Goal: Task Accomplishment & Management: Manage account settings

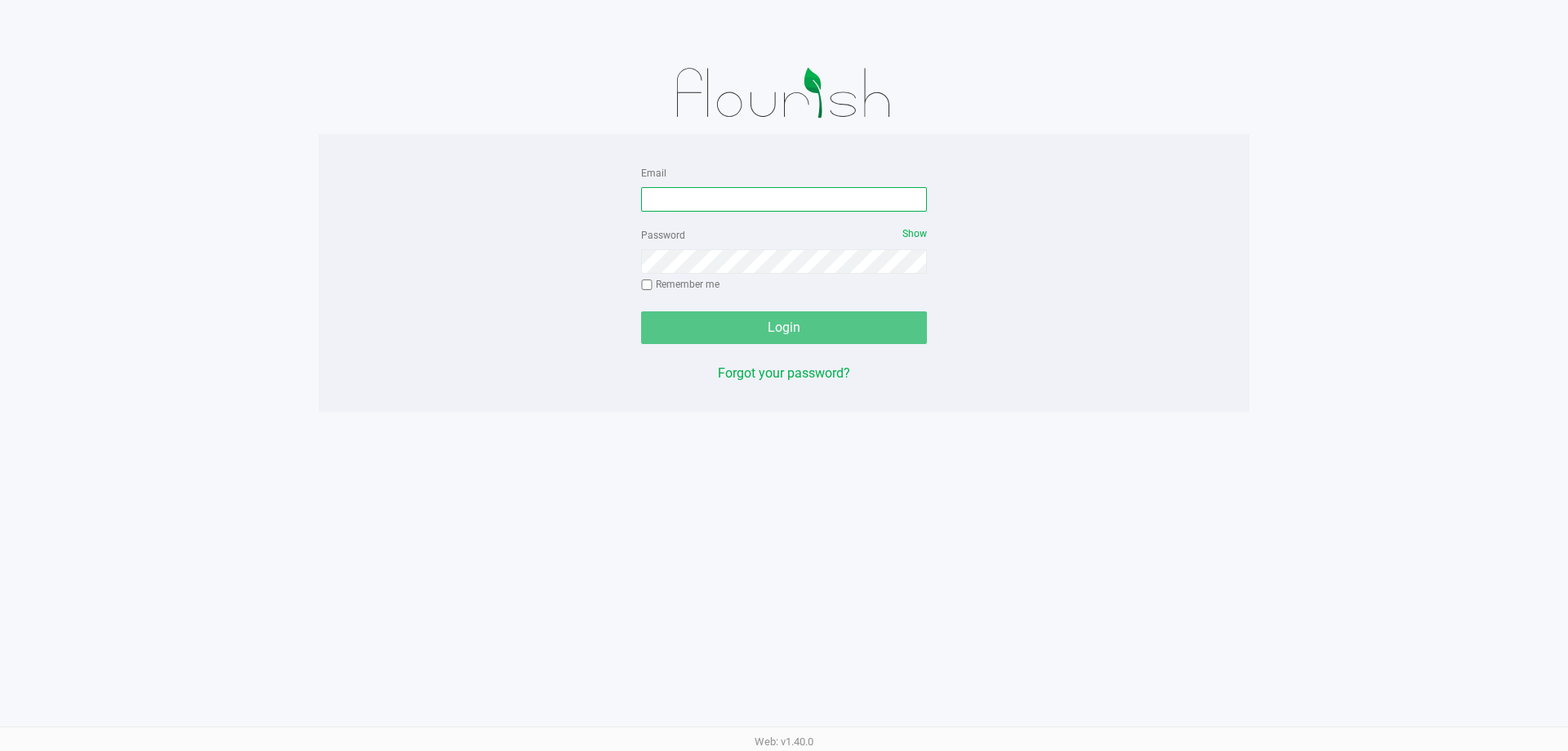
click at [851, 200] on input "Email" at bounding box center [784, 199] width 286 height 25
type input "[EMAIL_ADDRESS][DOMAIN_NAME]"
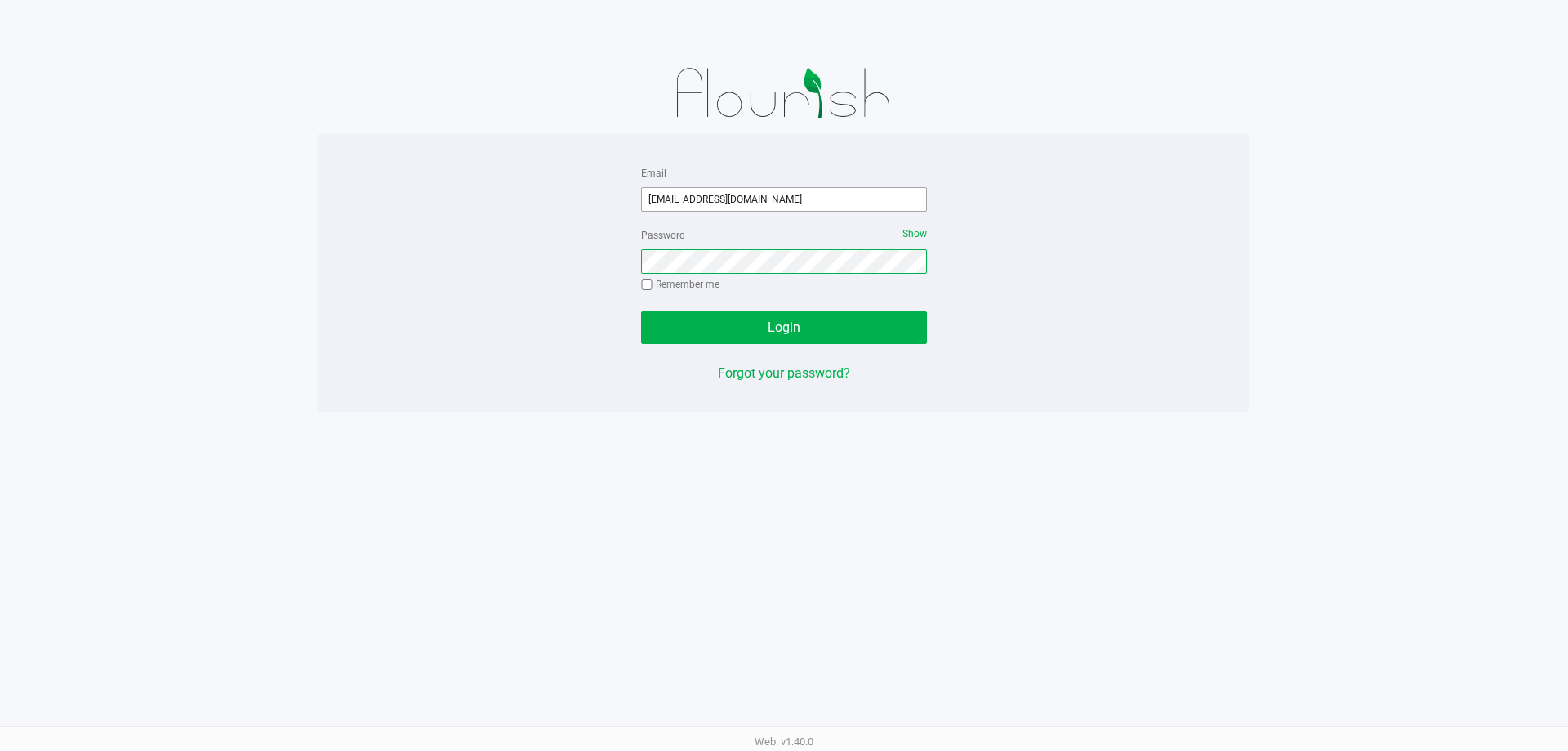
click at [641, 311] on button "Login" at bounding box center [784, 327] width 286 height 32
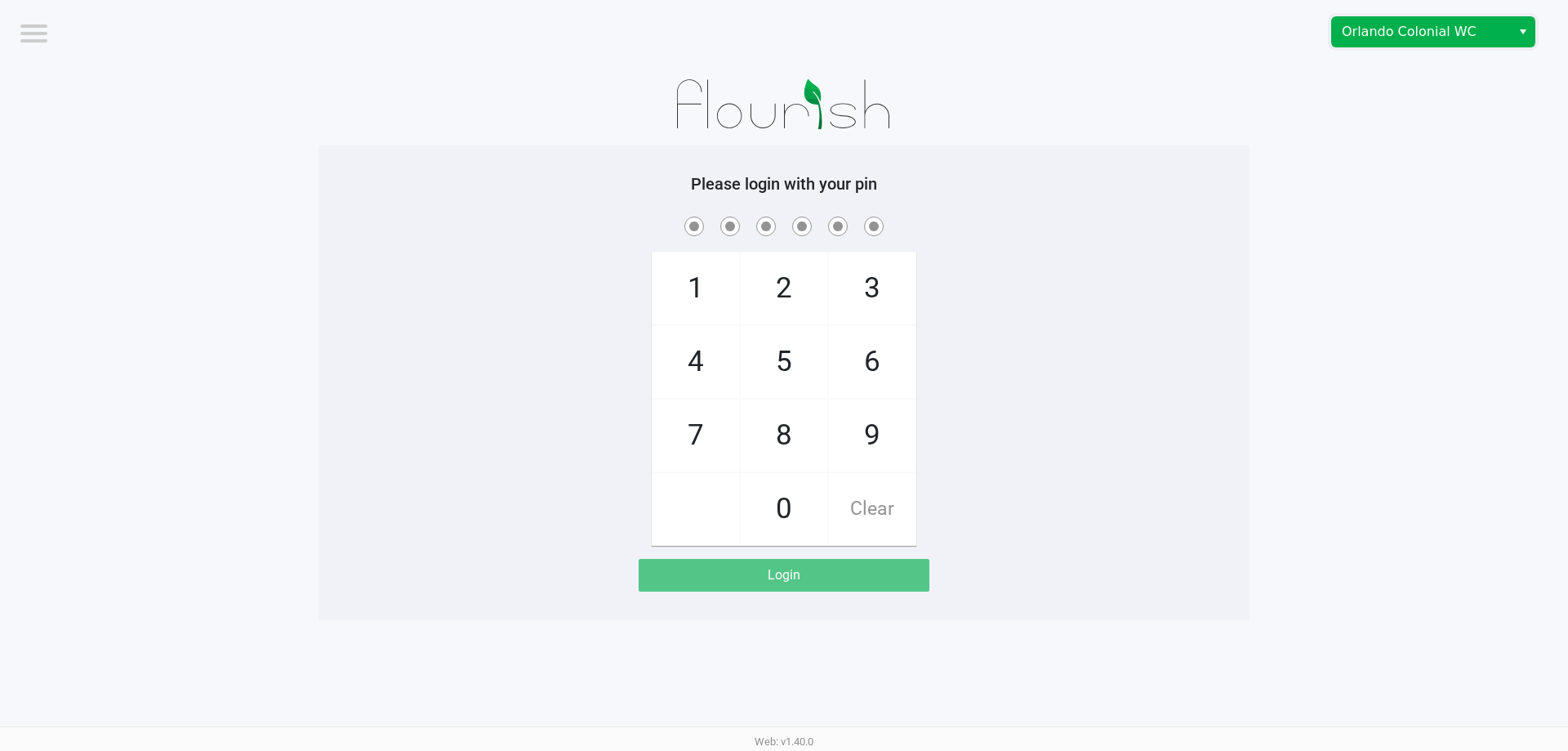
click at [1383, 36] on span "Orlando Colonial WC" at bounding box center [1421, 32] width 159 height 19
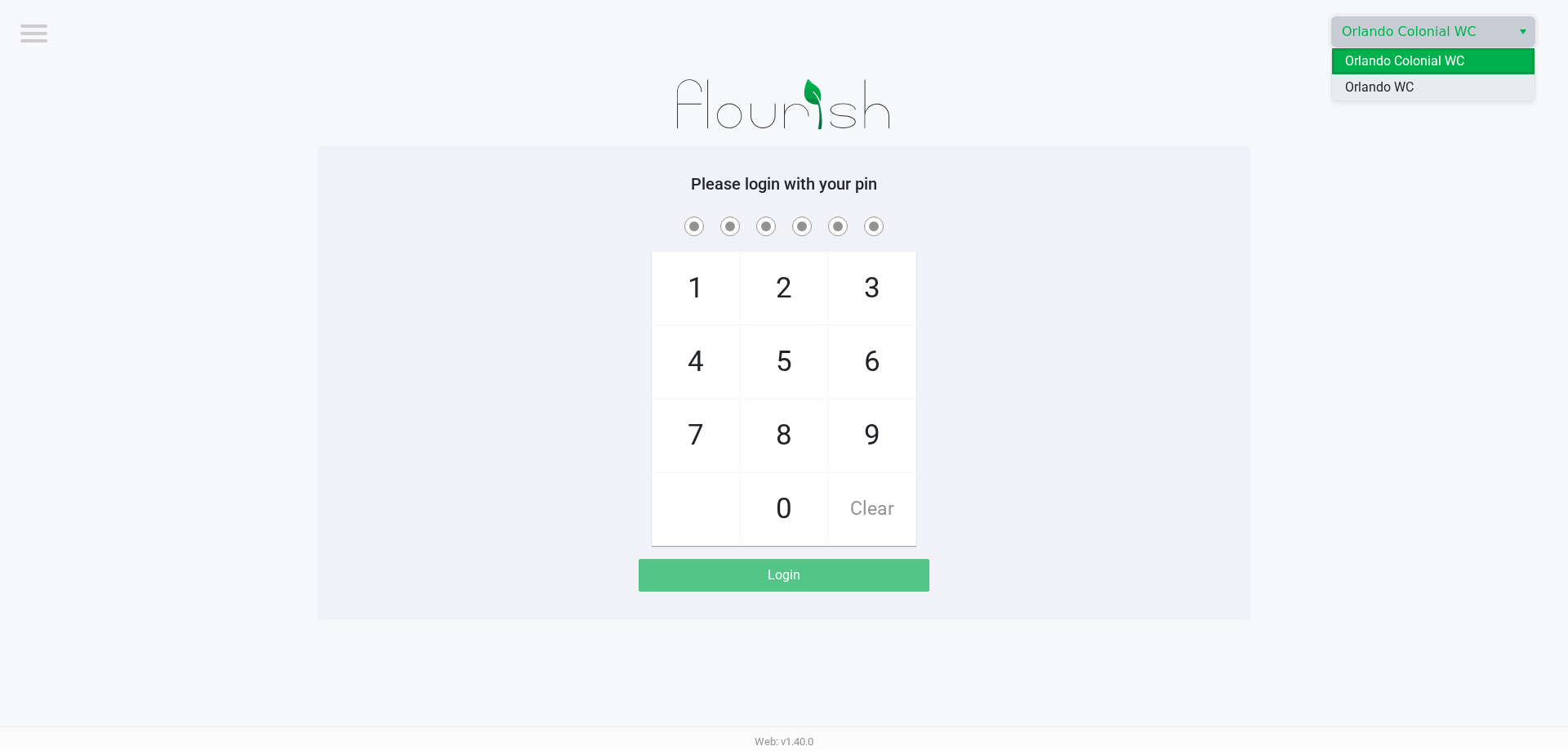
click at [1363, 76] on li "Orlando WC" at bounding box center [1433, 88] width 203 height 26
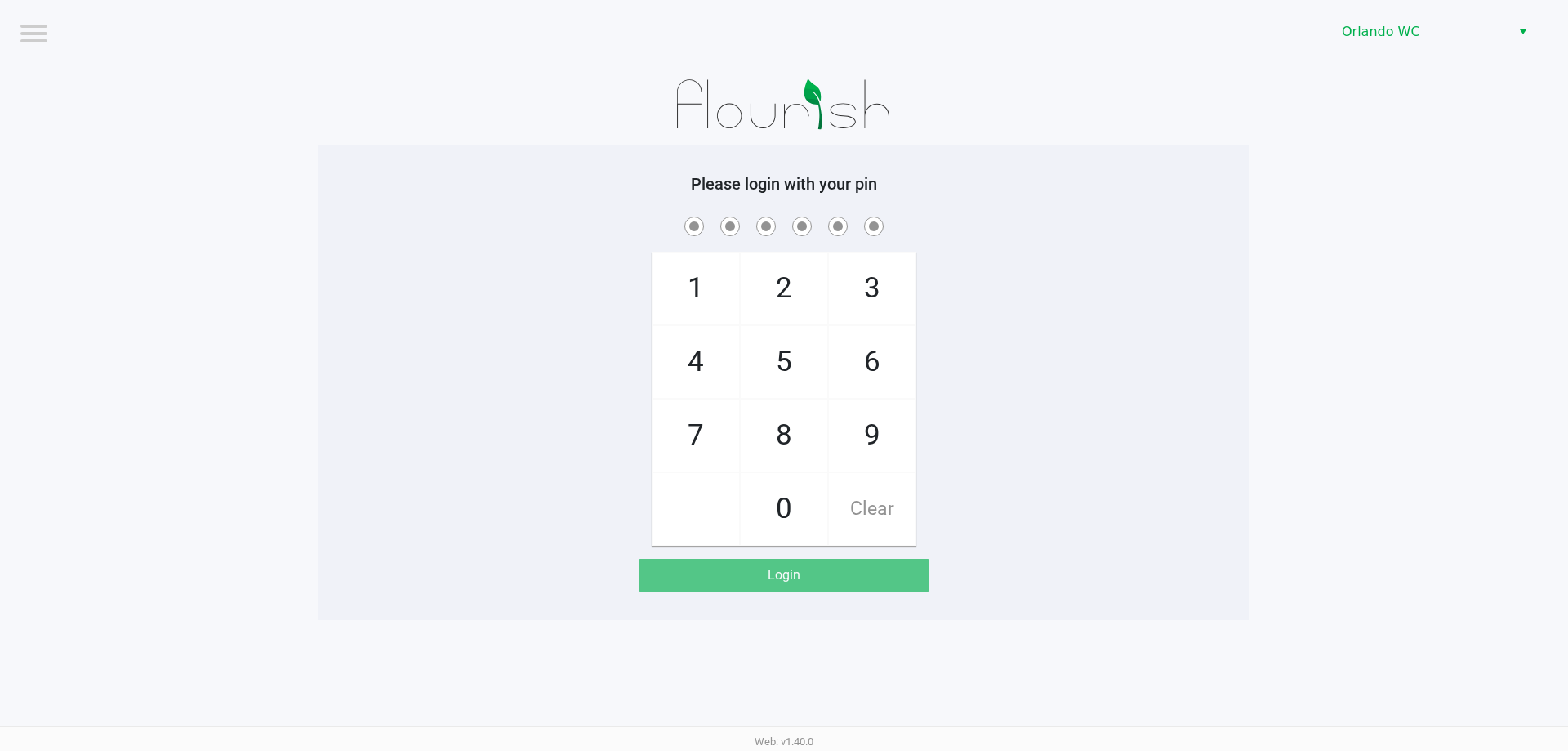
click at [1215, 227] on span at bounding box center [784, 226] width 907 height 25
click at [1480, 147] on app-pos-login-wrapper "Logout Orlando WC Please login with your pin 1 4 7 2 5 8 0 3 6 9 Clear Login" at bounding box center [784, 310] width 1568 height 620
checkbox input "true"
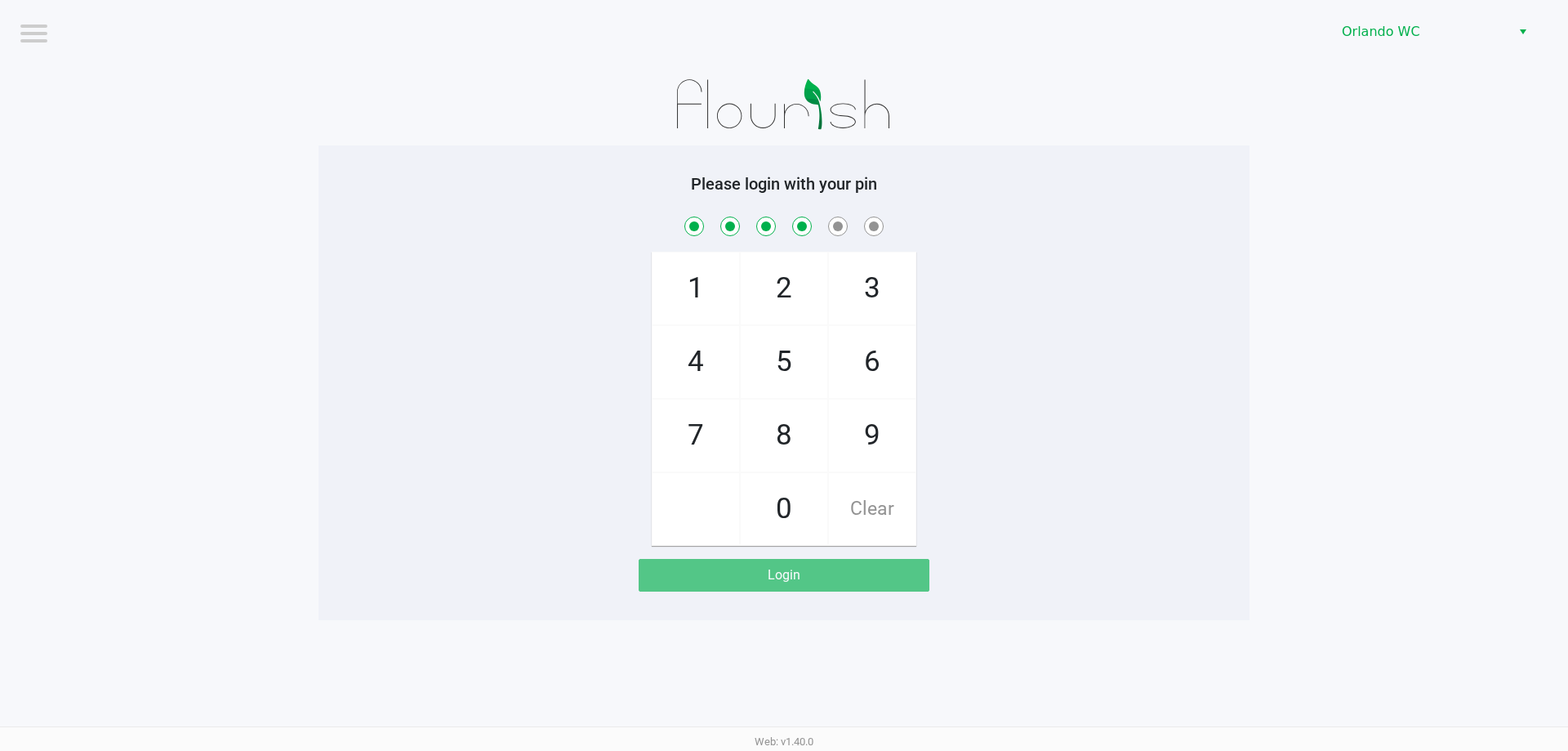
checkbox input "true"
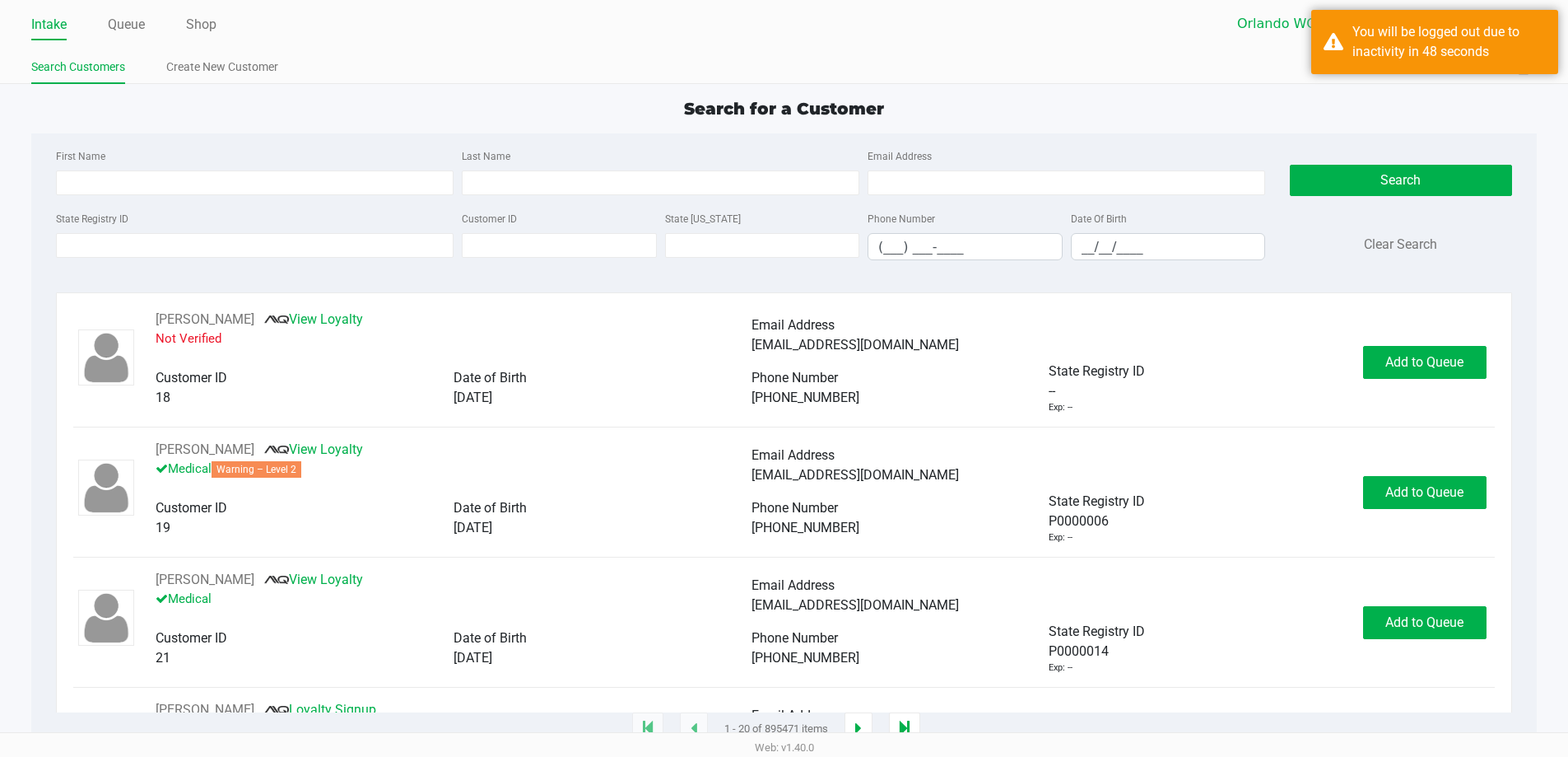
click at [320, 117] on div "Search for a Customer" at bounding box center [783, 109] width 1530 height 25
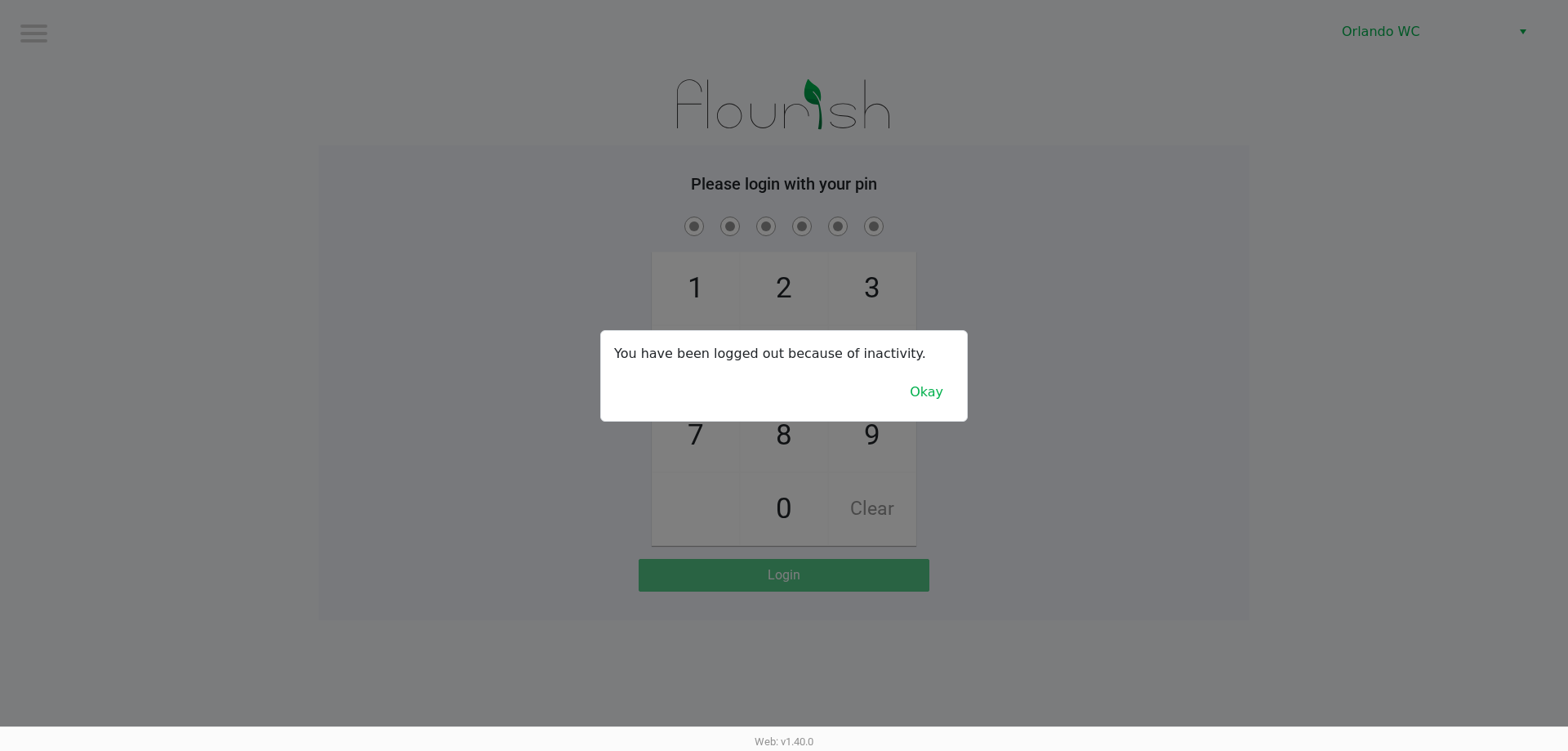
click at [694, 178] on div at bounding box center [784, 375] width 1568 height 751
click at [924, 391] on button "Okay" at bounding box center [926, 392] width 54 height 31
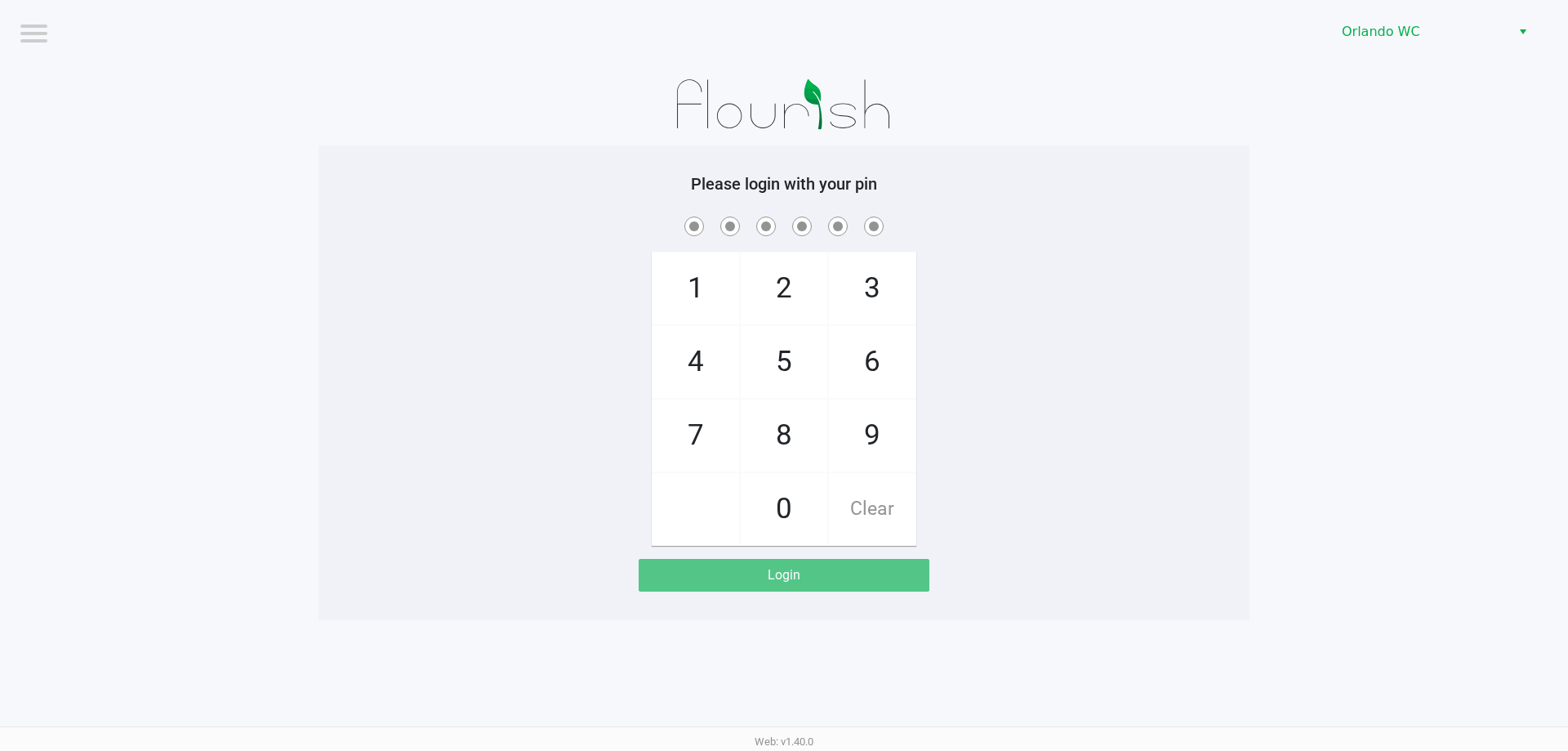
click at [1279, 383] on app-pos-login-wrapper "Logout Orlando WC Please login with your pin 1 4 7 2 5 8 0 3 6 9 Clear Login" at bounding box center [784, 310] width 1568 height 620
click at [1232, 282] on div "1 4 7 2 5 8 0 3 6 9 Clear" at bounding box center [784, 379] width 931 height 333
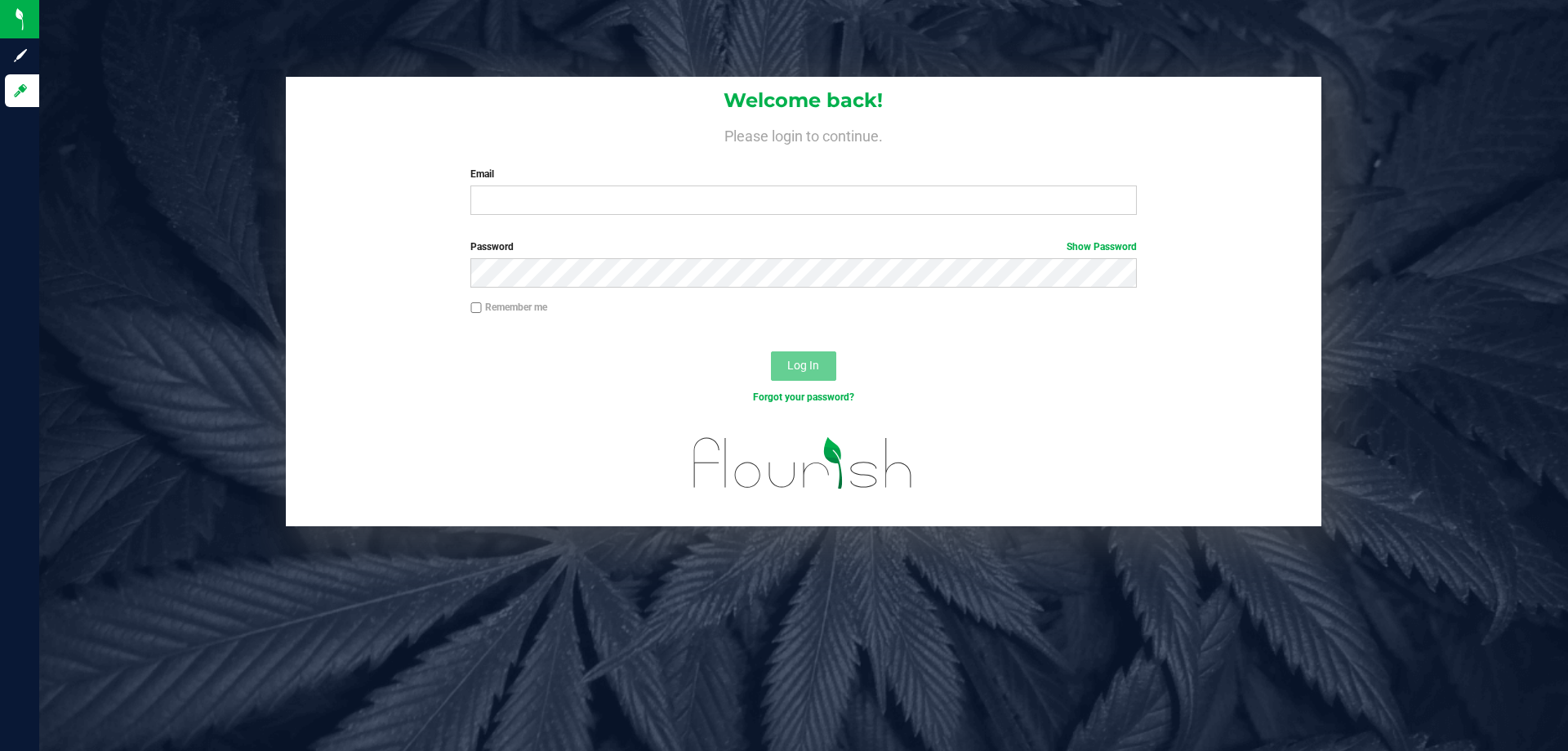
click at [514, 217] on div "Welcome back! Please login to continue. Email Required Please format your email…" at bounding box center [803, 152] width 1035 height 151
click at [515, 203] on input "Email" at bounding box center [803, 199] width 665 height 29
type input "[EMAIL_ADDRESS][DOMAIN_NAME]"
click at [771, 351] on button "Log In" at bounding box center [803, 365] width 65 height 29
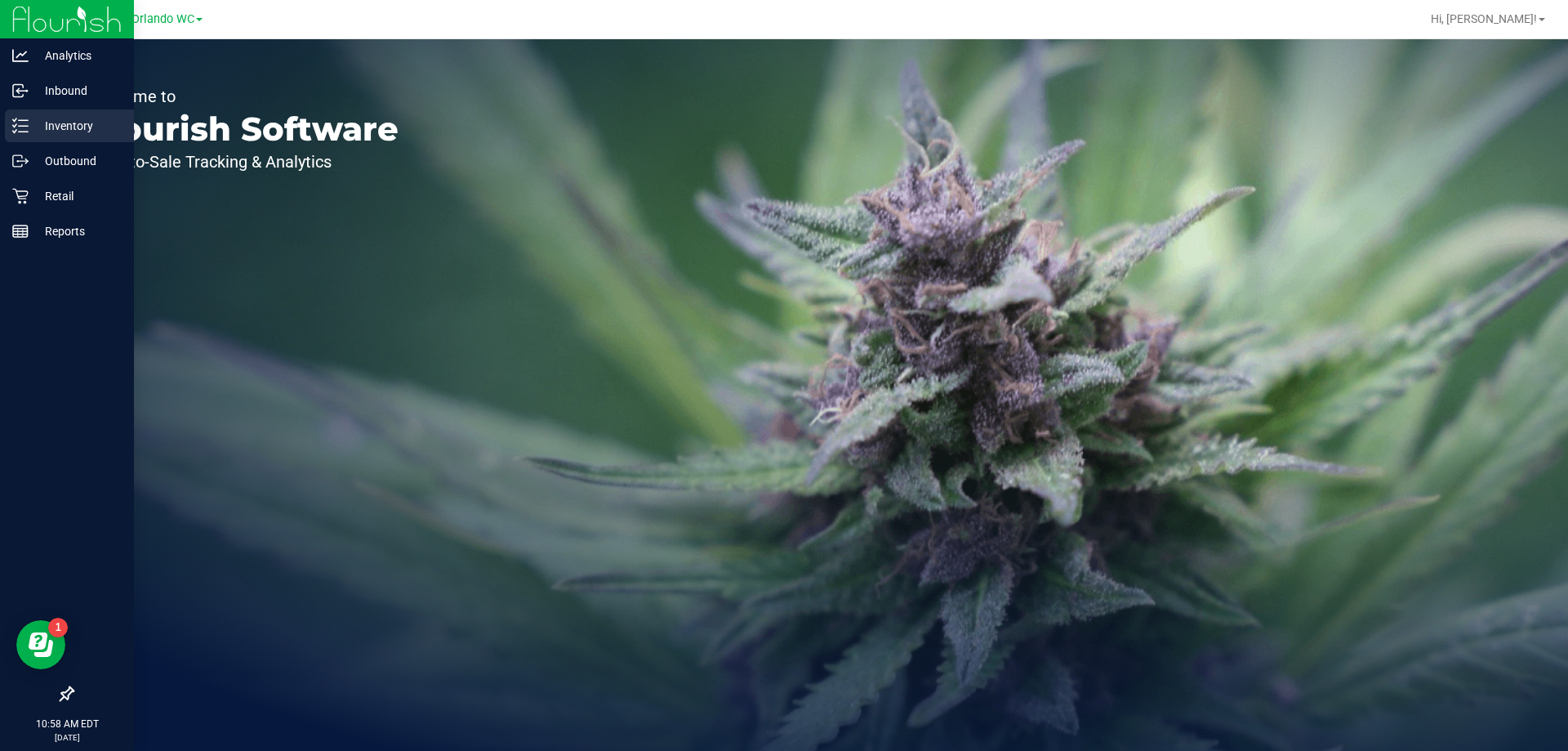
click at [80, 131] on p "Inventory" at bounding box center [78, 126] width 98 height 19
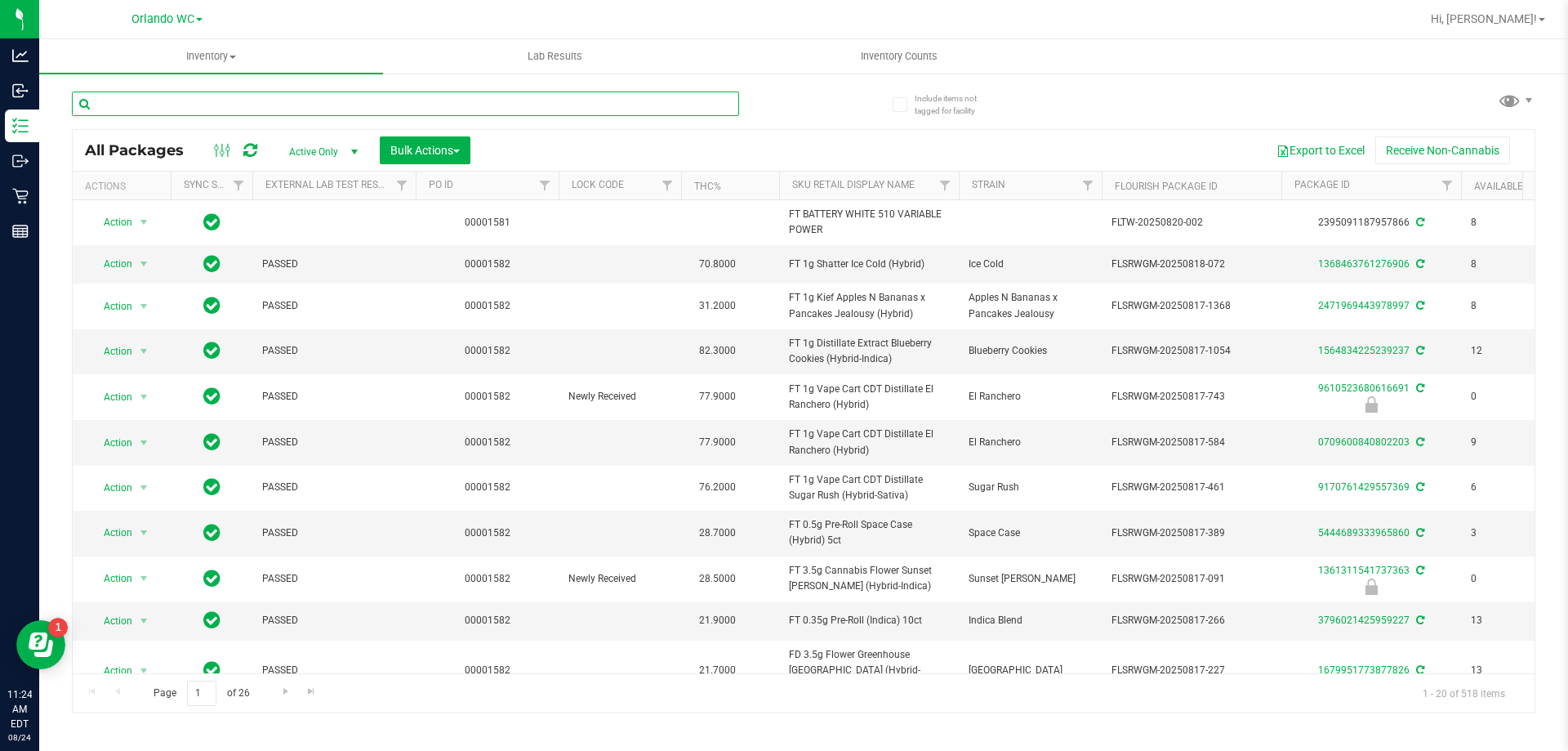
click at [270, 93] on input "text" at bounding box center [406, 104] width 667 height 25
paste input "SW 0.3g Vape Pen Distillate Zen (1:4 CBD:THC)"
click at [816, 106] on div "SW 0.3g Vape Pen Distillate Zen (1:4 CBD:THC) All Packages Active Only Active O…" at bounding box center [803, 395] width 1464 height 638
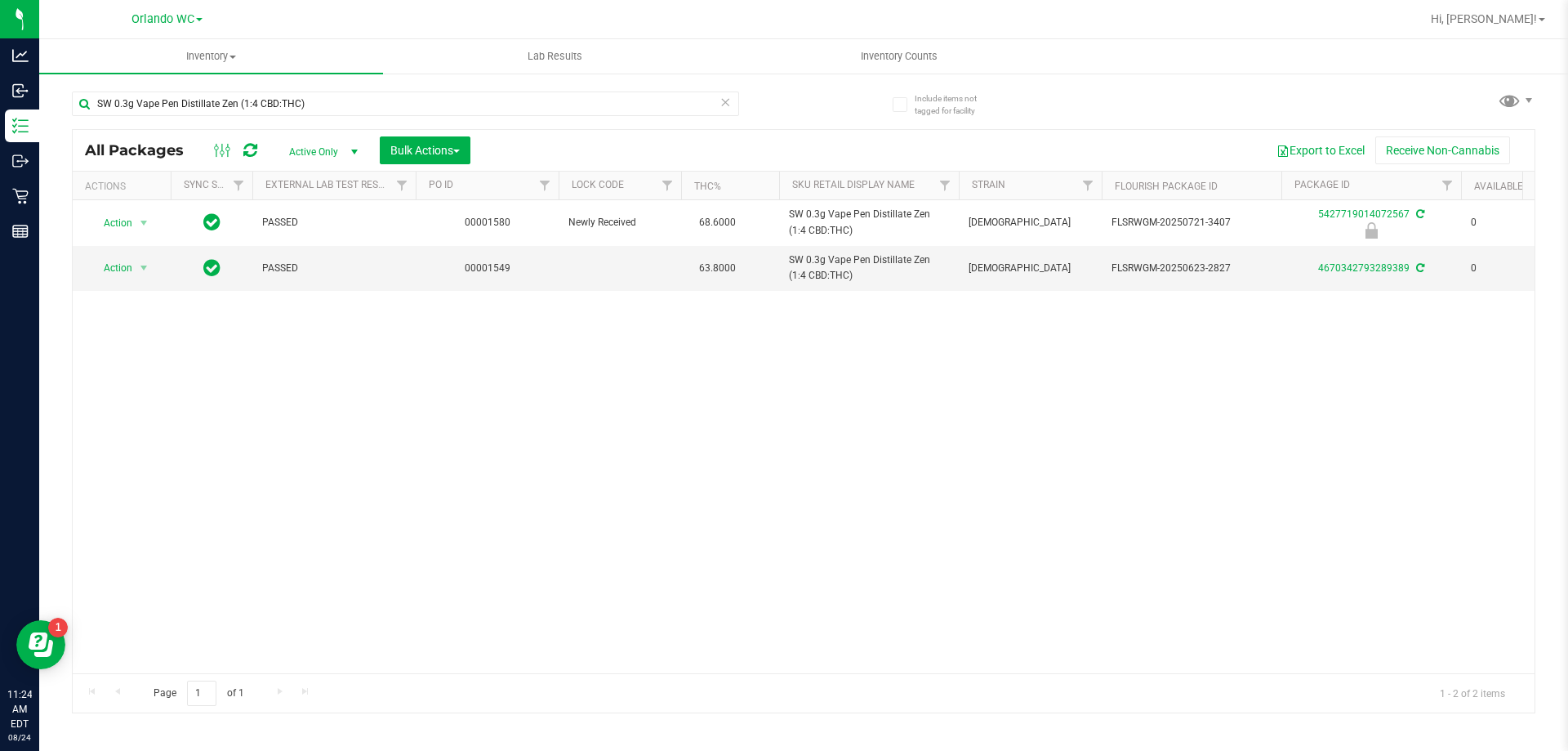
click at [558, 458] on div "Action Action Edit attributes Global inventory Locate package Package audit log…" at bounding box center [803, 437] width 1462 height 473
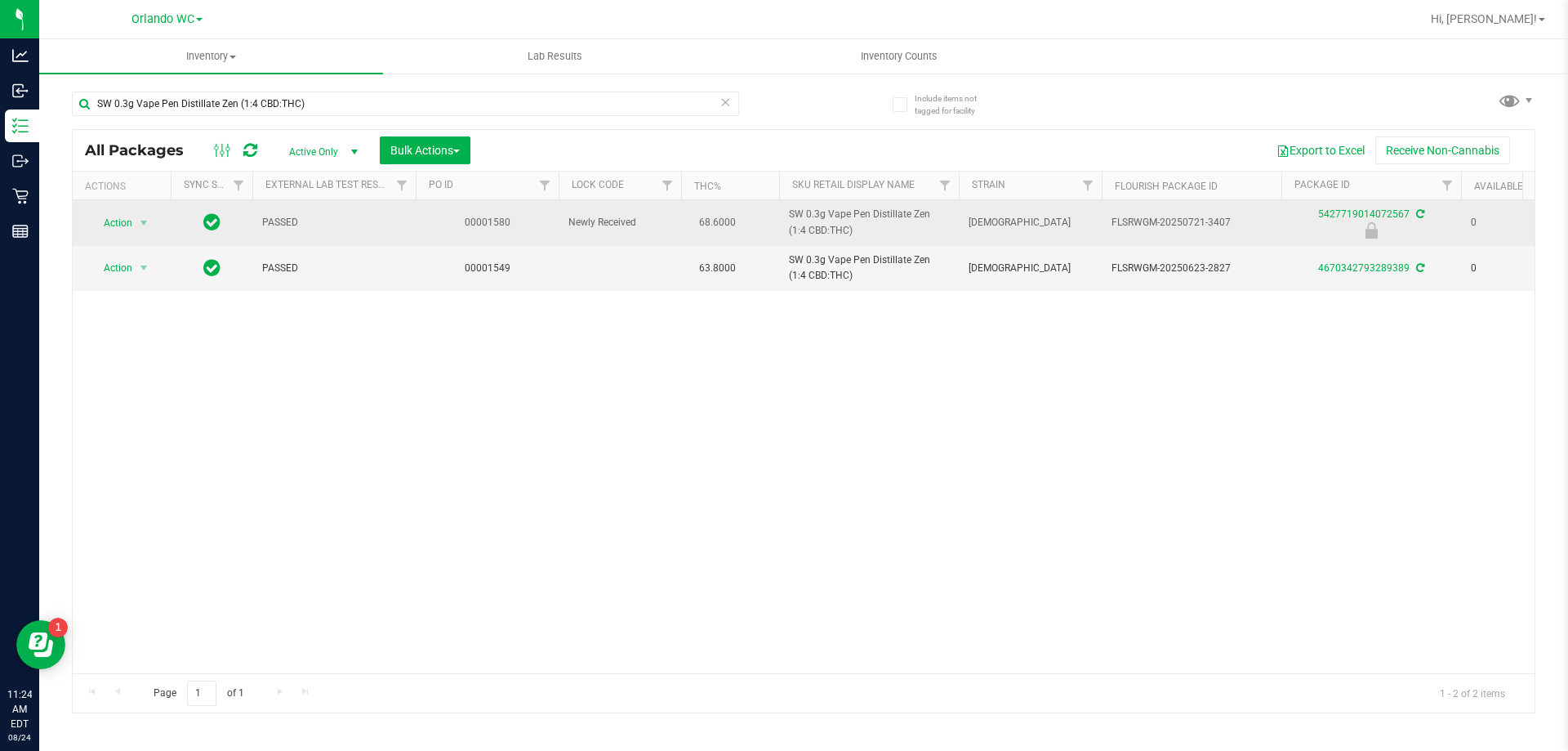
drag, startPoint x: 790, startPoint y: 212, endPoint x: 845, endPoint y: 232, distance: 58.5
click at [845, 232] on tr "Action Action Edit attributes Global inventory Locate package Package audit log…" at bounding box center [1269, 223] width 2392 height 46
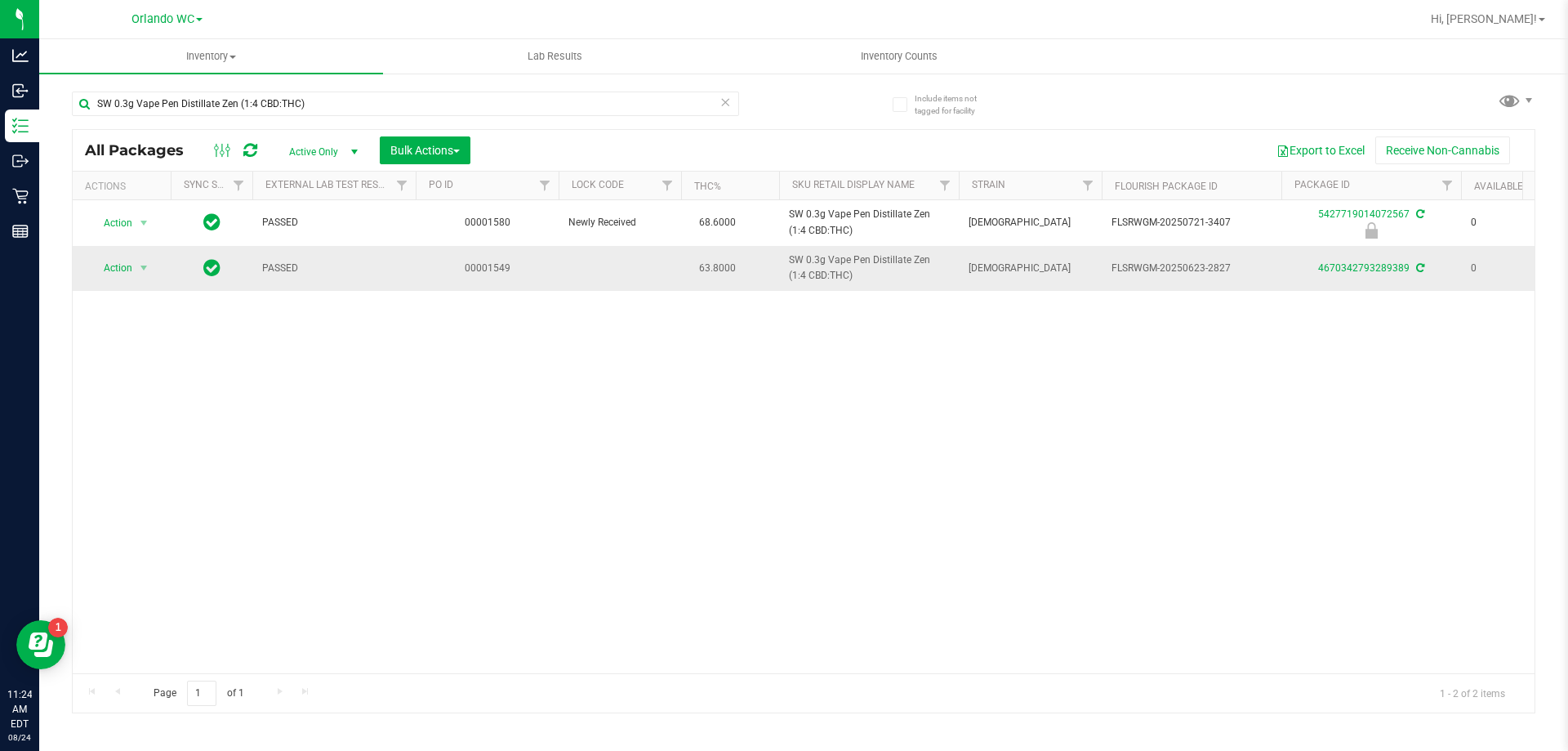
copy tr "SW 0.3g Vape Pen Distillate Zen (1:4 CBD:THC)"
click at [1045, 511] on div "Action Action Edit attributes Global inventory Locate package Package audit log…" at bounding box center [803, 437] width 1462 height 473
click at [318, 95] on input "SW 0.3g Vape Pen Distillate Zen (1:4 CBD:THC)" at bounding box center [406, 104] width 667 height 25
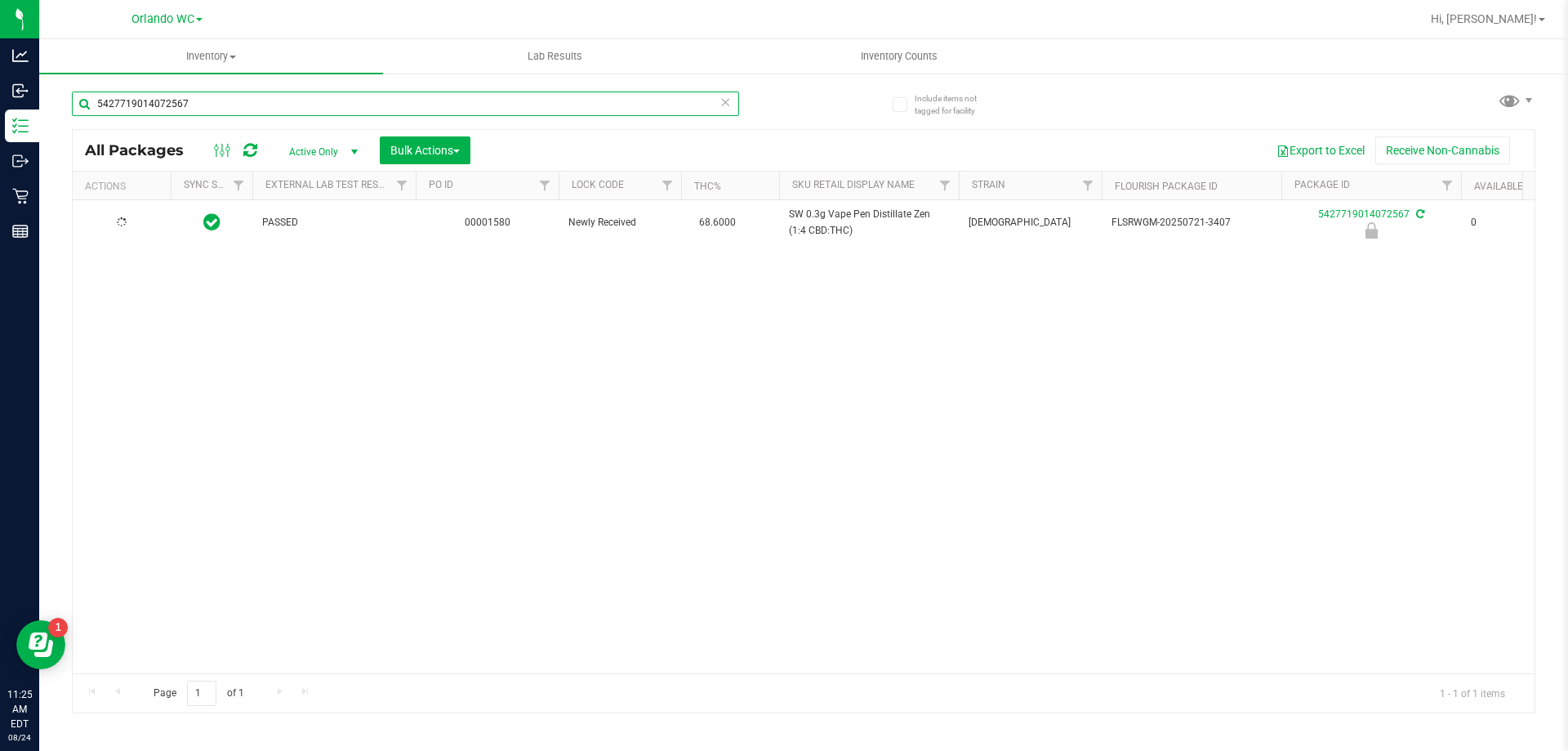
type input "5427719014072567"
click at [561, 434] on div "Action Action Edit attributes Global inventory Locate package Package audit log…" at bounding box center [803, 437] width 1462 height 473
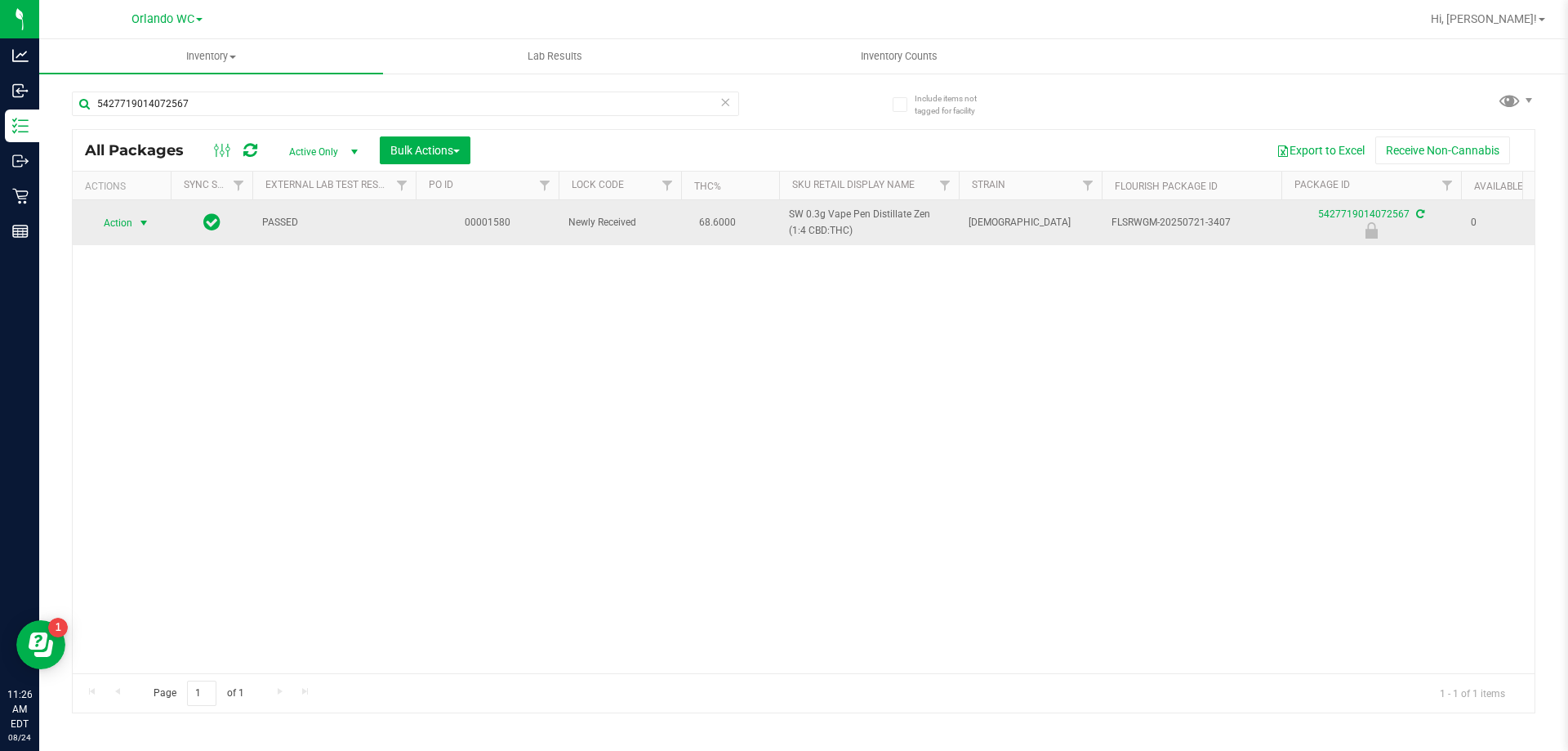
click at [129, 223] on span "Action" at bounding box center [111, 223] width 44 height 23
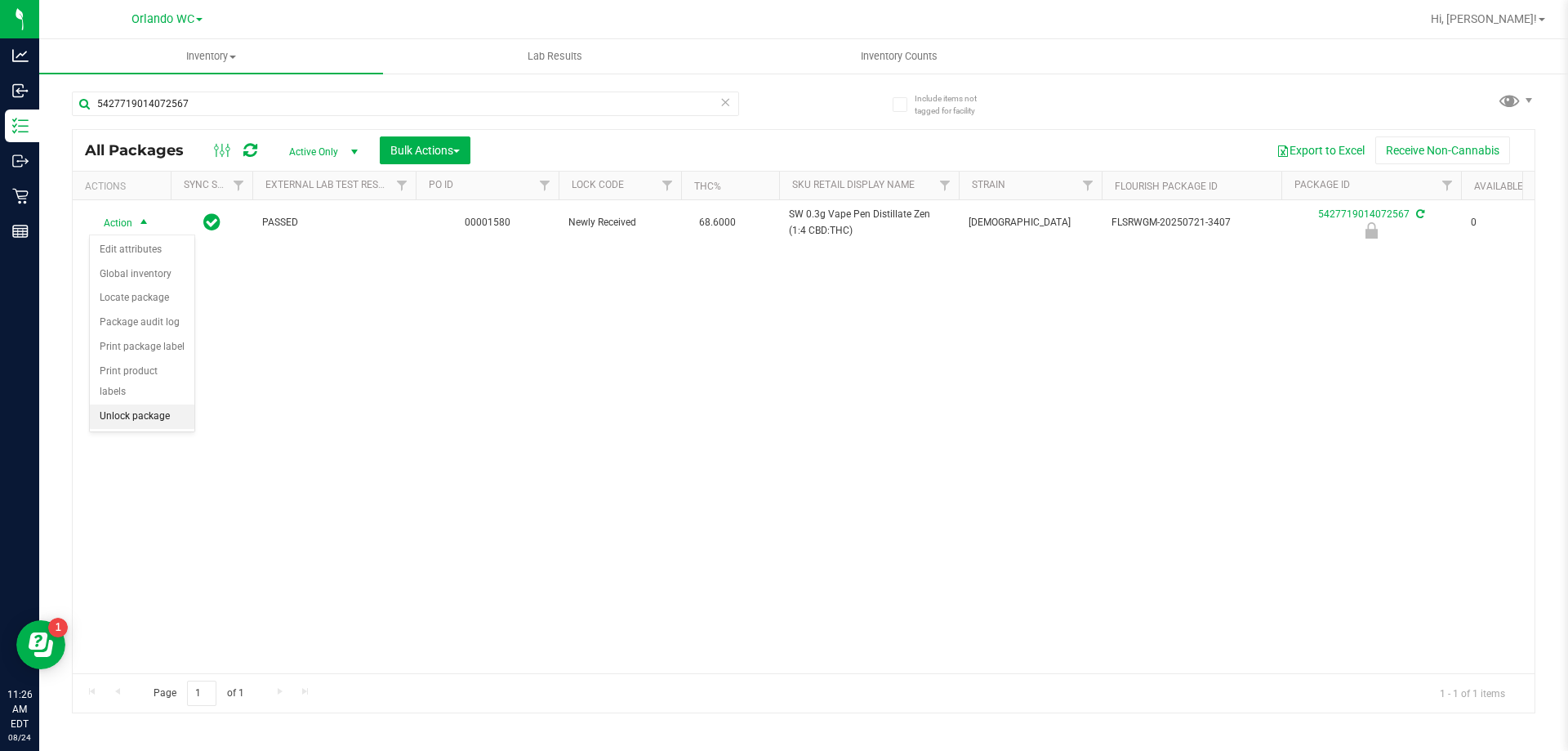
click at [133, 404] on li "Unlock package" at bounding box center [141, 416] width 104 height 25
click at [212, 86] on div "5427719014072567" at bounding box center [437, 103] width 731 height 53
click at [726, 98] on icon at bounding box center [725, 101] width 11 height 19
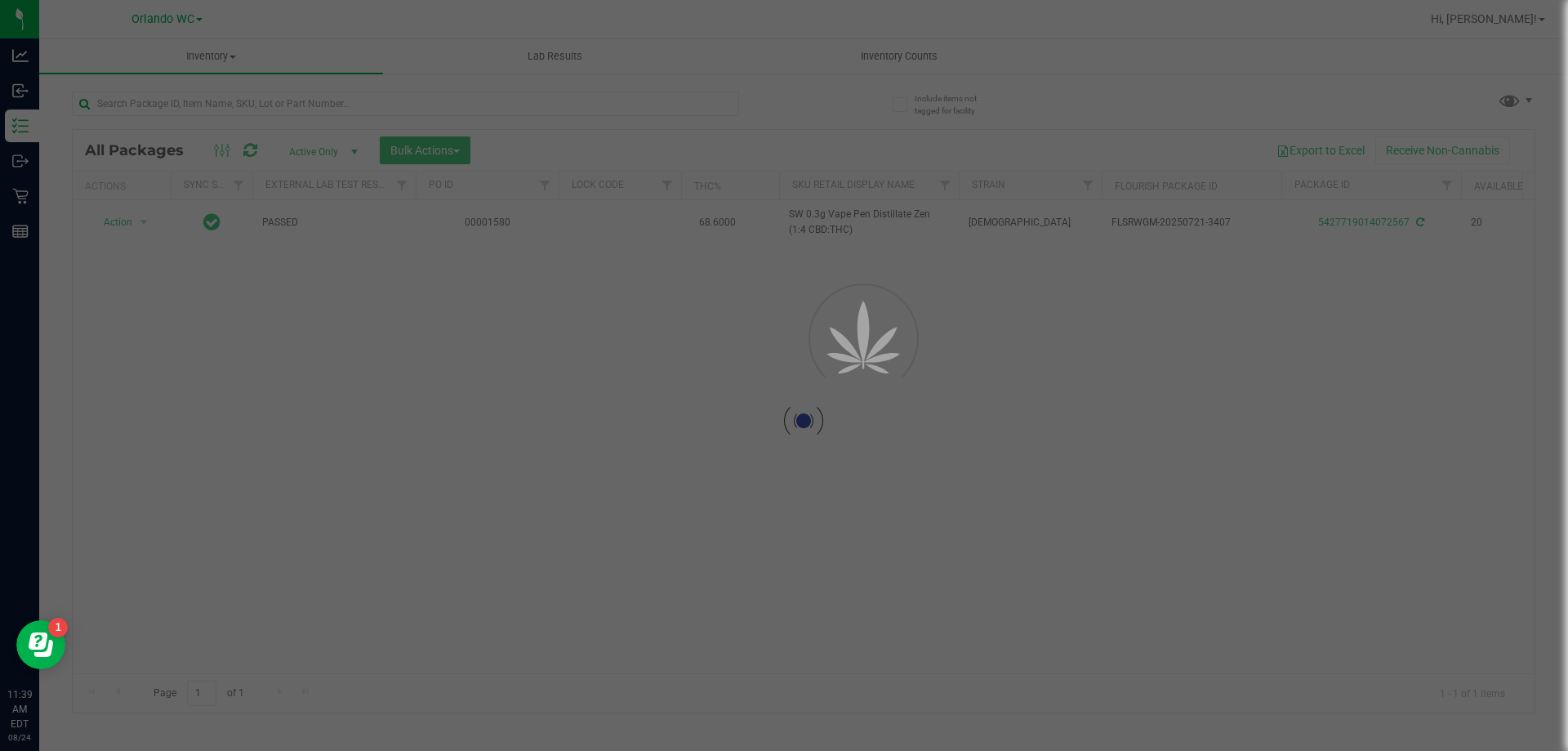
click at [798, 112] on div at bounding box center [437, 103] width 731 height 53
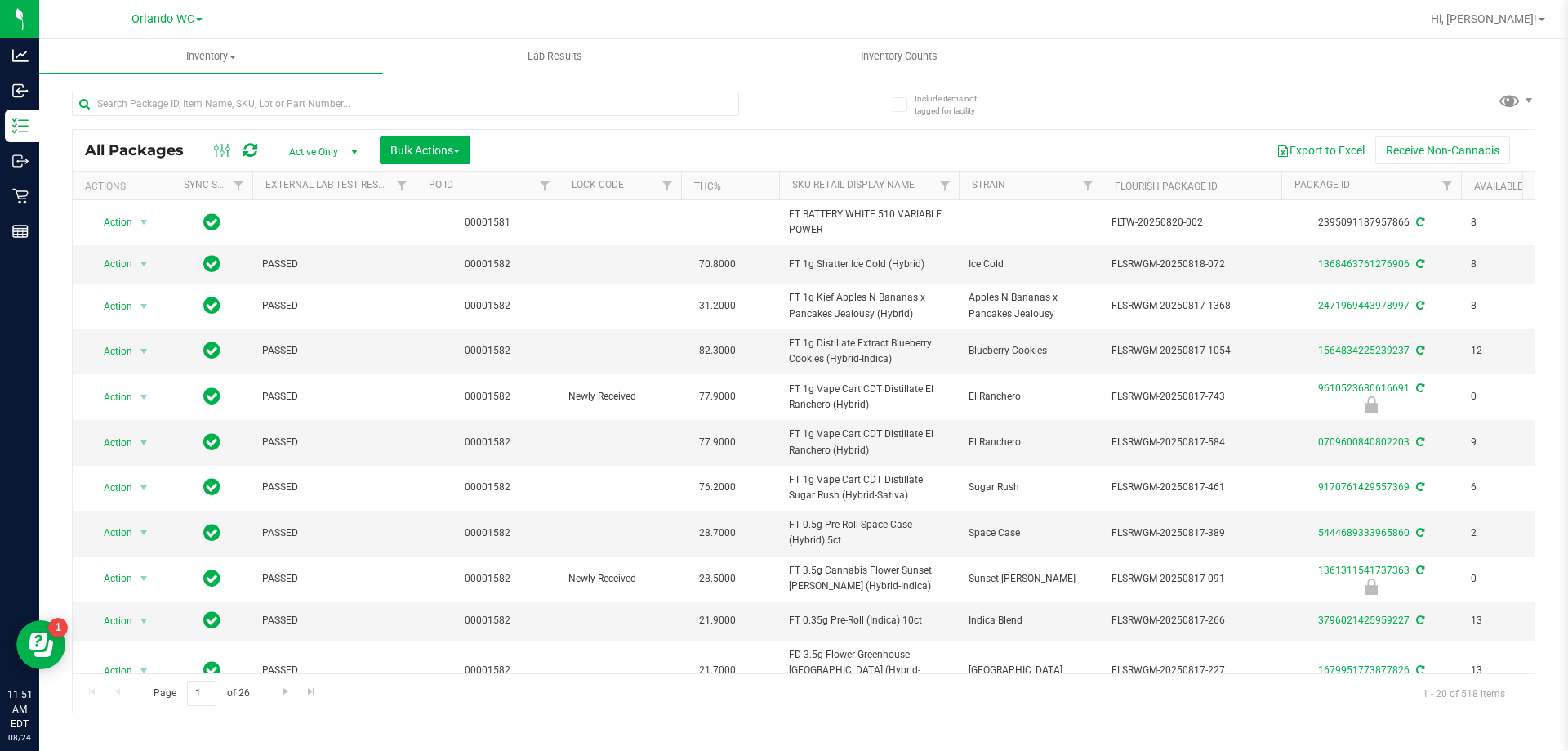
click at [852, 193] on th "Sku Retail Display Name" at bounding box center [868, 185] width 180 height 29
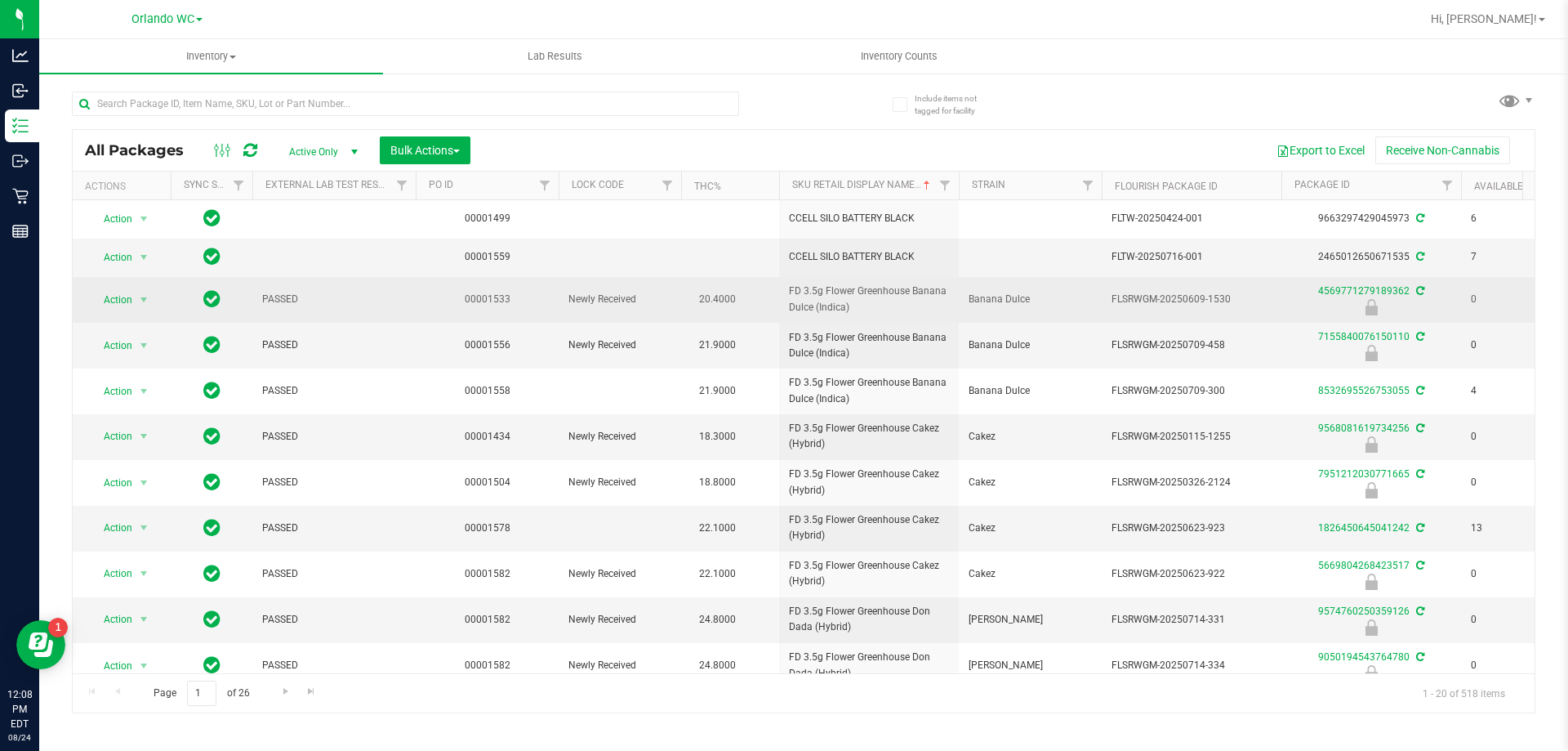
click at [738, 321] on td "20.4000" at bounding box center [730, 300] width 98 height 46
click at [601, 317] on td "Newly Received" at bounding box center [620, 300] width 123 height 46
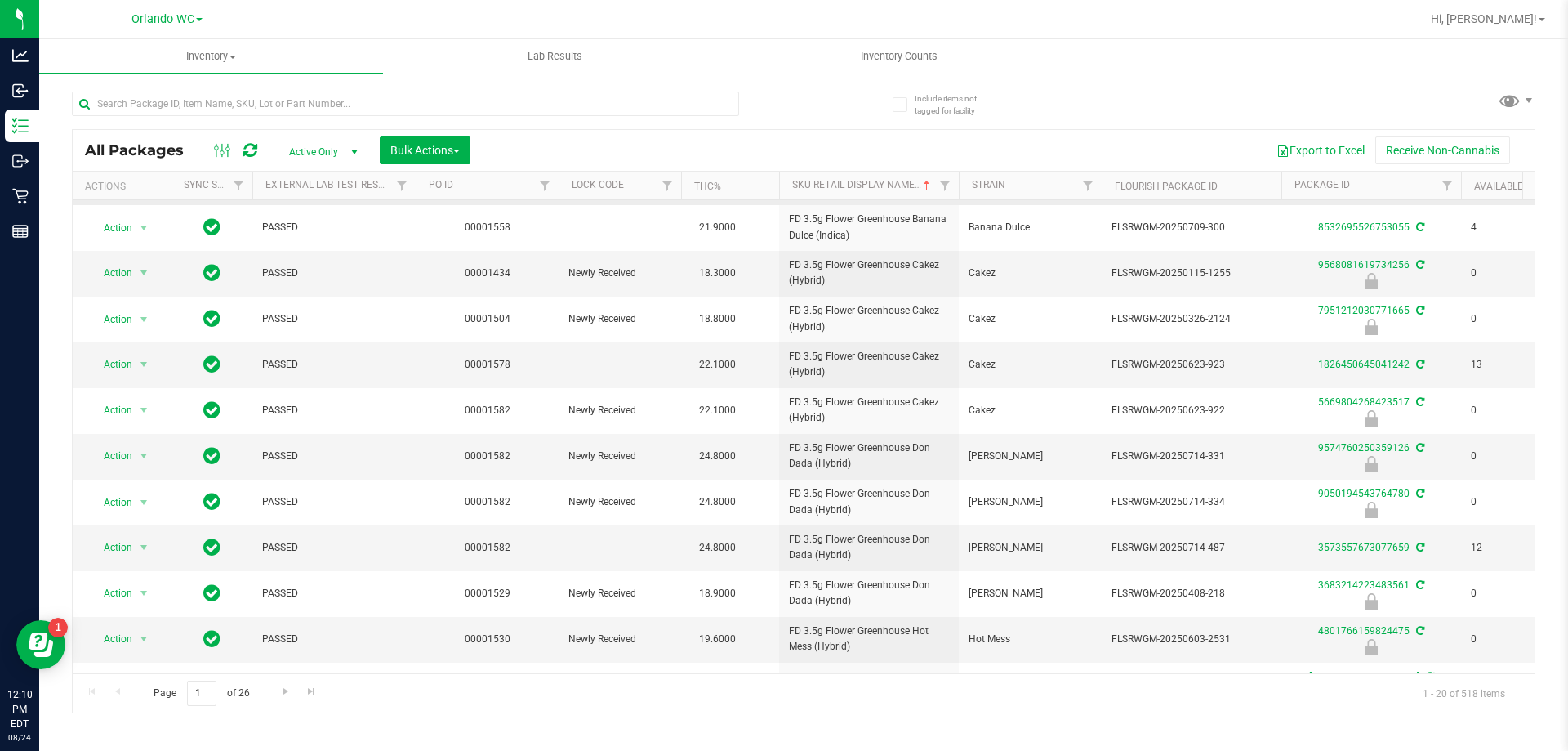
scroll to position [245, 0]
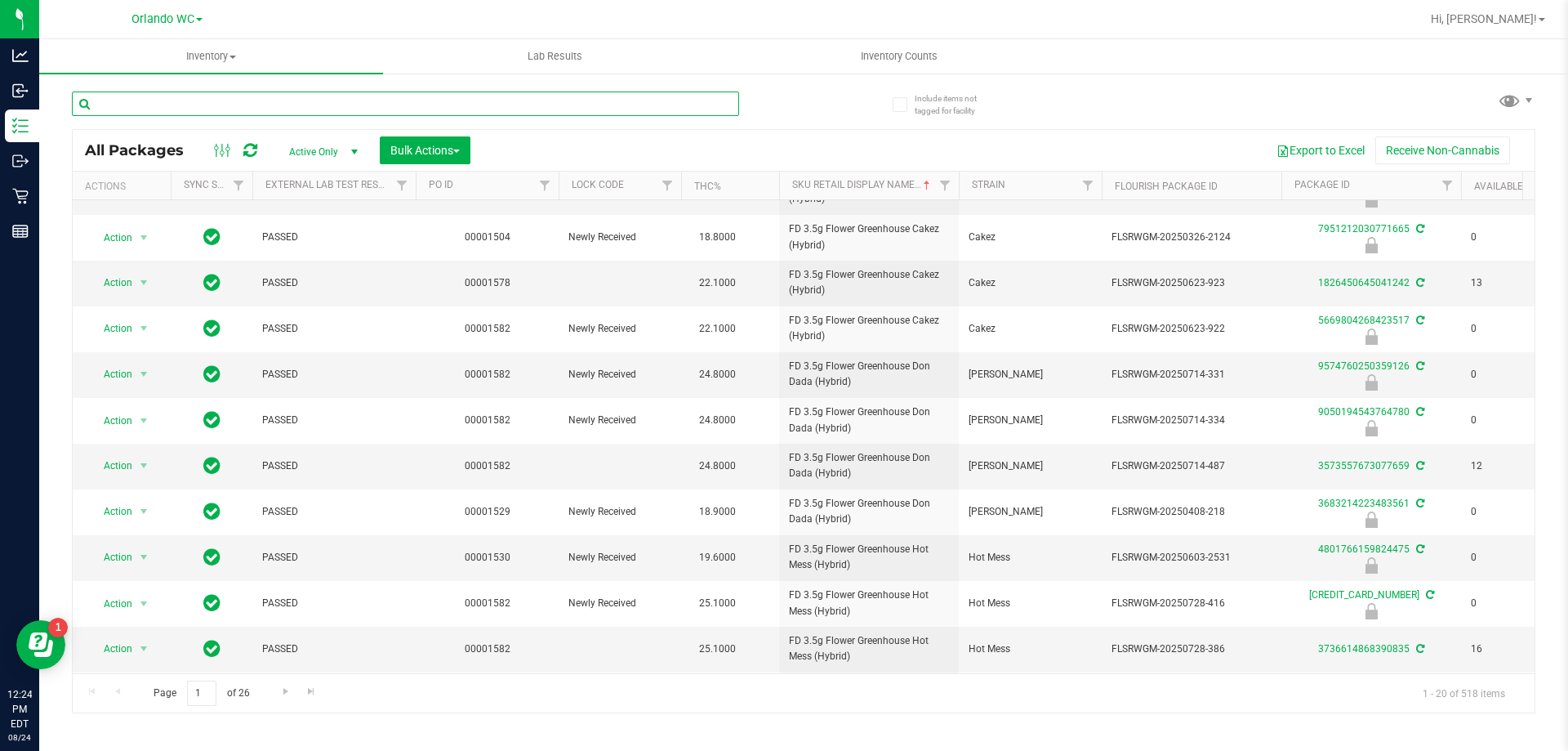
click at [218, 98] on input "text" at bounding box center [406, 104] width 667 height 25
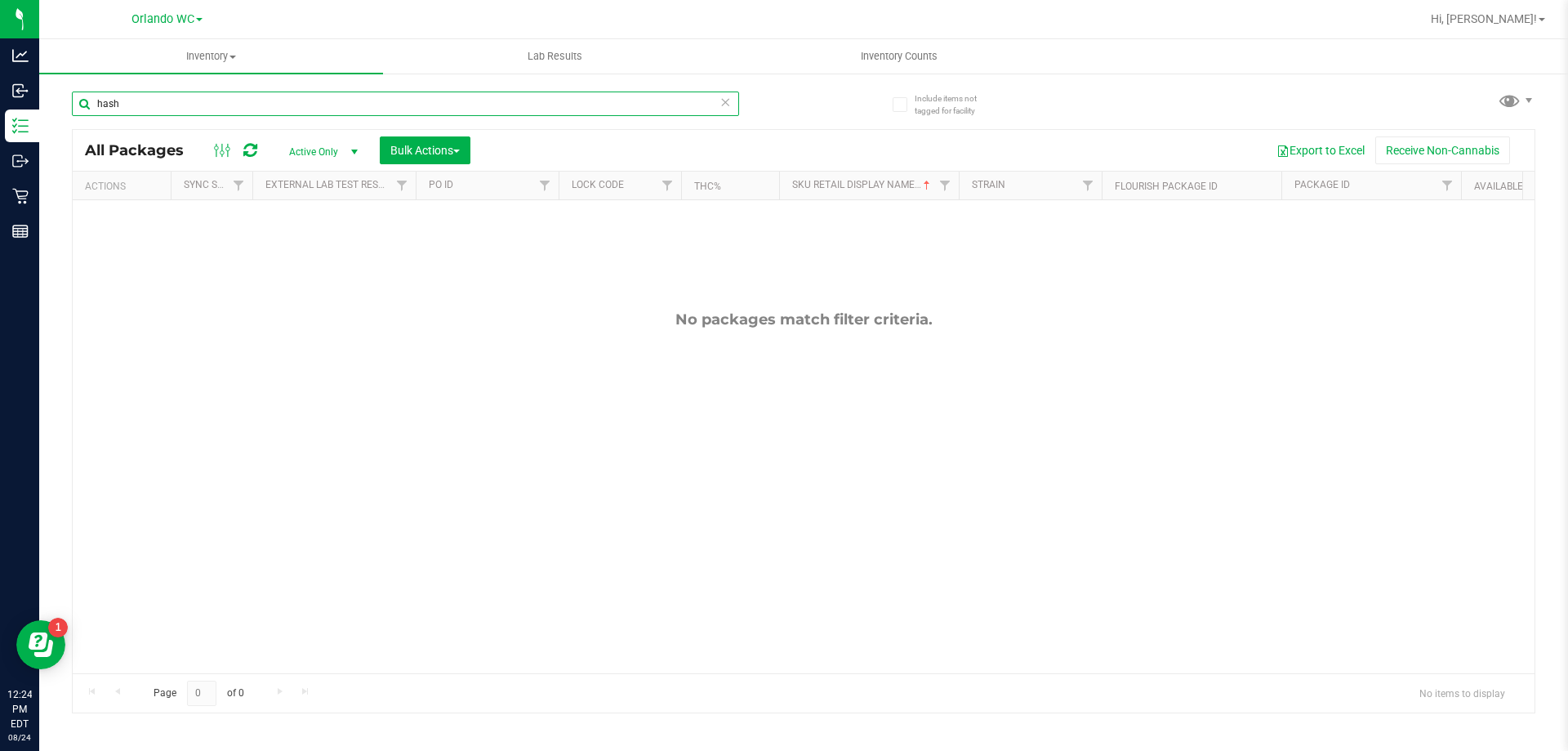
click at [394, 104] on input "hash" at bounding box center [406, 104] width 667 height 25
type input "hash"
click at [313, 141] on span "Active Only" at bounding box center [320, 152] width 90 height 23
click at [306, 256] on li "All" at bounding box center [319, 251] width 88 height 25
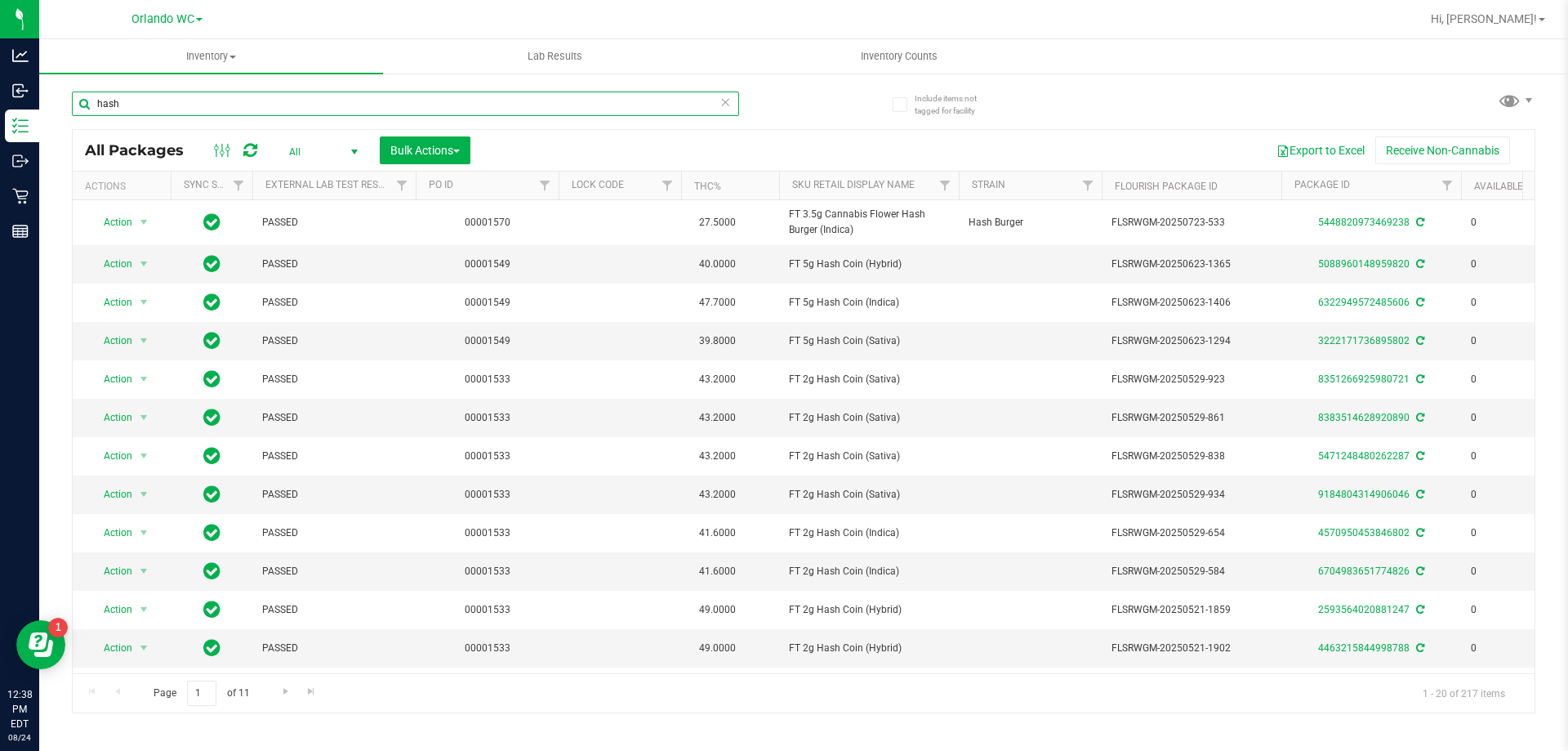
click at [141, 102] on input "hash" at bounding box center [406, 104] width 667 height 25
click at [764, 103] on div "hash" at bounding box center [437, 103] width 731 height 53
click at [315, 145] on span "All" at bounding box center [320, 152] width 90 height 23
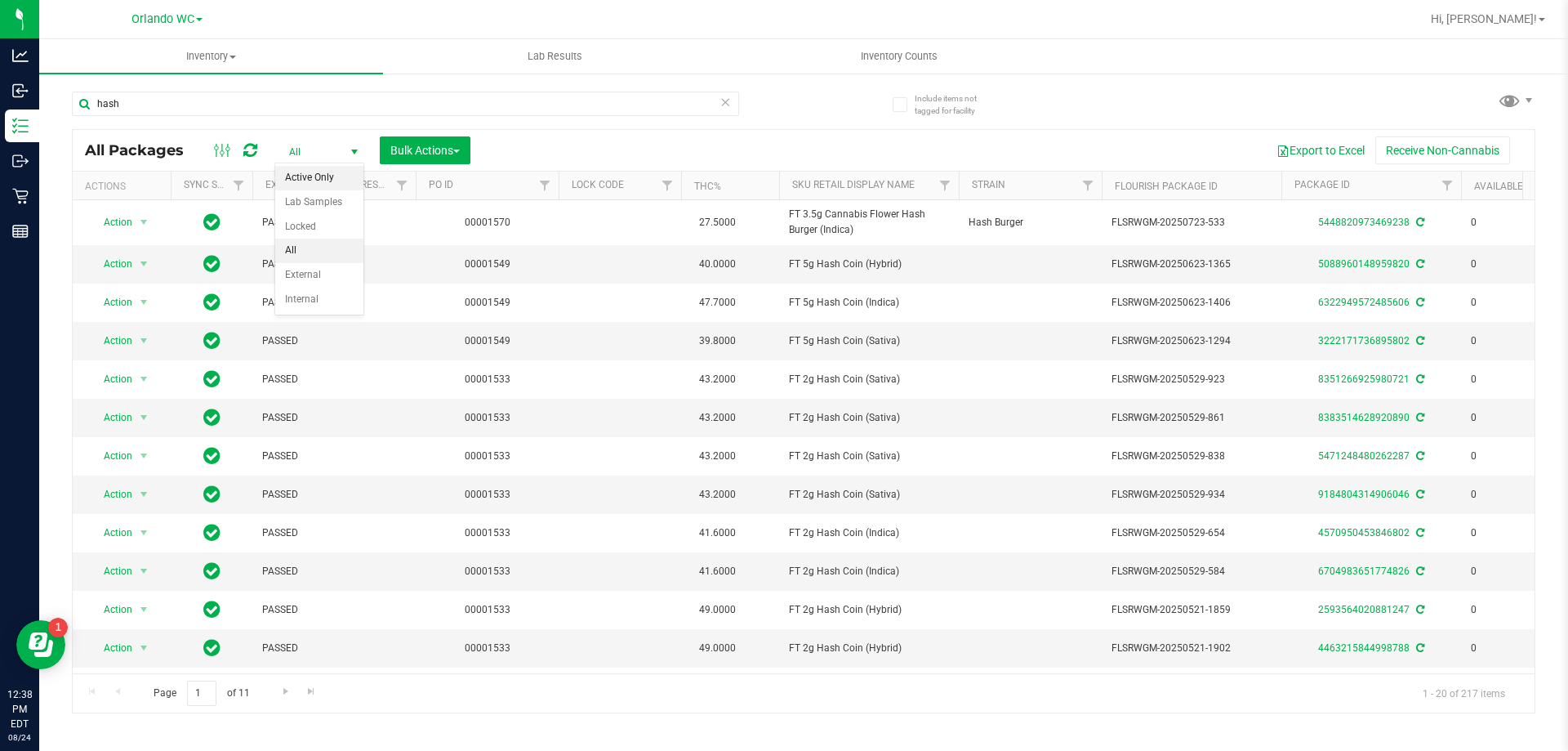
click at [313, 174] on li "Active Only" at bounding box center [319, 178] width 88 height 25
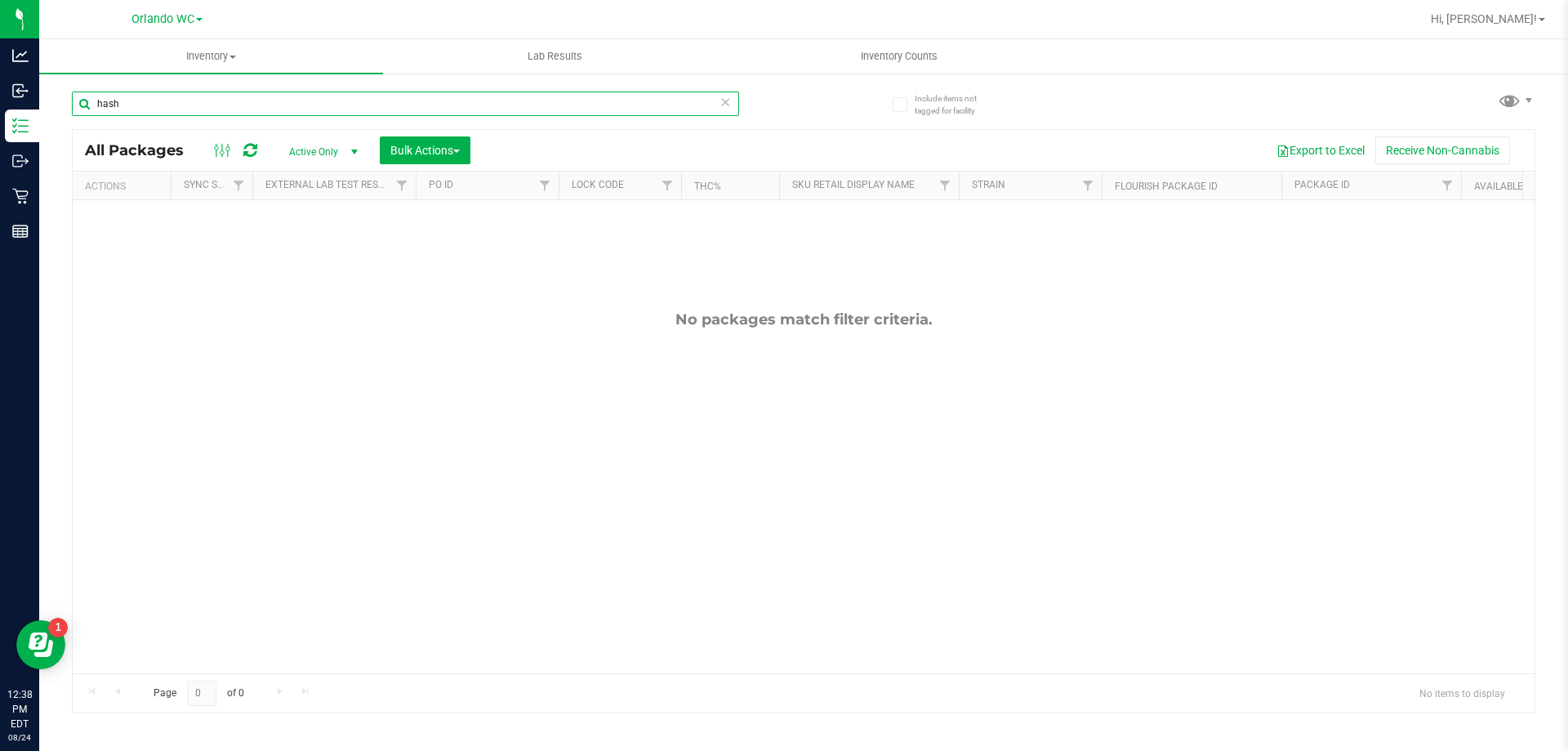
click at [191, 99] on input "hash" at bounding box center [406, 104] width 667 height 25
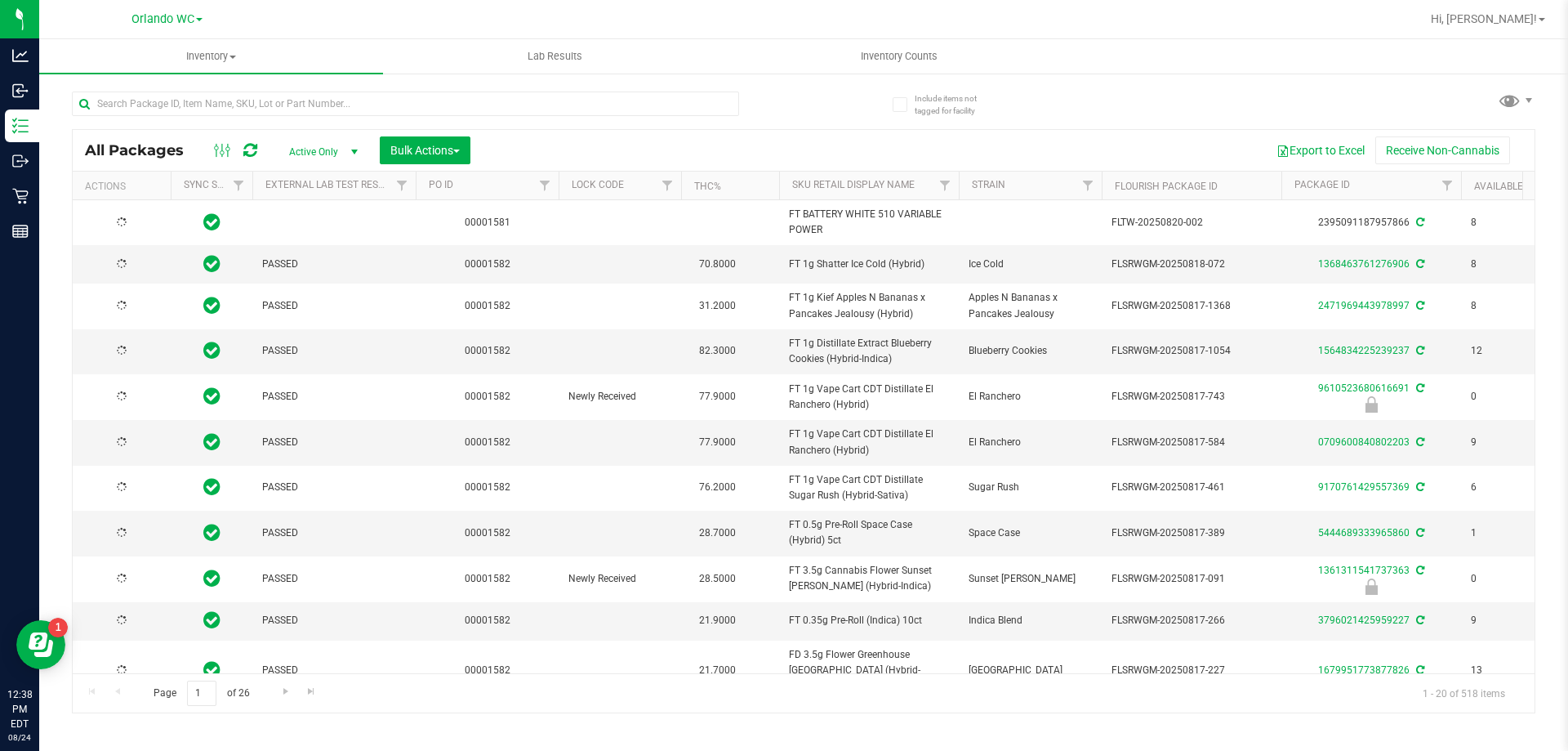
click at [791, 97] on div at bounding box center [437, 103] width 731 height 53
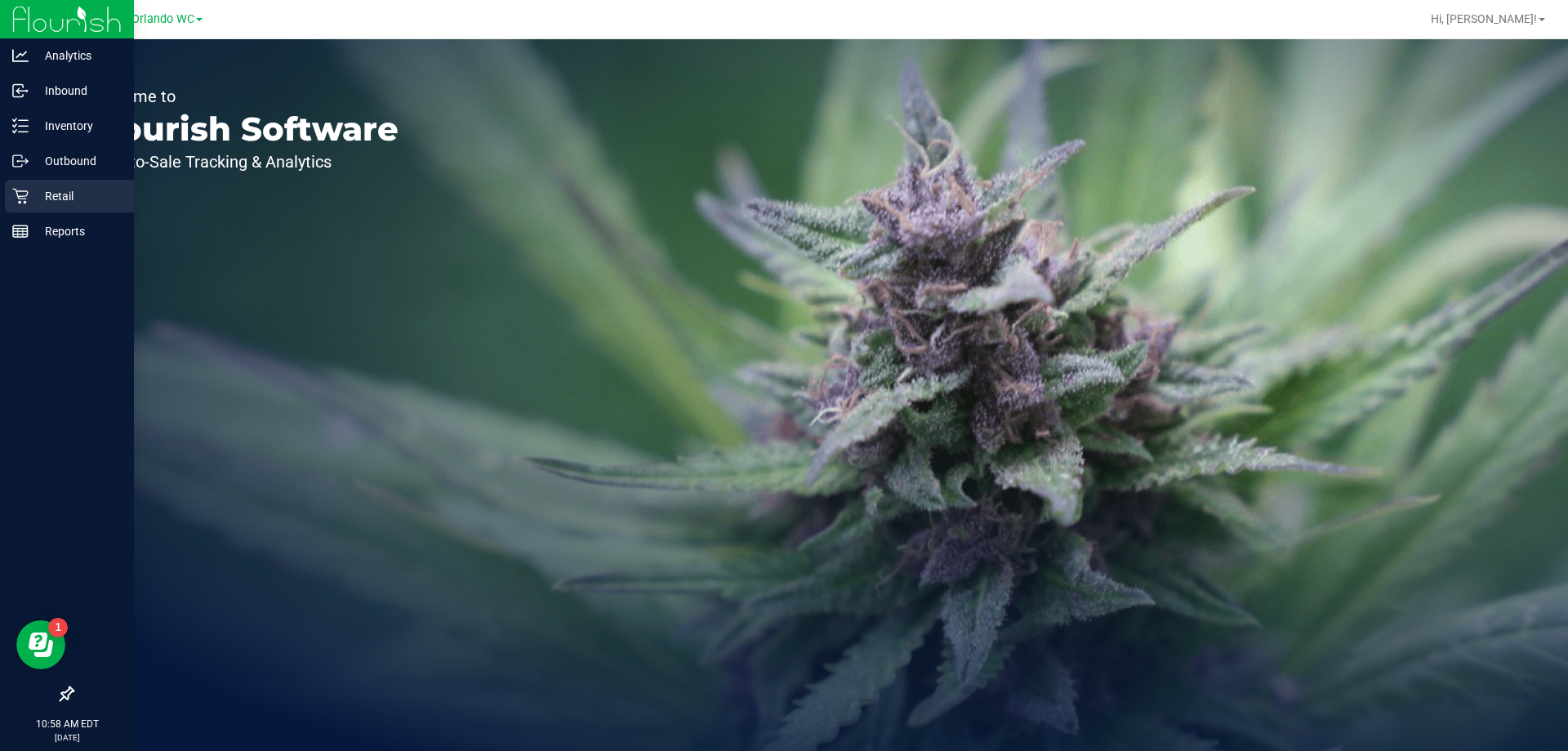
click at [36, 188] on p "Retail" at bounding box center [78, 196] width 98 height 19
click at [27, 199] on icon at bounding box center [20, 196] width 17 height 17
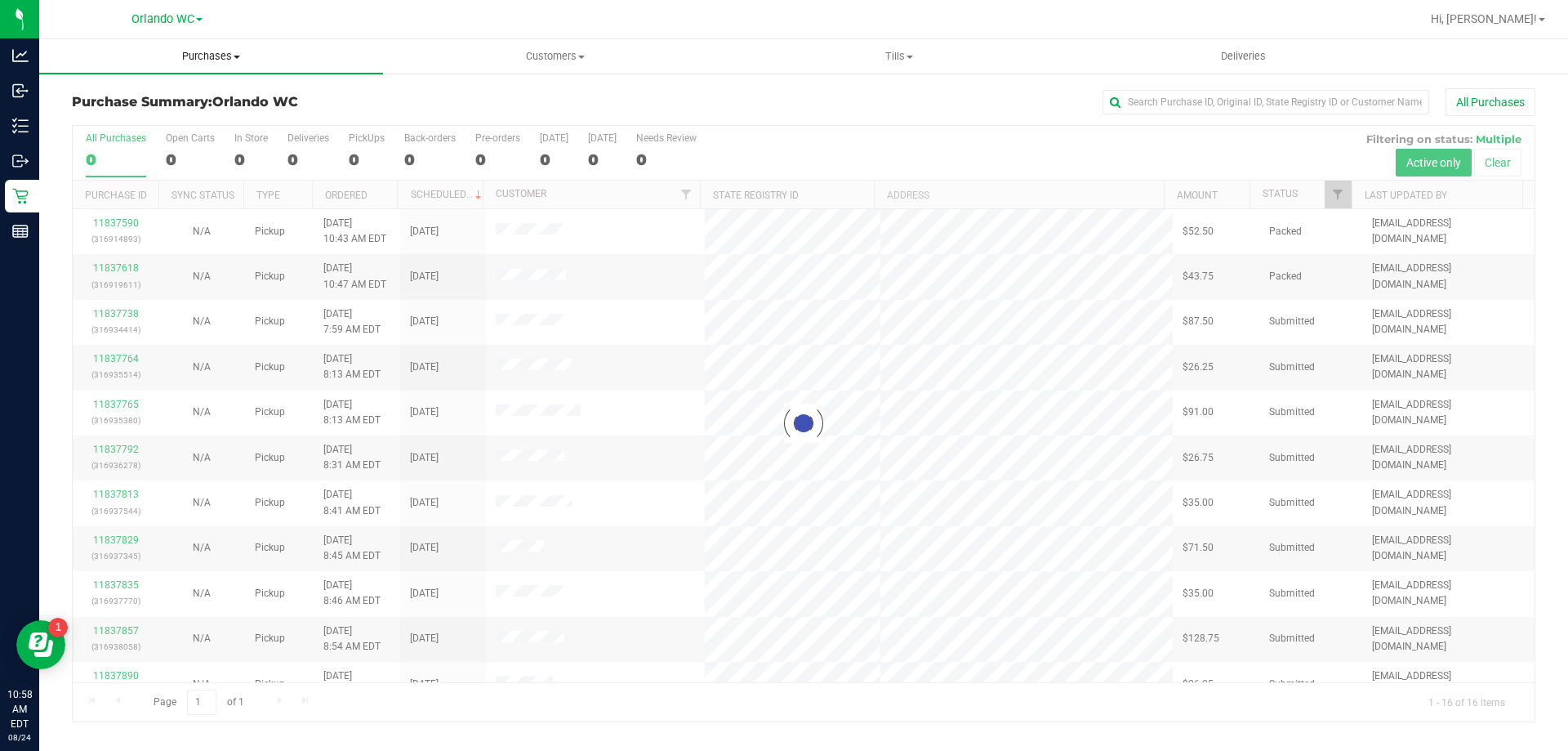
click at [230, 48] on uib-tab-heading "Purchases Summary of purchases Fulfillment All purchases" at bounding box center [212, 56] width 344 height 34
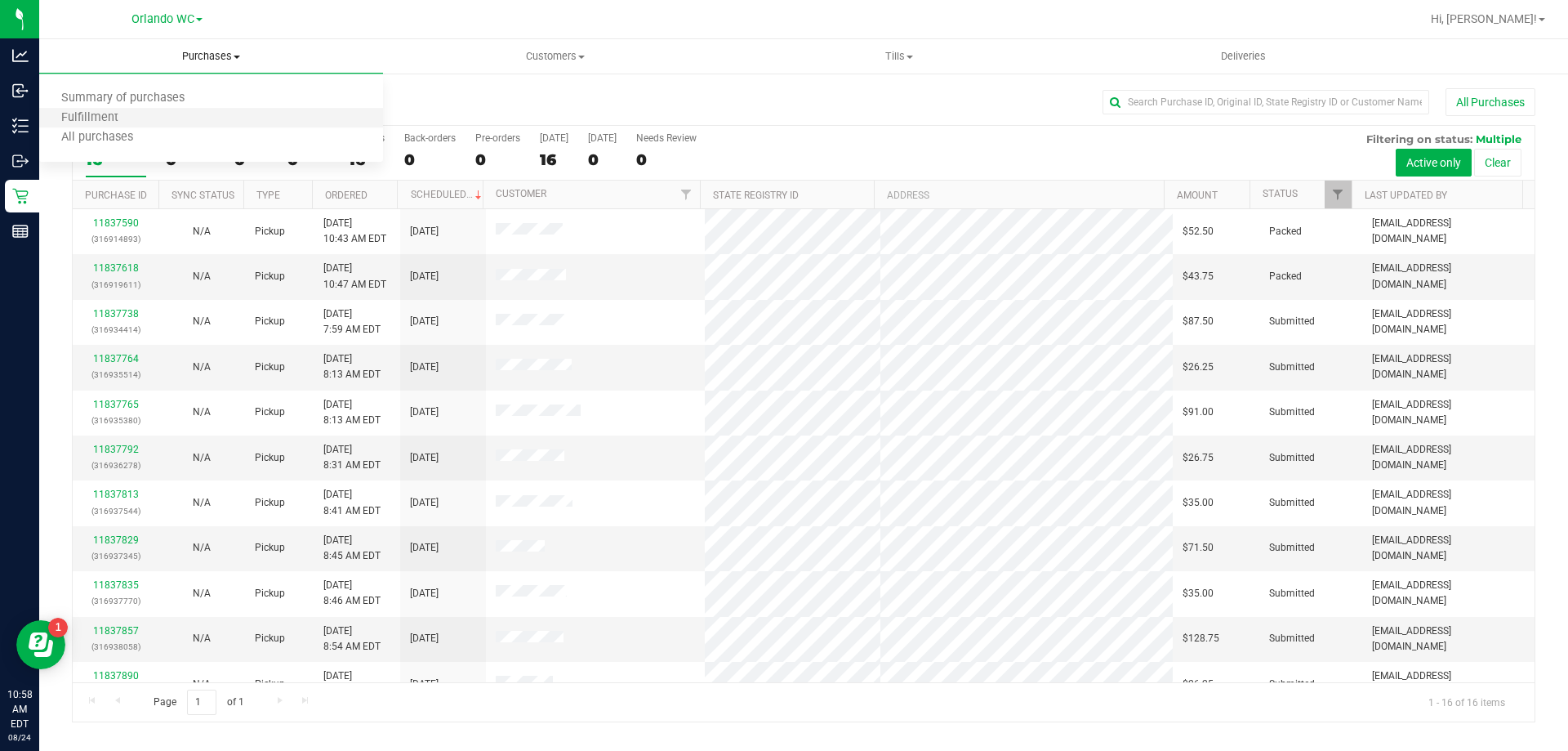
click at [147, 119] on li "Fulfillment" at bounding box center [212, 119] width 344 height 19
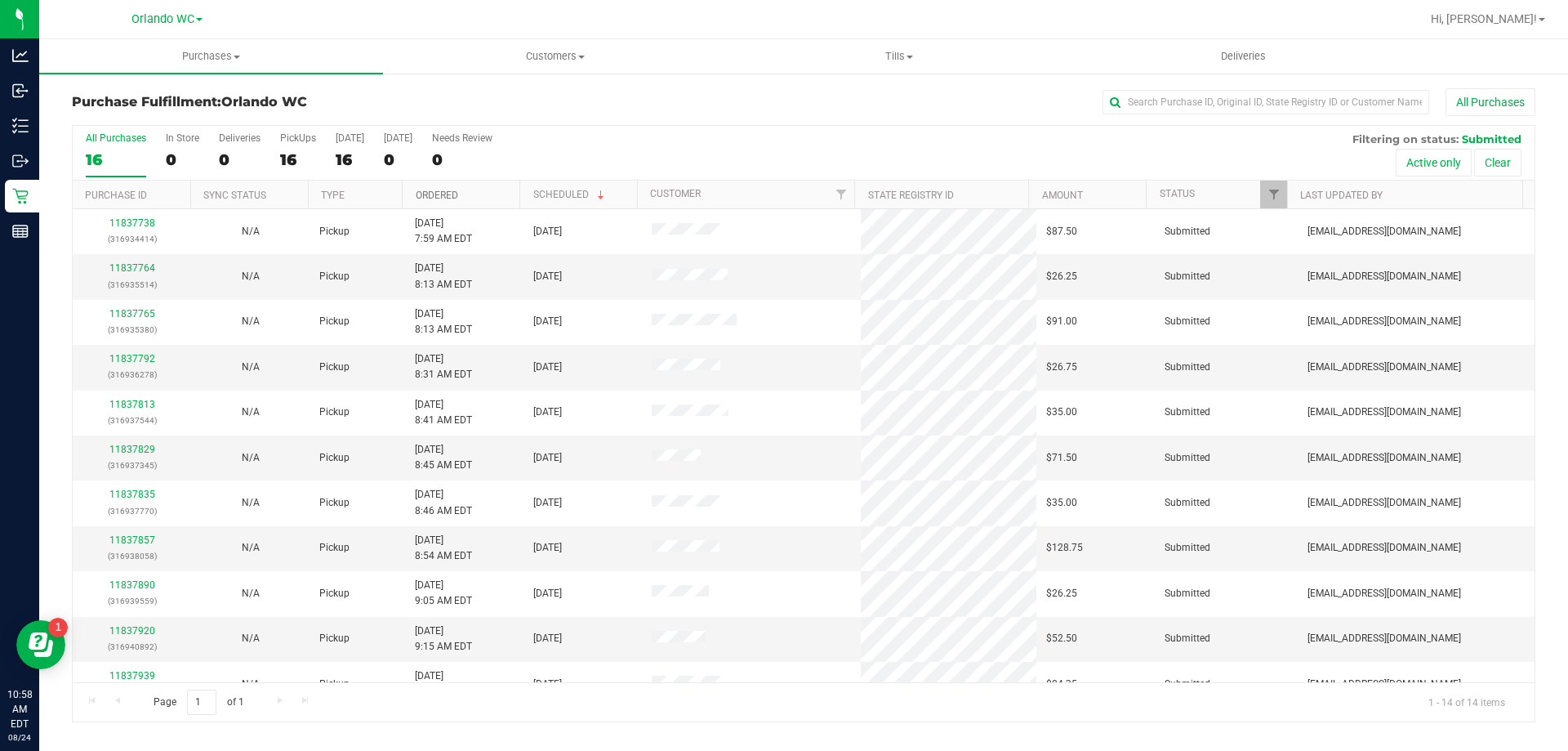
click at [435, 193] on link "Ordered" at bounding box center [436, 195] width 42 height 11
click at [113, 170] on label "All Purchases 14" at bounding box center [116, 155] width 61 height 45
click at [0, 0] on input "All Purchases 14" at bounding box center [0, 0] width 0 height 0
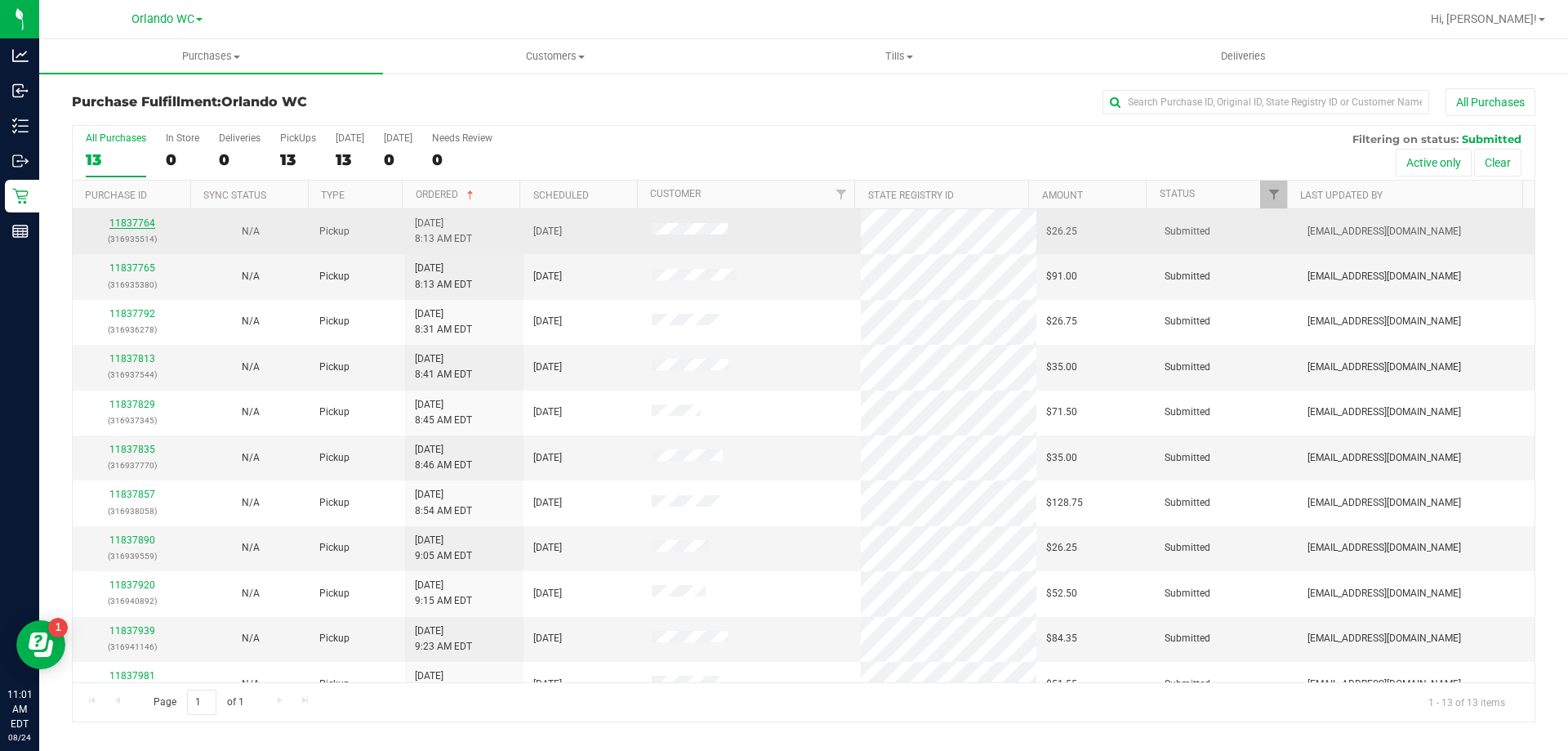
click at [130, 221] on link "11837764" at bounding box center [133, 222] width 46 height 11
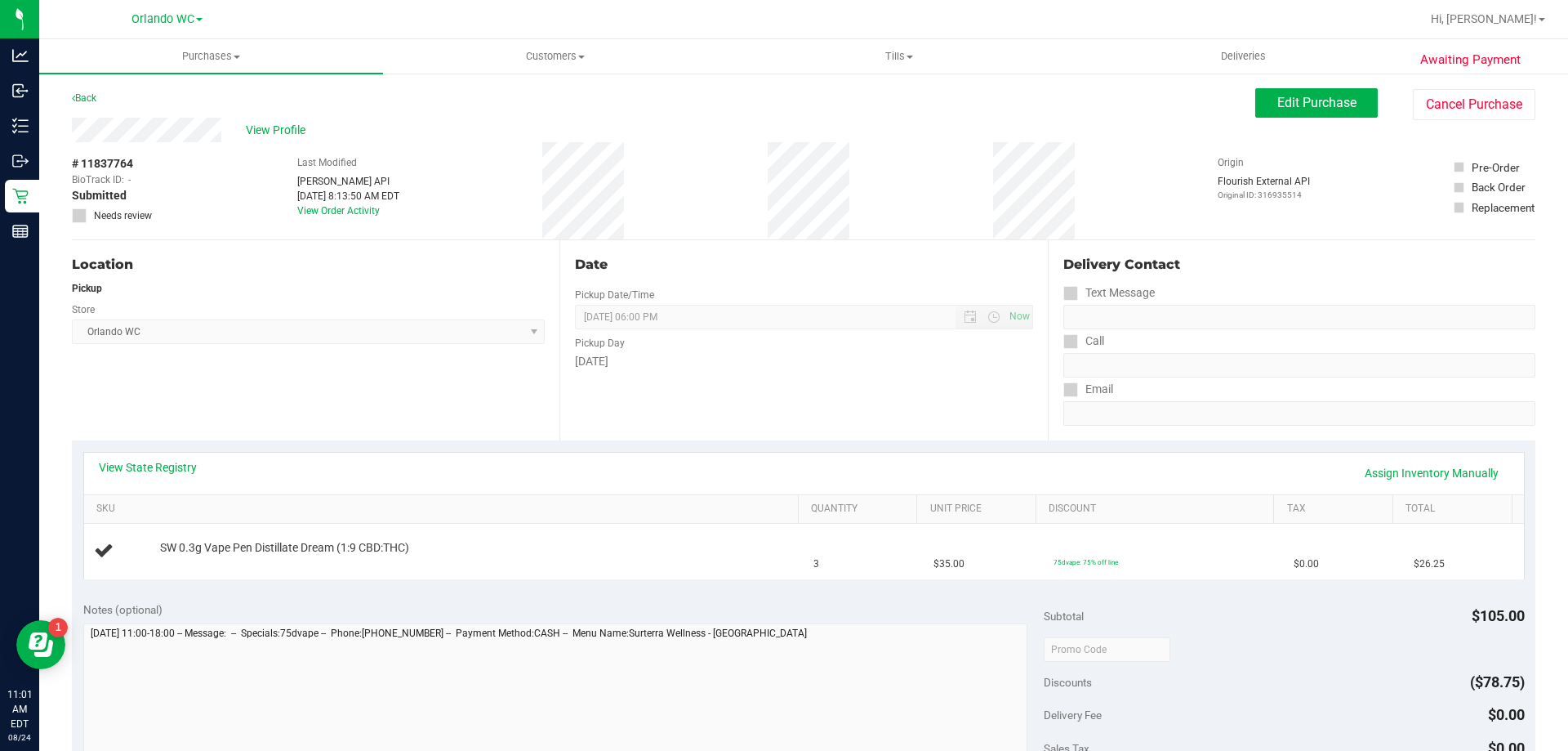
drag, startPoint x: 266, startPoint y: 429, endPoint x: 179, endPoint y: 481, distance: 101.4
click at [263, 429] on div "Location Pickup Store Orlando WC Select Store Bonita Springs WC Boynton Beach W…" at bounding box center [315, 340] width 487 height 200
click at [179, 467] on link "View State Registry" at bounding box center [148, 467] width 98 height 17
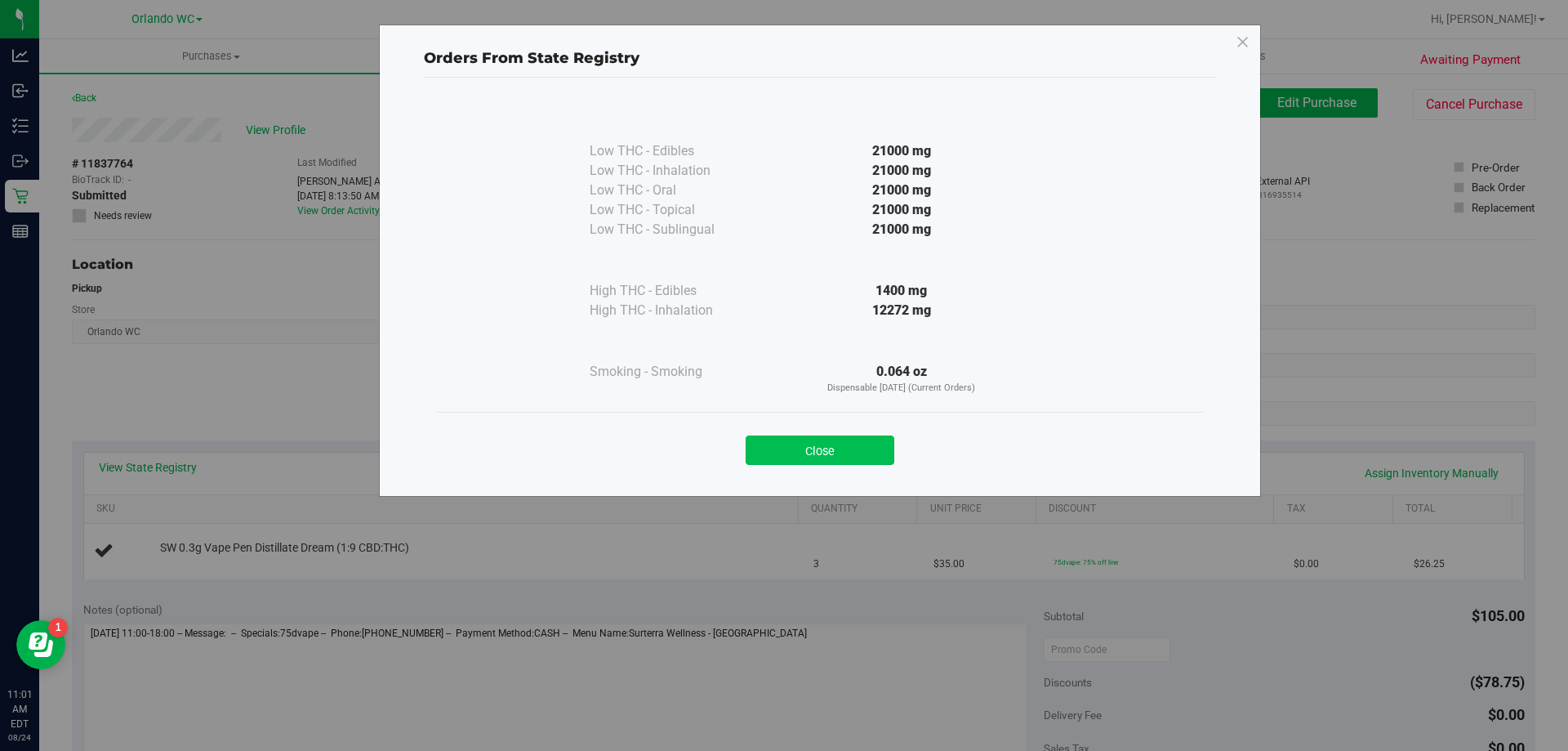
click at [832, 461] on button "Close" at bounding box center [819, 450] width 148 height 29
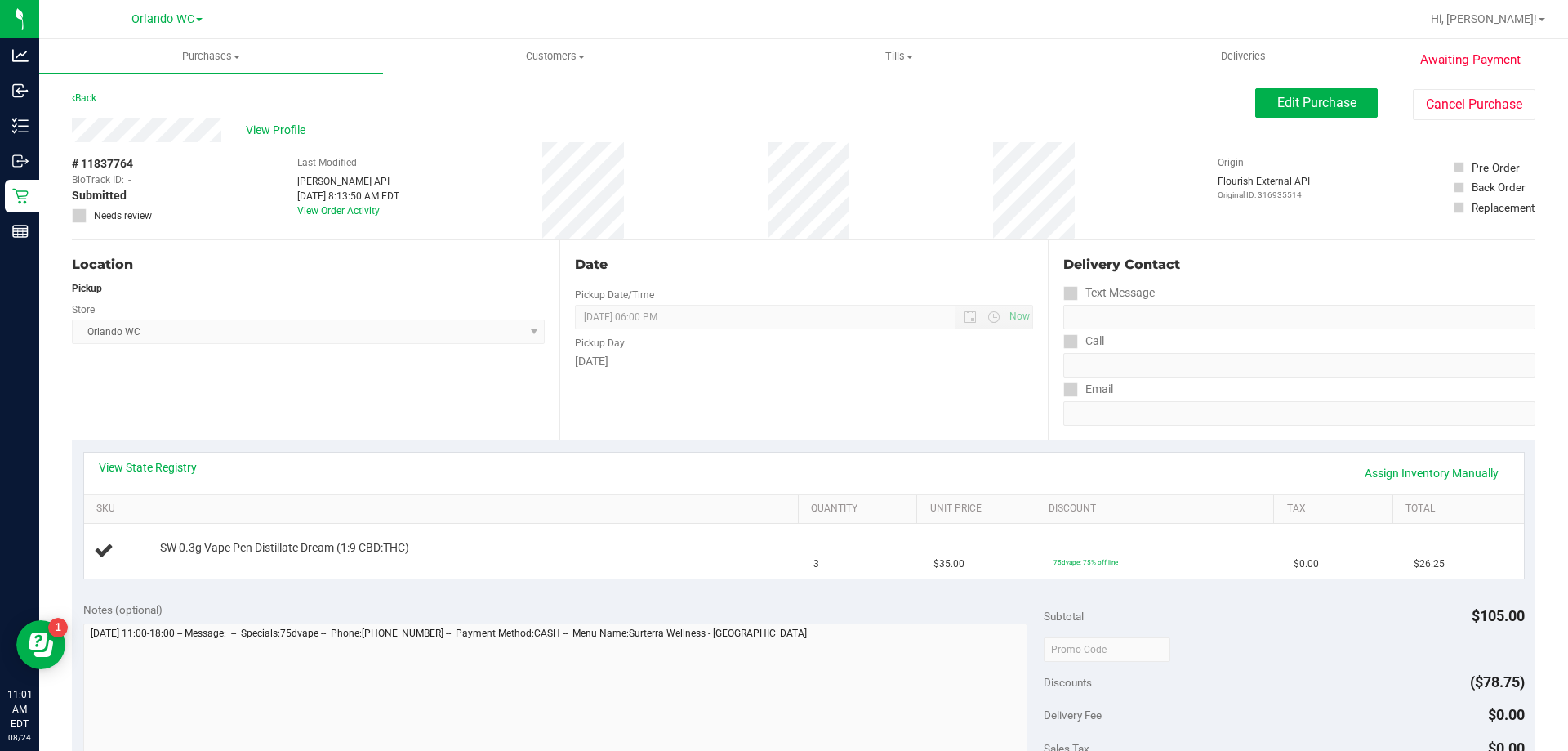
click at [618, 439] on div "Date Pickup Date/Time 08/24/2025 Now 08/24/2025 06:00 PM Now Pickup Day Sunday" at bounding box center [802, 340] width 487 height 200
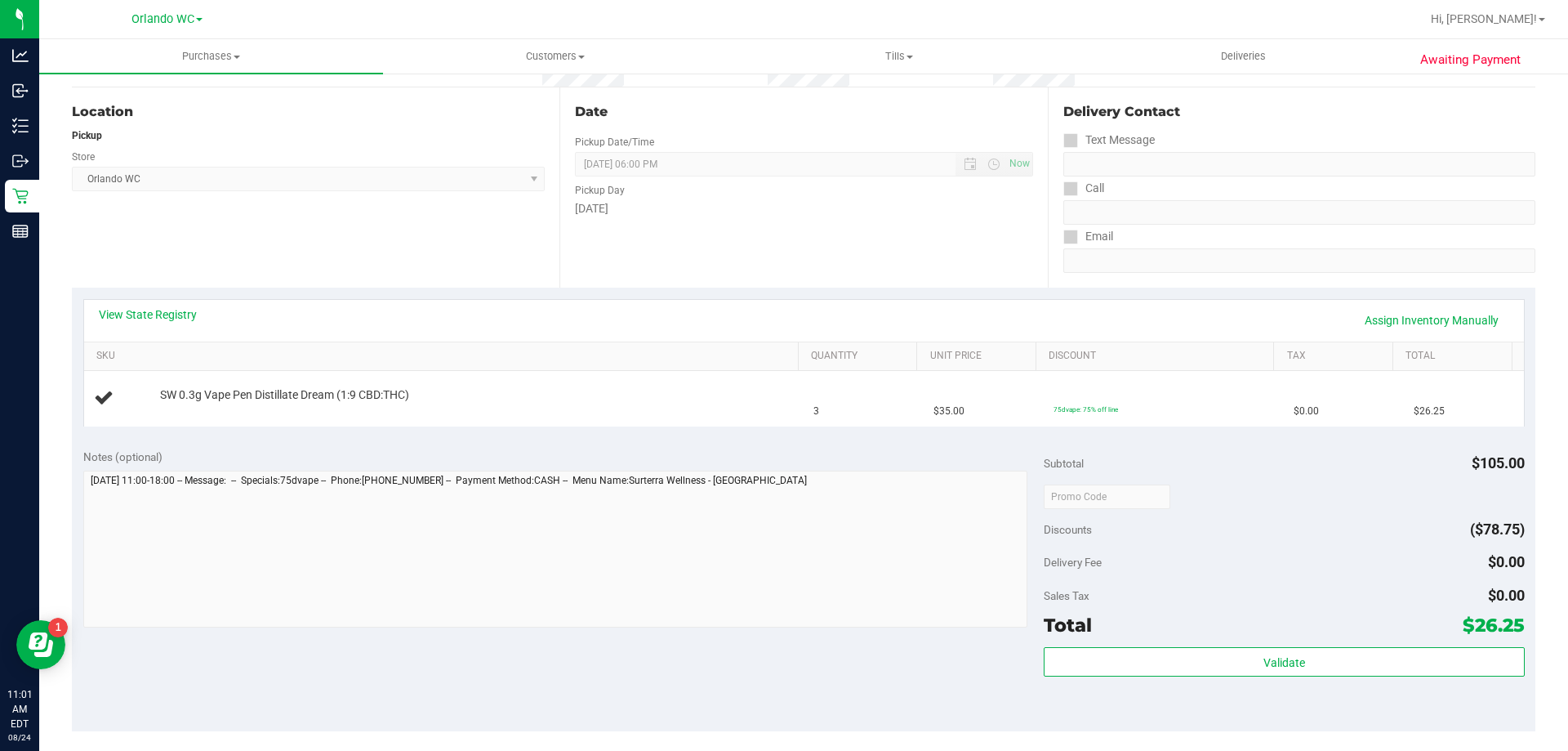
scroll to position [163, 0]
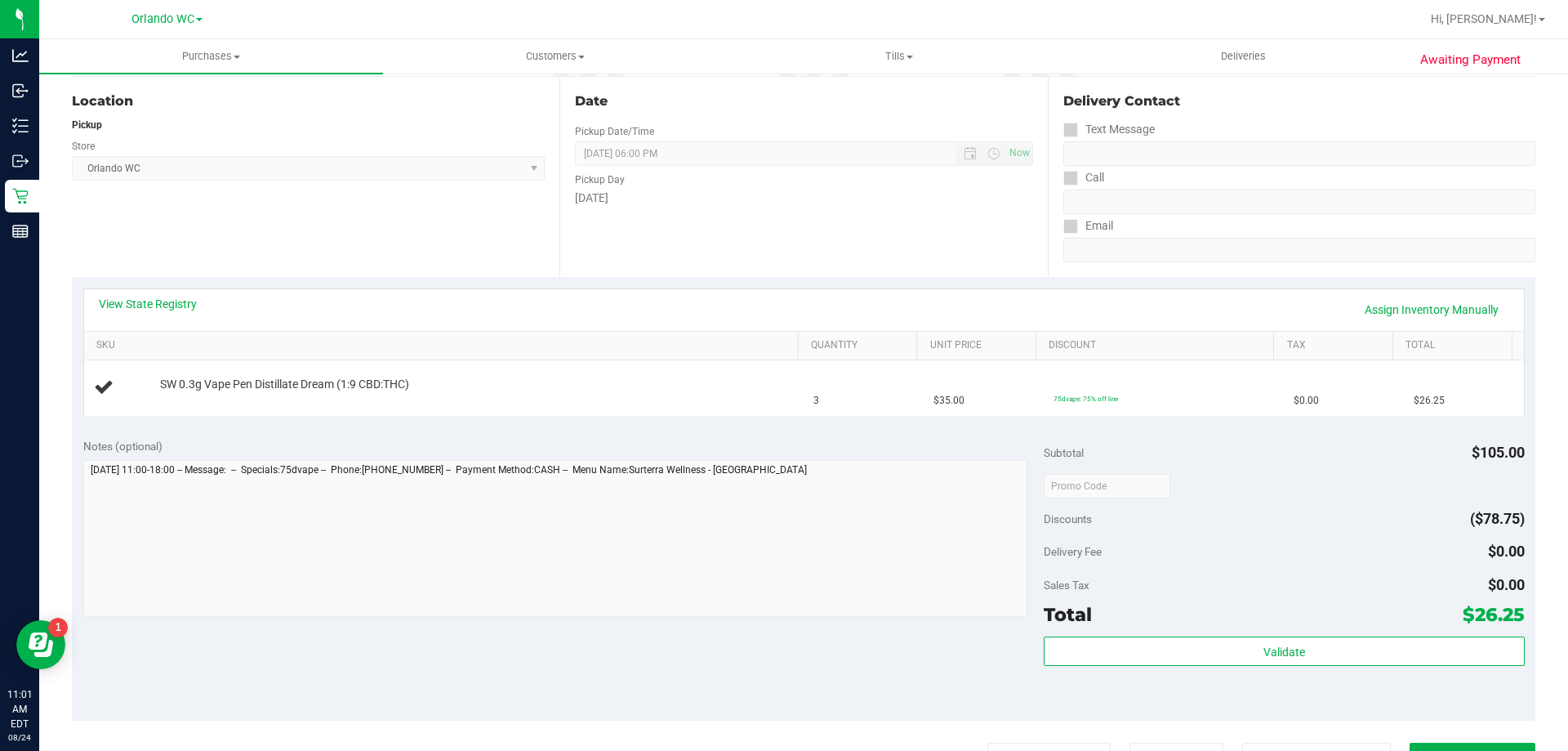
click at [255, 219] on div "Location Pickup Store Orlando WC Select Store Bonita Springs WC Boynton Beach W…" at bounding box center [315, 177] width 487 height 200
click at [262, 241] on div "Location Pickup Store Orlando WC Select Store Bonita Springs WC Boynton Beach W…" at bounding box center [315, 177] width 487 height 200
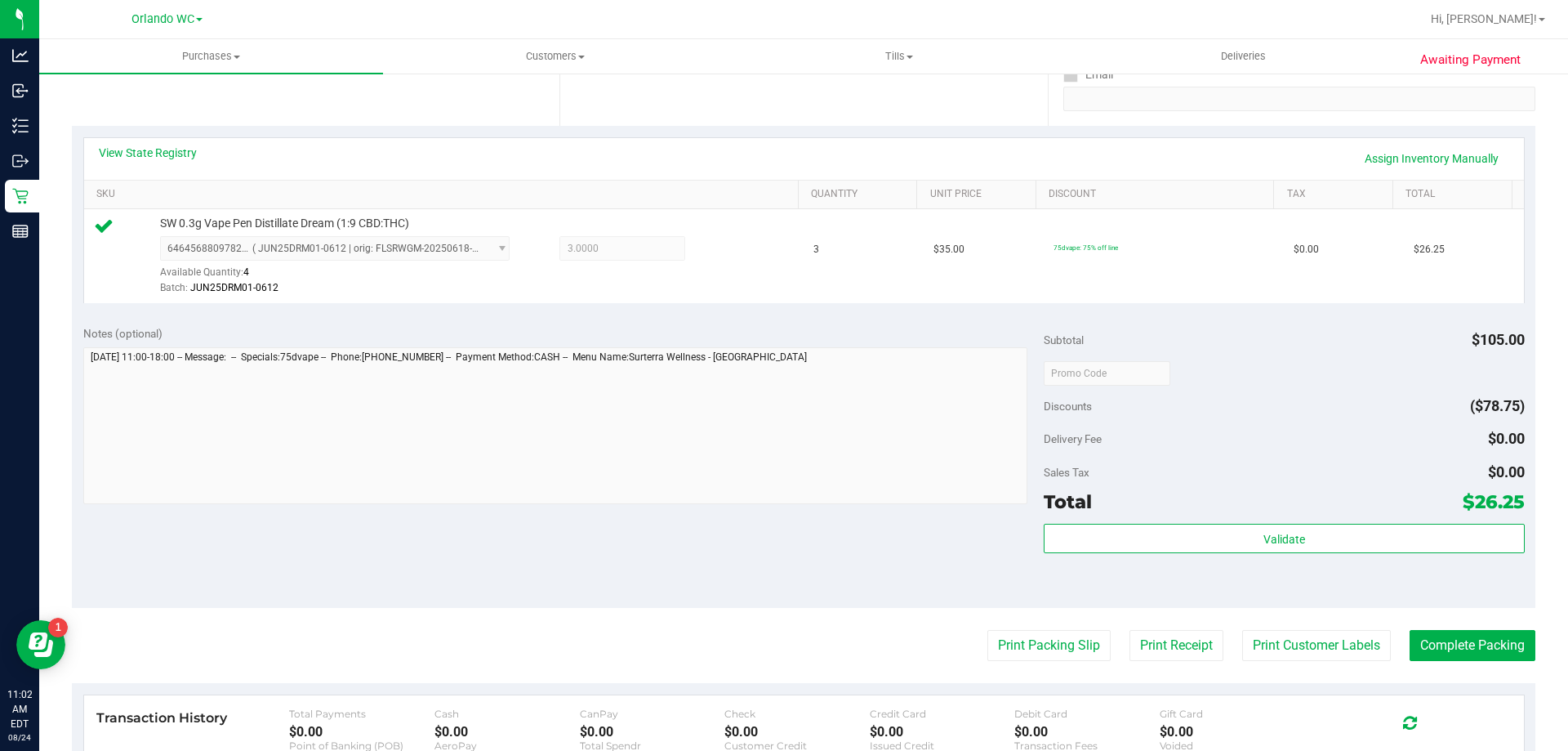
scroll to position [327, 0]
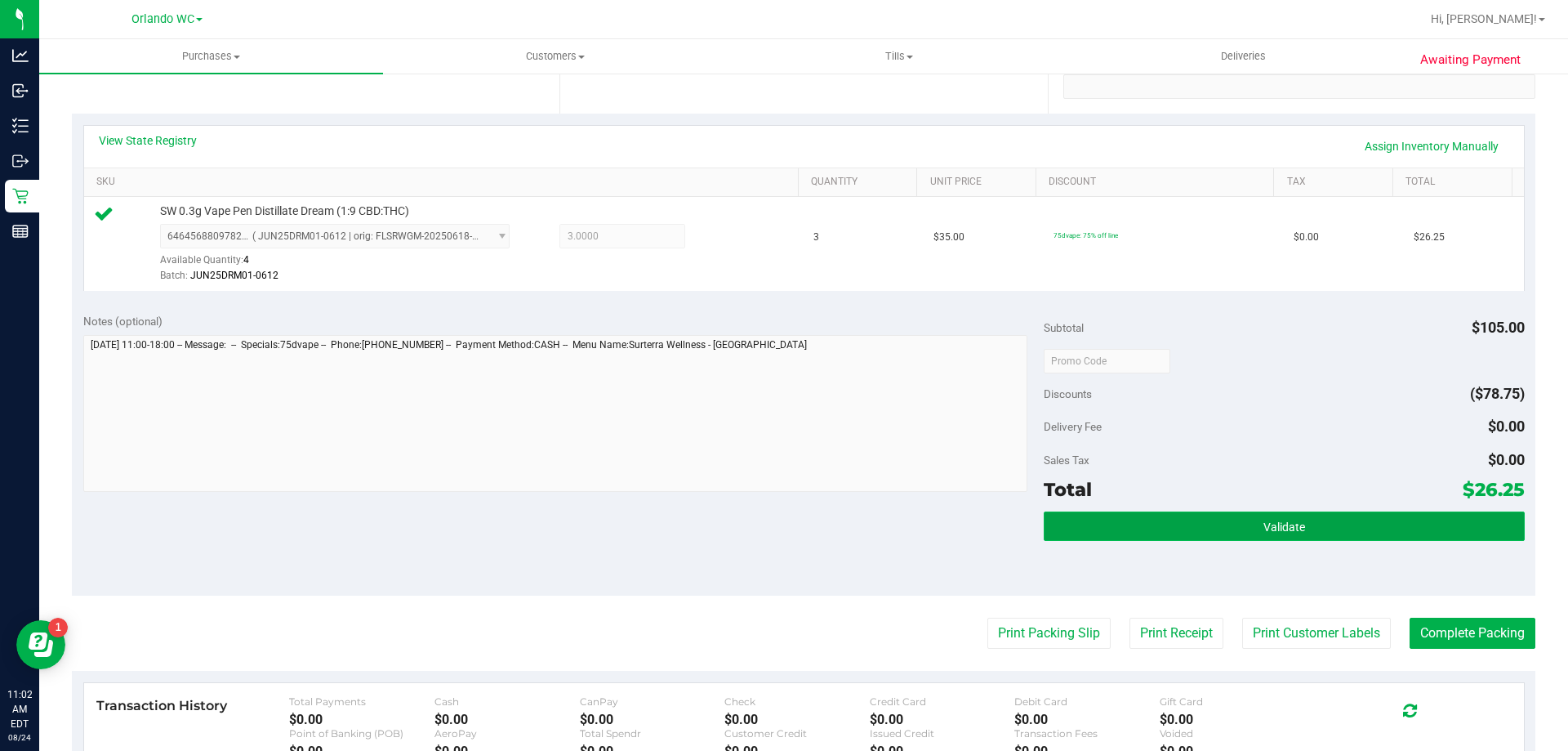
click at [1158, 532] on button "Validate" at bounding box center [1284, 525] width 480 height 29
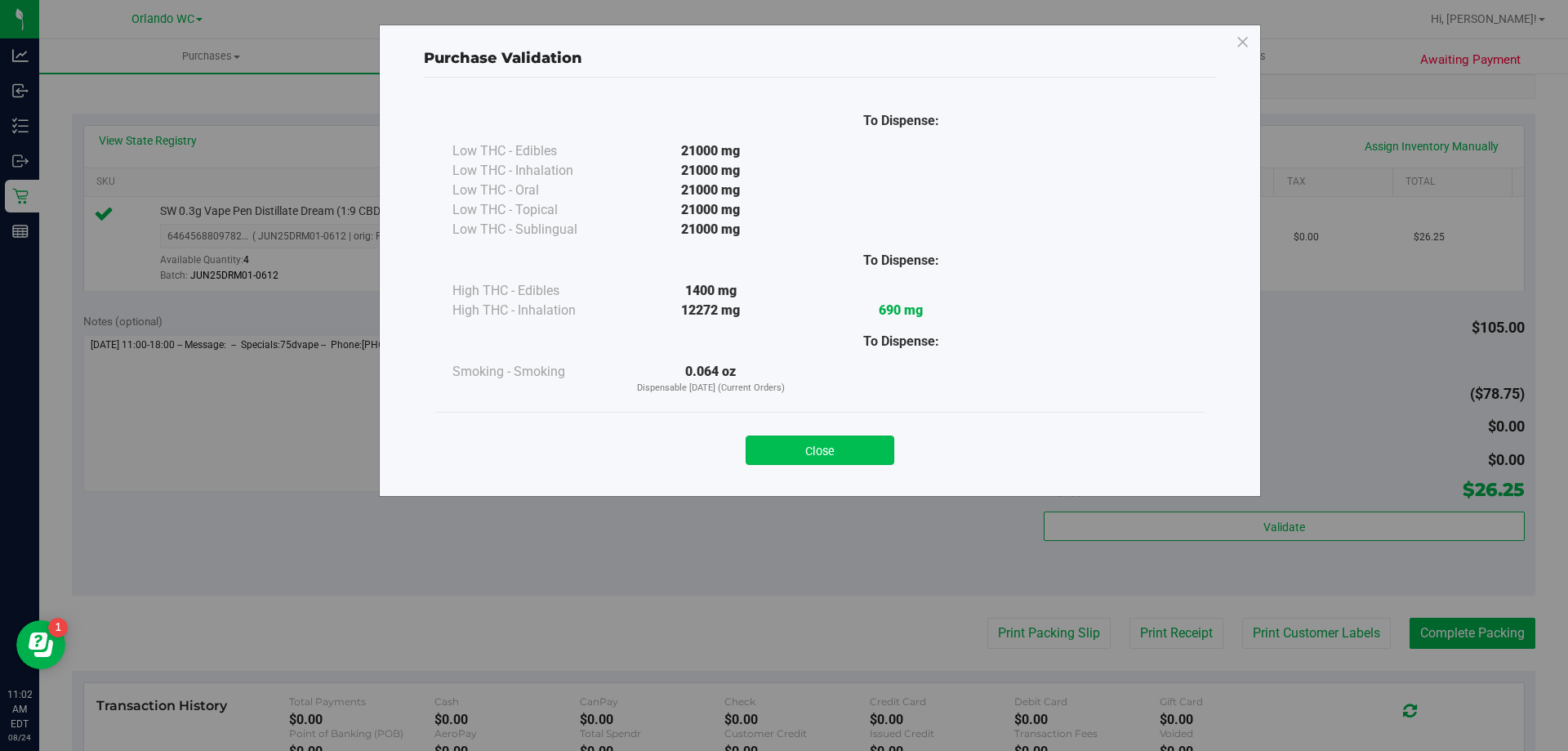
click at [845, 448] on button "Close" at bounding box center [819, 450] width 148 height 29
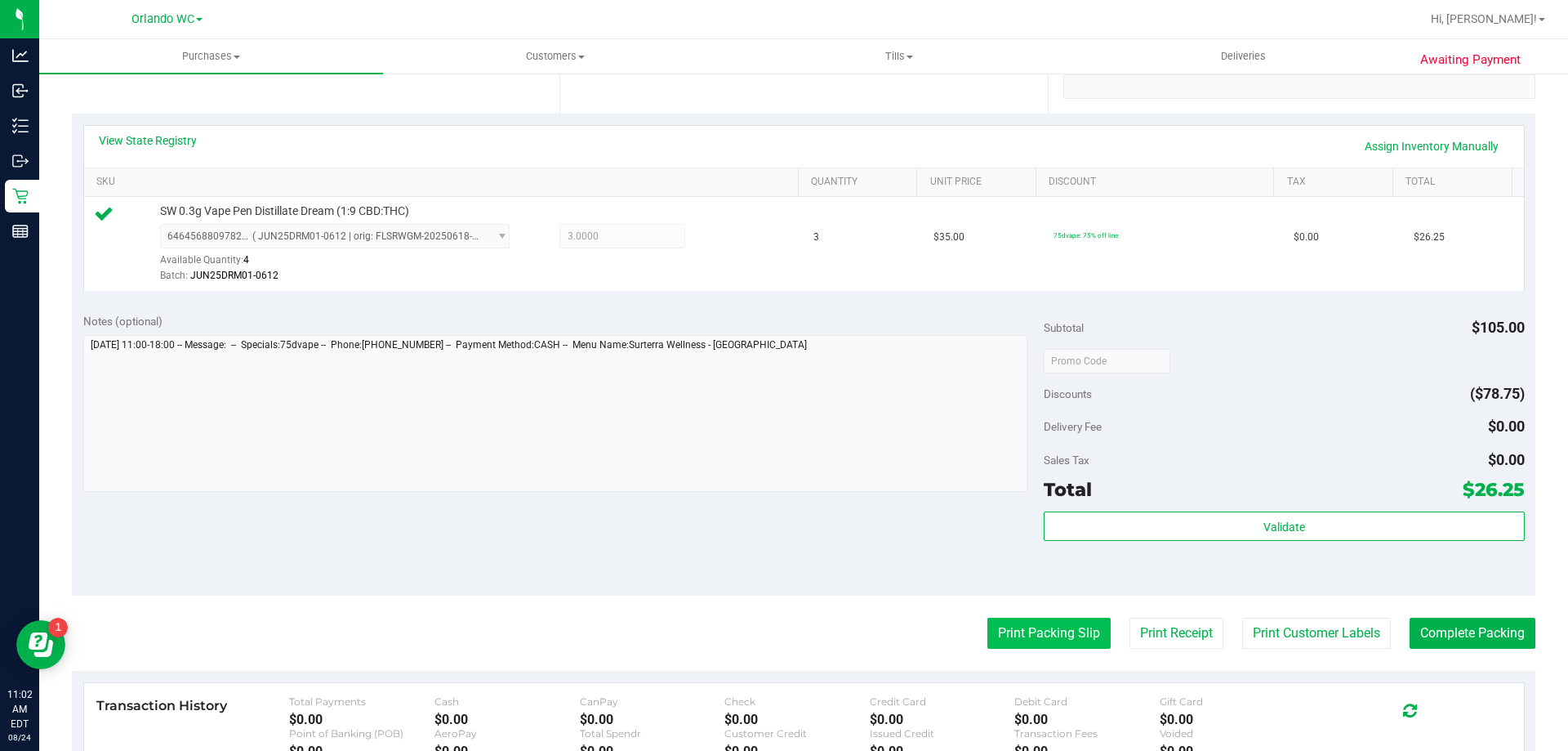
click at [1048, 628] on button "Print Packing Slip" at bounding box center [1049, 632] width 123 height 31
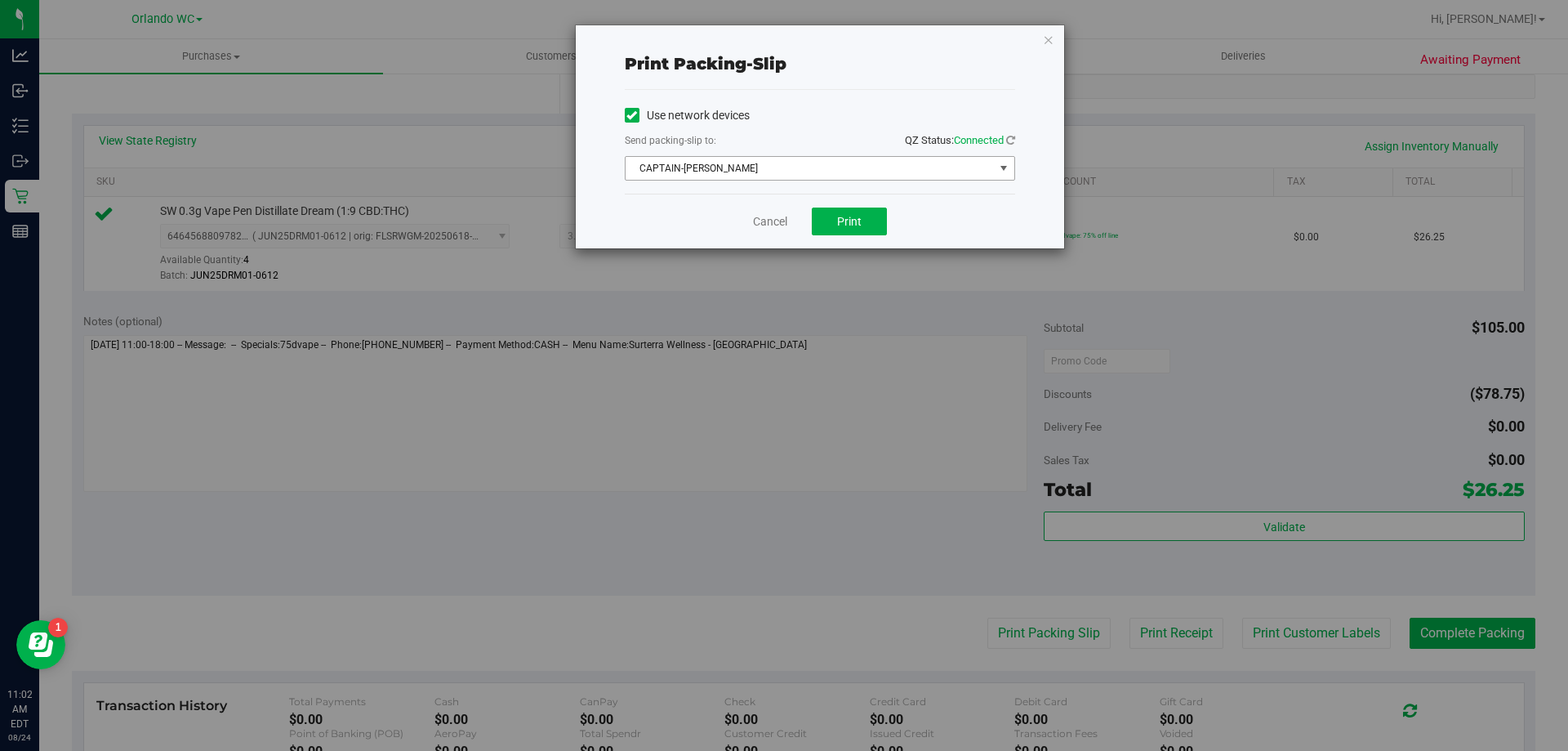
click at [844, 170] on span "CAPTAIN-KANGA" at bounding box center [810, 169] width 369 height 23
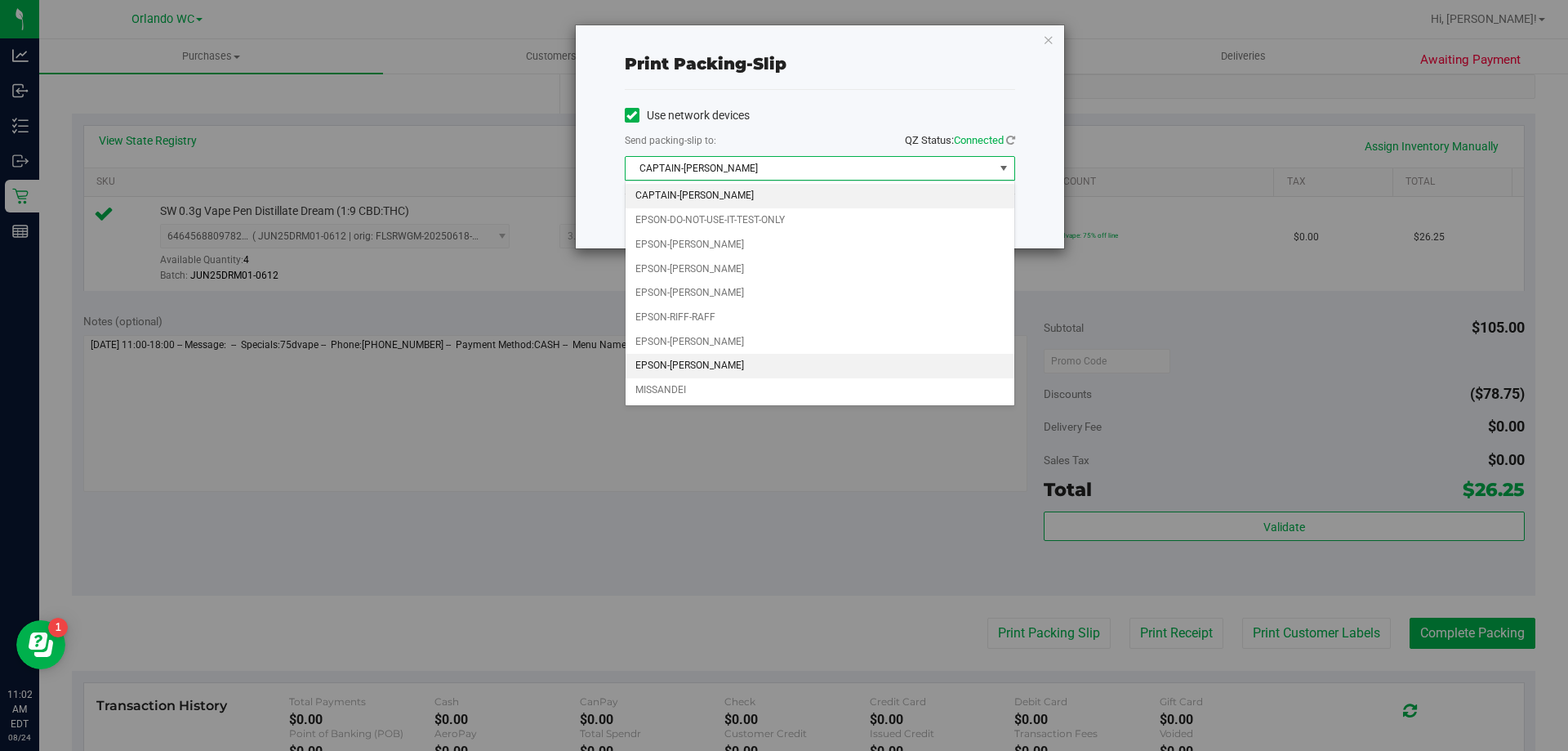
click at [716, 360] on li "EPSON-TYWIN-LANNISTER" at bounding box center [820, 366] width 389 height 25
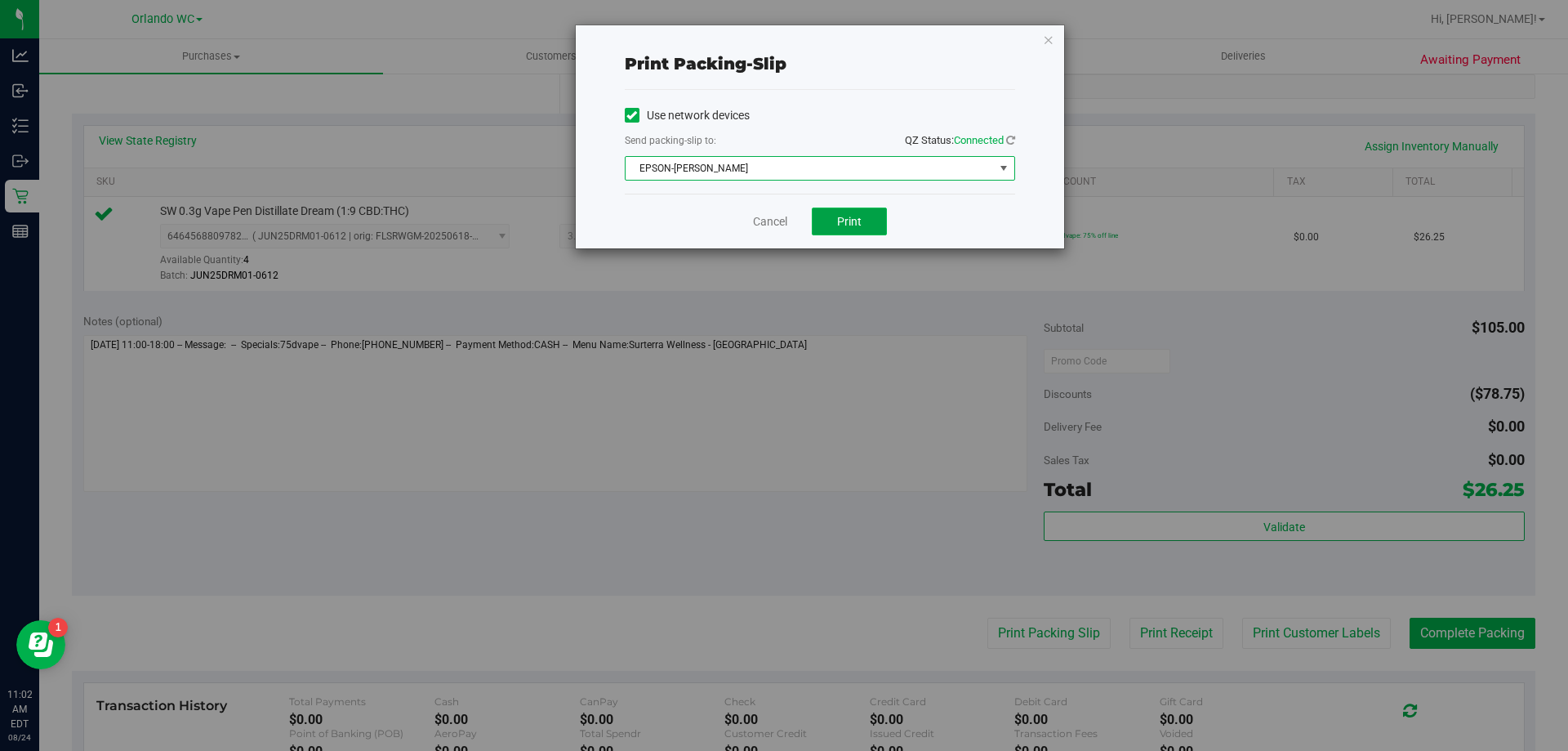
click at [849, 215] on span "Print" at bounding box center [849, 221] width 25 height 13
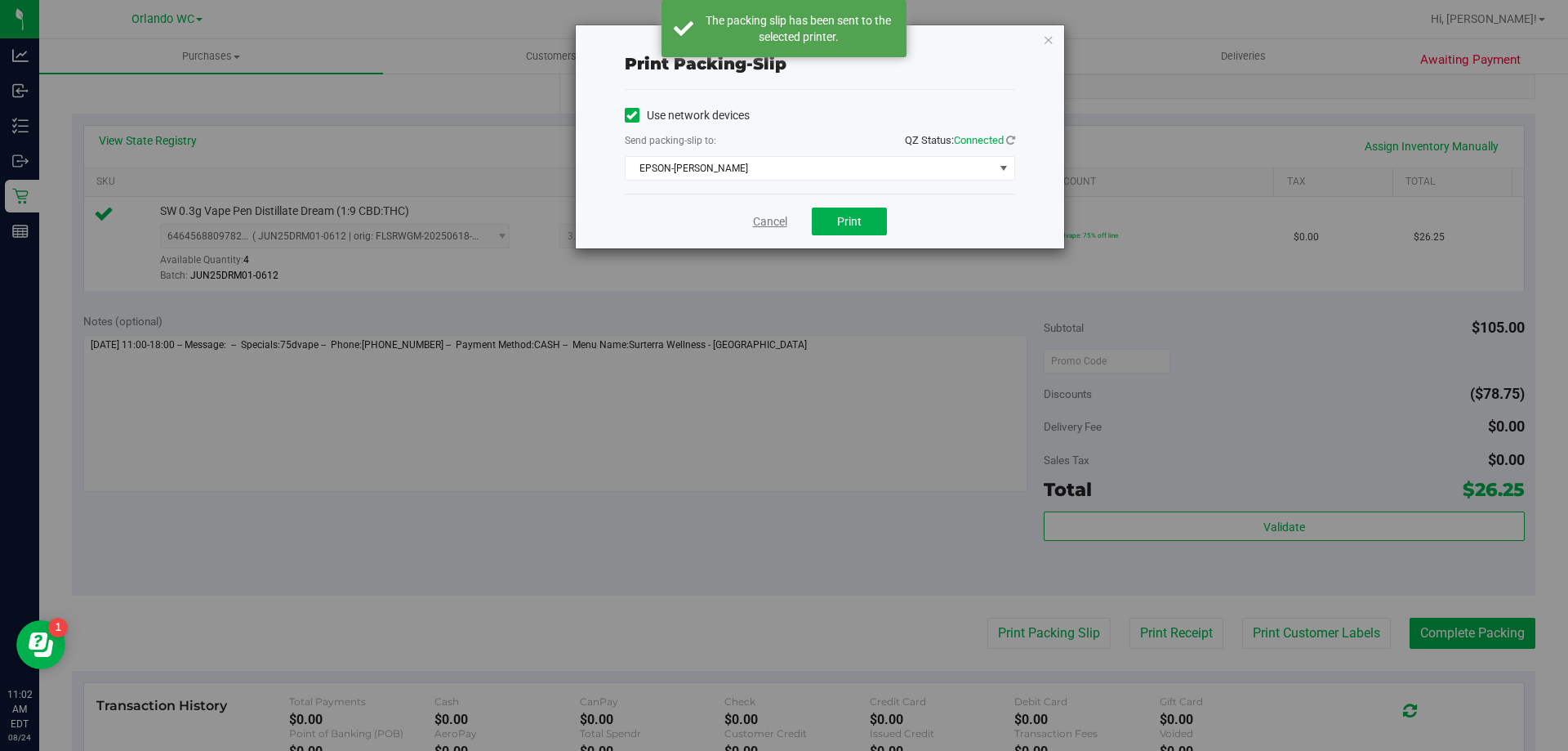
click at [774, 224] on link "Cancel" at bounding box center [770, 222] width 34 height 18
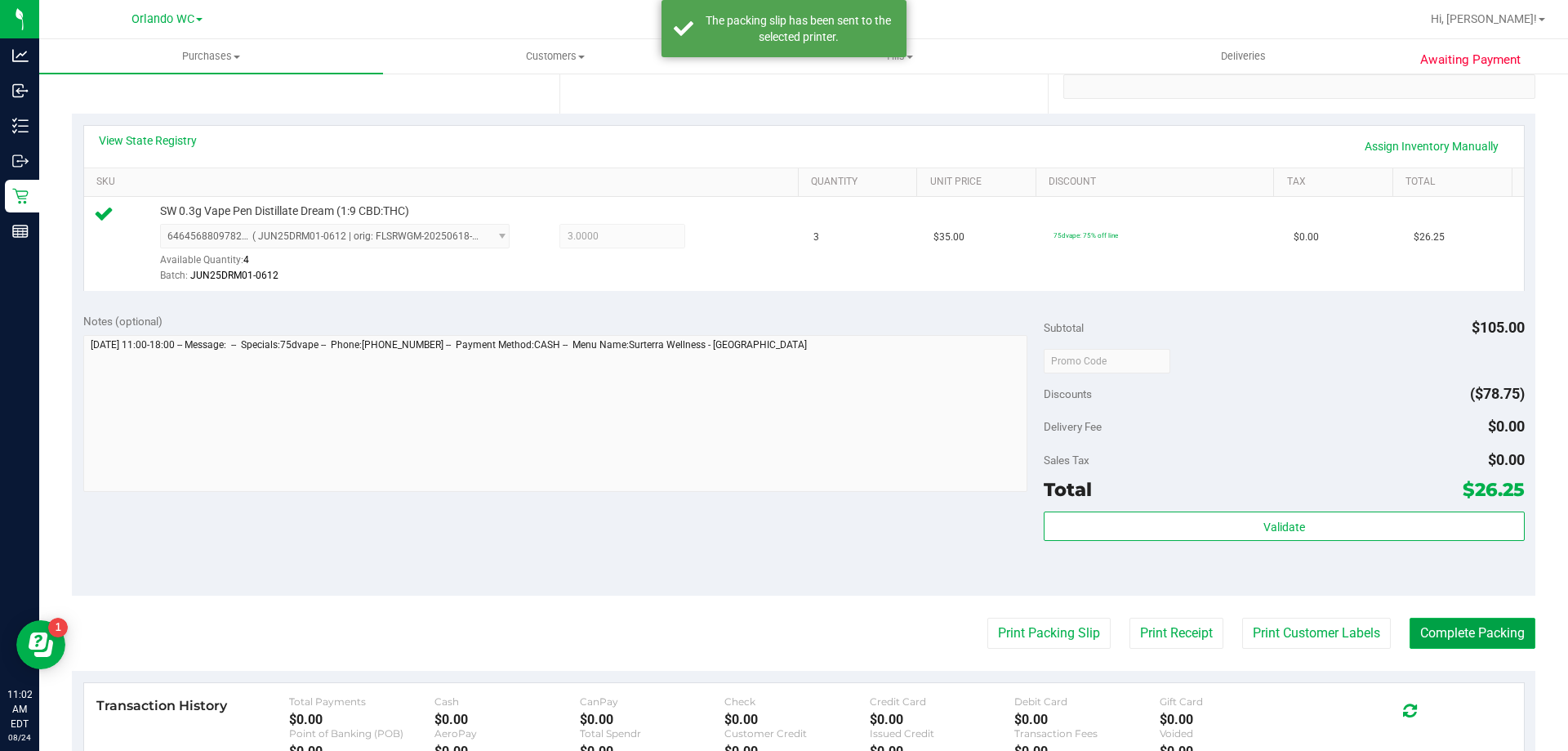
click at [1515, 635] on button "Complete Packing" at bounding box center [1472, 632] width 126 height 31
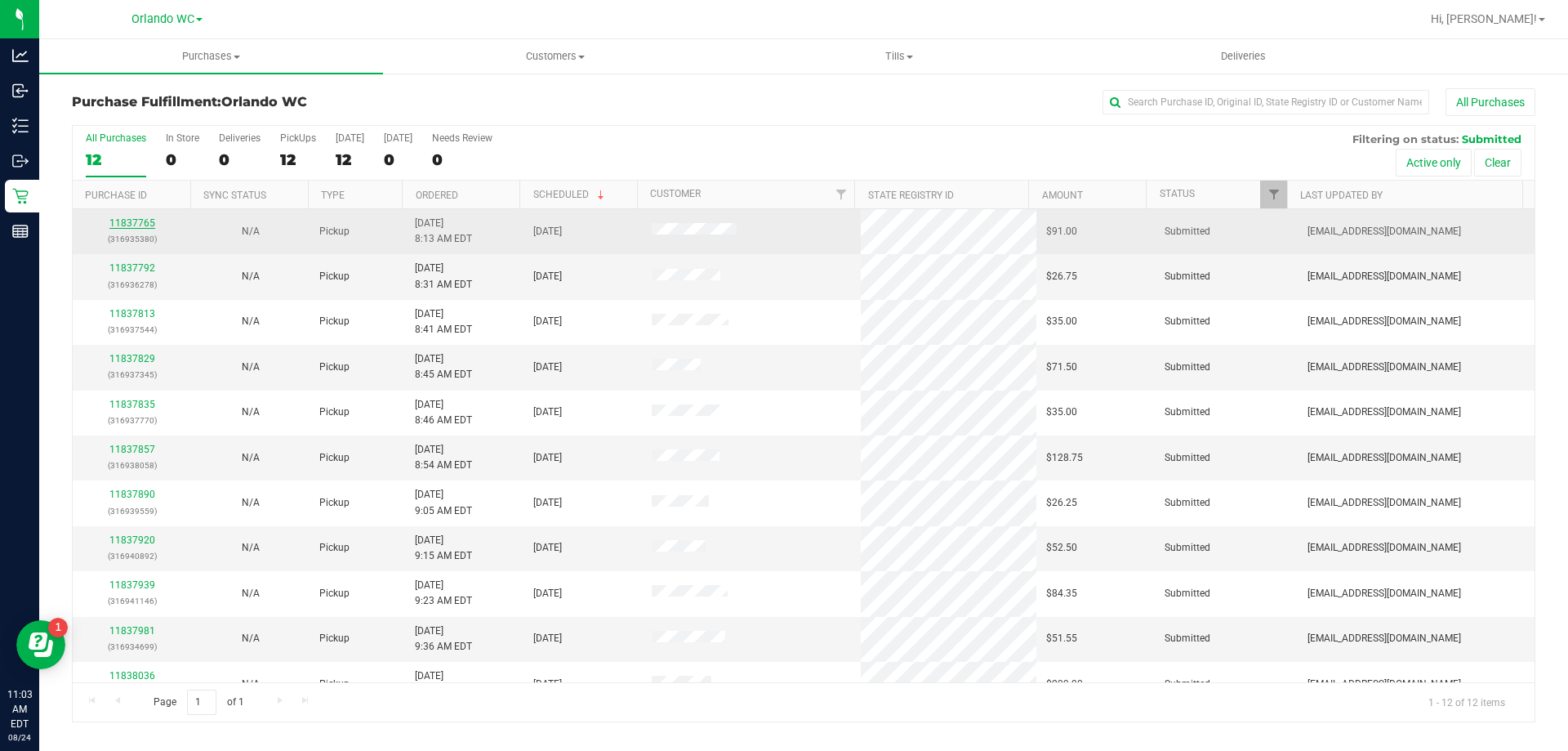
click at [133, 223] on link "11837765" at bounding box center [133, 222] width 46 height 11
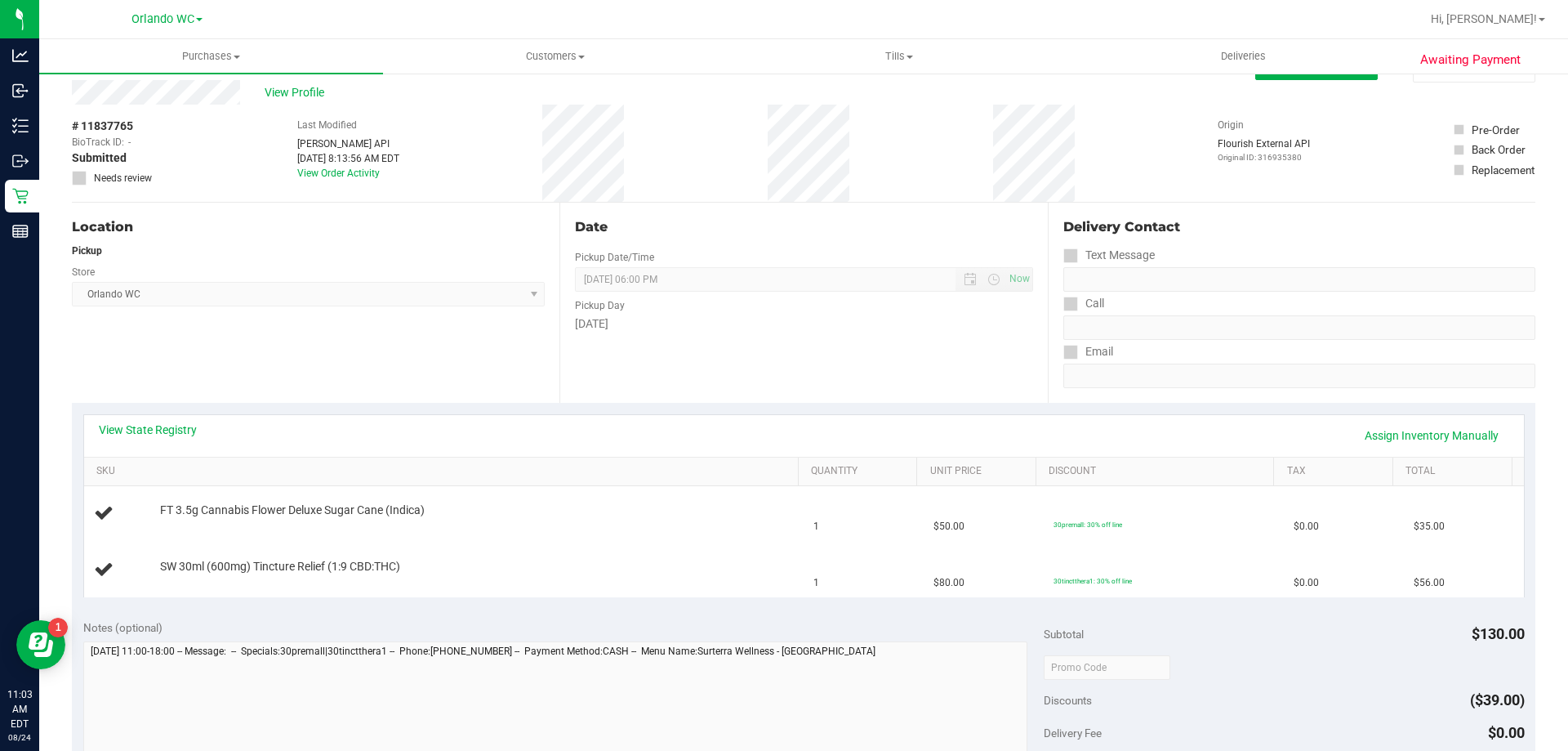
scroll to position [82, 0]
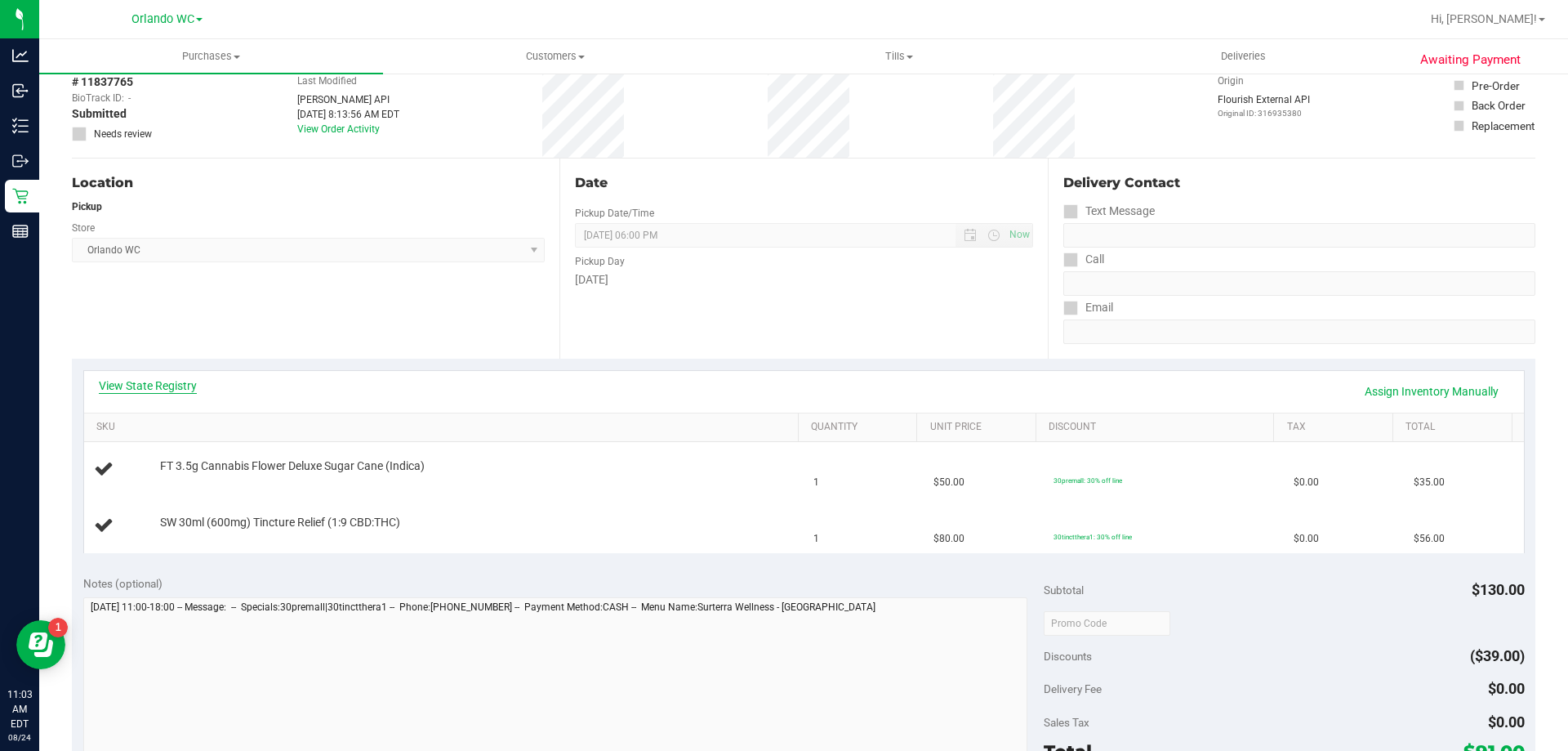
click at [147, 384] on link "View State Registry" at bounding box center [148, 386] width 98 height 17
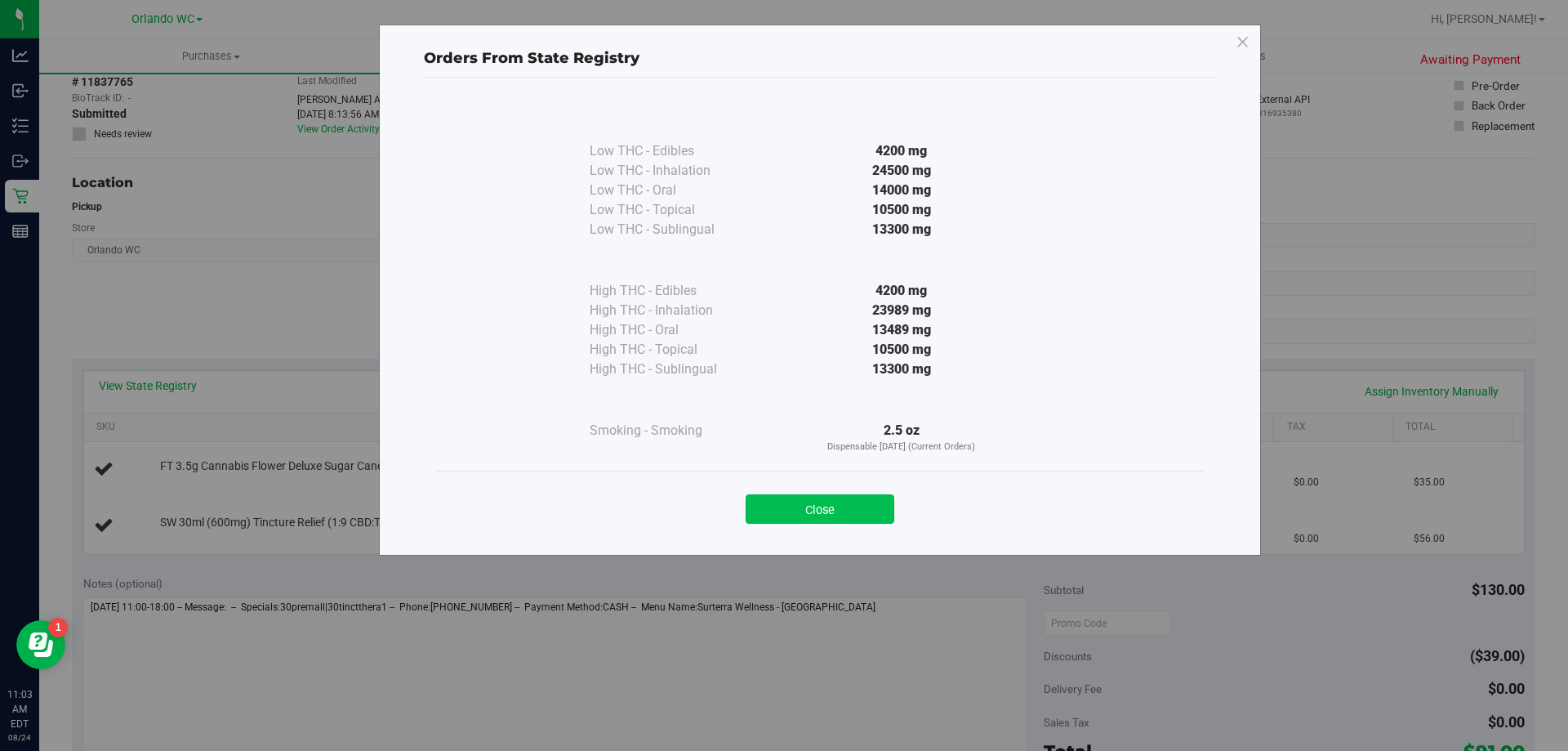
click at [813, 516] on button "Close" at bounding box center [819, 509] width 148 height 29
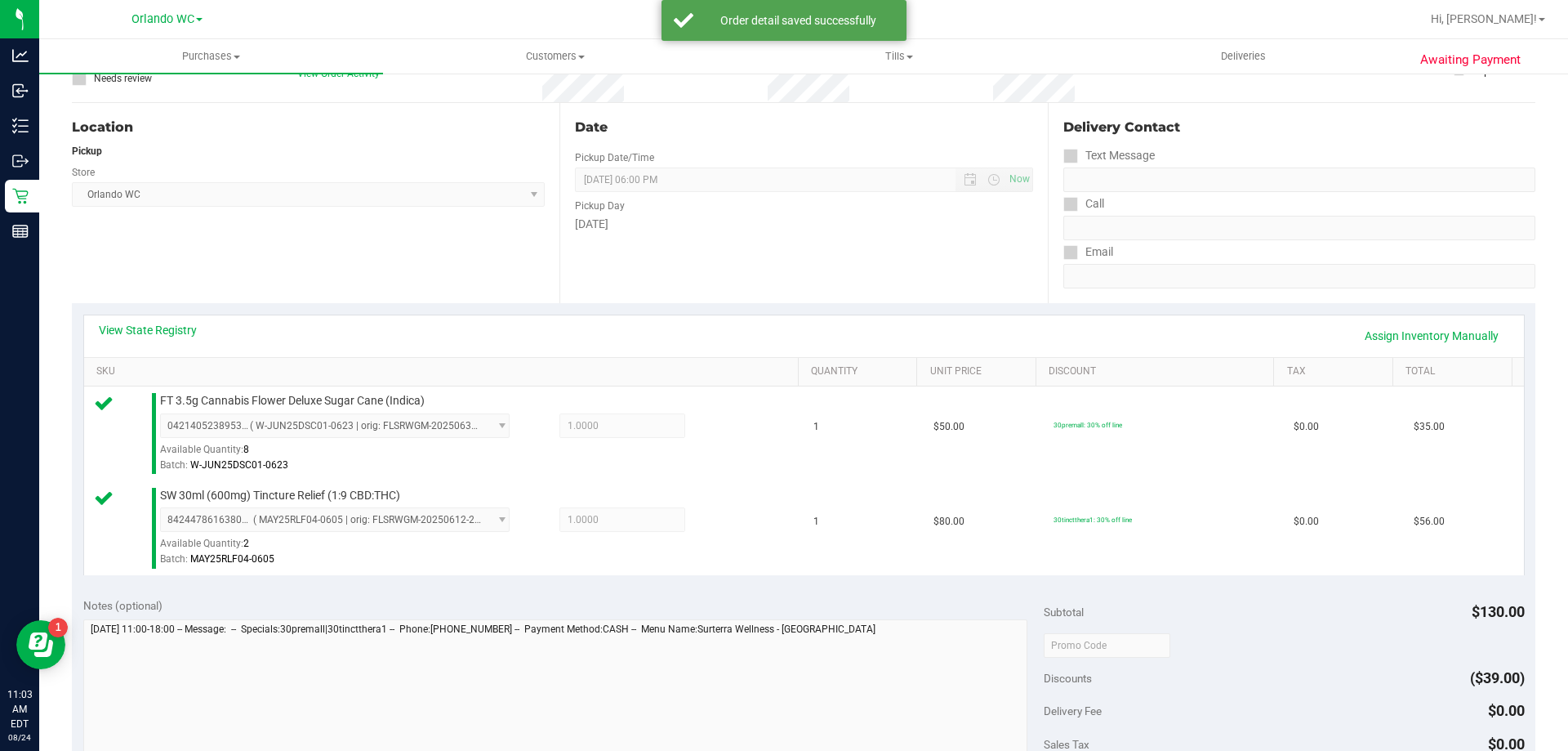
scroll to position [327, 0]
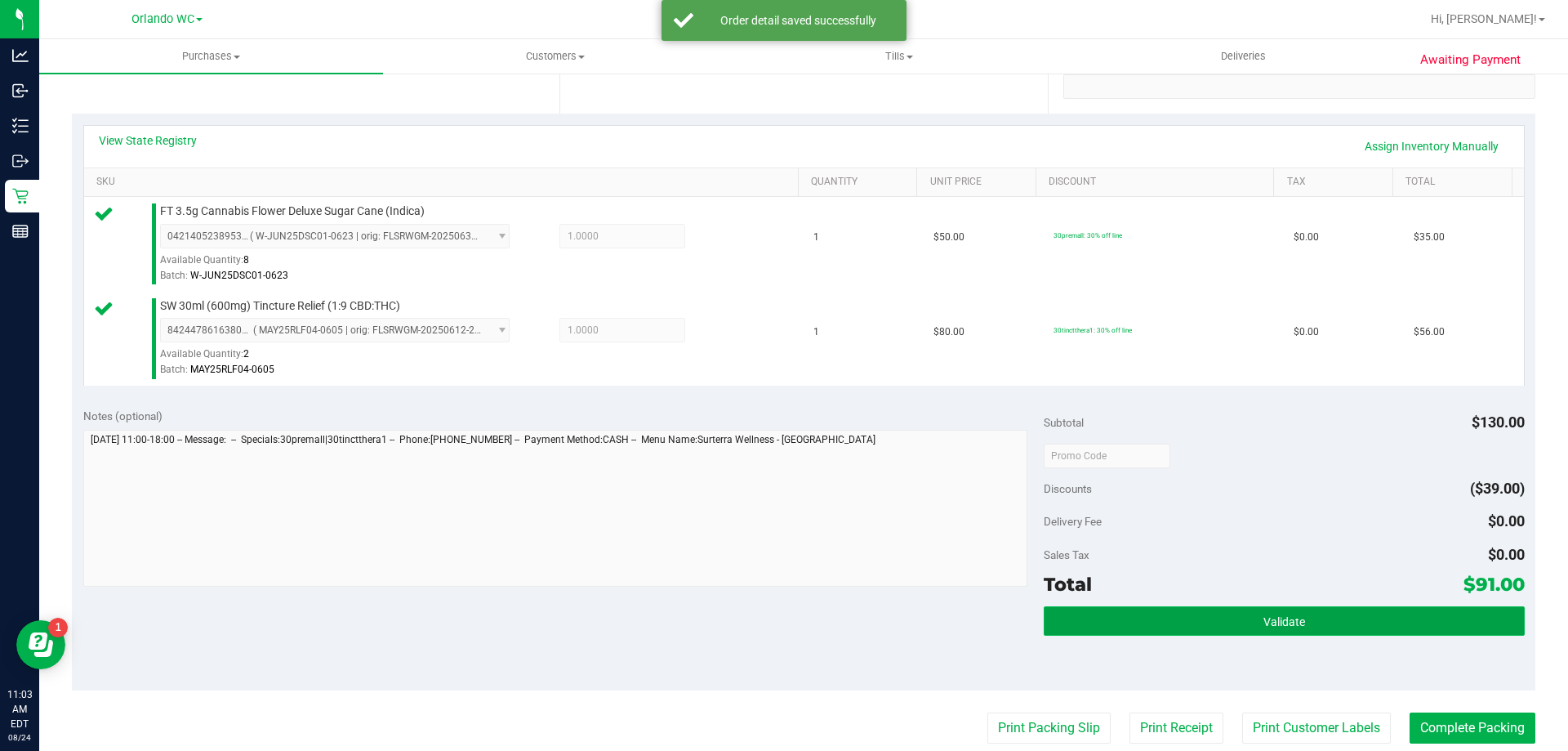
click at [1229, 633] on button "Validate" at bounding box center [1284, 620] width 480 height 29
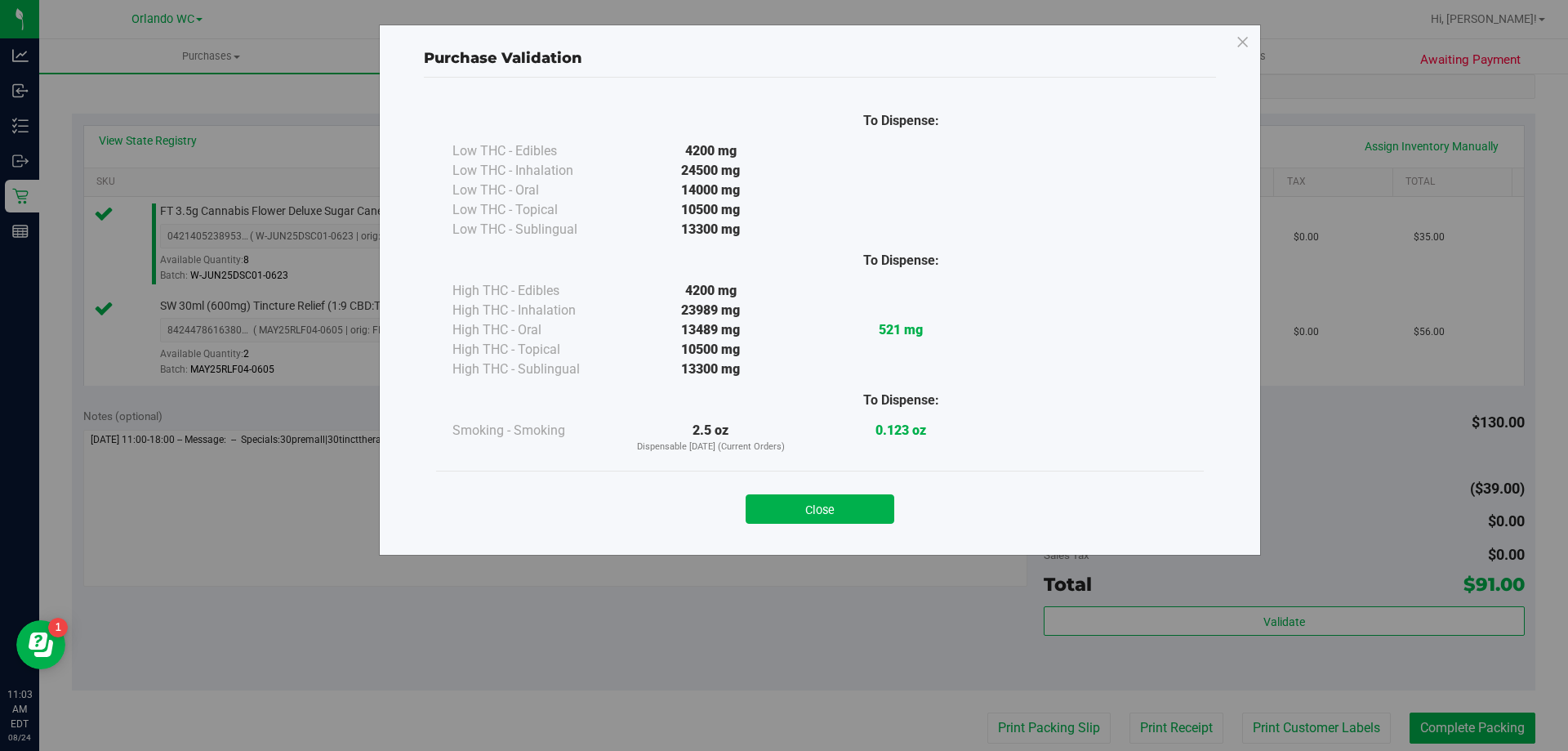
click at [831, 490] on div "Close" at bounding box center [820, 504] width 743 height 41
click at [835, 509] on button "Close" at bounding box center [819, 509] width 148 height 29
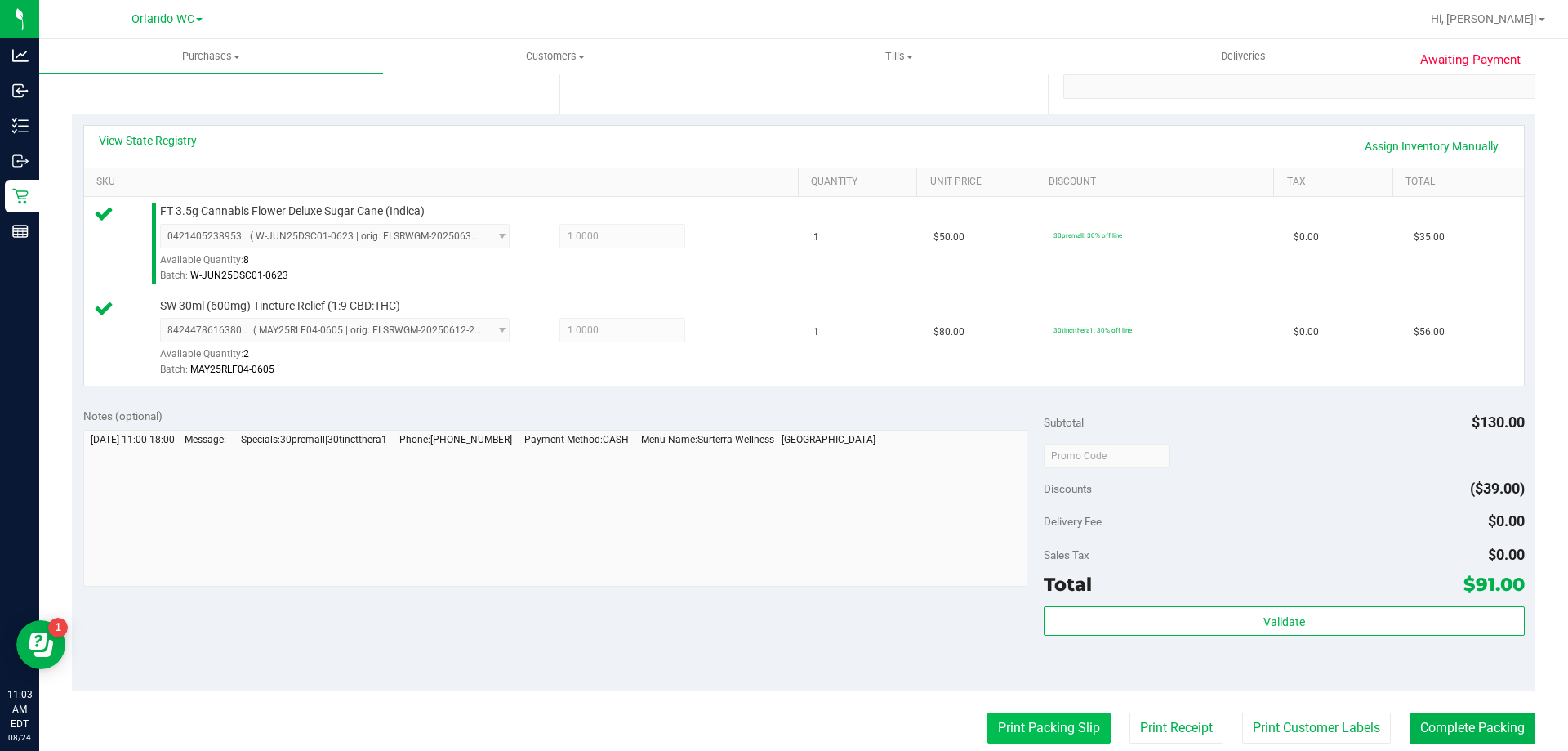
click at [1053, 726] on button "Print Packing Slip" at bounding box center [1049, 727] width 123 height 31
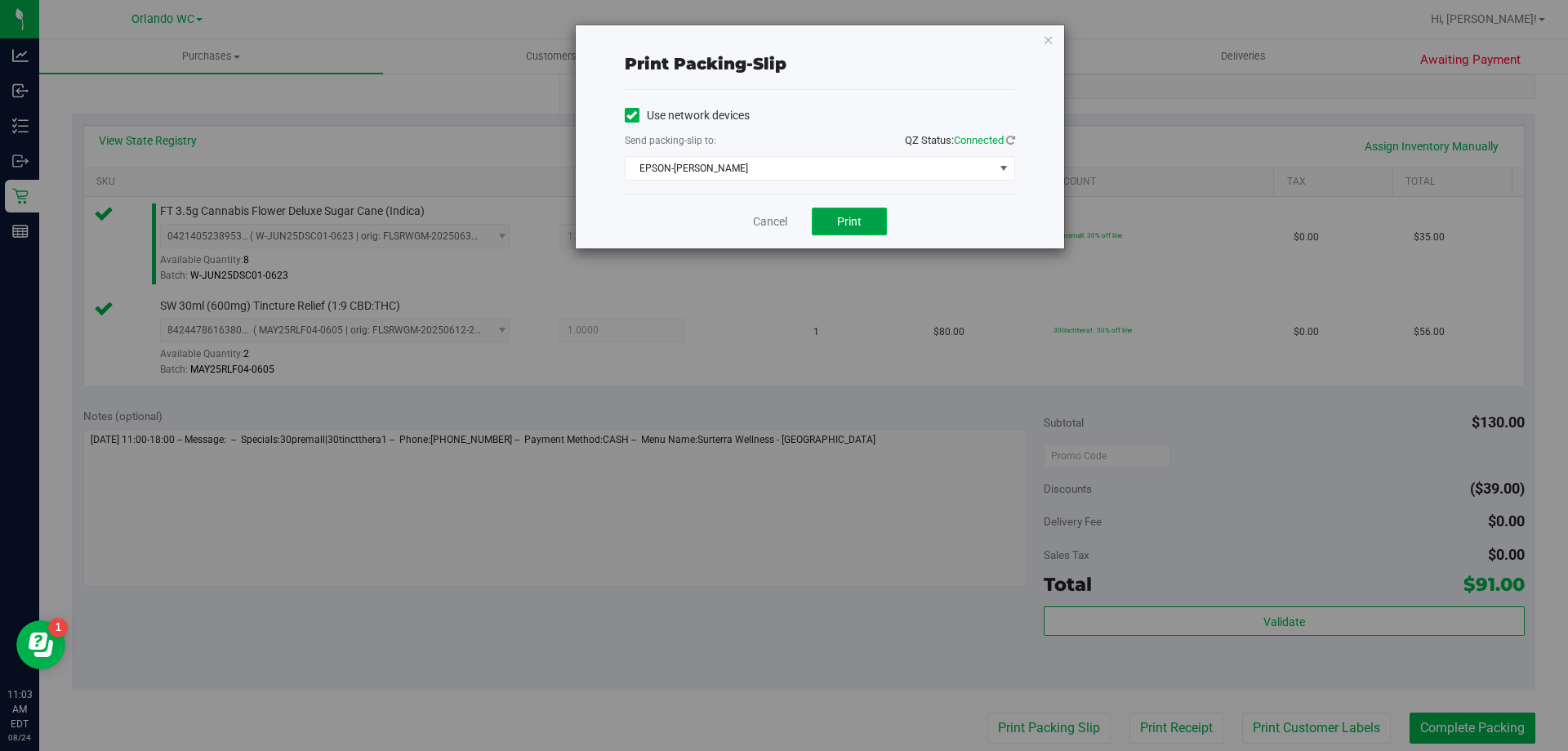
click at [830, 227] on button "Print" at bounding box center [850, 221] width 76 height 28
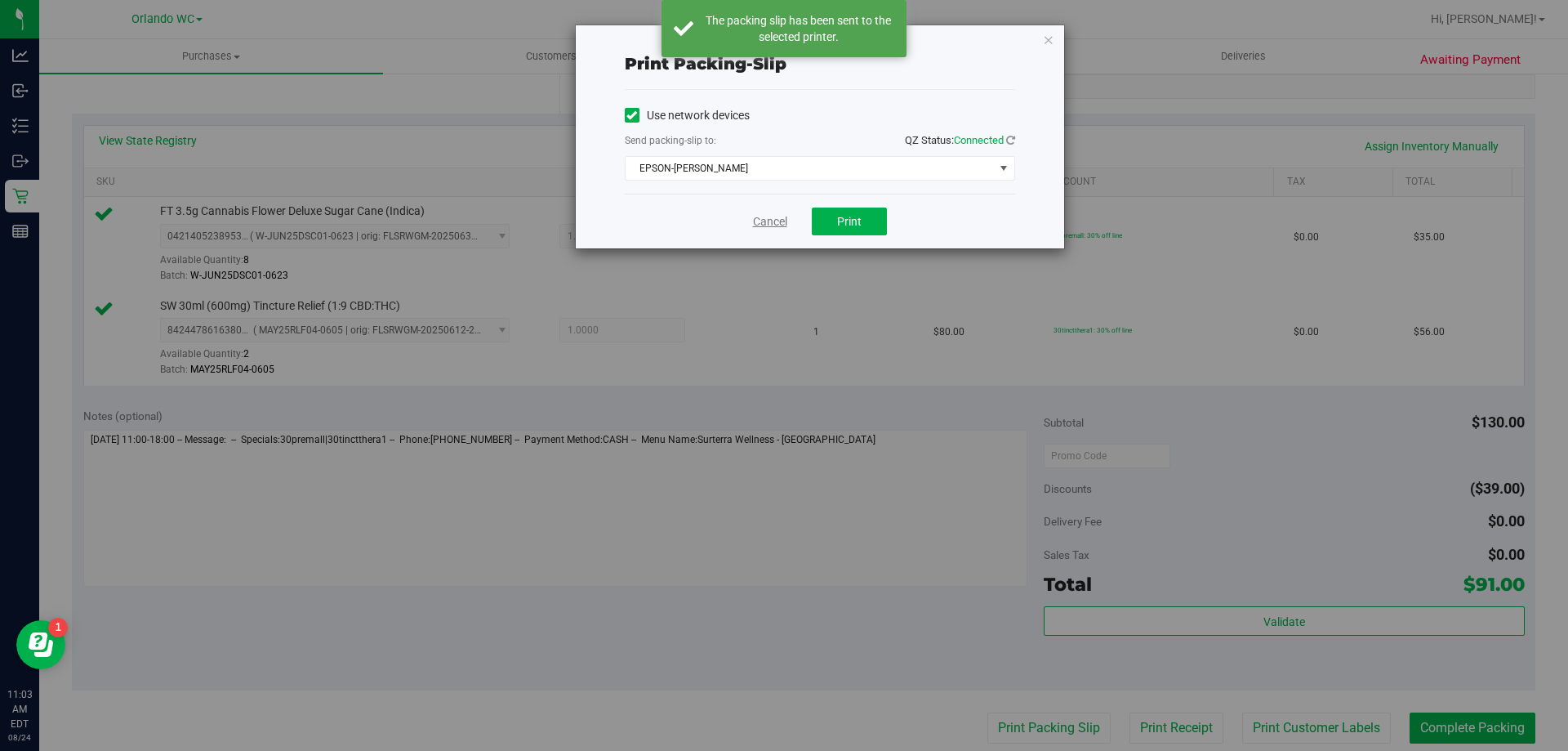
click at [759, 223] on link "Cancel" at bounding box center [770, 222] width 34 height 18
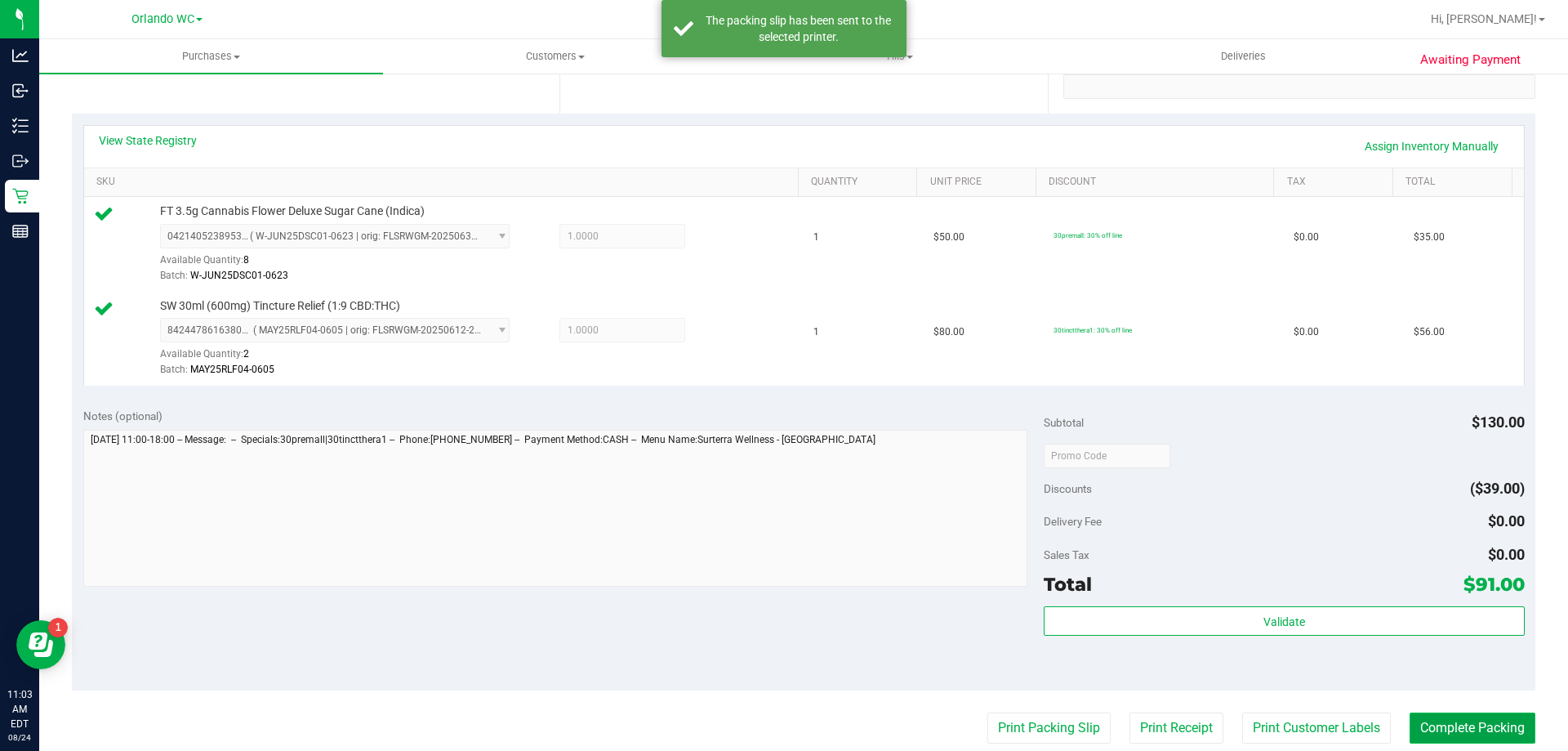
click at [1485, 720] on button "Complete Packing" at bounding box center [1472, 727] width 126 height 31
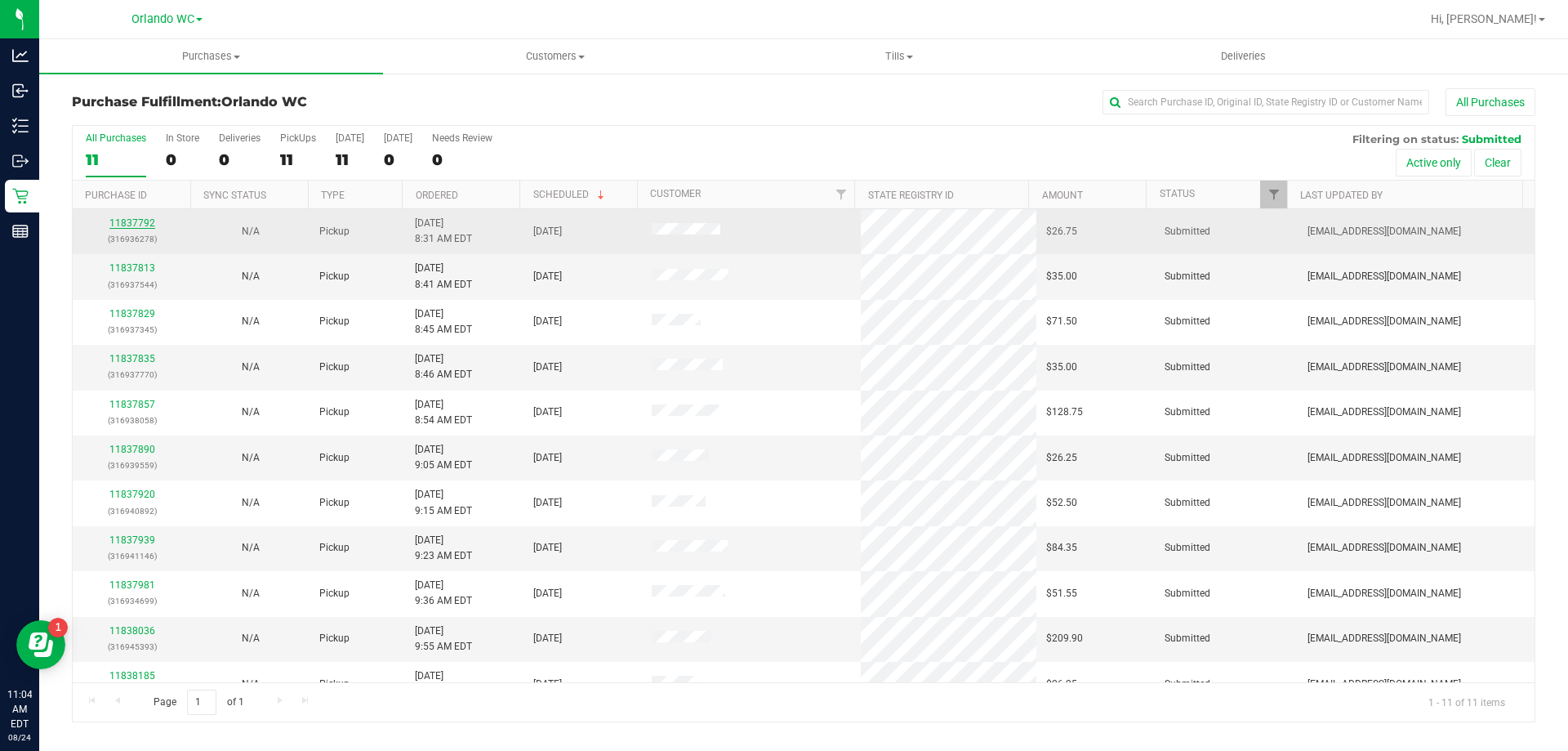
click at [137, 219] on link "11837792" at bounding box center [133, 222] width 46 height 11
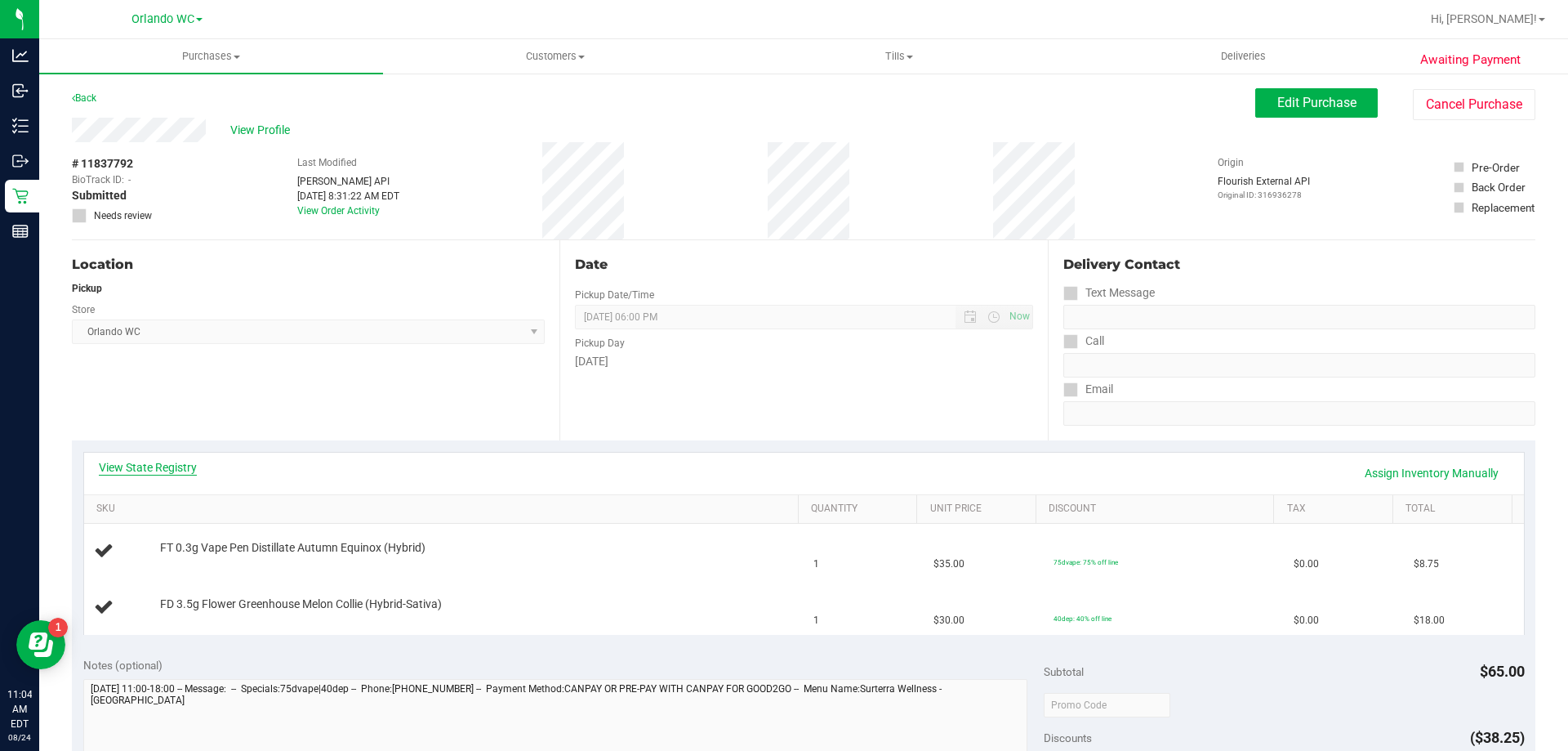
click at [163, 474] on link "View State Registry" at bounding box center [148, 467] width 98 height 17
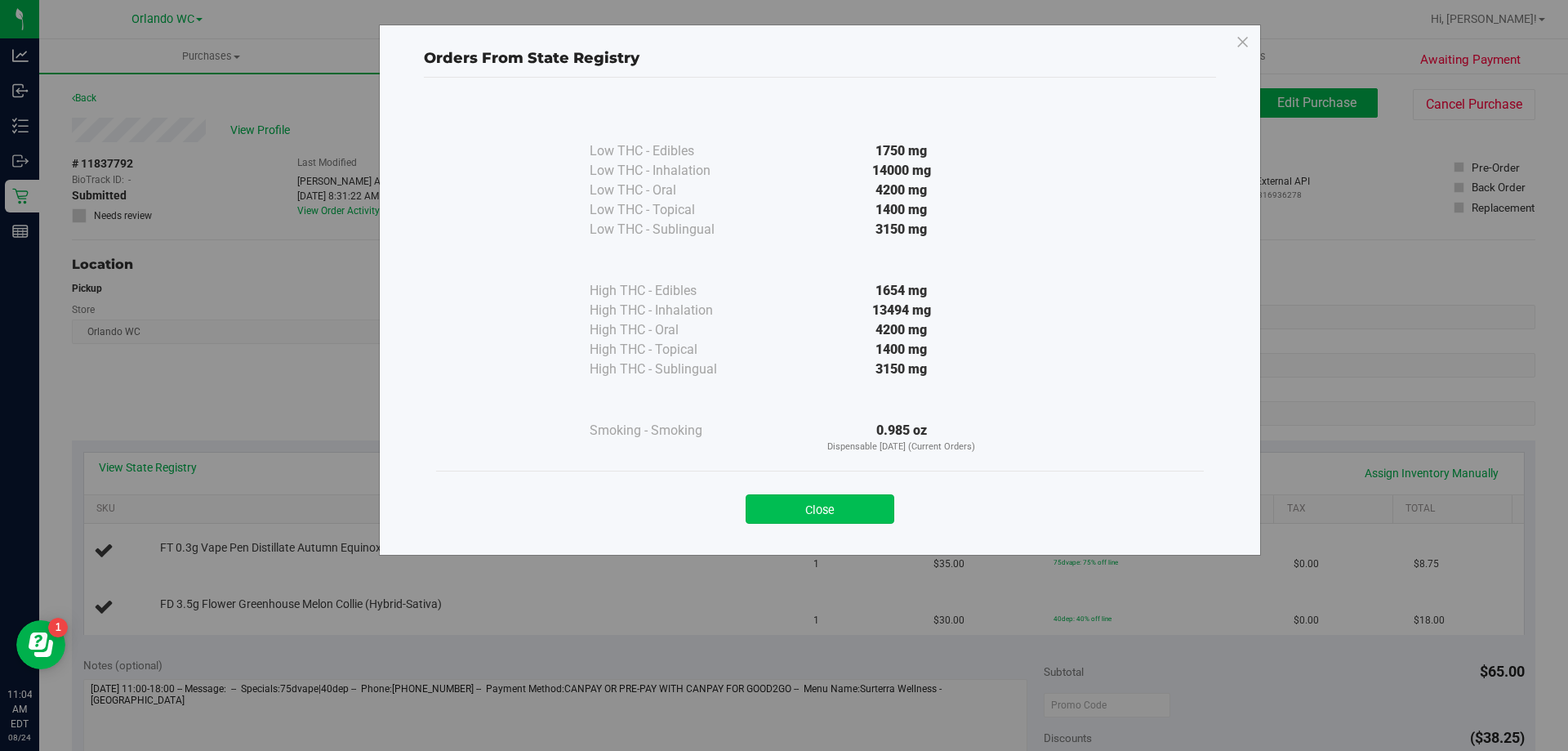
click at [802, 514] on button "Close" at bounding box center [819, 509] width 148 height 29
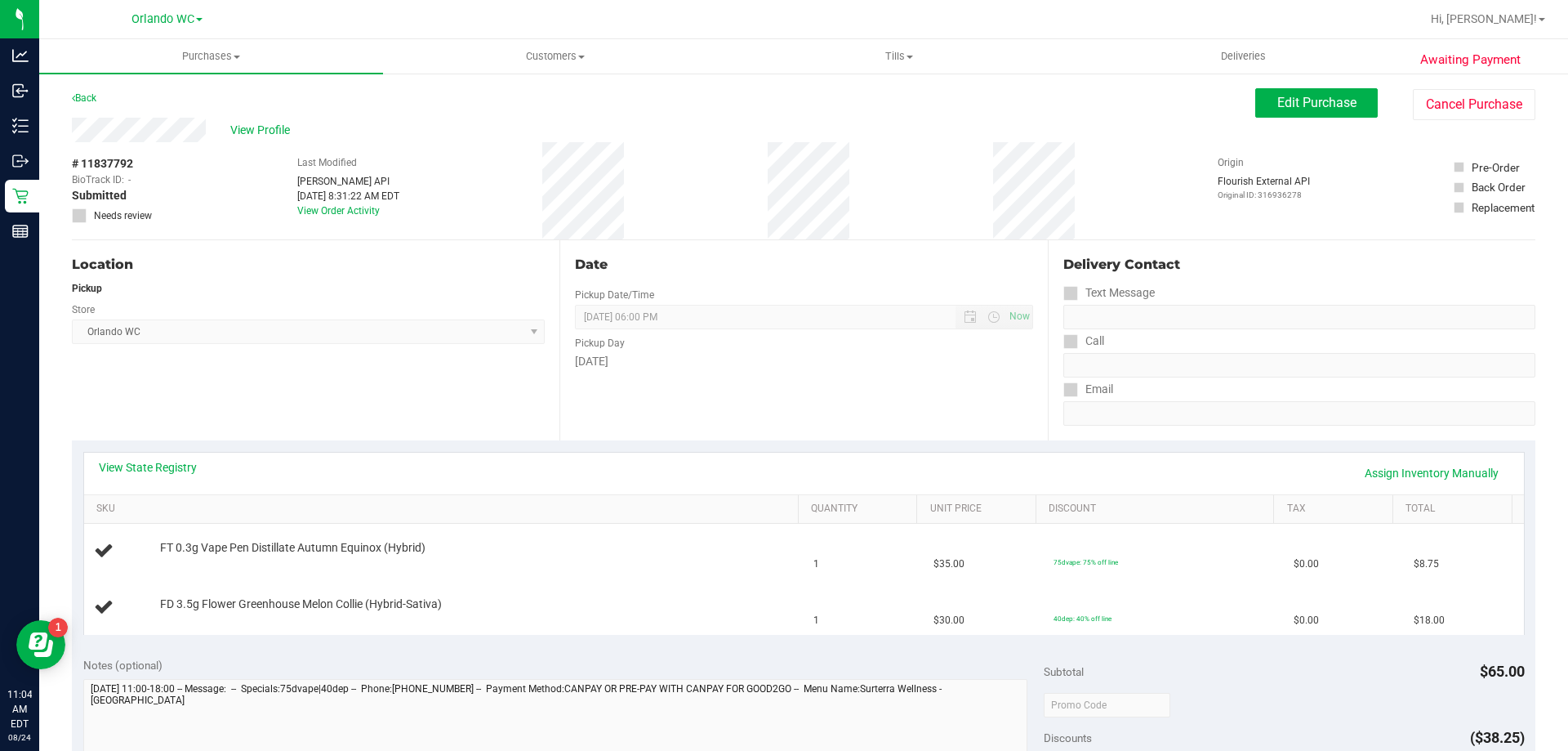
click at [543, 386] on div "Location Pickup Store Orlando WC Select Store Bonita Springs WC Boynton Beach W…" at bounding box center [315, 340] width 487 height 200
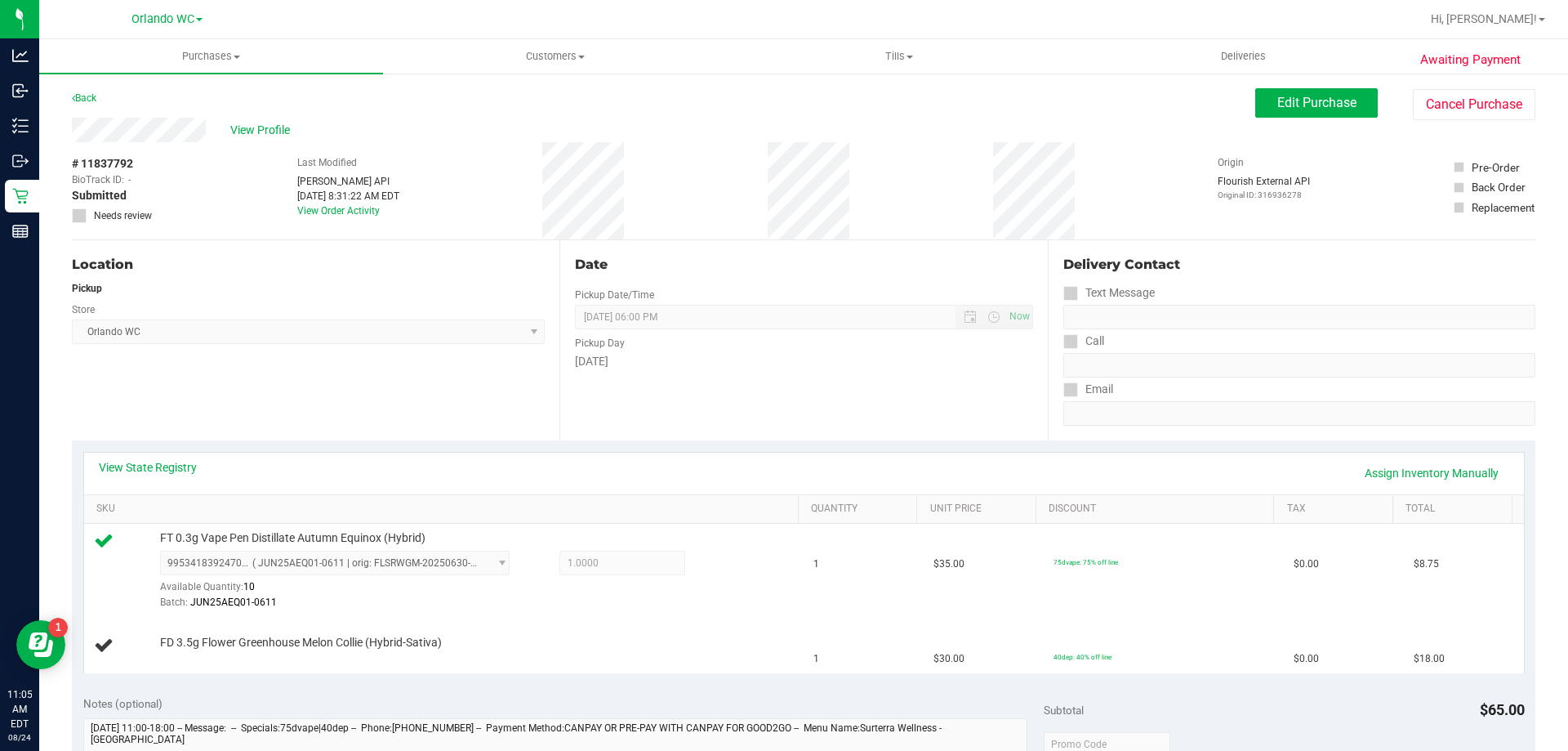
click at [189, 459] on div "View State Registry Assign Inventory Manually" at bounding box center [804, 473] width 1440 height 41
click at [170, 463] on link "View State Registry" at bounding box center [148, 467] width 98 height 17
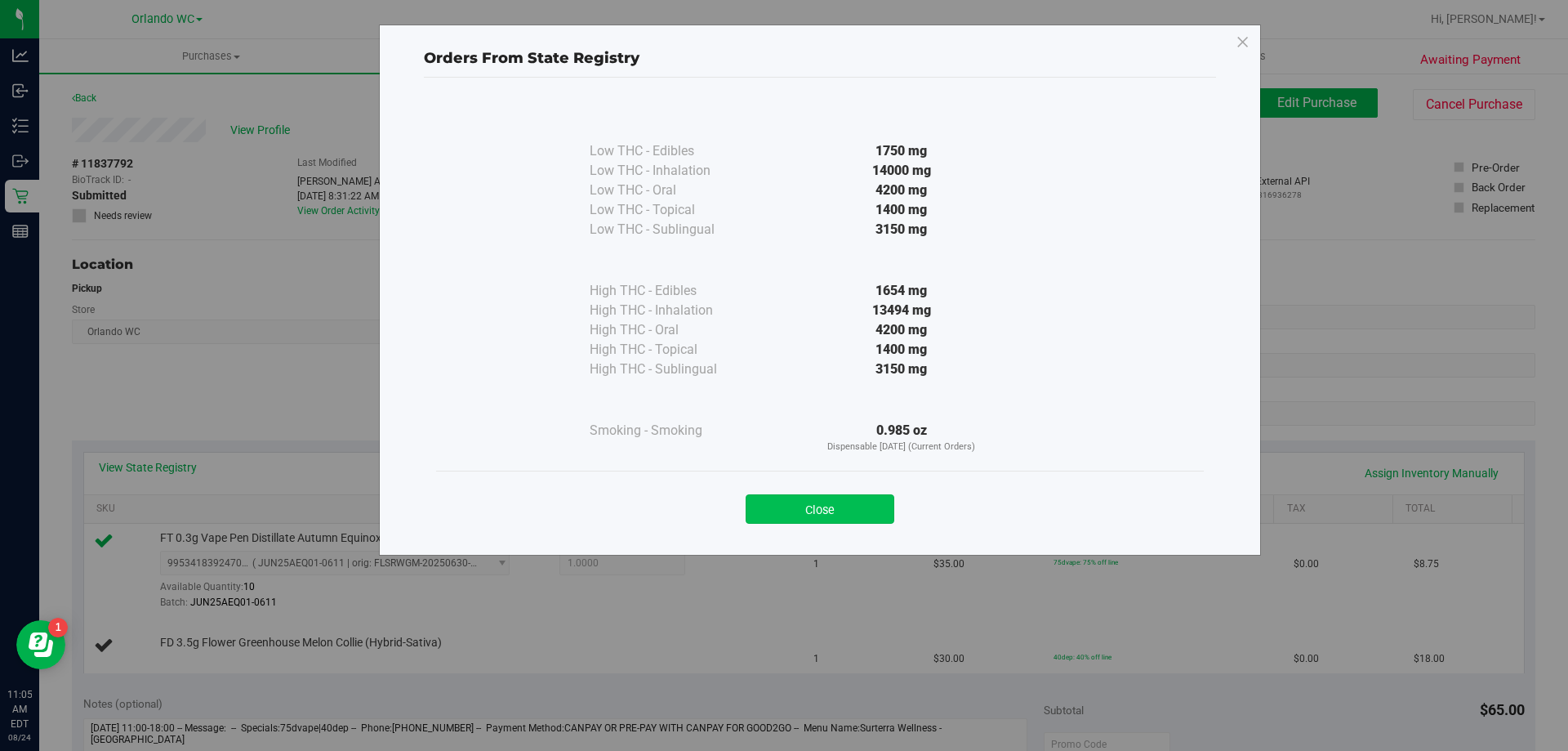
click at [866, 521] on button "Close" at bounding box center [819, 509] width 148 height 29
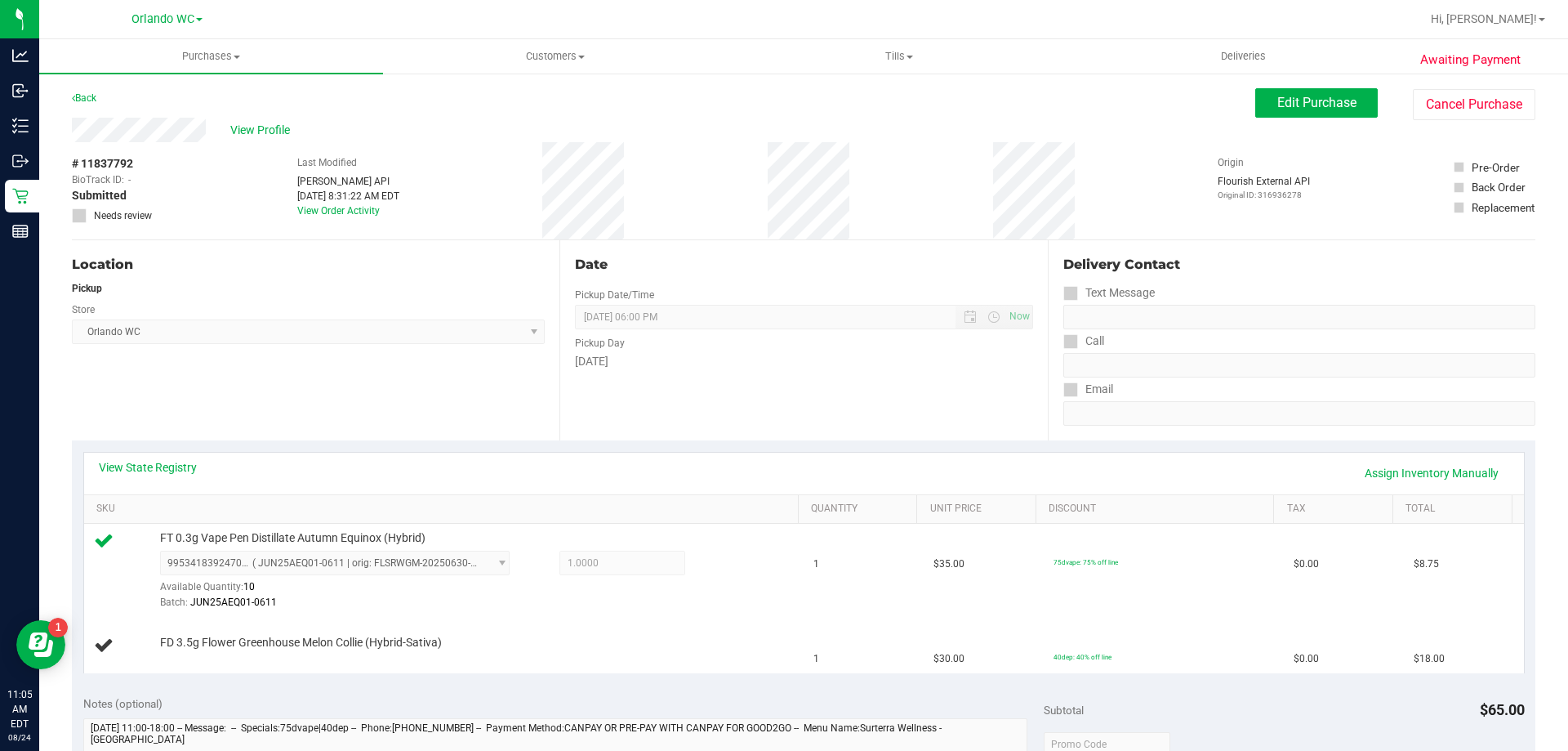
click at [920, 425] on div "Date Pickup Date/Time [DATE] Now [DATE] 06:00 PM Now Pickup Day [DATE]" at bounding box center [802, 340] width 487 height 200
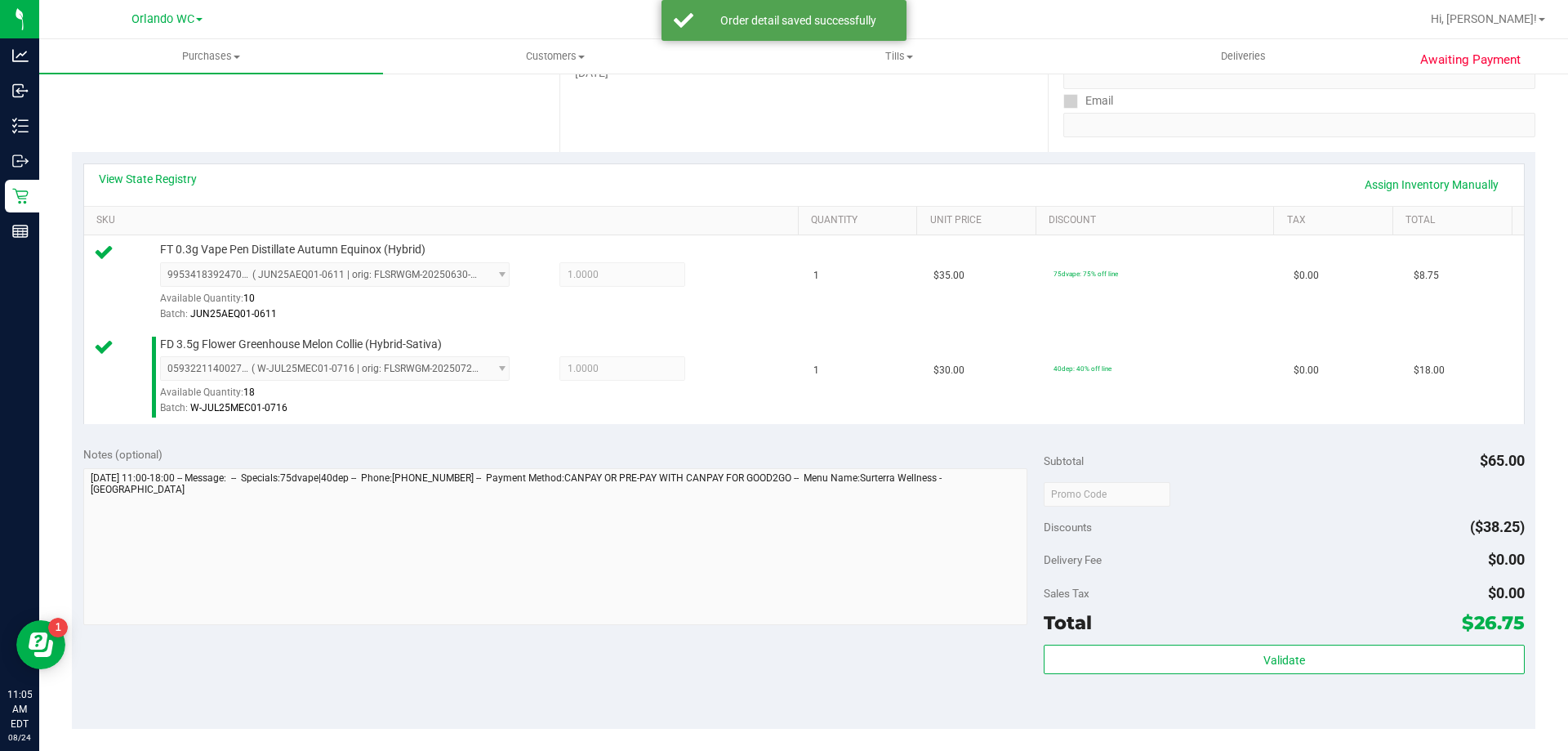
scroll to position [327, 0]
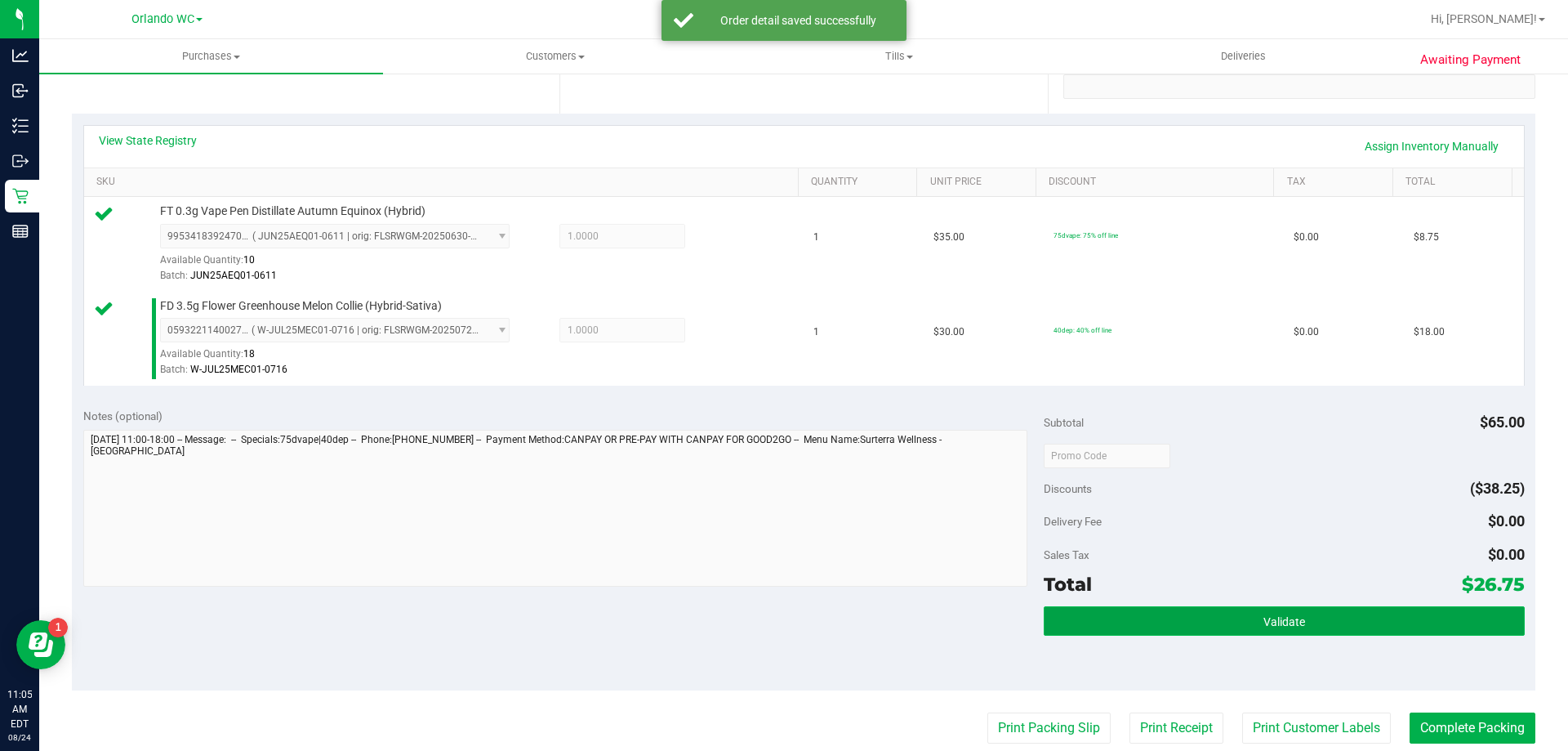
click at [1217, 620] on button "Validate" at bounding box center [1284, 620] width 480 height 29
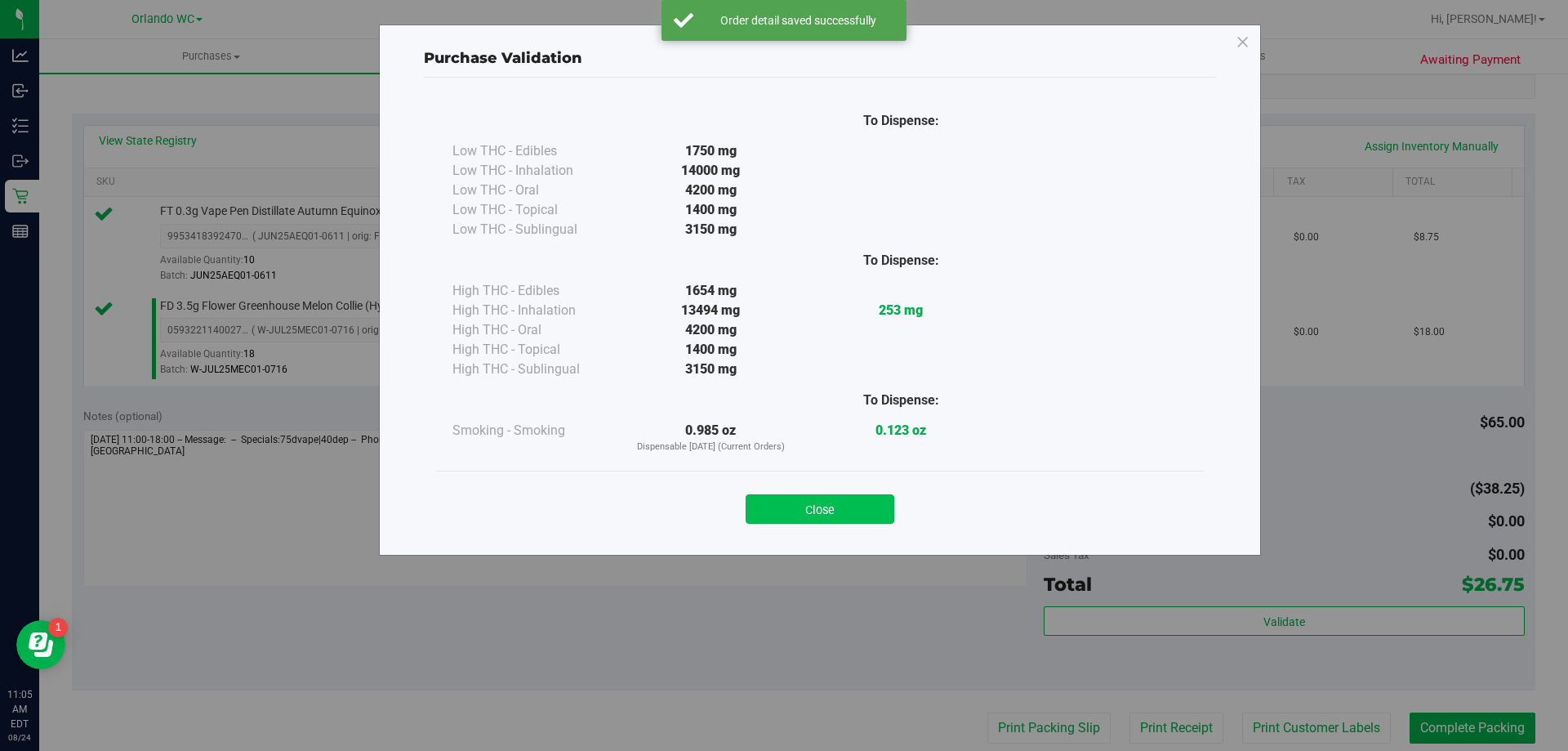
click at [816, 505] on button "Close" at bounding box center [819, 509] width 148 height 29
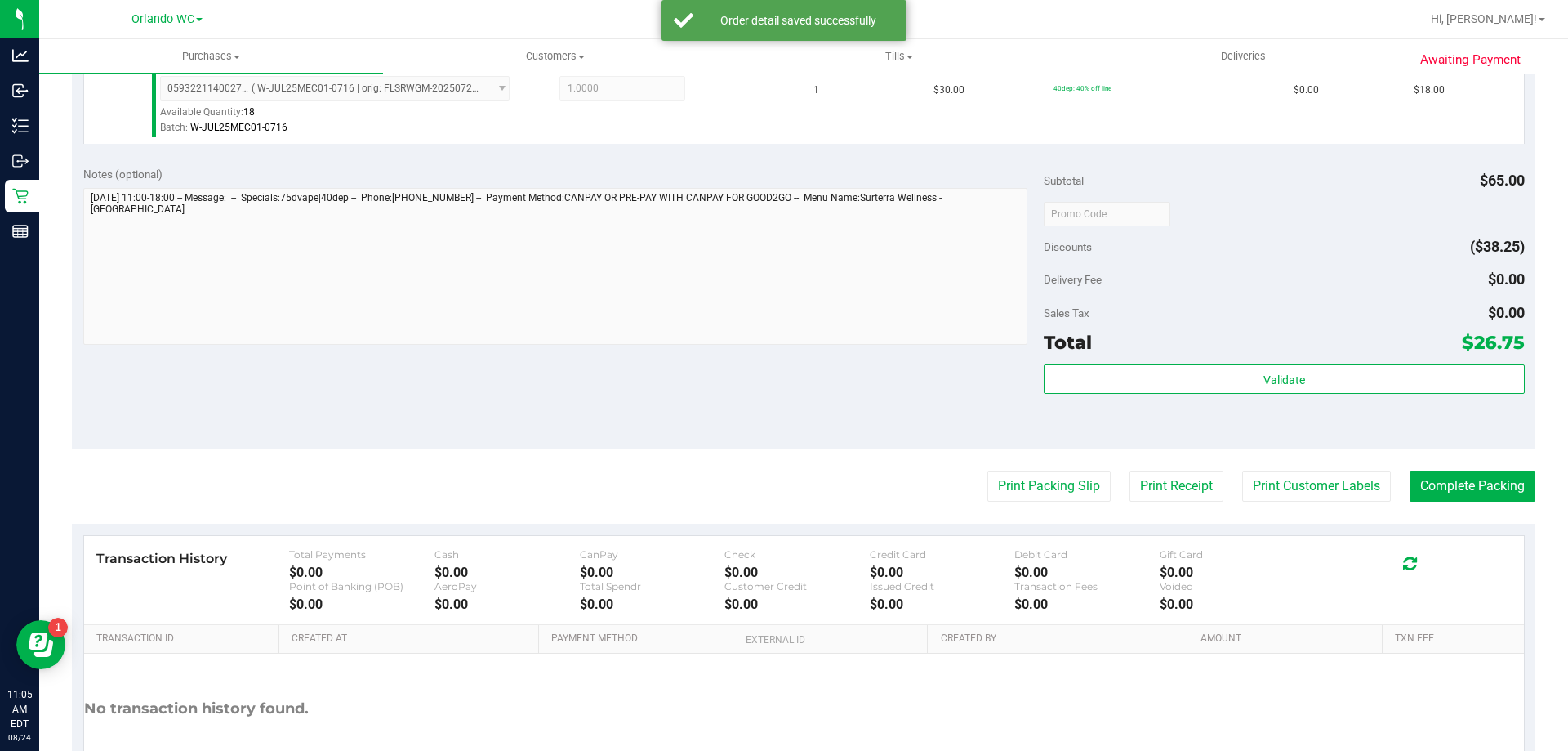
scroll to position [572, 0]
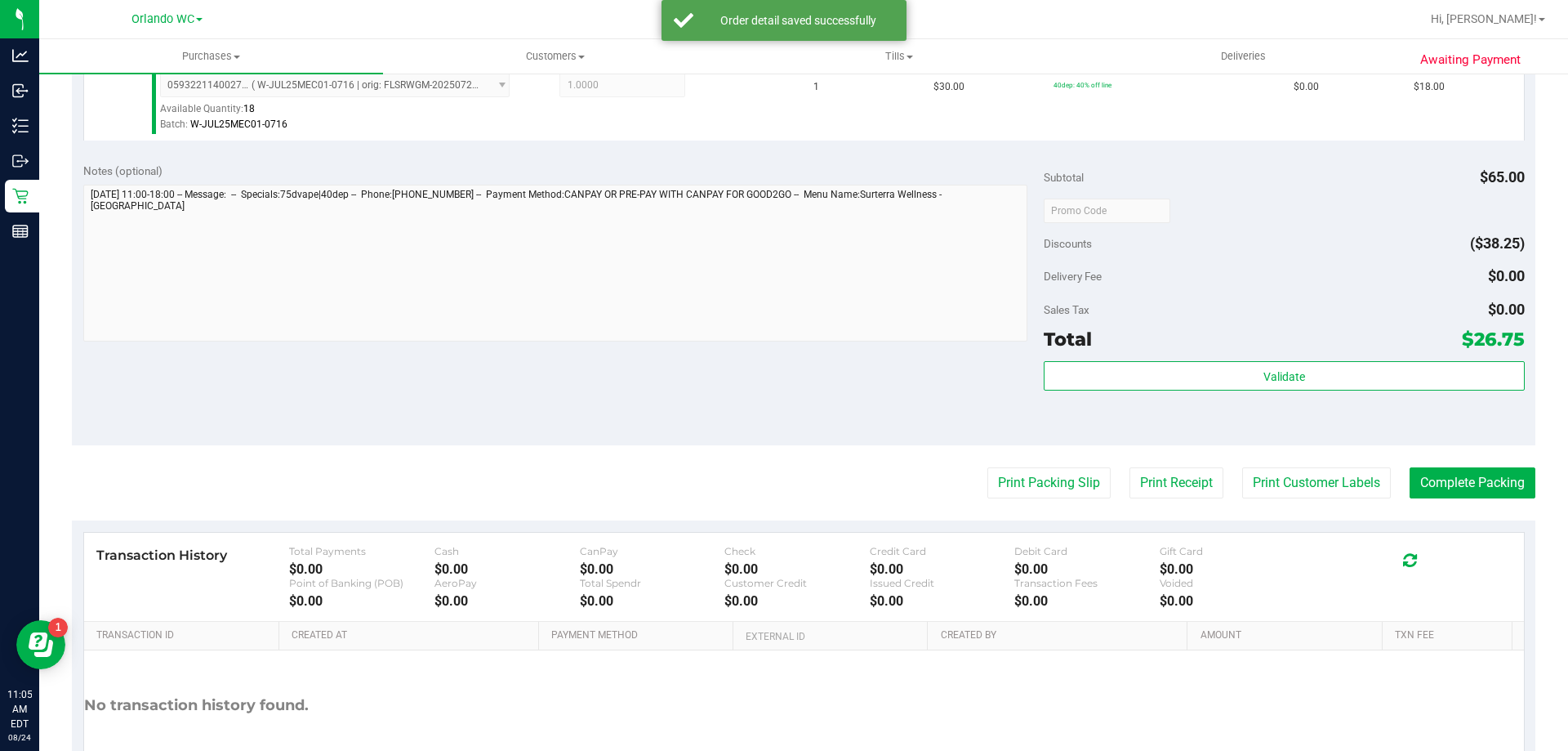
click at [1015, 464] on purchase-details "Back Edit Purchase Cancel Purchase View Profile # 11837792 BioTrack ID: - Submi…" at bounding box center [803, 170] width 1464 height 1310
click at [1020, 476] on button "Print Packing Slip" at bounding box center [1049, 482] width 123 height 31
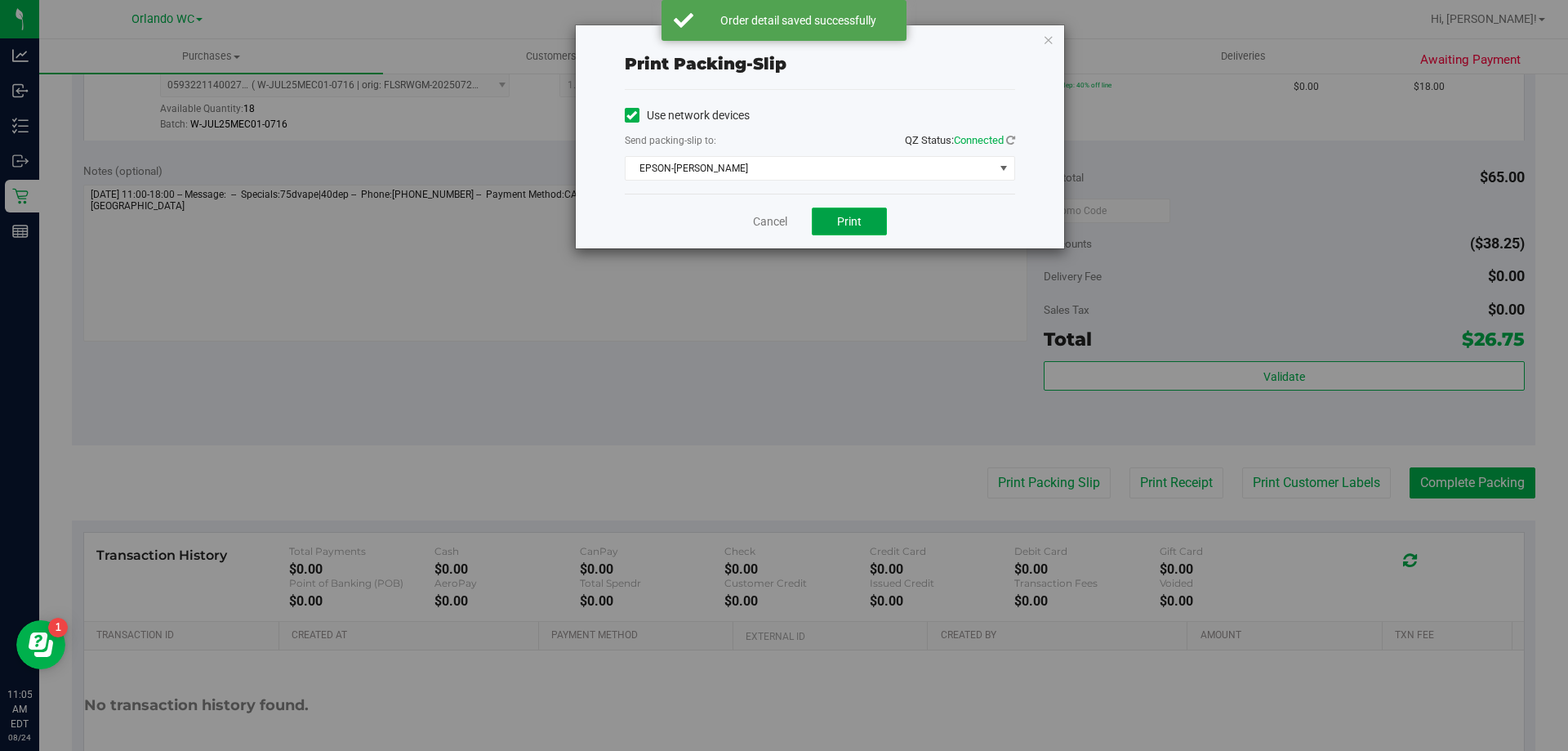
click at [869, 226] on button "Print" at bounding box center [850, 221] width 76 height 28
click at [760, 220] on link "Cancel" at bounding box center [770, 222] width 34 height 18
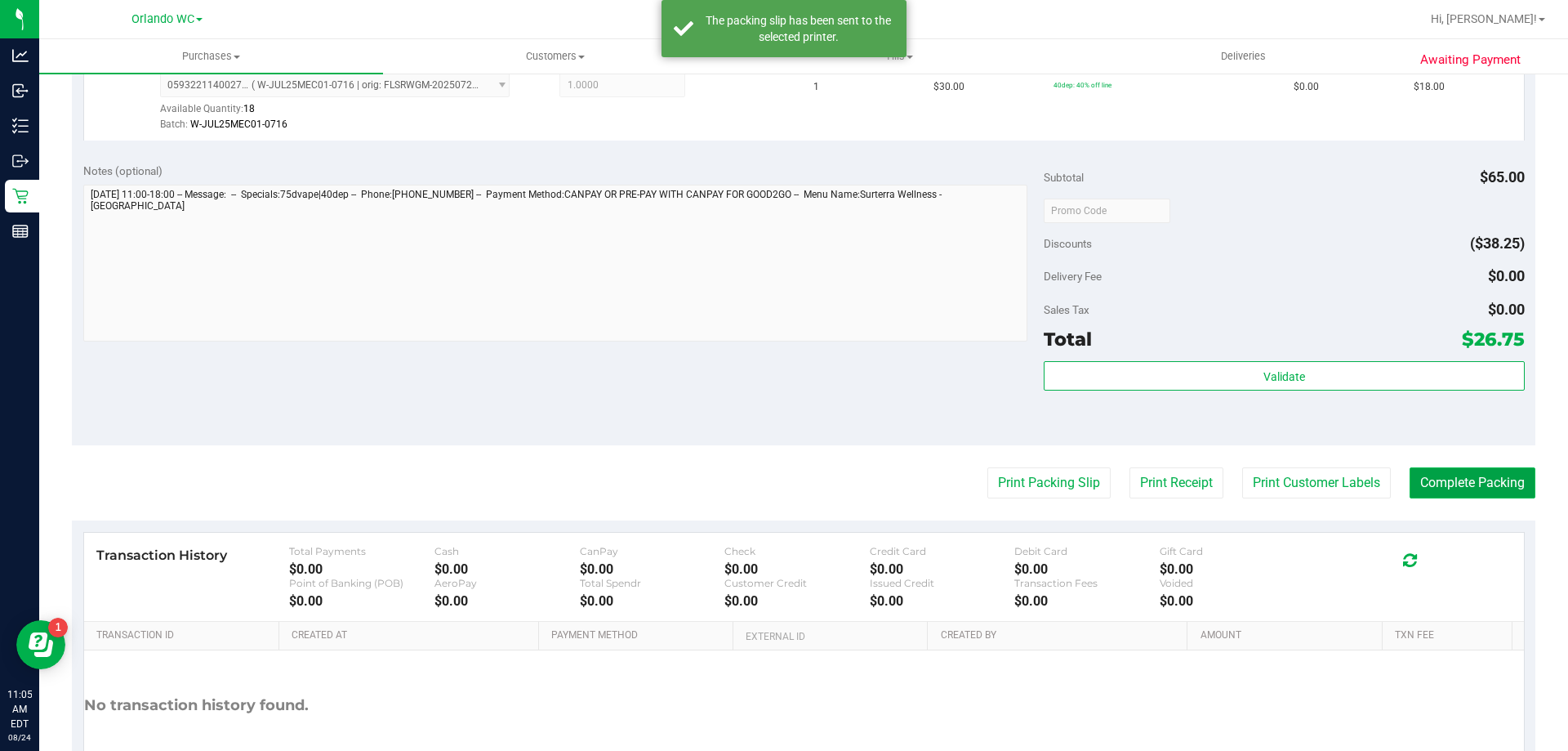
click at [1450, 479] on button "Complete Packing" at bounding box center [1472, 482] width 126 height 31
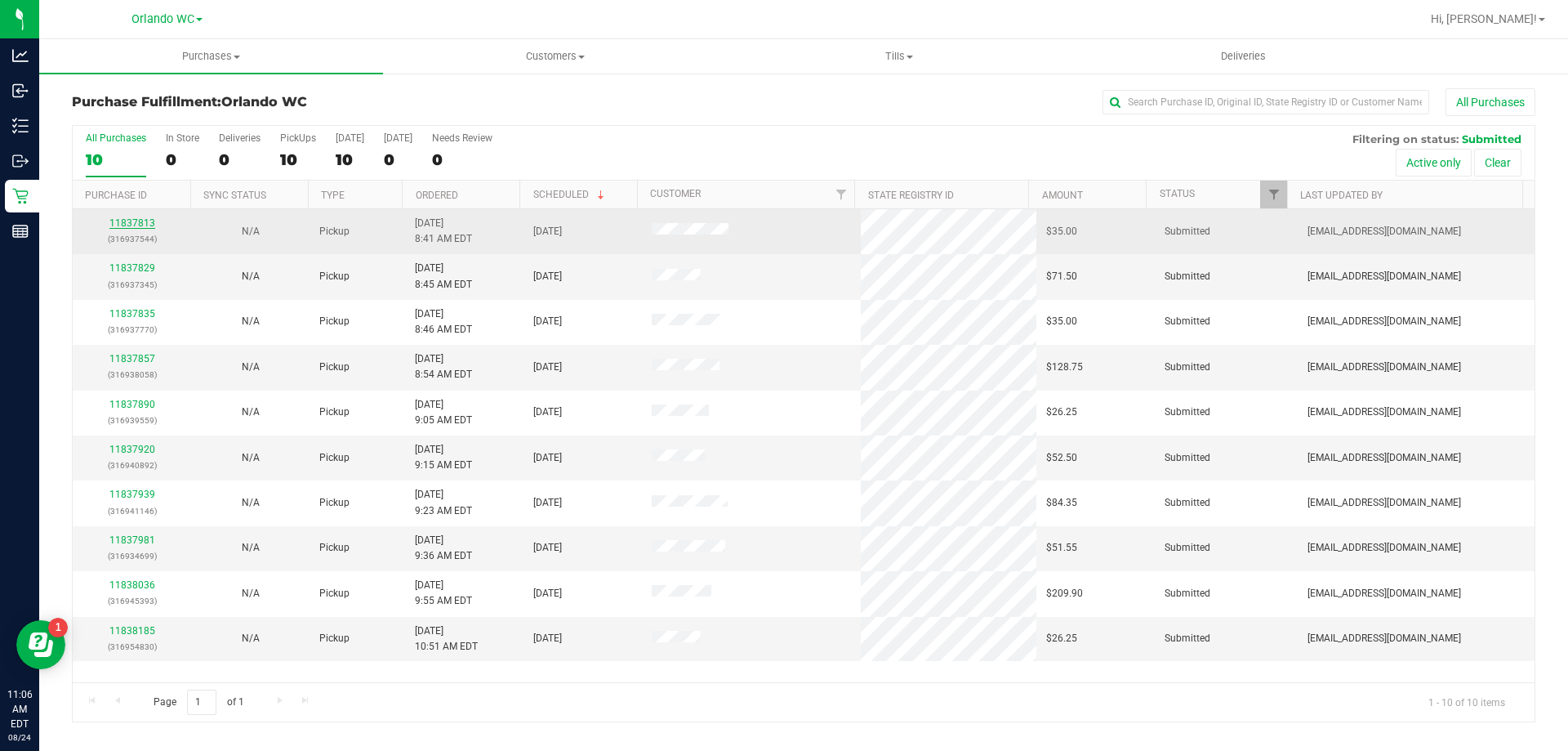
click at [132, 220] on link "11837813" at bounding box center [133, 222] width 46 height 11
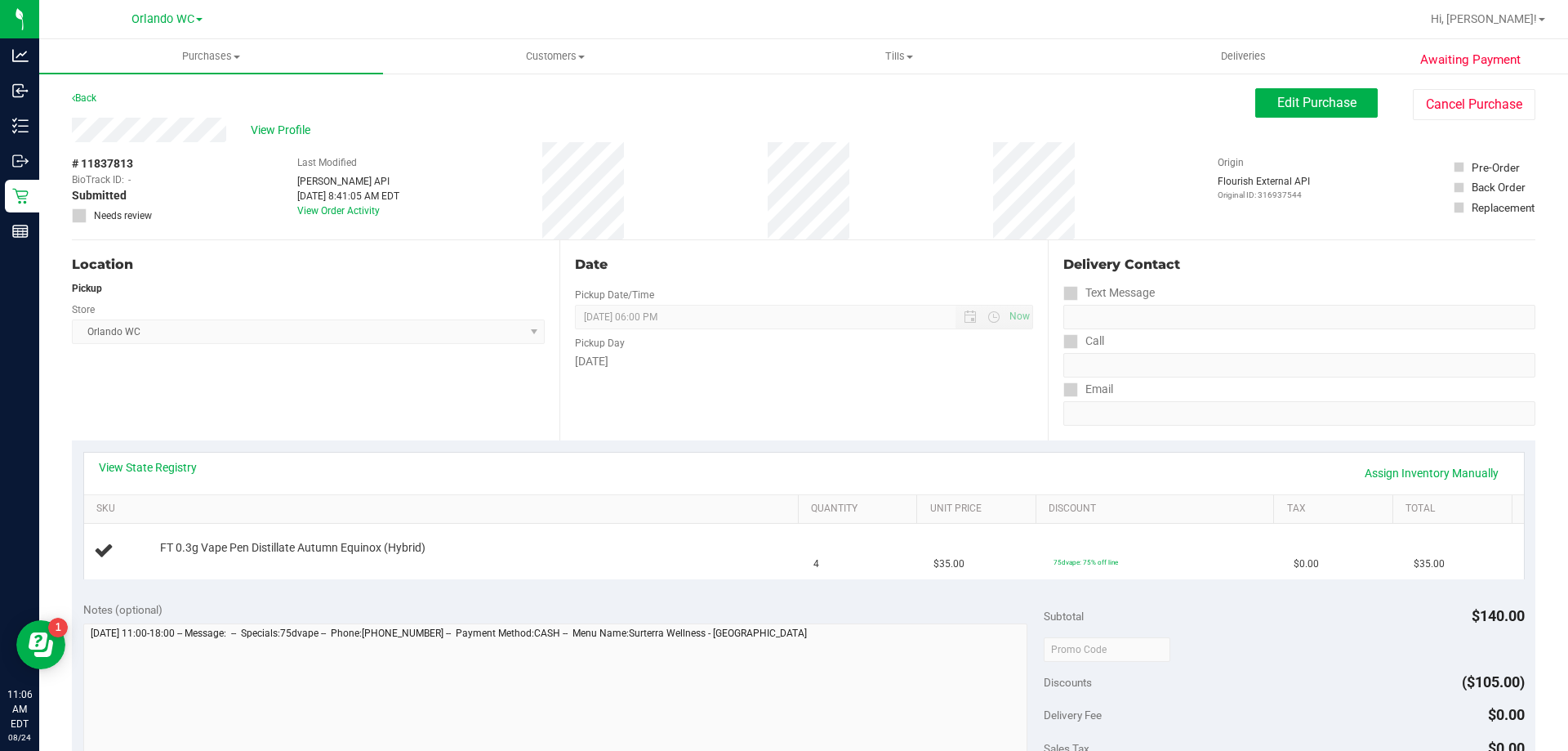
click at [883, 422] on div "Date Pickup Date/Time 08/24/2025 Now 08/24/2025 06:00 PM Now Pickup Day Sunday" at bounding box center [802, 340] width 487 height 200
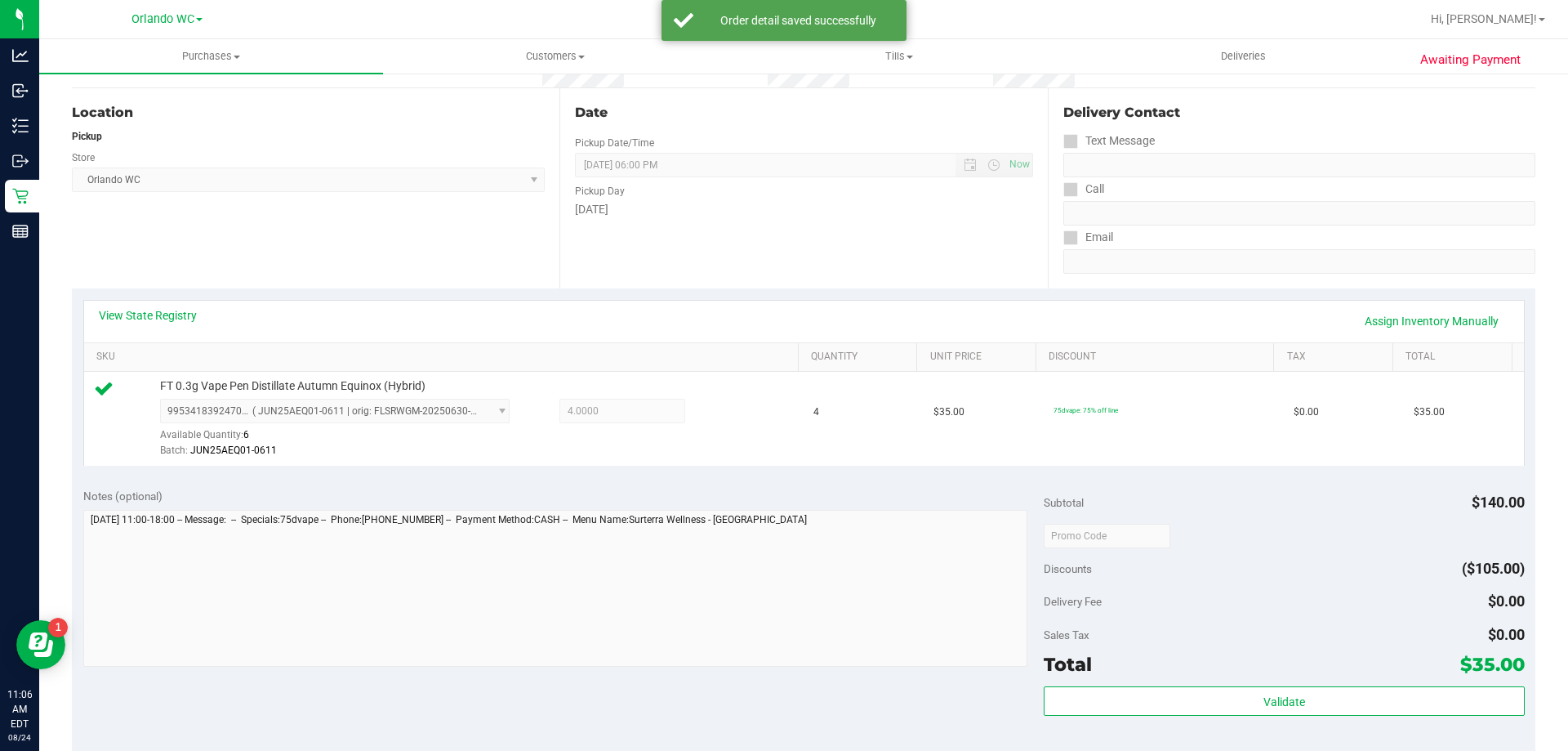
scroll to position [408, 0]
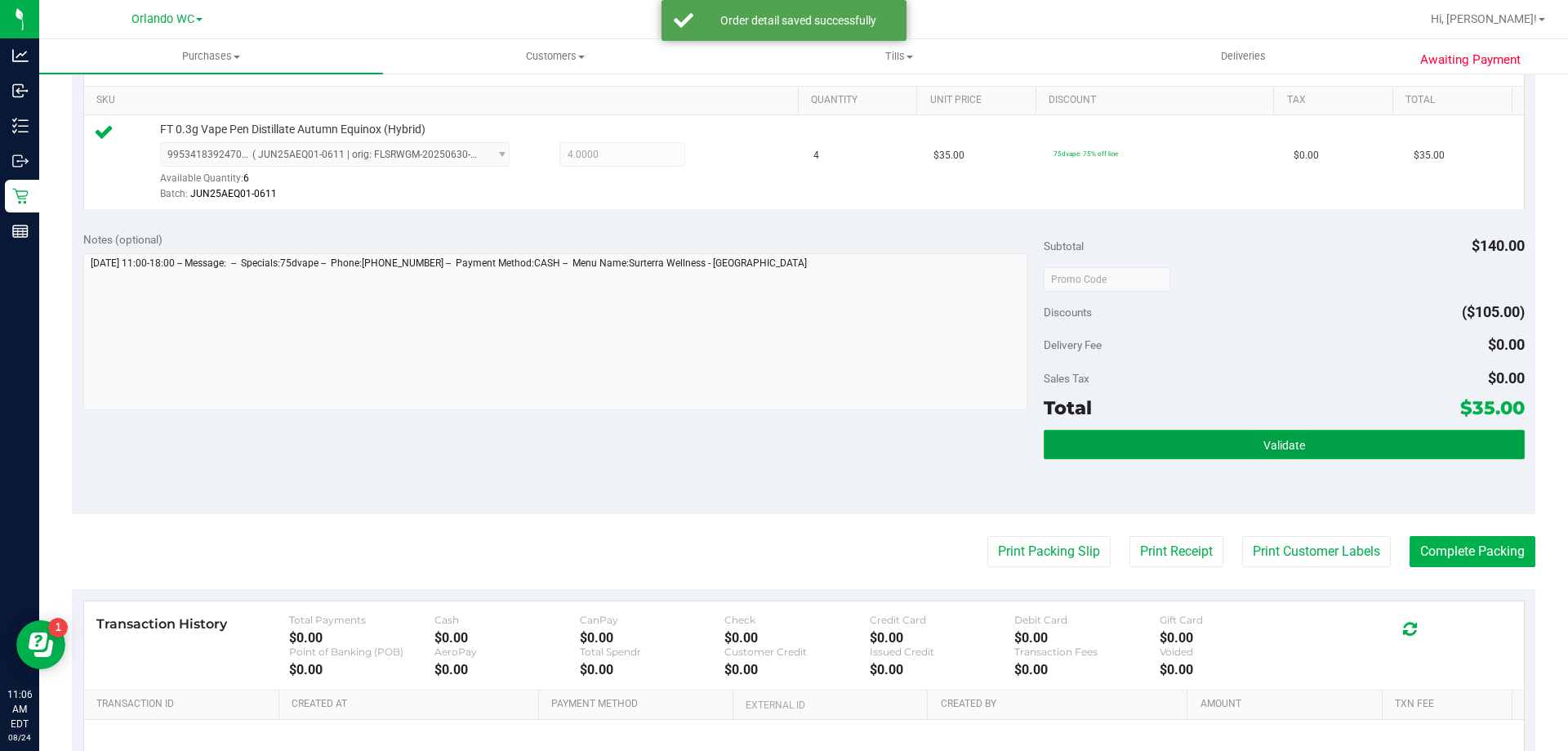
click at [1249, 456] on button "Validate" at bounding box center [1284, 444] width 480 height 29
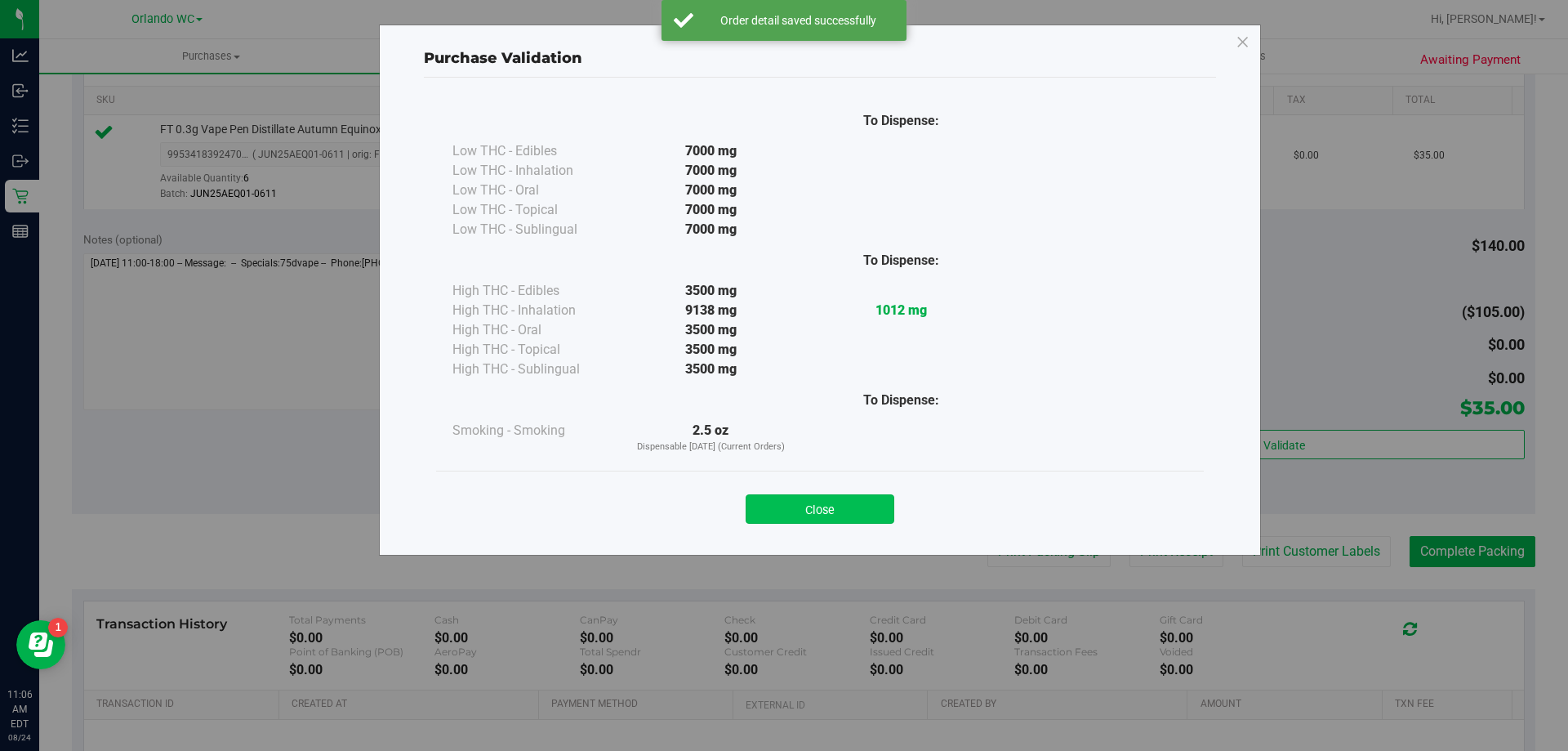
click at [807, 509] on button "Close" at bounding box center [819, 509] width 148 height 29
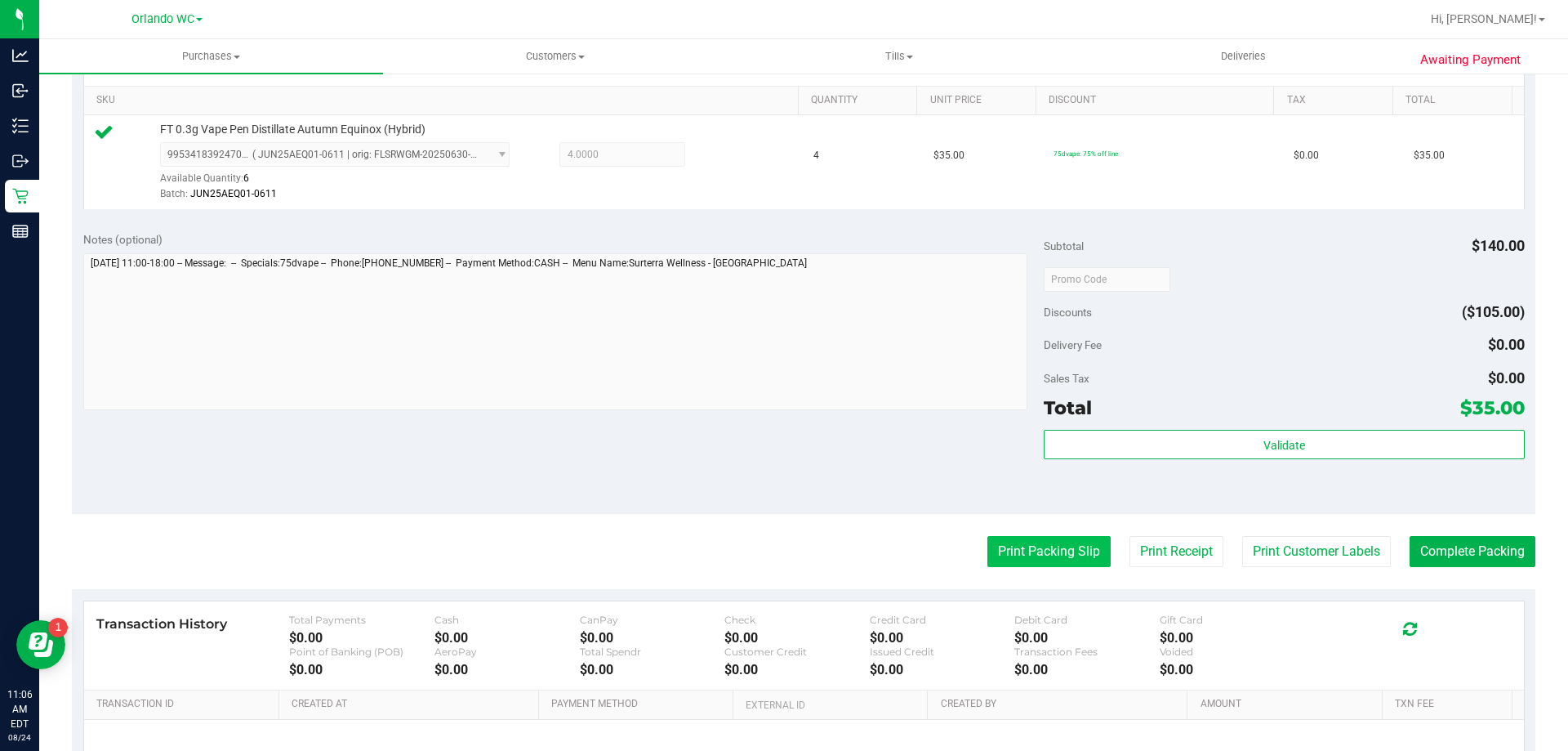
click at [1038, 545] on button "Print Packing Slip" at bounding box center [1049, 551] width 123 height 31
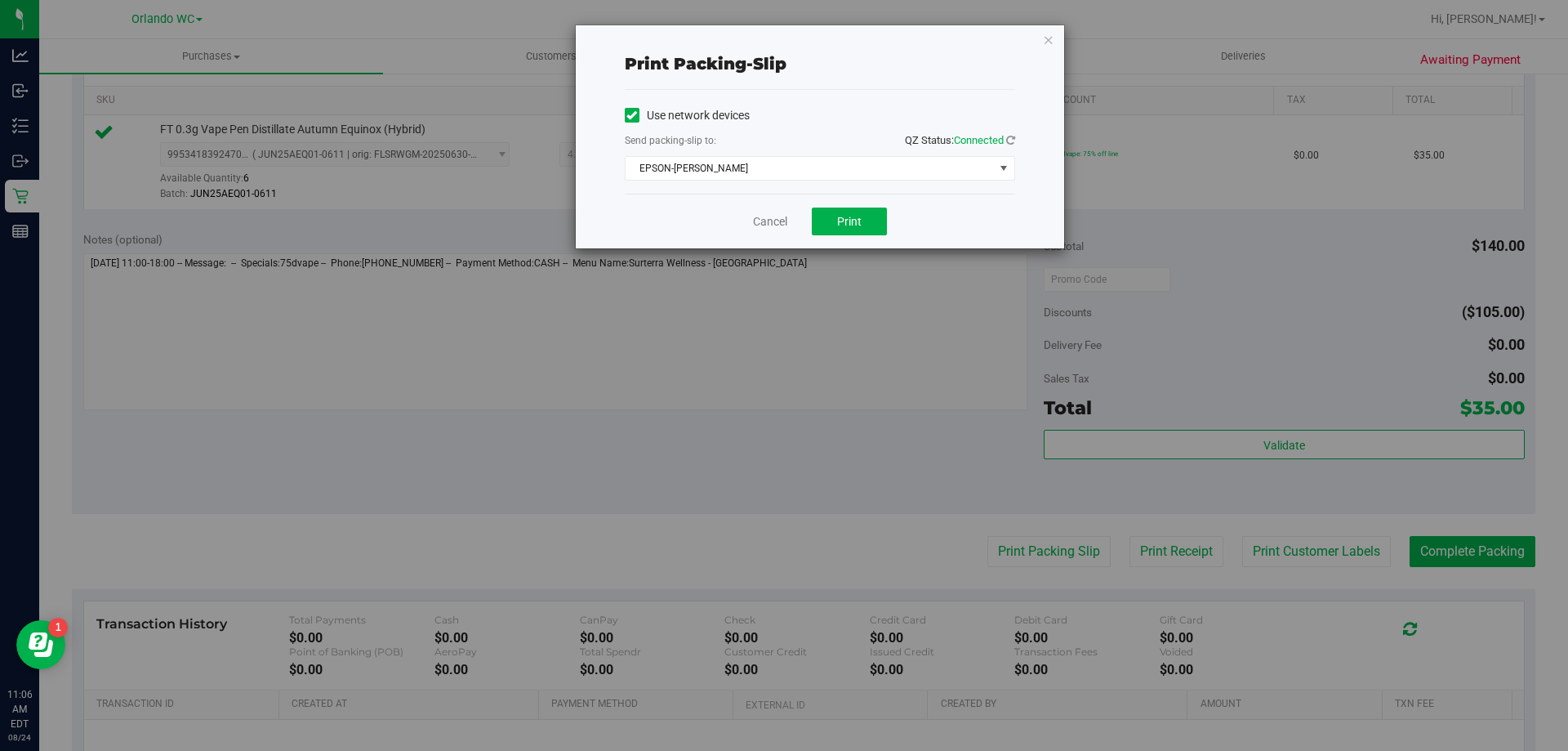
click at [824, 205] on div "Cancel Print" at bounding box center [820, 220] width 391 height 54
click at [849, 221] on span "Print" at bounding box center [849, 221] width 25 height 13
click at [770, 227] on link "Cancel" at bounding box center [770, 222] width 34 height 18
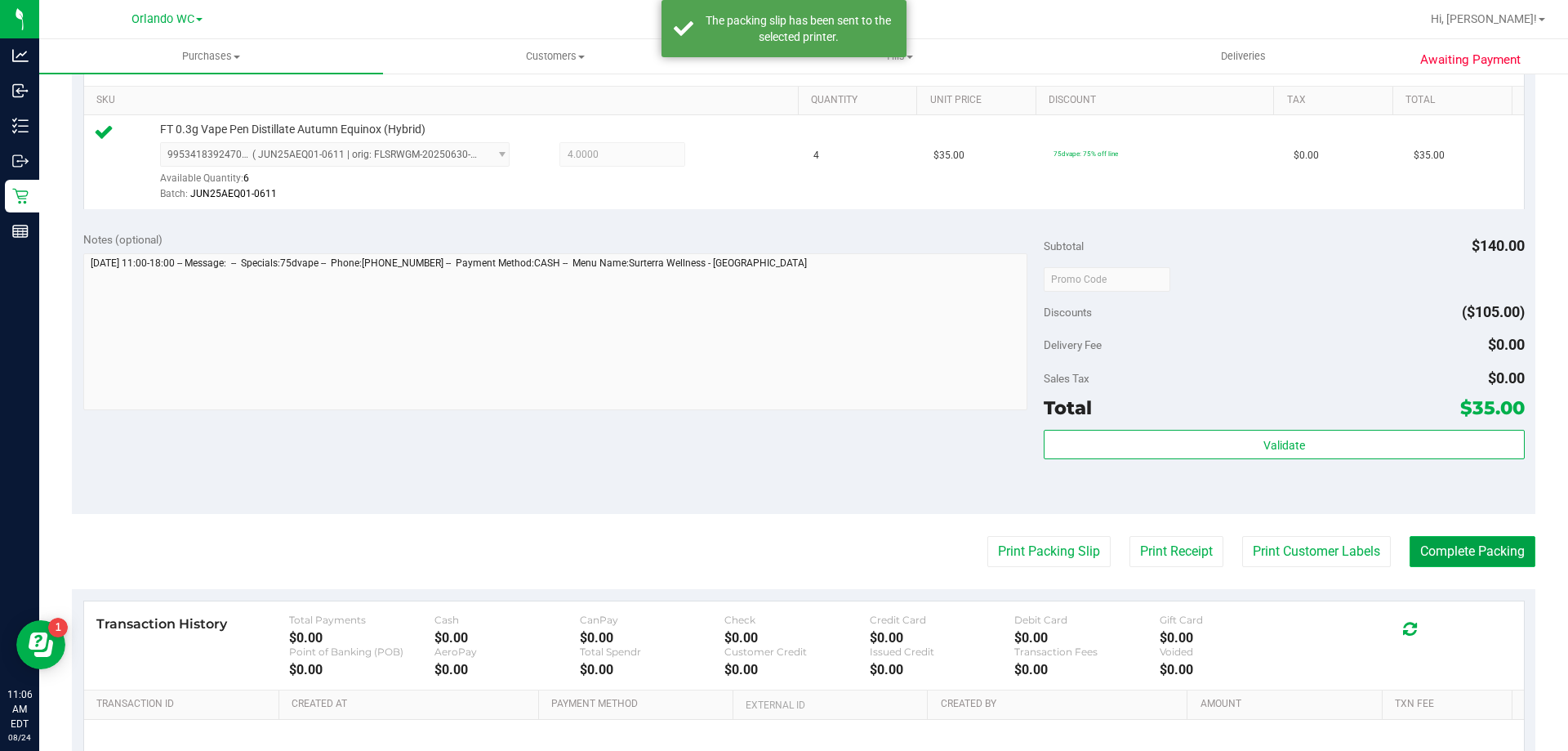
click at [1458, 557] on button "Complete Packing" at bounding box center [1472, 551] width 126 height 31
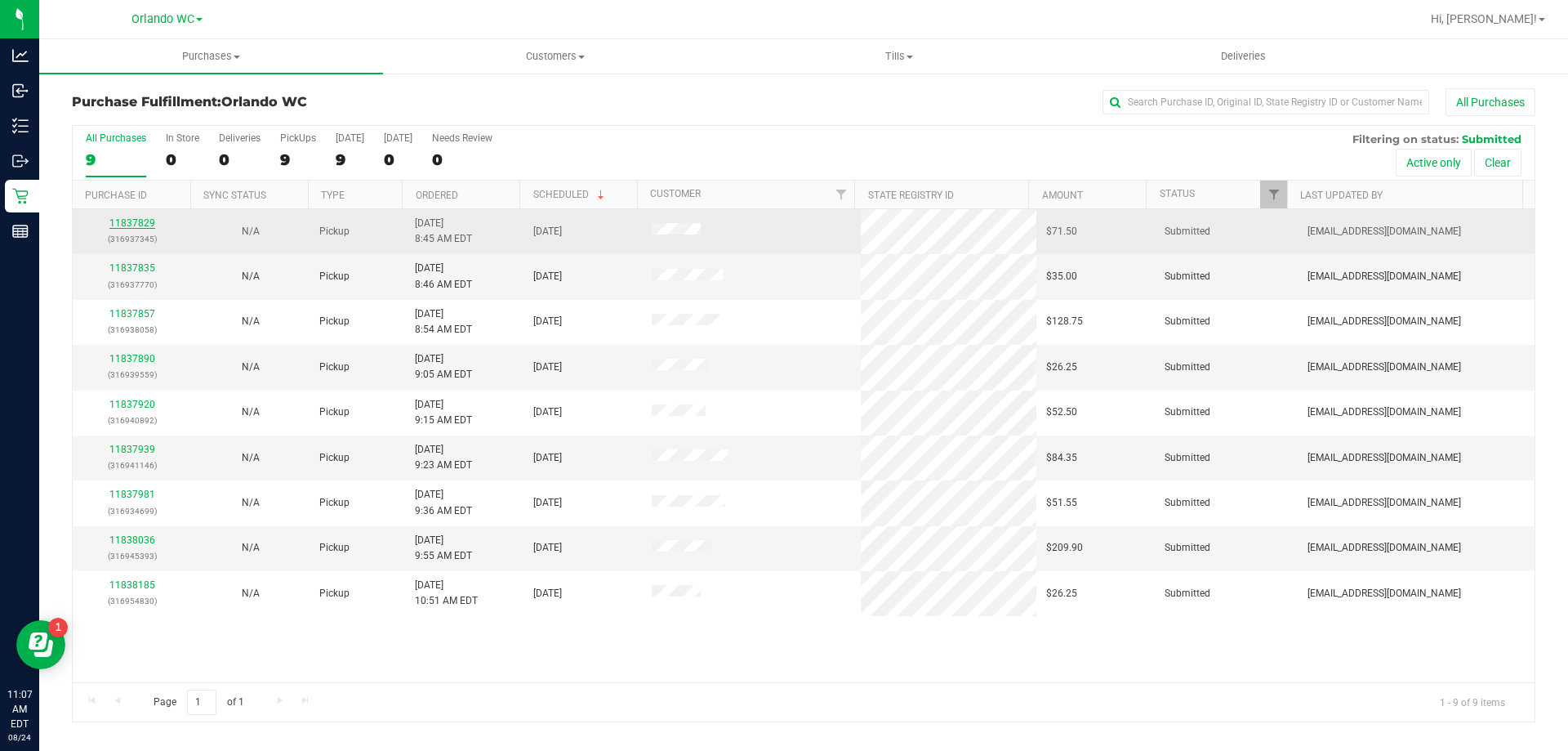
click at [131, 224] on link "11837829" at bounding box center [133, 222] width 46 height 11
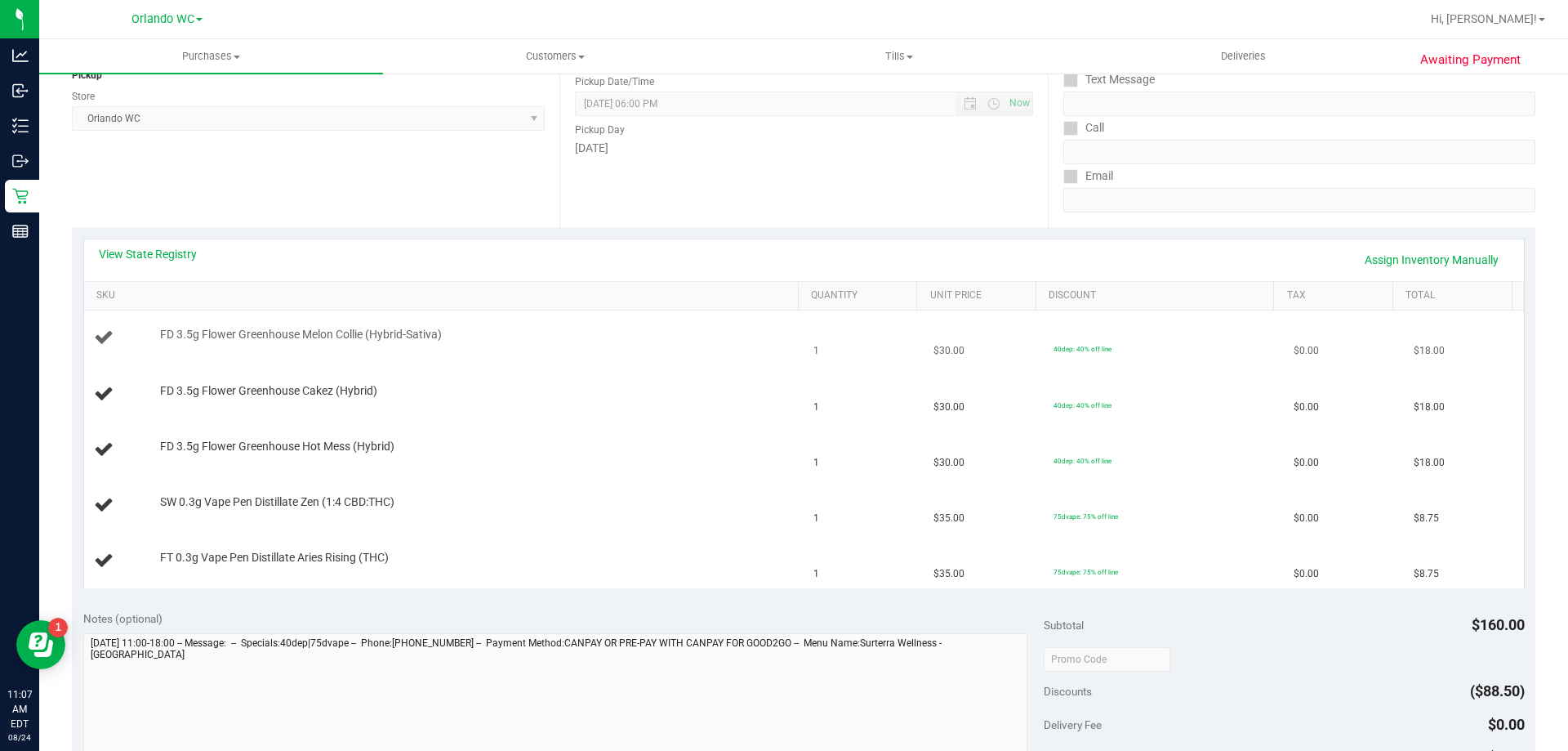
scroll to position [327, 0]
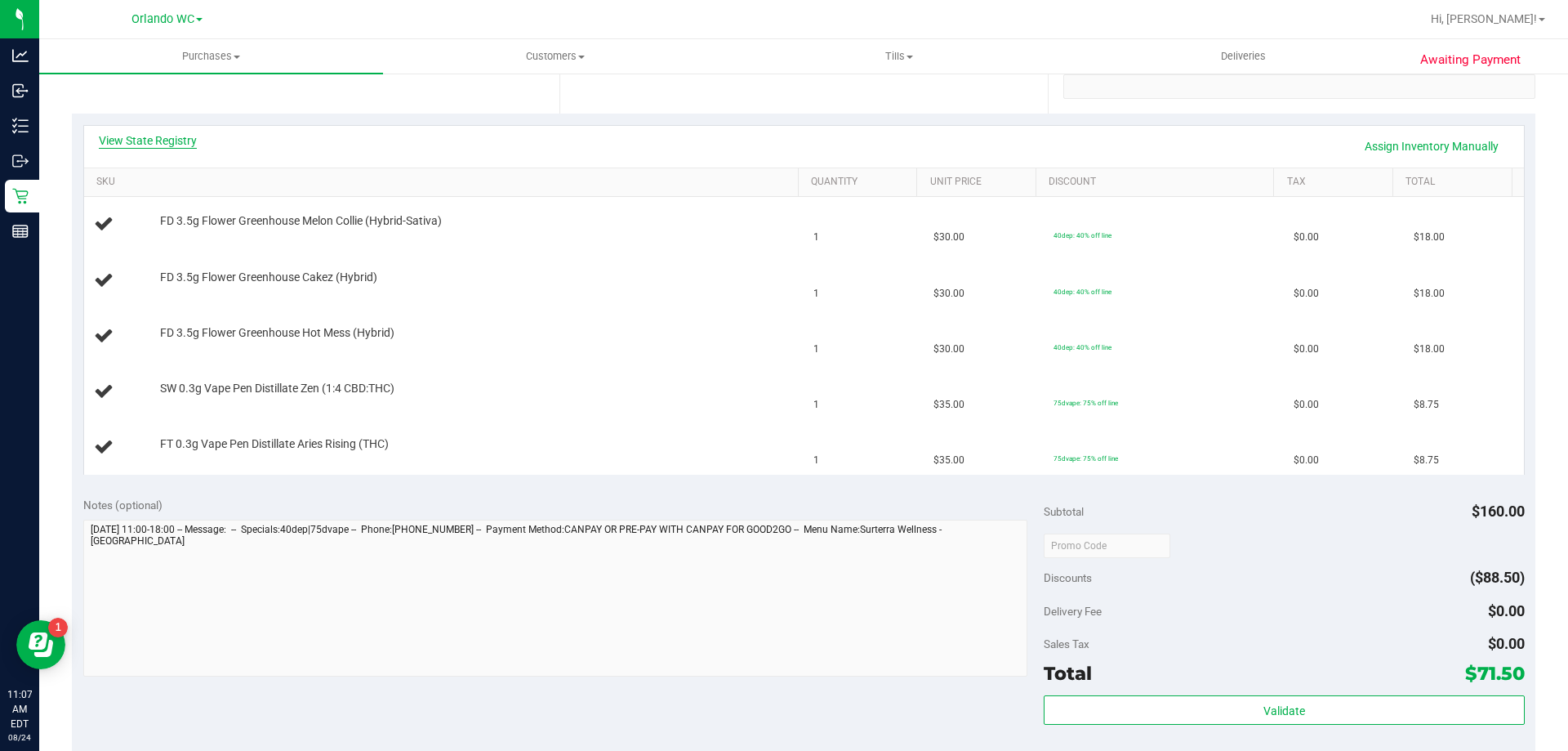
click at [162, 147] on link "View State Registry" at bounding box center [148, 141] width 98 height 17
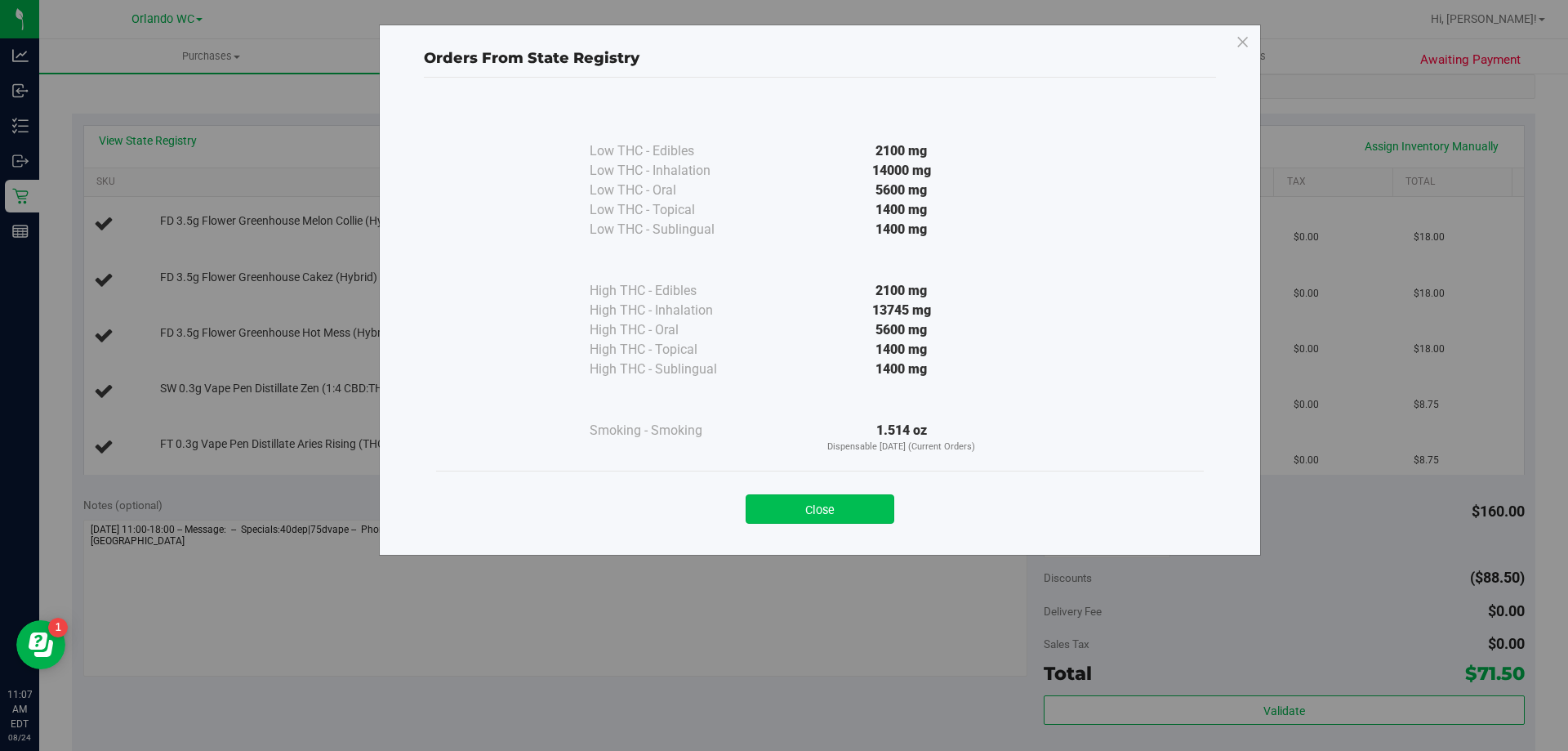
click at [813, 515] on button "Close" at bounding box center [819, 509] width 148 height 29
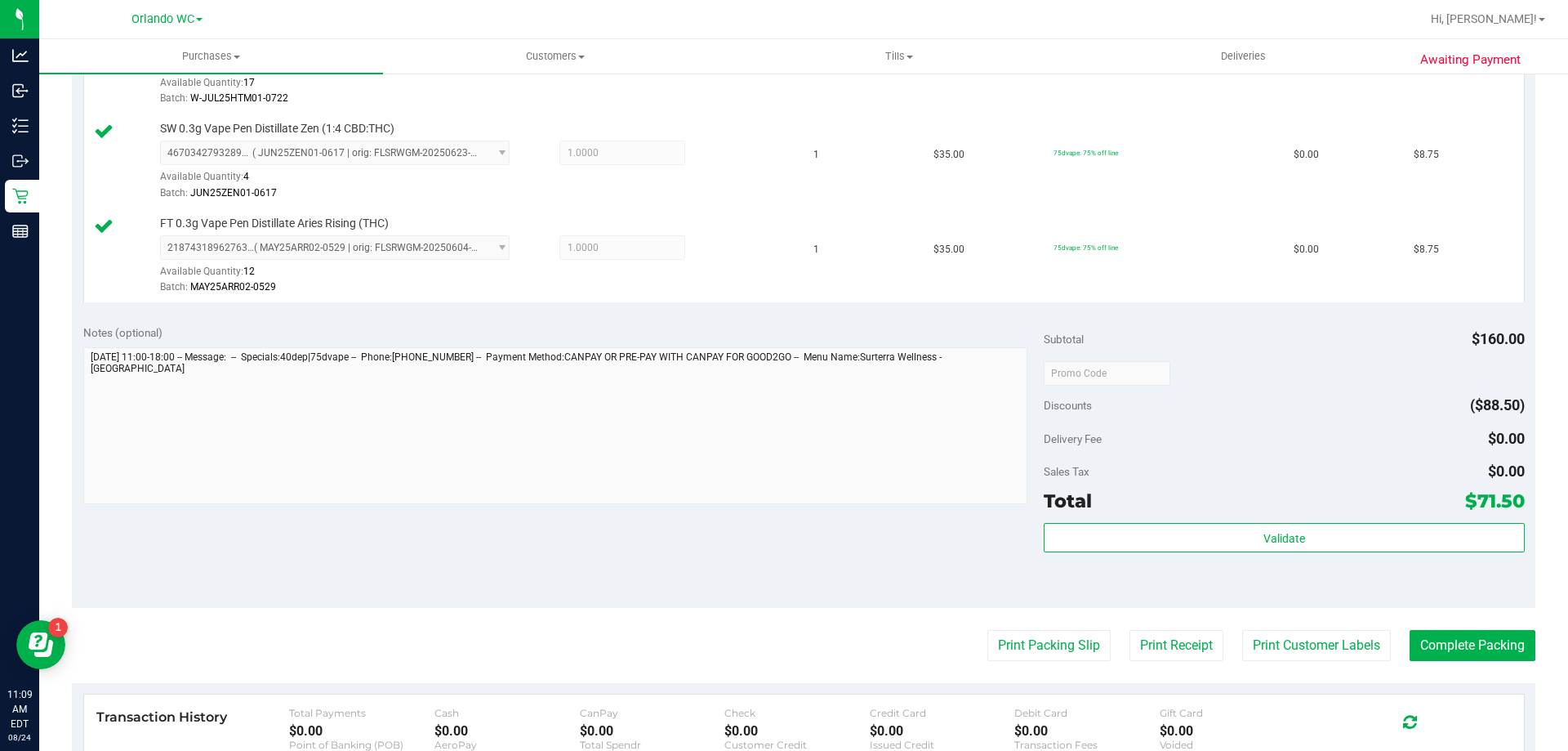
scroll to position [899, 0]
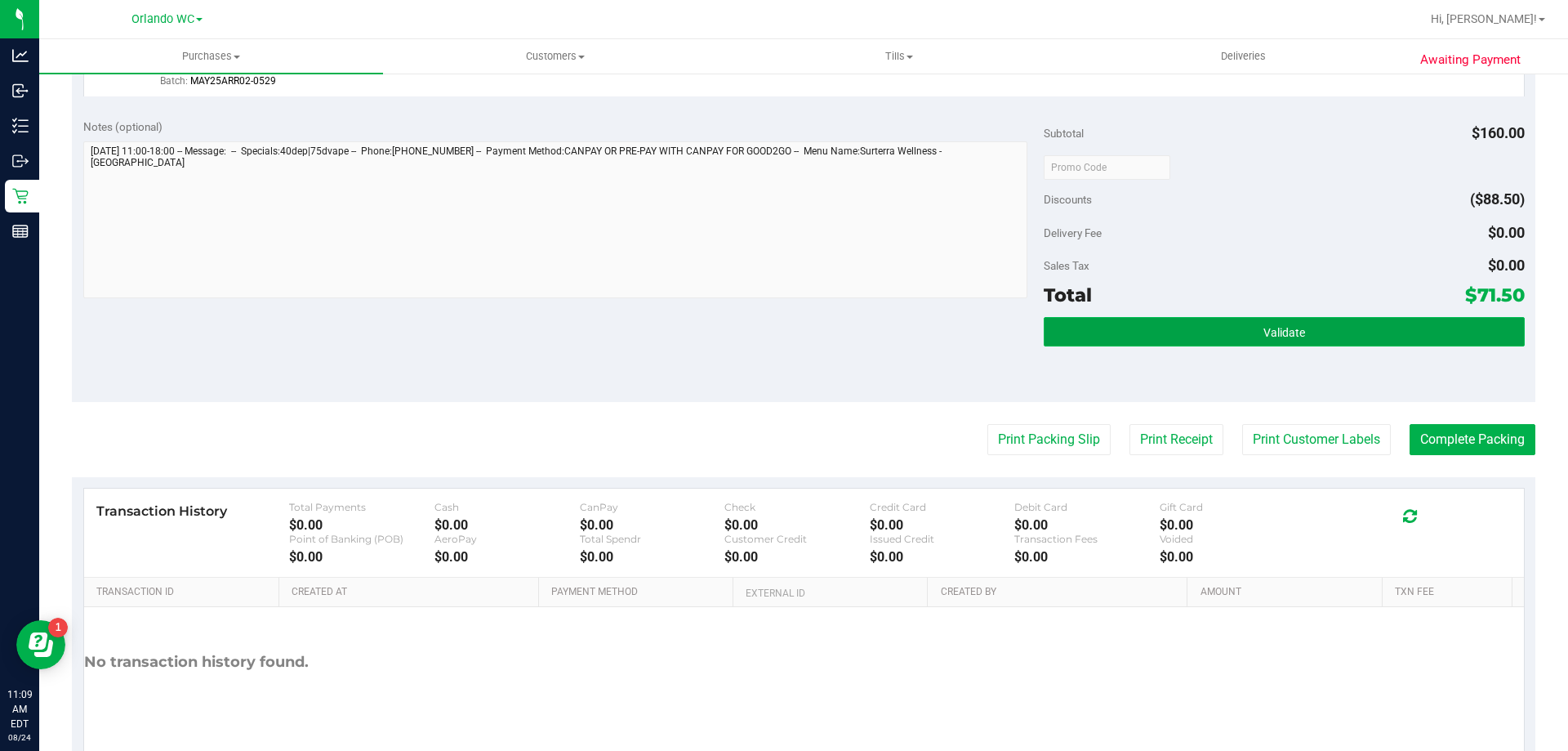
click at [1162, 338] on button "Validate" at bounding box center [1284, 331] width 480 height 29
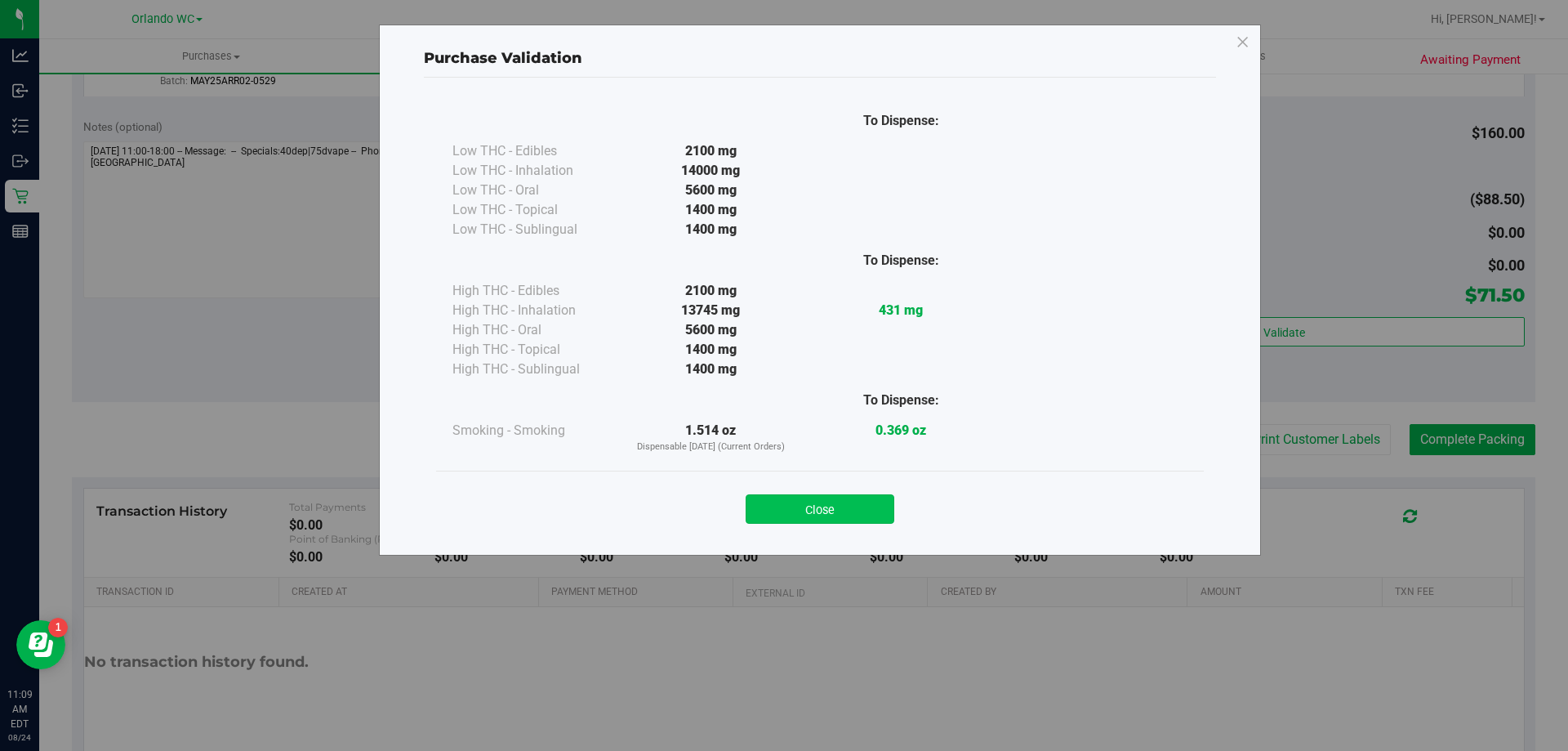
click at [864, 519] on button "Close" at bounding box center [819, 509] width 148 height 29
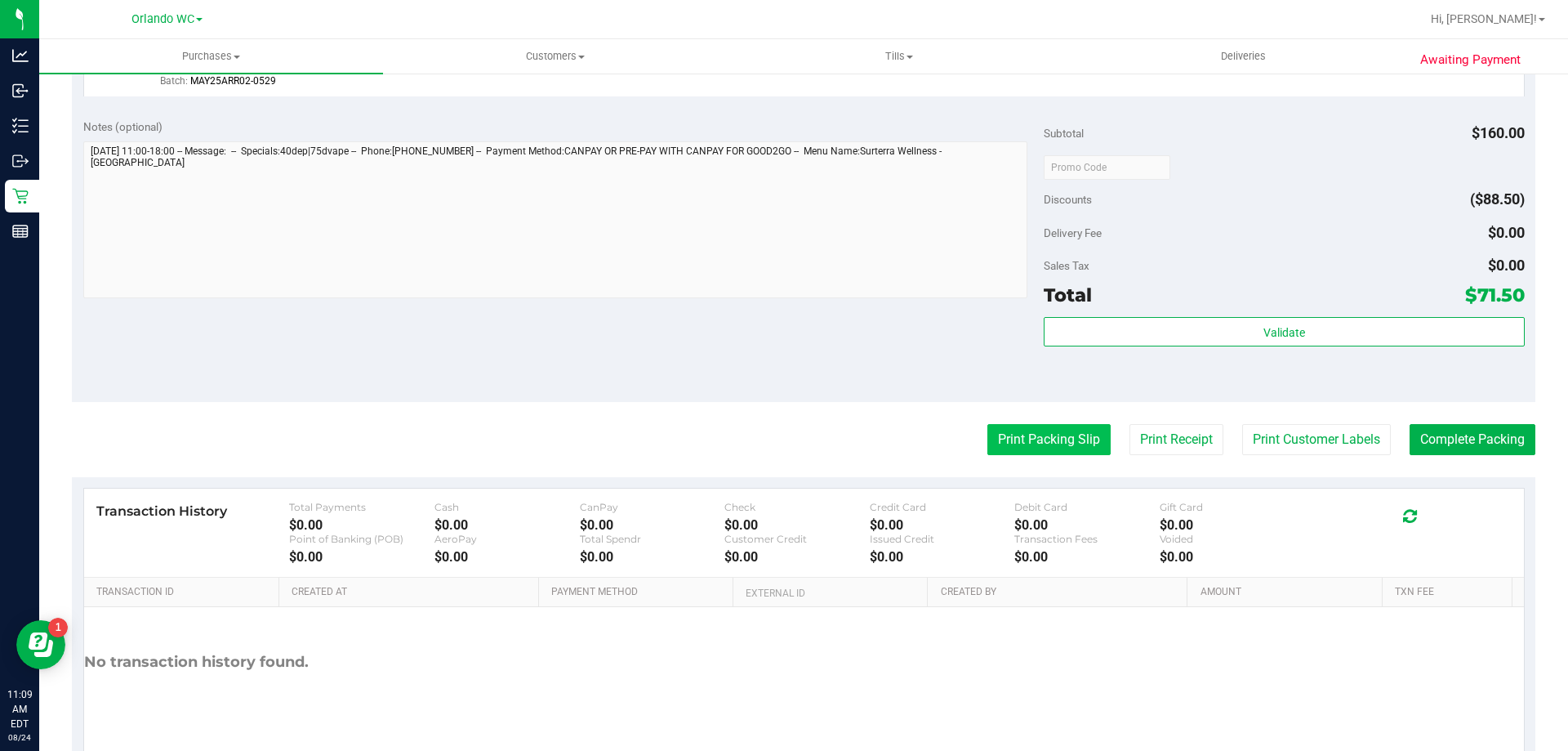
click at [1032, 437] on button "Print Packing Slip" at bounding box center [1049, 439] width 123 height 31
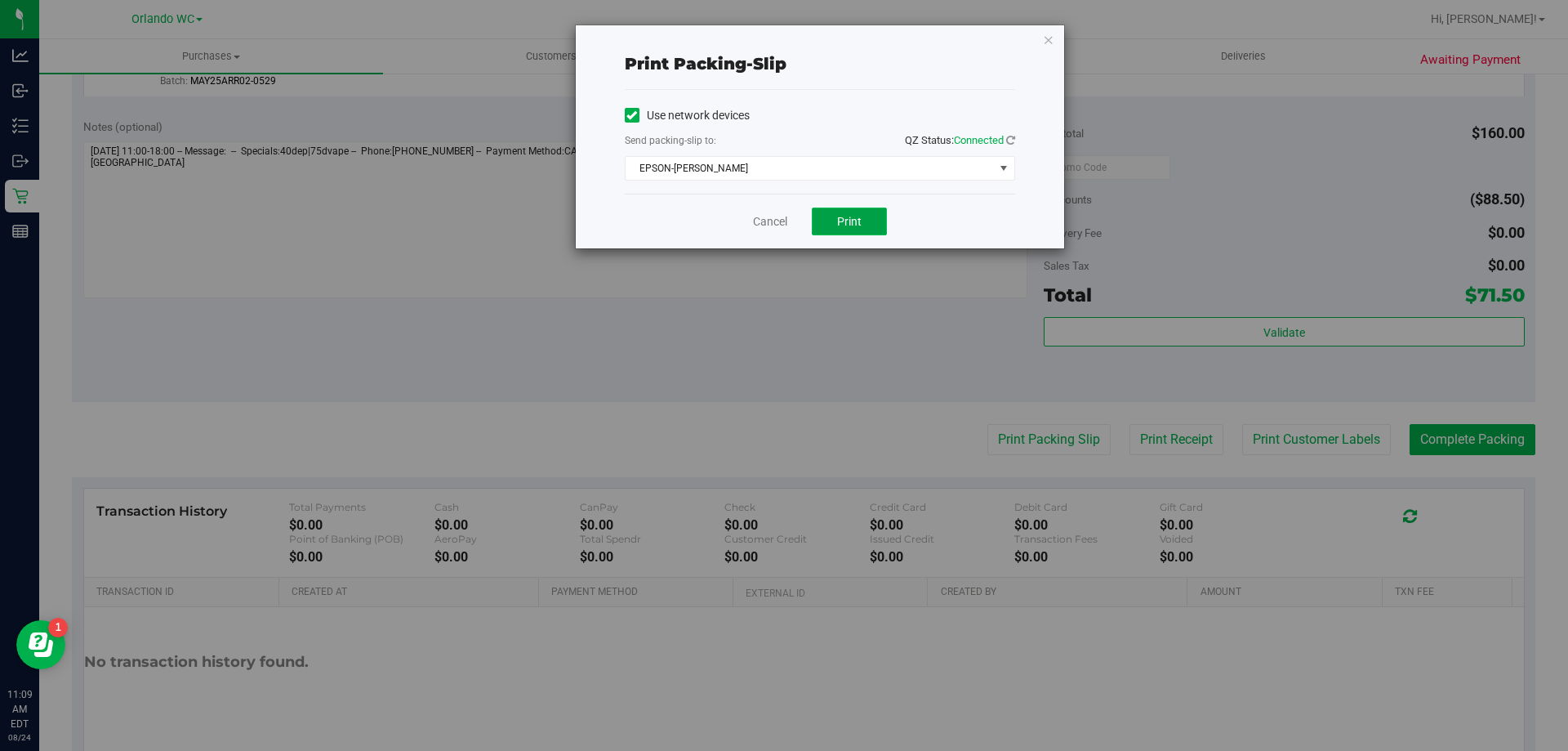
click at [862, 226] on button "Print" at bounding box center [850, 221] width 76 height 28
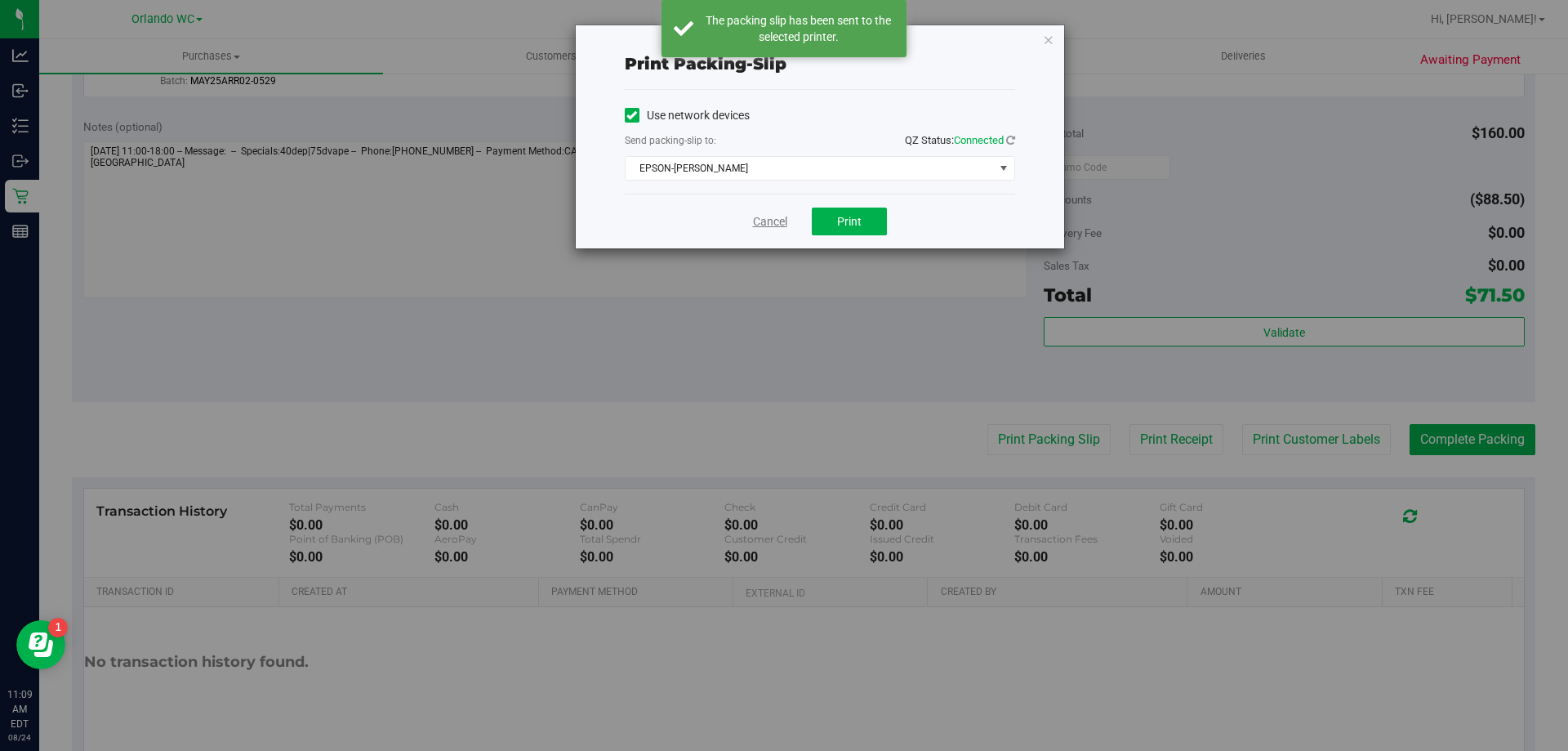
click at [753, 219] on link "Cancel" at bounding box center [770, 222] width 34 height 18
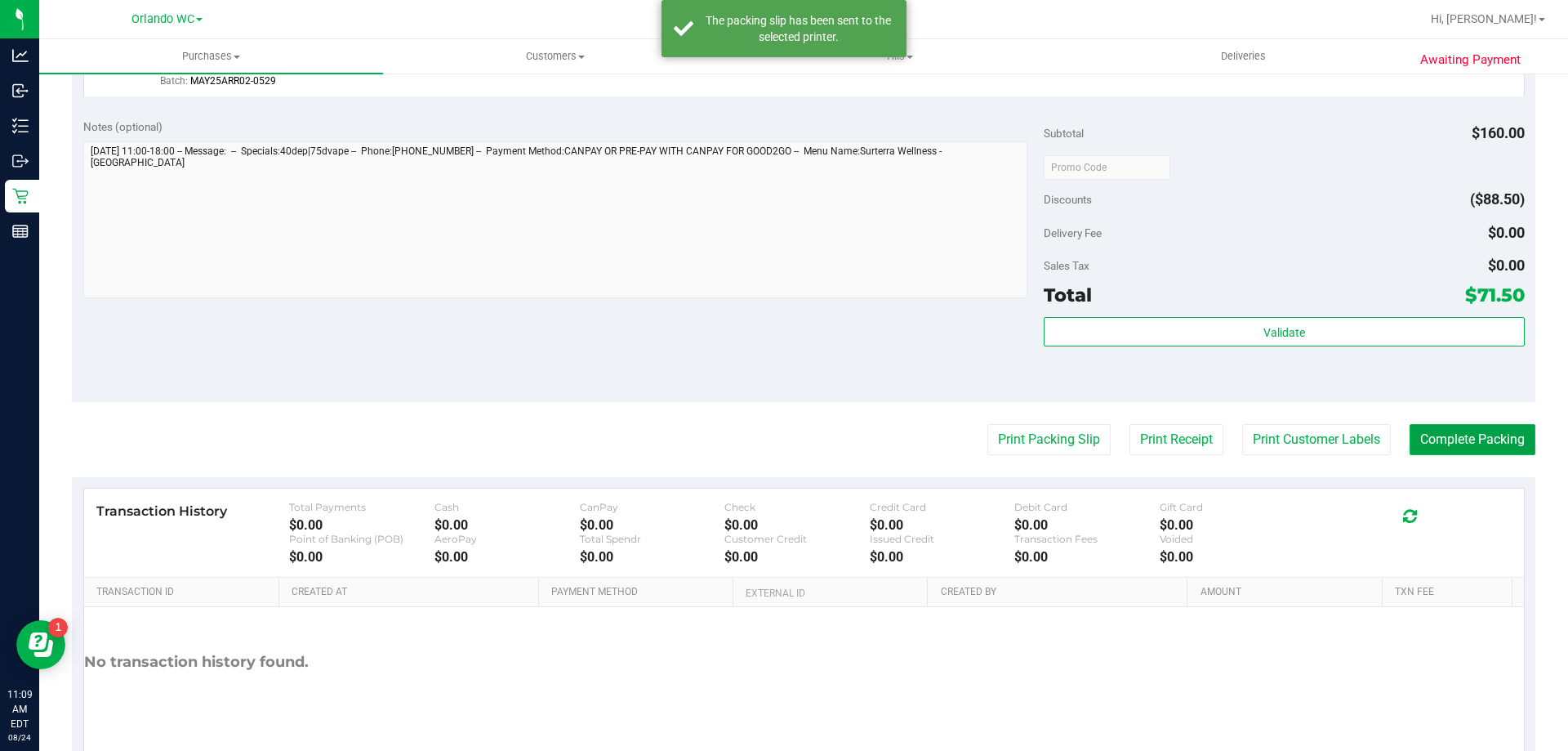
click at [1460, 451] on button "Complete Packing" at bounding box center [1472, 439] width 126 height 31
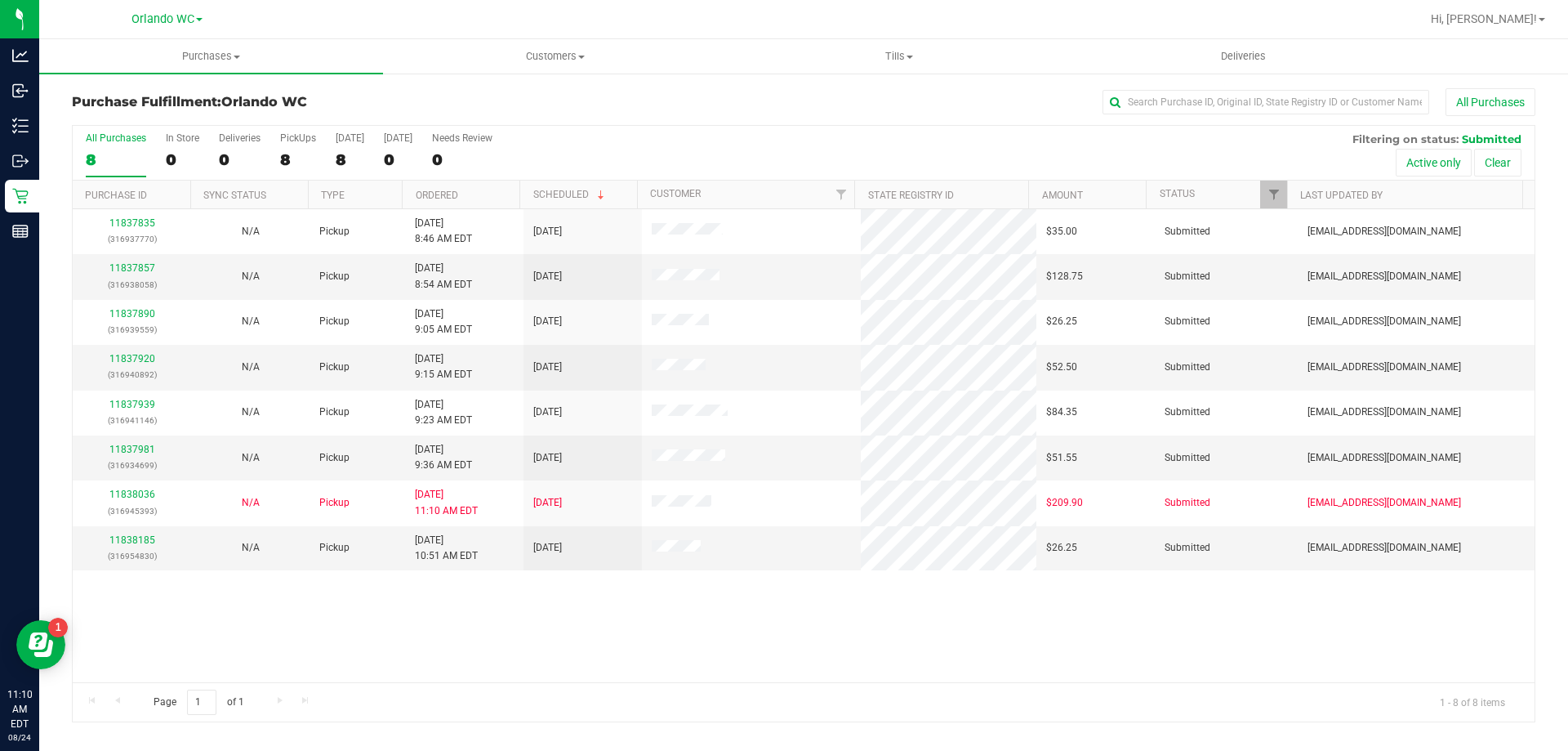
click at [439, 203] on th "Ordered" at bounding box center [461, 195] width 118 height 29
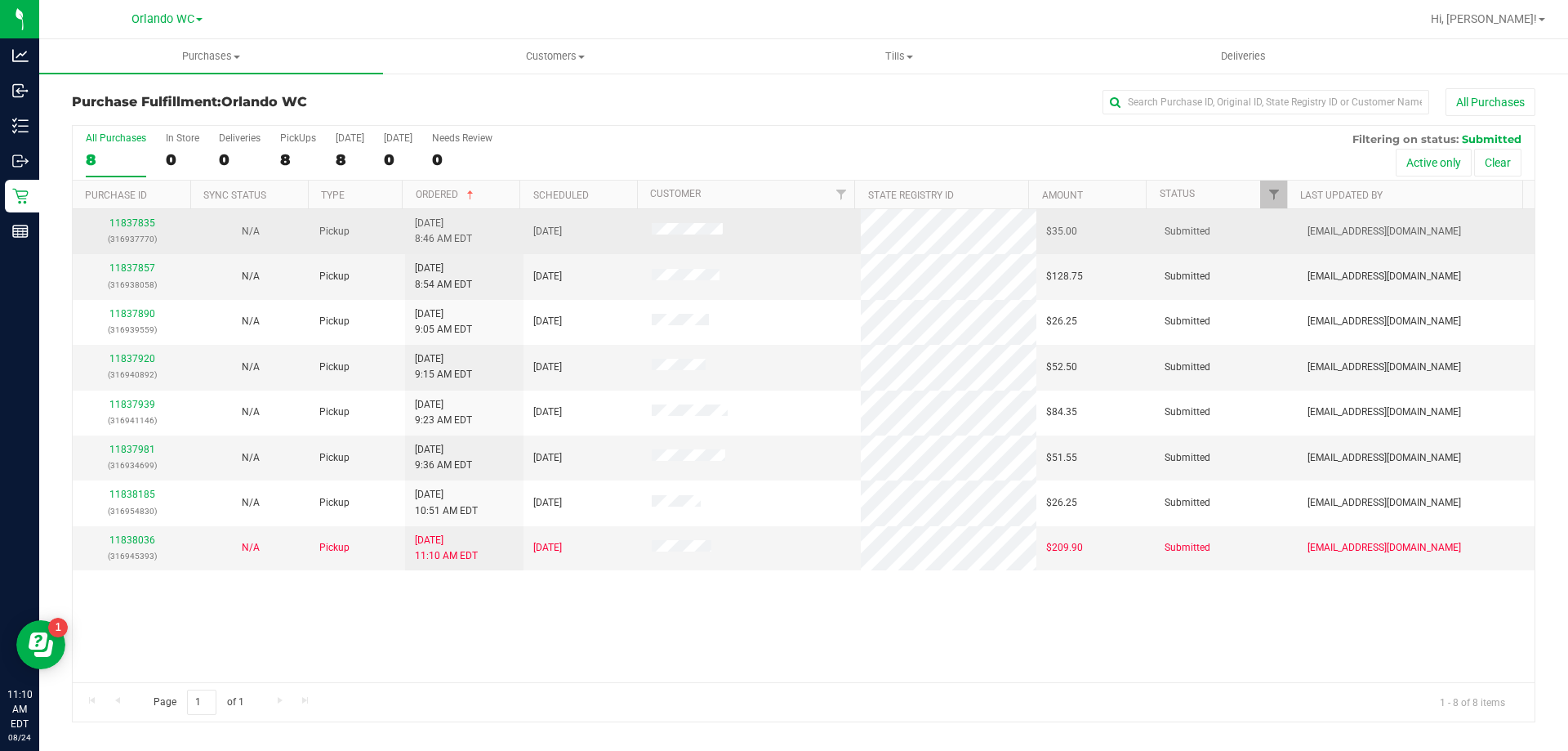
click at [187, 244] on td "11837835 (316937770)" at bounding box center [132, 231] width 119 height 45
click at [131, 223] on link "11837835" at bounding box center [133, 222] width 46 height 11
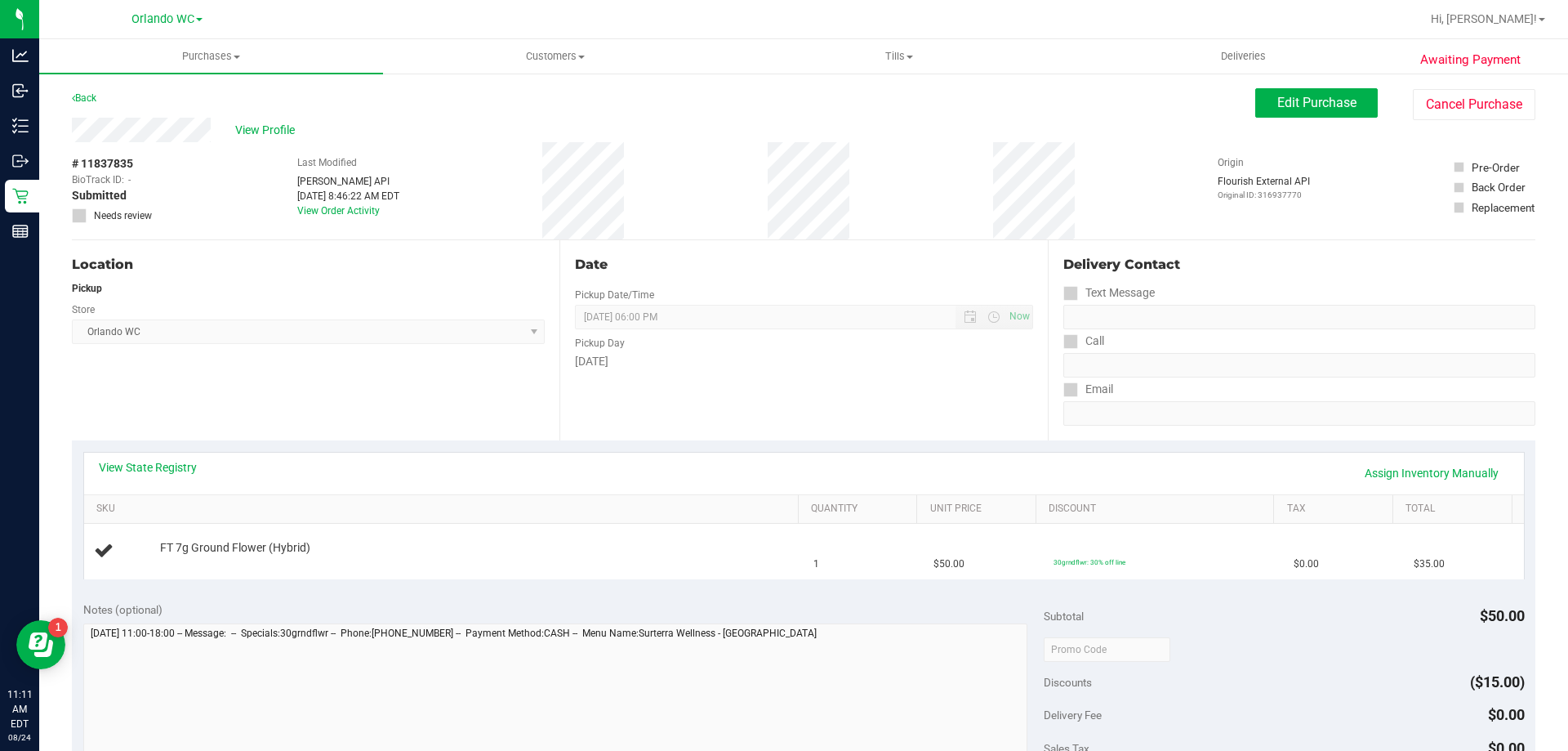
click at [429, 269] on div "Location" at bounding box center [308, 264] width 473 height 19
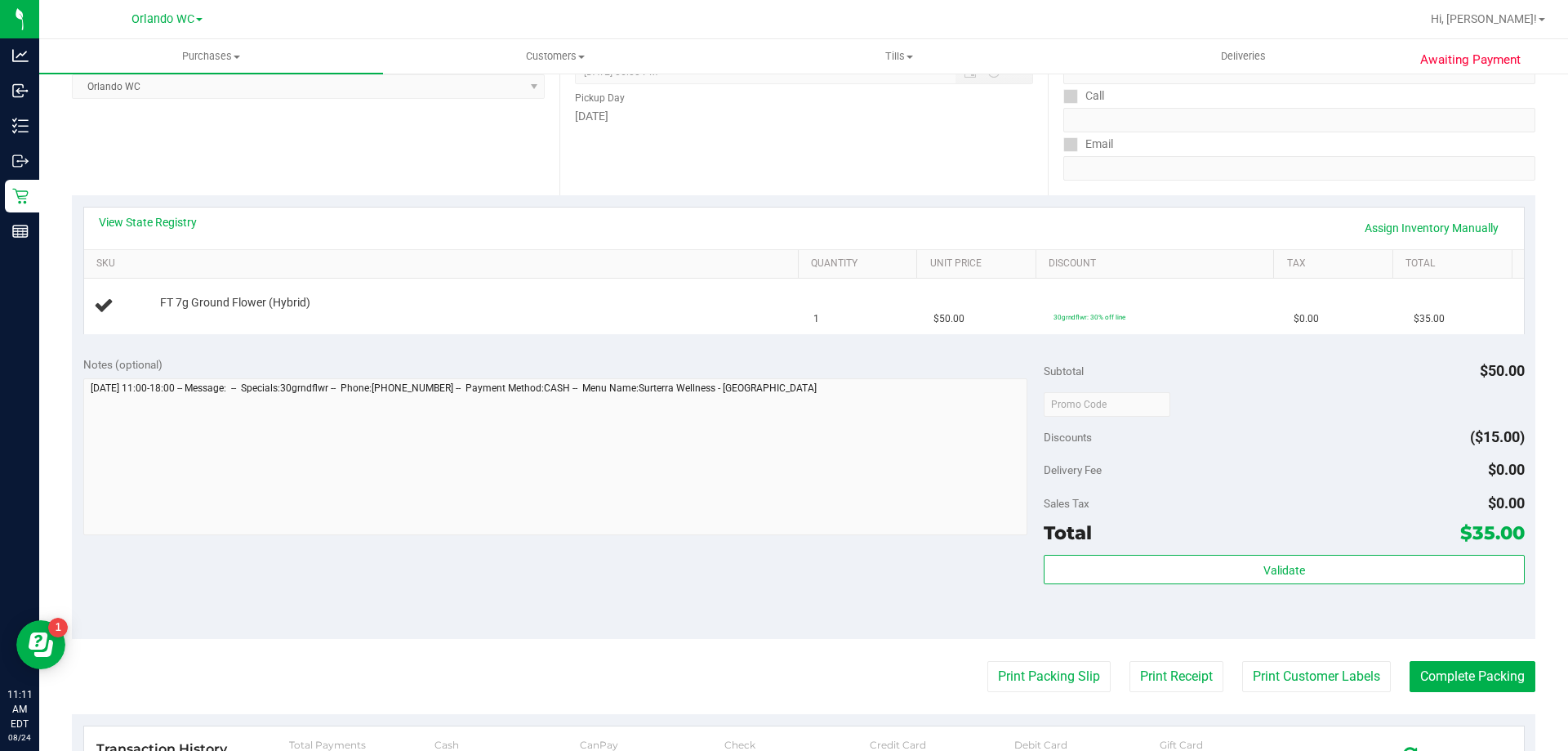
scroll to position [327, 0]
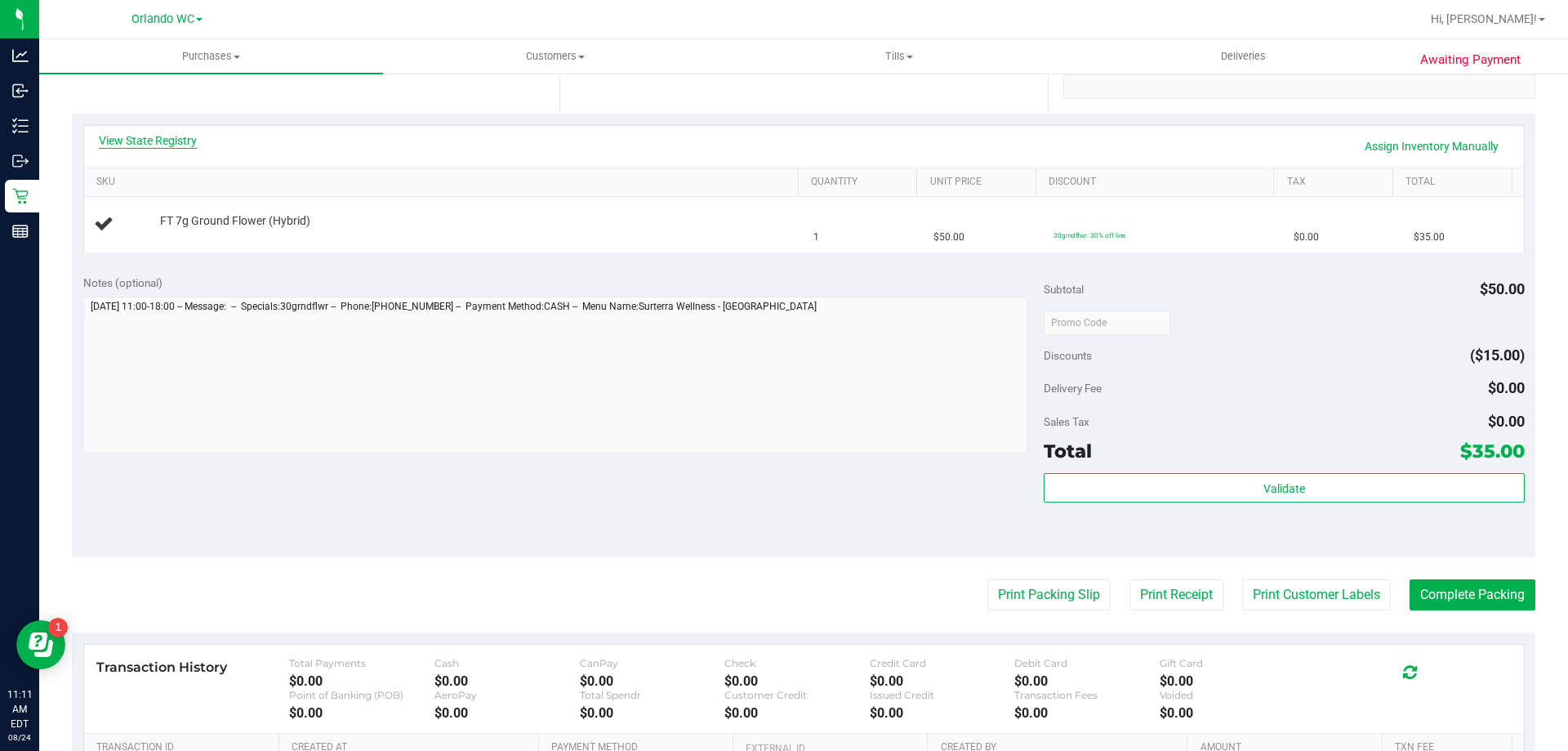
click at [161, 147] on link "View State Registry" at bounding box center [148, 141] width 98 height 17
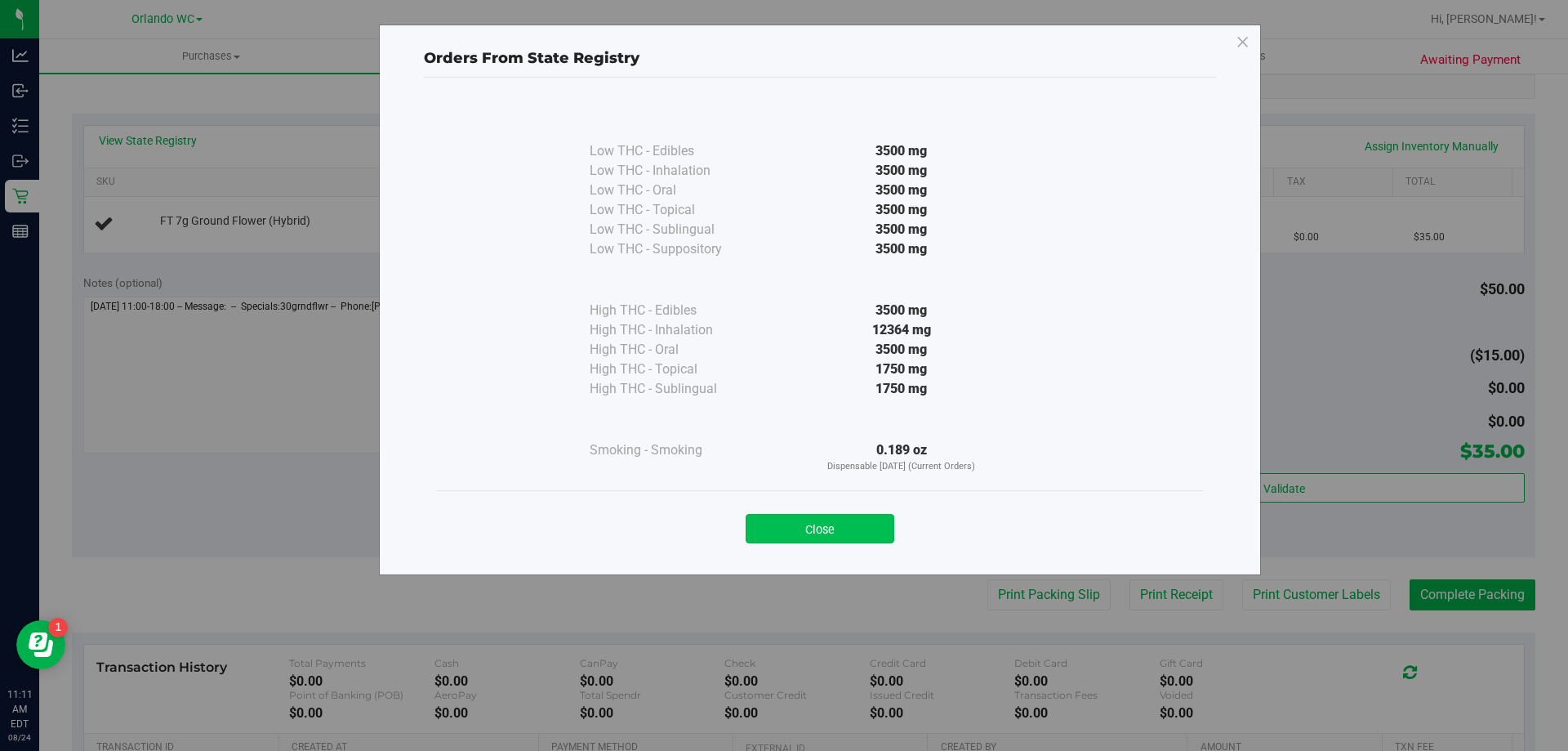
click at [809, 530] on button "Close" at bounding box center [819, 528] width 148 height 29
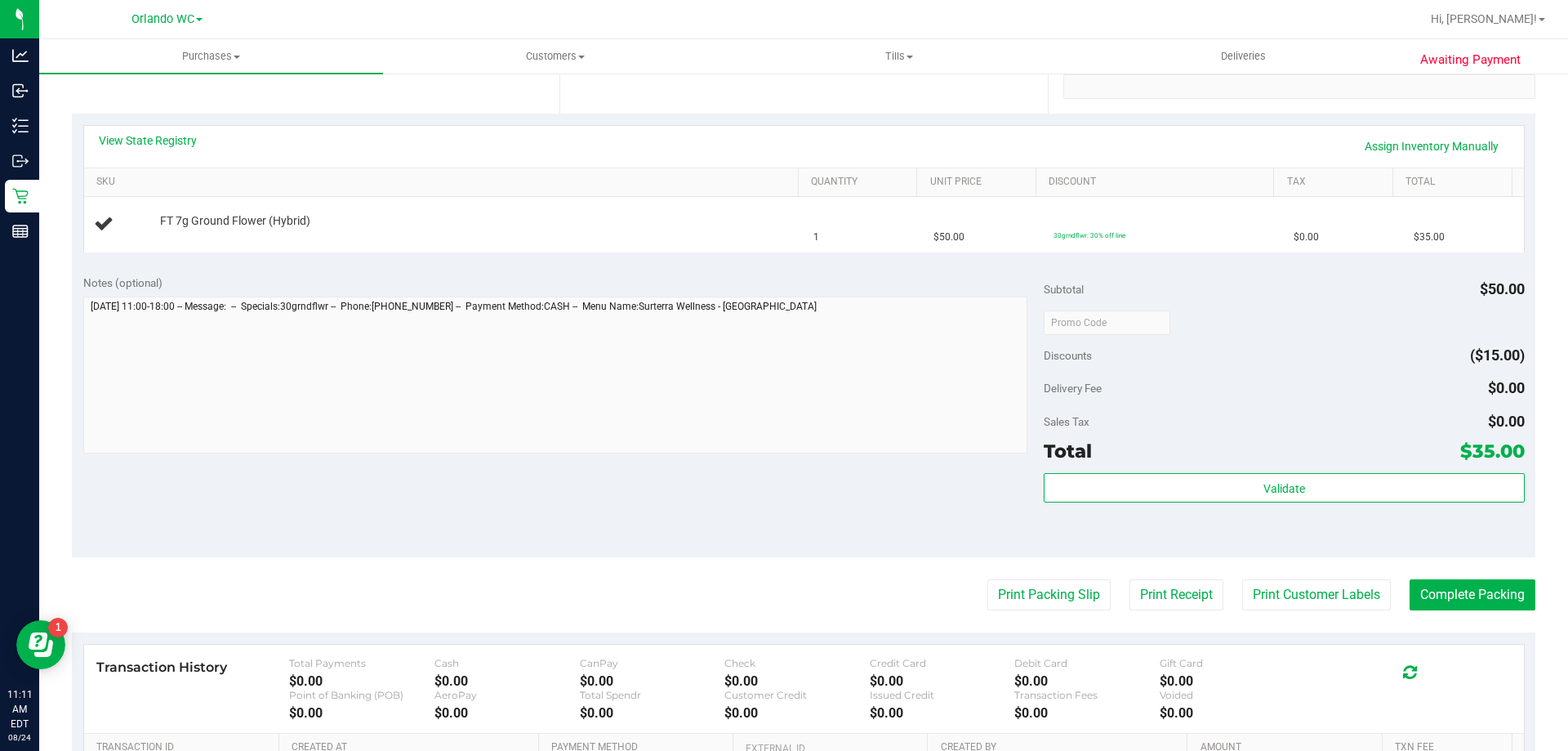
scroll to position [0, 0]
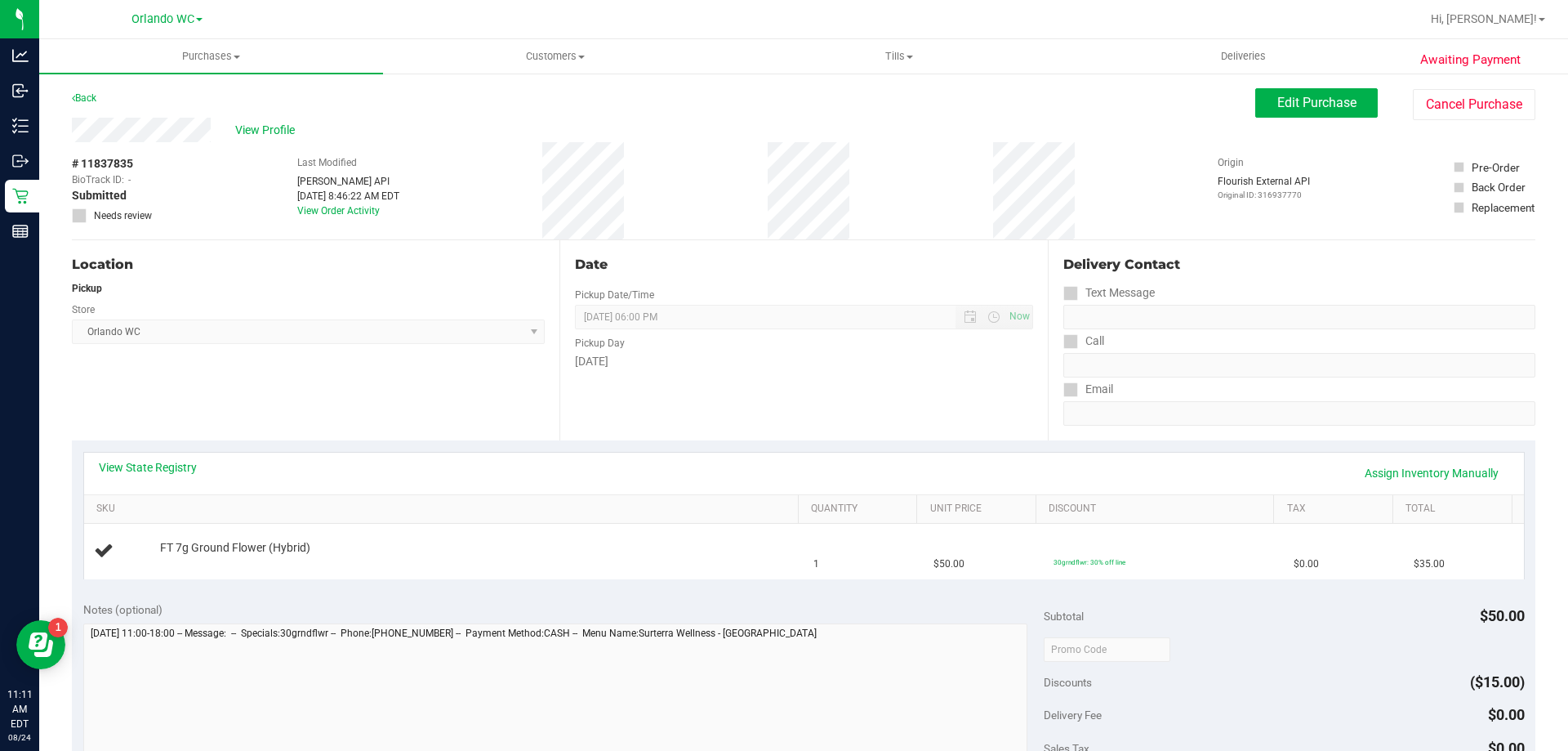
click at [1133, 182] on div "# 11837835 BioTrack ID: - Submitted Needs review Last Modified Jane API Aug 24,…" at bounding box center [803, 191] width 1464 height 97
click at [157, 277] on div "Location Pickup Store Orlando WC Select Store Bonita Springs WC Boynton Beach W…" at bounding box center [315, 340] width 487 height 200
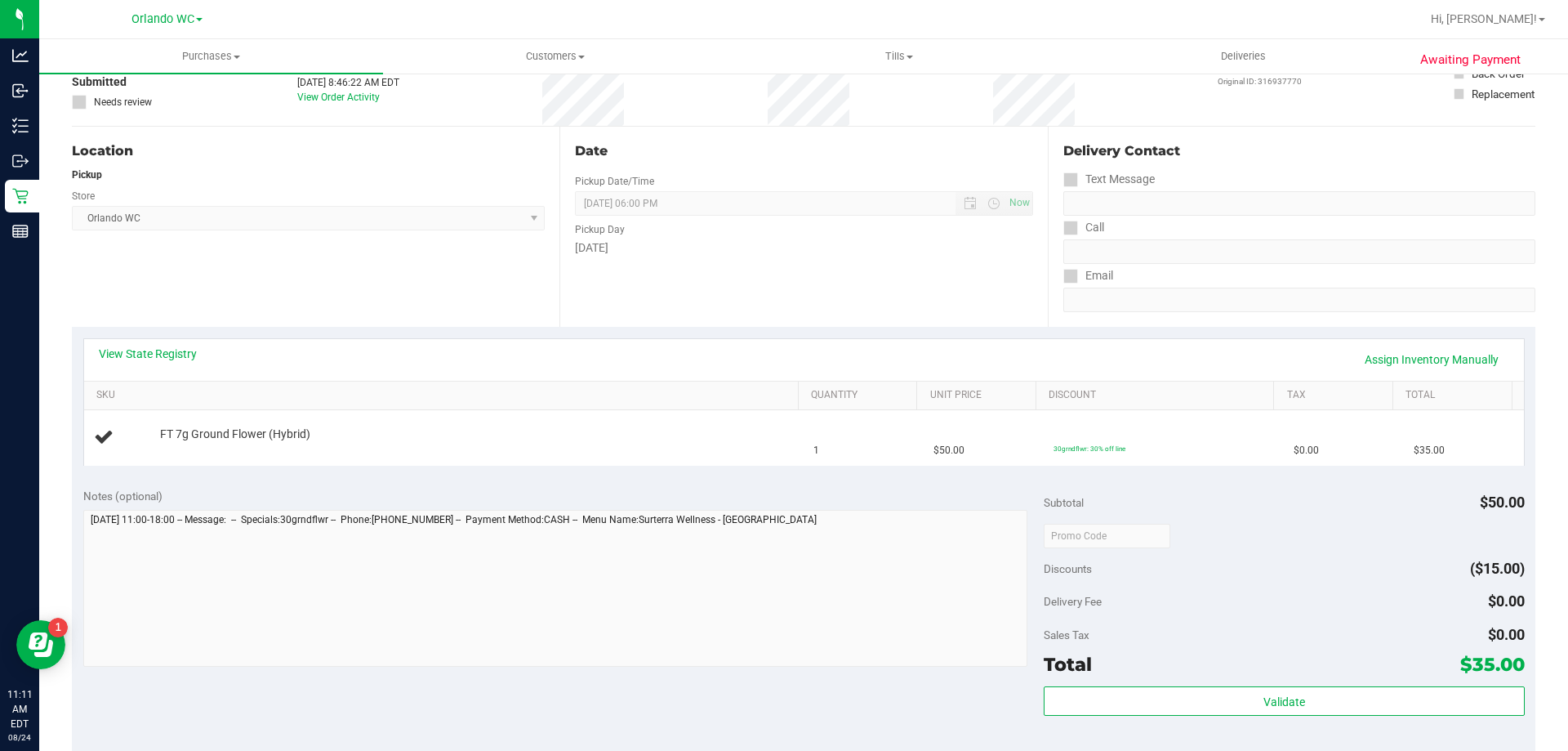
scroll to position [82, 0]
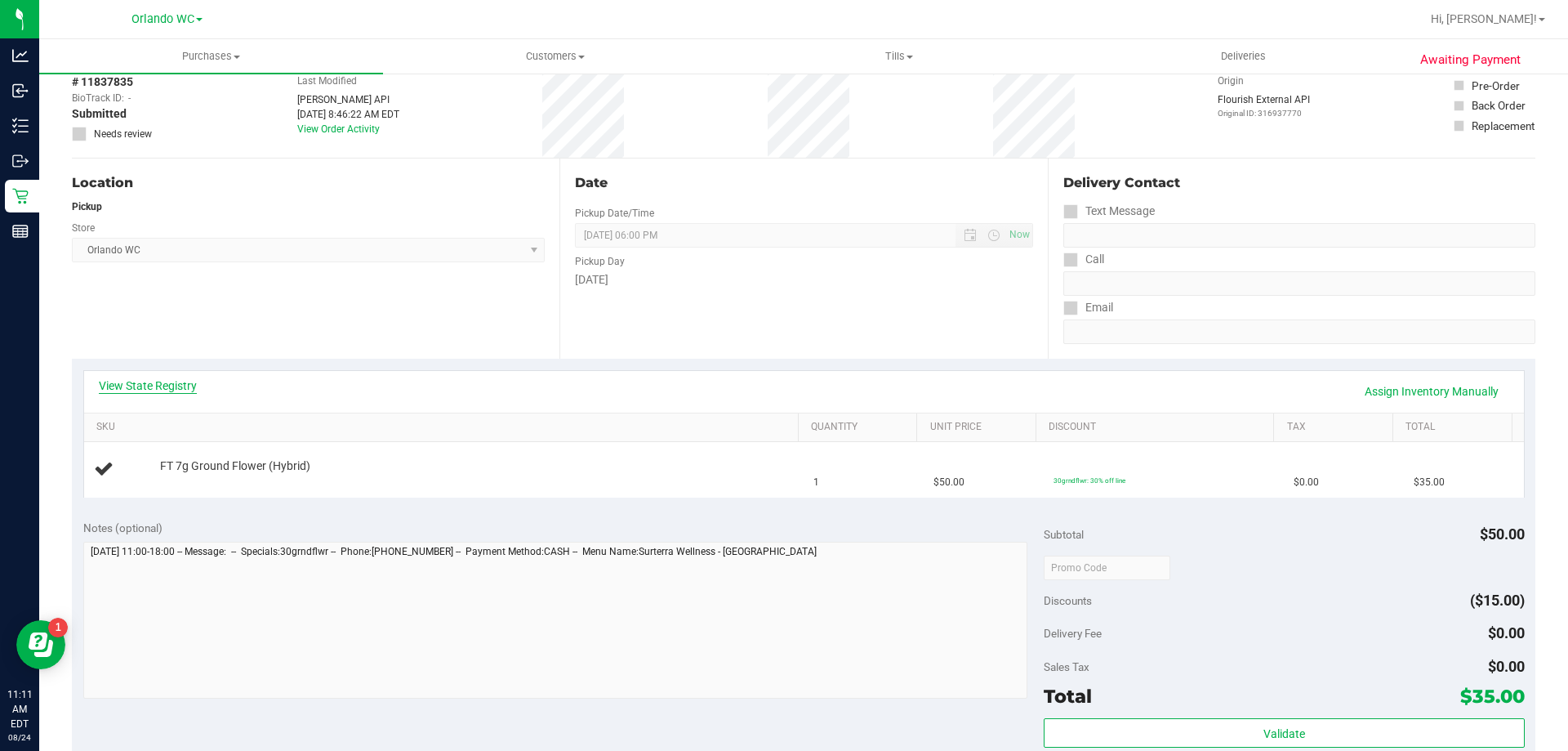
click at [191, 388] on link "View State Registry" at bounding box center [148, 386] width 98 height 17
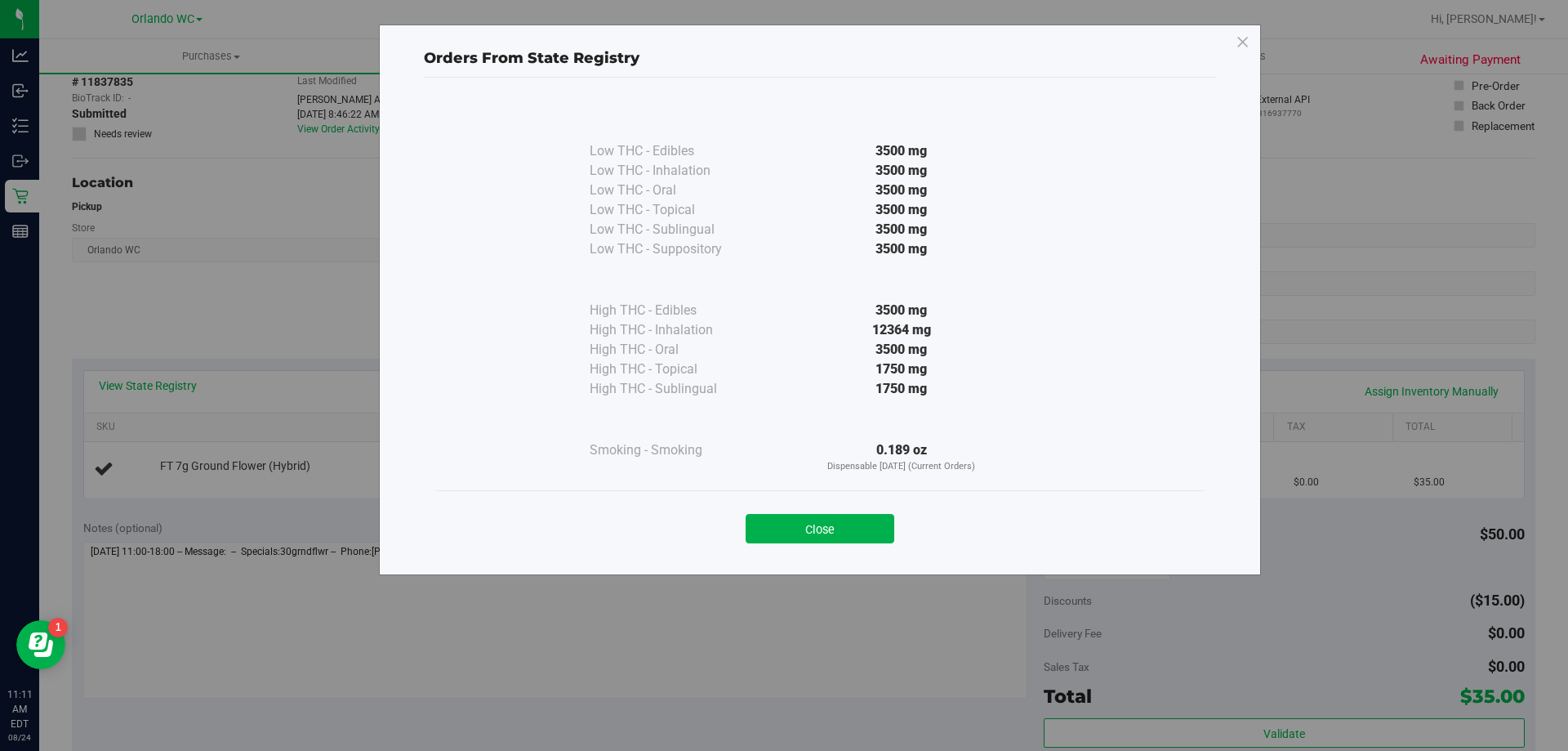
click at [793, 498] on div "Close" at bounding box center [820, 523] width 767 height 66
click at [816, 529] on button "Close" at bounding box center [819, 528] width 148 height 29
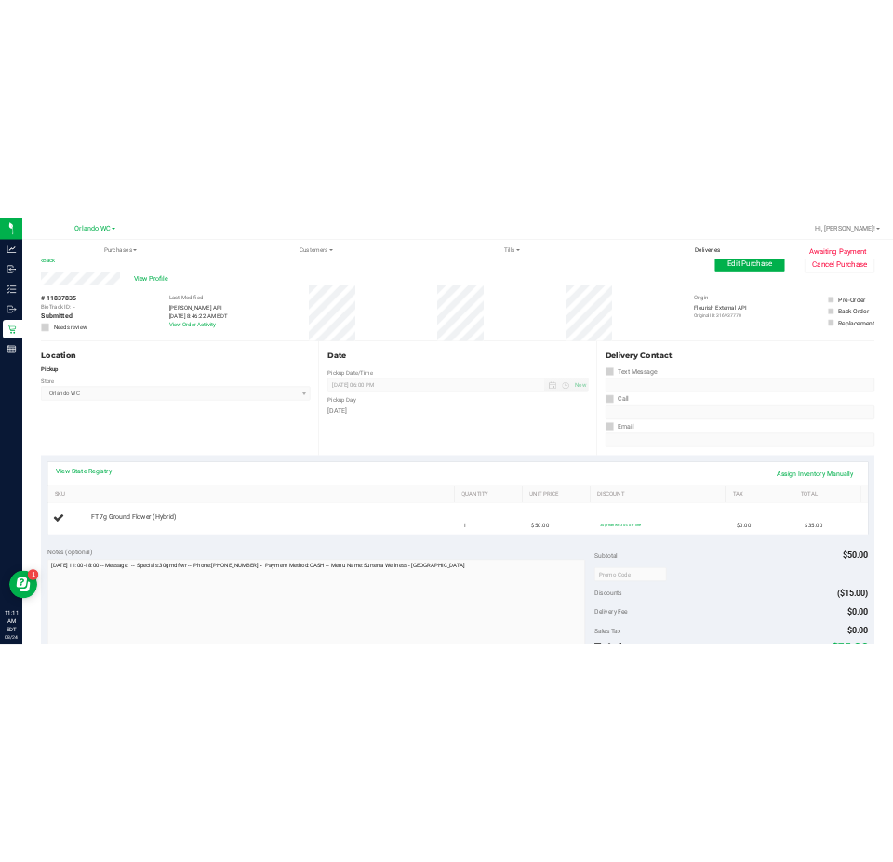
scroll to position [0, 0]
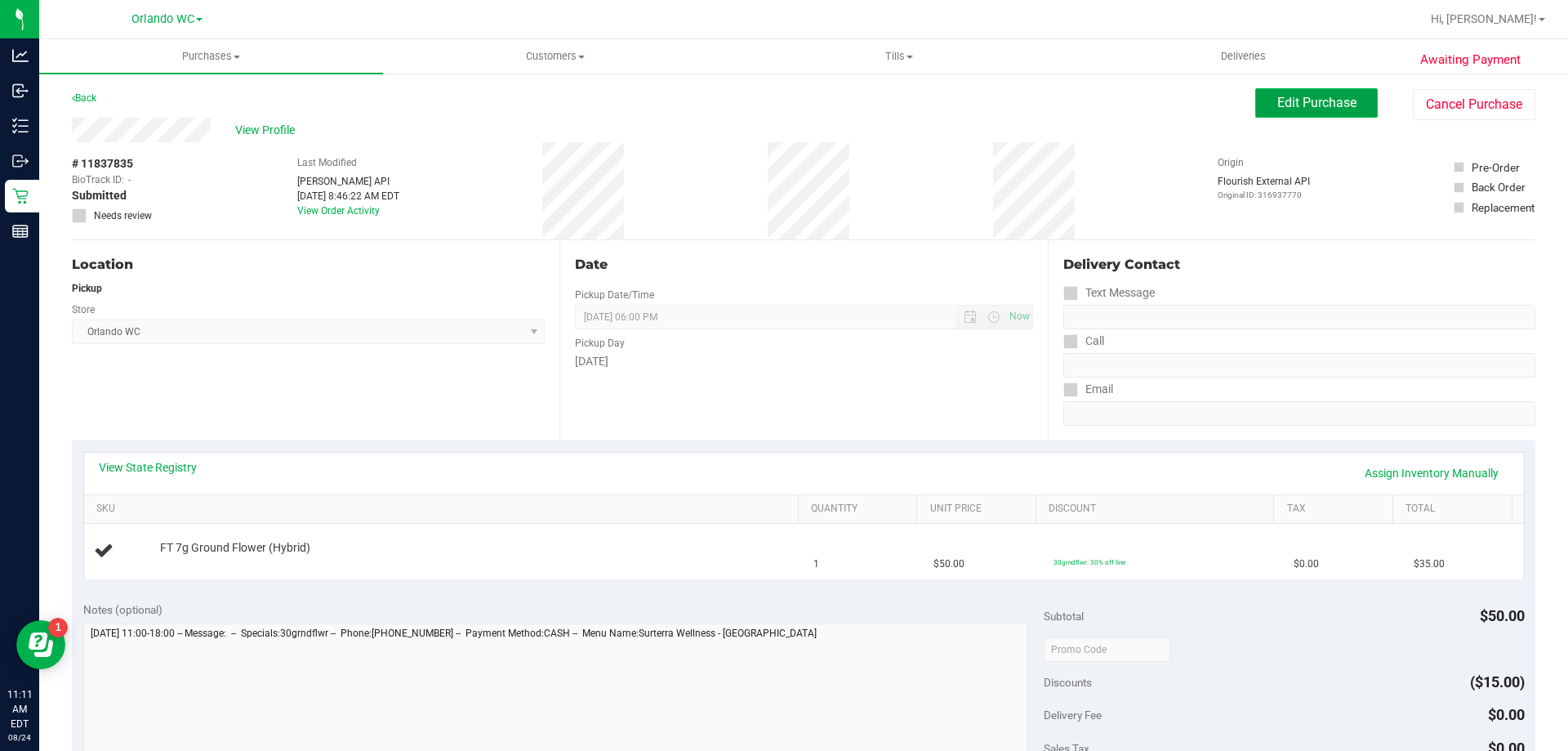
click at [1274, 112] on button "Edit Purchase" at bounding box center [1317, 102] width 123 height 29
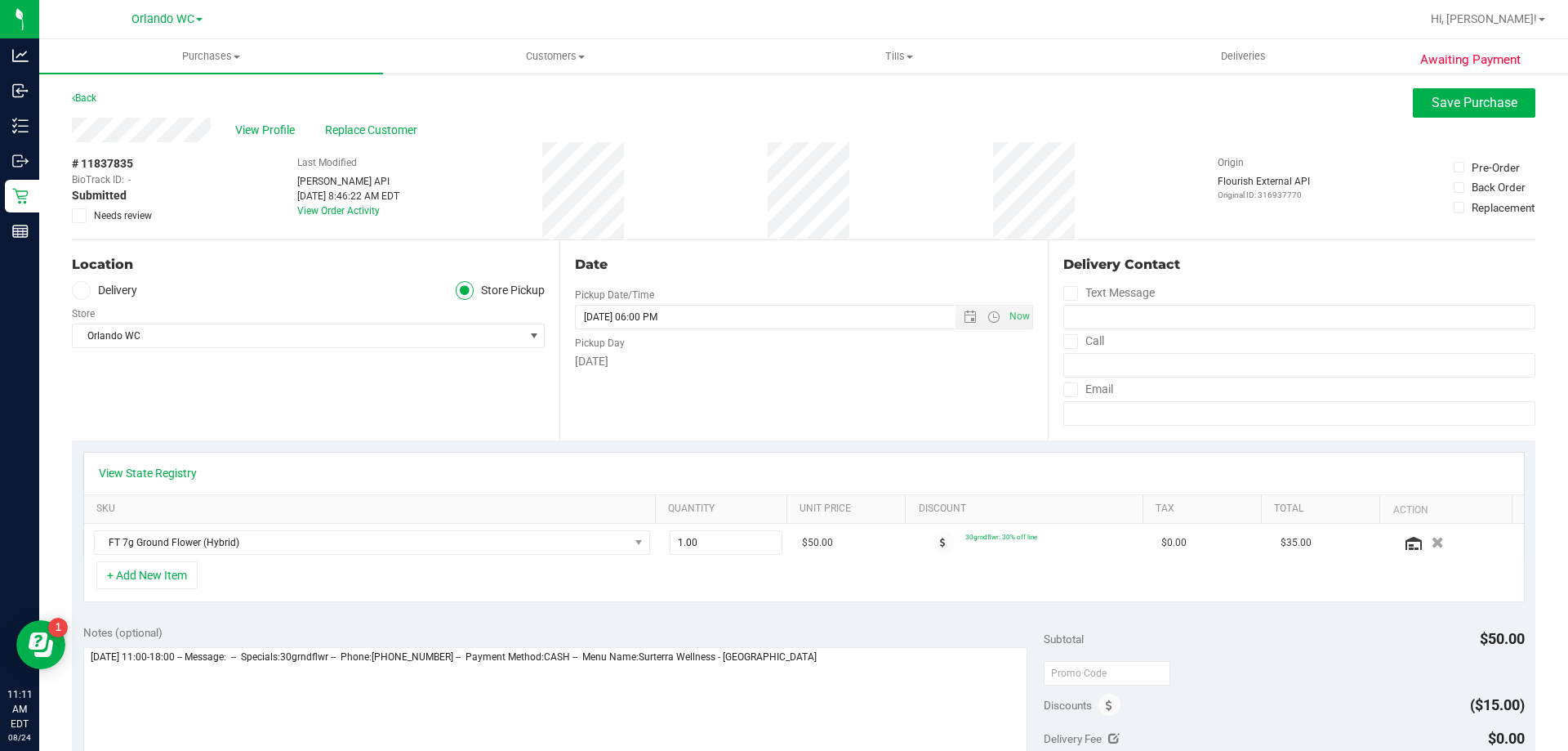
click at [80, 216] on icon at bounding box center [80, 216] width 11 height 0
click at [0, 0] on input "Needs review" at bounding box center [0, 0] width 0 height 0
click at [872, 700] on textarea at bounding box center [556, 726] width 945 height 157
click at [169, 469] on link "View State Registry" at bounding box center [148, 473] width 98 height 17
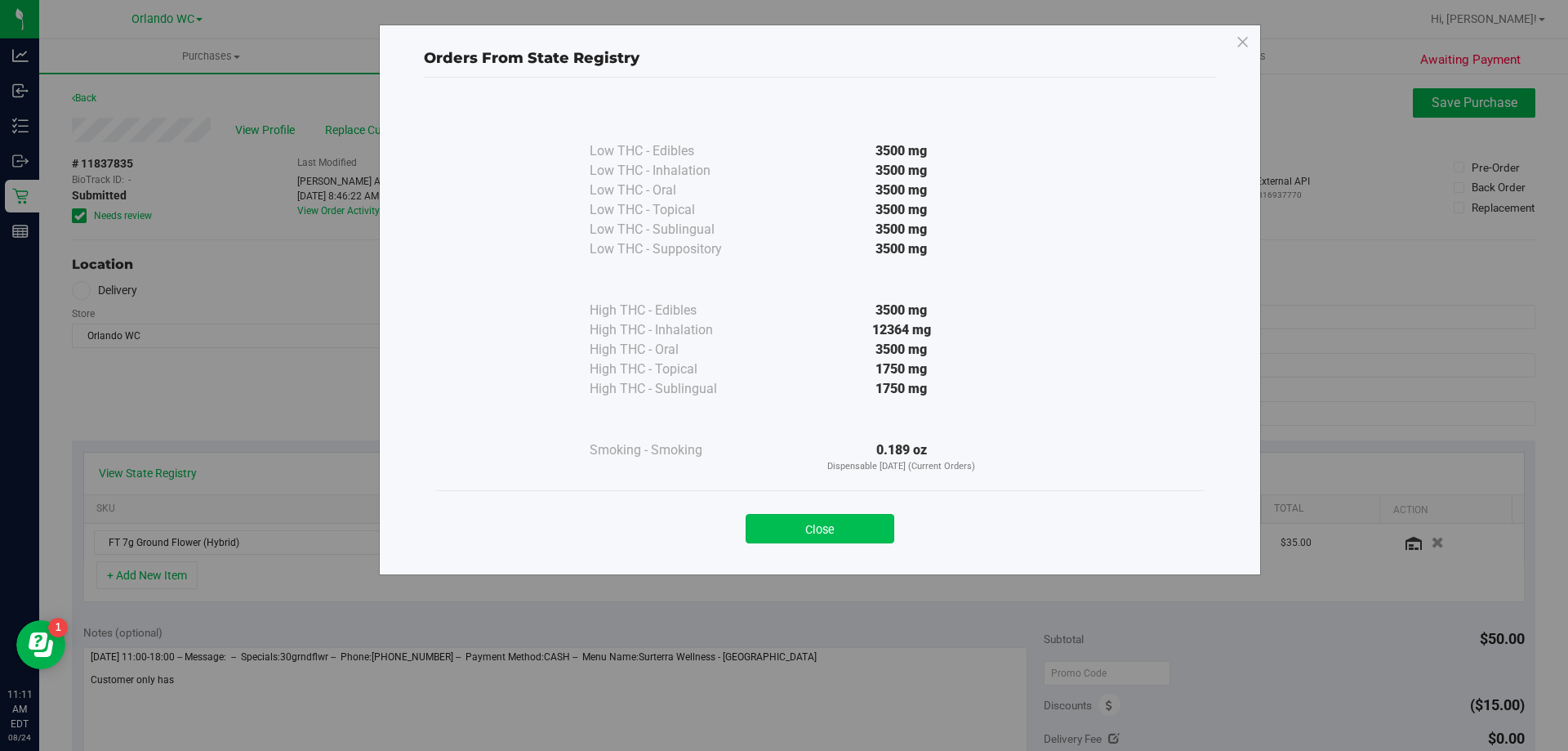
click at [829, 536] on button "Close" at bounding box center [819, 528] width 148 height 29
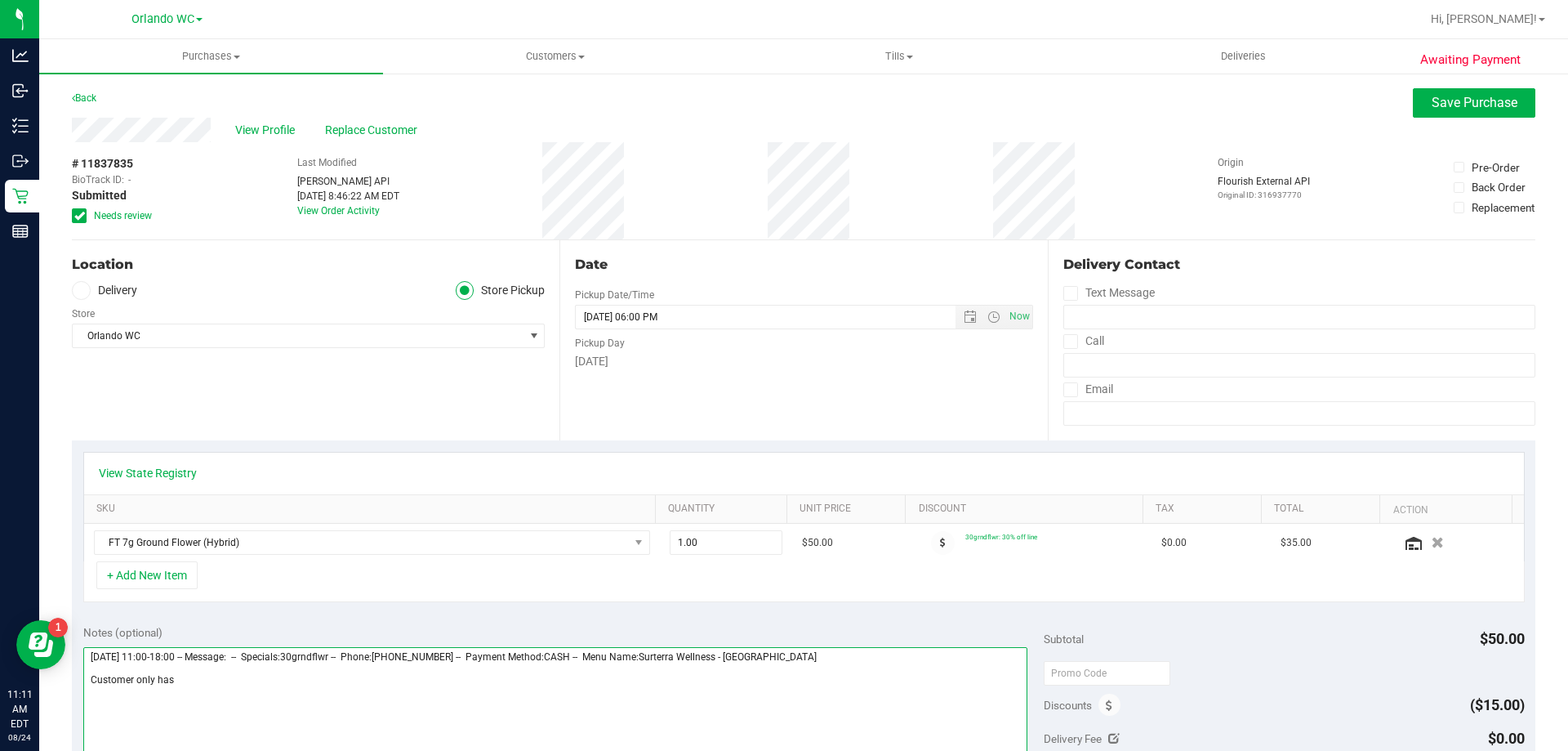
click at [305, 702] on textarea at bounding box center [556, 726] width 945 height 157
type textarea "Sunday 08/24/2025 11:00-18:00 -- Message: -- Specials:30grndflwr -- Phone:40740…"
click at [1416, 105] on button "Save Purchase" at bounding box center [1474, 102] width 123 height 29
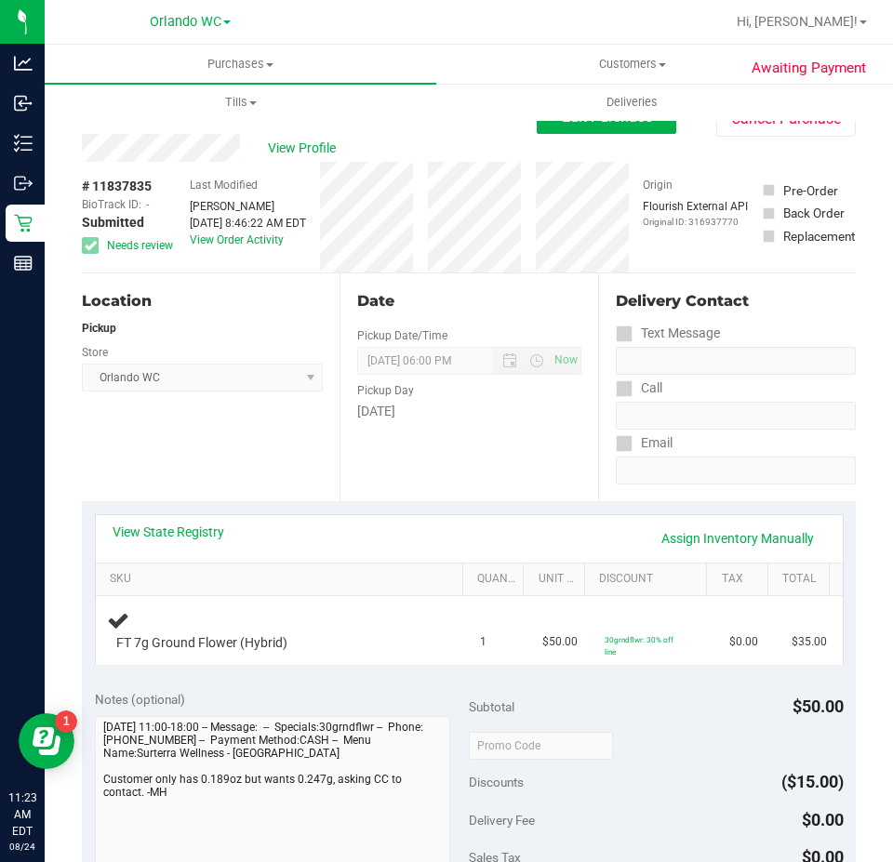
click at [291, 135] on div "View Profile" at bounding box center [309, 148] width 455 height 28
click at [310, 152] on span "View Profile" at bounding box center [305, 149] width 74 height 20
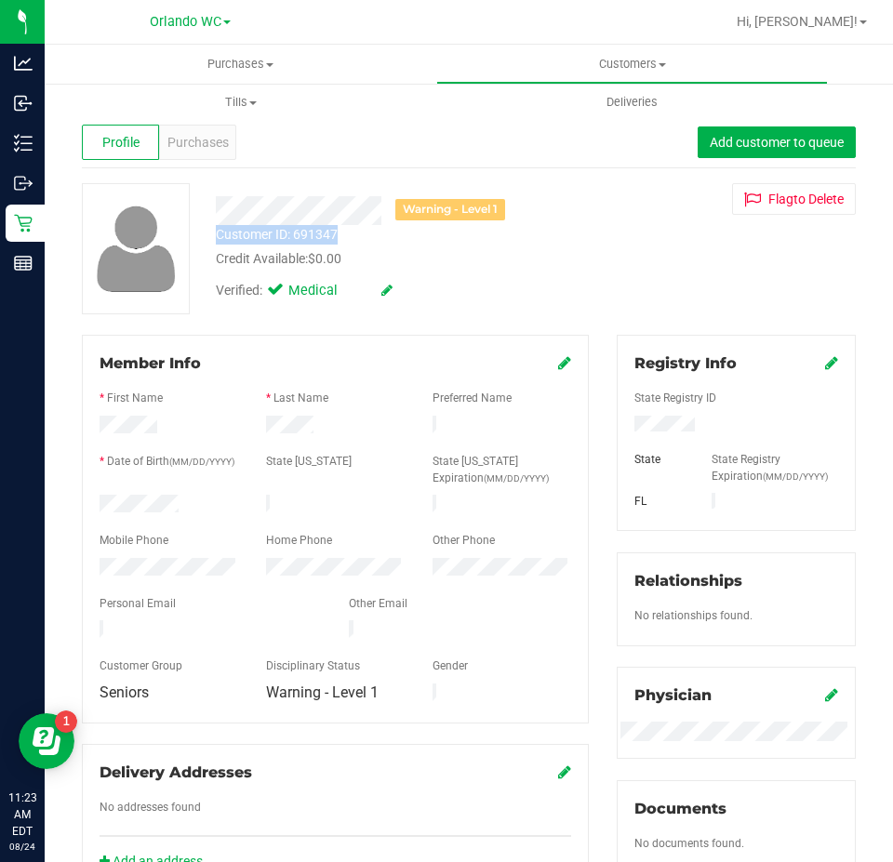
drag, startPoint x: 218, startPoint y: 232, endPoint x: 339, endPoint y: 241, distance: 121.3
click at [339, 241] on div "Customer ID: 691347 Credit Available: $0.00" at bounding box center [402, 247] width 401 height 44
copy div "Customer ID: 691347"
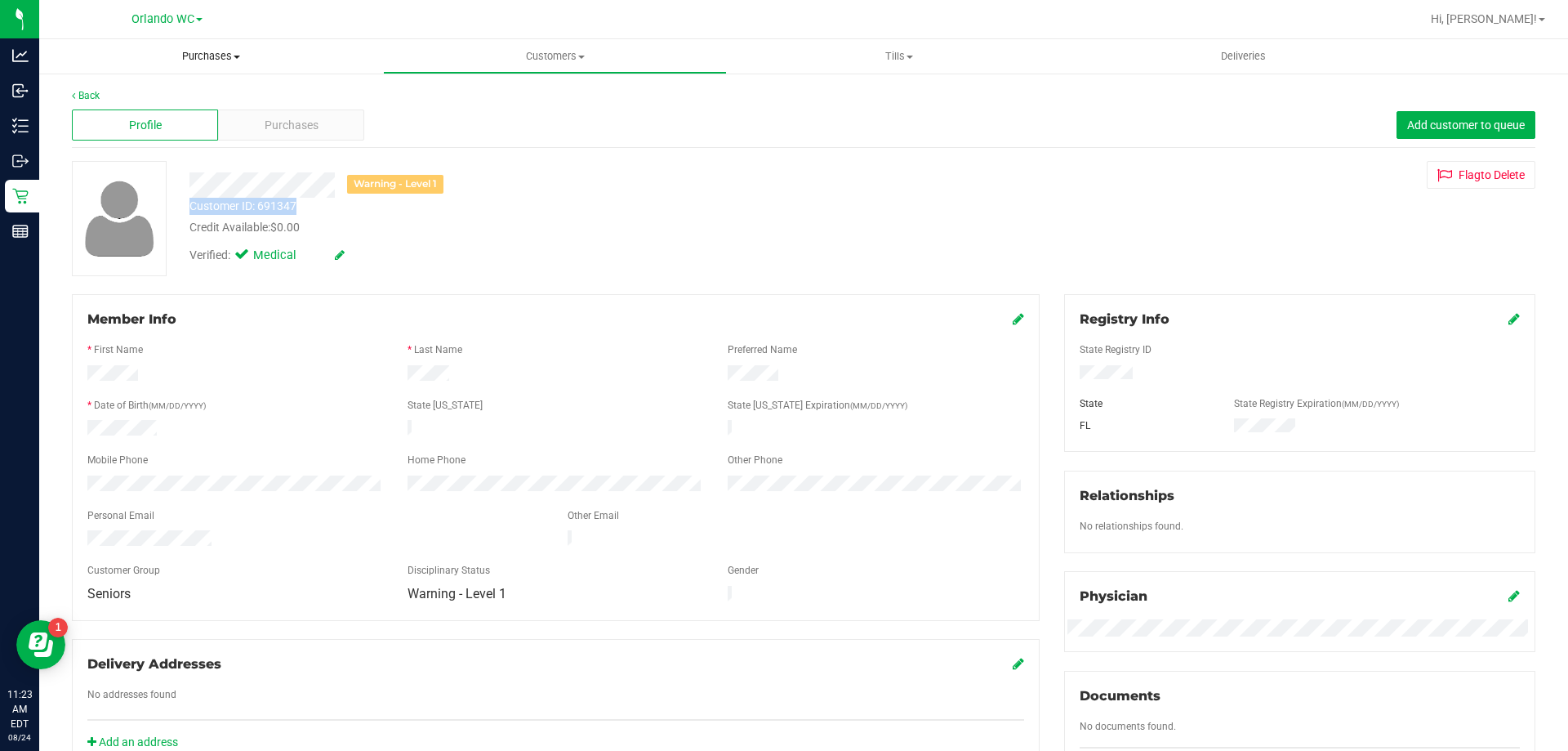
click at [200, 61] on span "Purchases" at bounding box center [212, 56] width 344 height 15
click at [153, 119] on li "Fulfillment" at bounding box center [212, 119] width 344 height 19
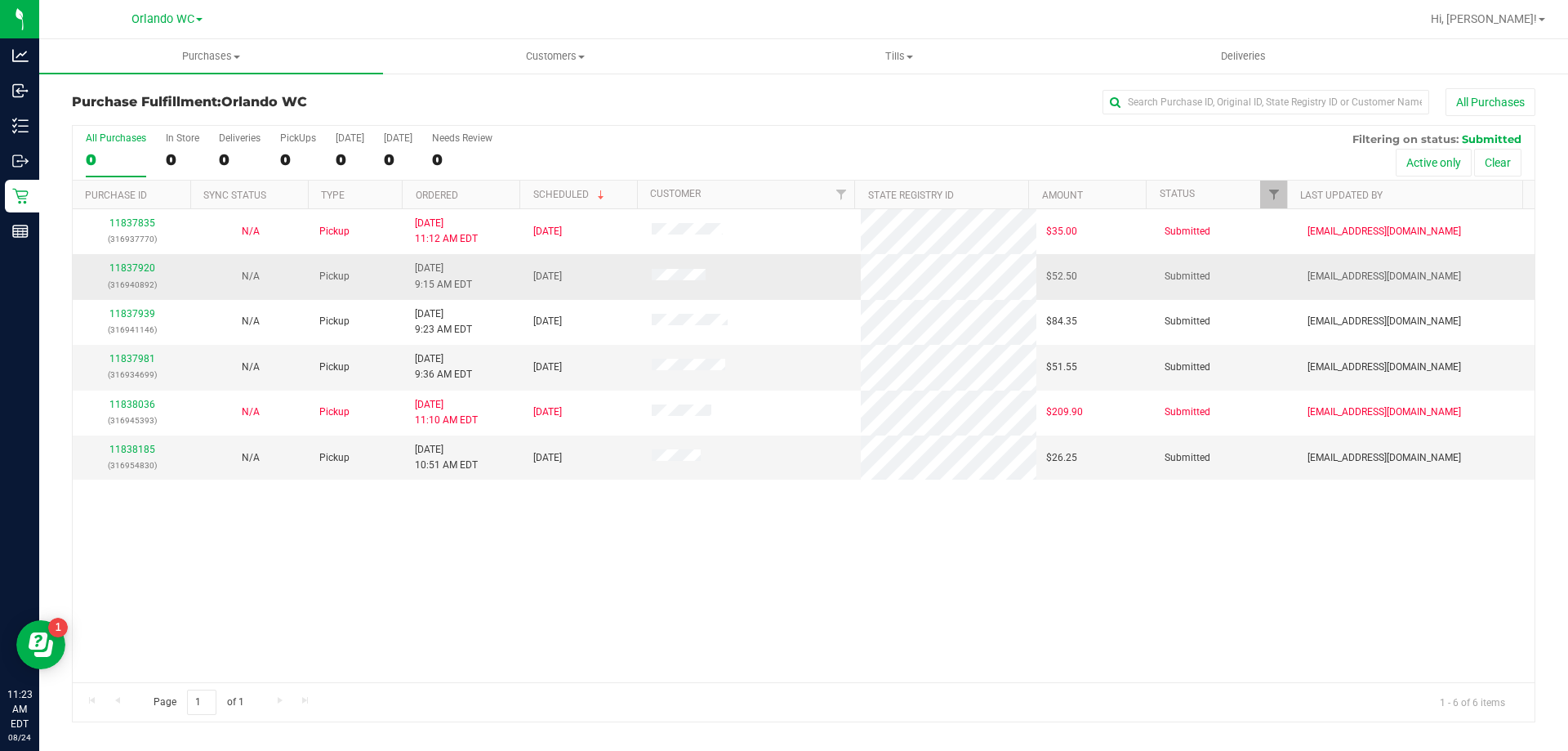
click at [405, 274] on td "8/24/2025 9:15 AM EDT" at bounding box center [464, 276] width 119 height 45
click at [143, 267] on link "11837920" at bounding box center [133, 268] width 46 height 11
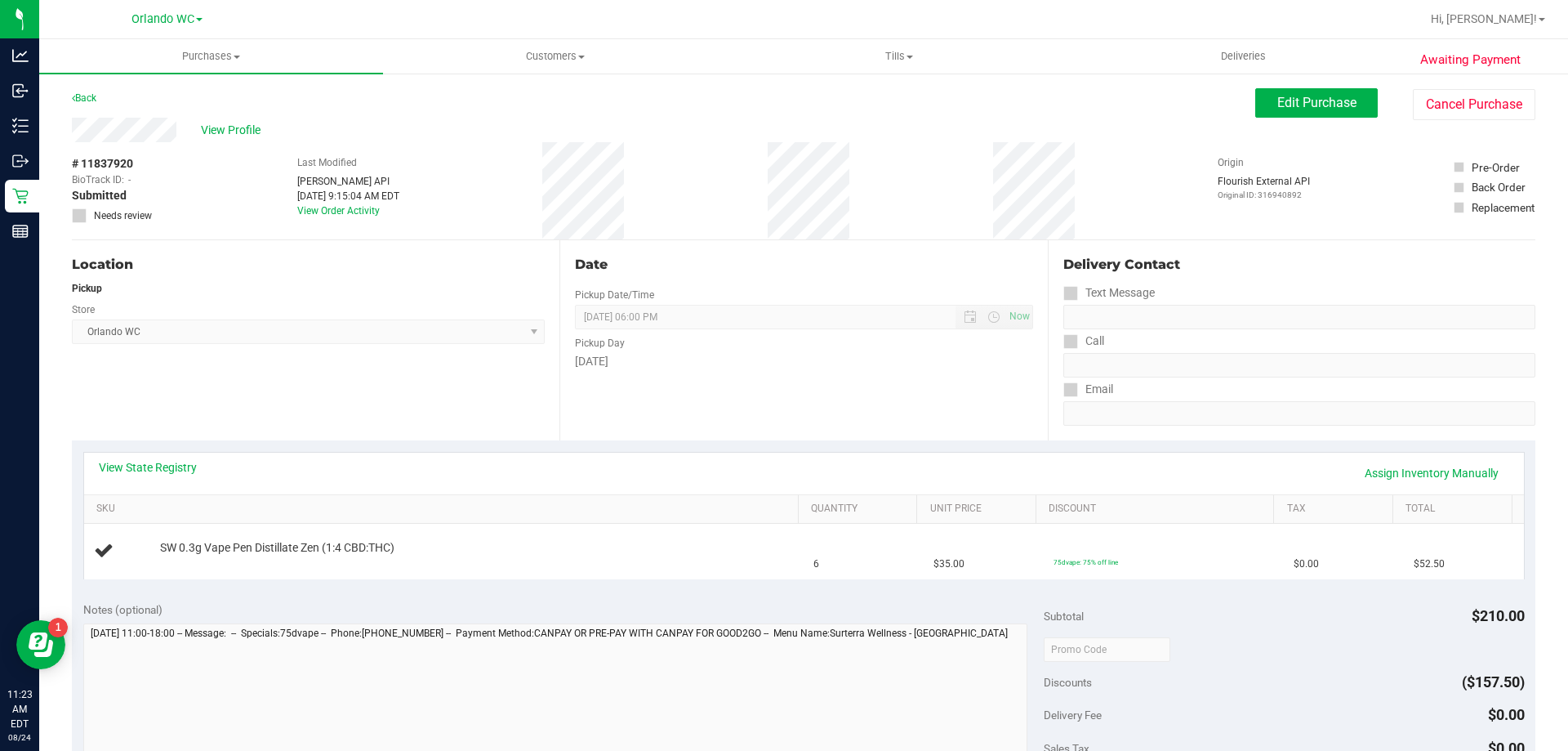
scroll to position [82, 0]
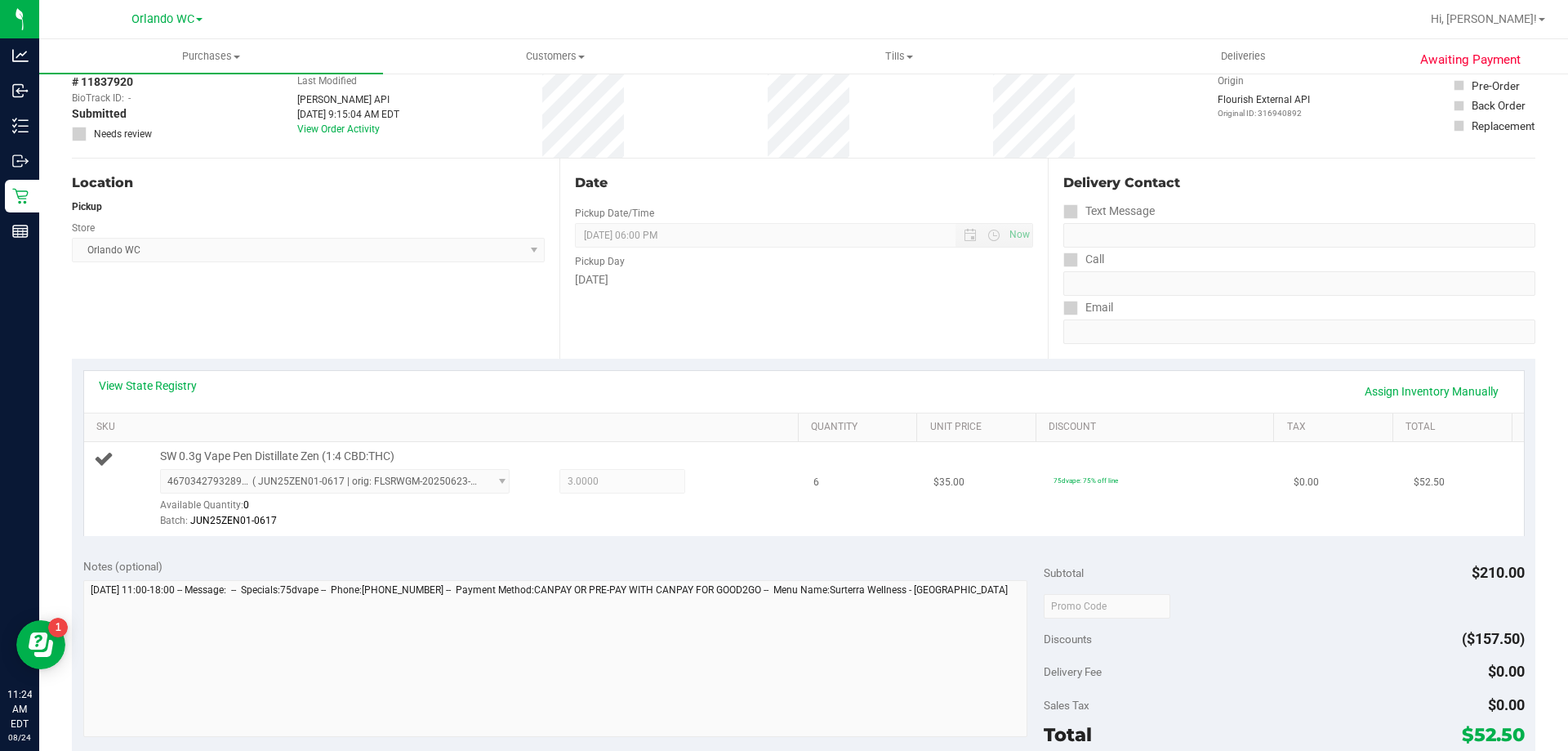
click at [341, 453] on span "SW 0.3g Vape Pen Distillate Zen (1:4 CBD:THC)" at bounding box center [277, 457] width 234 height 16
copy div "SW 0.3g Vape Pen Distillate Zen (1:4 CBD:THC)"
click at [525, 338] on div "Location Pickup Store Orlando WC Select Store Bonita Springs WC Boynton Beach W…" at bounding box center [315, 258] width 487 height 200
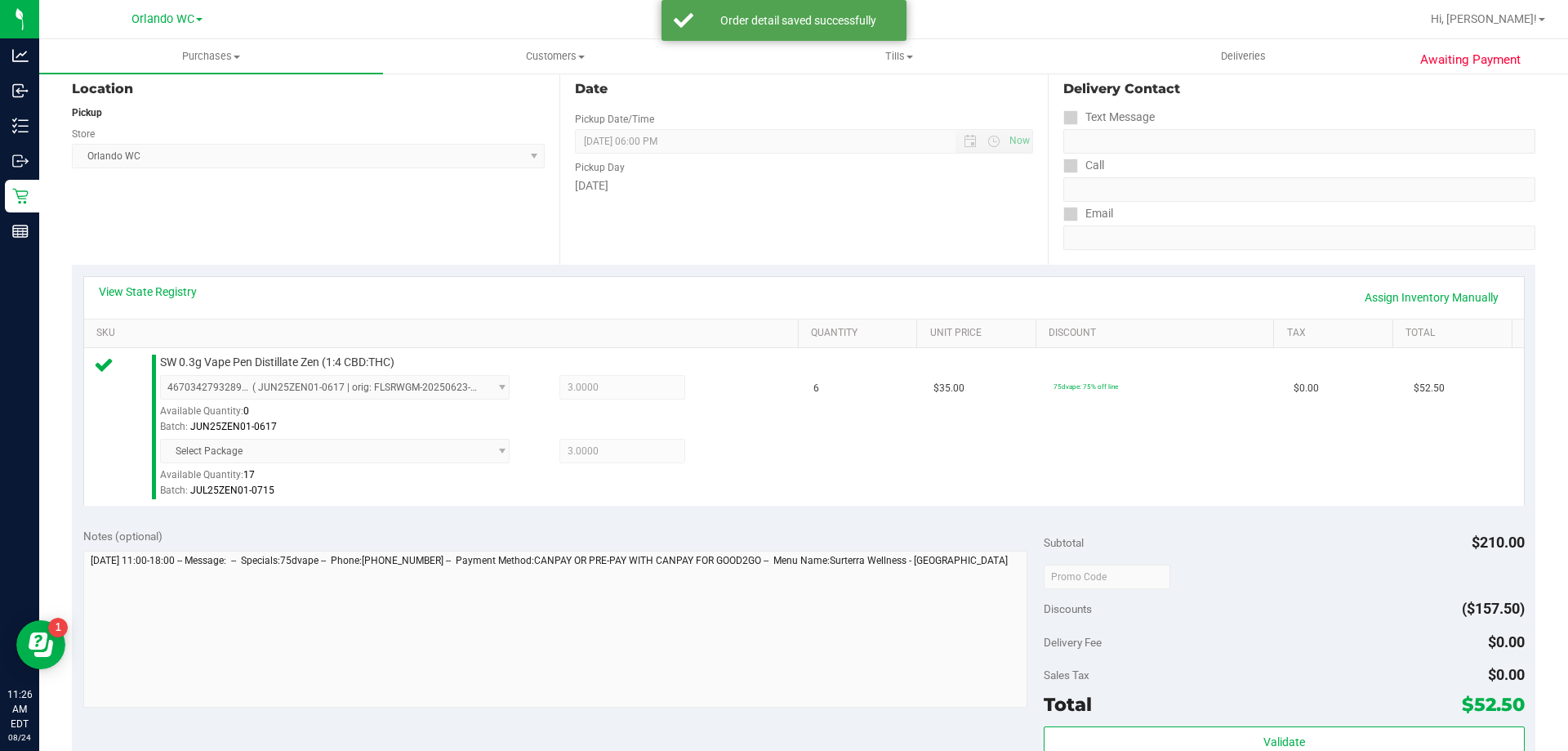
scroll to position [245, 0]
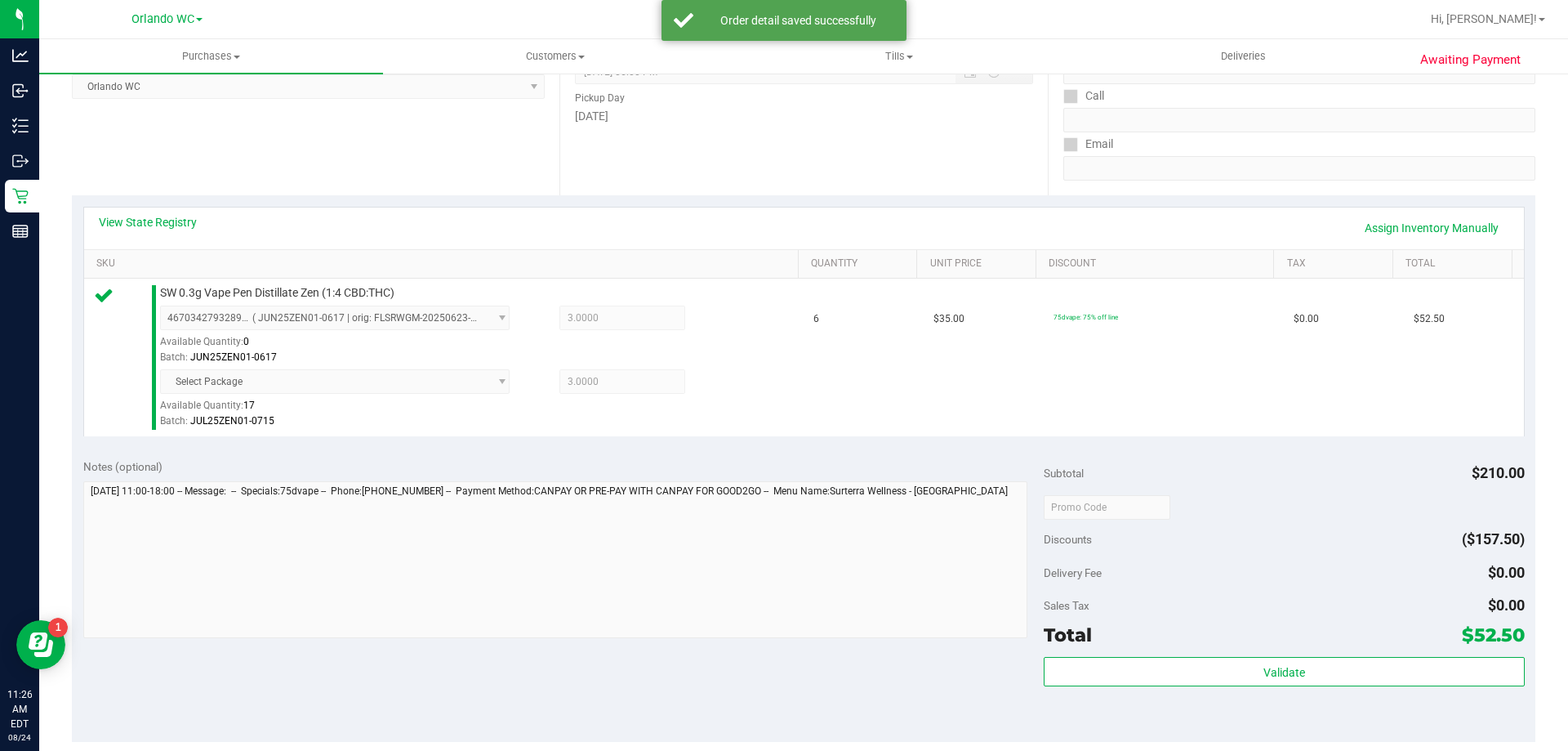
click at [1215, 656] on div "Subtotal $210.00 Discounts ($157.50) Delivery Fee $0.00 Sales Tax $0.00 Total $…" at bounding box center [1284, 595] width 480 height 272
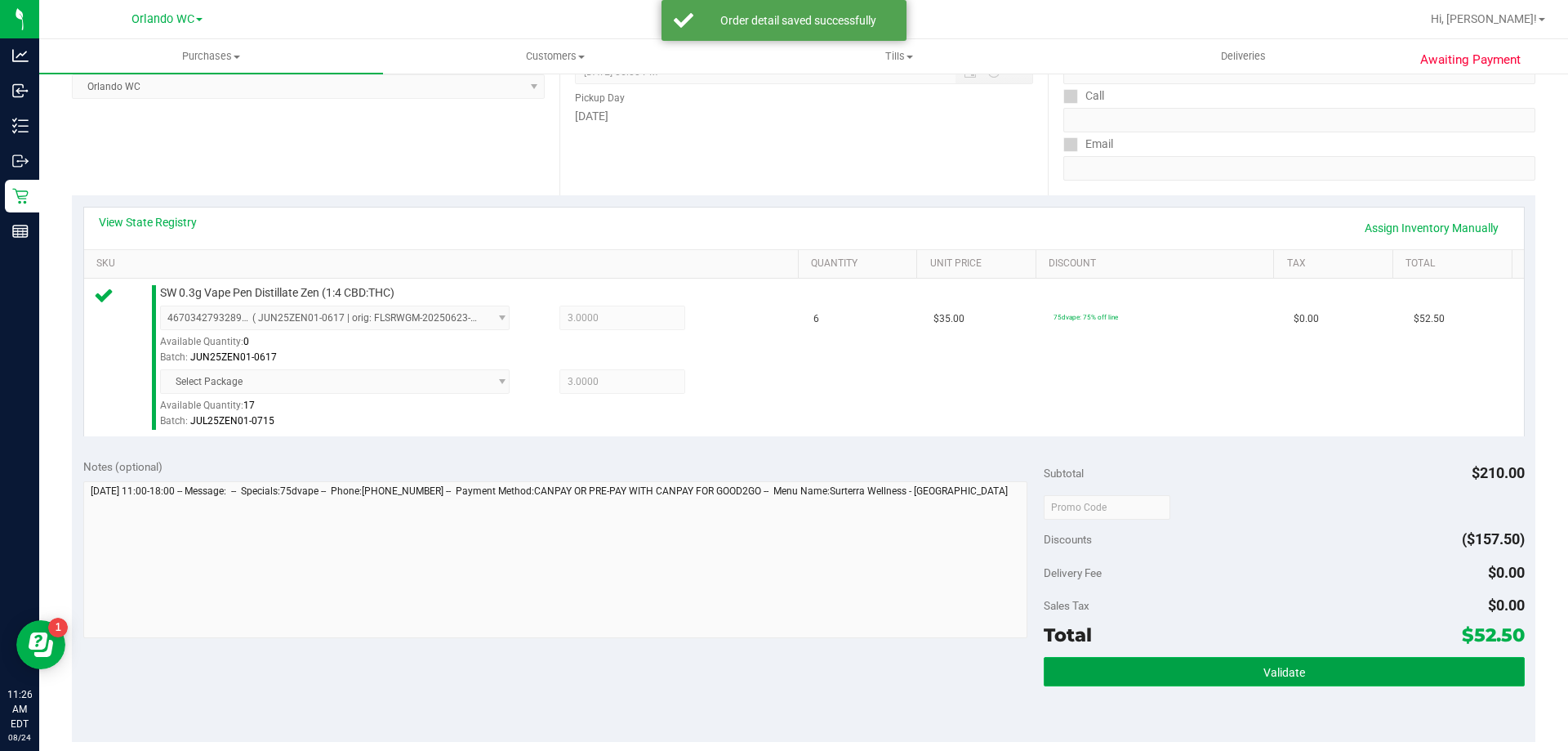
click at [1224, 671] on button "Validate" at bounding box center [1284, 671] width 480 height 29
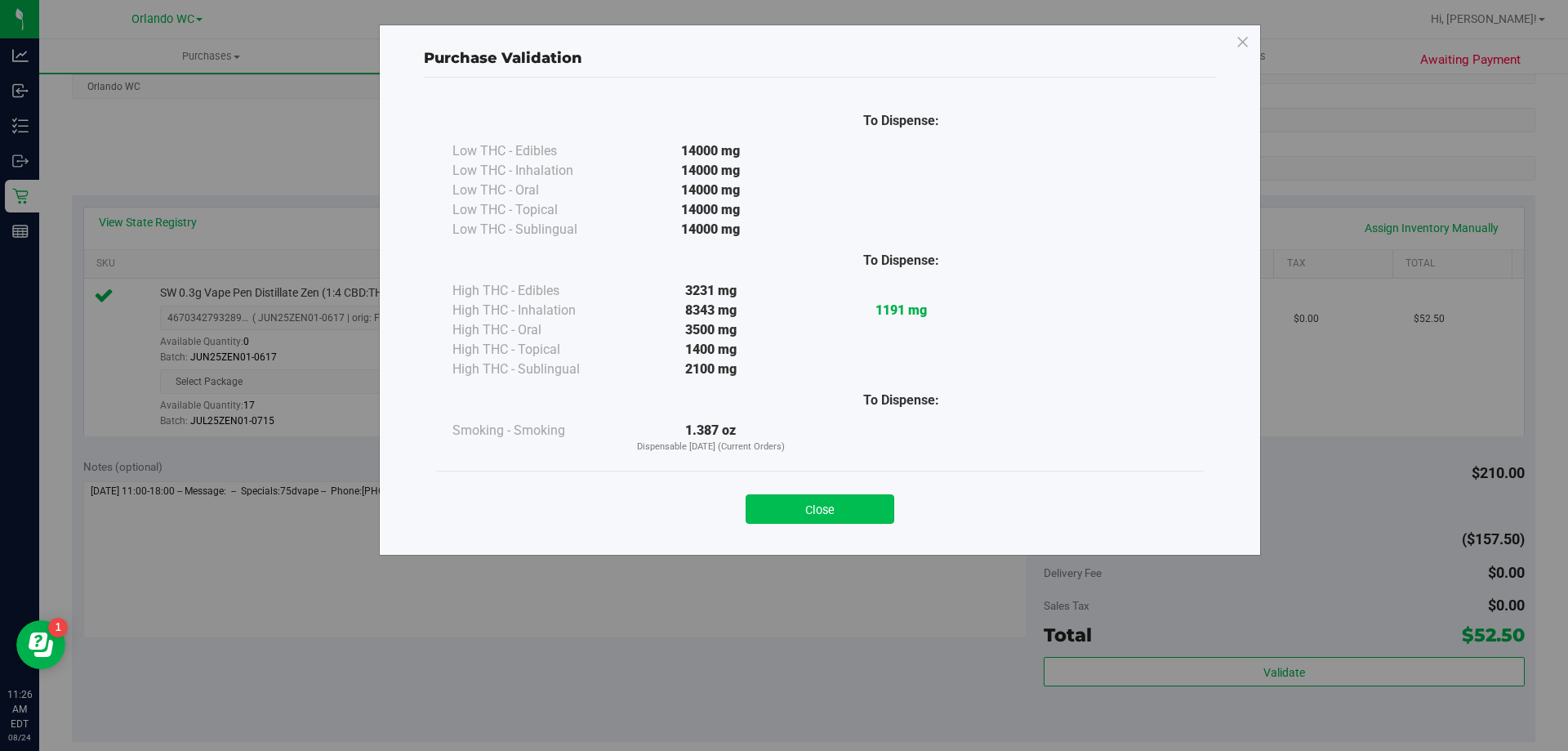
click at [823, 499] on button "Close" at bounding box center [819, 509] width 148 height 29
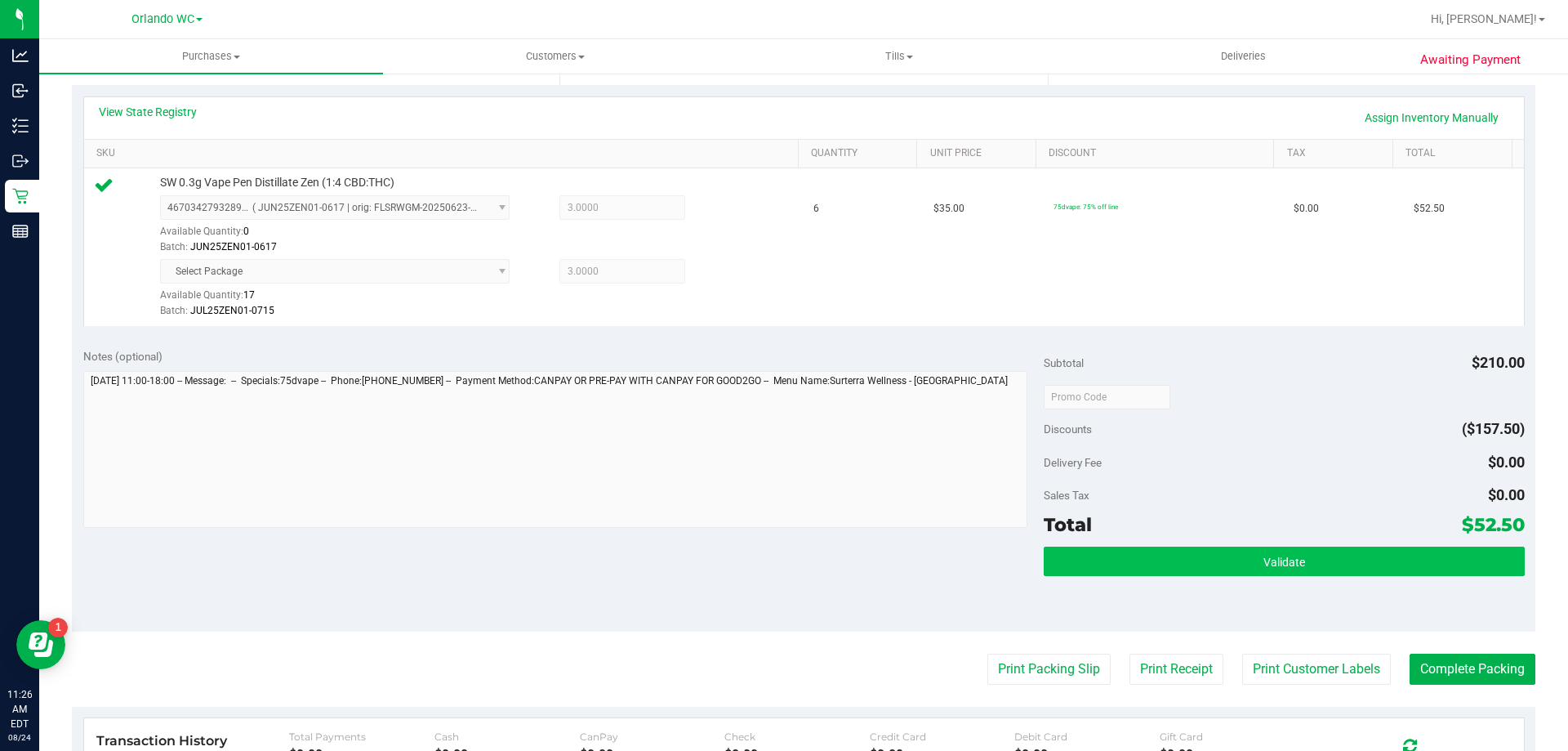
scroll to position [650, 0]
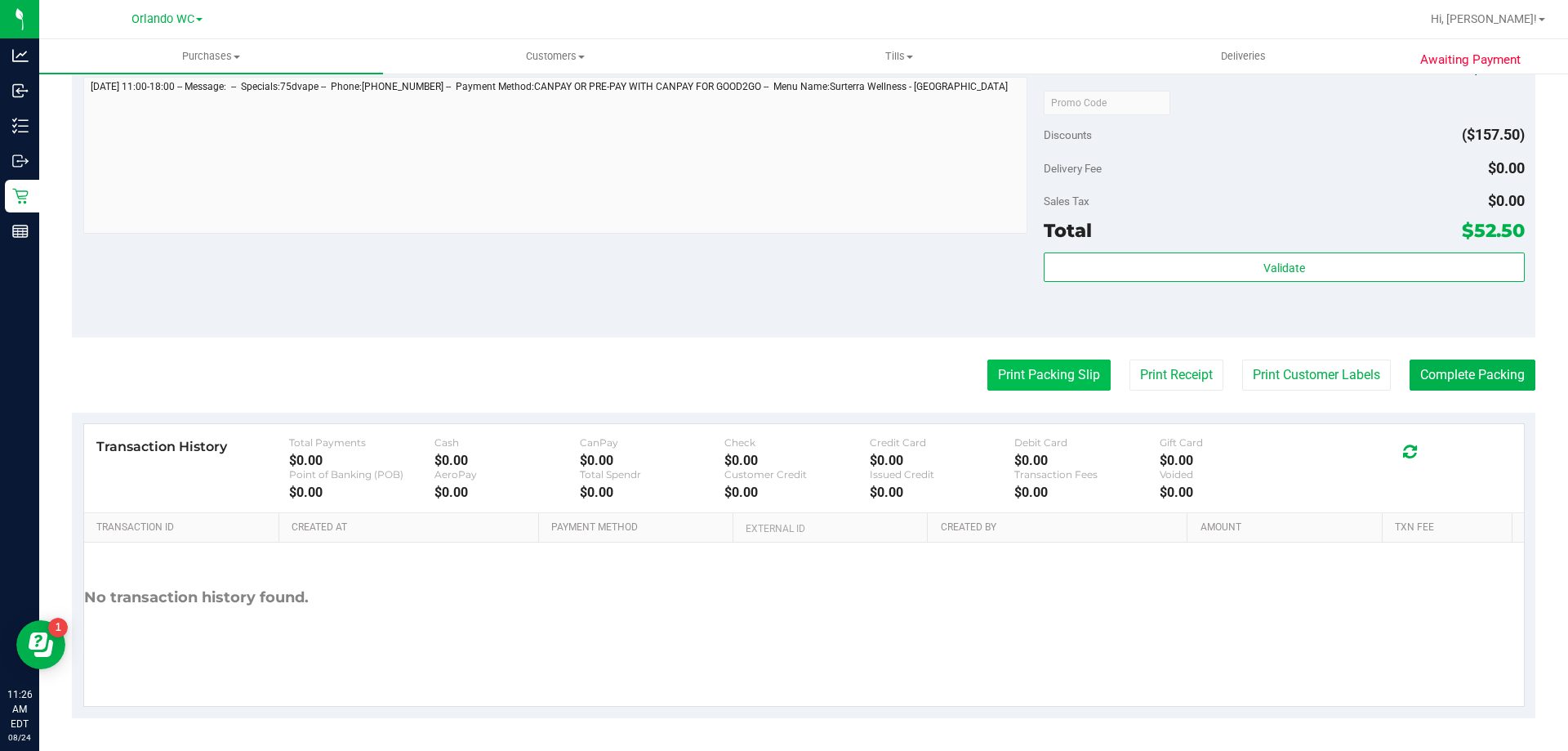
click at [1035, 362] on button "Print Packing Slip" at bounding box center [1049, 374] width 123 height 31
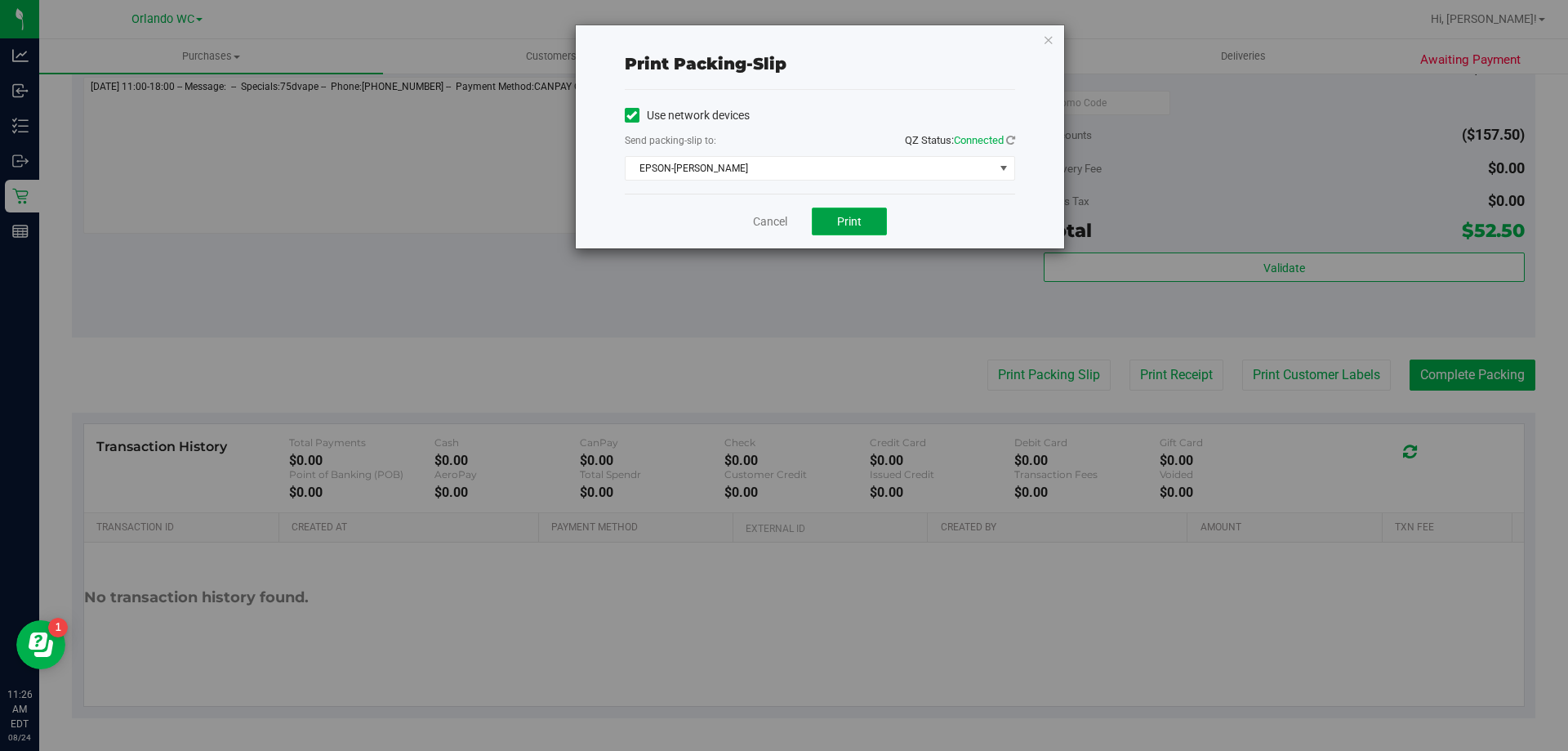
click at [850, 222] on span "Print" at bounding box center [849, 221] width 25 height 13
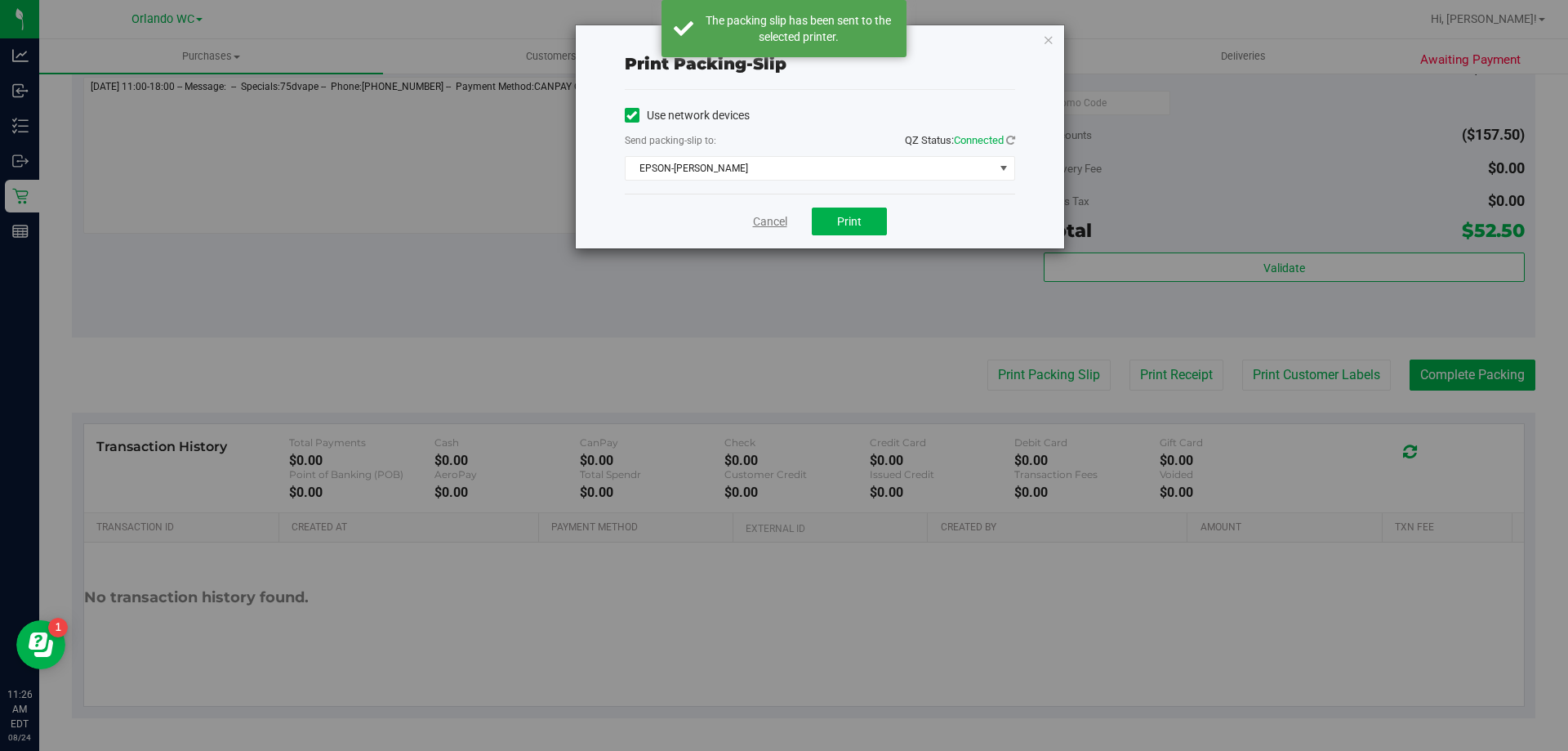
click at [786, 216] on link "Cancel" at bounding box center [770, 222] width 34 height 18
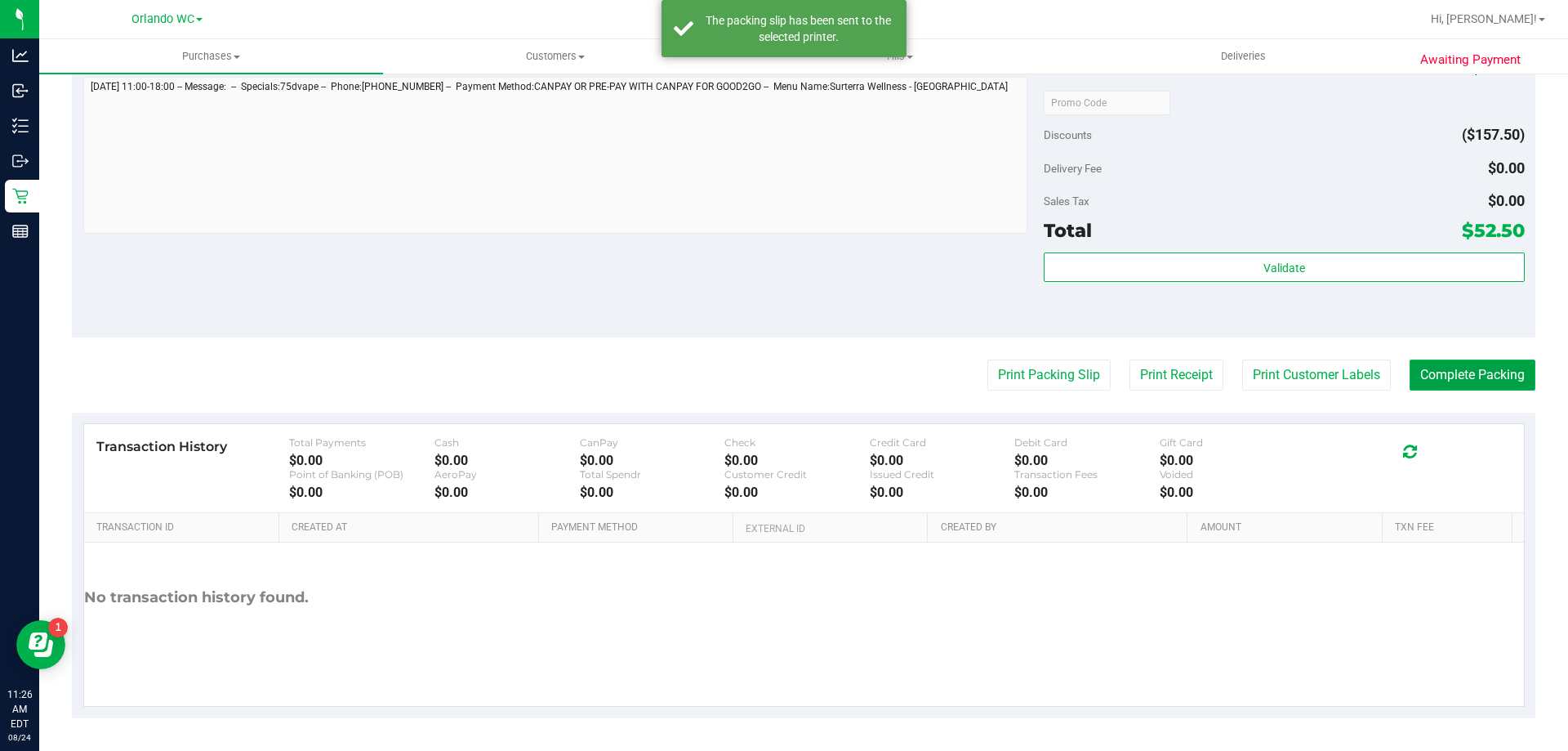
click at [1429, 384] on button "Complete Packing" at bounding box center [1472, 374] width 126 height 31
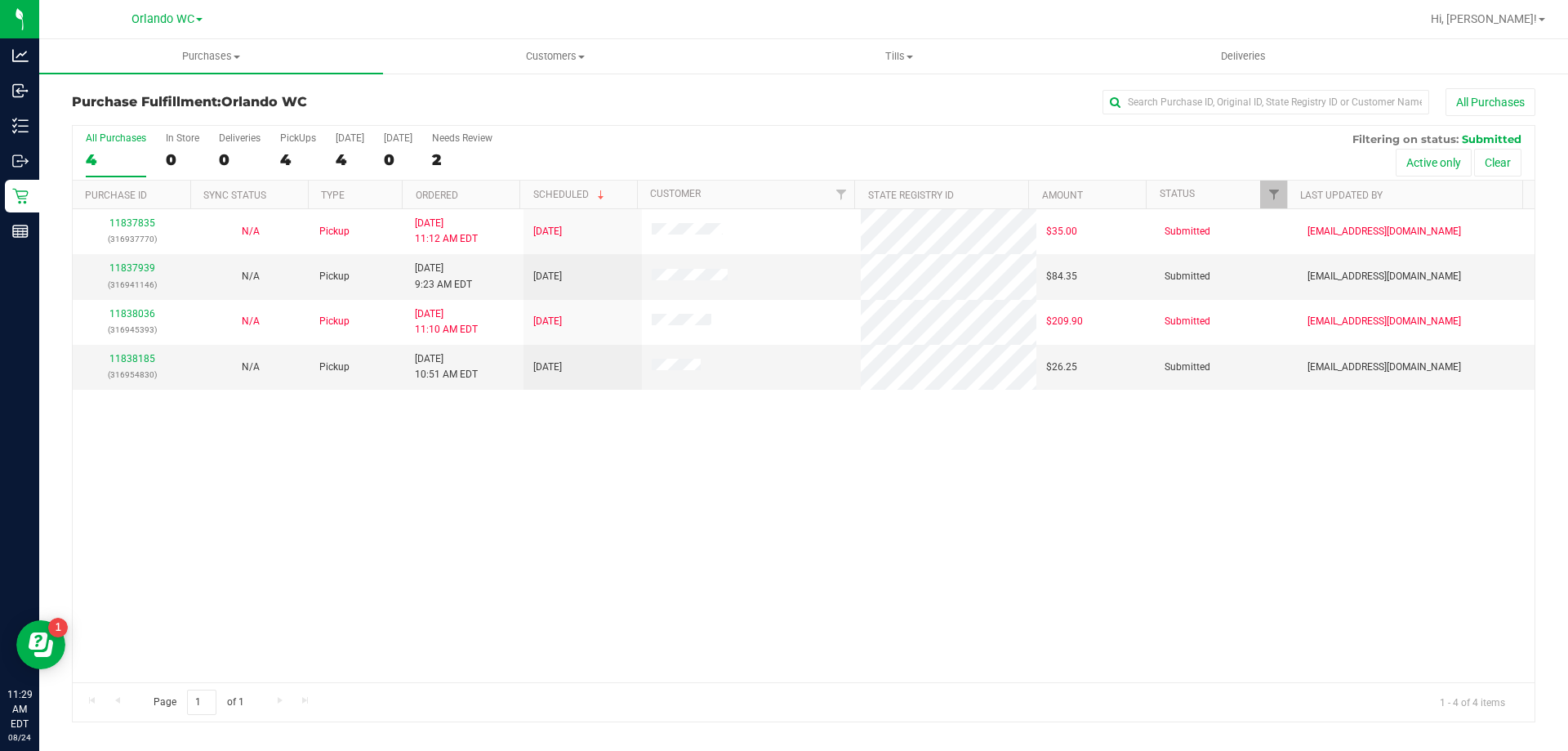
click at [767, 632] on div "11837835 (316937770) N/A Pickup 8/24/2025 11:12 AM EDT 8/24/2025 $35.00 Submitt…" at bounding box center [803, 445] width 1462 height 473
click at [653, 621] on div "11837835 (316937770) N/A Pickup 8/24/2025 11:12 AM EDT 8/24/2025 $35.00 Submitt…" at bounding box center [803, 445] width 1462 height 473
click at [545, 610] on div "11837835 (316937770) N/A Pickup 8/24/2025 11:12 AM EDT 8/24/2025 $35.00 Submitt…" at bounding box center [803, 445] width 1462 height 473
click at [446, 205] on th "Ordered" at bounding box center [461, 195] width 118 height 29
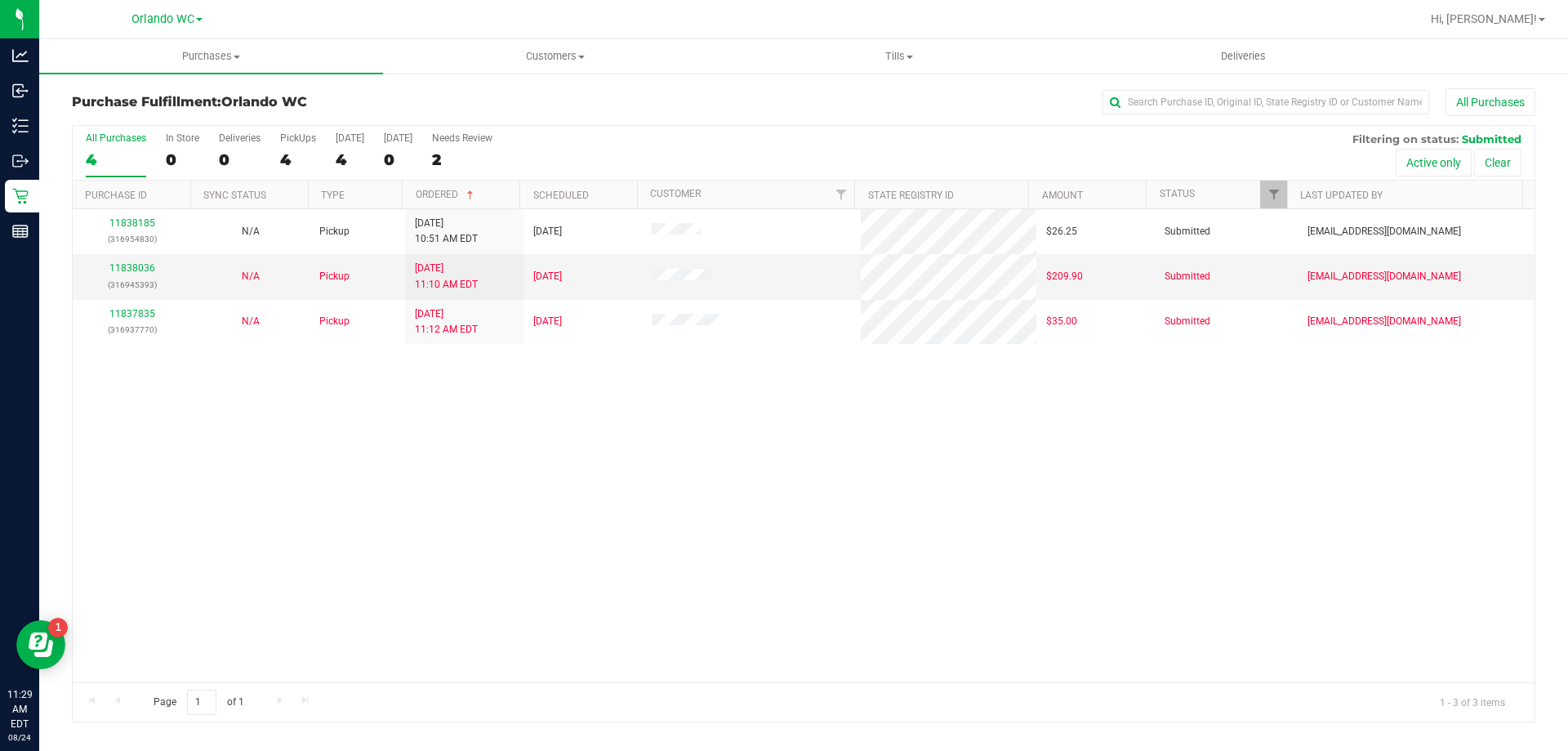
click at [490, 580] on div "11838185 (316954830) N/A Pickup 8/24/2025 10:51 AM EDT 8/24/2025 $26.25 Submitt…" at bounding box center [803, 445] width 1462 height 473
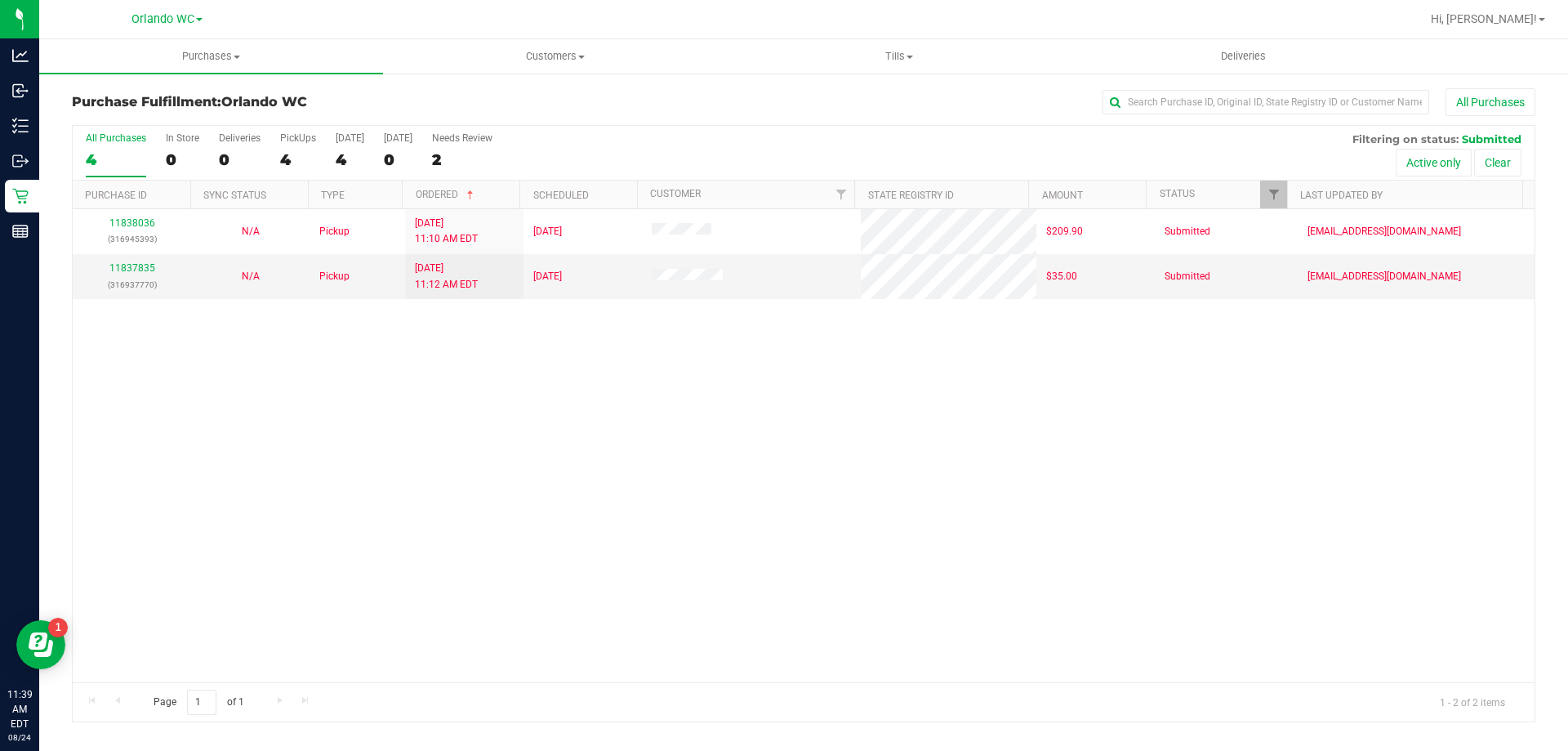
click at [121, 153] on div "4" at bounding box center [116, 159] width 61 height 18
click at [0, 0] on input "All Purchases 4" at bounding box center [0, 0] width 0 height 0
click at [568, 589] on div "11838036 (316945393) N/A Pickup 8/24/2025 11:10 AM EDT 8/24/2025 $209.90 Submit…" at bounding box center [803, 445] width 1462 height 473
click at [116, 170] on label "All Purchases 2" at bounding box center [116, 155] width 61 height 45
click at [0, 0] on input "All Purchases 2" at bounding box center [0, 0] width 0 height 0
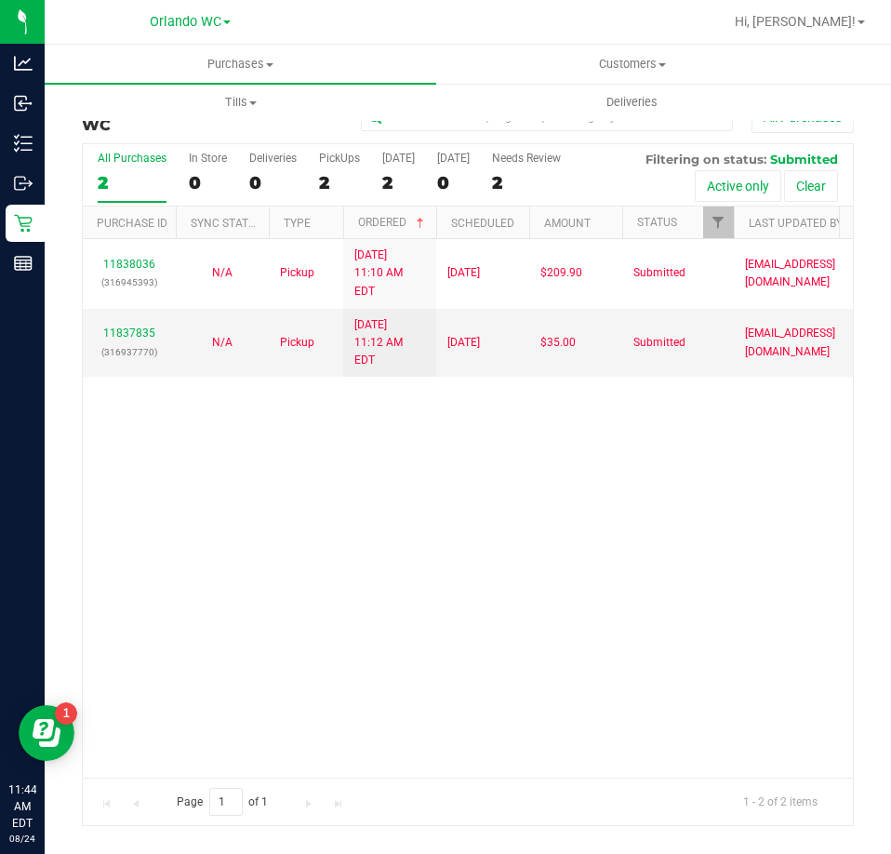
click at [113, 180] on div "2" at bounding box center [132, 182] width 69 height 21
click at [0, 0] on input "All Purchases 2" at bounding box center [0, 0] width 0 height 0
click at [131, 175] on div "2" at bounding box center [132, 182] width 69 height 21
click at [0, 0] on input "All Purchases 2" at bounding box center [0, 0] width 0 height 0
click at [515, 582] on div "11838036 (316945393) N/A Pickup 8/24/2025 11:10 AM EDT 8/24/2025 $209.90 Submit…" at bounding box center [468, 508] width 770 height 538
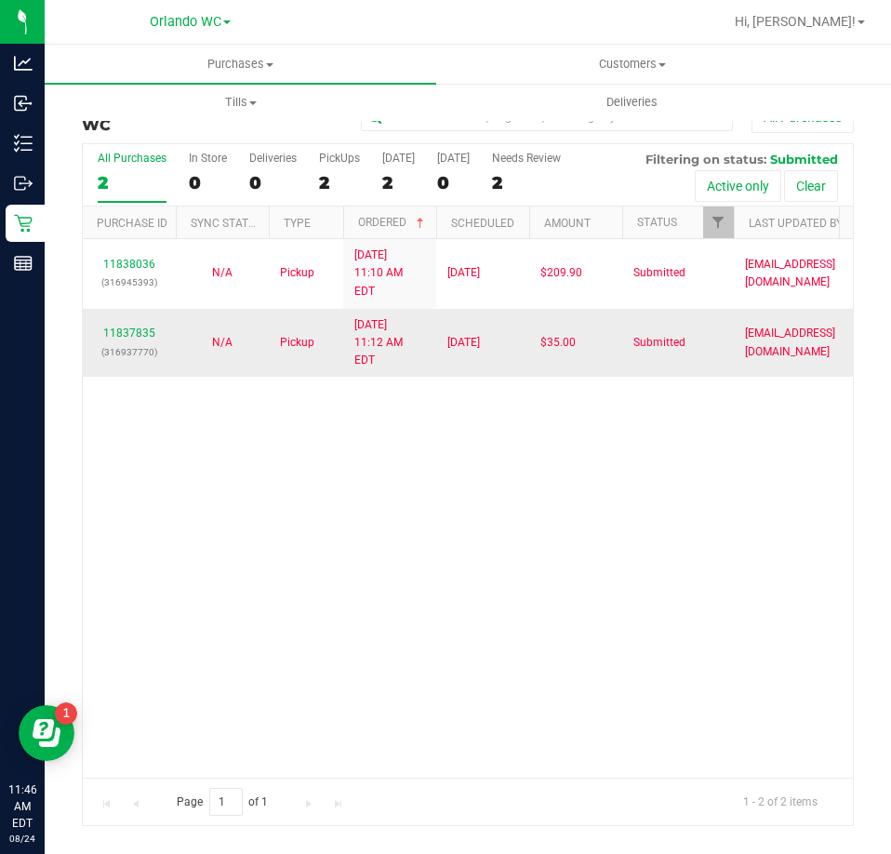
click at [651, 334] on span "Submitted" at bounding box center [659, 343] width 52 height 18
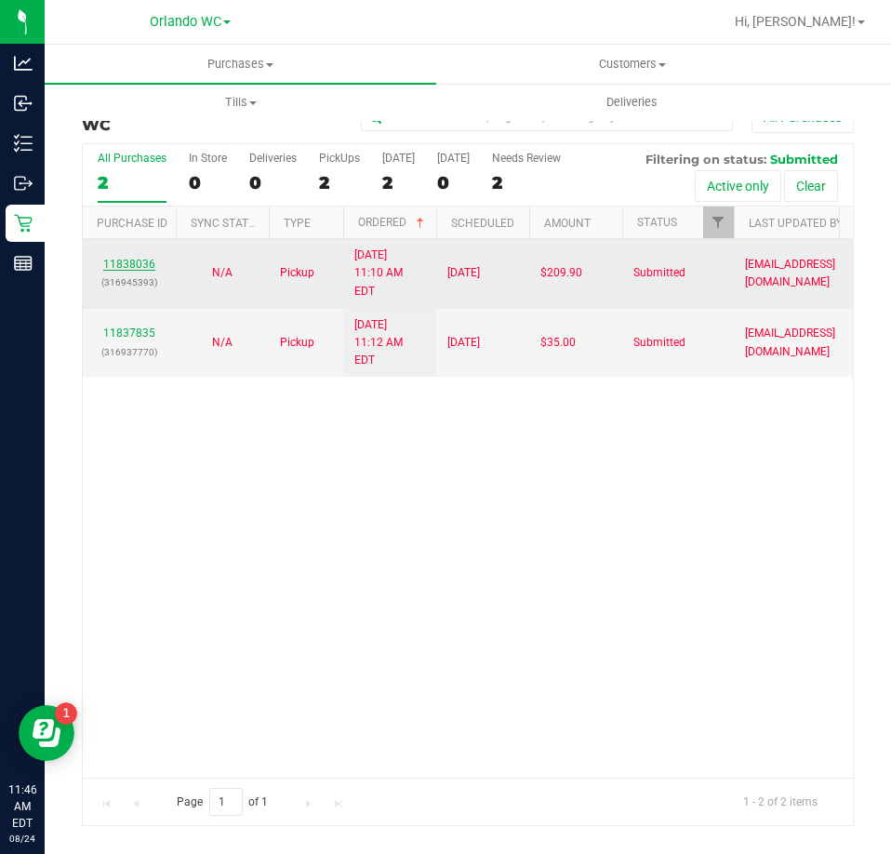
click at [138, 258] on link "11838036" at bounding box center [129, 264] width 52 height 13
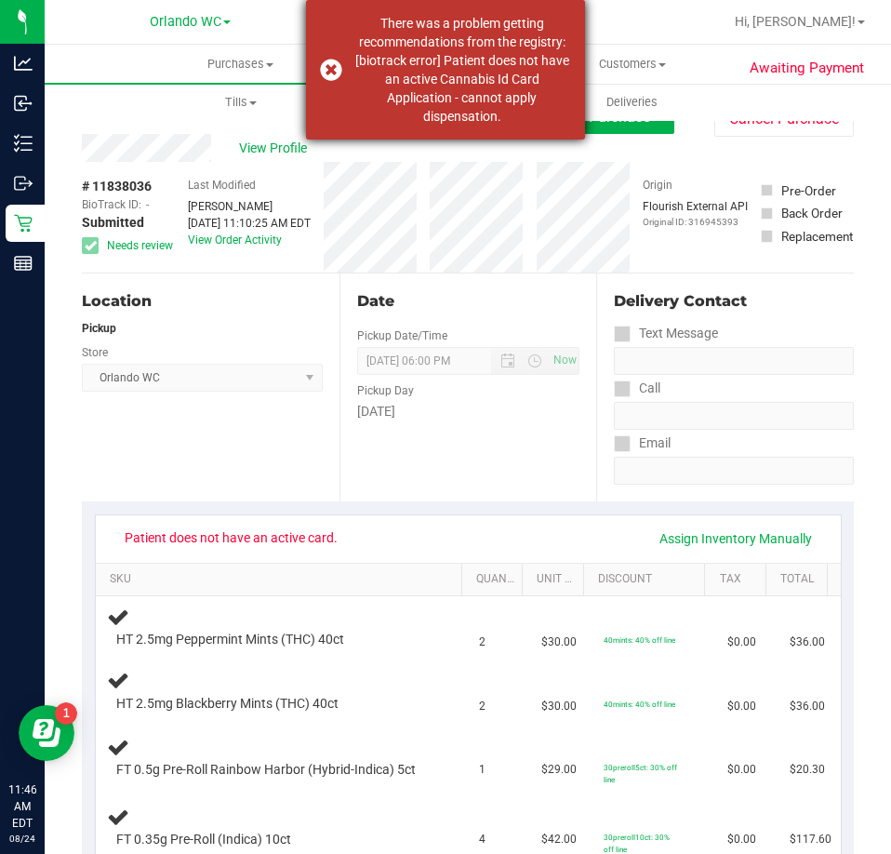
click at [430, 99] on dispensation "There was a problem getting recommendations from the registry: [biotrack error]…" at bounding box center [462, 70] width 219 height 112
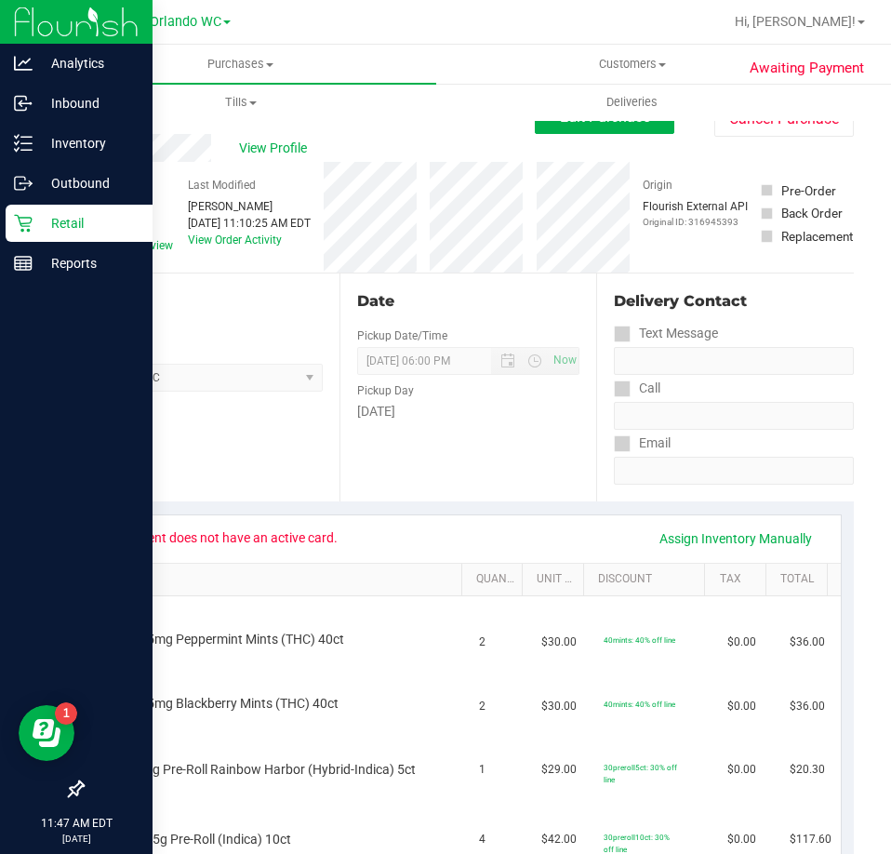
click at [43, 232] on p "Retail" at bounding box center [89, 223] width 112 height 22
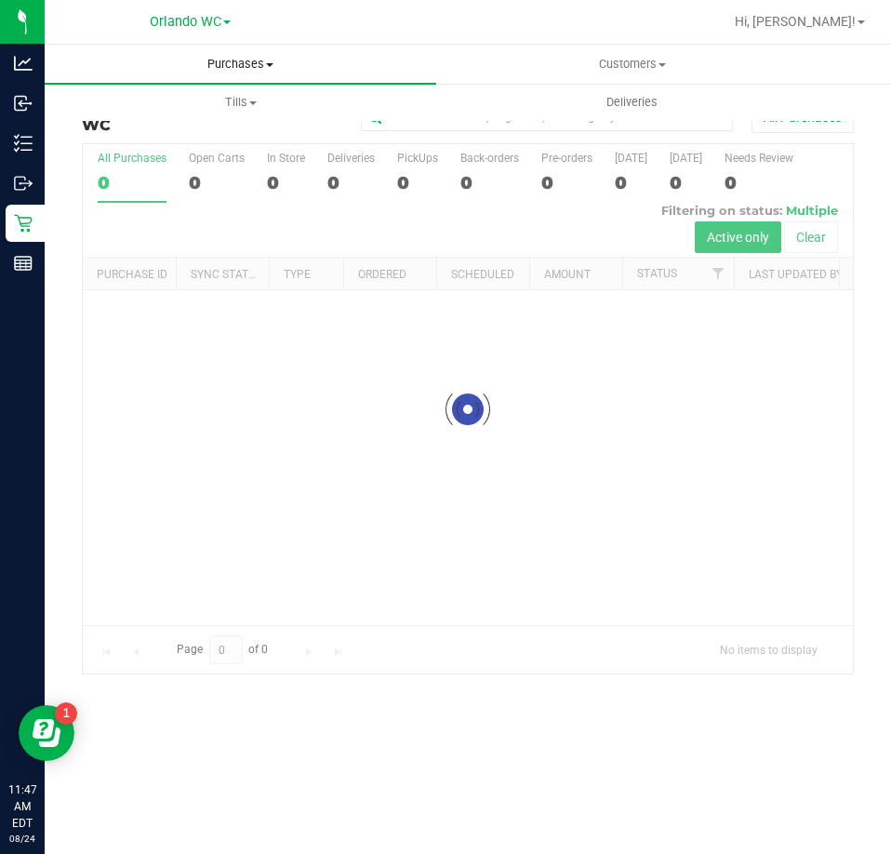
click at [227, 65] on span "Purchases" at bounding box center [241, 64] width 392 height 17
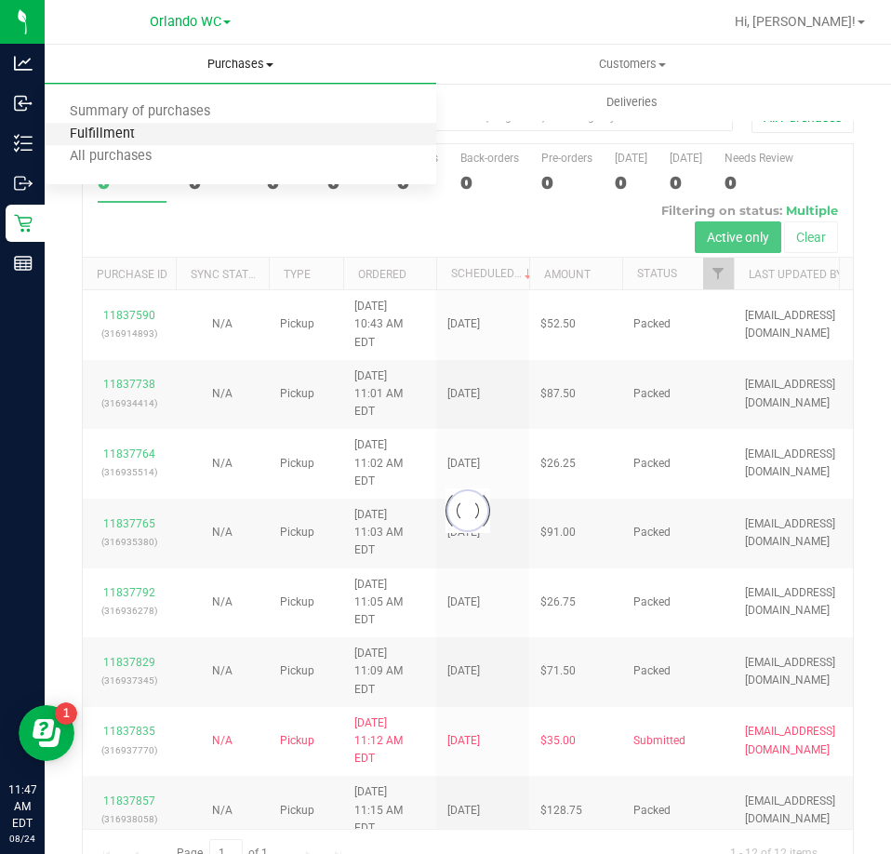
click at [118, 142] on span "Fulfillment" at bounding box center [102, 135] width 115 height 16
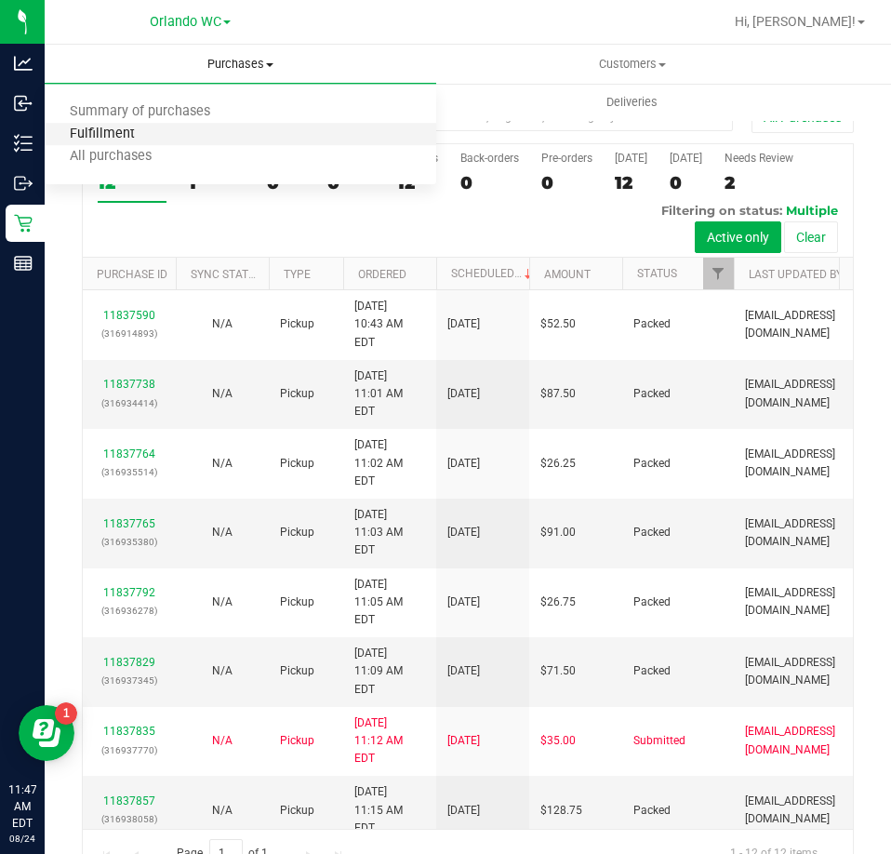
click at [109, 134] on span "Fulfillment" at bounding box center [102, 135] width 115 height 16
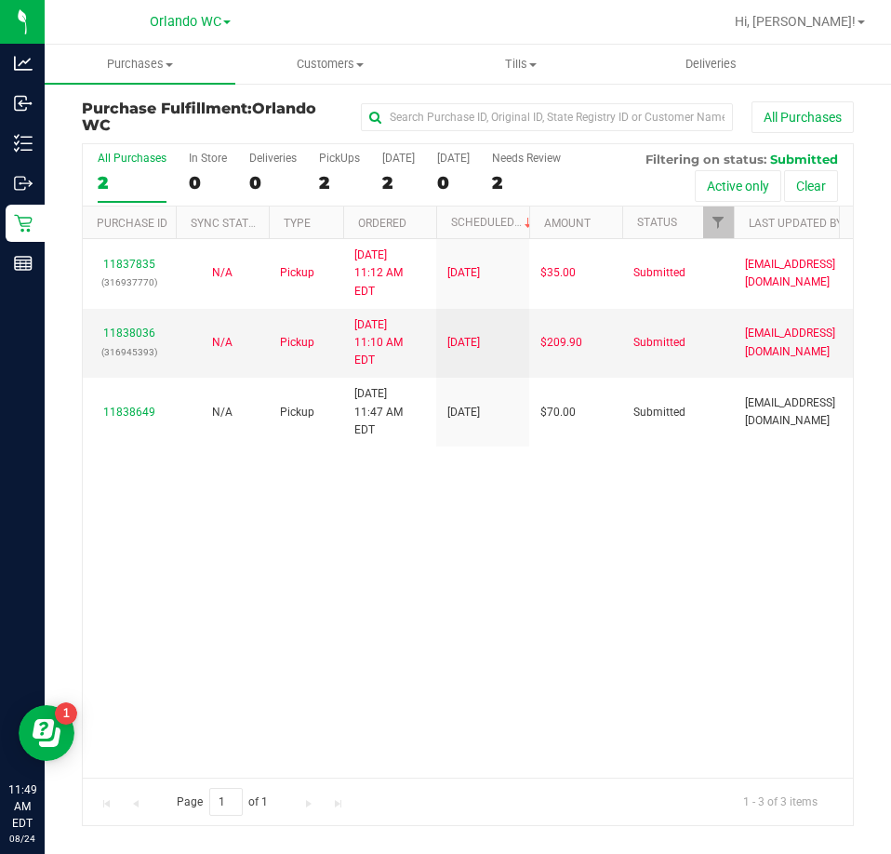
click at [393, 655] on div "11837835 (316937770) N/A Pickup 8/24/2025 11:12 AM EDT 8/24/2025 $35.00 Submitt…" at bounding box center [468, 508] width 770 height 538
click at [431, 541] on div "11837835 (316937770) N/A Pickup 8/24/2025 11:12 AM EDT 8/24/2025 $35.00 Submitt…" at bounding box center [468, 508] width 770 height 538
click at [148, 167] on label "All Purchases 2" at bounding box center [132, 177] width 69 height 51
click at [0, 0] on input "All Purchases 2" at bounding box center [0, 0] width 0 height 0
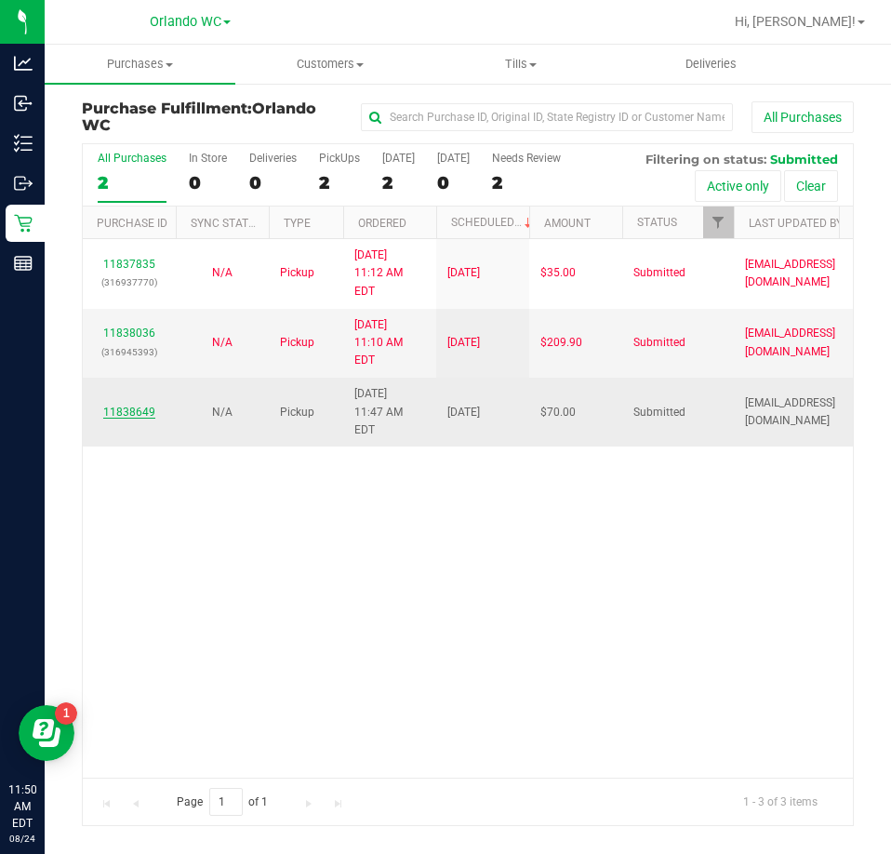
click at [128, 406] on link "11838649" at bounding box center [129, 412] width 52 height 13
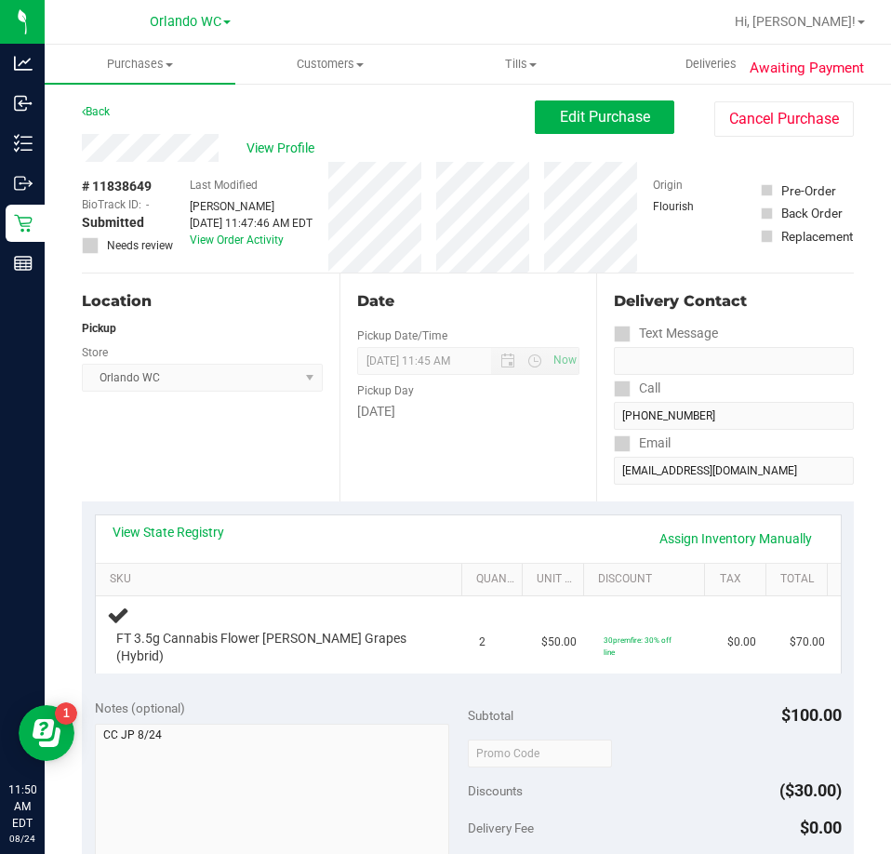
drag, startPoint x: 487, startPoint y: 291, endPoint x: 182, endPoint y: 167, distance: 329.6
click at [486, 291] on div "Date" at bounding box center [468, 301] width 223 height 22
click at [148, 51] on uib-tab-heading "Purchases Summary of purchases Fulfillment All purchases" at bounding box center [140, 64] width 191 height 39
click at [109, 127] on span "Fulfillment" at bounding box center [102, 135] width 115 height 16
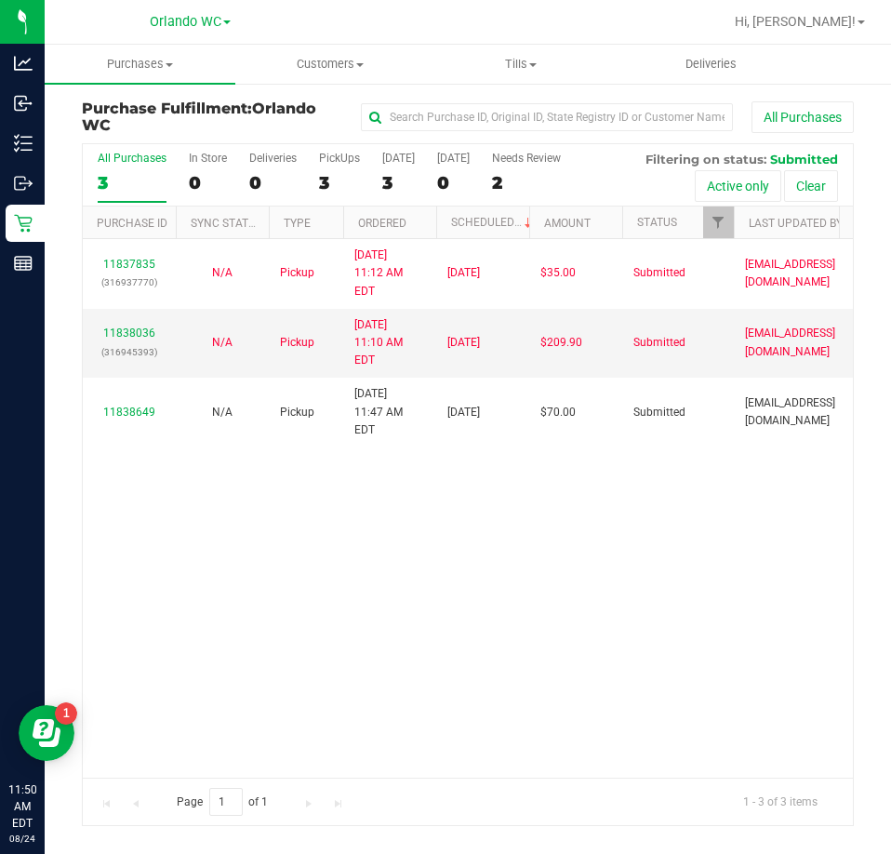
click at [372, 593] on div "11837835 (316937770) N/A Pickup 8/24/2025 11:12 AM EDT 8/24/2025 $35.00 Submitt…" at bounding box center [468, 508] width 770 height 538
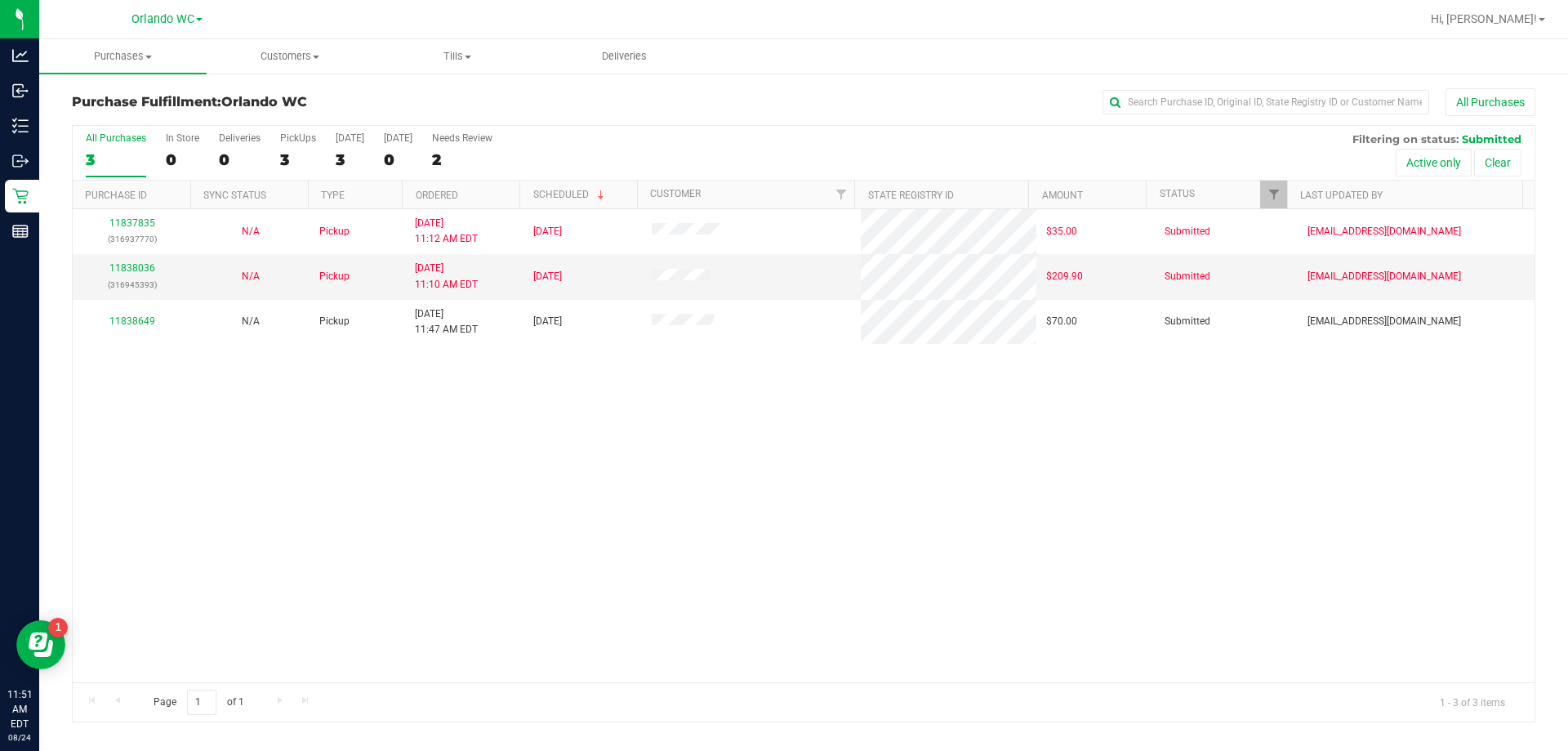
click at [111, 146] on label "All Purchases 3" at bounding box center [116, 155] width 61 height 45
click at [0, 0] on input "All Purchases 3" at bounding box center [0, 0] width 0 height 0
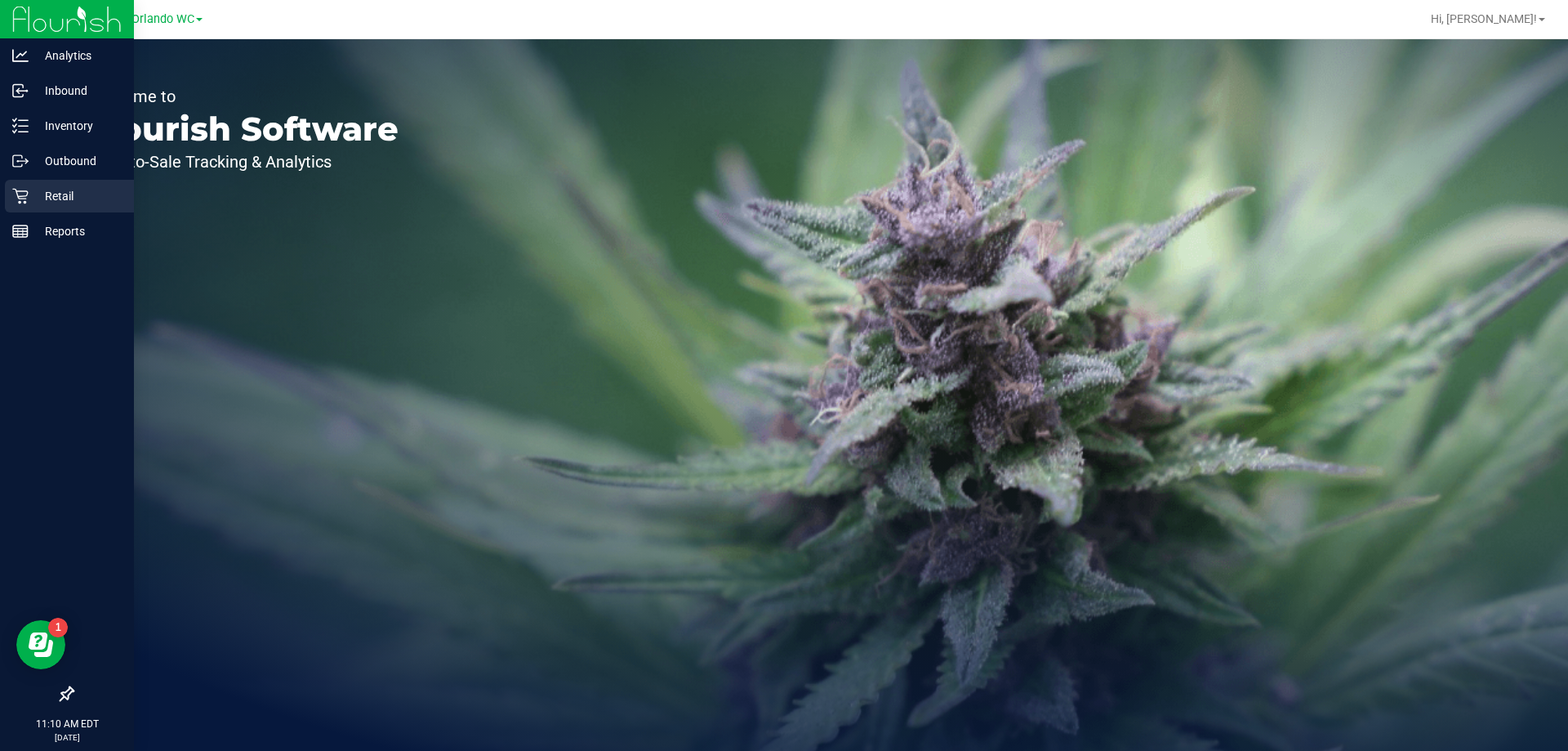
click at [46, 195] on p "Retail" at bounding box center [78, 196] width 98 height 19
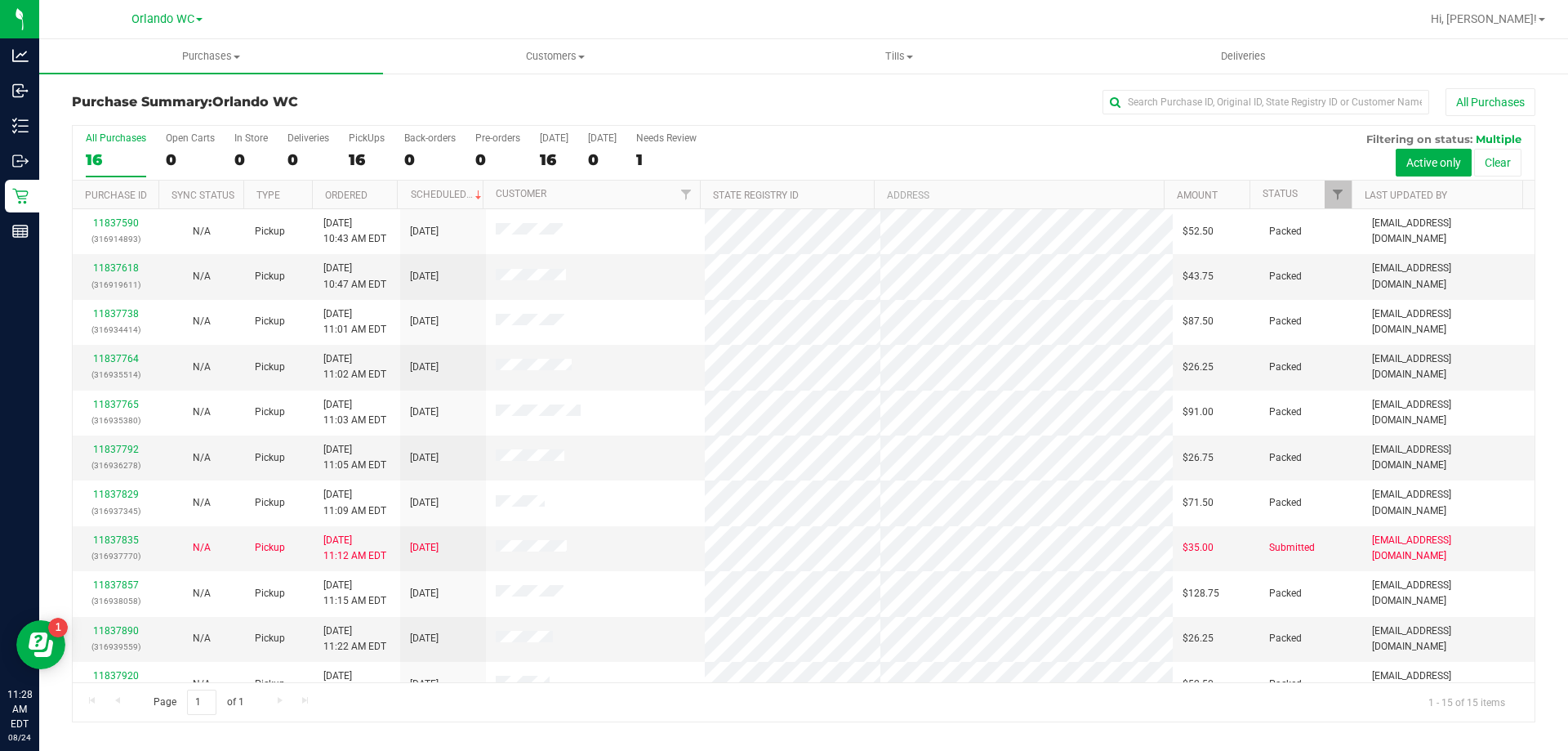
click at [140, 151] on div "16" at bounding box center [116, 159] width 61 height 18
click at [0, 0] on input "All Purchases 16" at bounding box center [0, 0] width 0 height 0
click at [339, 199] on link "Ordered" at bounding box center [346, 195] width 42 height 11
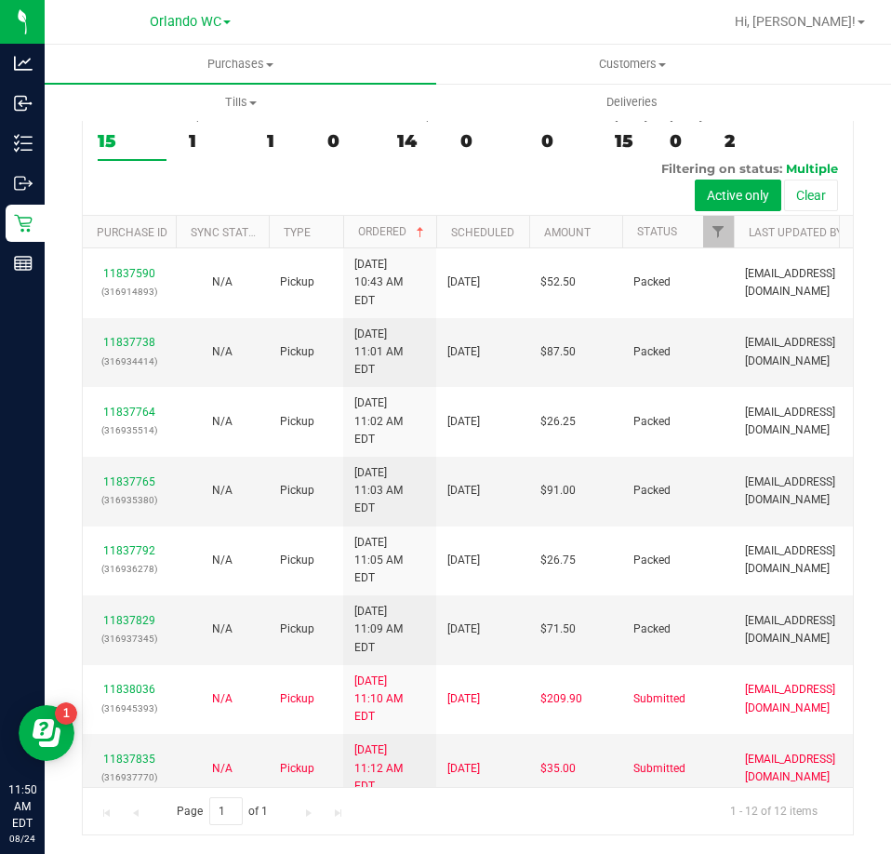
click at [136, 133] on div "15" at bounding box center [132, 140] width 69 height 21
click at [0, 0] on input "All Purchases 15" at bounding box center [0, 0] width 0 height 0
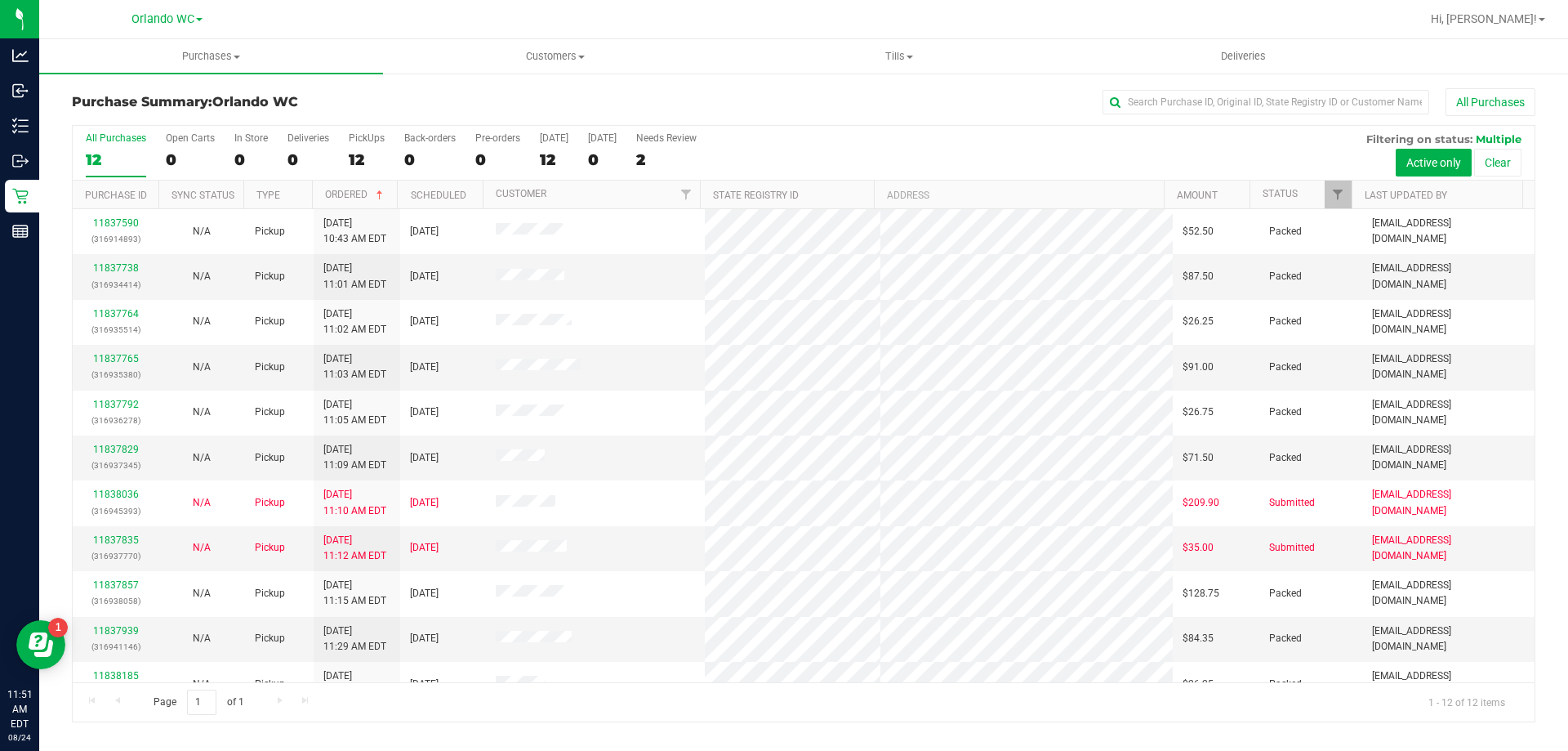
click at [103, 147] on label "All Purchases 12" at bounding box center [116, 155] width 61 height 45
click at [0, 0] on input "All Purchases 12" at bounding box center [0, 0] width 0 height 0
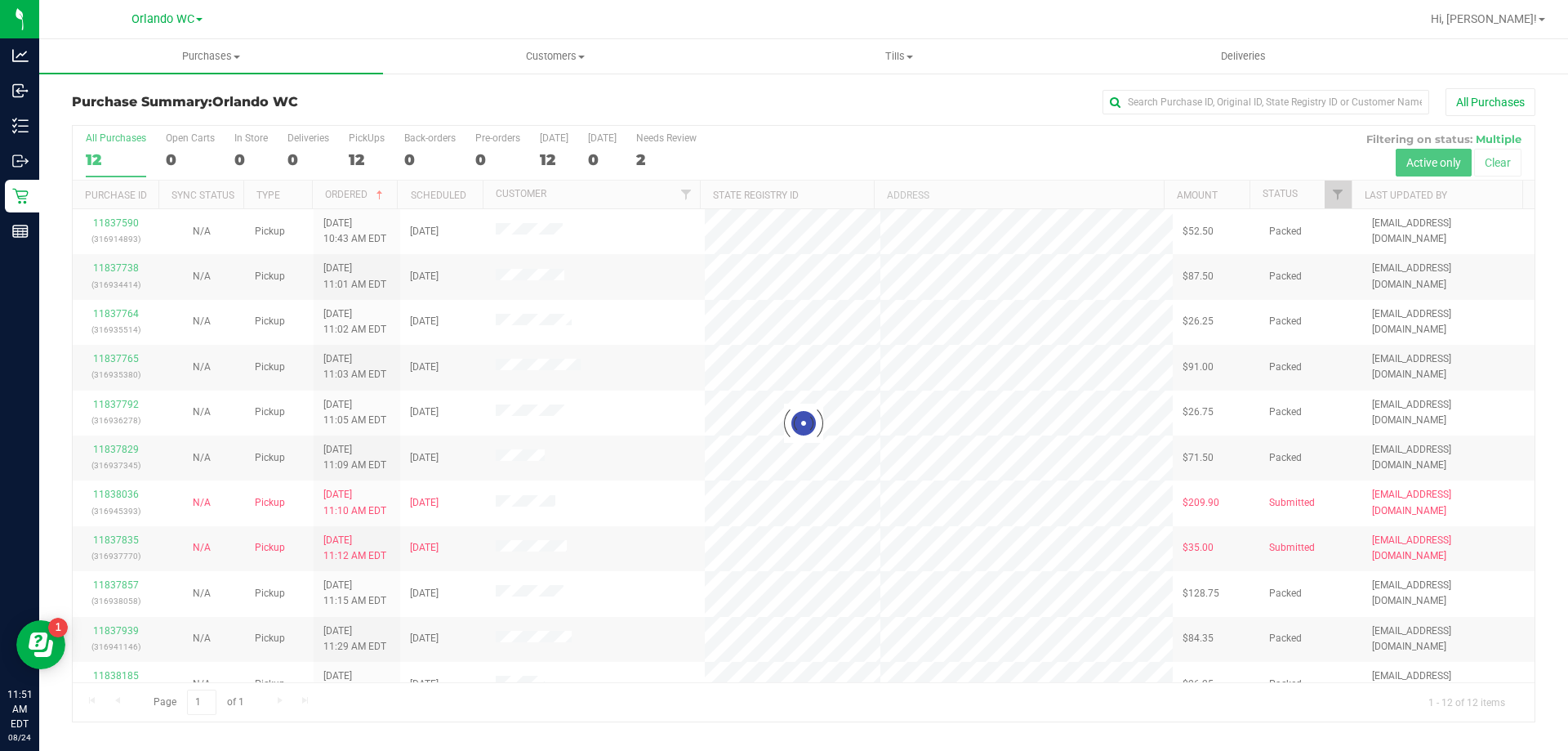
click at [320, 93] on div "Purchase Summary: Orlando WC All Purchases" at bounding box center [803, 105] width 1464 height 36
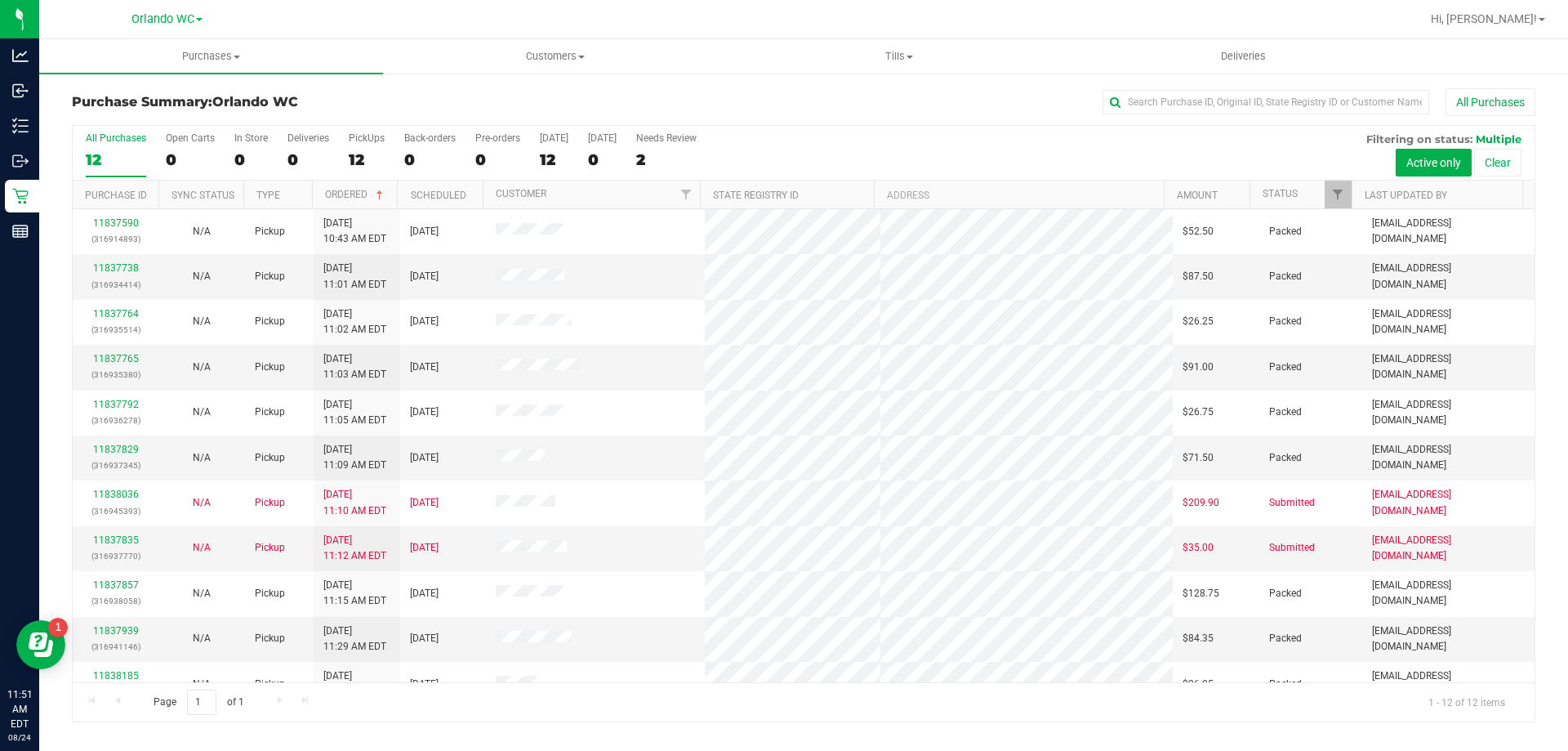
click at [105, 158] on div "12" at bounding box center [116, 159] width 61 height 18
click at [0, 0] on input "All Purchases 12" at bounding box center [0, 0] width 0 height 0
click at [108, 157] on div "12" at bounding box center [116, 159] width 61 height 18
click at [0, 0] on input "All Purchases 12" at bounding box center [0, 0] width 0 height 0
click at [67, 170] on div "All Purchases 12 Open Carts 0 In Store 0 Deliveries 0 PickUps 12 Back-orders 0 …" at bounding box center [803, 422] width 1488 height 598
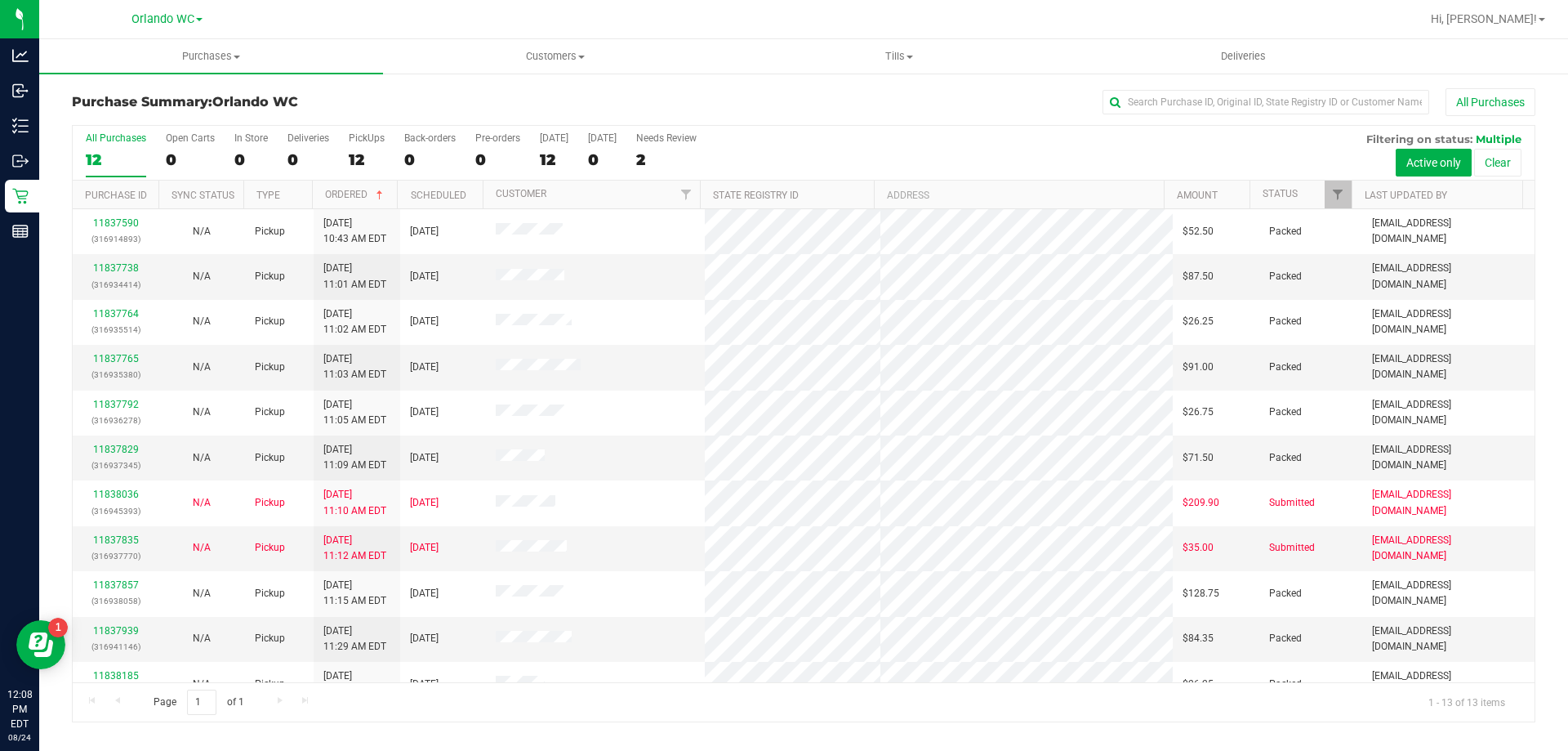
click at [90, 151] on div "12" at bounding box center [116, 159] width 61 height 18
click at [0, 0] on input "All Purchases 12" at bounding box center [0, 0] width 0 height 0
click at [111, 170] on label "All Purchases 13" at bounding box center [116, 155] width 61 height 45
click at [0, 0] on input "All Purchases 13" at bounding box center [0, 0] width 0 height 0
click at [117, 157] on div "13" at bounding box center [116, 159] width 61 height 18
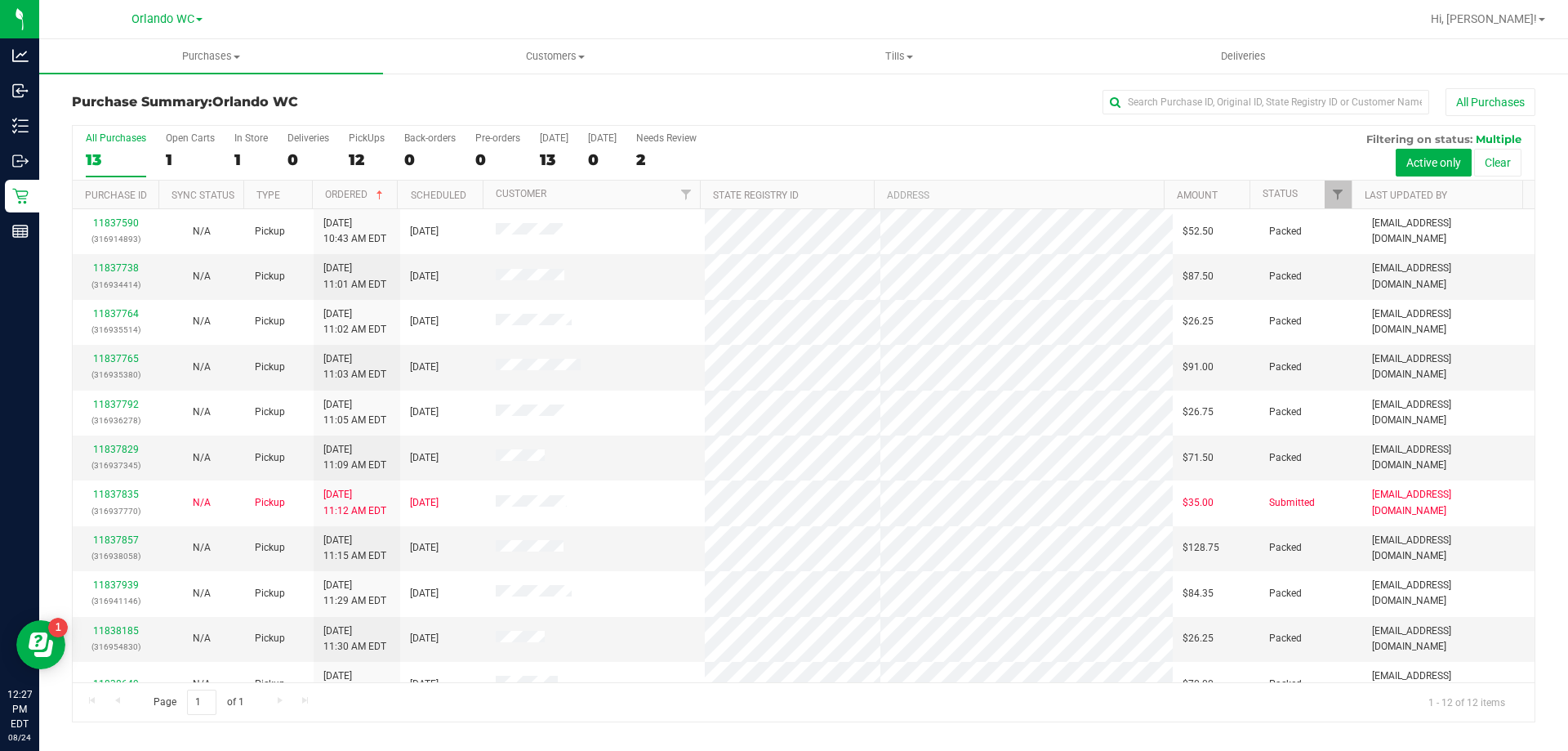
click at [0, 0] on input "All Purchases 13" at bounding box center [0, 0] width 0 height 0
click at [119, 155] on div "12" at bounding box center [116, 159] width 61 height 18
click at [0, 0] on input "All Purchases 12" at bounding box center [0, 0] width 0 height 0
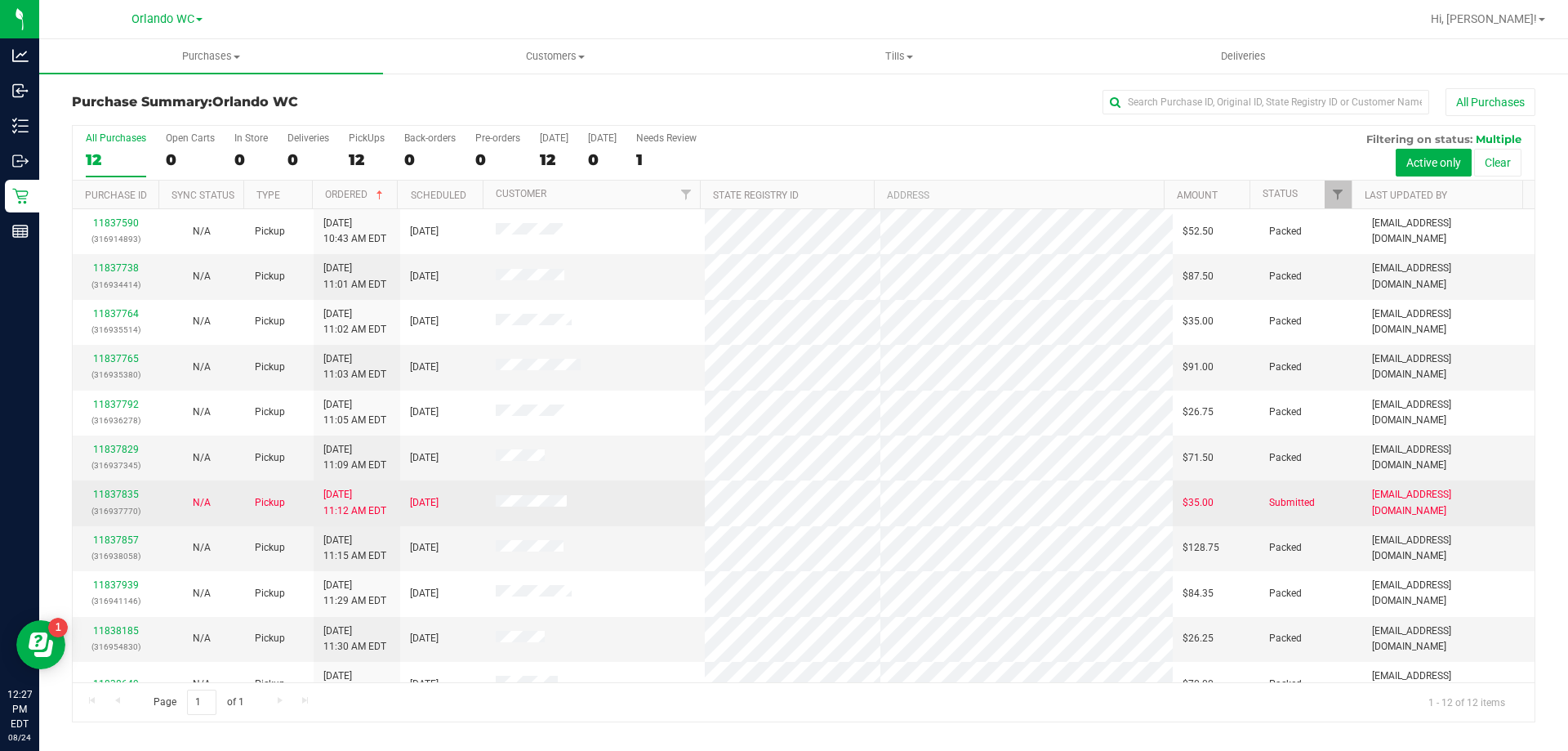
click at [641, 515] on td at bounding box center [595, 502] width 219 height 45
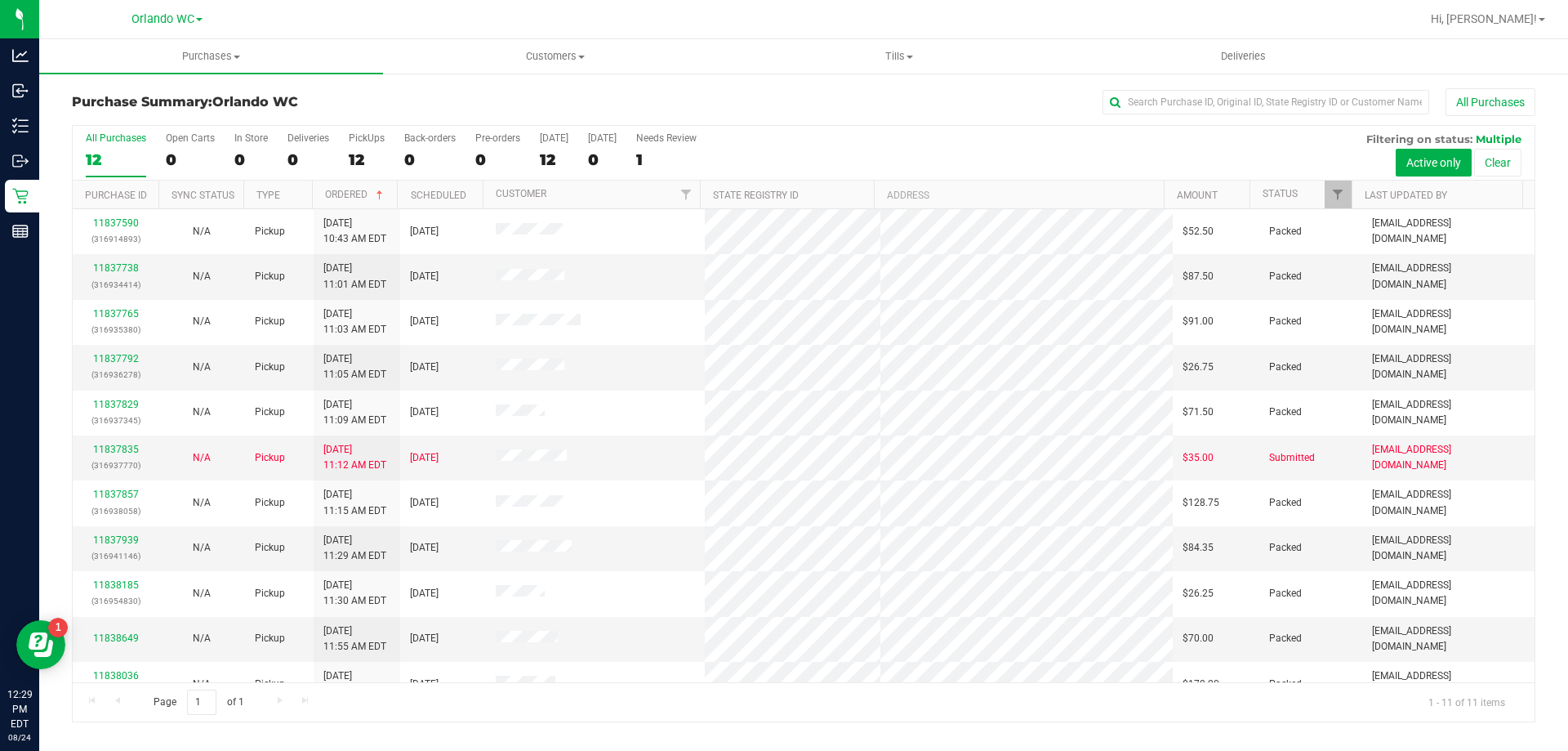
click at [104, 141] on div "All Purchases" at bounding box center [116, 138] width 61 height 11
click at [0, 0] on input "All Purchases 12" at bounding box center [0, 0] width 0 height 0
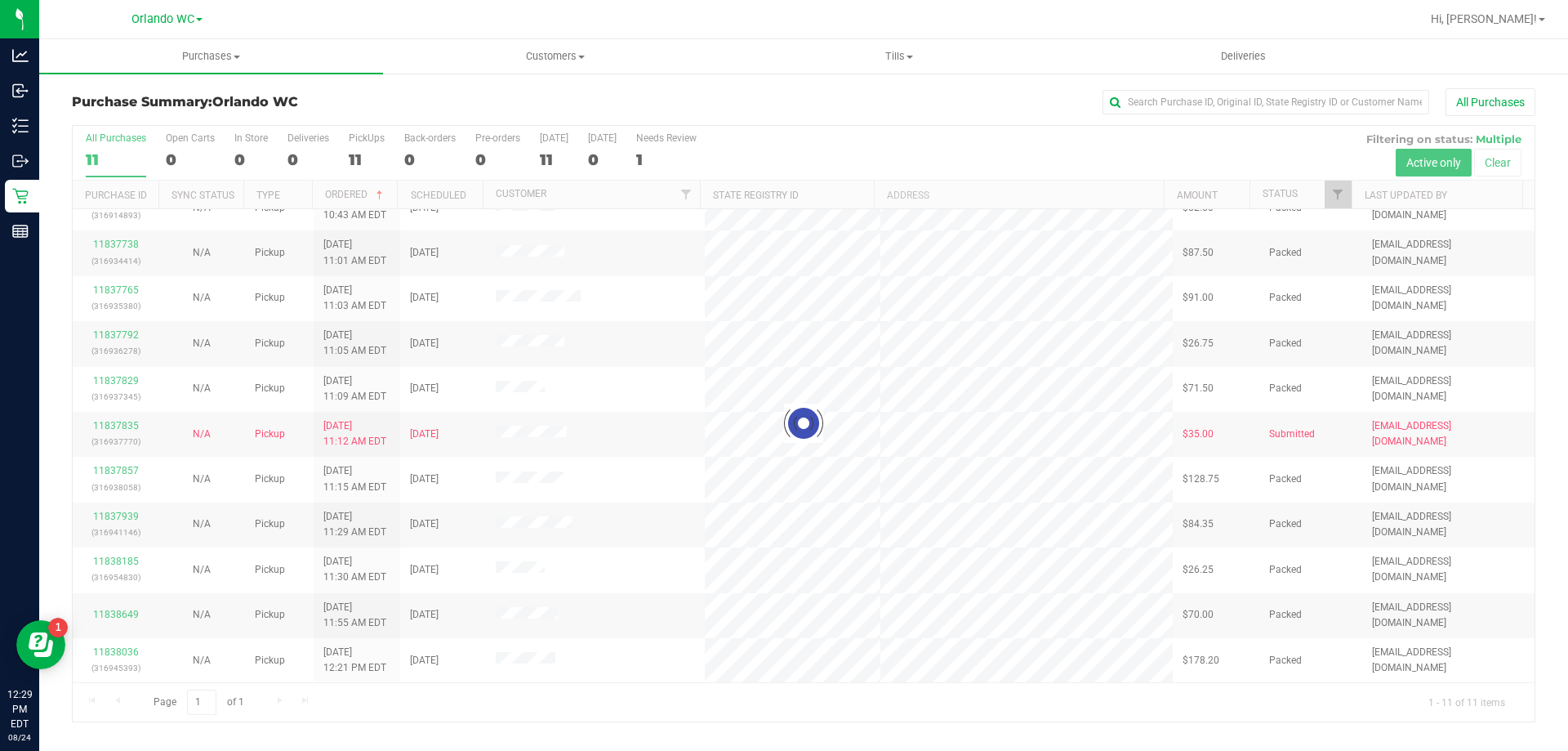
click at [585, 111] on div "All Purchases" at bounding box center [1047, 102] width 976 height 28
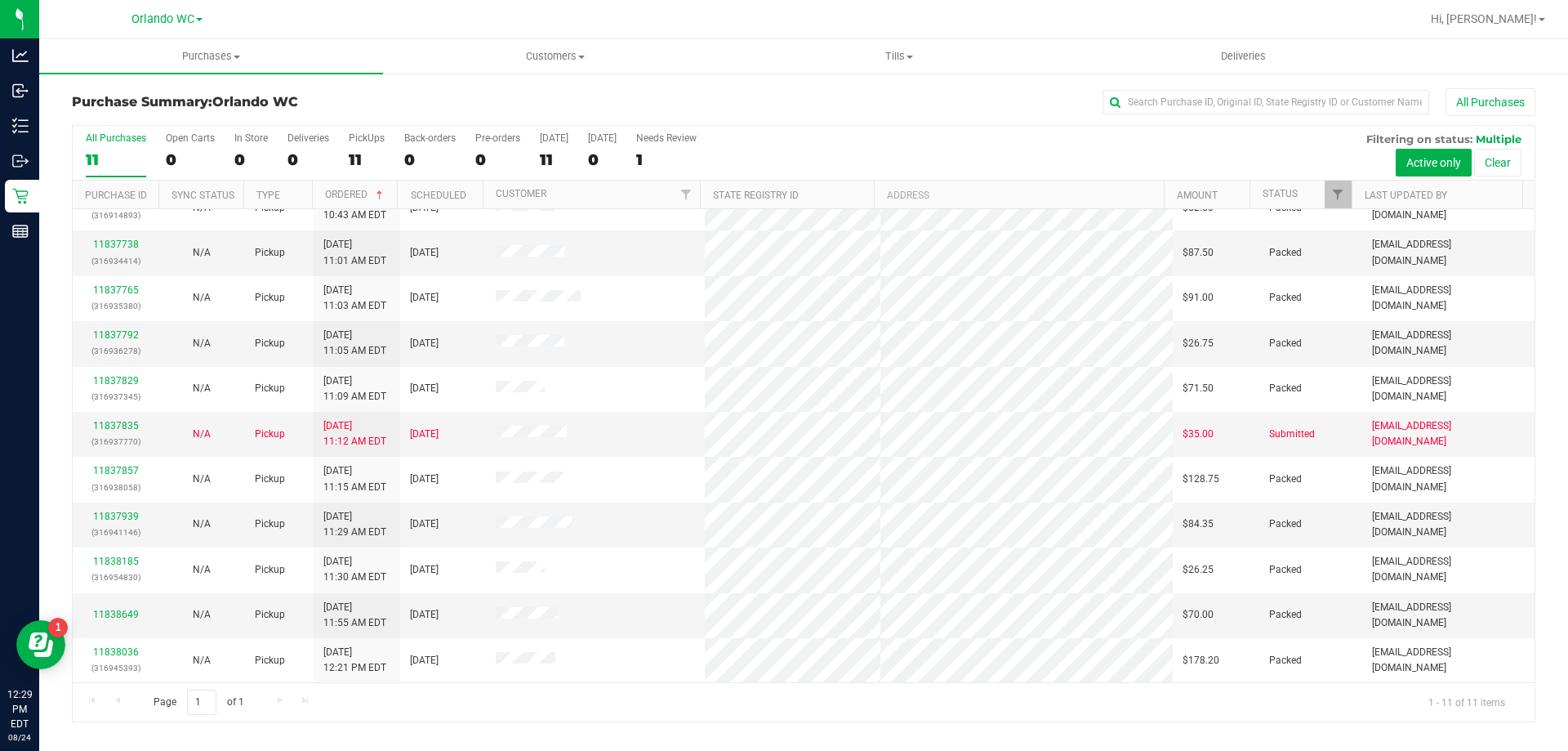
scroll to position [0, 0]
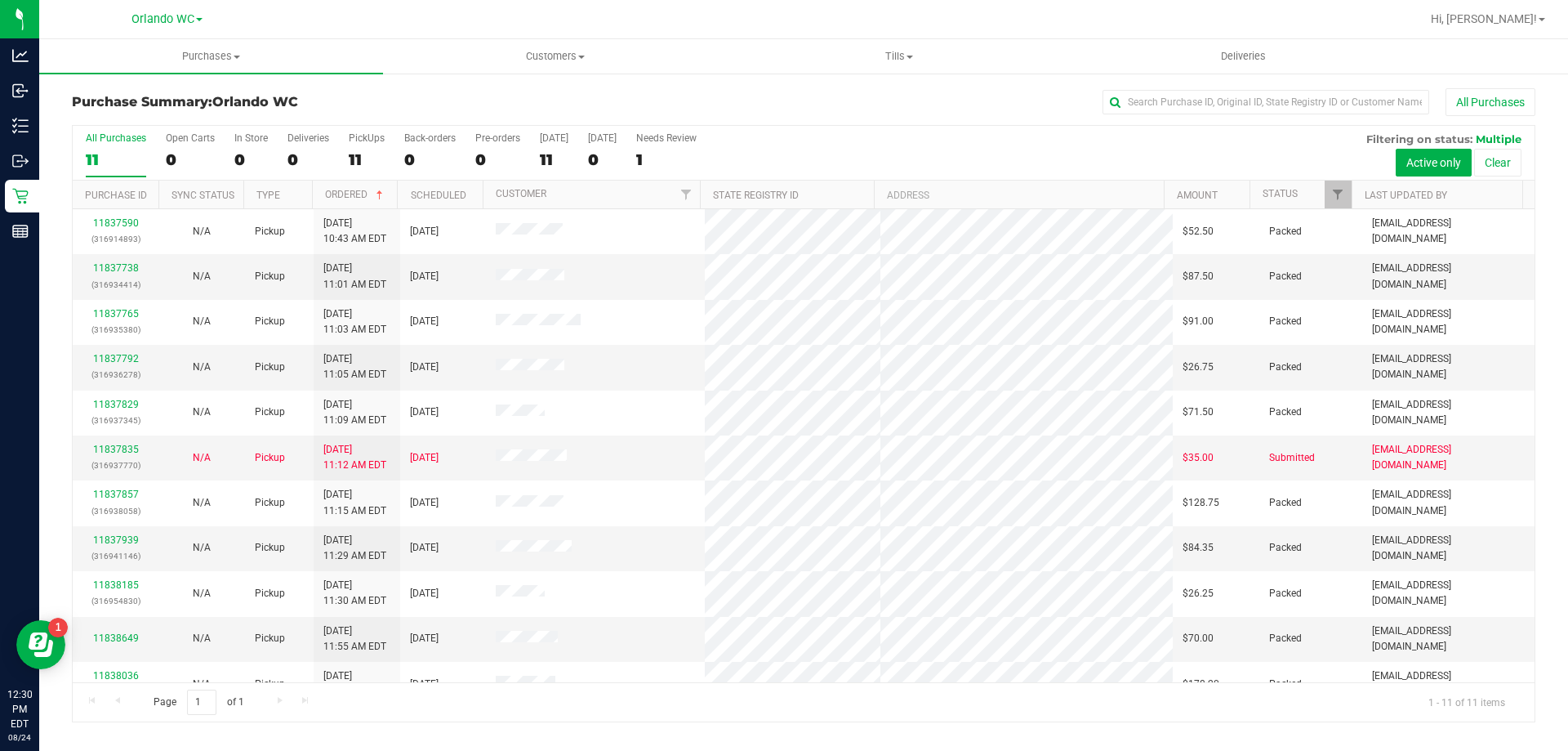
click at [126, 155] on div "11" at bounding box center [116, 159] width 61 height 18
click at [0, 0] on input "All Purchases 11" at bounding box center [0, 0] width 0 height 0
click at [93, 170] on label "All Purchases 11" at bounding box center [116, 155] width 61 height 45
click at [0, 0] on input "All Purchases 11" at bounding box center [0, 0] width 0 height 0
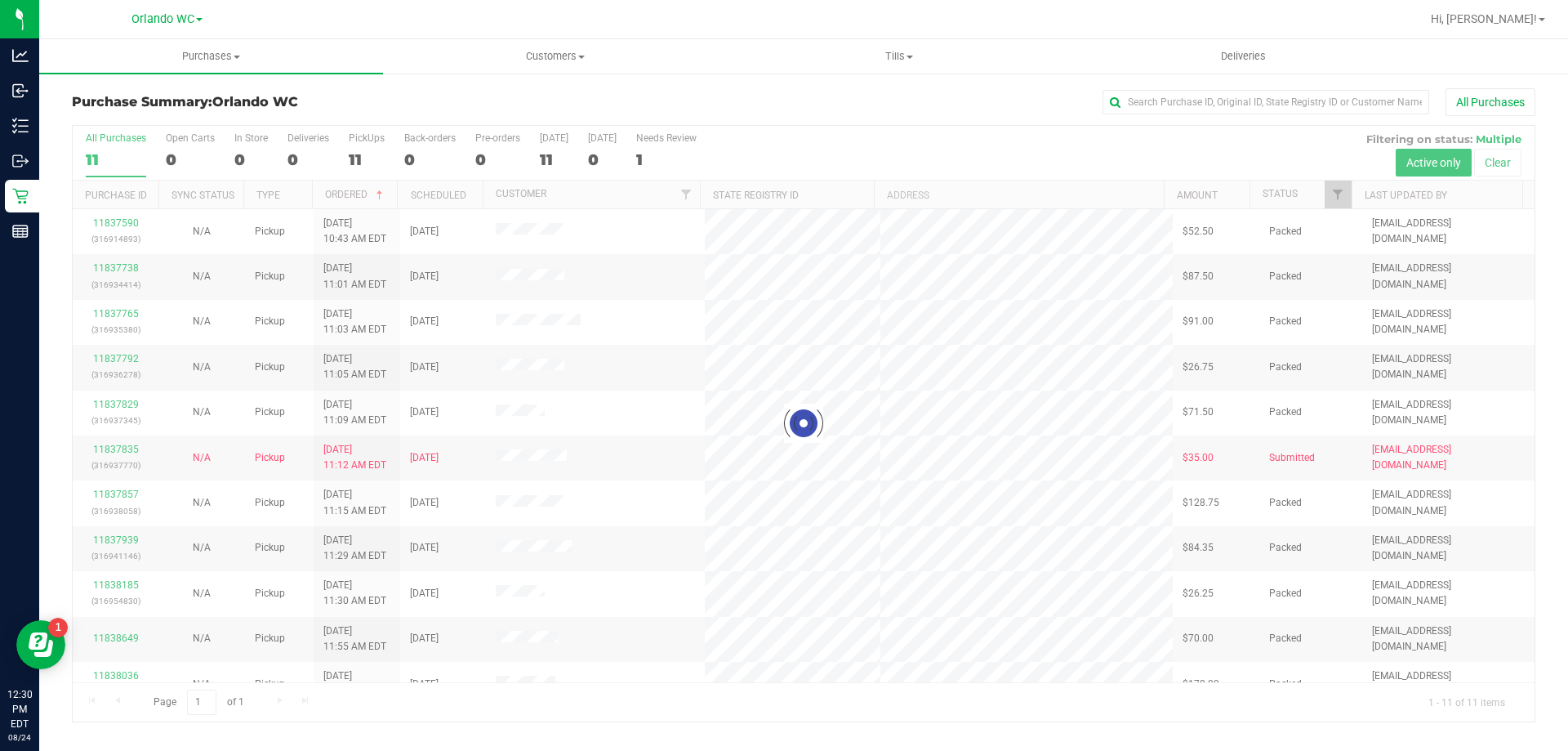
click at [373, 96] on h3 "Purchase Summary: Orlando WC" at bounding box center [315, 102] width 487 height 15
click at [114, 158] on div at bounding box center [803, 423] width 1462 height 596
click at [88, 145] on div at bounding box center [803, 423] width 1462 height 596
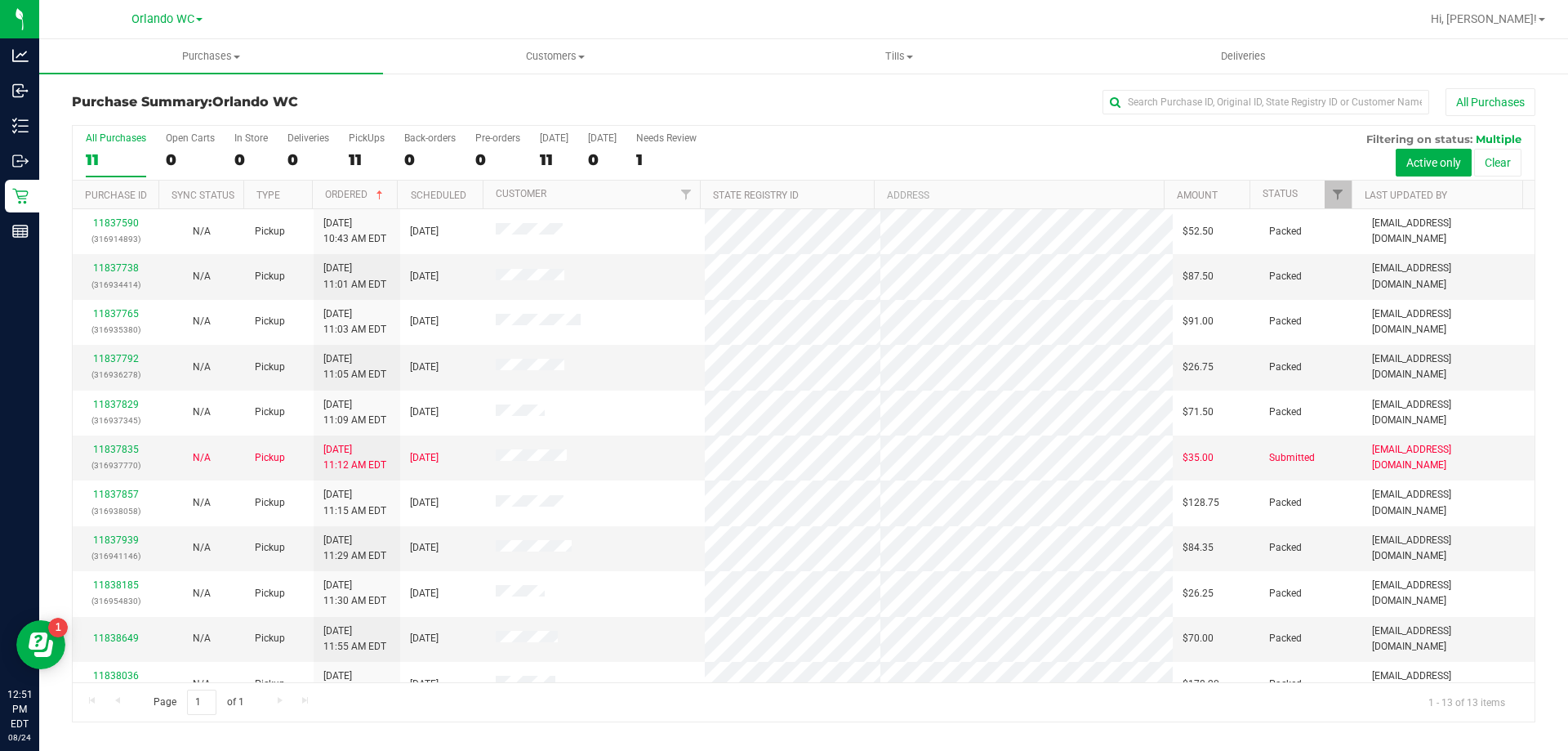
click at [108, 152] on div "11" at bounding box center [116, 159] width 61 height 18
click at [0, 0] on input "All Purchases 11" at bounding box center [0, 0] width 0 height 0
click at [105, 156] on div "13" at bounding box center [116, 159] width 61 height 18
click at [0, 0] on input "All Purchases 13" at bounding box center [0, 0] width 0 height 0
click at [110, 155] on div "11" at bounding box center [116, 159] width 61 height 18
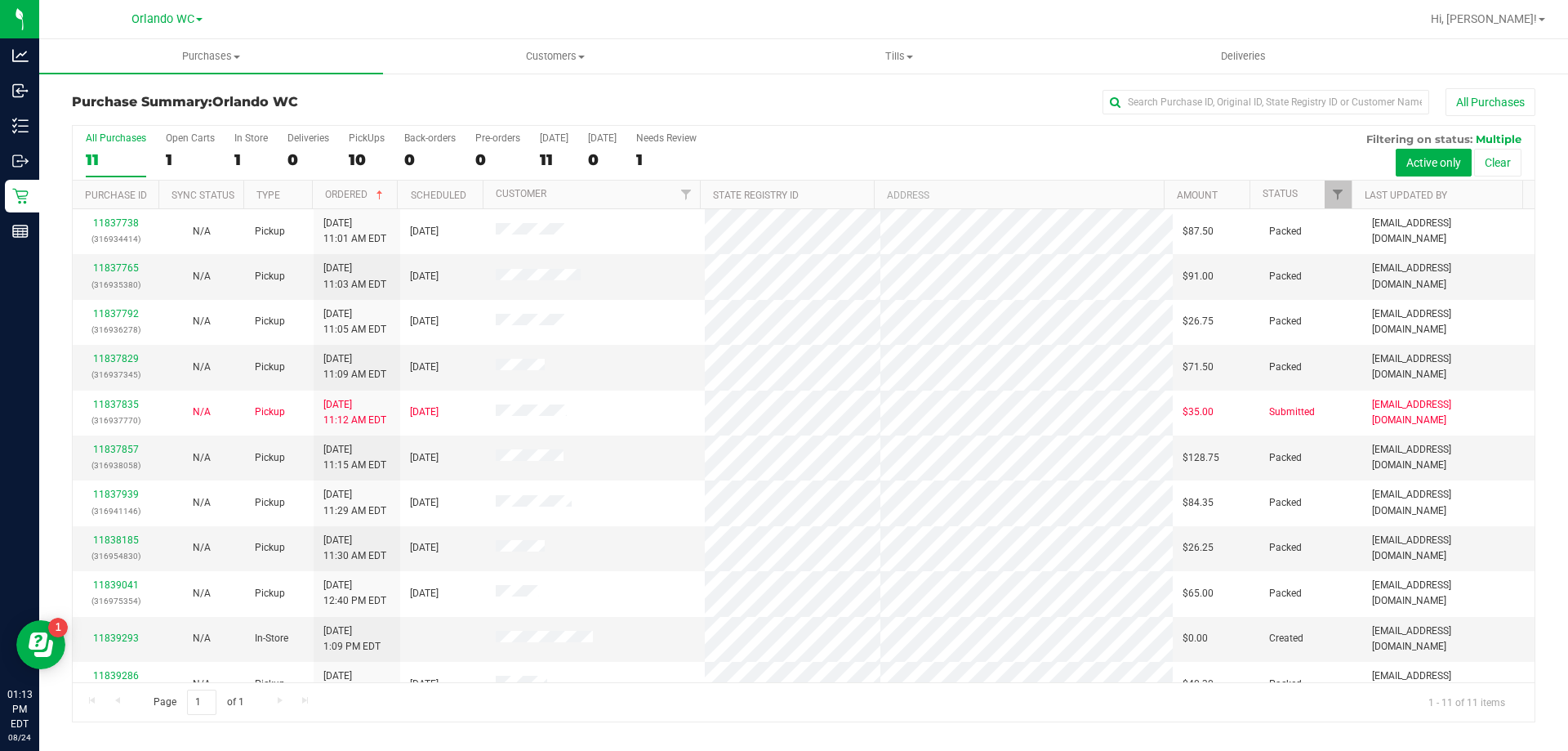
click at [0, 0] on input "All Purchases 11" at bounding box center [0, 0] width 0 height 0
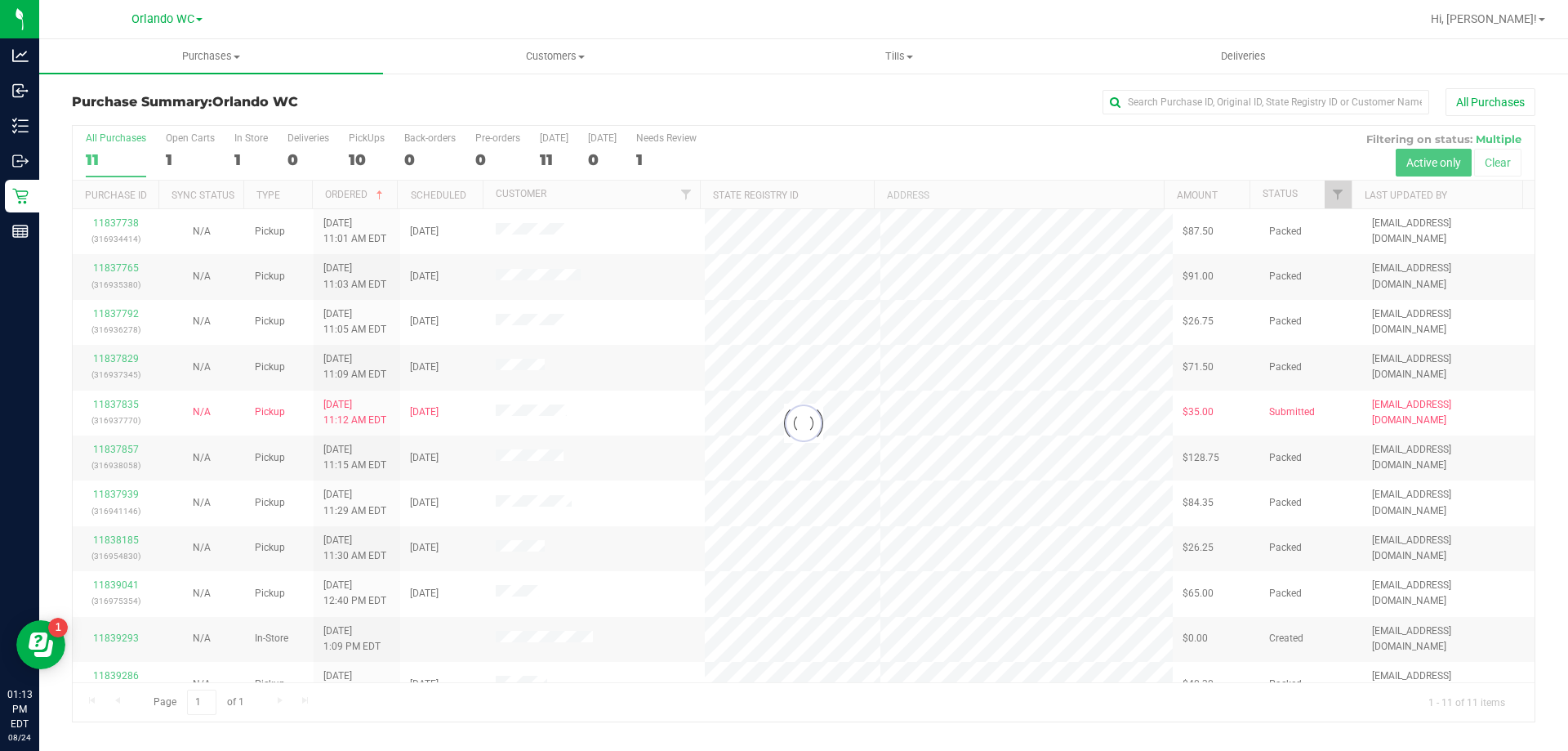
click at [406, 100] on h3 "Purchase Summary: Orlando WC" at bounding box center [315, 102] width 487 height 15
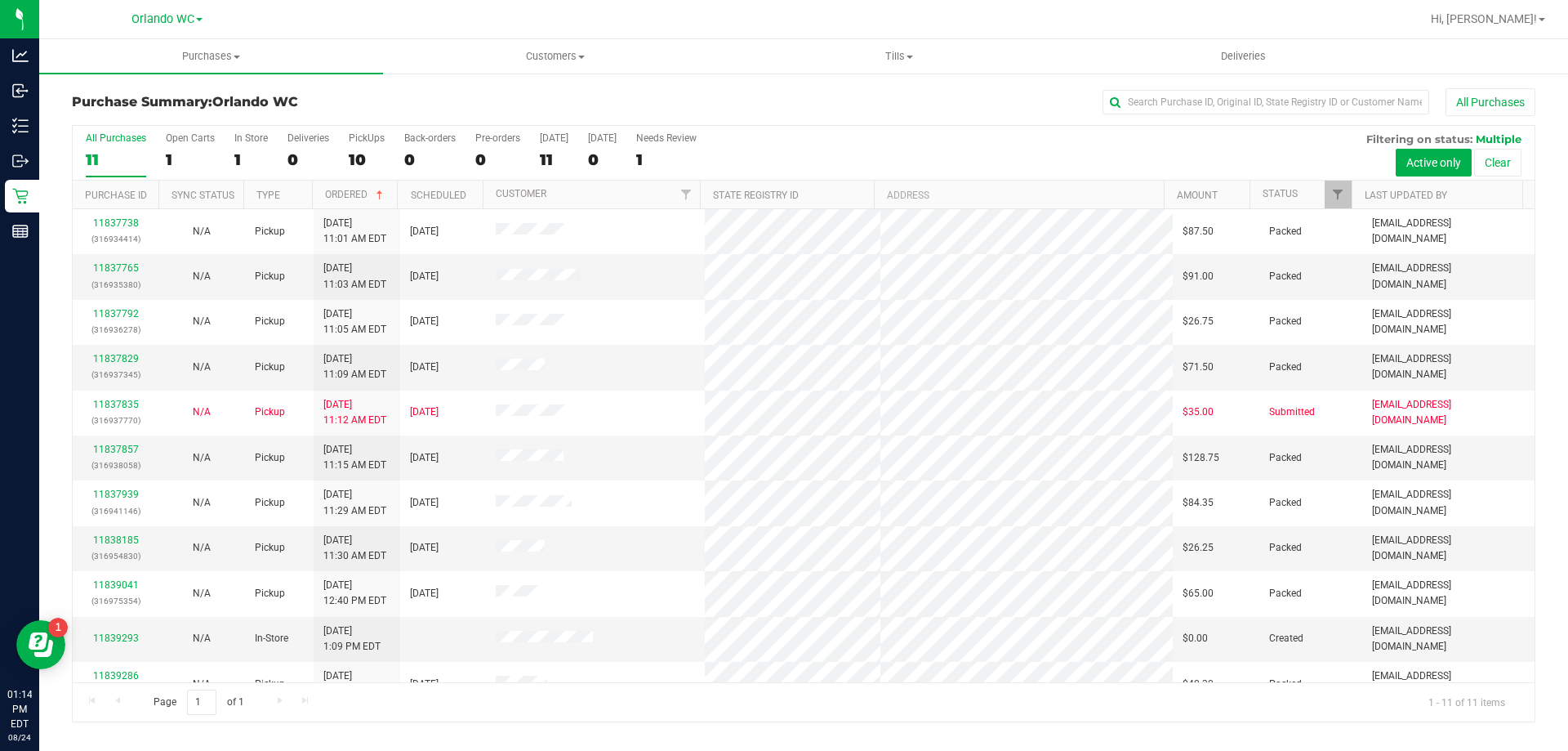
click at [116, 162] on div "11" at bounding box center [116, 159] width 61 height 18
click at [0, 0] on input "All Purchases 11" at bounding box center [0, 0] width 0 height 0
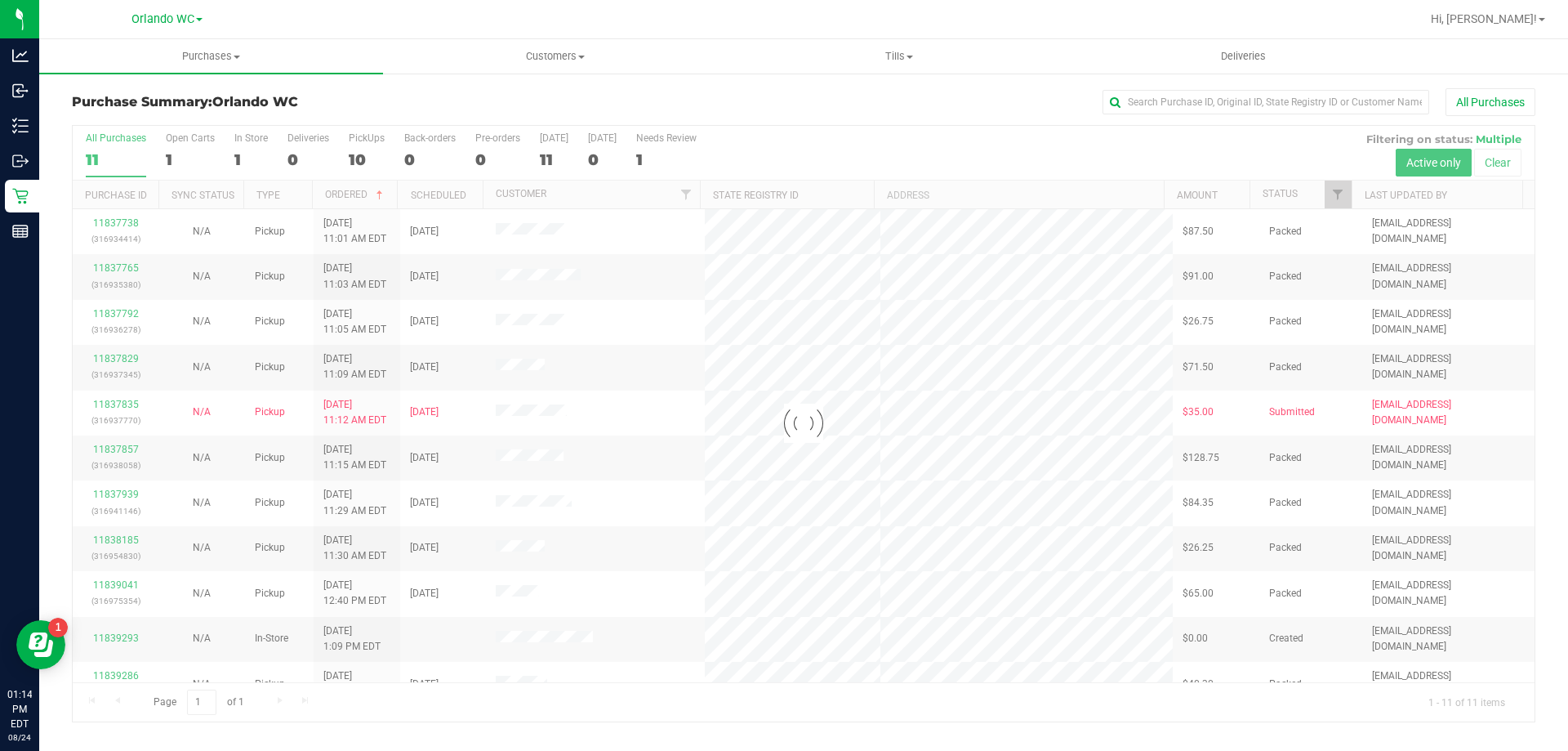
click at [834, 418] on div at bounding box center [803, 423] width 1462 height 596
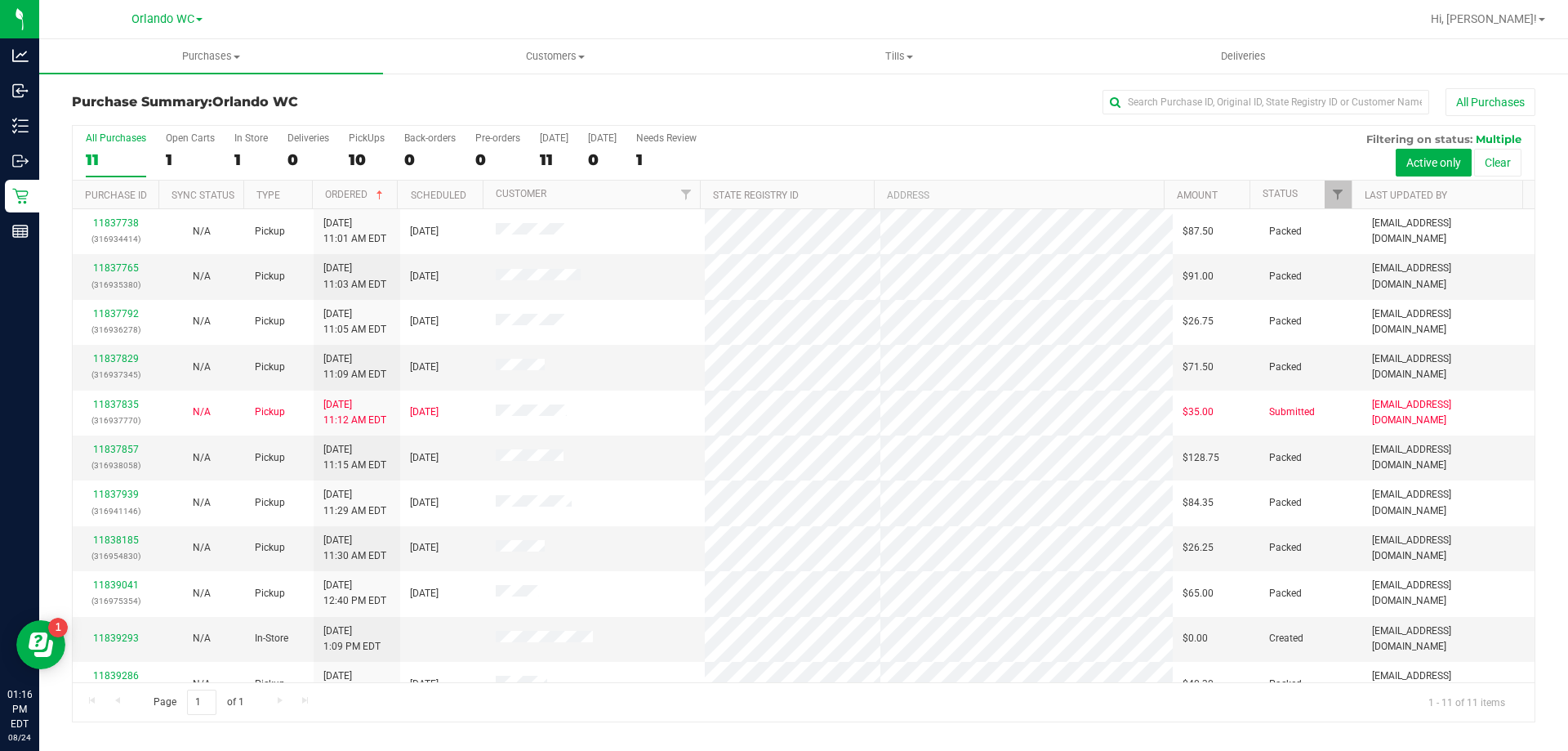
click at [111, 150] on div "11" at bounding box center [116, 159] width 61 height 18
click at [0, 0] on input "All Purchases 11" at bounding box center [0, 0] width 0 height 0
click at [696, 526] on td at bounding box center [595, 548] width 219 height 45
click at [106, 151] on div "11" at bounding box center [116, 159] width 61 height 18
click at [0, 0] on input "All Purchases 11" at bounding box center [0, 0] width 0 height 0
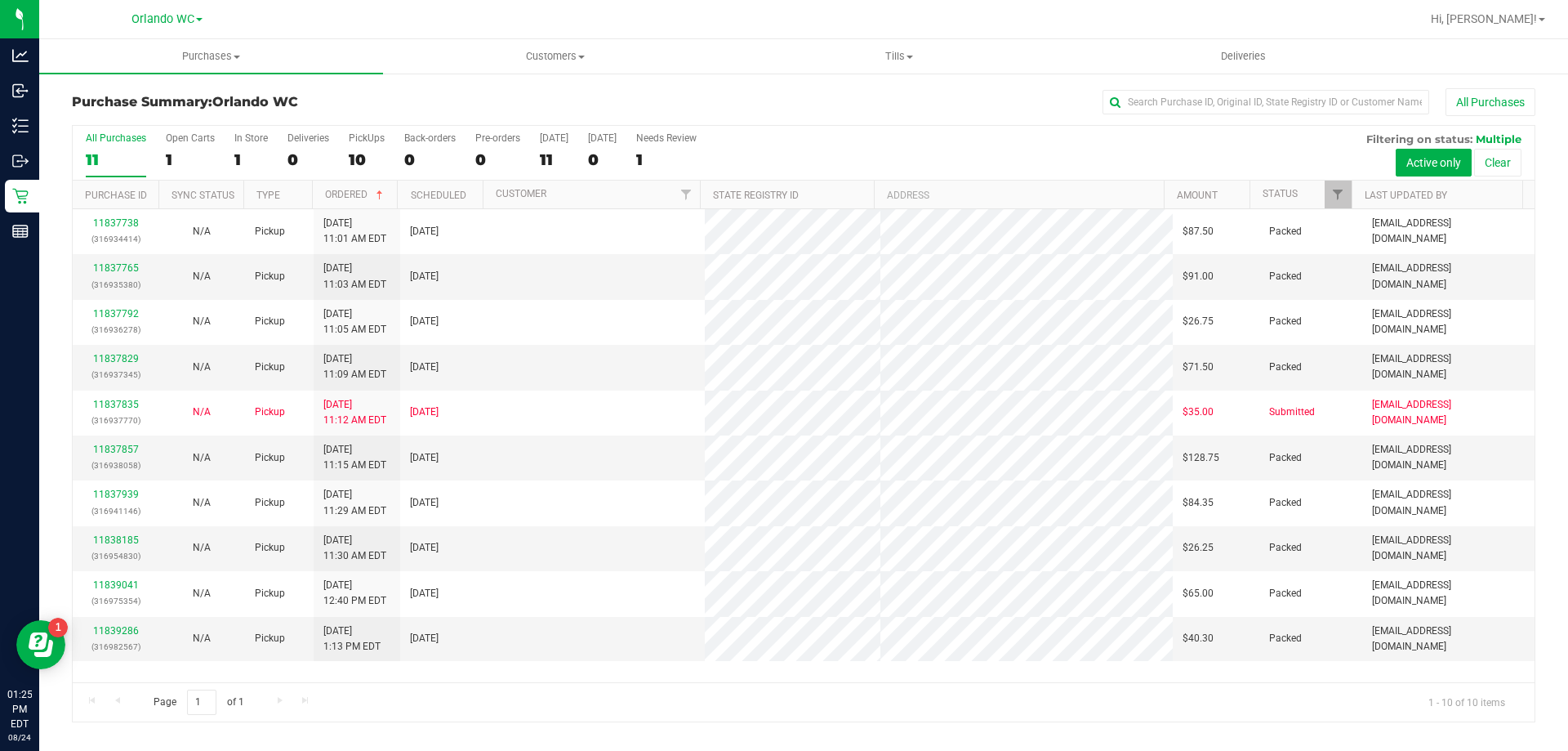
click at [81, 170] on div "All Purchases 11 Open Carts 1 In Store 1 Deliveries 0 PickUps 10 Back-orders 0 …" at bounding box center [803, 153] width 1462 height 54
click at [93, 169] on div "11" at bounding box center [116, 159] width 61 height 18
click at [0, 0] on input "All Purchases 11" at bounding box center [0, 0] width 0 height 0
click at [125, 153] on div "10" at bounding box center [116, 159] width 61 height 18
click at [0, 0] on input "All Purchases 10" at bounding box center [0, 0] width 0 height 0
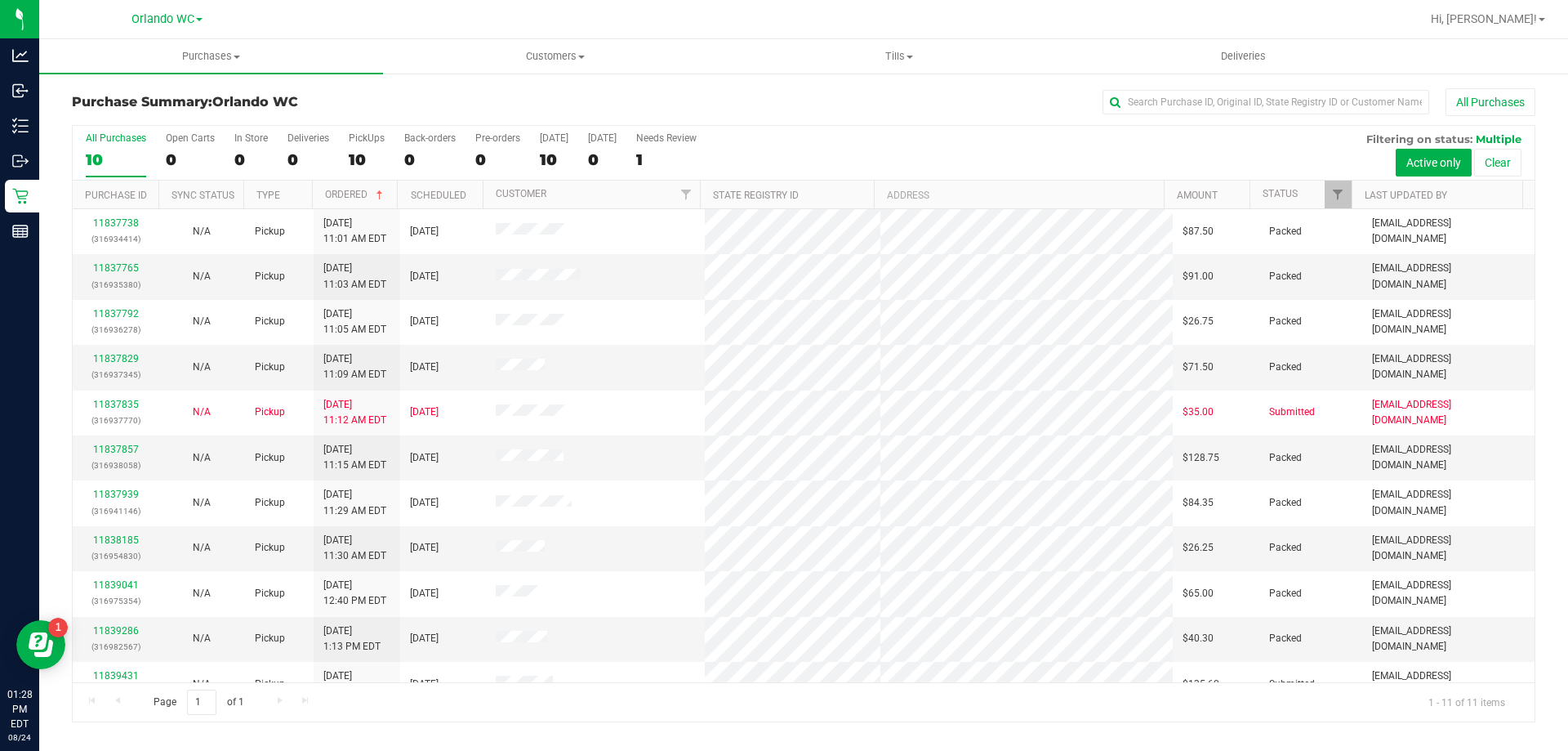
click at [128, 150] on div "10" at bounding box center [116, 159] width 61 height 18
click at [0, 0] on input "All Purchases 10" at bounding box center [0, 0] width 0 height 0
click at [356, 112] on div "Purchase Summary: Orlando WC All Purchases" at bounding box center [803, 105] width 1464 height 36
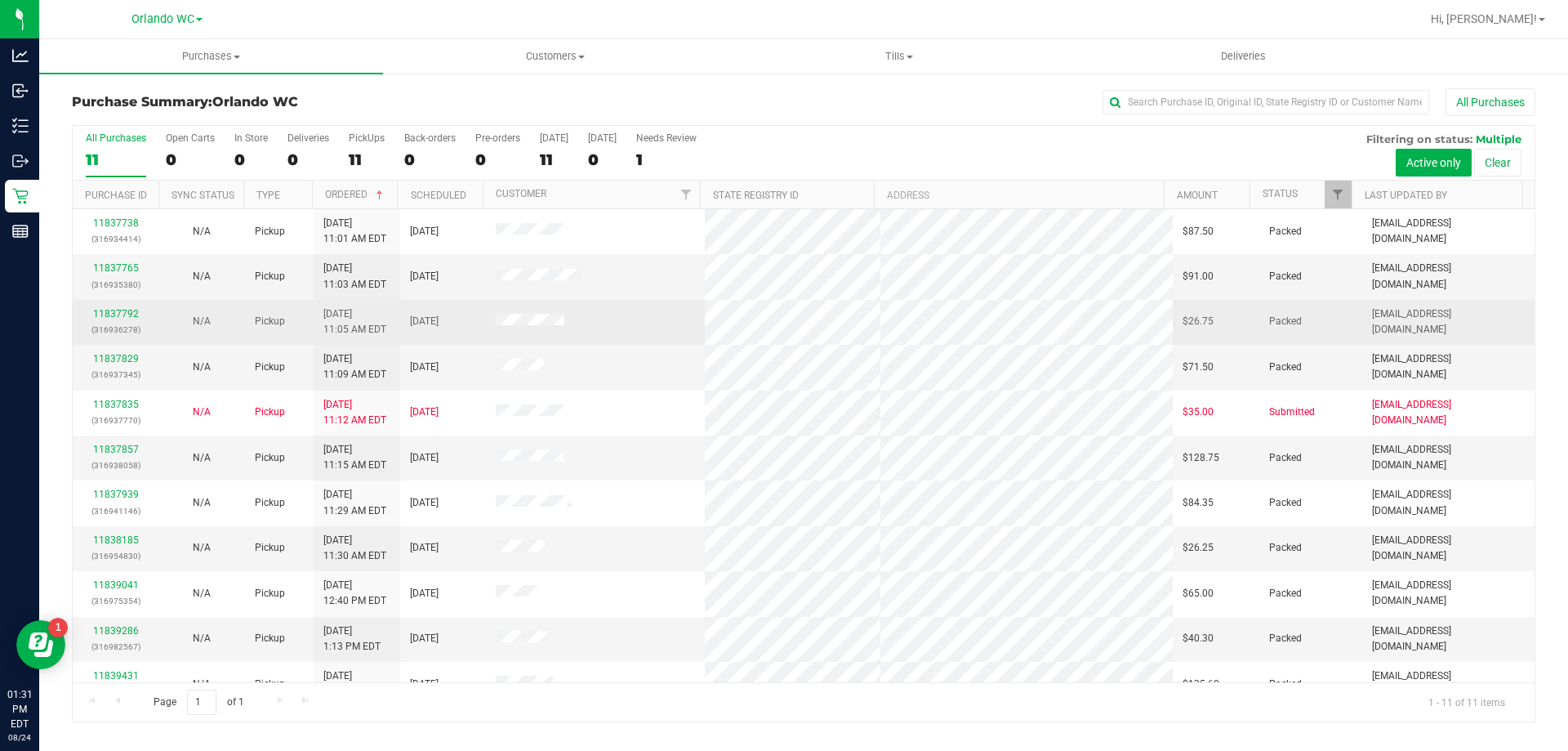
click at [442, 309] on td "8/24/2025" at bounding box center [443, 321] width 86 height 45
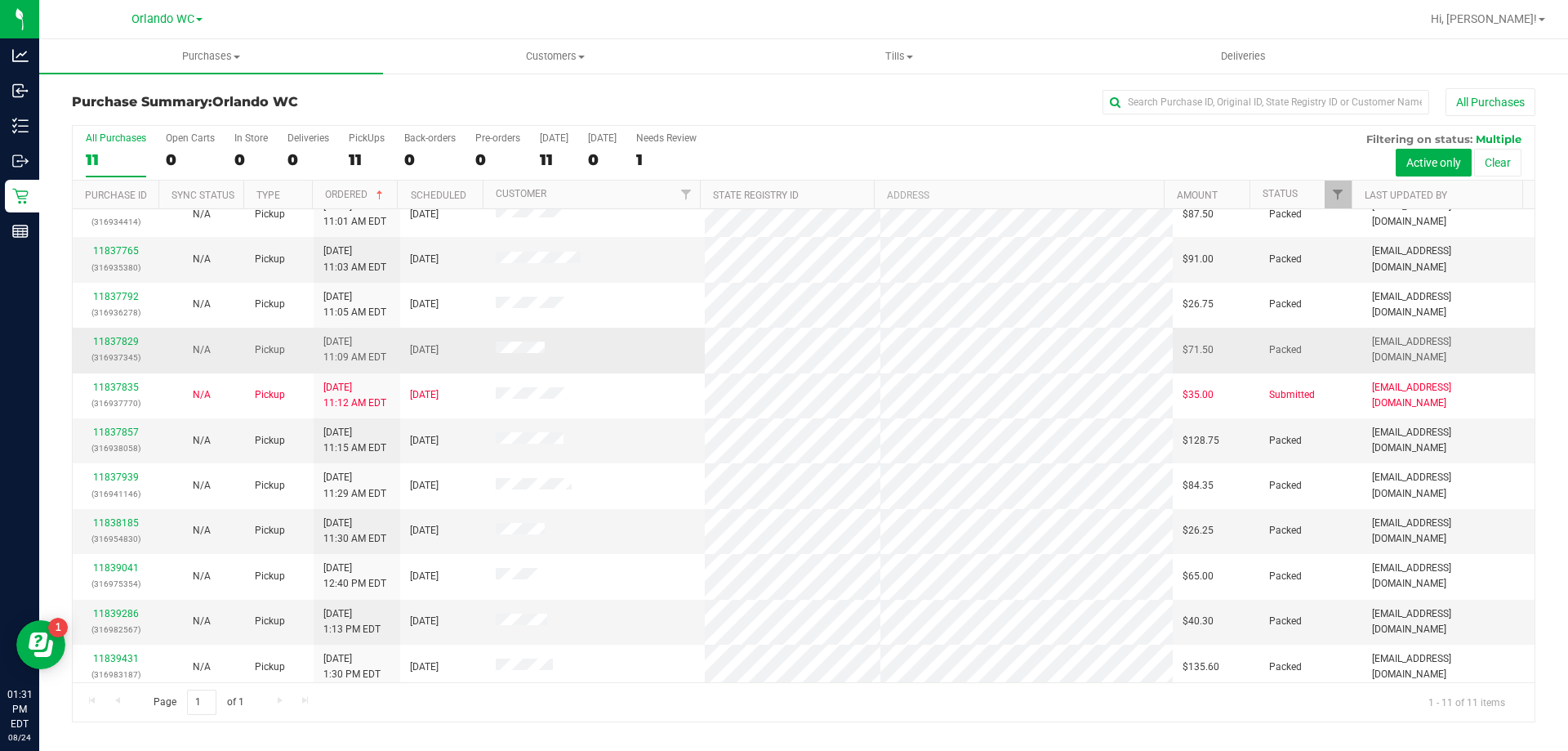
scroll to position [24, 0]
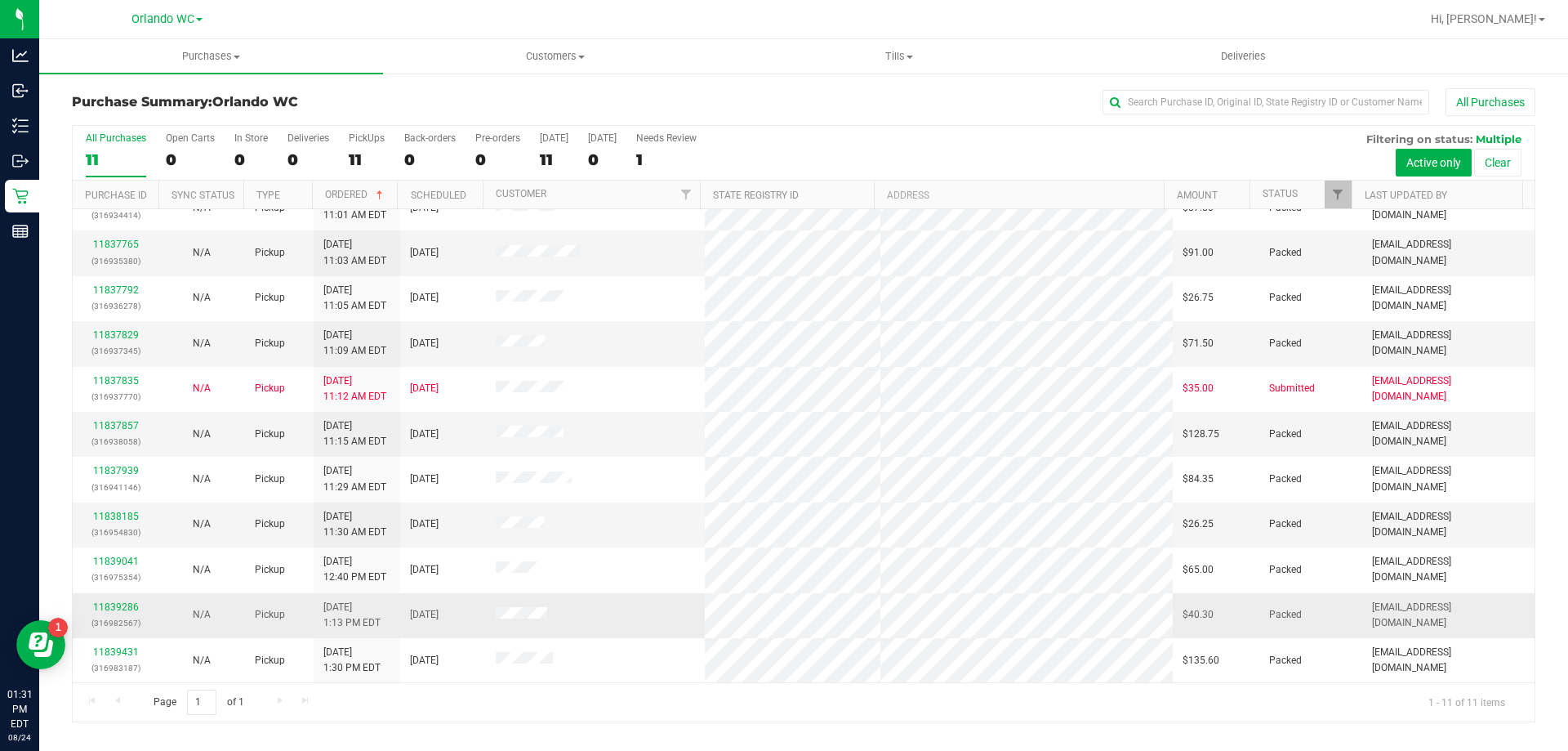
click at [620, 596] on td at bounding box center [595, 615] width 219 height 45
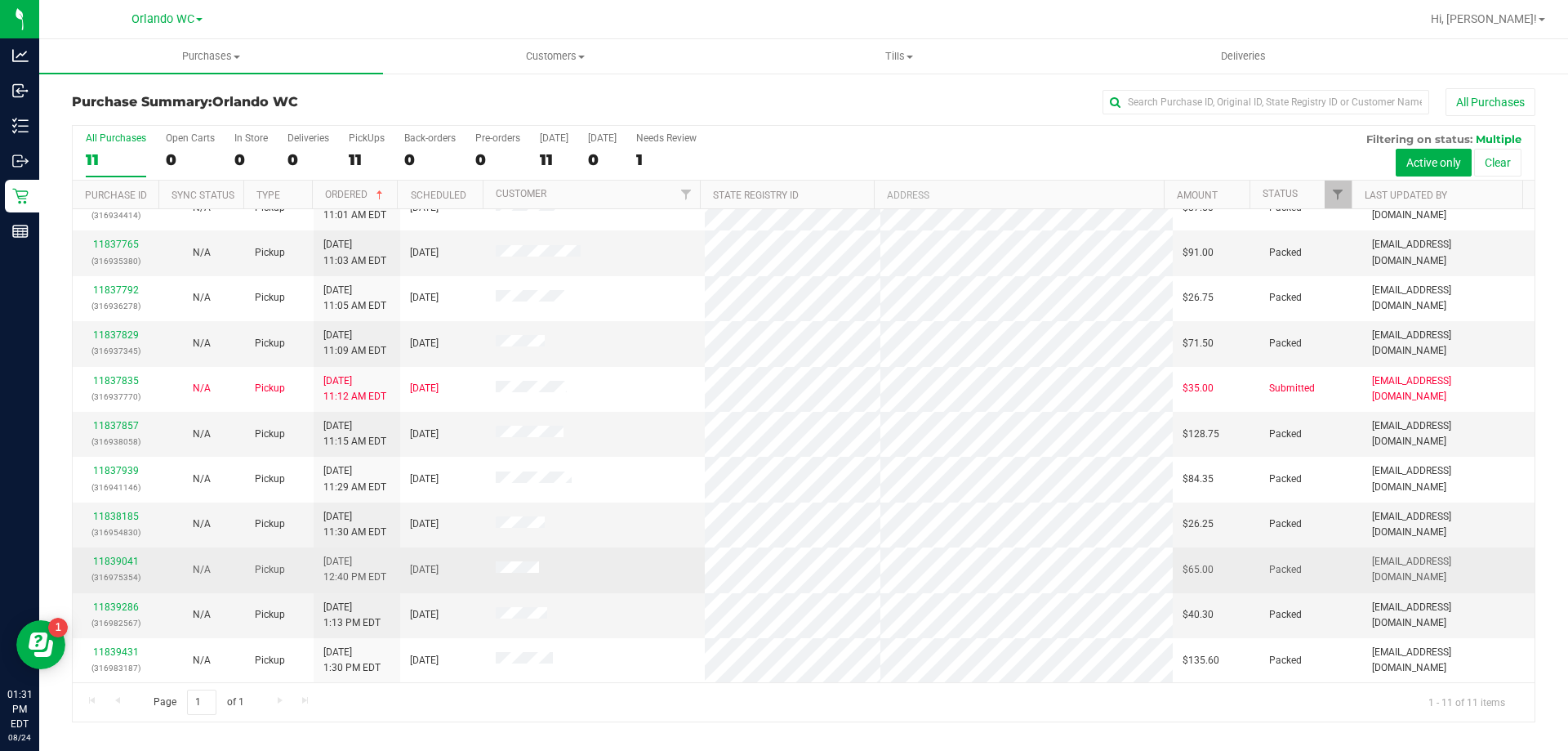
scroll to position [0, 0]
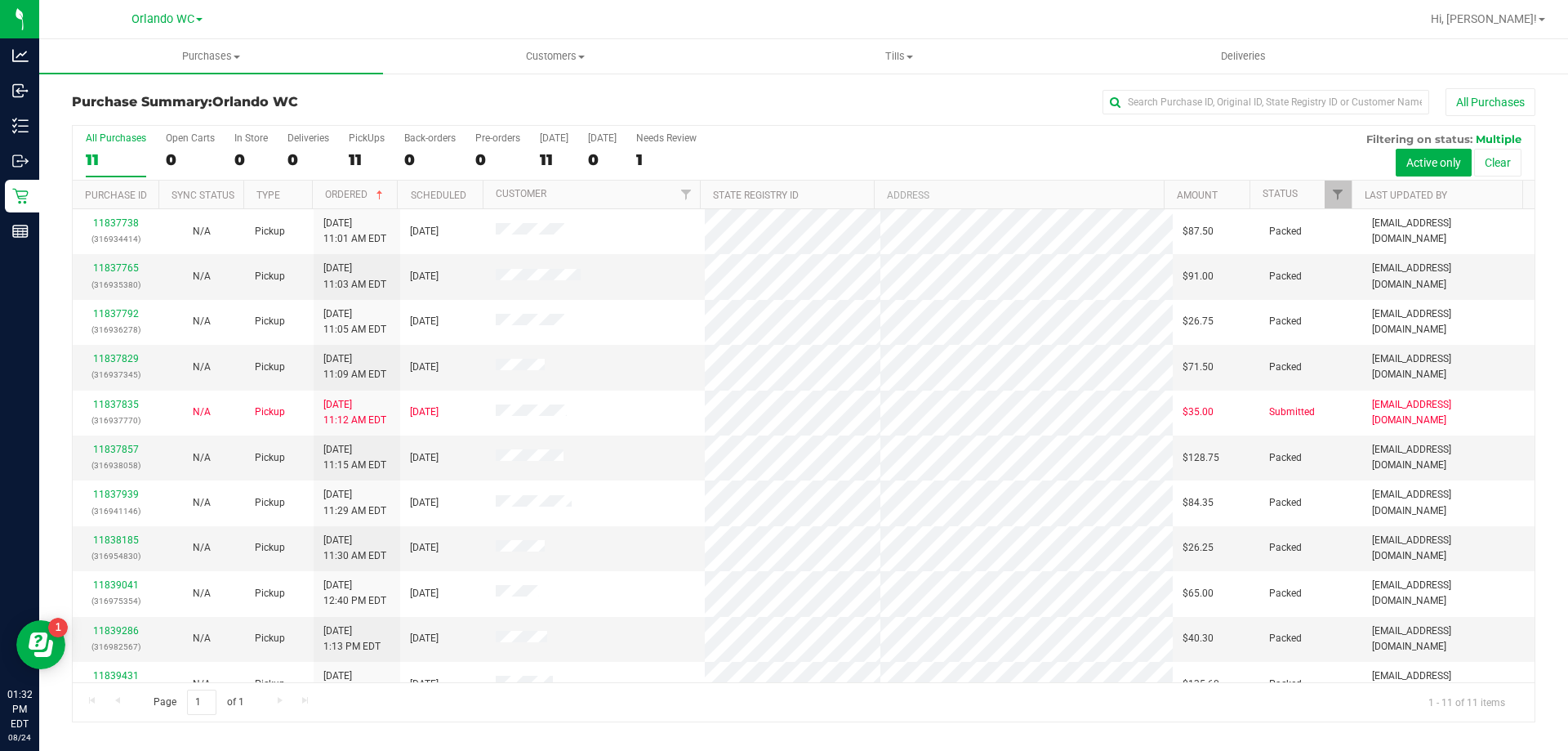
click at [111, 167] on div "11" at bounding box center [116, 159] width 61 height 18
click at [0, 0] on input "All Purchases 11" at bounding box center [0, 0] width 0 height 0
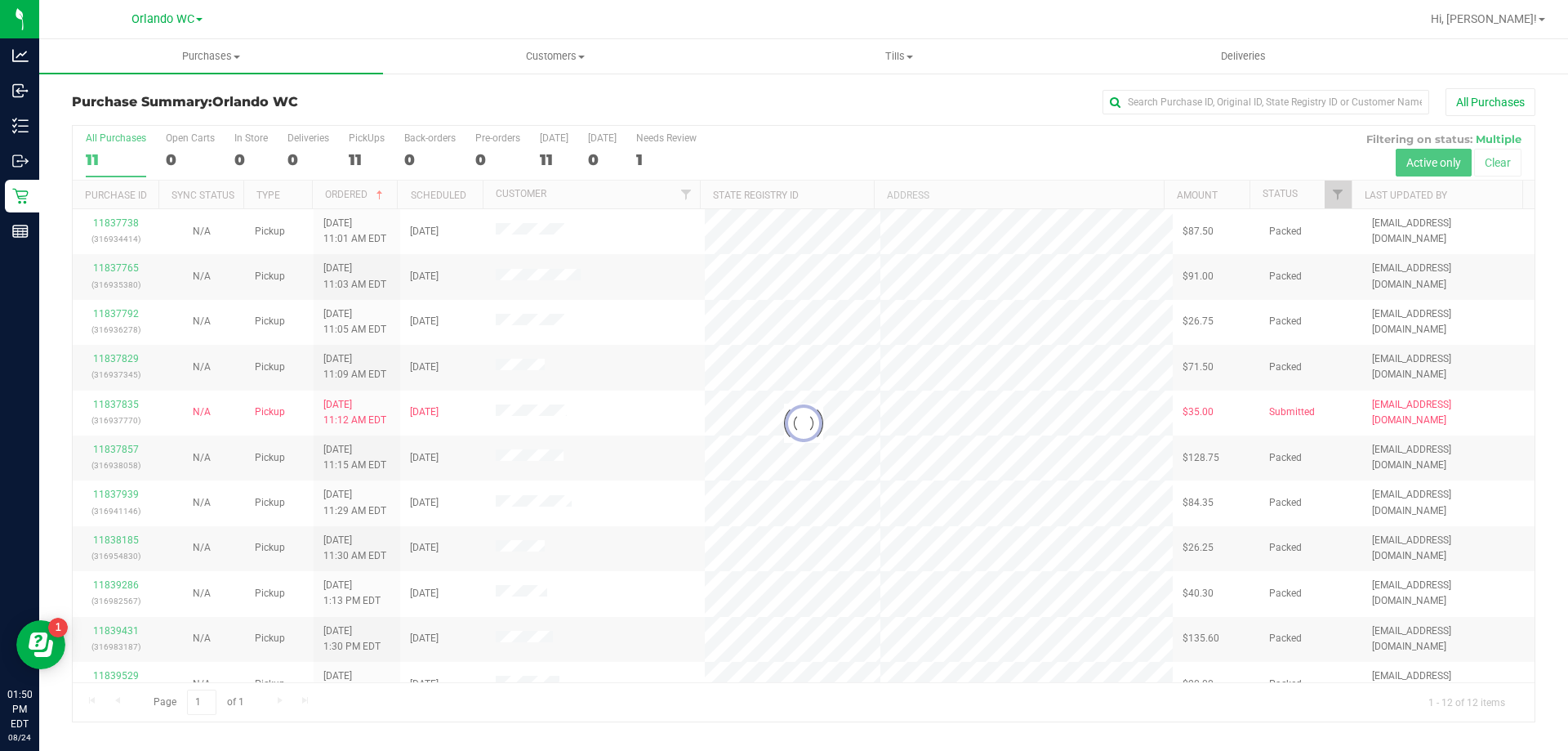
click at [118, 155] on div at bounding box center [803, 423] width 1462 height 596
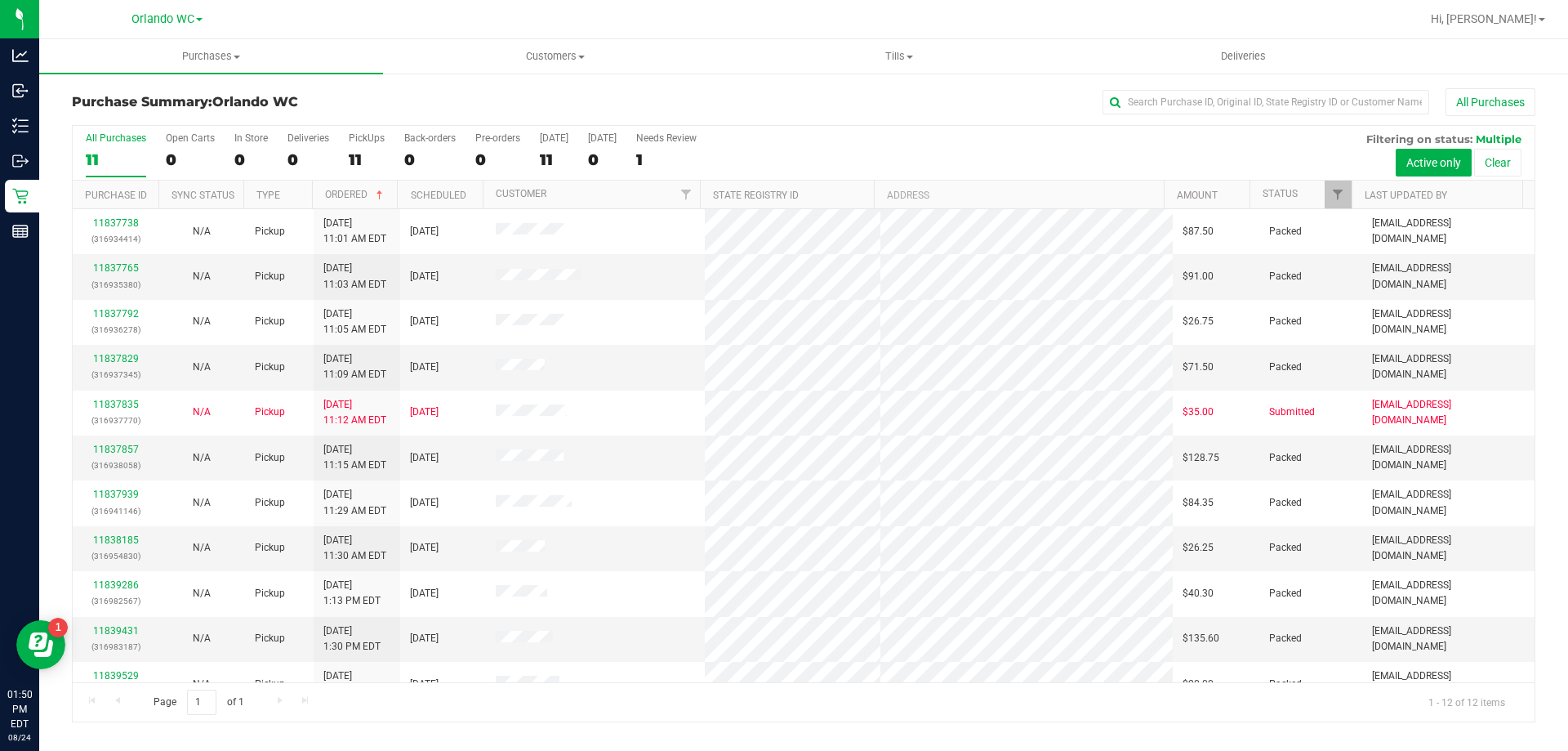
click at [456, 106] on h3 "Purchase Summary: Orlando WC" at bounding box center [315, 102] width 487 height 15
click at [111, 163] on div "11" at bounding box center [116, 159] width 61 height 18
click at [0, 0] on input "All Purchases 11" at bounding box center [0, 0] width 0 height 0
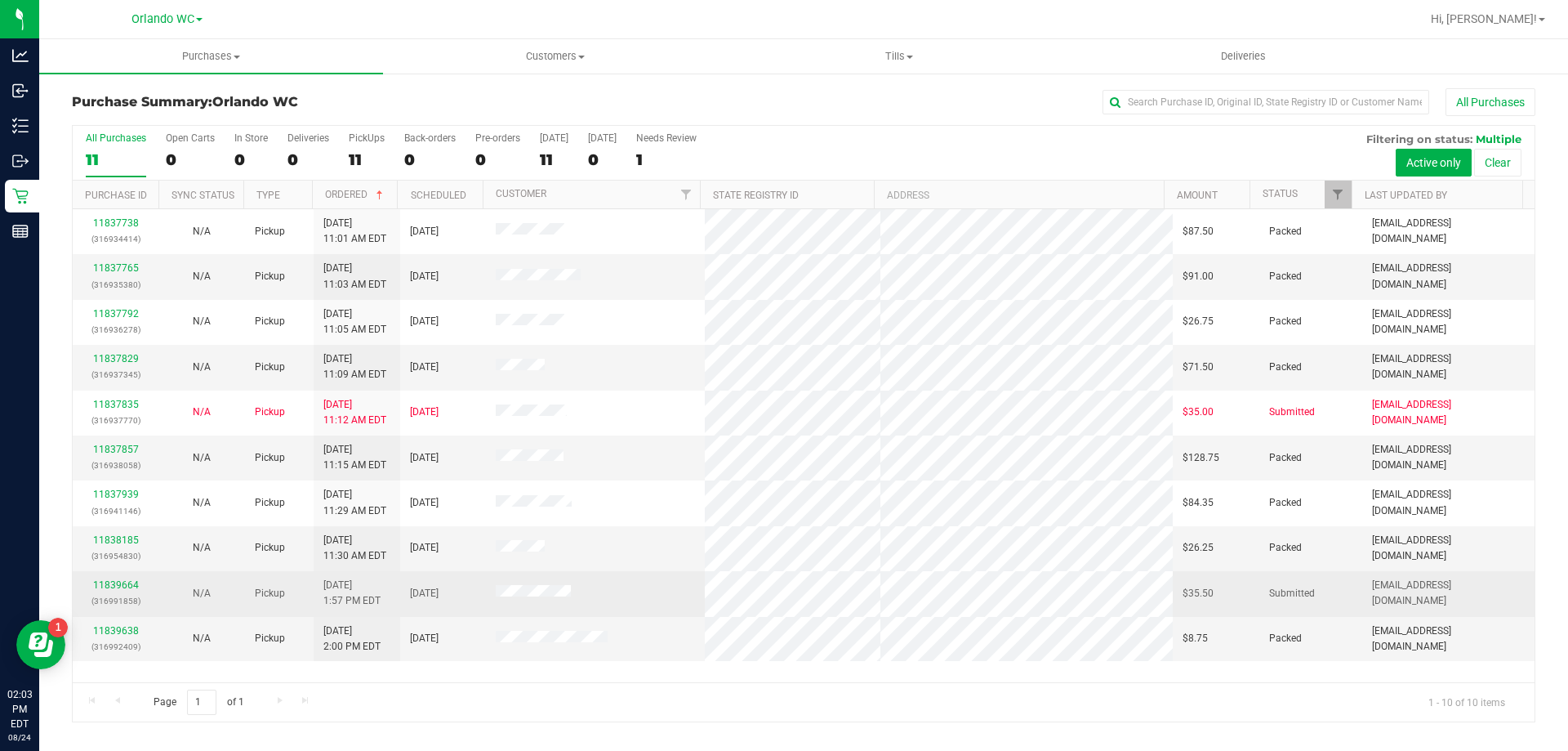
click at [675, 586] on td at bounding box center [595, 593] width 219 height 45
click at [400, 602] on td "8/24/2025" at bounding box center [443, 593] width 86 height 45
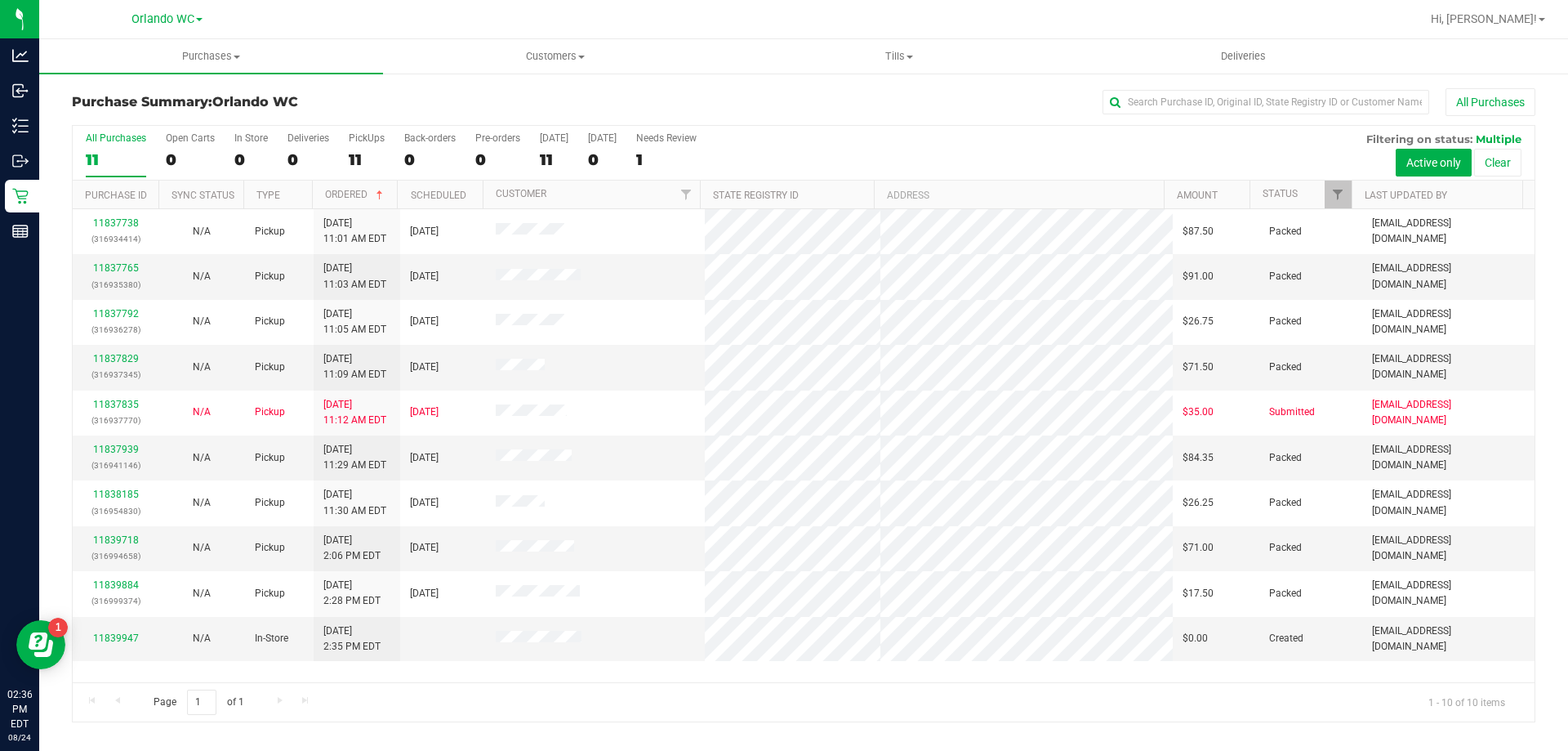
click at [118, 161] on div "11" at bounding box center [116, 159] width 61 height 18
click at [0, 0] on input "All Purchases 11" at bounding box center [0, 0] width 0 height 0
click at [338, 194] on link "Ordered" at bounding box center [356, 194] width 61 height 11
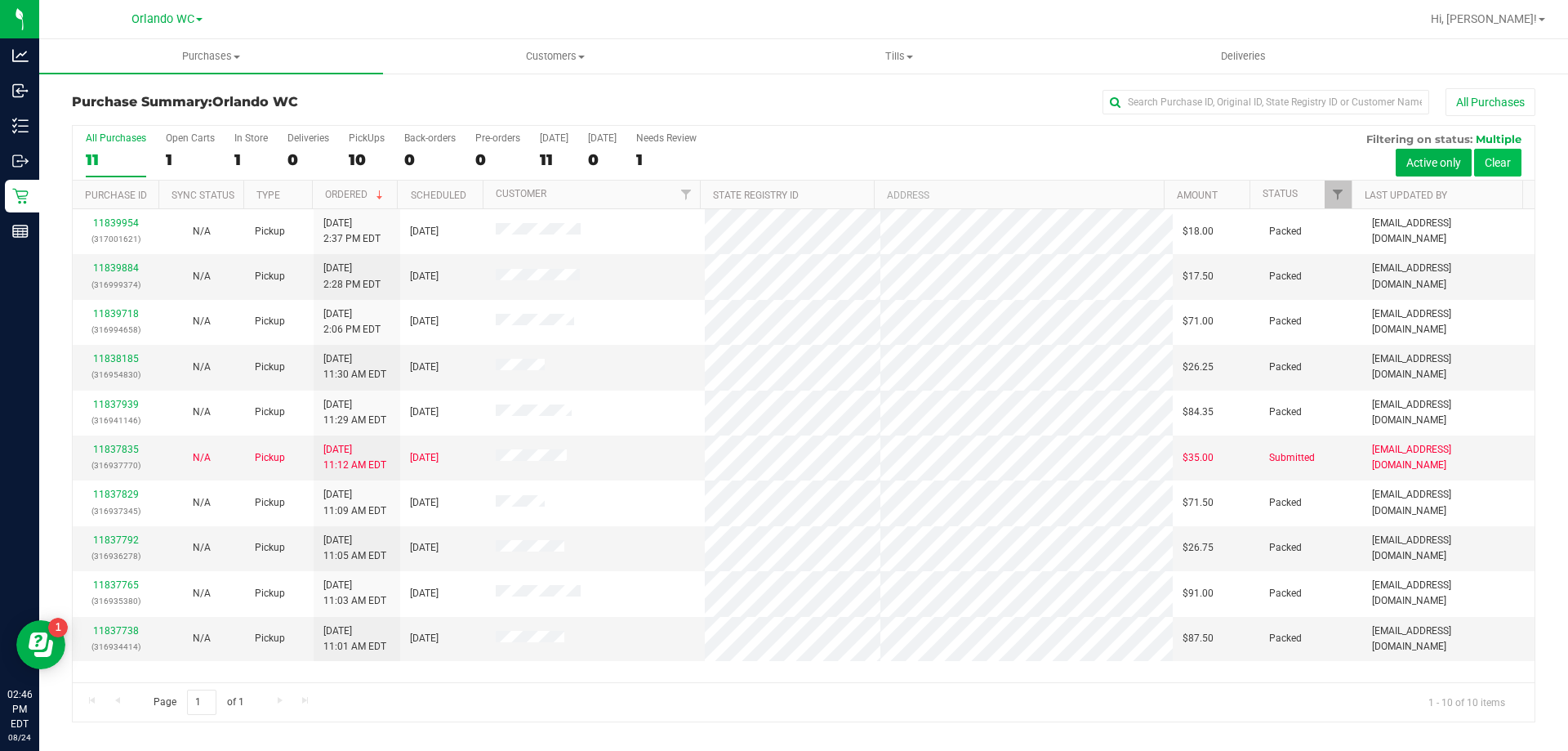
click at [1495, 162] on button "Clear" at bounding box center [1498, 162] width 47 height 28
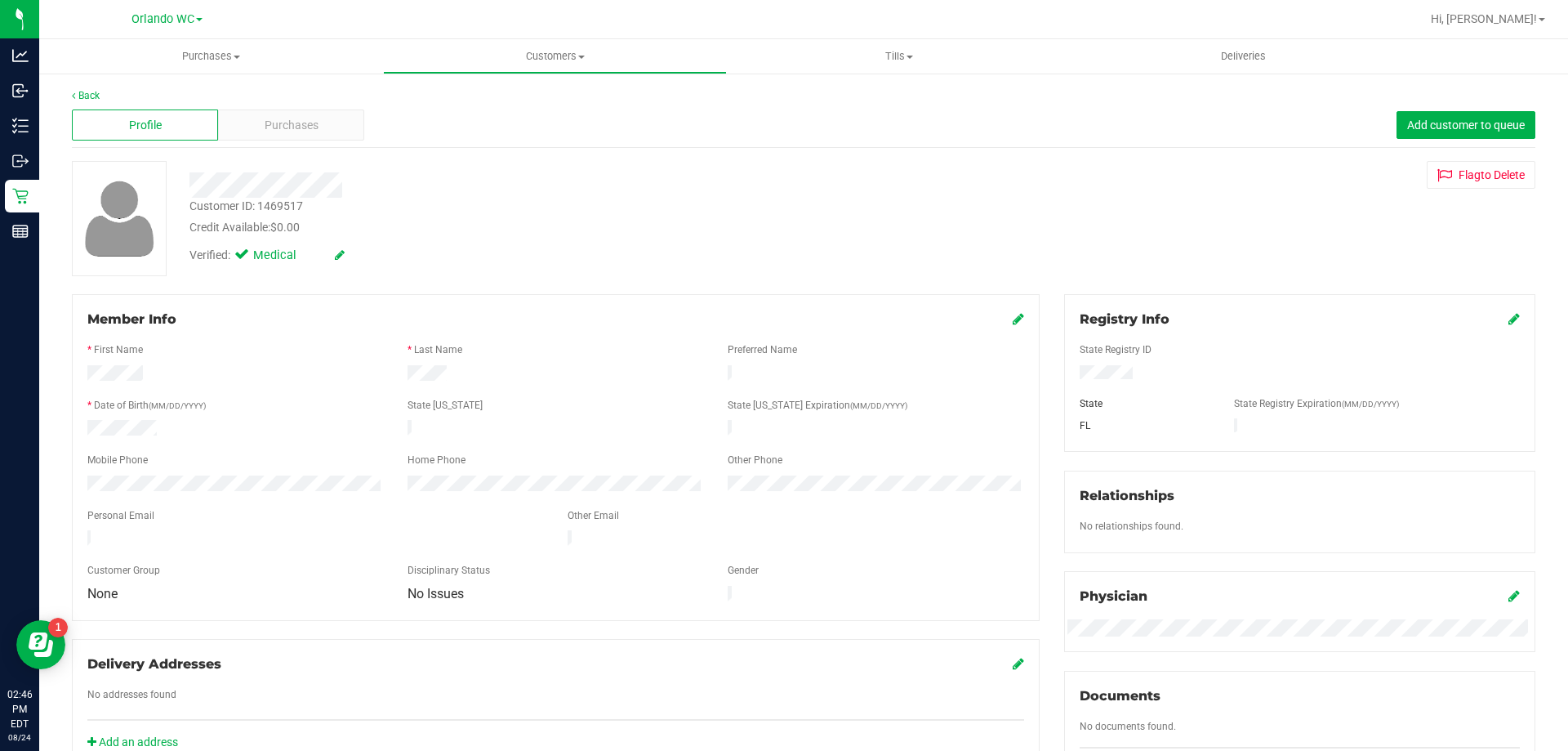
click at [496, 227] on div "Credit Available: $0.00" at bounding box center [550, 227] width 720 height 18
click at [288, 128] on span "Purchases" at bounding box center [291, 126] width 54 height 18
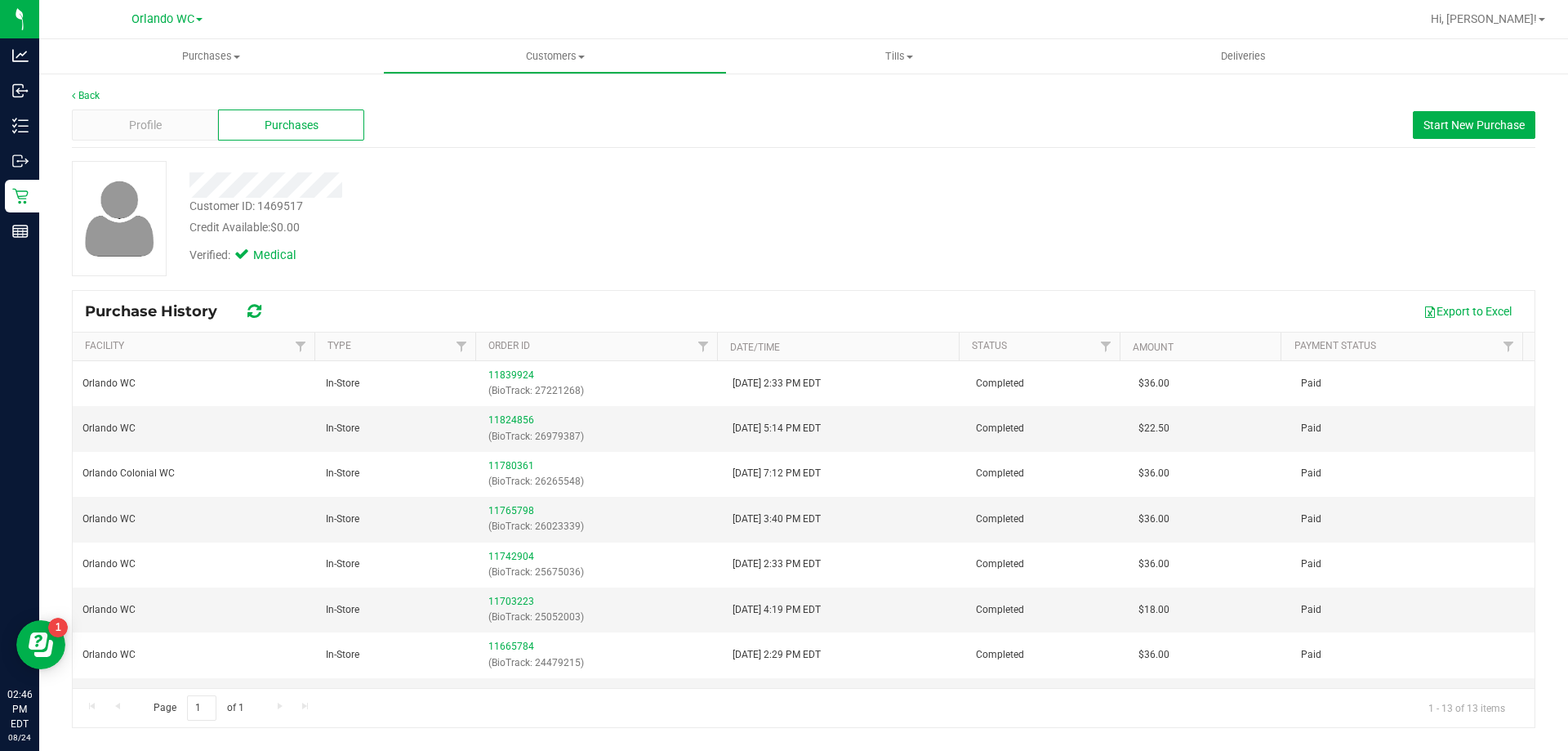
click at [602, 172] on div at bounding box center [549, 184] width 744 height 25
click at [529, 202] on div "Customer ID: 1469517 Credit Available: $0.00" at bounding box center [549, 217] width 744 height 39
click at [359, 291] on div "Purchase History Export to Excel" at bounding box center [803, 311] width 1462 height 41
click at [631, 190] on div at bounding box center [549, 184] width 744 height 25
click at [545, 48] on uib-tab-heading "Customers All customers Add a new customer All physicians" at bounding box center [555, 56] width 342 height 32
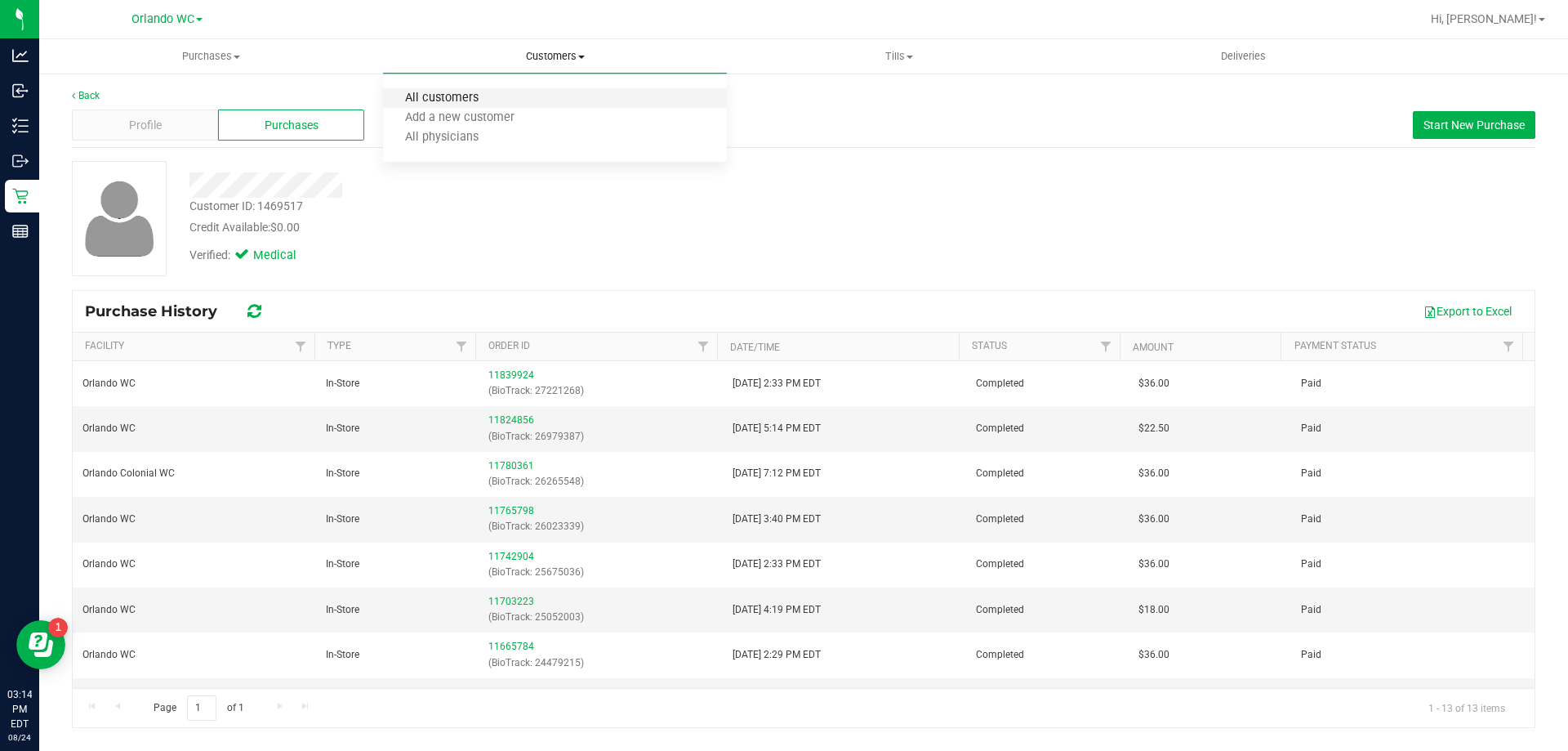
click at [477, 105] on span "All customers" at bounding box center [442, 98] width 118 height 14
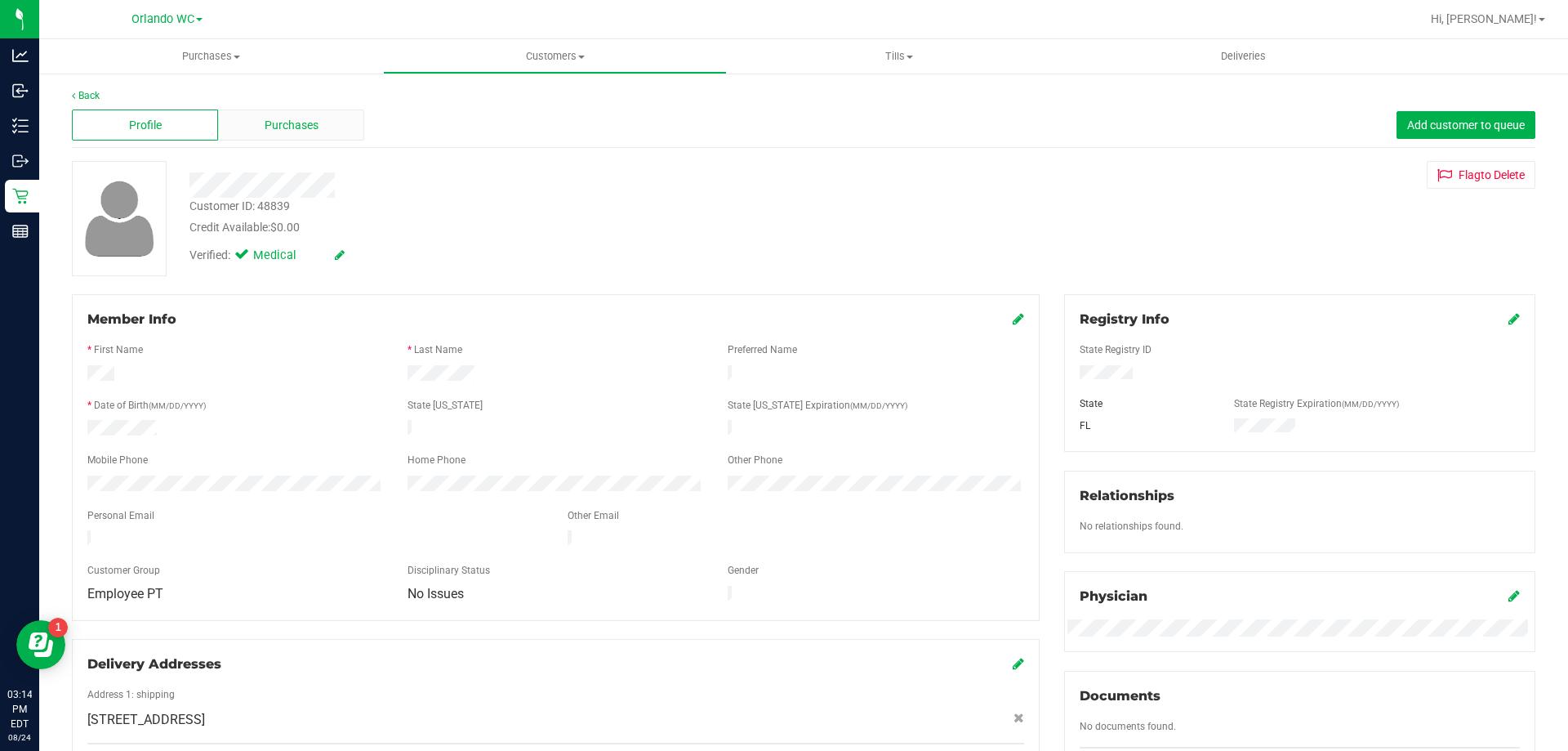
click at [285, 112] on div "Purchases" at bounding box center [291, 125] width 147 height 31
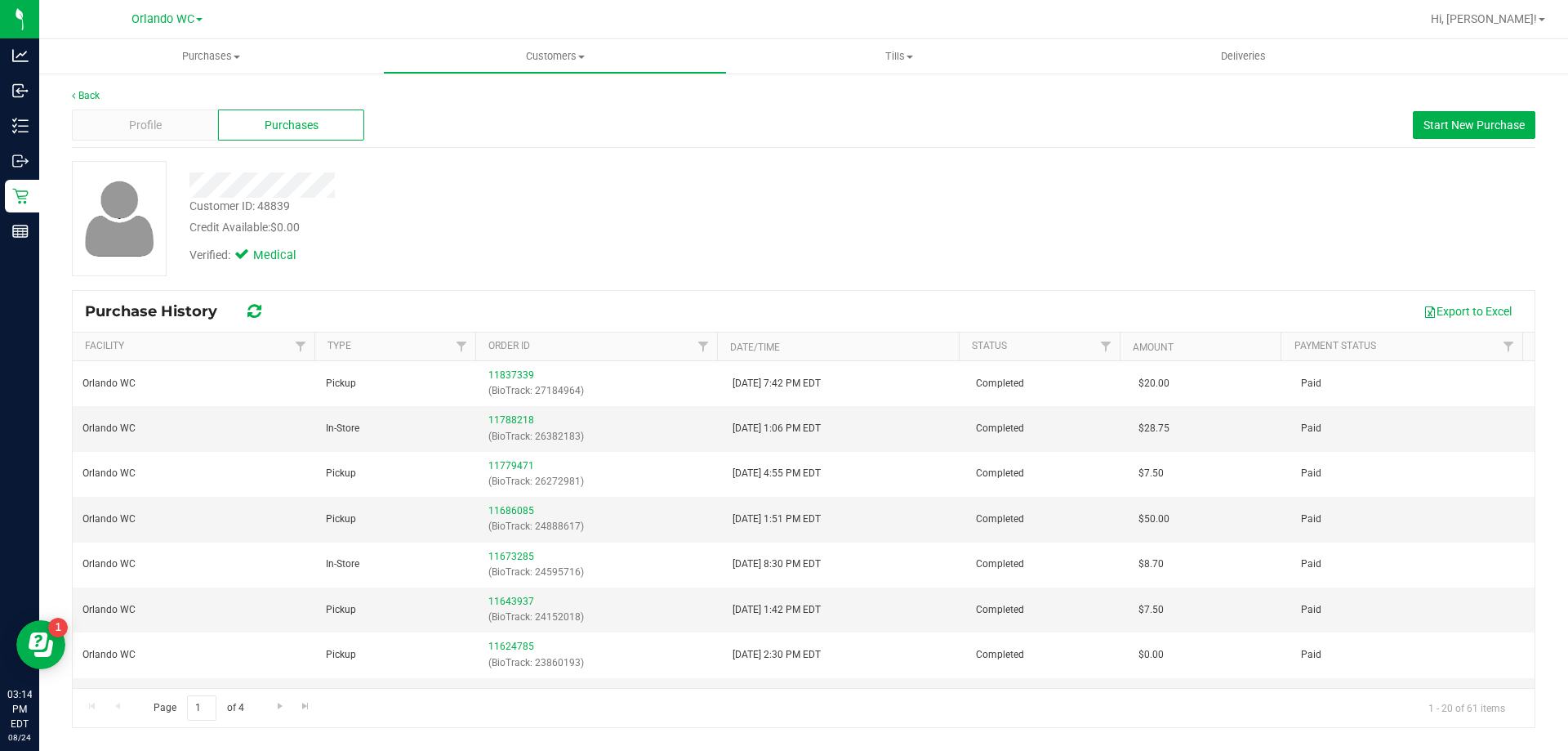
click at [538, 194] on div at bounding box center [549, 184] width 744 height 25
click at [1422, 126] on button "Start New Purchase" at bounding box center [1474, 126] width 123 height 28
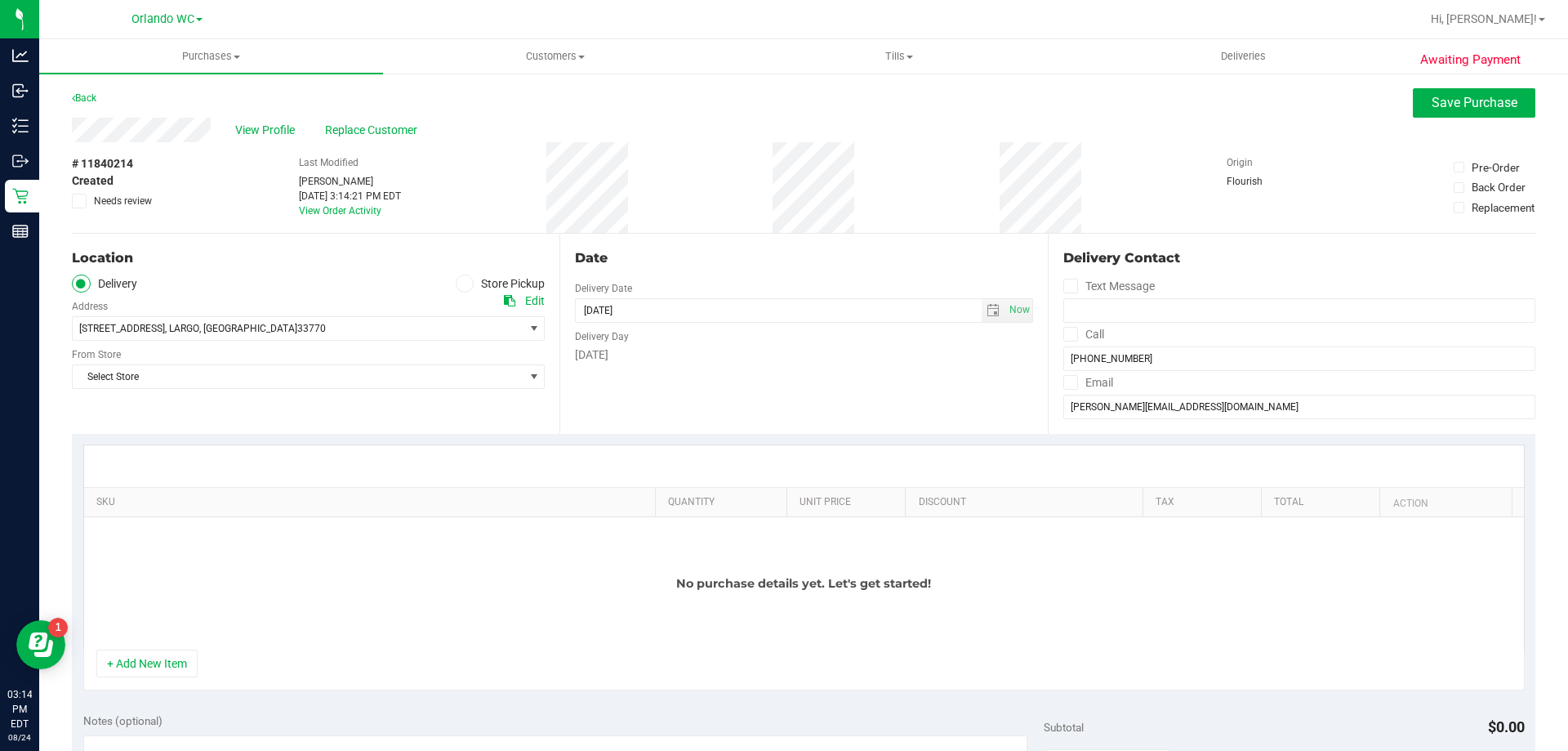
click at [466, 286] on span at bounding box center [464, 284] width 18 height 18
click at [0, 0] on input "Store Pickup" at bounding box center [0, 0] width 0 height 0
click at [440, 312] on div "Store" at bounding box center [308, 304] width 473 height 24
click at [427, 319] on span "Select Store" at bounding box center [298, 329] width 450 height 23
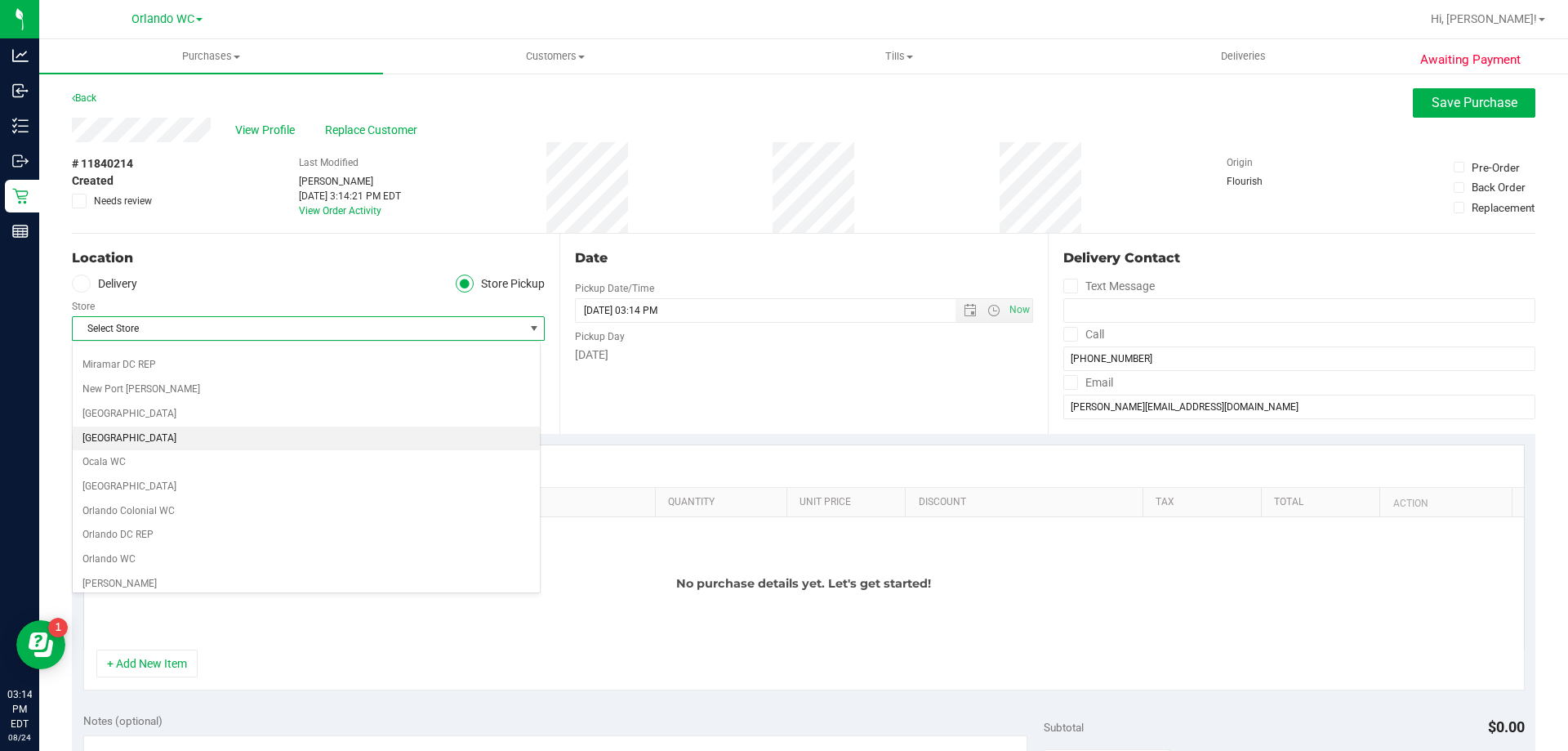
scroll to position [654, 0]
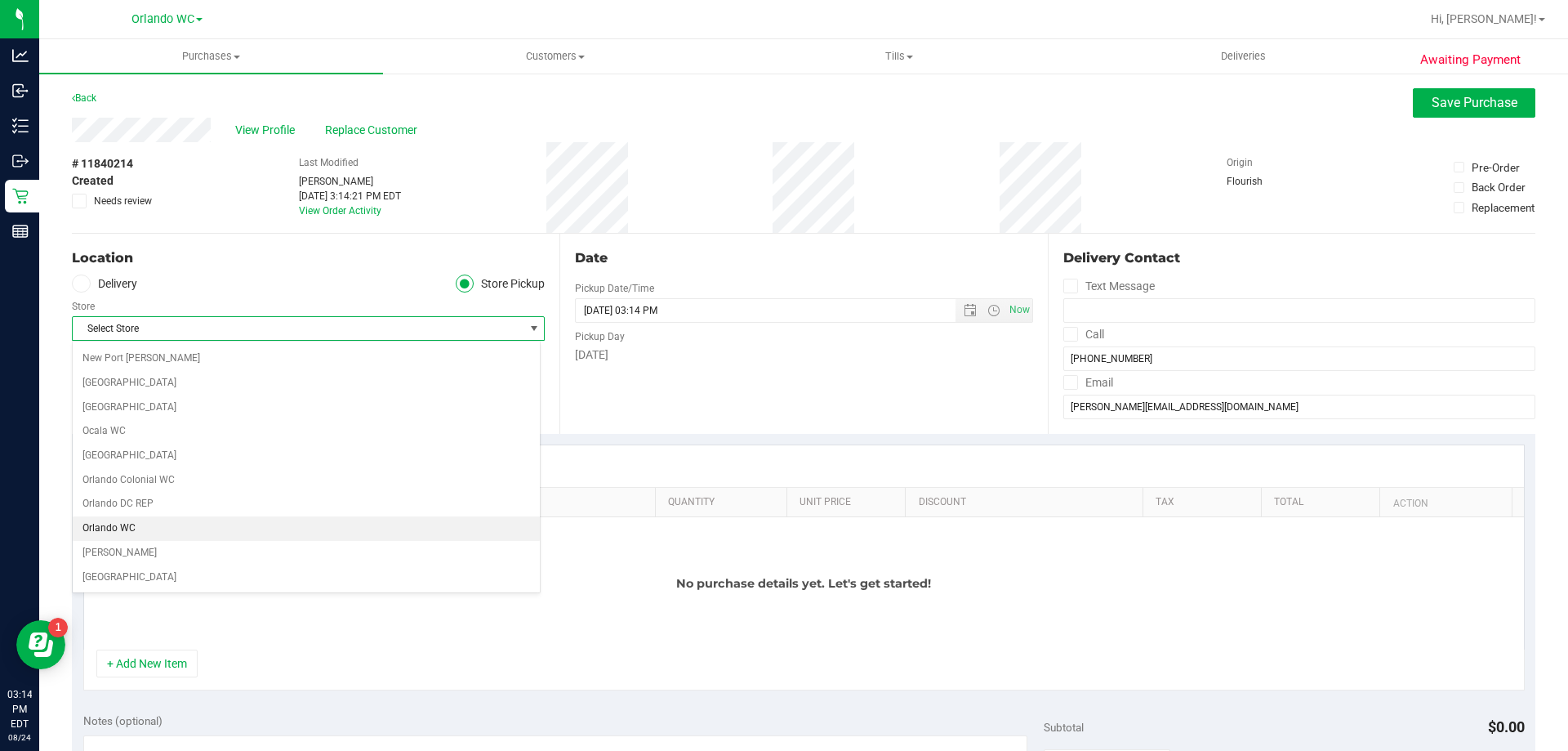
click at [134, 524] on li "Orlando WC" at bounding box center [306, 529] width 467 height 25
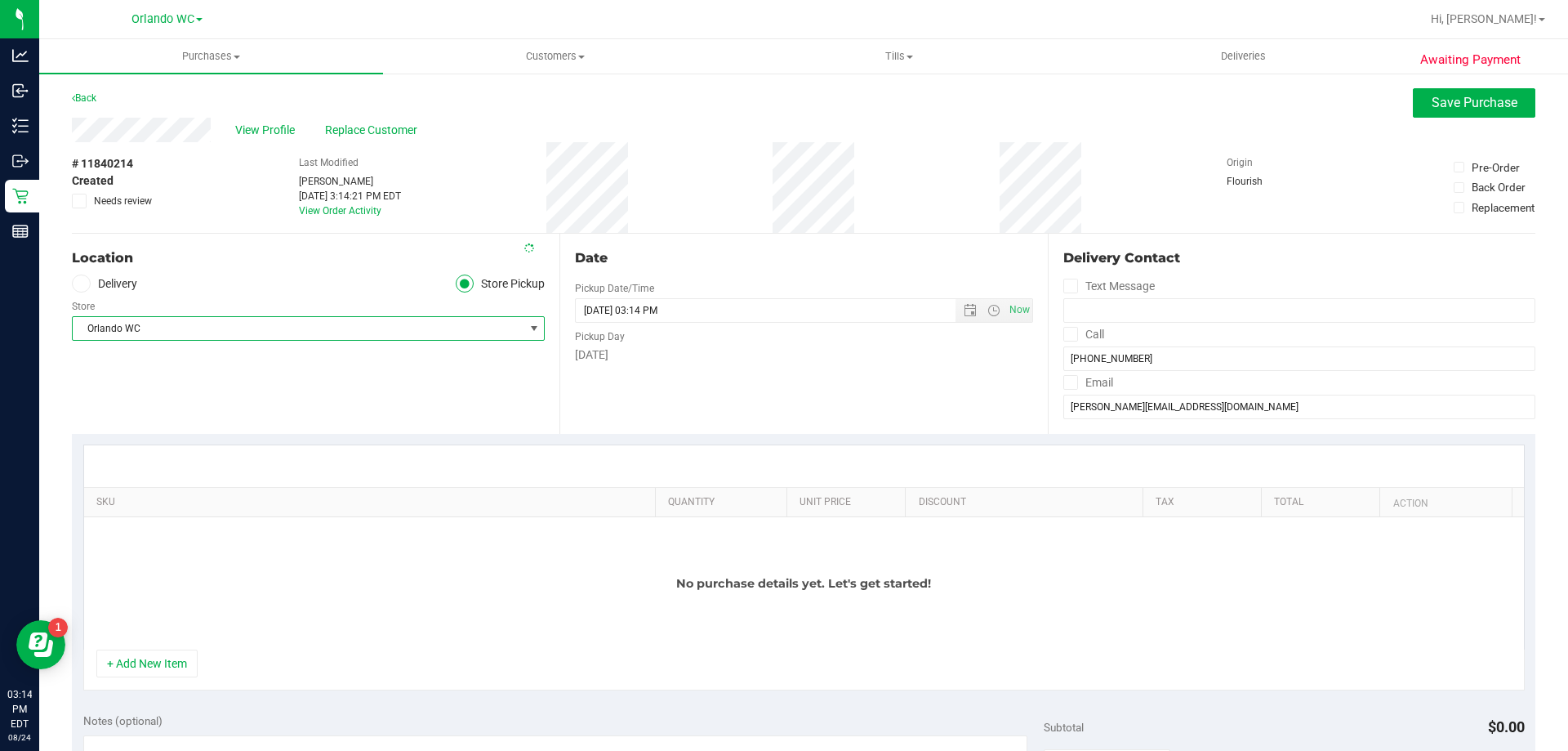
click at [234, 404] on div "Location Delivery Store Pickup Store Orlando WC Select Store Bonita Springs WC …" at bounding box center [315, 334] width 487 height 200
click at [183, 652] on button "+ Add New Item" at bounding box center [147, 664] width 101 height 28
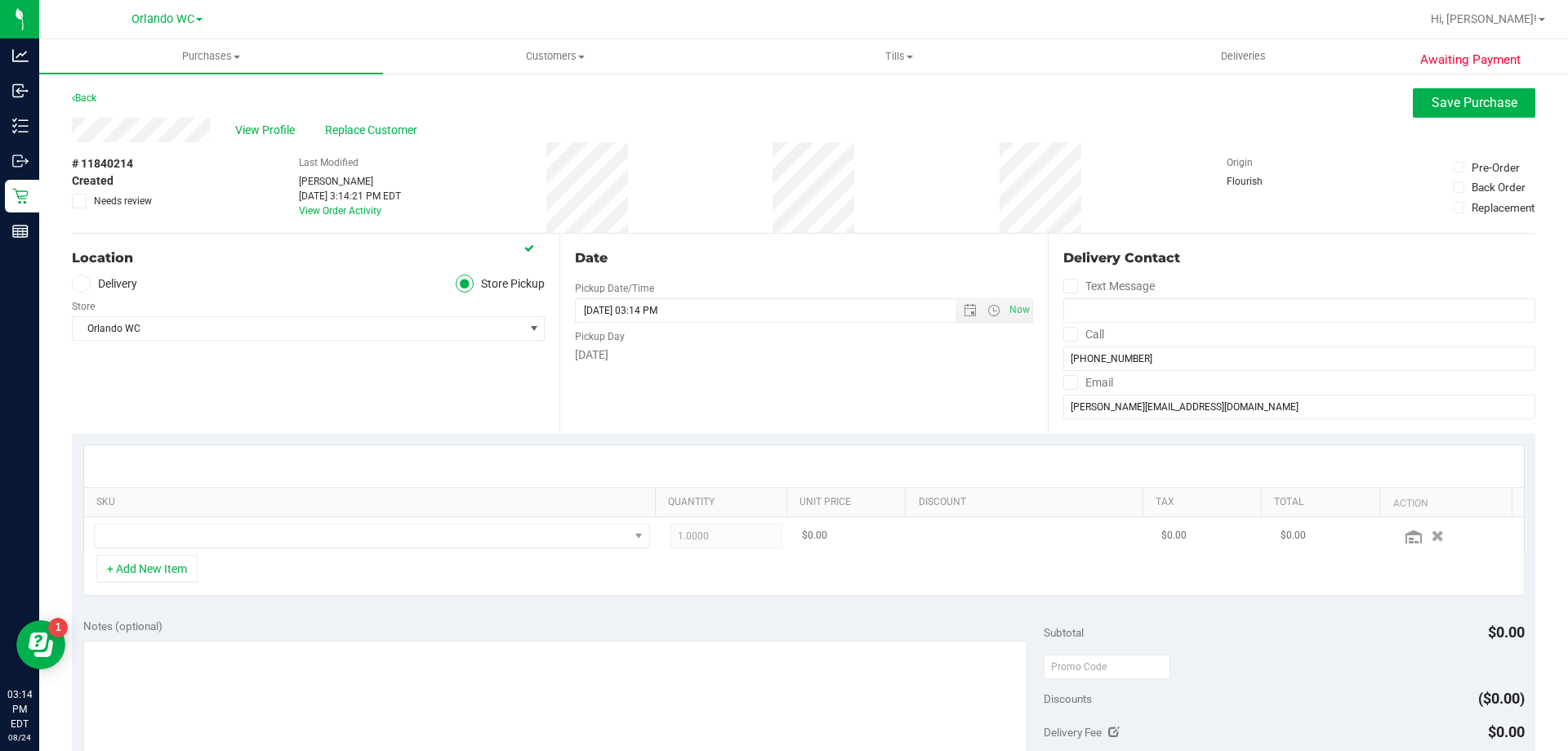
click at [286, 554] on td at bounding box center [372, 536] width 576 height 38
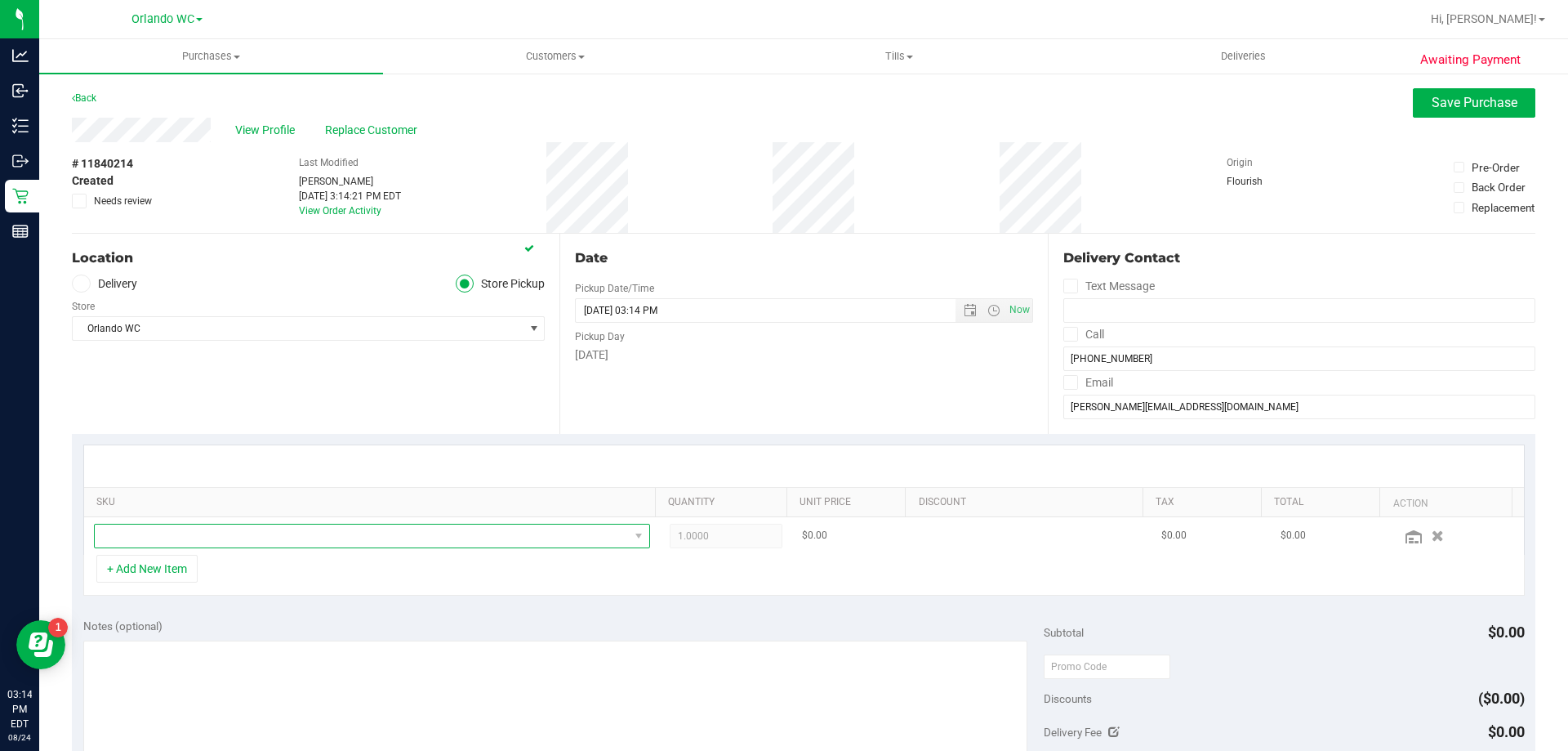
click at [284, 545] on span "NO DATA FOUND" at bounding box center [362, 536] width 534 height 23
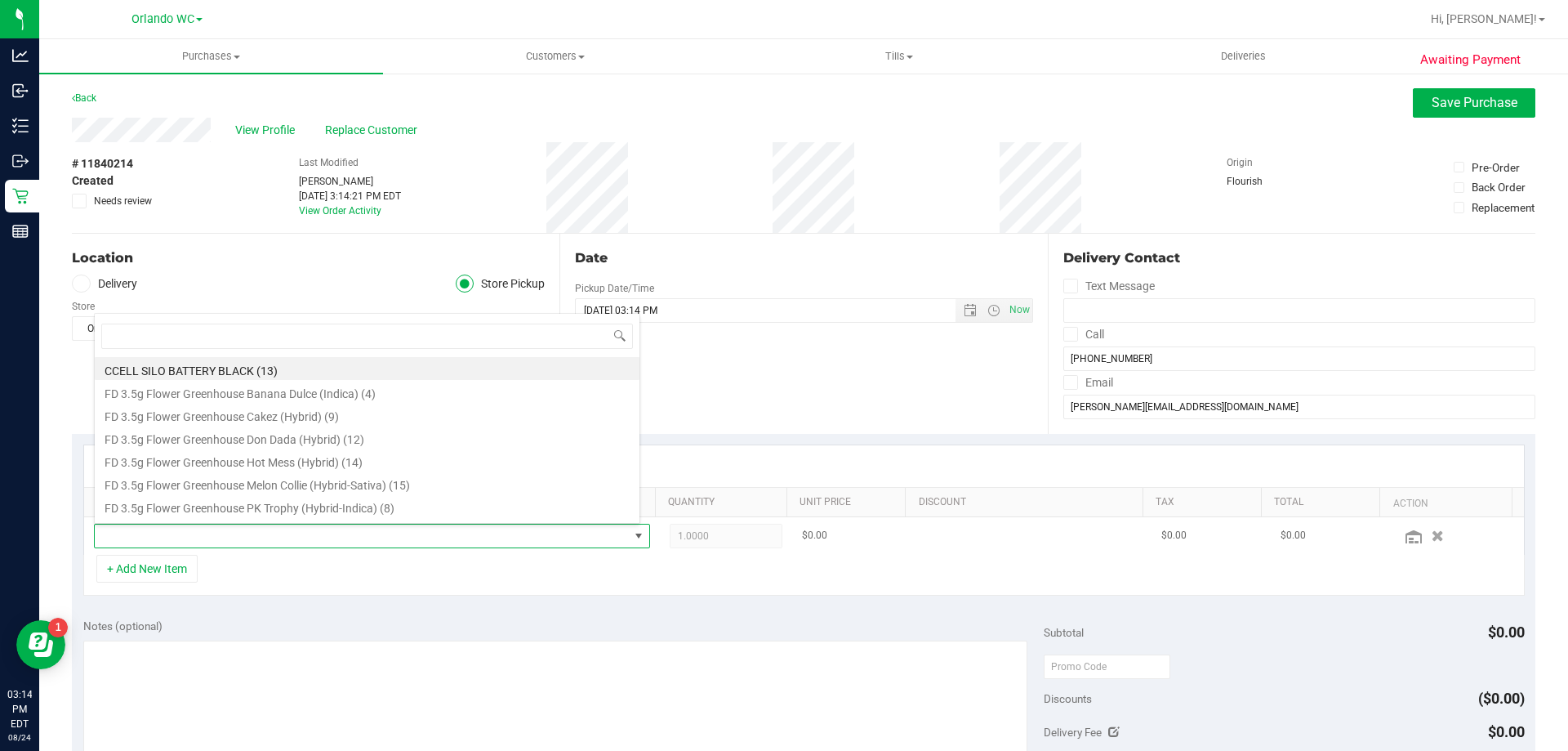
scroll to position [25, 542]
type input "revive"
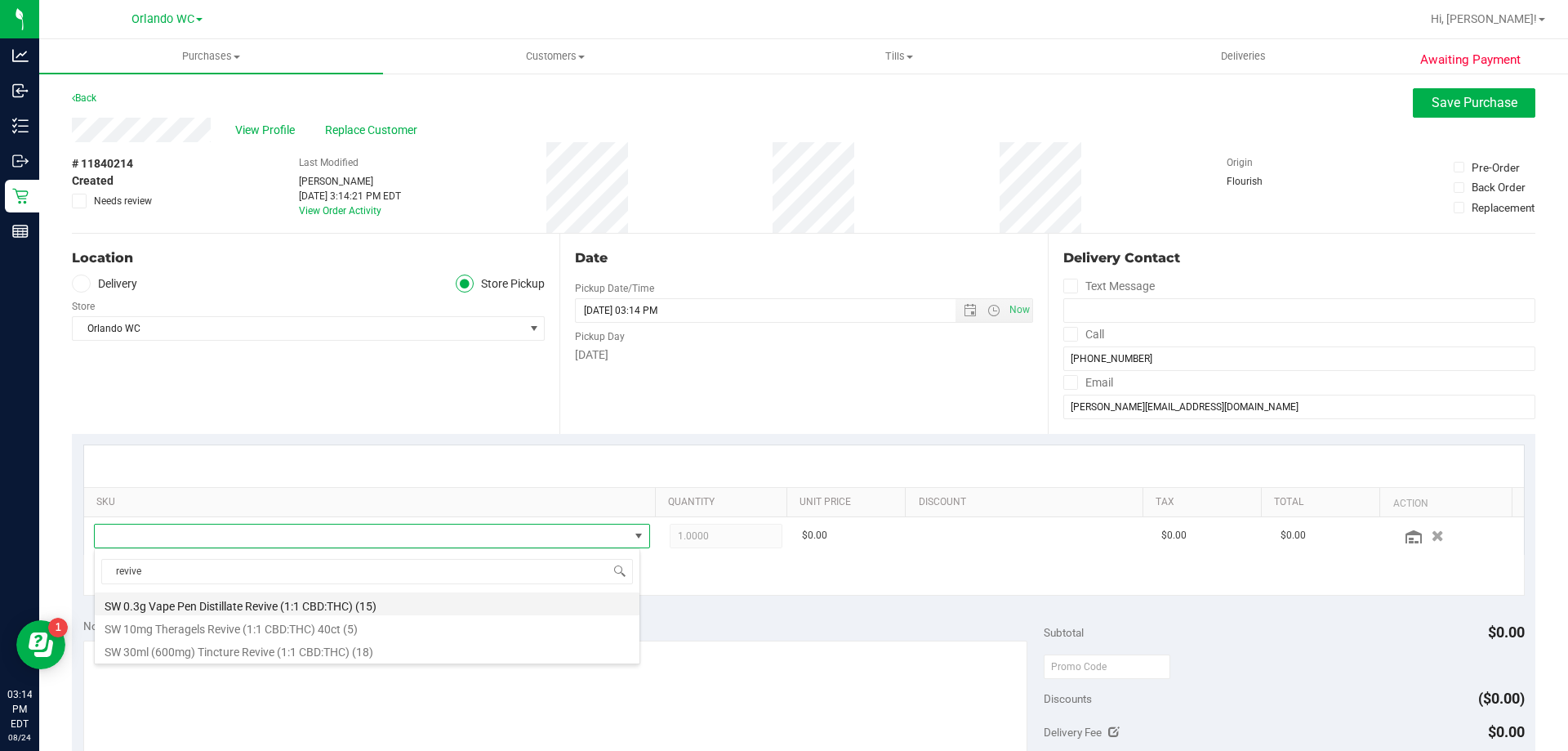
click at [320, 604] on li "SW 0.3g Vape Pen Distillate Revive (1:1 CBD:THC) (15)" at bounding box center [367, 603] width 544 height 23
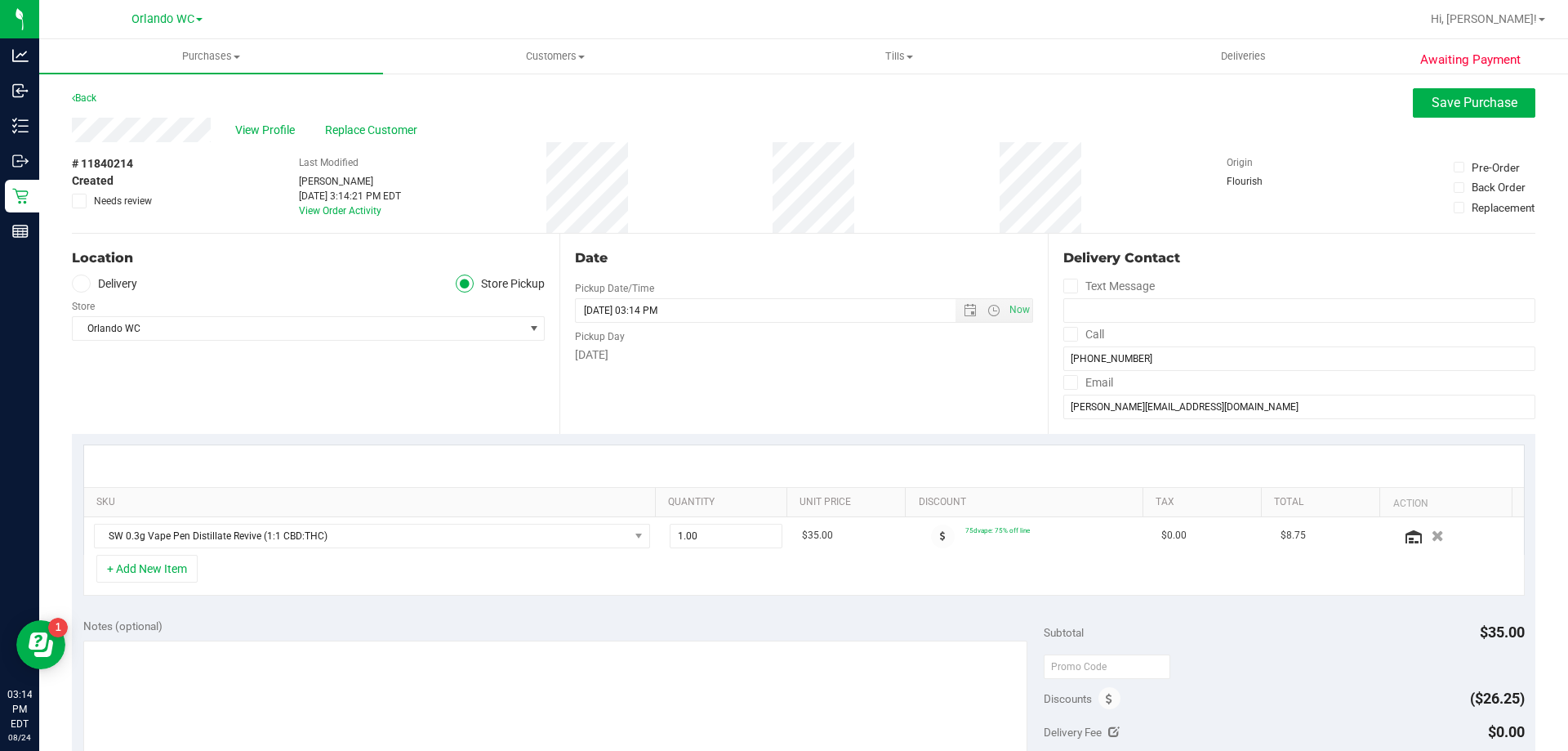
click at [729, 612] on div "Notes (optional) Subtotal $35.00 Discounts ($26.25) Delivery Fee $0.00 Sales Ta…" at bounding box center [803, 754] width 1464 height 294
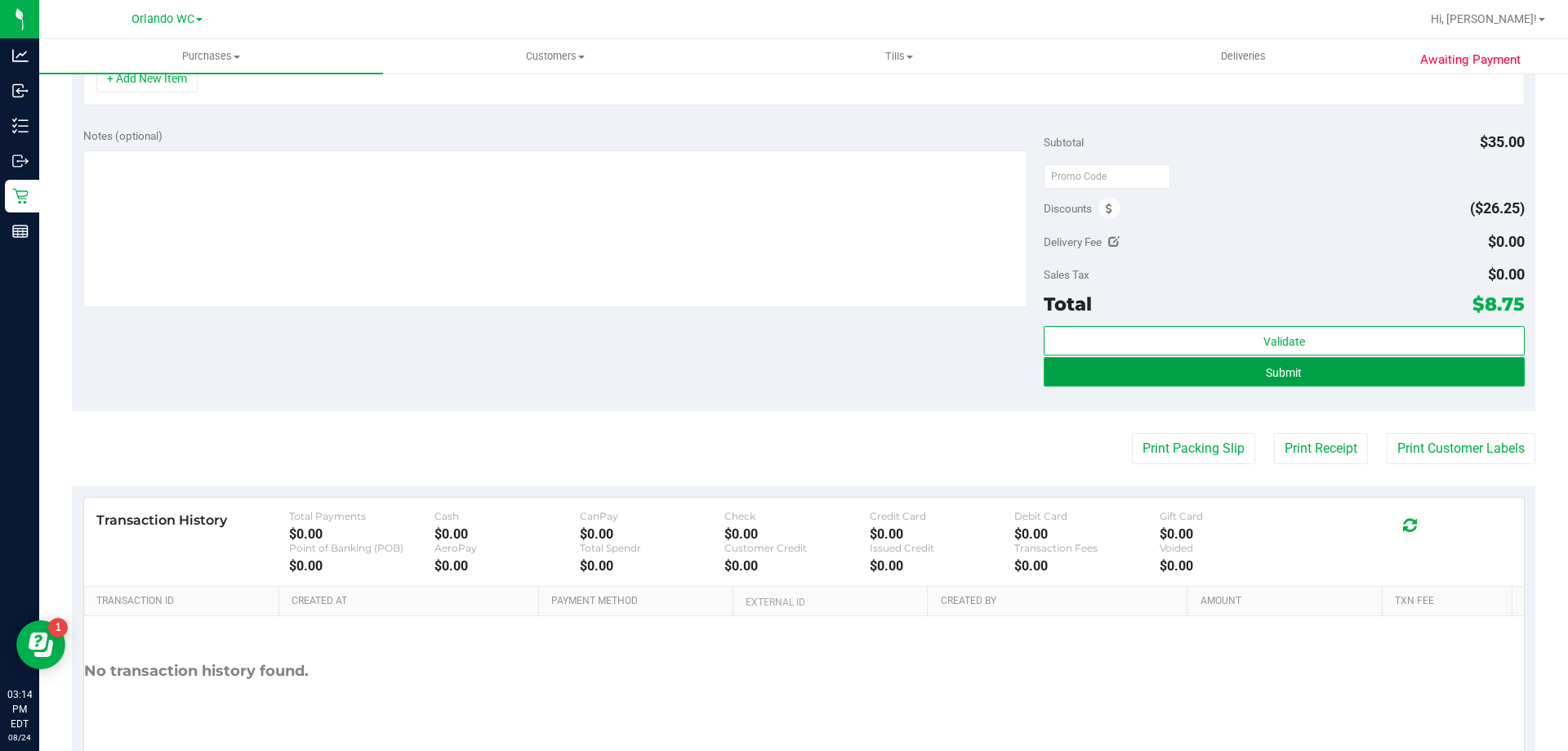
click at [1176, 369] on button "Submit" at bounding box center [1284, 371] width 480 height 29
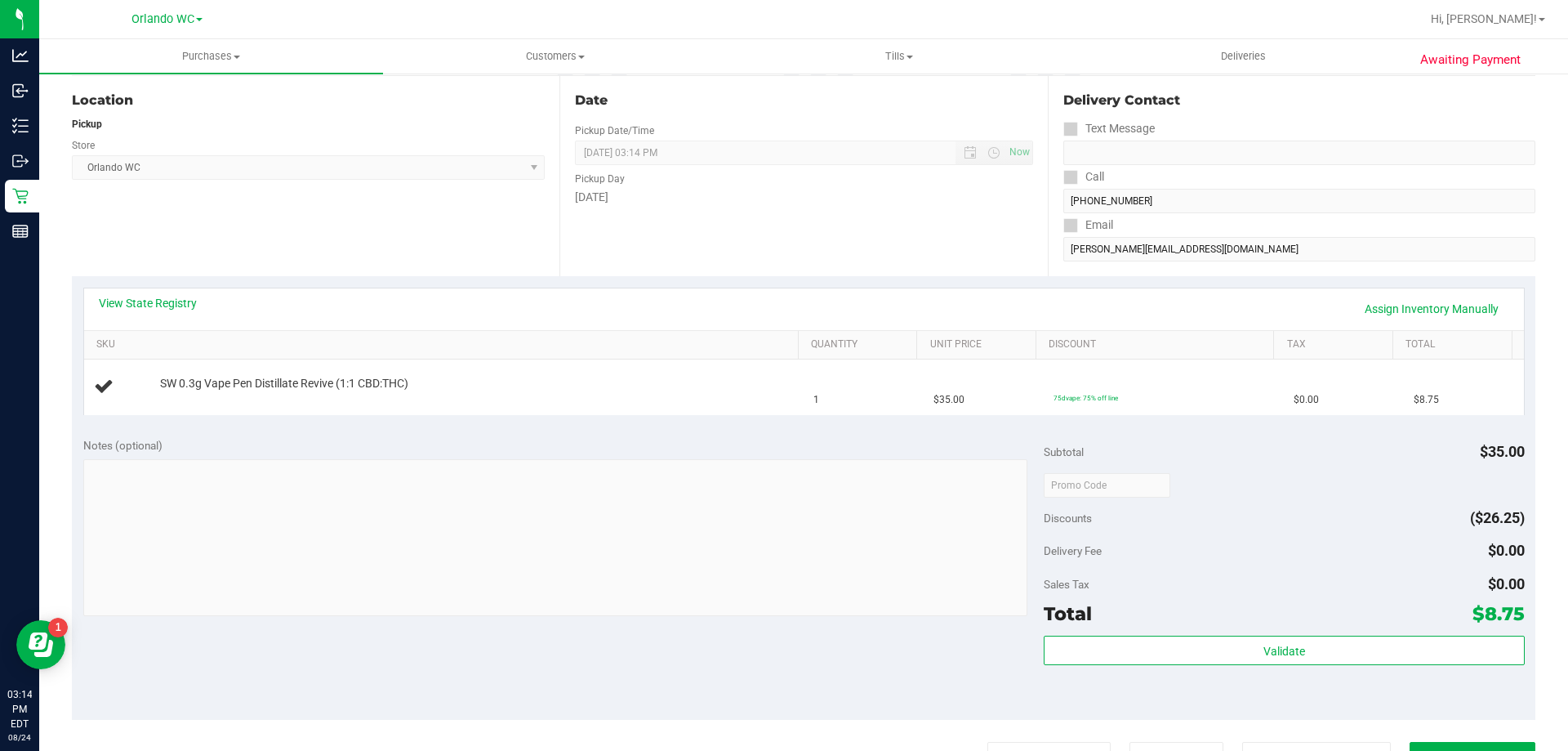
scroll to position [138, 0]
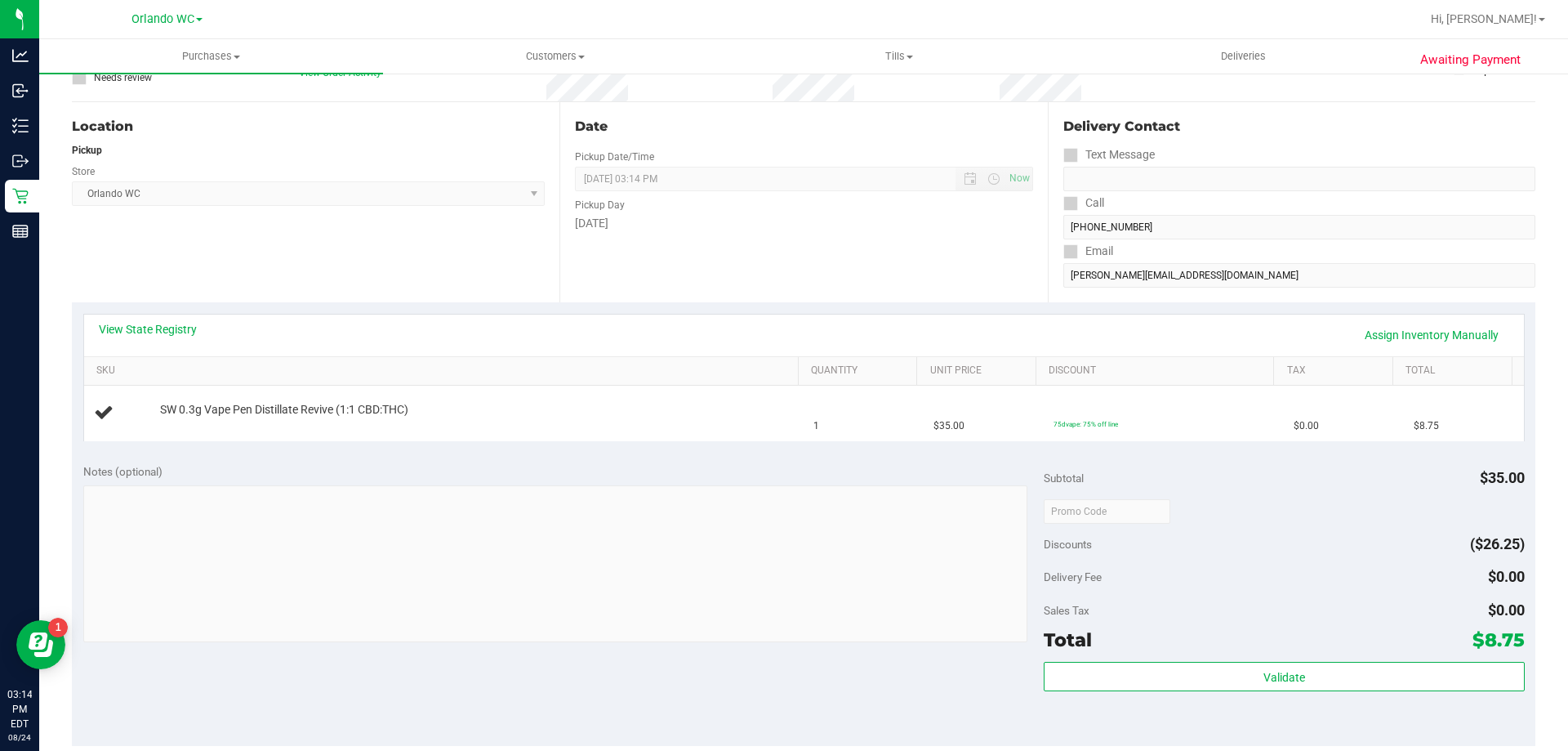
click at [521, 462] on div "Notes (optional) Subtotal $35.00 Discounts ($26.25) Delivery Fee $0.00 Sales Ta…" at bounding box center [803, 598] width 1464 height 294
click at [520, 458] on div "Notes (optional) Subtotal $35.00 Discounts ($26.25) Delivery Fee $0.00 Sales Ta…" at bounding box center [803, 598] width 1464 height 294
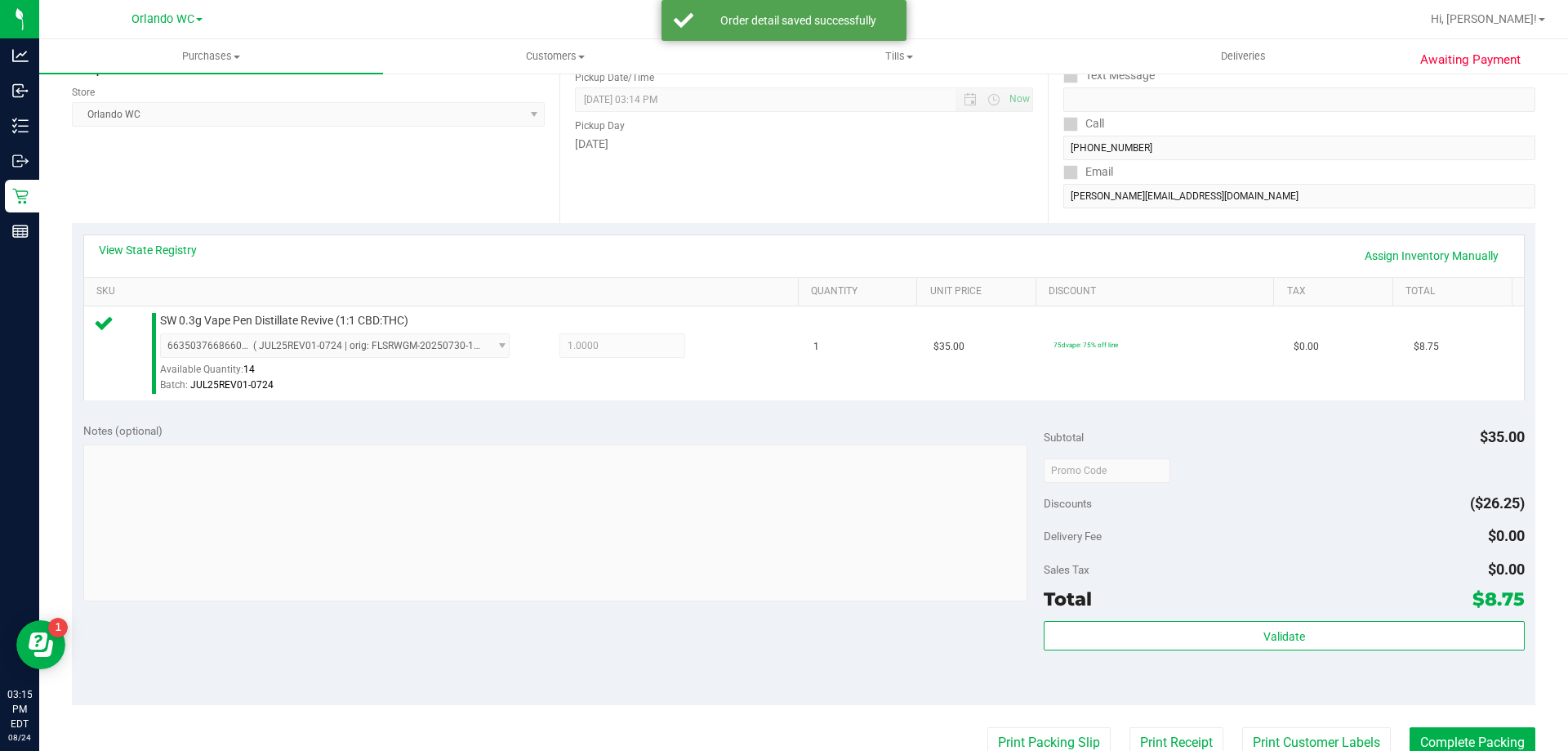
scroll to position [301, 0]
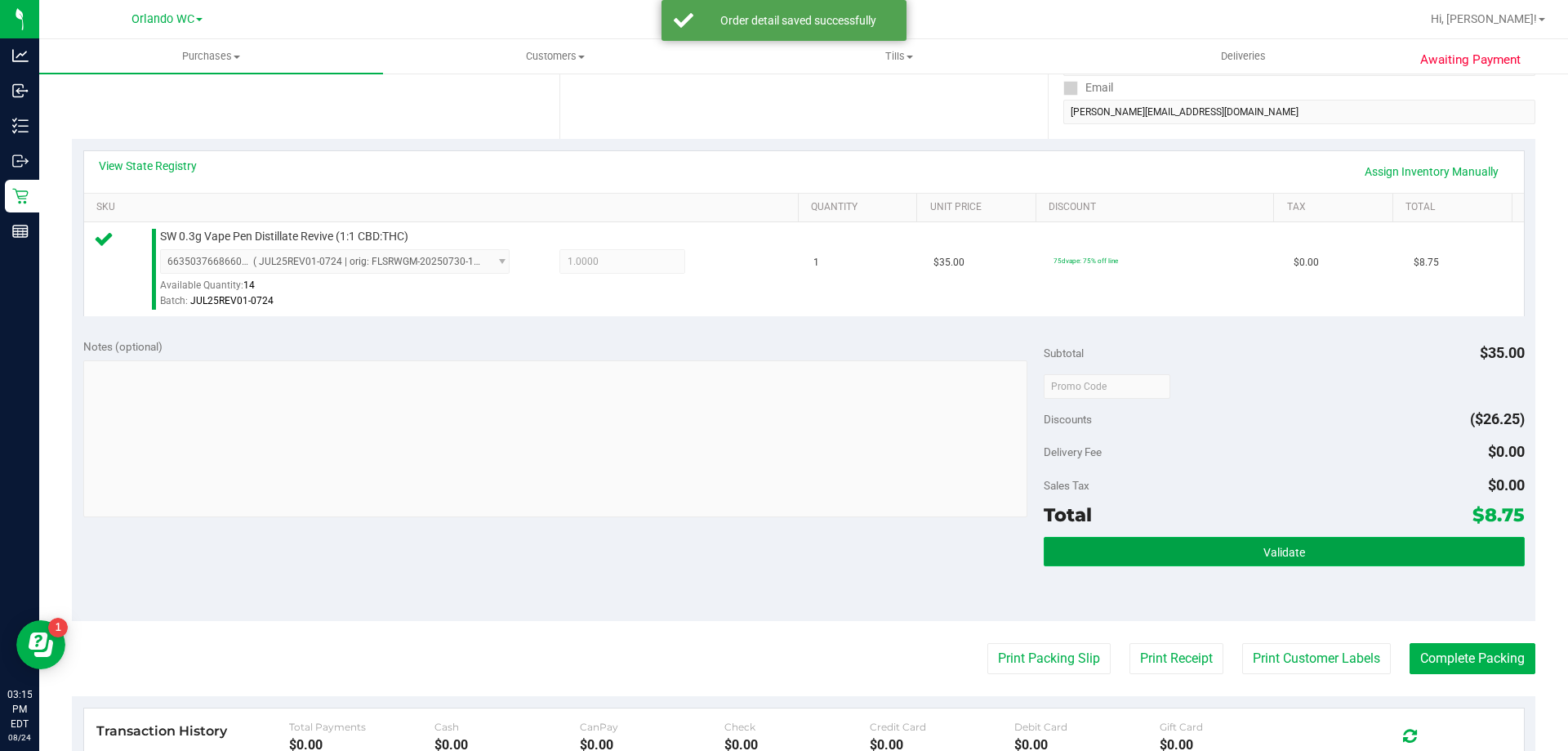
click at [1228, 541] on button "Validate" at bounding box center [1284, 551] width 480 height 29
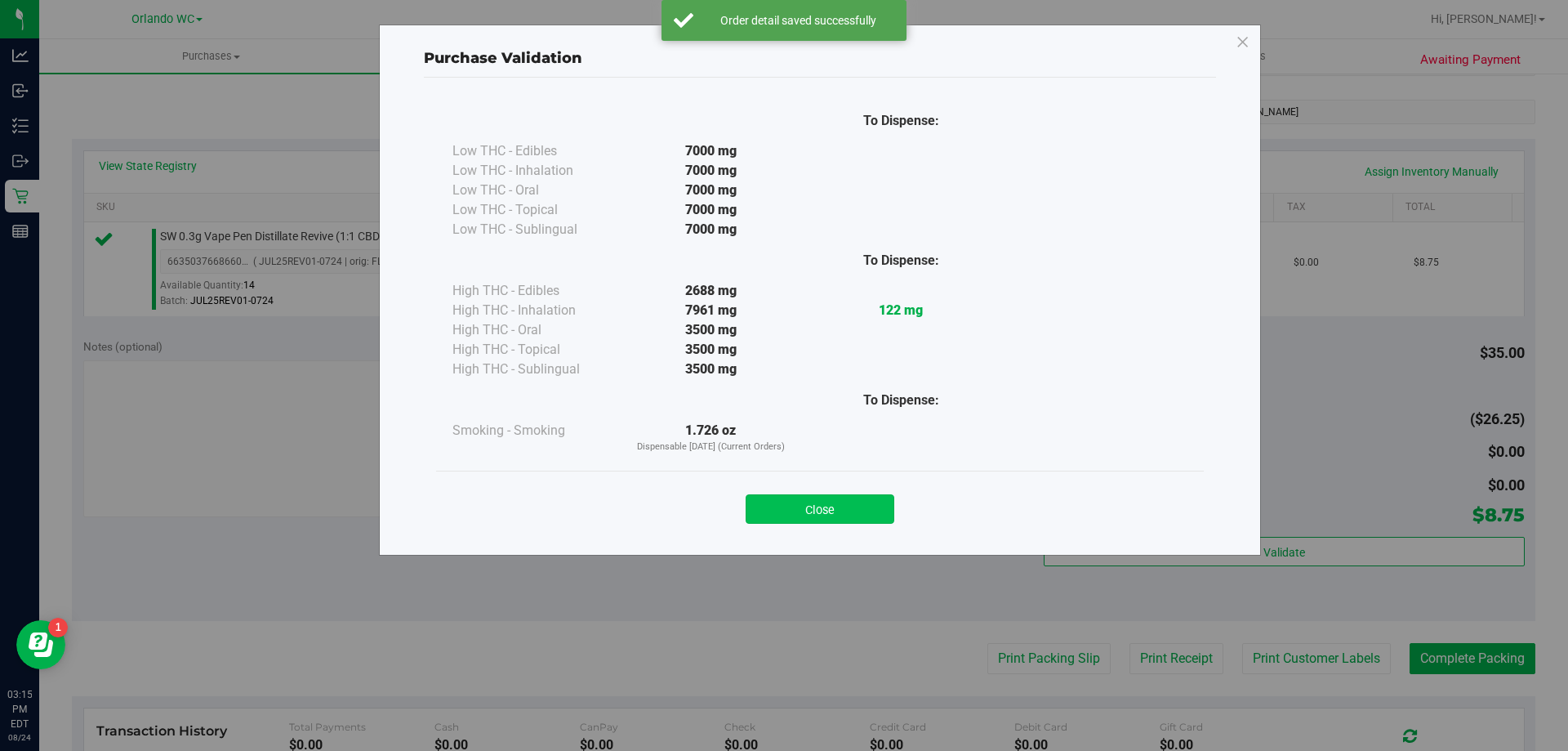
click at [863, 519] on button "Close" at bounding box center [819, 509] width 148 height 29
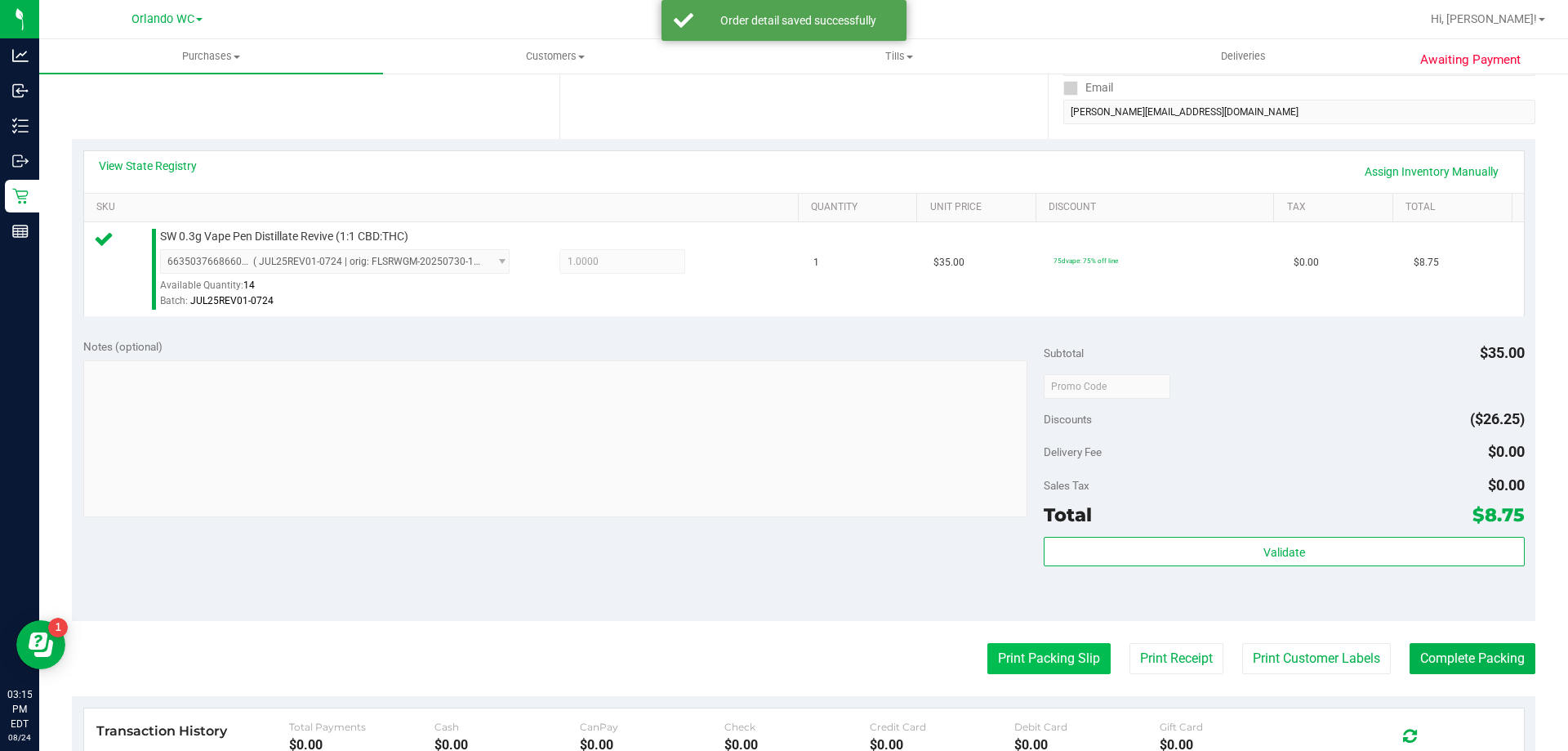
click at [1012, 650] on button "Print Packing Slip" at bounding box center [1049, 658] width 123 height 31
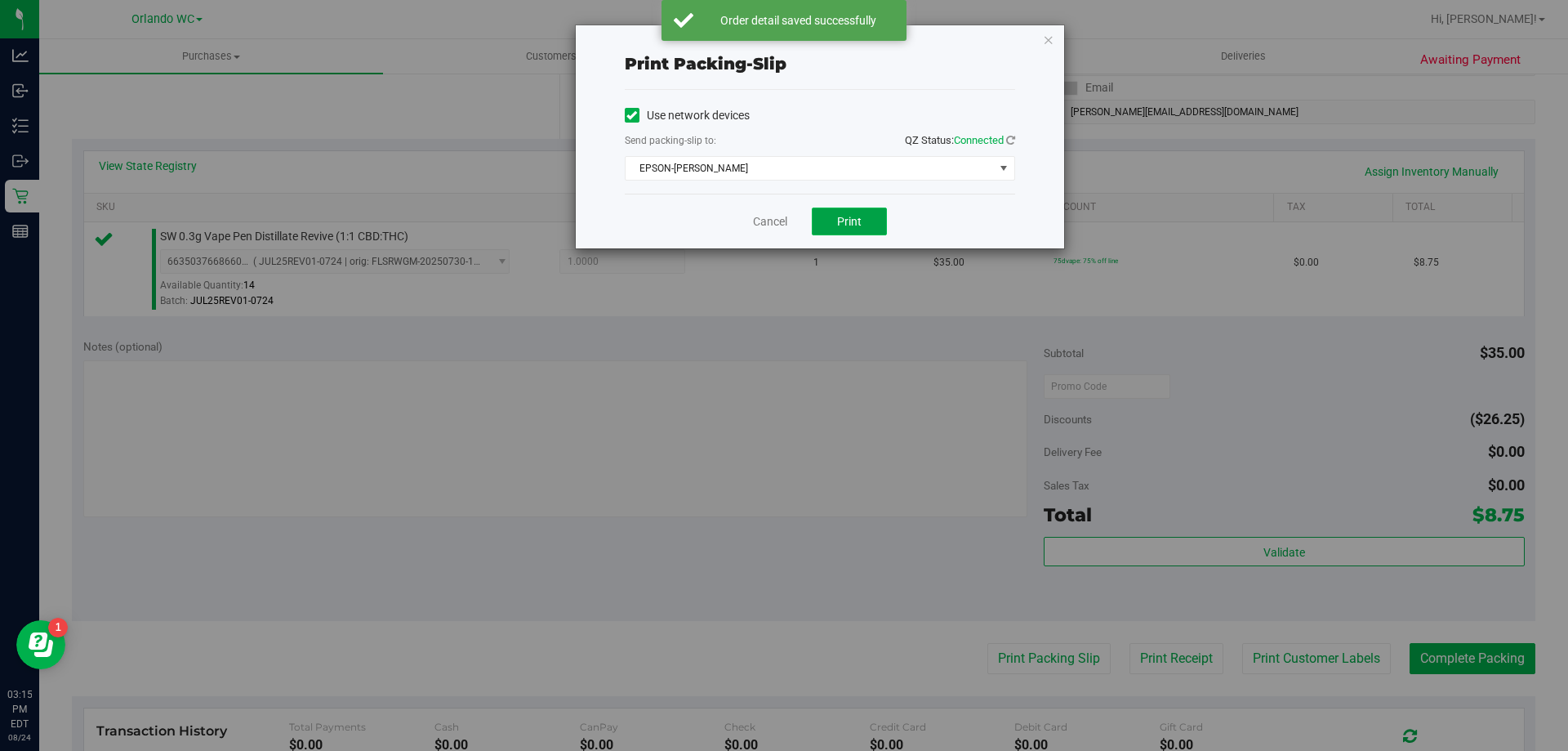
click at [861, 229] on button "Print" at bounding box center [850, 221] width 76 height 28
click at [764, 223] on link "Cancel" at bounding box center [770, 222] width 34 height 18
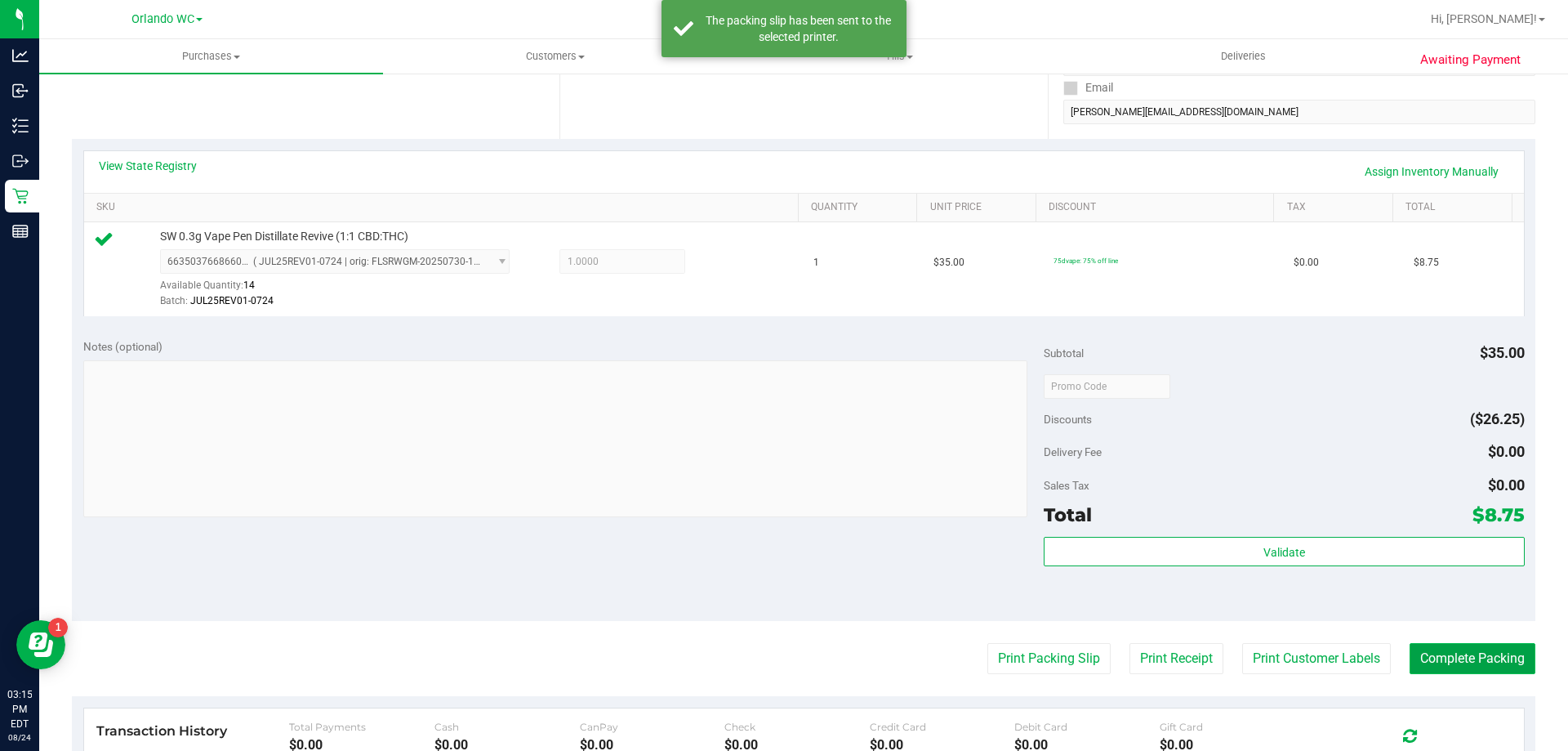
click at [1454, 661] on button "Complete Packing" at bounding box center [1472, 658] width 126 height 31
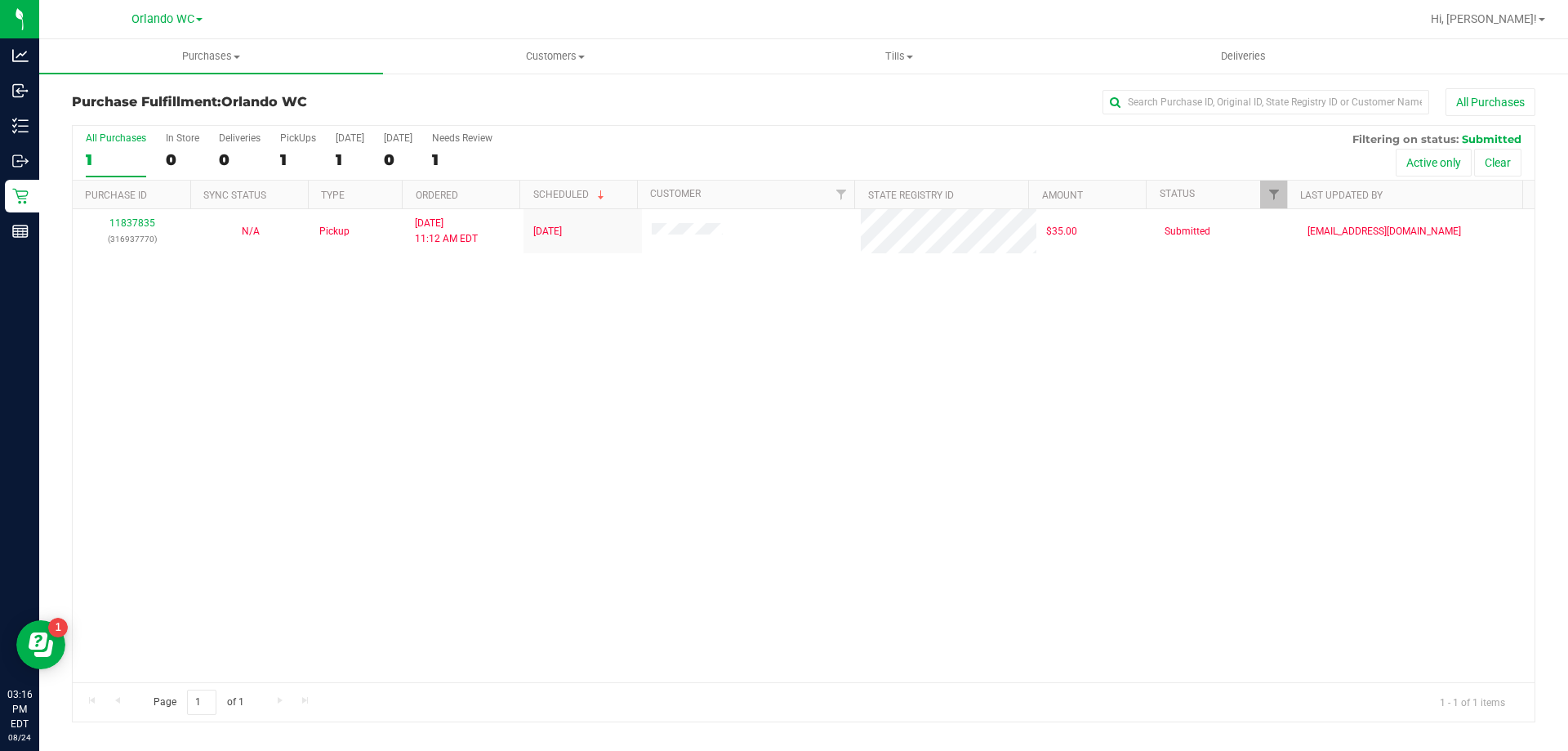
click at [110, 148] on label "All Purchases 1" at bounding box center [116, 155] width 61 height 45
click at [0, 0] on input "All Purchases 1" at bounding box center [0, 0] width 0 height 0
click at [388, 368] on div "11837835 (316937770) N/A Pickup 8/24/2025 11:12 AM EDT 8/24/2025 $35.00 Submitt…" at bounding box center [803, 445] width 1462 height 473
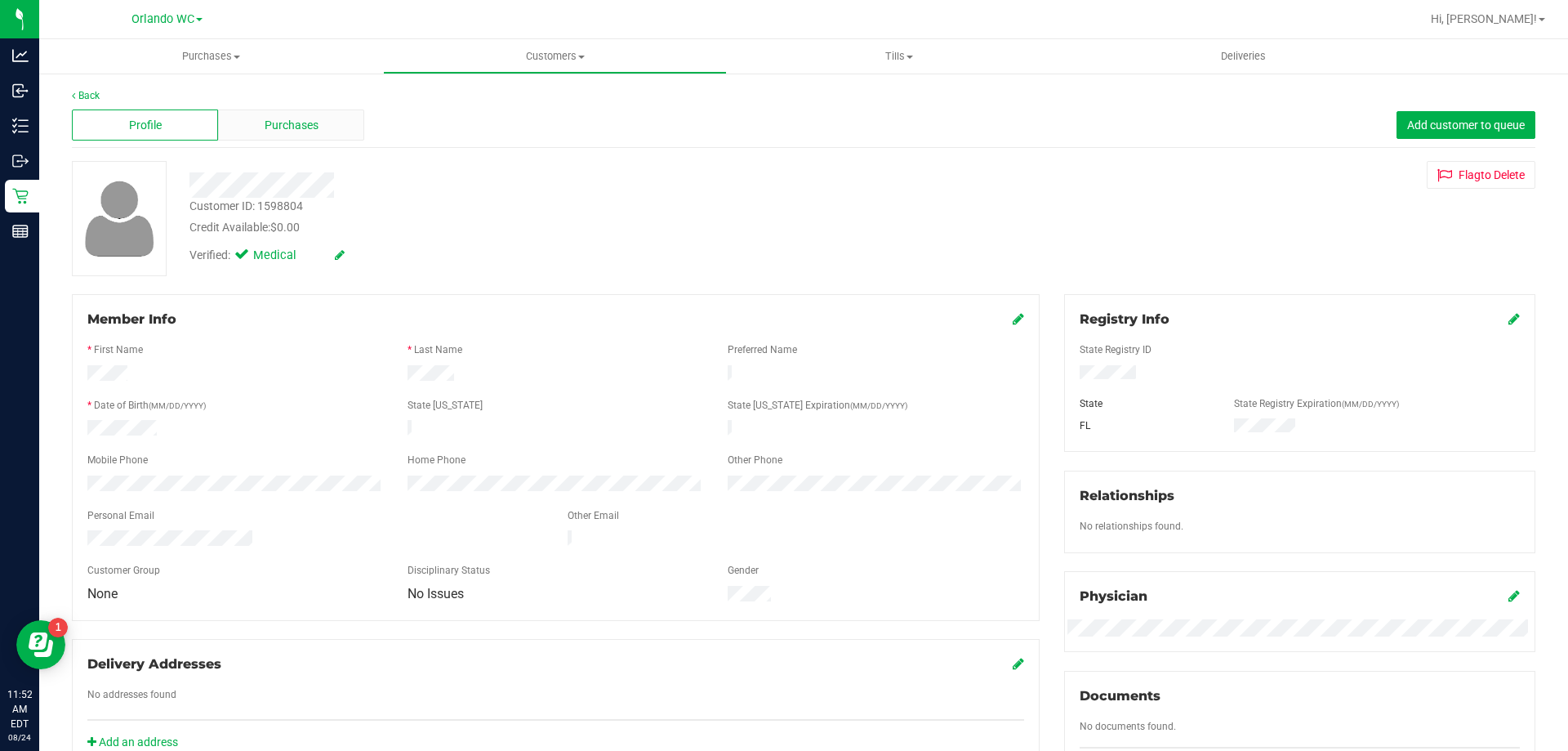
click at [320, 136] on div "Purchases" at bounding box center [291, 125] width 147 height 31
click at [307, 120] on span "Purchases" at bounding box center [291, 126] width 54 height 18
click at [334, 134] on div "Purchases" at bounding box center [291, 125] width 147 height 31
click at [279, 134] on span "Purchases" at bounding box center [291, 126] width 54 height 18
click at [279, 140] on div "Purchases" at bounding box center [291, 125] width 147 height 31
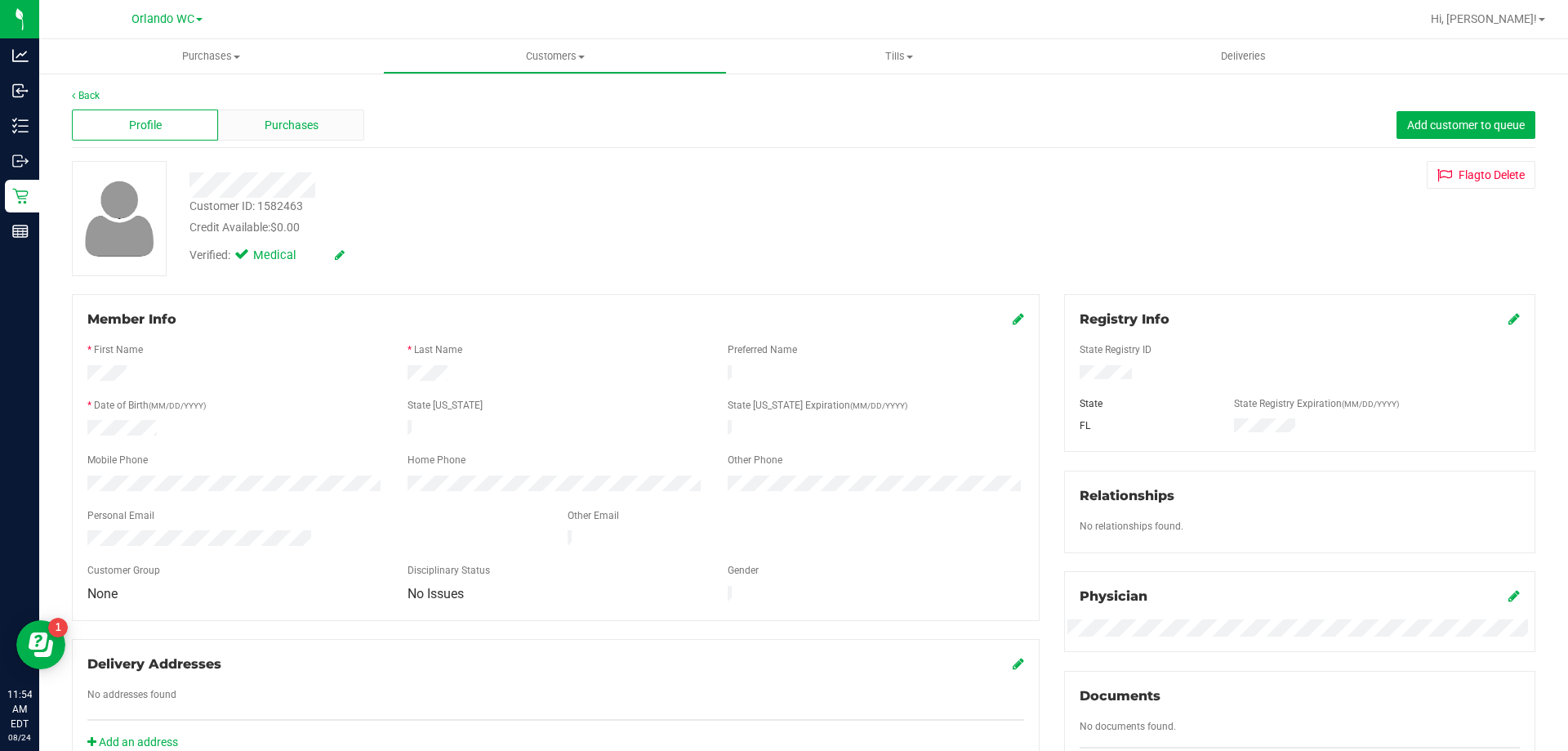
click at [323, 134] on div "Purchases" at bounding box center [291, 125] width 147 height 31
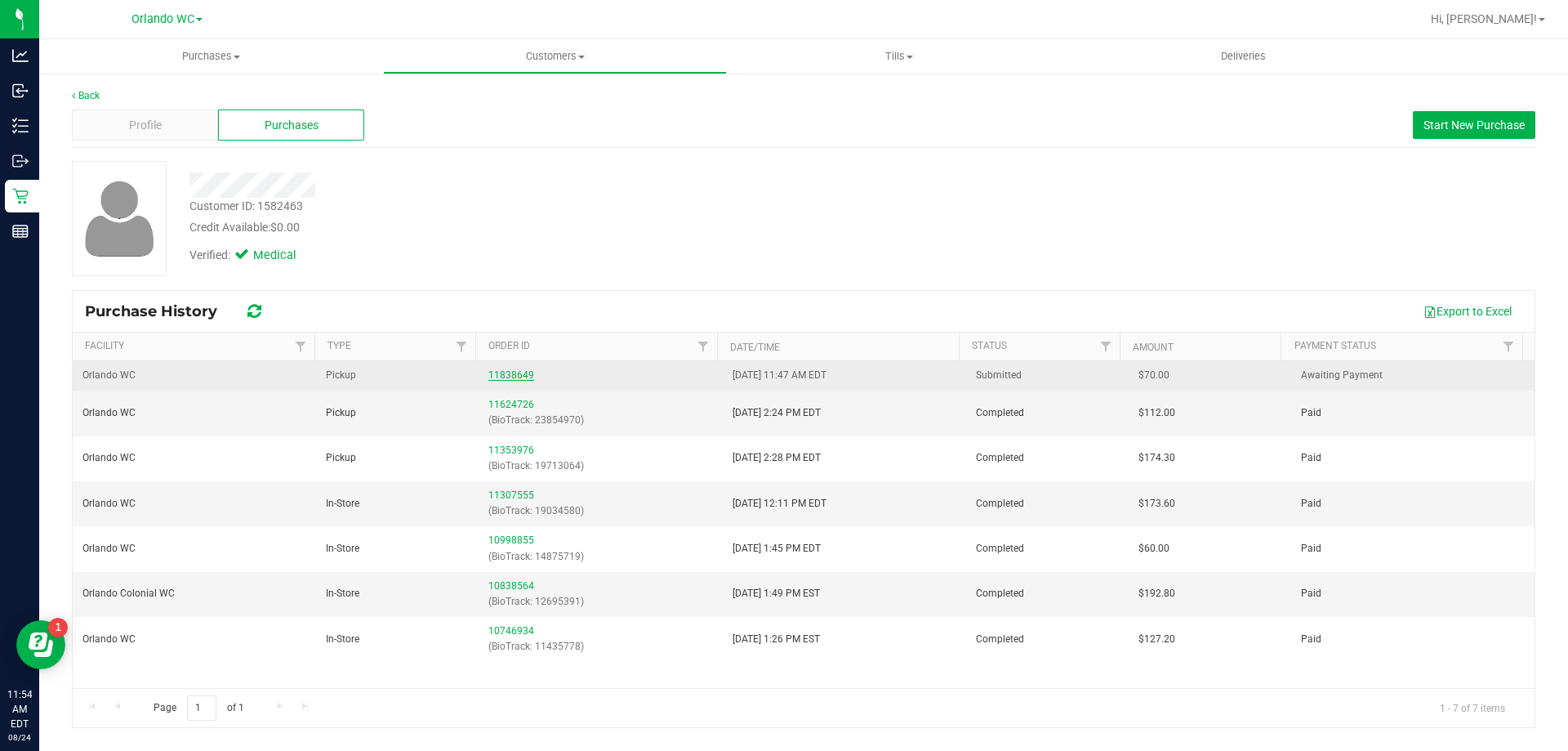
click at [488, 379] on link "11838649" at bounding box center [511, 374] width 46 height 11
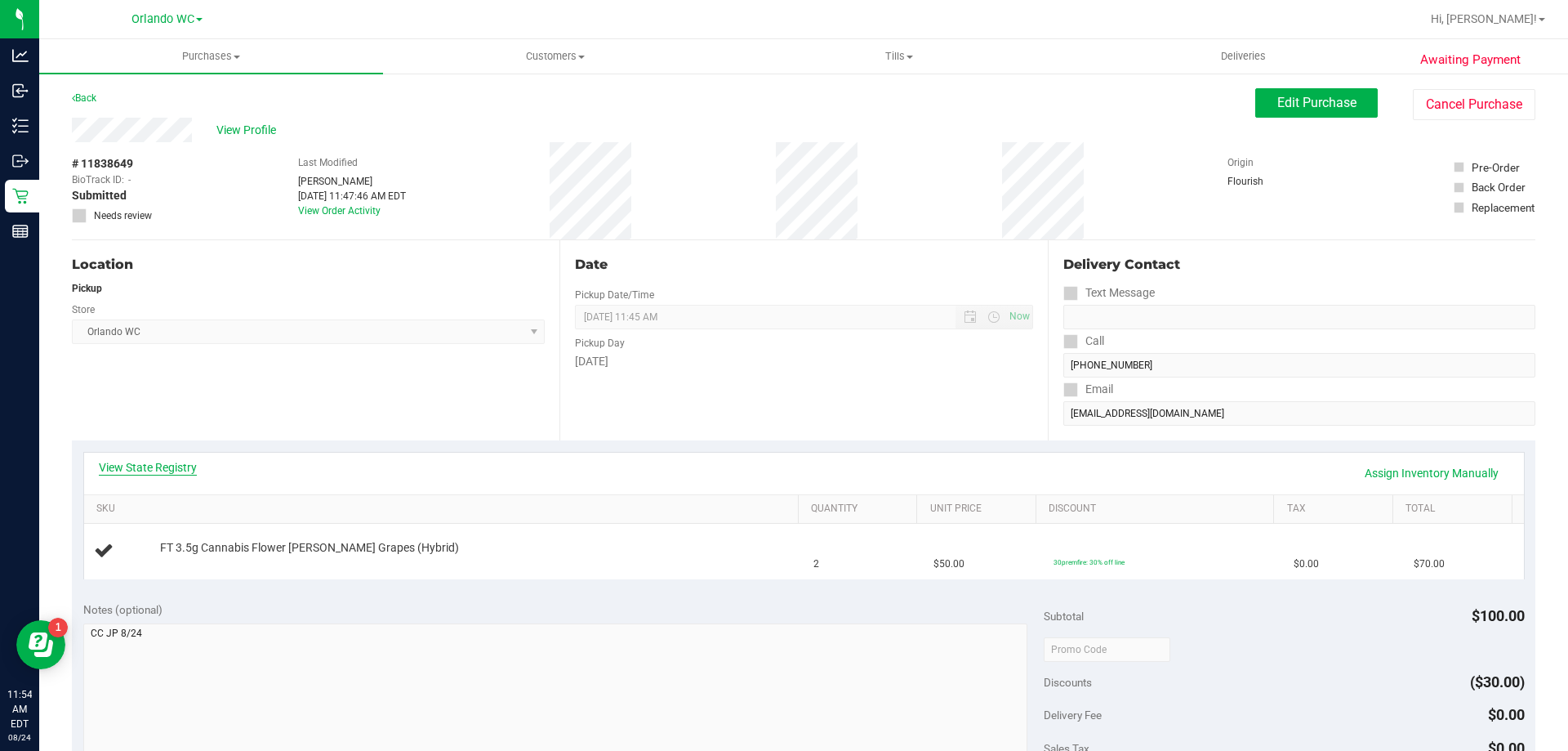
click at [141, 467] on link "View State Registry" at bounding box center [148, 467] width 98 height 17
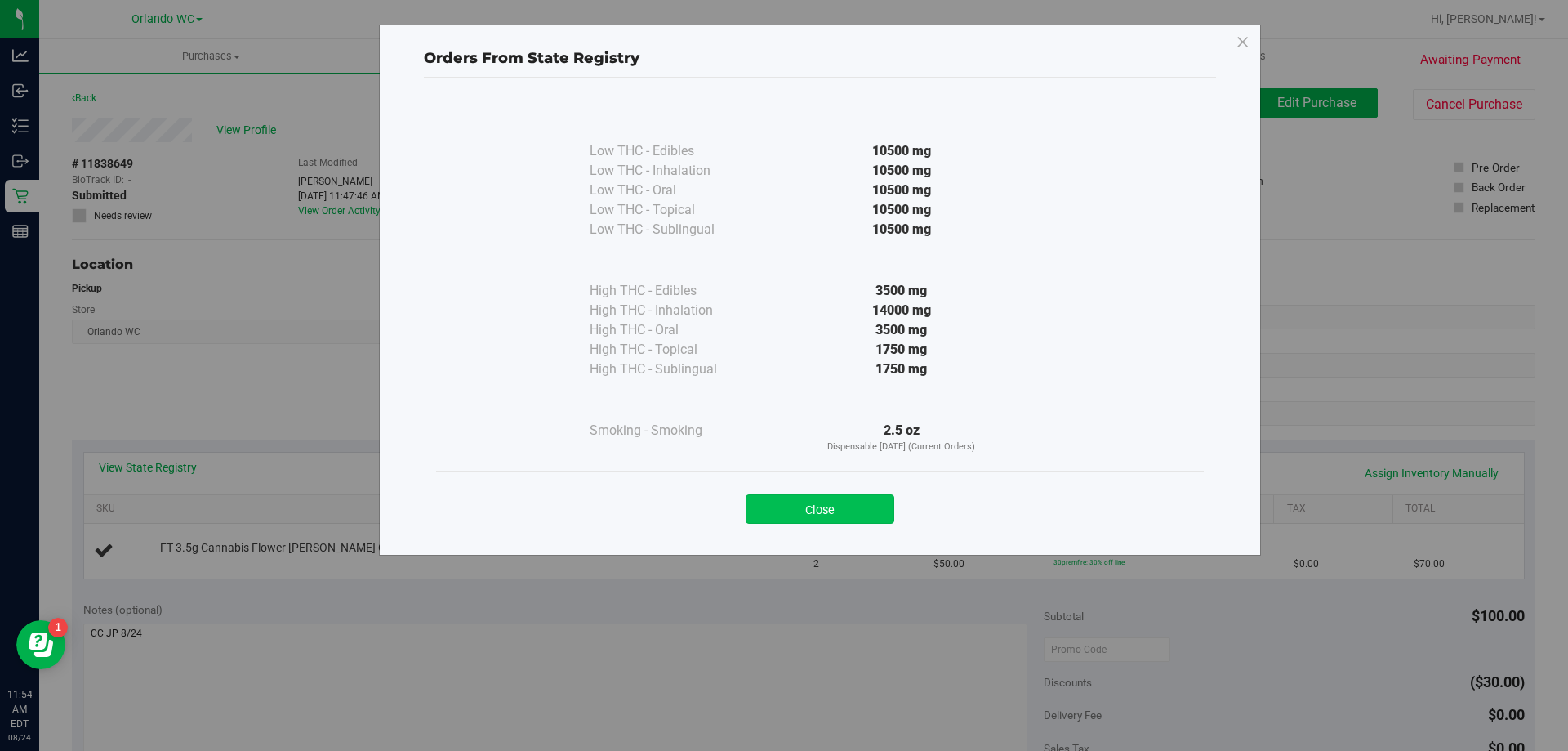
click at [832, 502] on button "Close" at bounding box center [819, 509] width 148 height 29
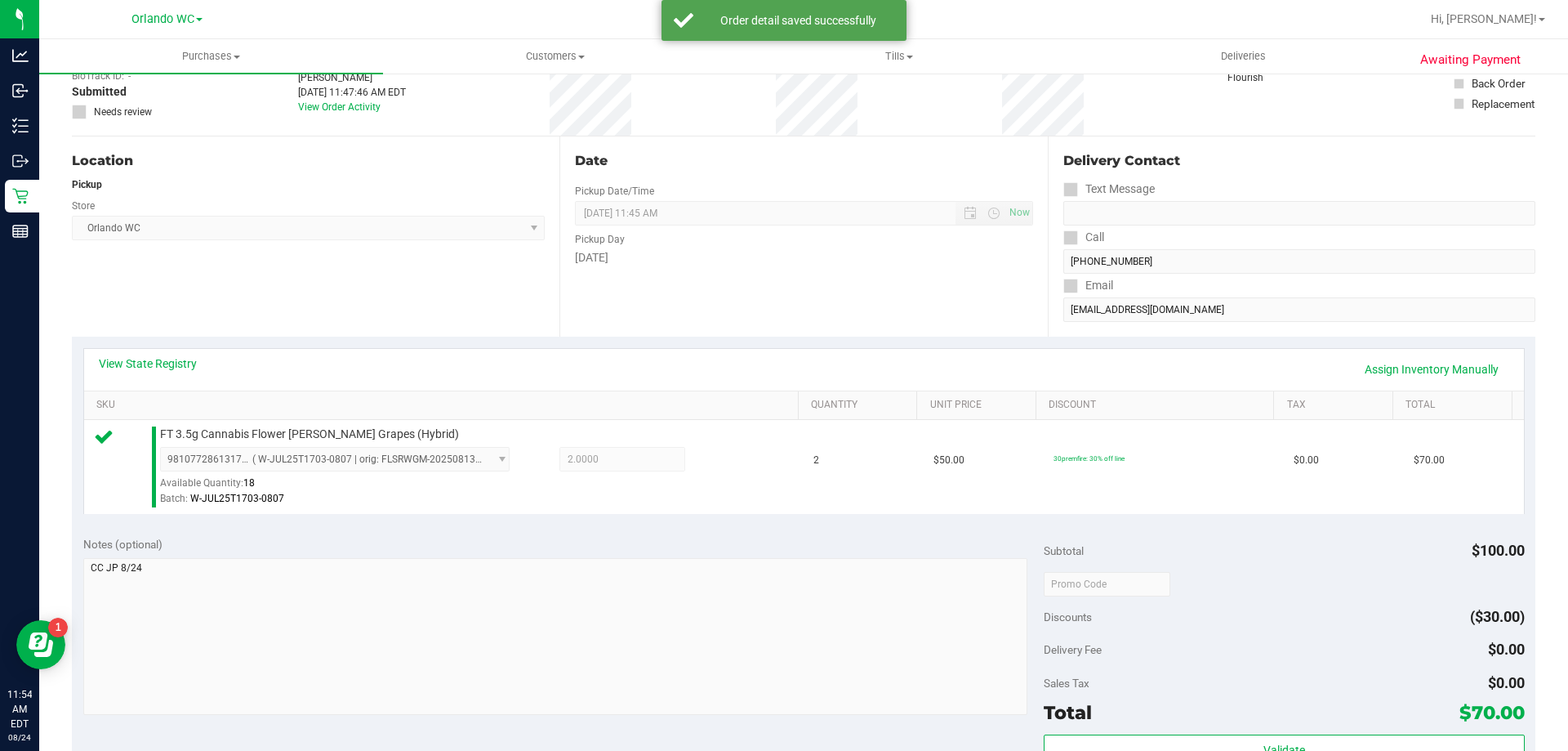
scroll to position [163, 0]
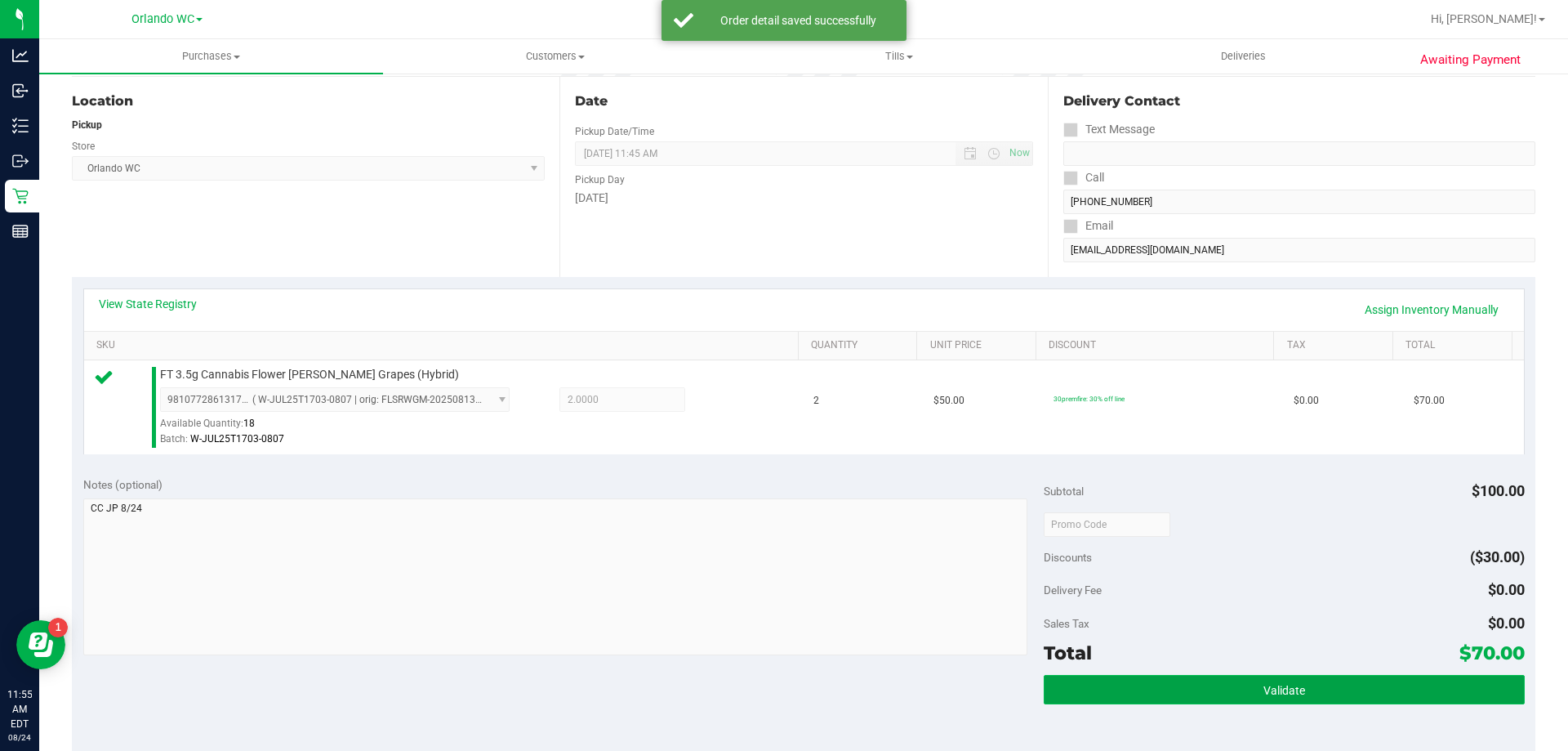
click at [1289, 675] on button "Validate" at bounding box center [1284, 689] width 480 height 29
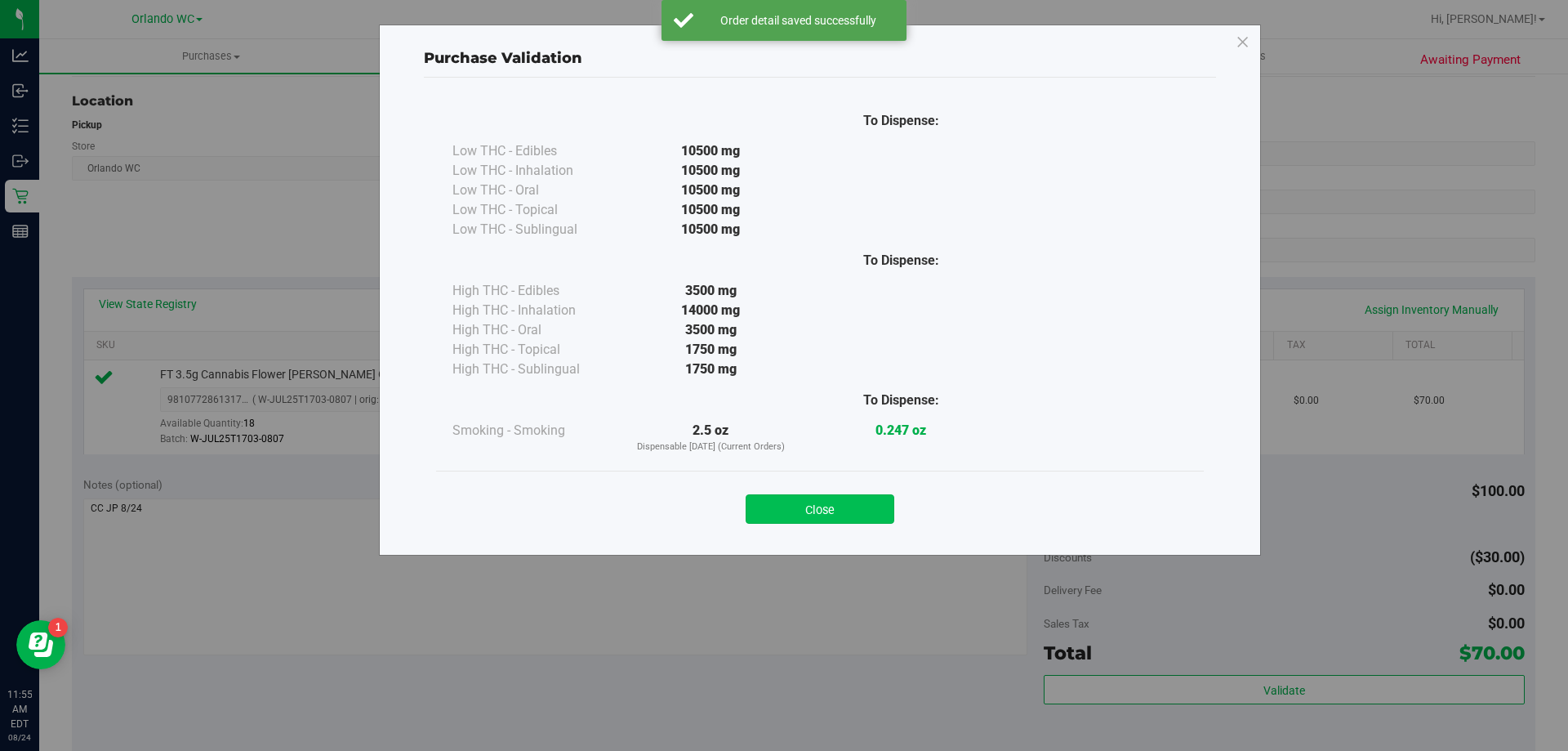
click at [825, 500] on button "Close" at bounding box center [819, 509] width 148 height 29
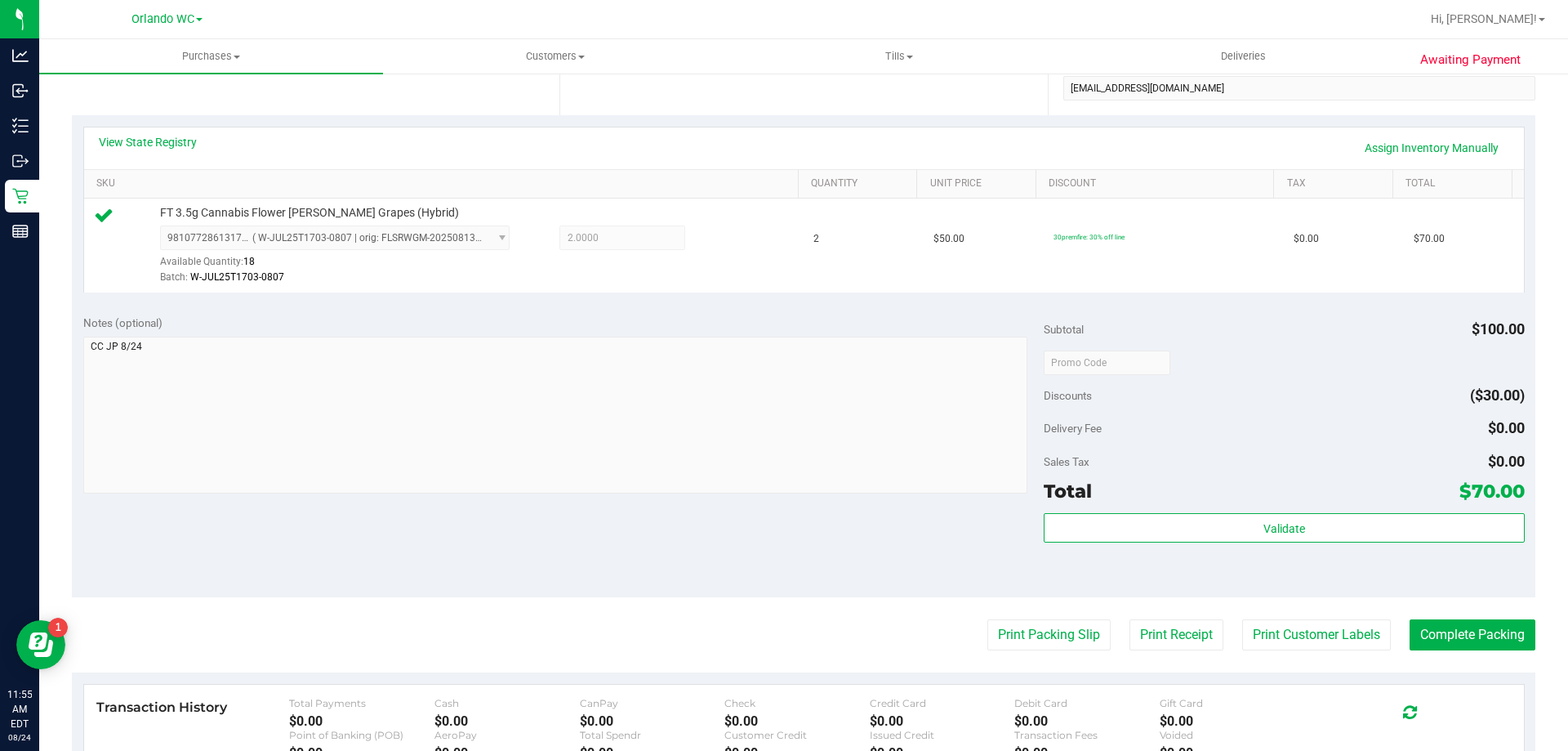
scroll to position [327, 0]
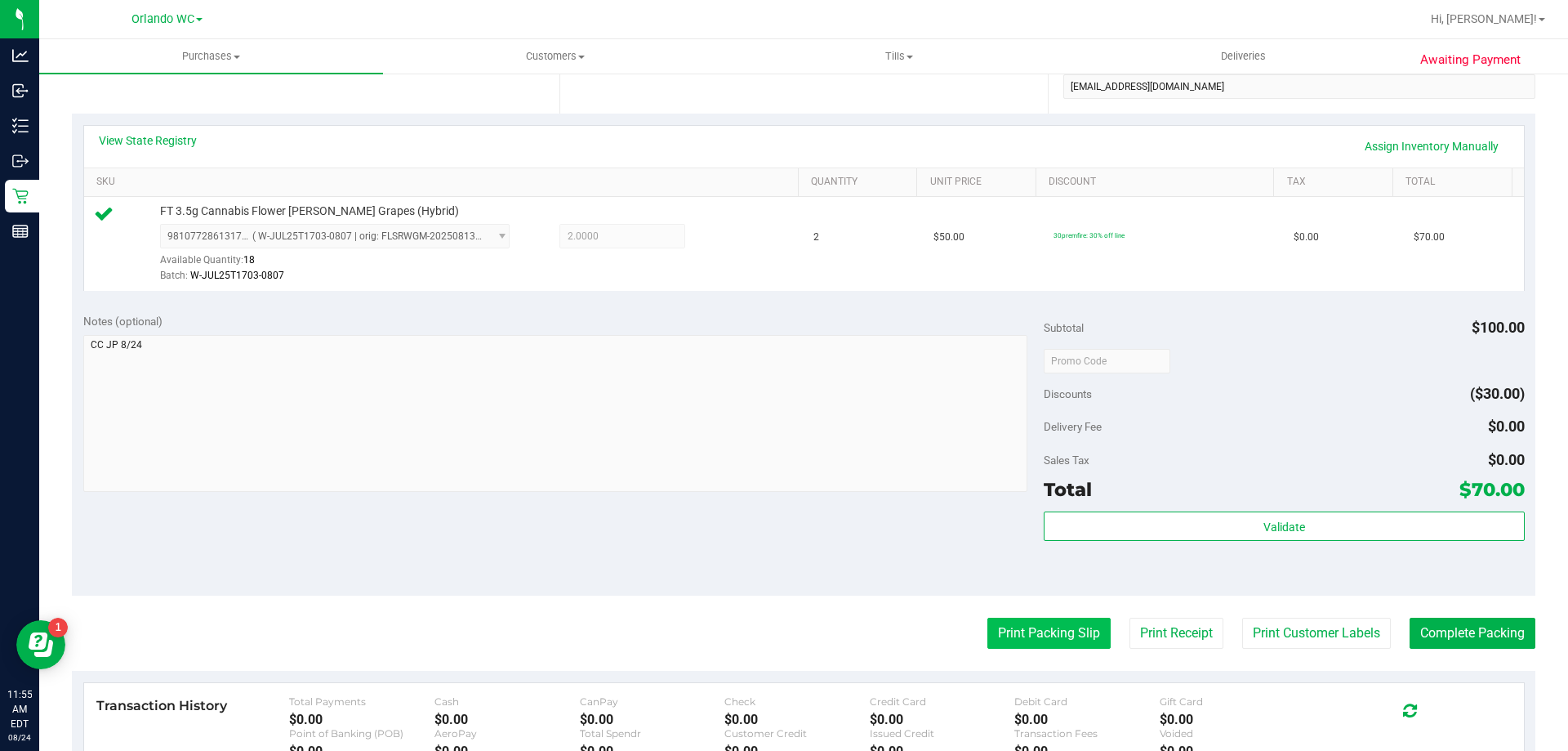
click at [1021, 617] on button "Print Packing Slip" at bounding box center [1049, 632] width 123 height 31
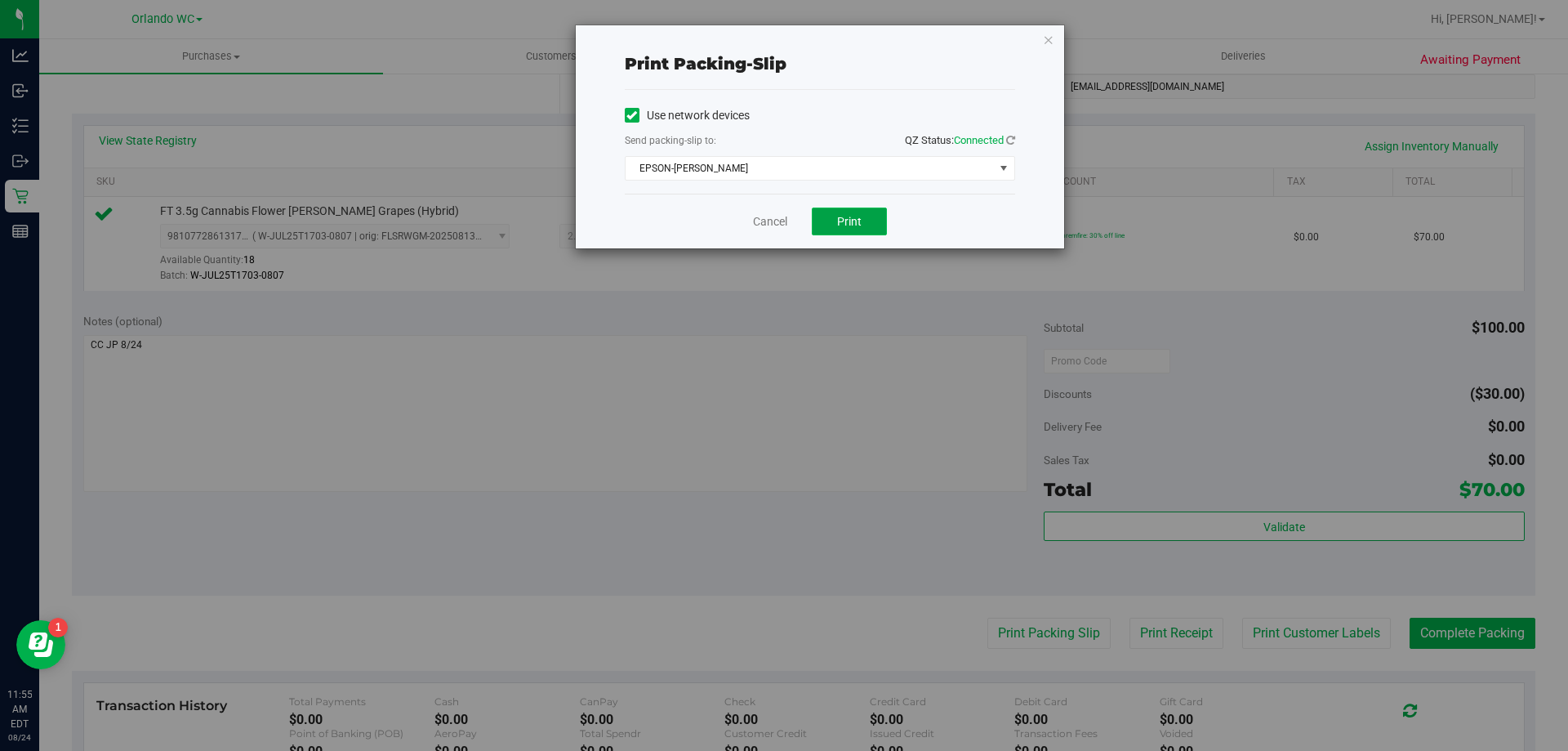
click at [819, 209] on button "Print" at bounding box center [850, 221] width 76 height 28
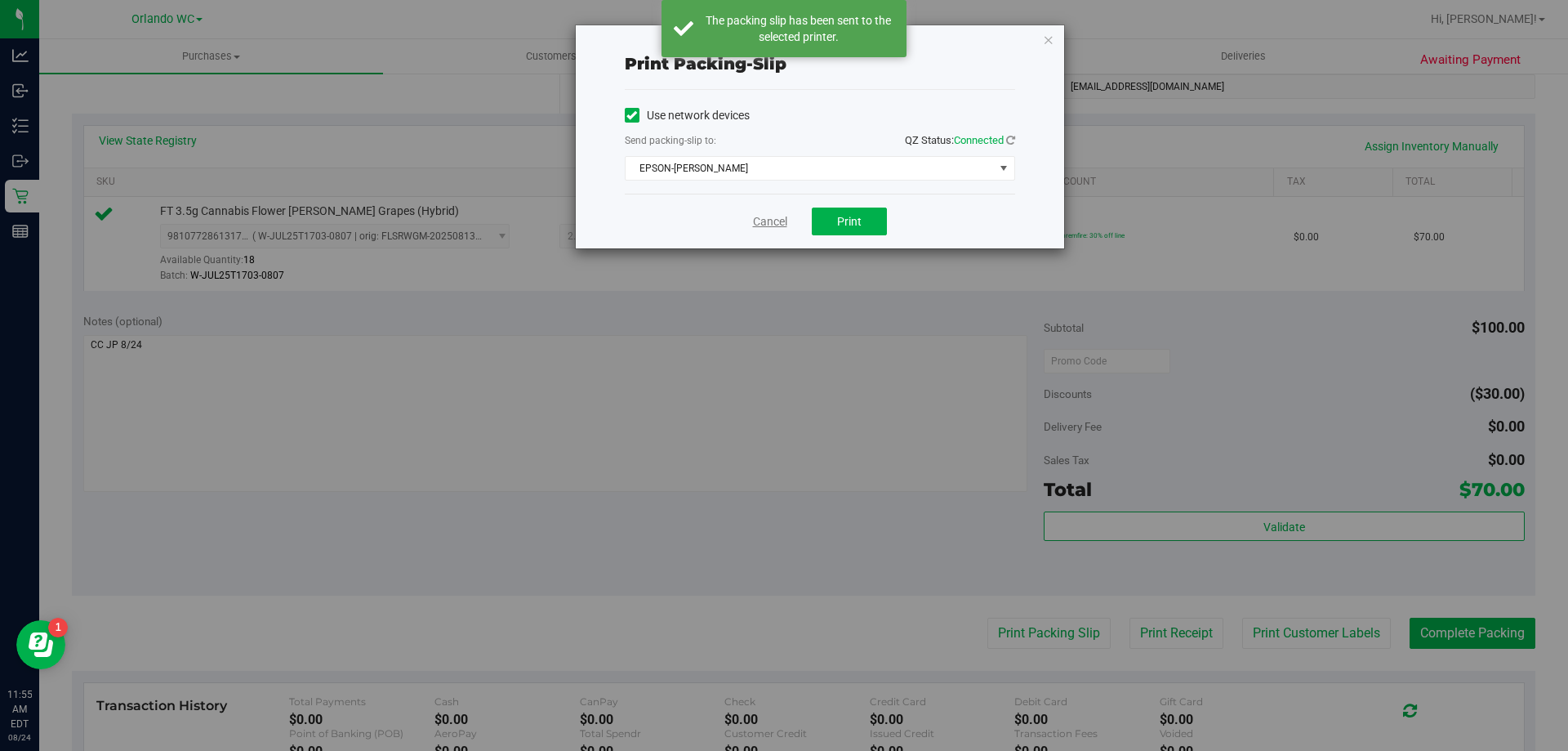
click at [763, 224] on link "Cancel" at bounding box center [770, 222] width 34 height 18
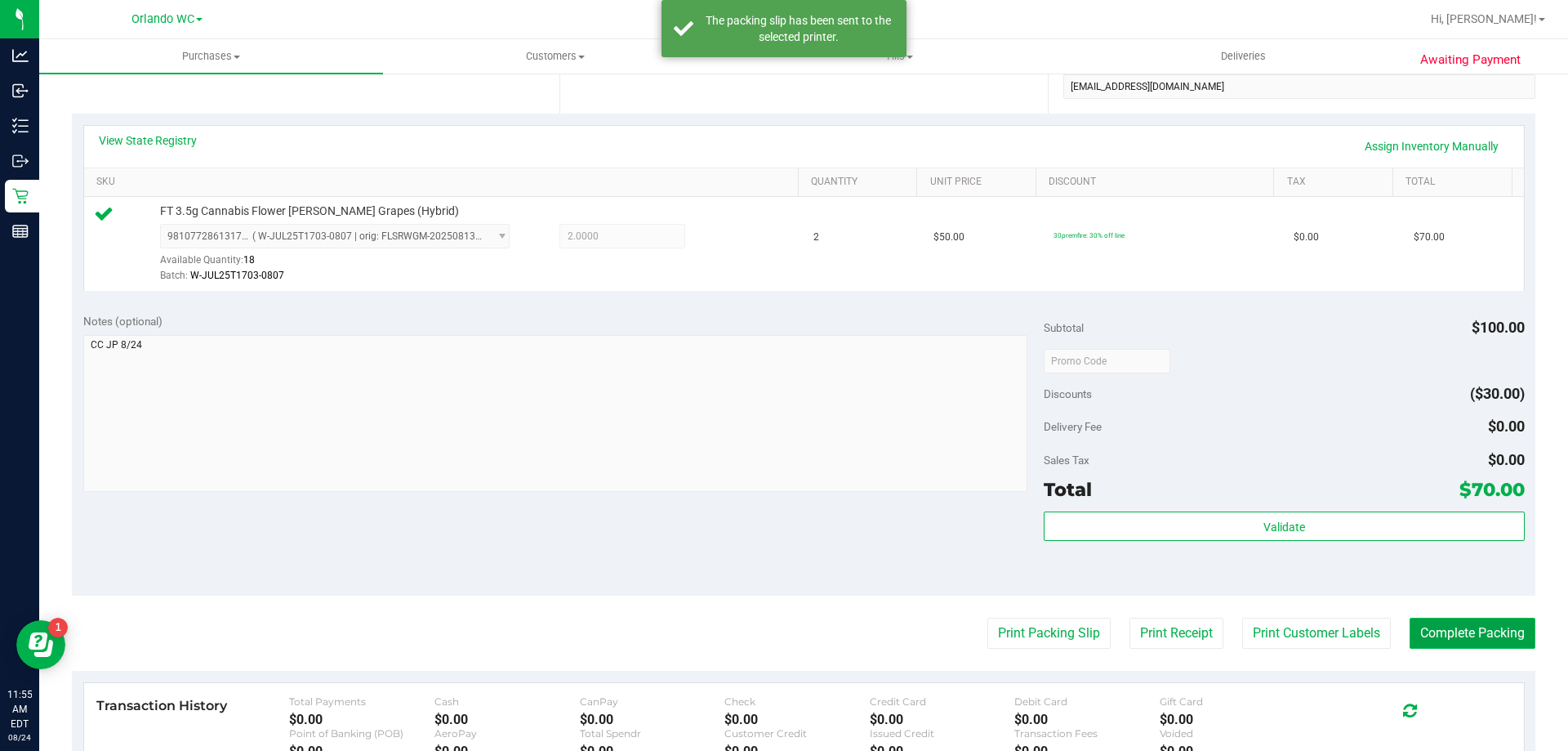
click at [1439, 623] on button "Complete Packing" at bounding box center [1472, 632] width 126 height 31
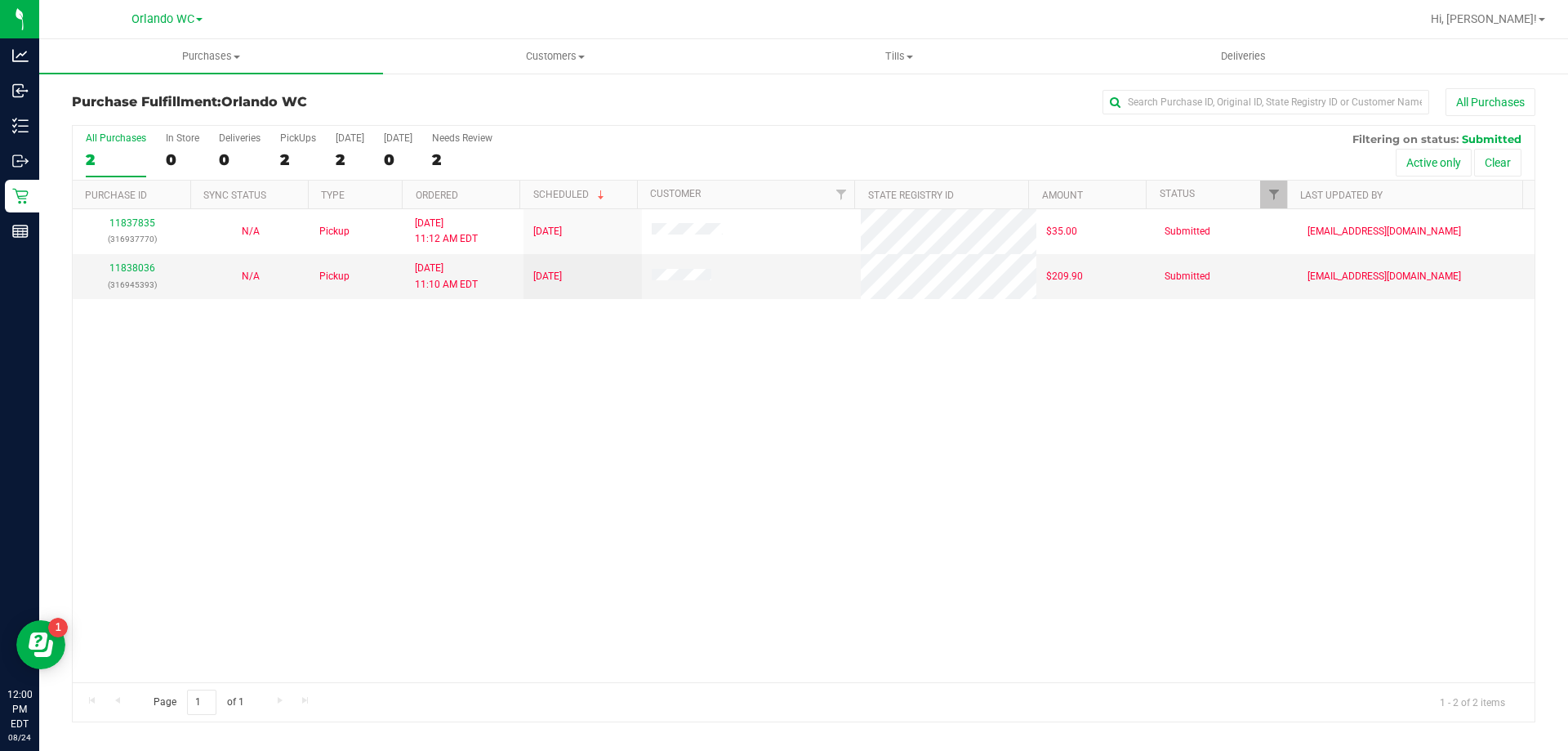
click at [97, 150] on div "2" at bounding box center [116, 159] width 61 height 18
click at [0, 0] on input "All Purchases 2" at bounding box center [0, 0] width 0 height 0
click at [118, 156] on div "2" at bounding box center [116, 159] width 61 height 18
click at [0, 0] on input "All Purchases 2" at bounding box center [0, 0] width 0 height 0
click at [464, 462] on div "11837835 (316937770) N/A Pickup 8/24/2025 11:12 AM EDT 8/24/2025 $35.00 Submitt…" at bounding box center [803, 445] width 1462 height 473
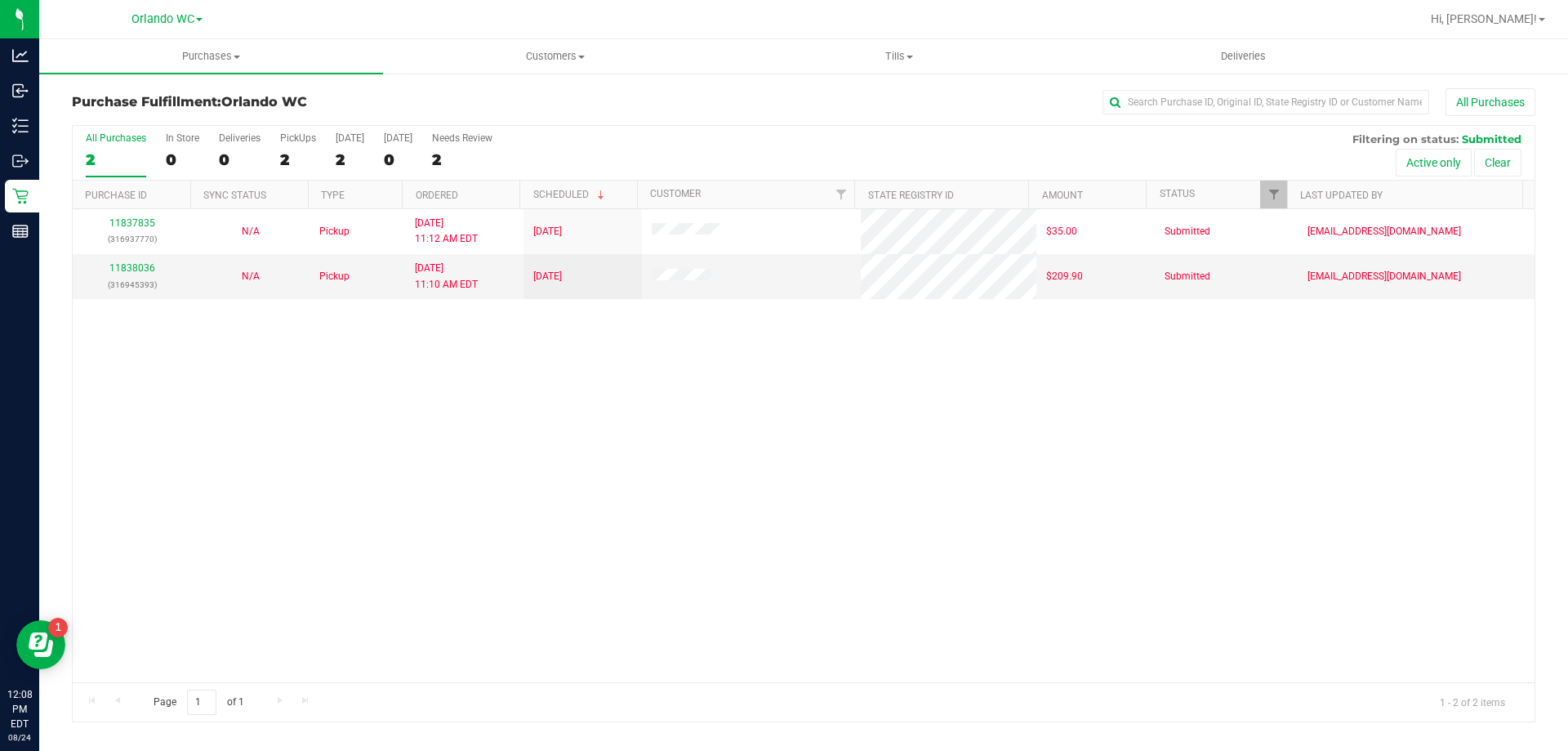
click at [116, 170] on label "All Purchases 2" at bounding box center [116, 155] width 61 height 45
click at [0, 0] on input "All Purchases 2" at bounding box center [0, 0] width 0 height 0
click at [529, 569] on div "11837835 (316937770) N/A Pickup 8/24/2025 11:12 AM EDT 8/24/2025 $35.00 Submitt…" at bounding box center [803, 445] width 1462 height 473
click at [93, 153] on div "2" at bounding box center [116, 159] width 61 height 18
click at [0, 0] on input "All Purchases 2" at bounding box center [0, 0] width 0 height 0
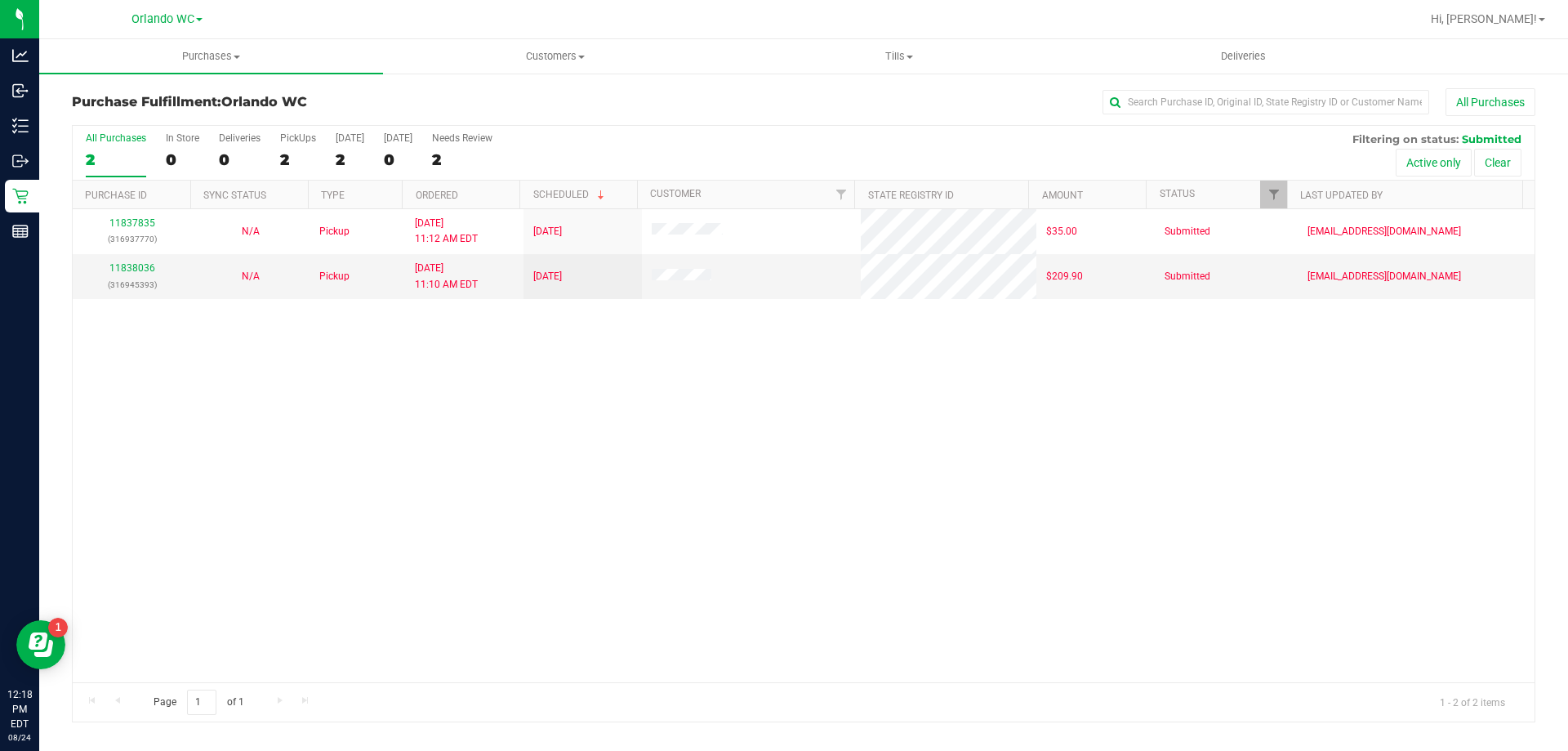
click at [110, 148] on label "All Purchases 2" at bounding box center [116, 155] width 61 height 45
click at [0, 0] on input "All Purchases 2" at bounding box center [0, 0] width 0 height 0
drag, startPoint x: 461, startPoint y: 497, endPoint x: 434, endPoint y: 532, distance: 44.2
click at [462, 497] on div "11837835 (316937770) N/A Pickup 8/24/2025 11:12 AM EDT 8/24/2025 $35.00 Submitt…" at bounding box center [803, 445] width 1462 height 473
click at [133, 158] on div "2" at bounding box center [116, 159] width 61 height 18
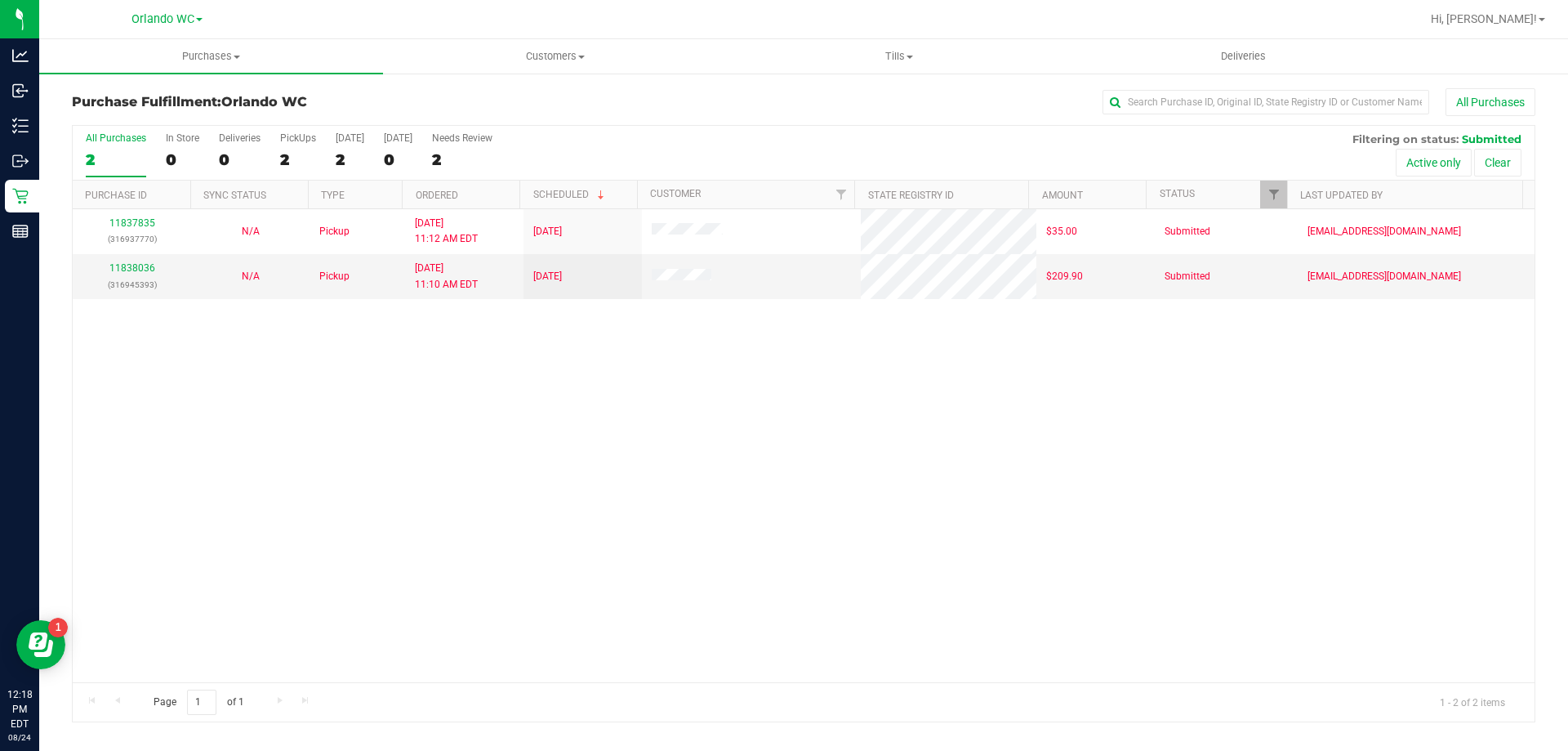
click at [0, 0] on input "All Purchases 2" at bounding box center [0, 0] width 0 height 0
click at [547, 528] on div "11837835 (316937770) N/A Pickup 8/24/2025 11:12 AM EDT 8/24/2025 $35.00 Submitt…" at bounding box center [803, 445] width 1462 height 473
click at [111, 151] on div "2" at bounding box center [116, 159] width 61 height 18
click at [0, 0] on input "All Purchases 2" at bounding box center [0, 0] width 0 height 0
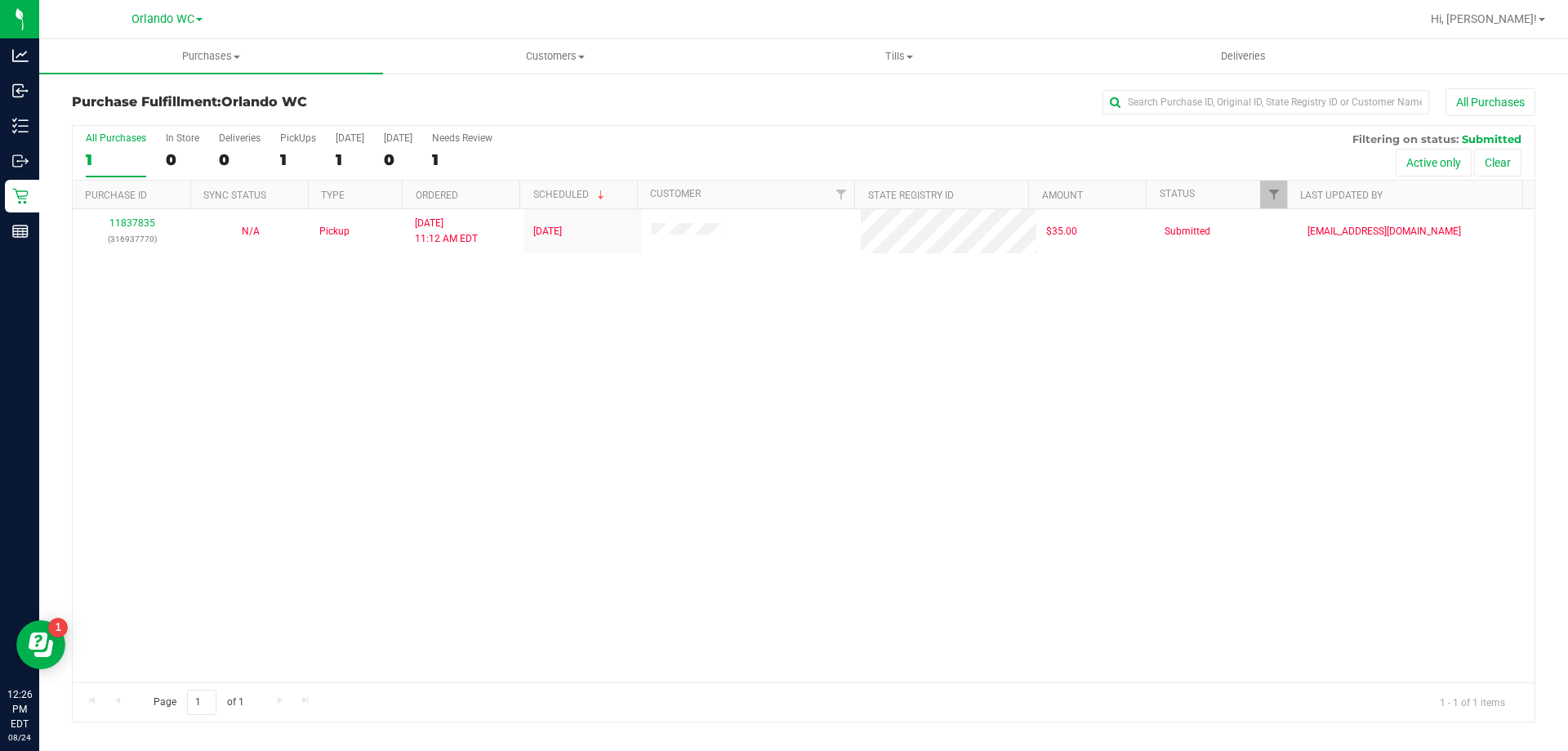
click at [94, 150] on div "1" at bounding box center [116, 159] width 61 height 18
click at [0, 0] on input "All Purchases 1" at bounding box center [0, 0] width 0 height 0
click at [442, 517] on div "11837835 (316937770) N/A Pickup 8/24/2025 11:12 AM EDT 8/24/2025 $35.00 Submitt…" at bounding box center [803, 445] width 1462 height 473
click at [117, 156] on div "1" at bounding box center [116, 159] width 61 height 18
click at [0, 0] on input "All Purchases 1" at bounding box center [0, 0] width 0 height 0
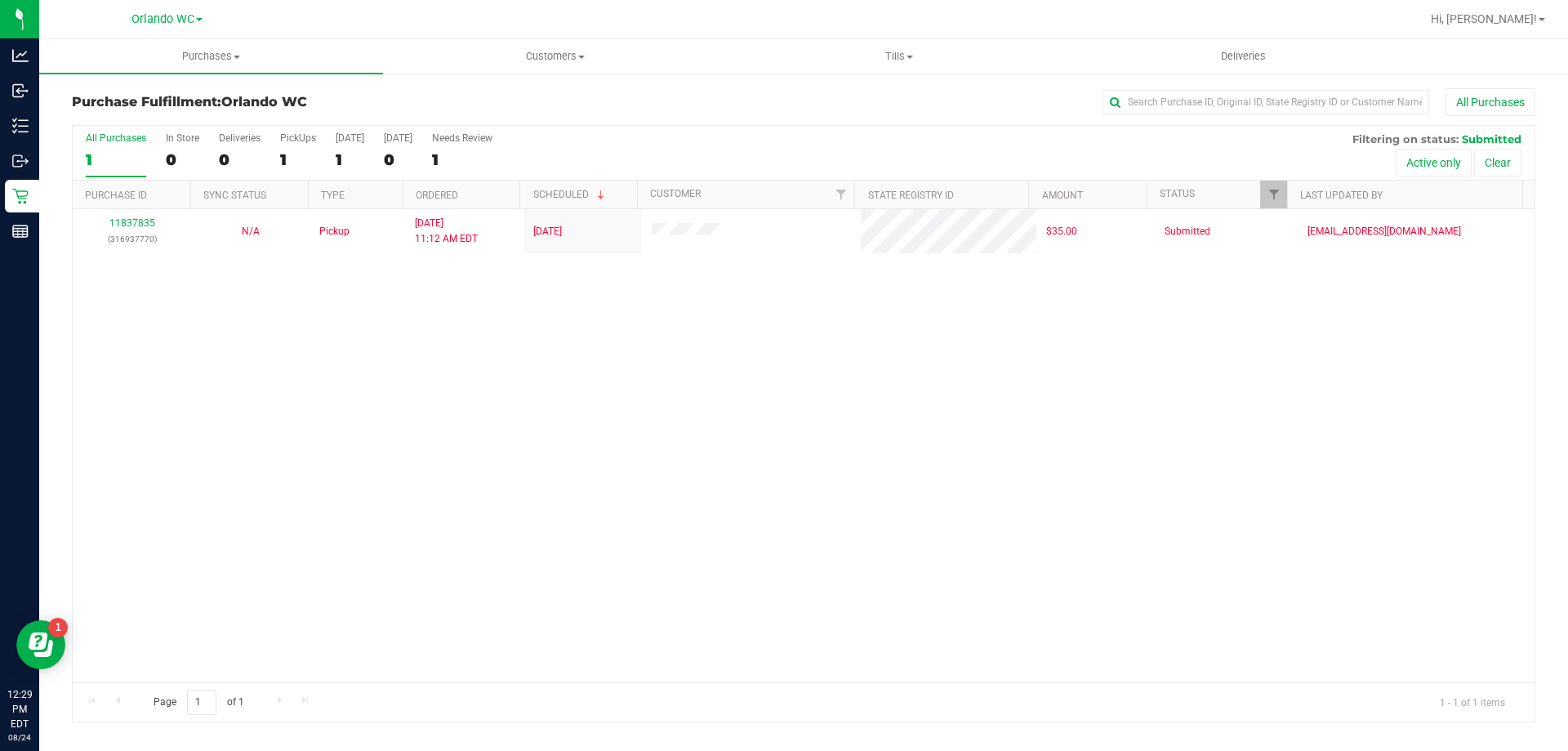
click at [113, 152] on div "1" at bounding box center [116, 159] width 61 height 18
click at [0, 0] on input "All Purchases 1" at bounding box center [0, 0] width 0 height 0
click at [114, 158] on div "1" at bounding box center [116, 159] width 61 height 18
click at [0, 0] on input "All Purchases 1" at bounding box center [0, 0] width 0 height 0
click at [104, 143] on div "All Purchases" at bounding box center [116, 138] width 61 height 11
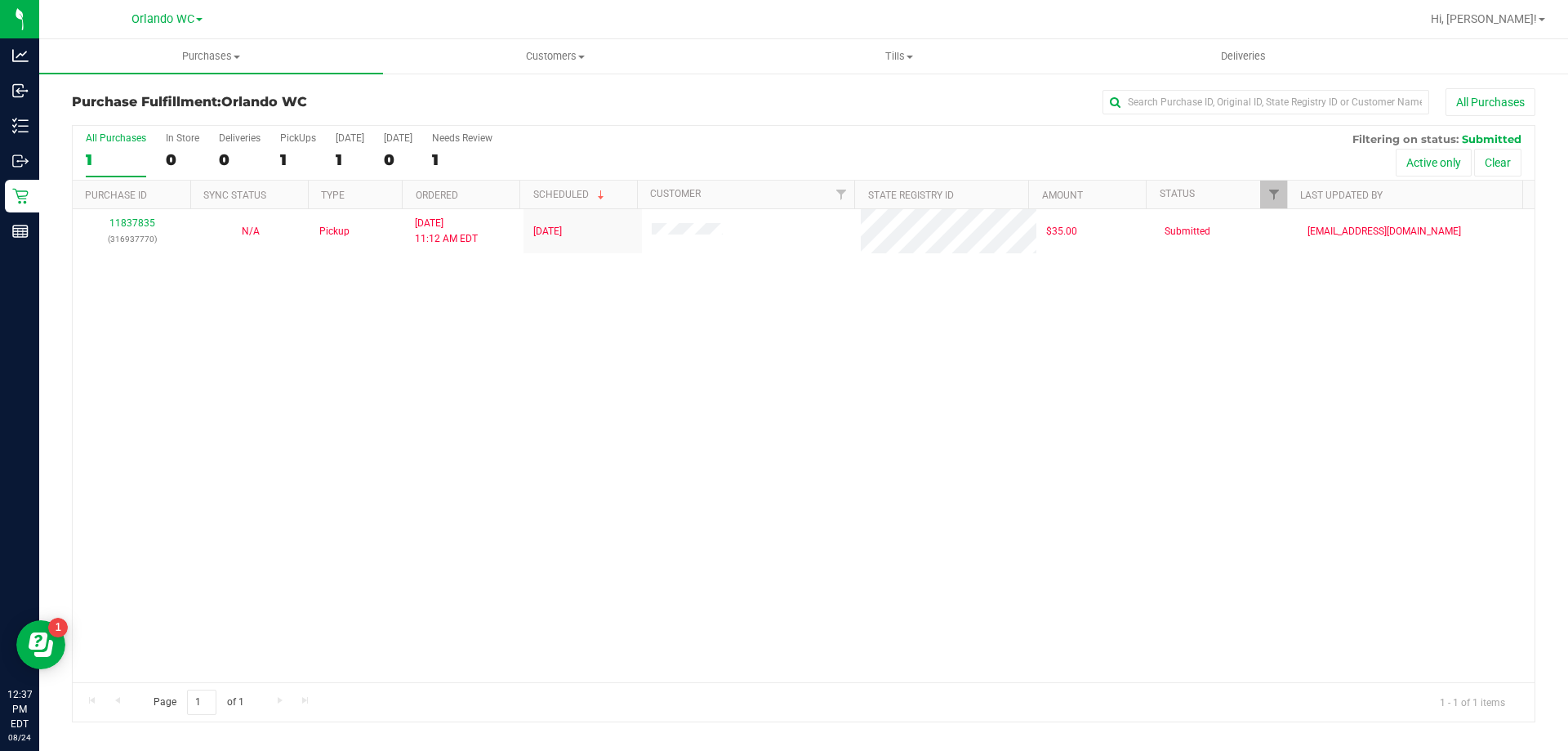
click at [0, 0] on input "All Purchases 1" at bounding box center [0, 0] width 0 height 0
click at [110, 142] on div "All Purchases" at bounding box center [116, 138] width 61 height 11
click at [0, 0] on input "All Purchases 1" at bounding box center [0, 0] width 0 height 0
click at [88, 150] on div "1" at bounding box center [116, 159] width 61 height 18
click at [0, 0] on input "All Purchases 1" at bounding box center [0, 0] width 0 height 0
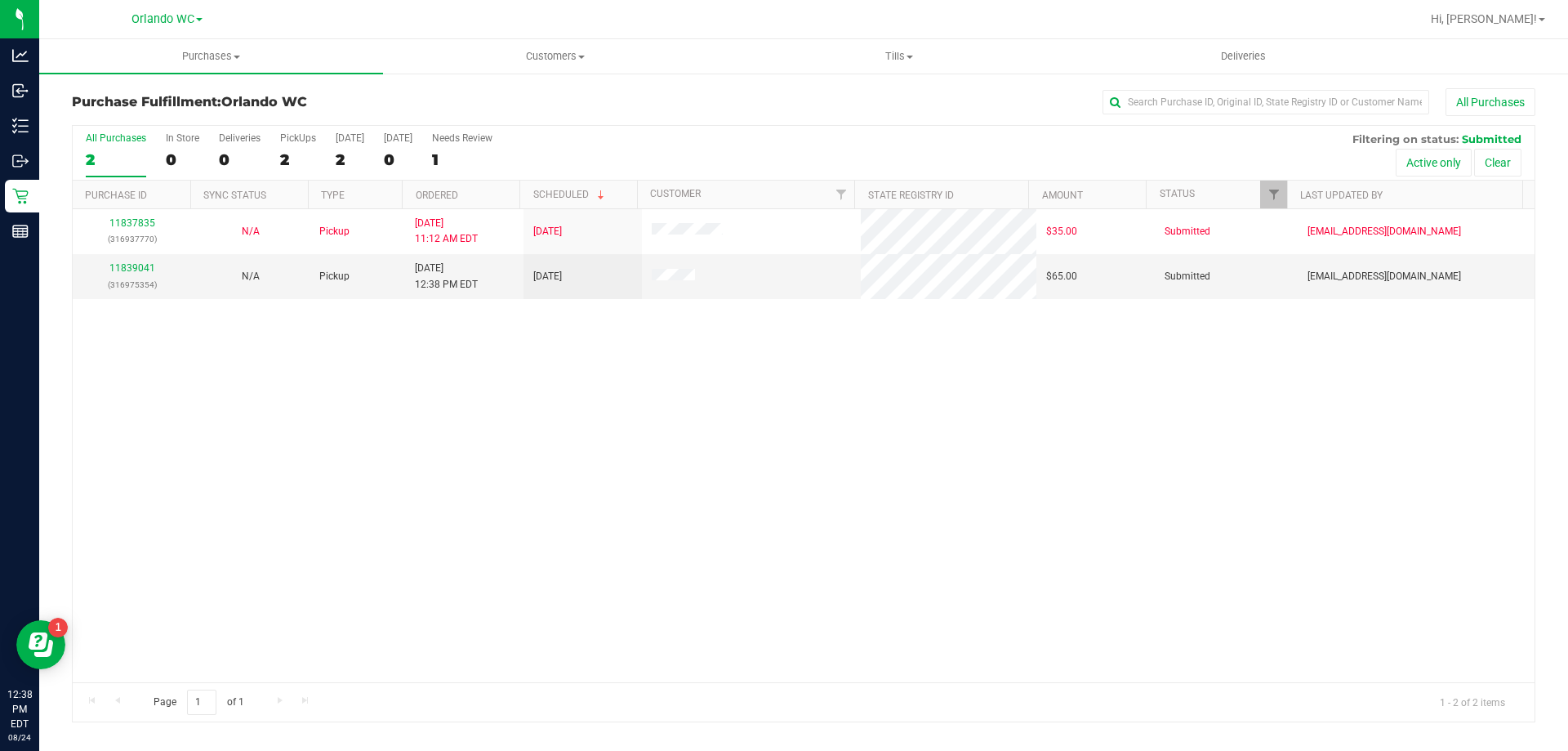
click at [227, 369] on div "11837835 (316937770) N/A Pickup 8/24/2025 11:12 AM EDT 8/24/2025 $35.00 Submitt…" at bounding box center [803, 445] width 1462 height 473
click at [126, 266] on link "11839041" at bounding box center [133, 268] width 46 height 11
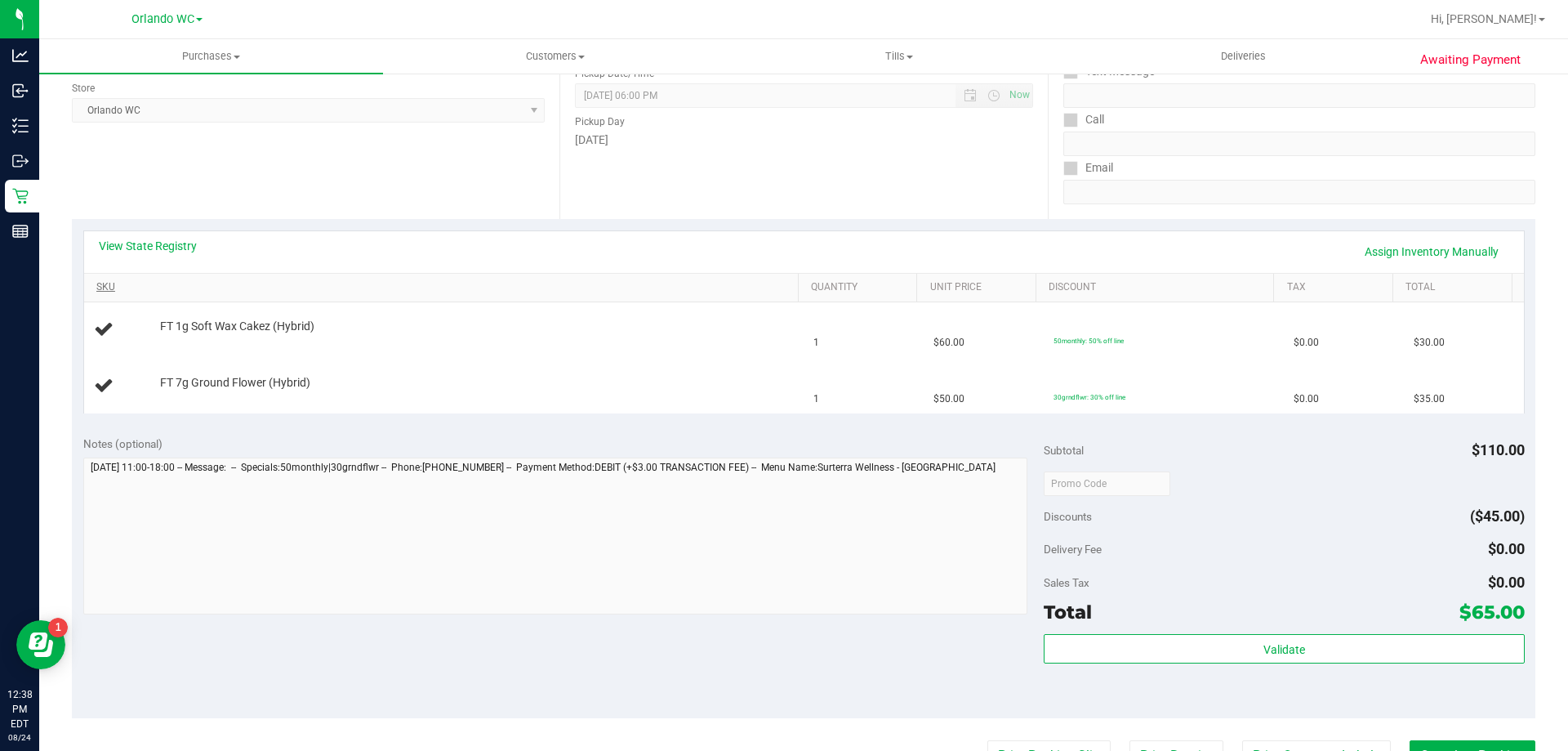
scroll to position [245, 0]
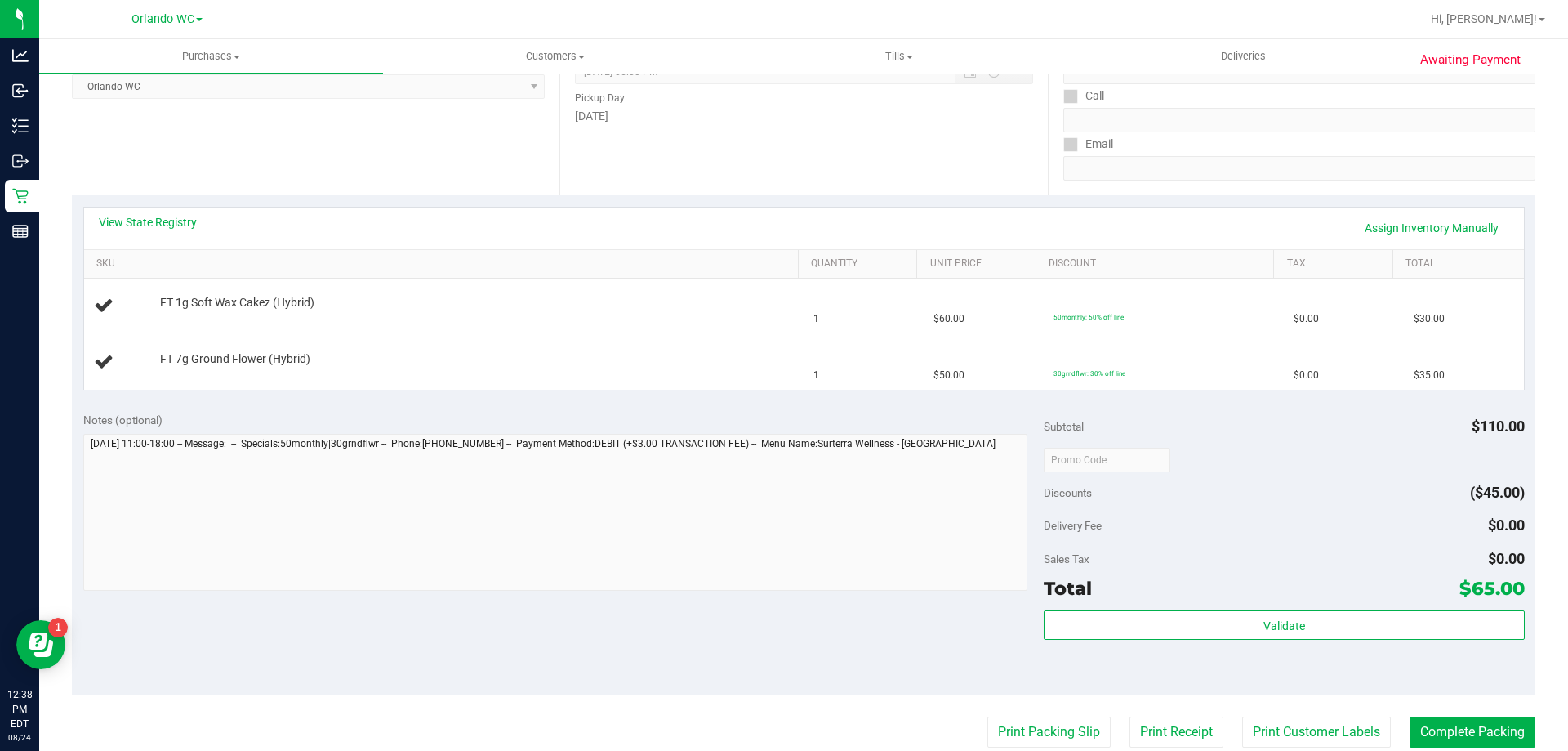
click at [172, 224] on link "View State Registry" at bounding box center [148, 222] width 98 height 17
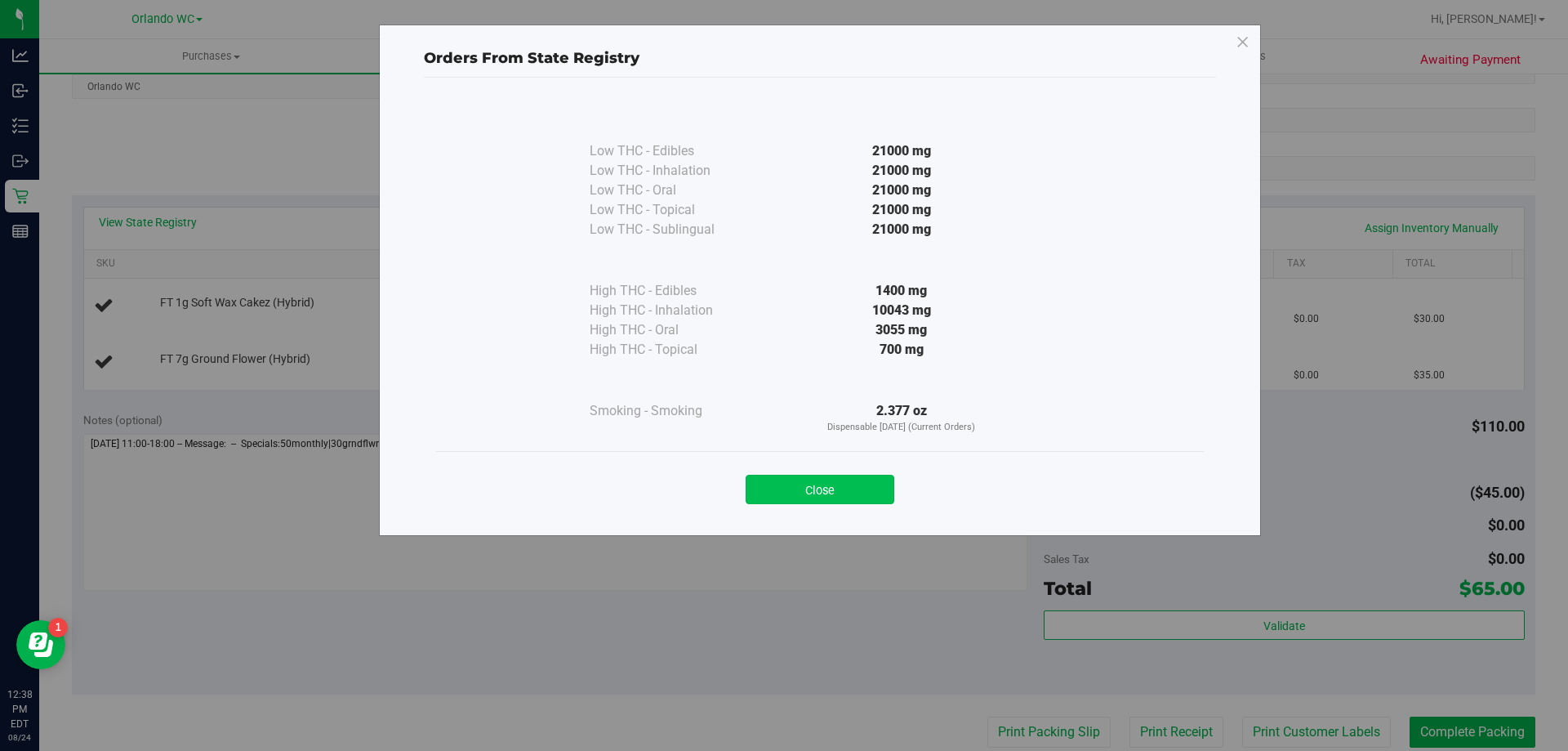
click at [848, 475] on button "Close" at bounding box center [819, 488] width 148 height 29
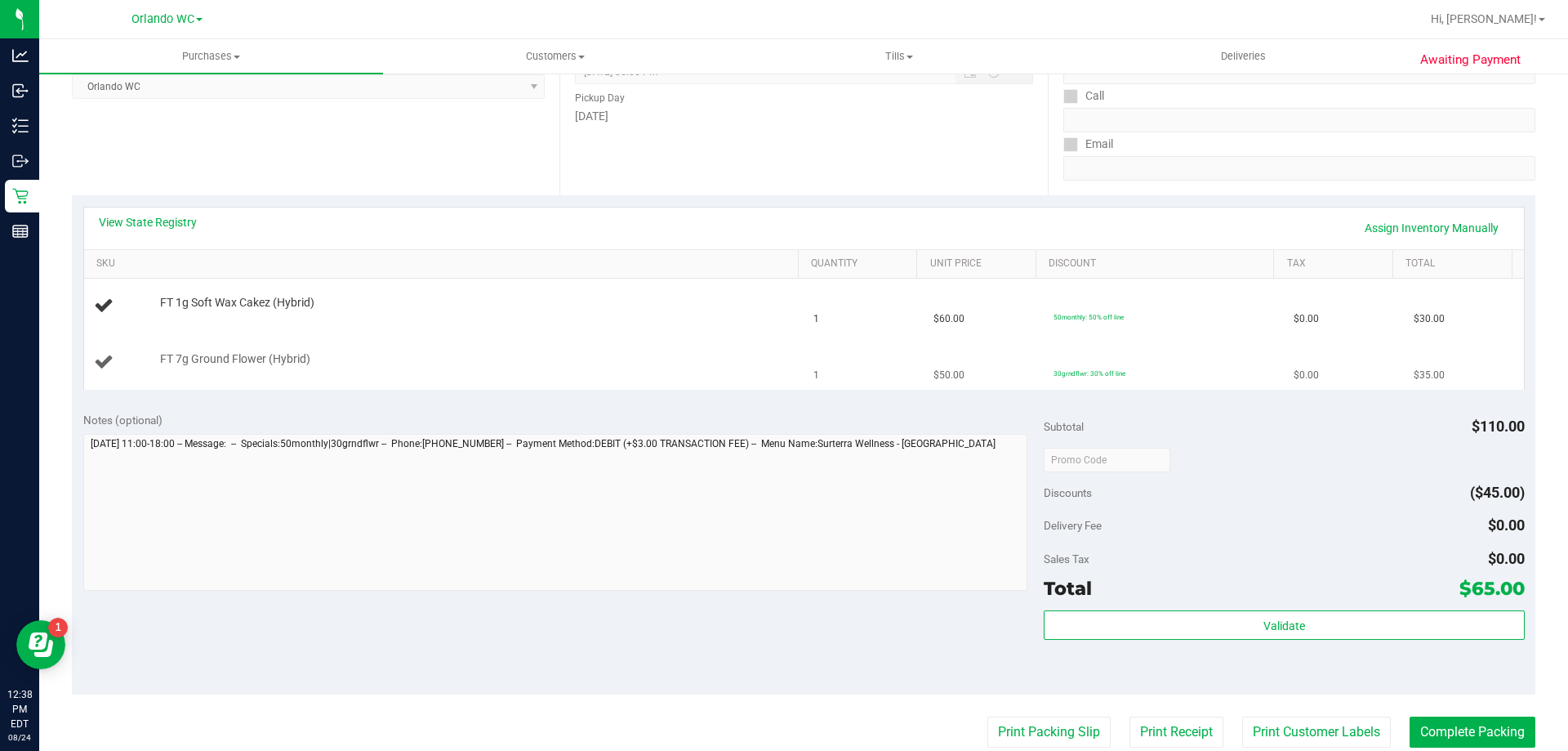
scroll to position [327, 0]
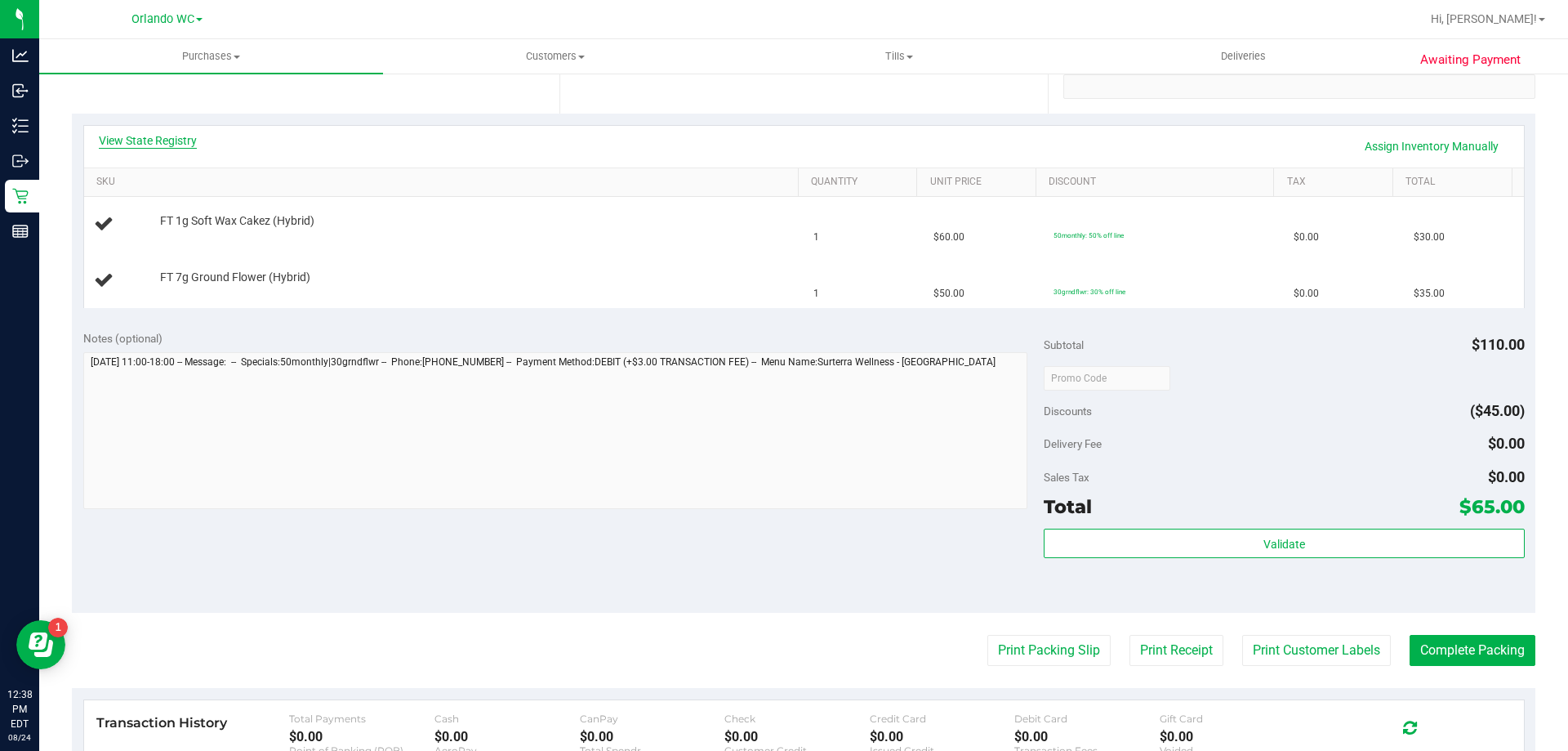
click at [174, 137] on link "View State Registry" at bounding box center [148, 141] width 98 height 17
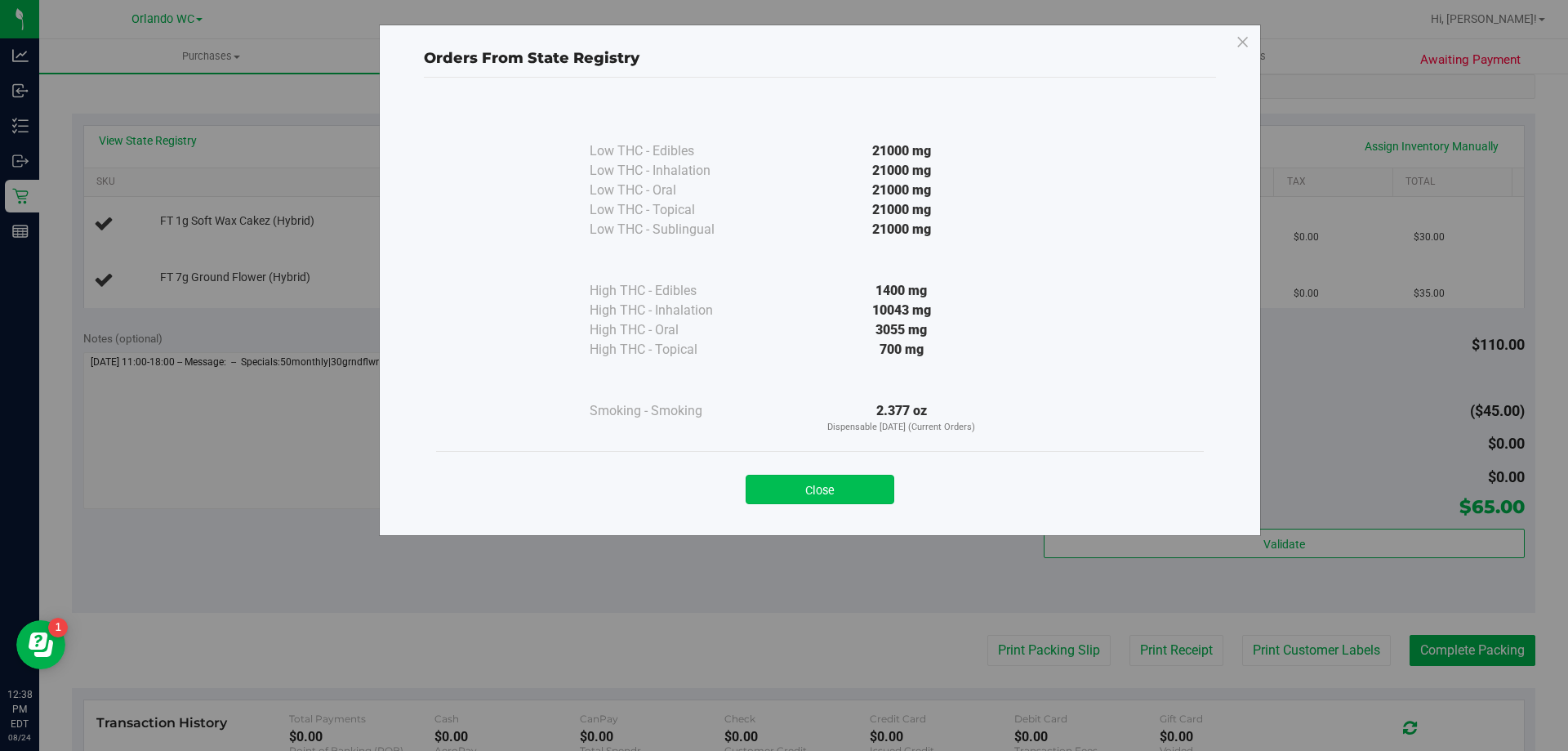
click at [791, 491] on button "Close" at bounding box center [819, 488] width 148 height 29
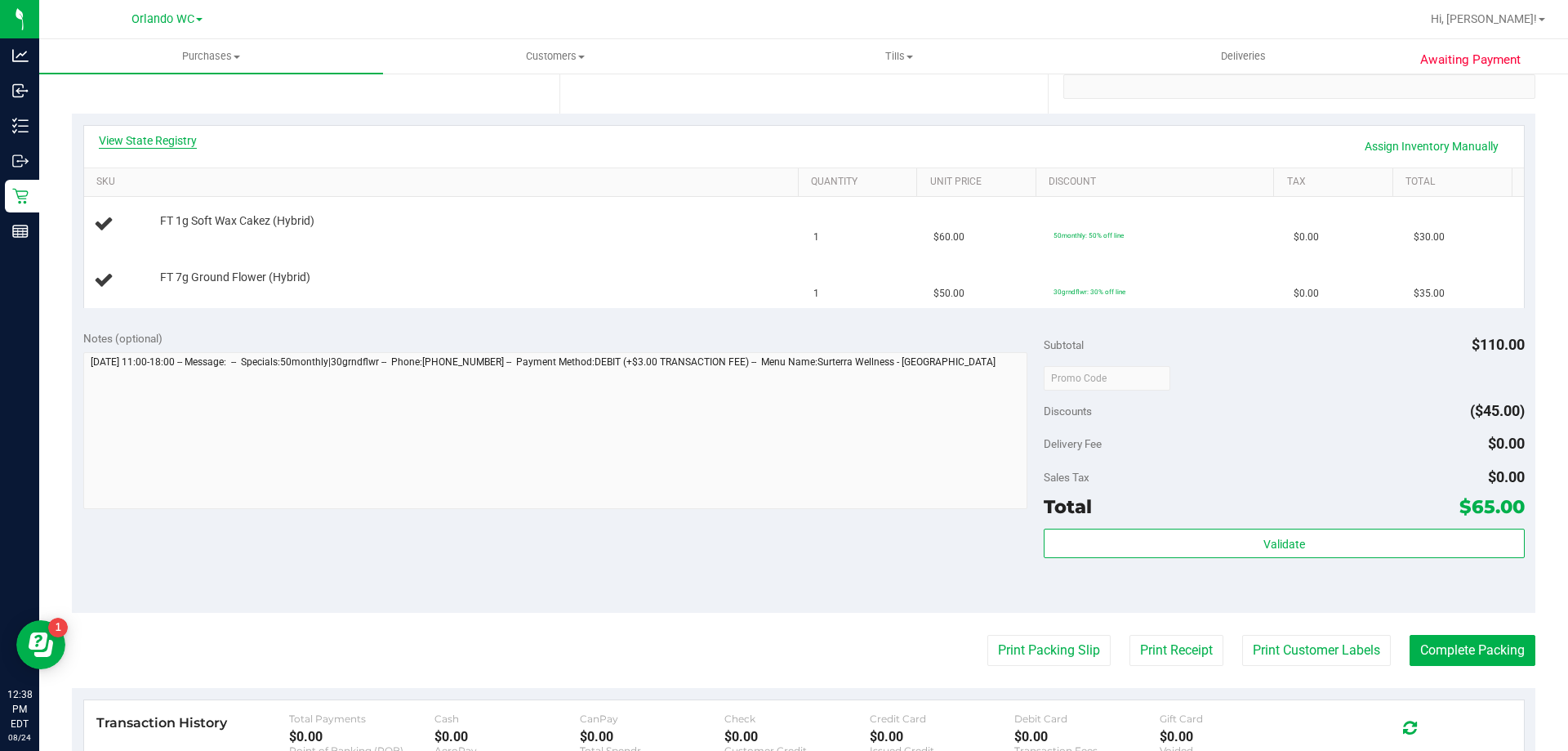
click at [140, 138] on link "View State Registry" at bounding box center [148, 141] width 98 height 17
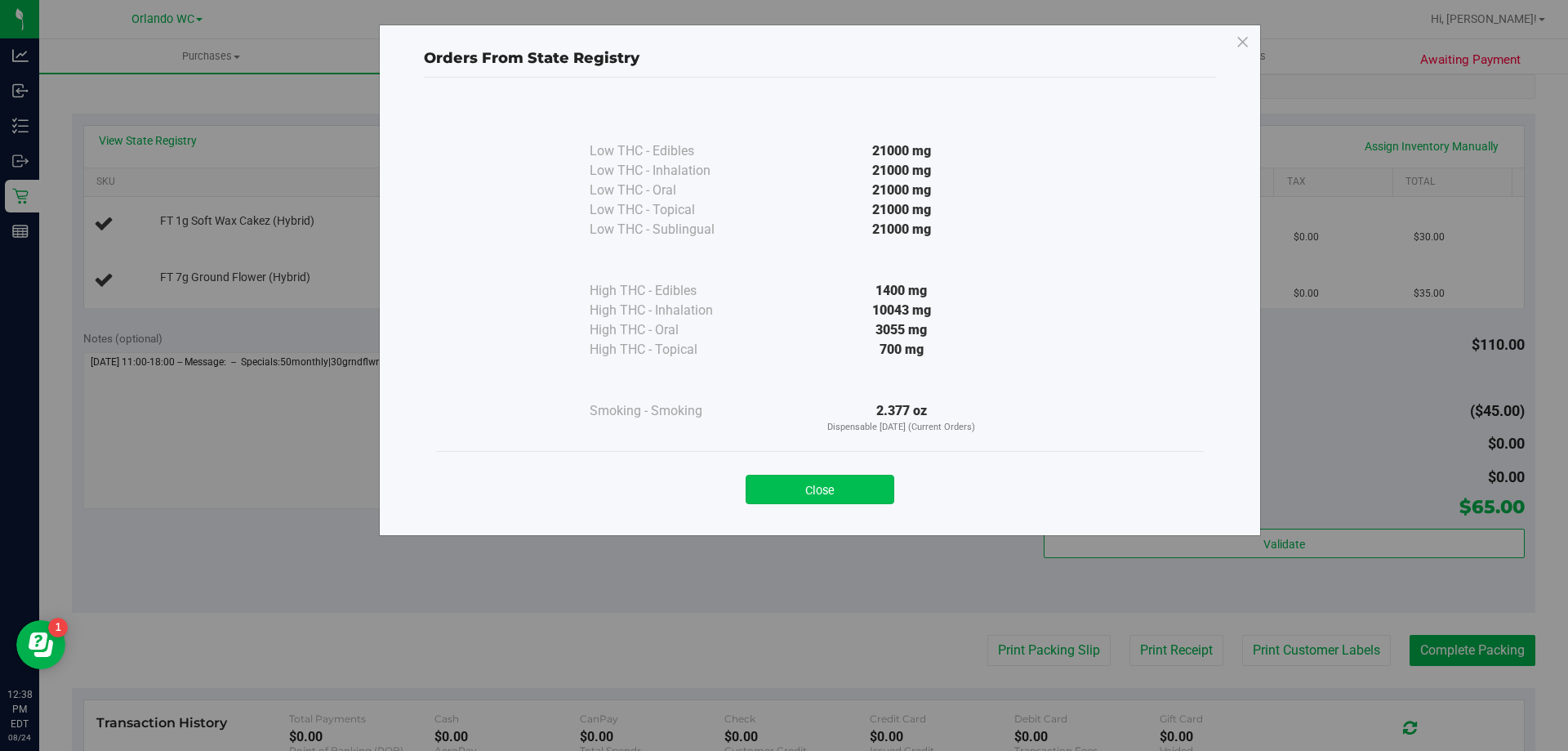
click at [834, 481] on button "Close" at bounding box center [819, 488] width 148 height 29
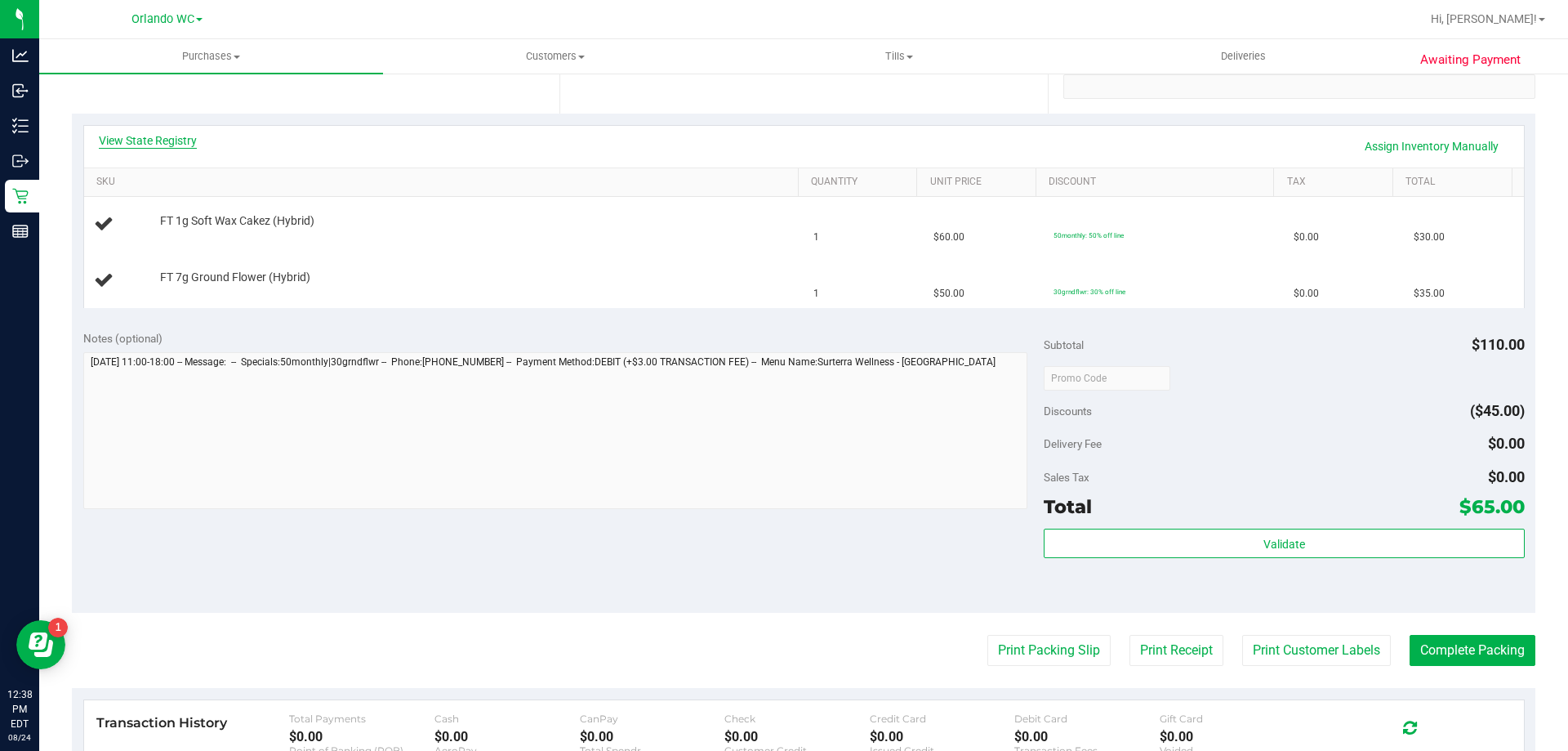
click at [156, 141] on link "View State Registry" at bounding box center [148, 141] width 98 height 17
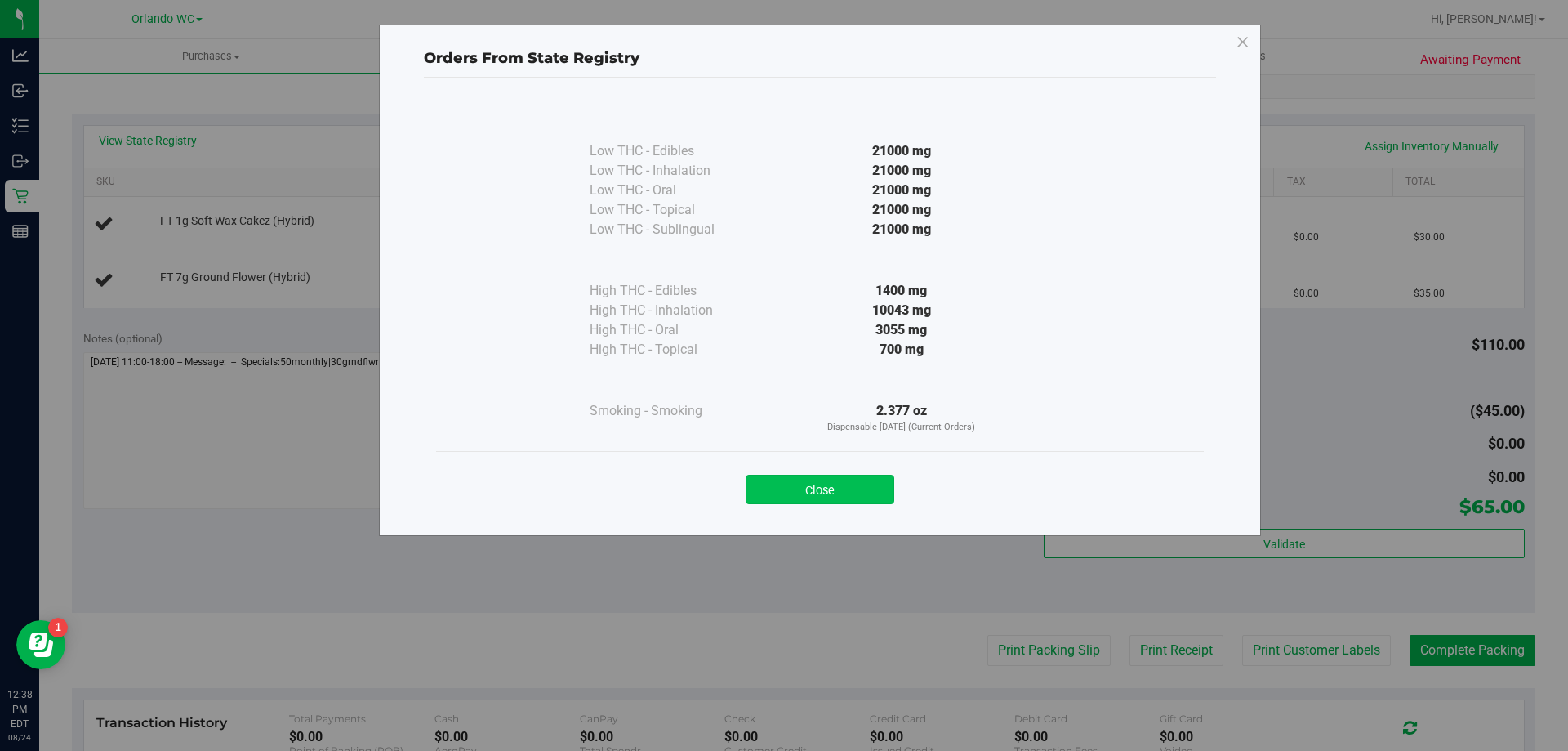
click at [821, 497] on button "Close" at bounding box center [819, 488] width 148 height 29
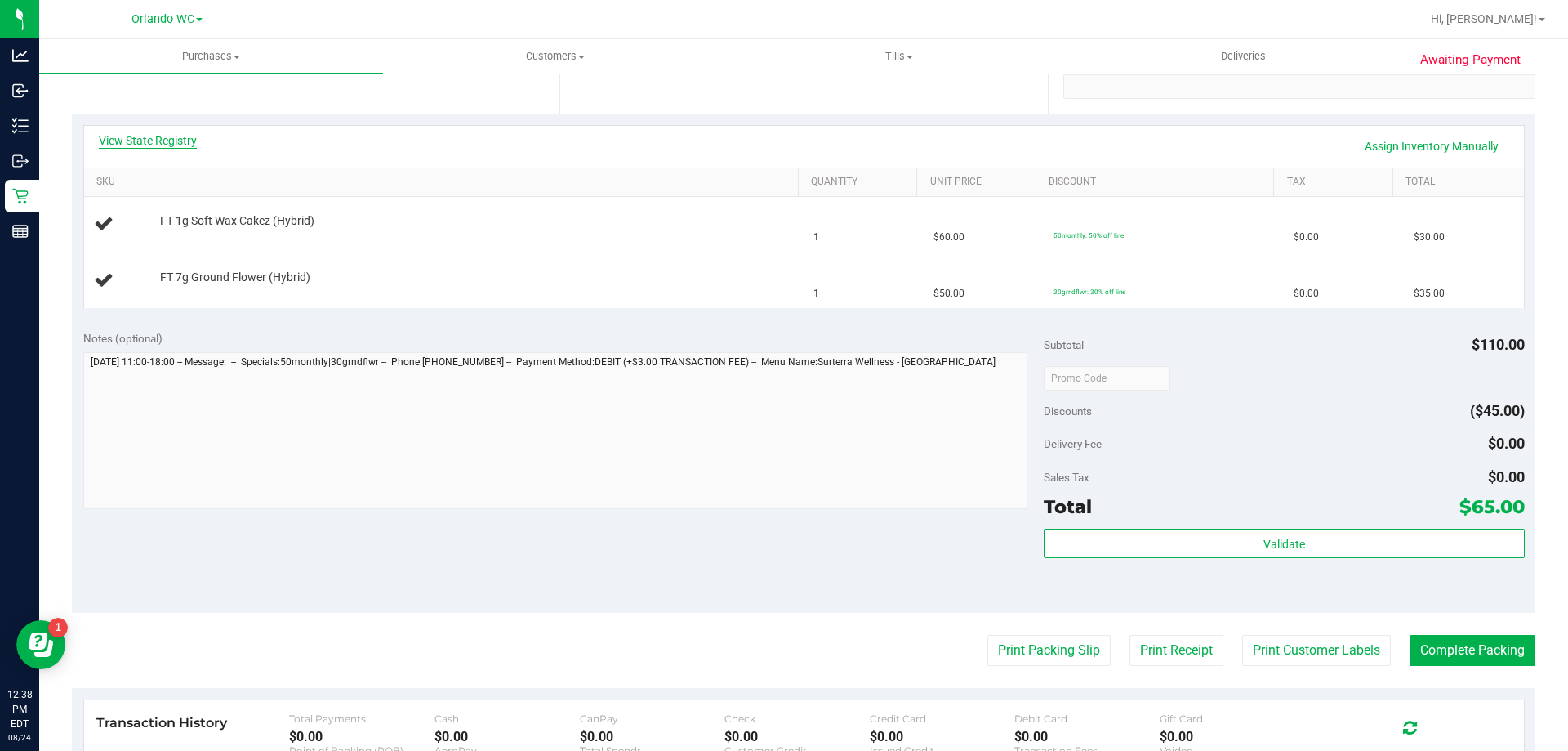
click at [151, 142] on link "View State Registry" at bounding box center [148, 141] width 98 height 17
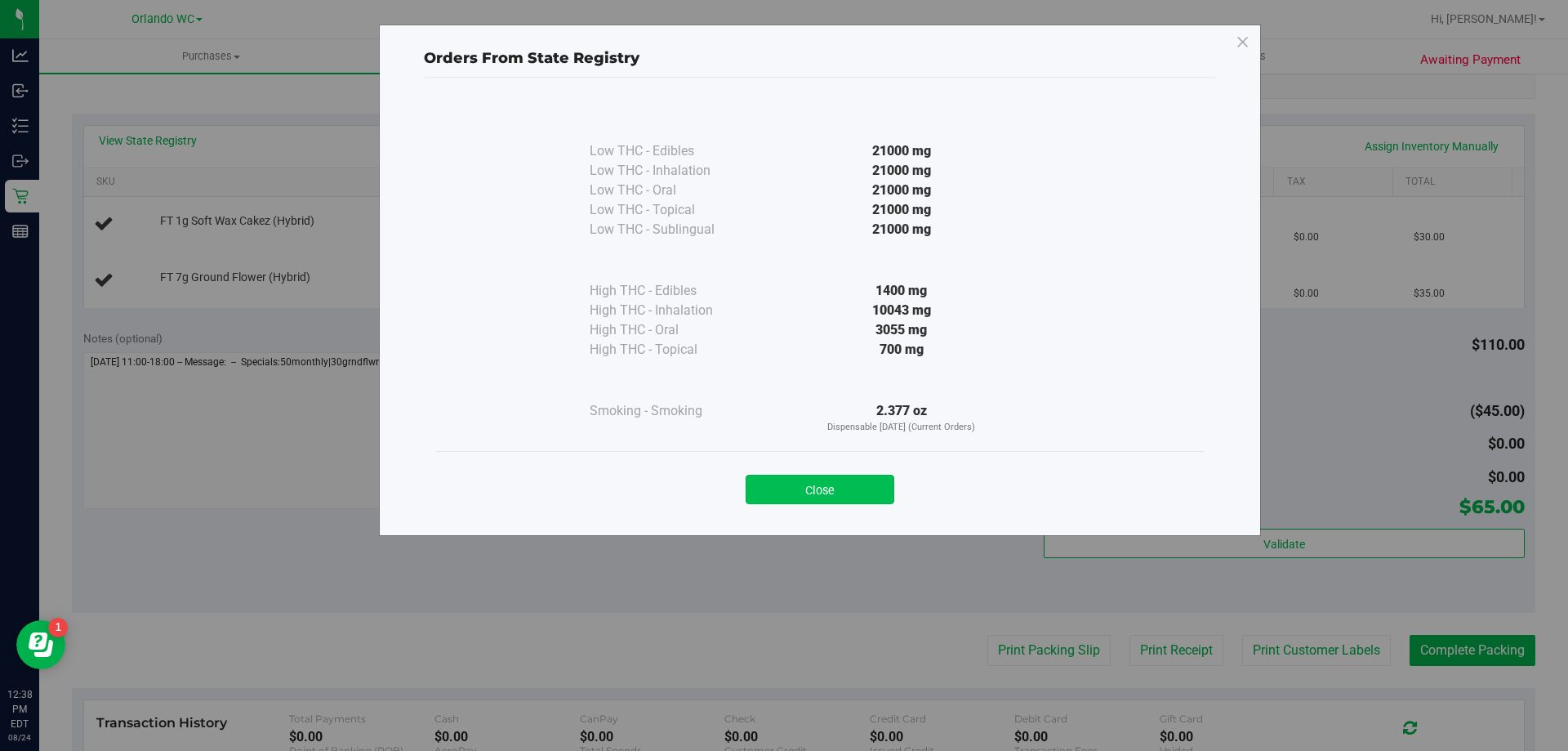
click at [812, 497] on button "Close" at bounding box center [819, 488] width 148 height 29
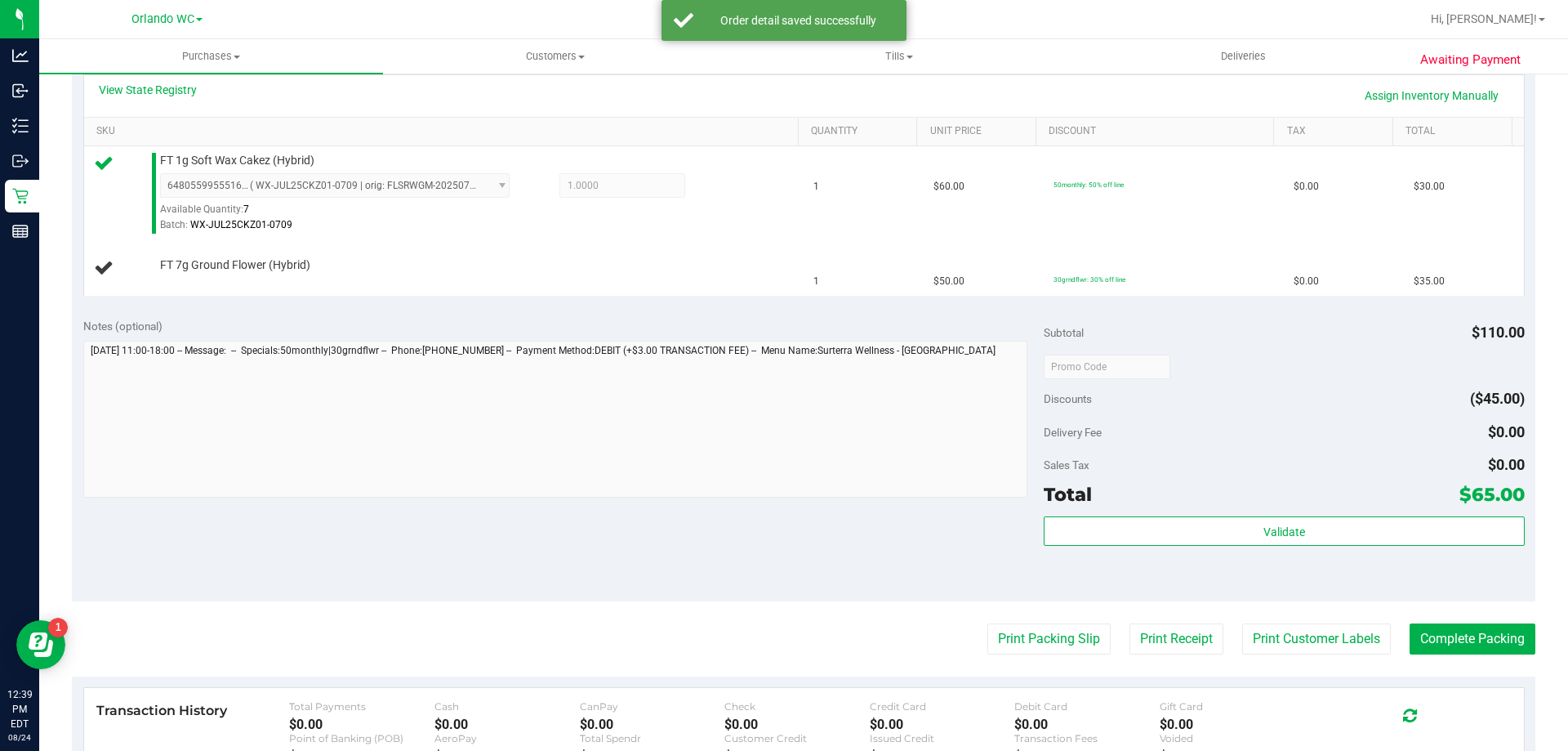
scroll to position [408, 0]
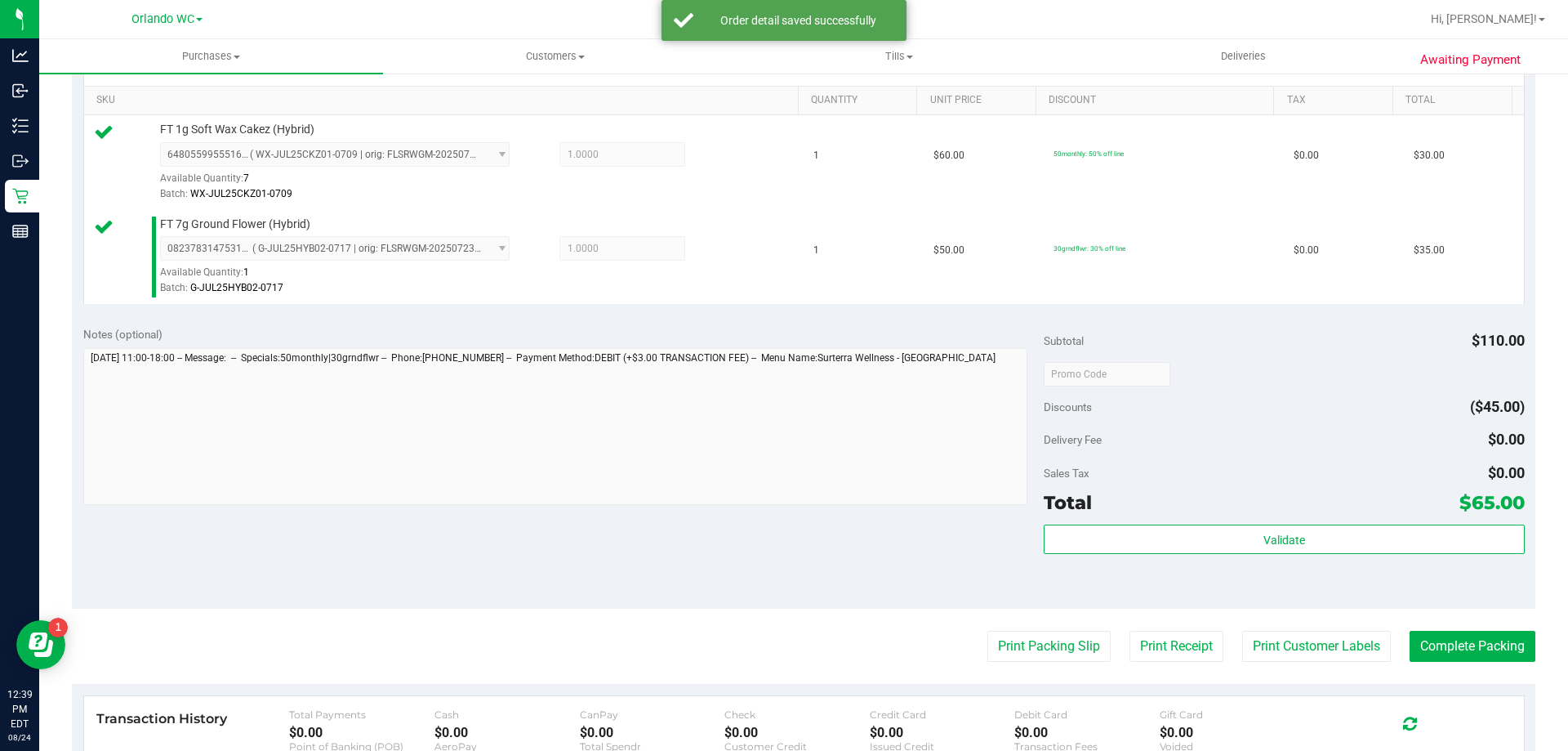
click at [1212, 555] on div "Validate" at bounding box center [1284, 561] width 480 height 74
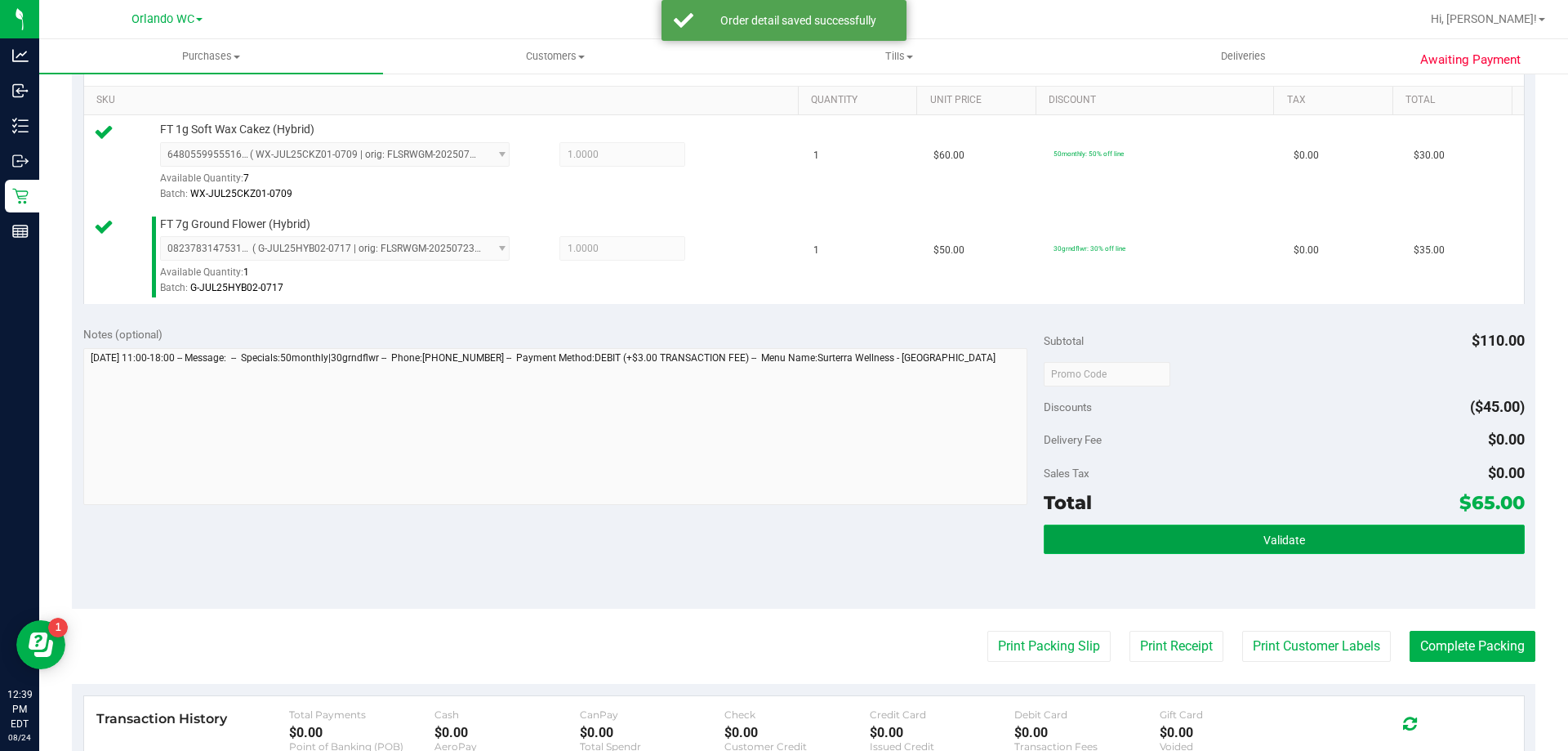
click at [1220, 525] on button "Validate" at bounding box center [1284, 538] width 480 height 29
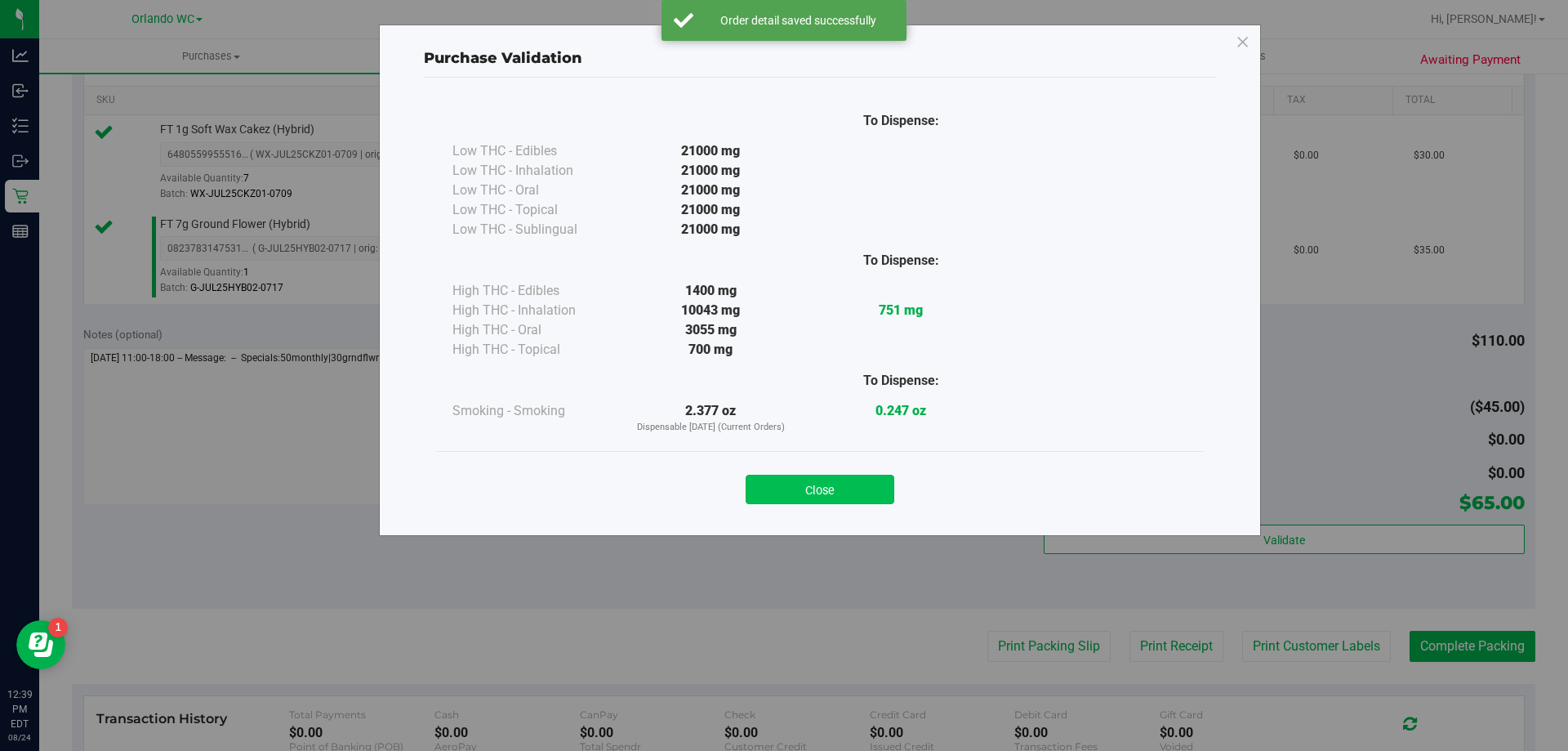
click at [826, 493] on button "Close" at bounding box center [819, 488] width 148 height 29
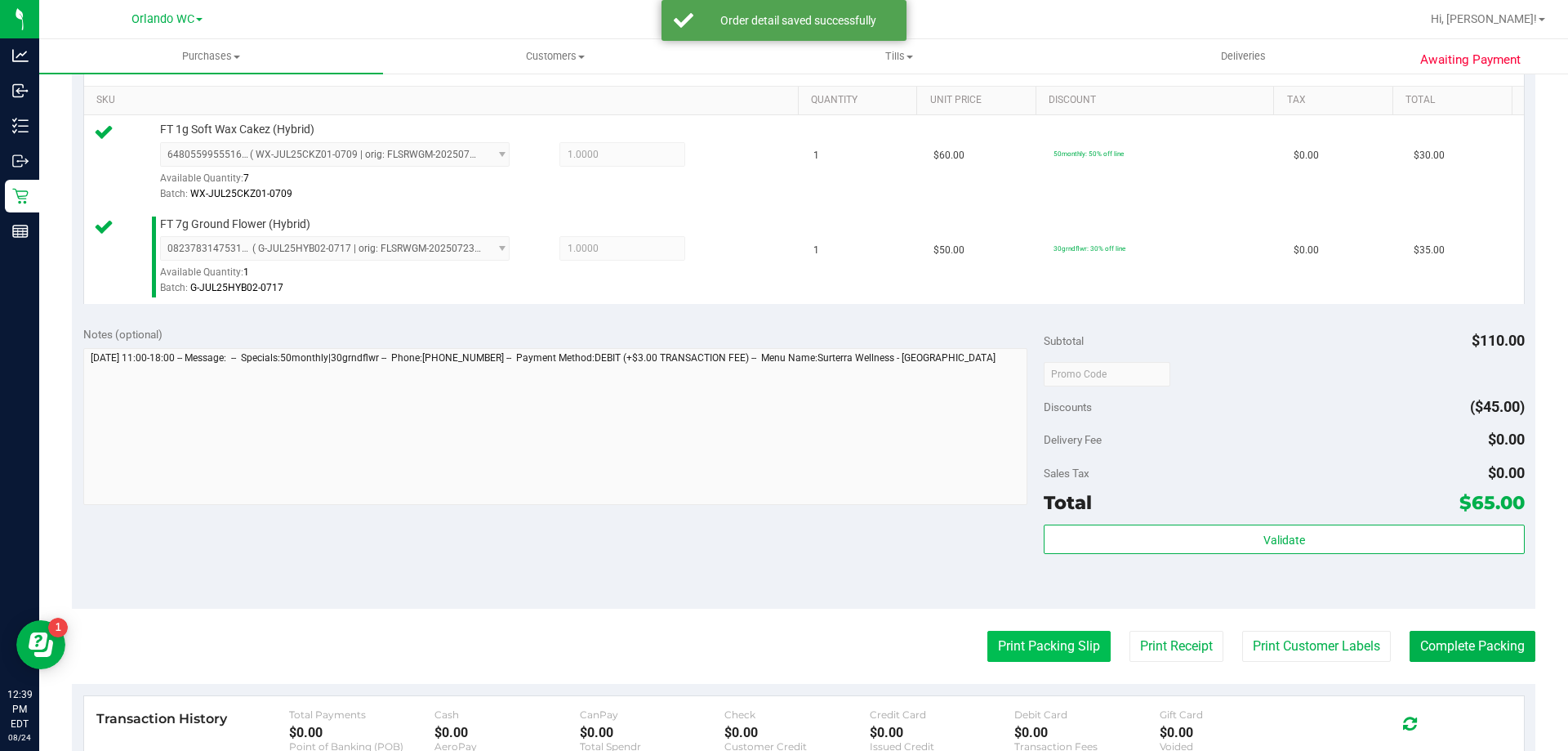
click at [1041, 639] on button "Print Packing Slip" at bounding box center [1049, 646] width 123 height 31
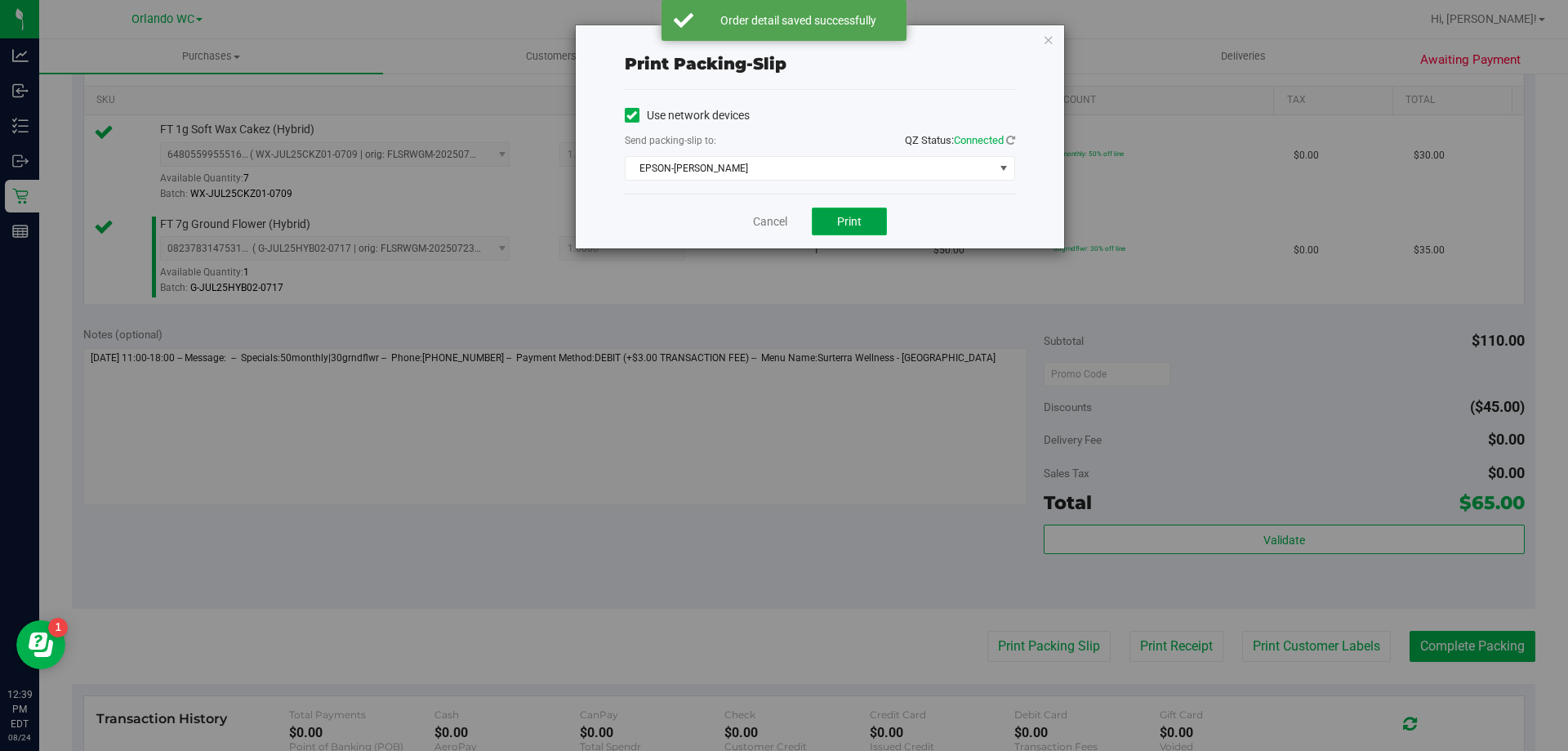
click at [853, 224] on span "Print" at bounding box center [849, 221] width 25 height 13
click at [770, 220] on link "Cancel" at bounding box center [770, 222] width 34 height 18
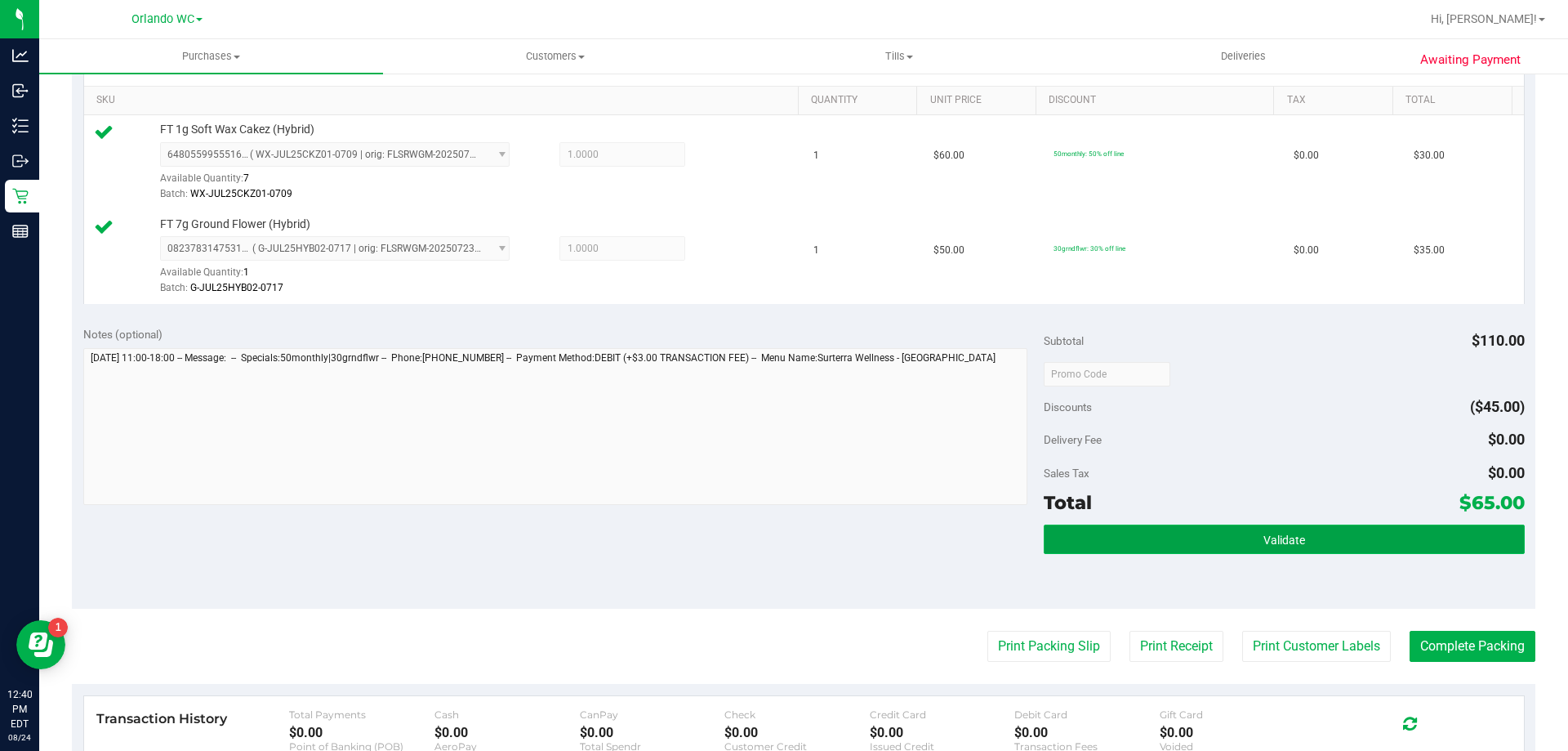
click at [1302, 545] on button "Validate" at bounding box center [1284, 538] width 480 height 29
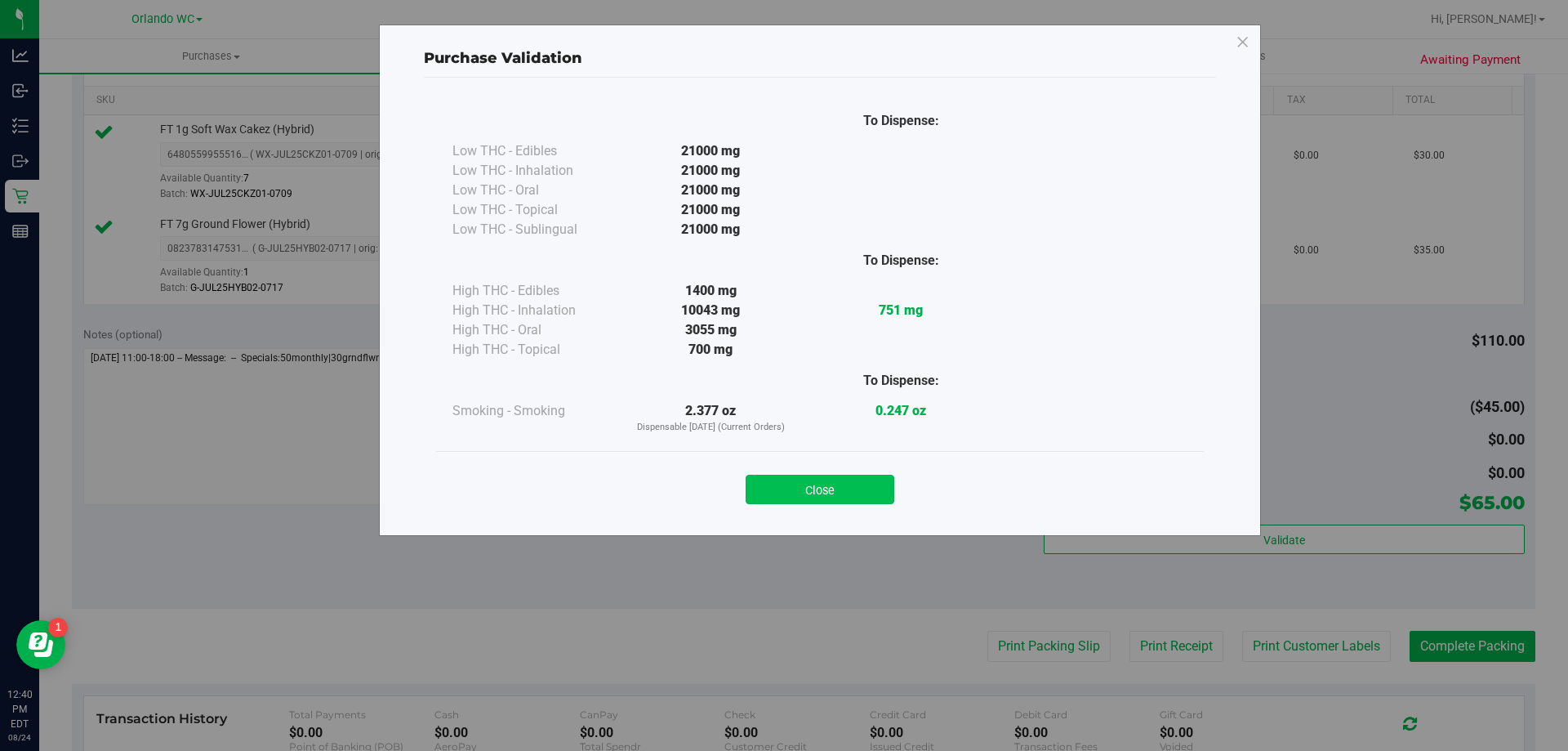
click at [802, 486] on button "Close" at bounding box center [819, 488] width 148 height 29
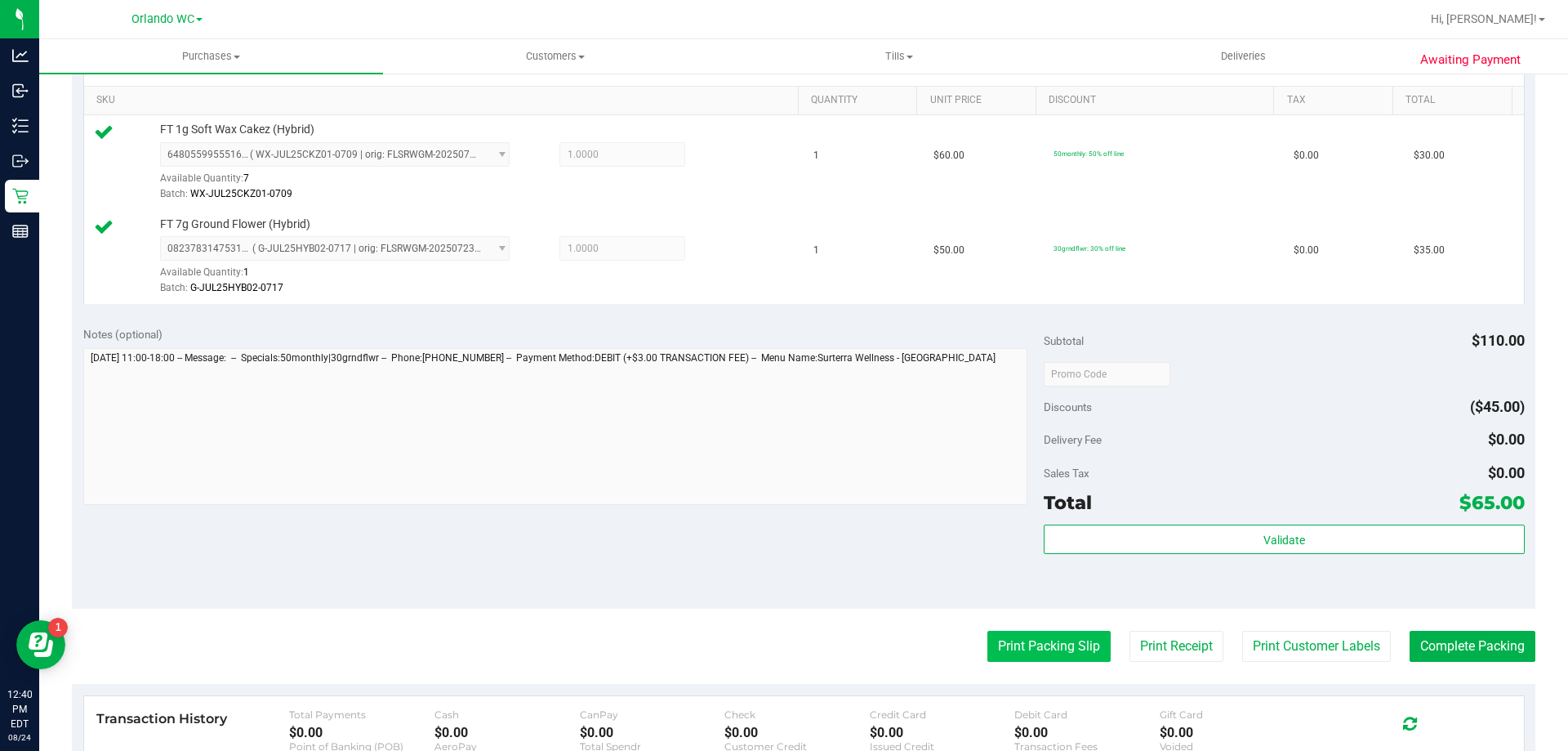
click at [1052, 651] on button "Print Packing Slip" at bounding box center [1049, 646] width 123 height 31
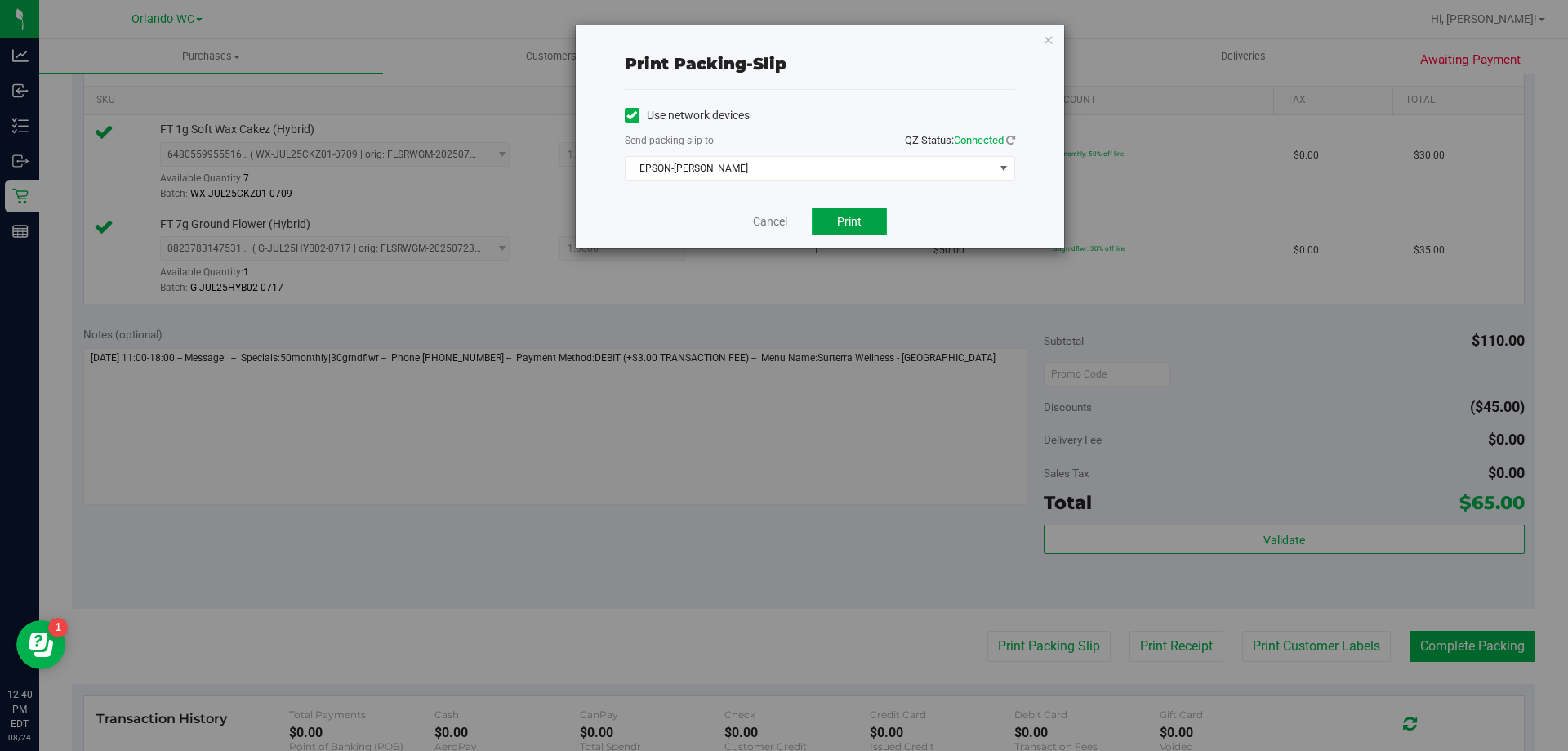
click at [841, 220] on span "Print" at bounding box center [849, 221] width 25 height 13
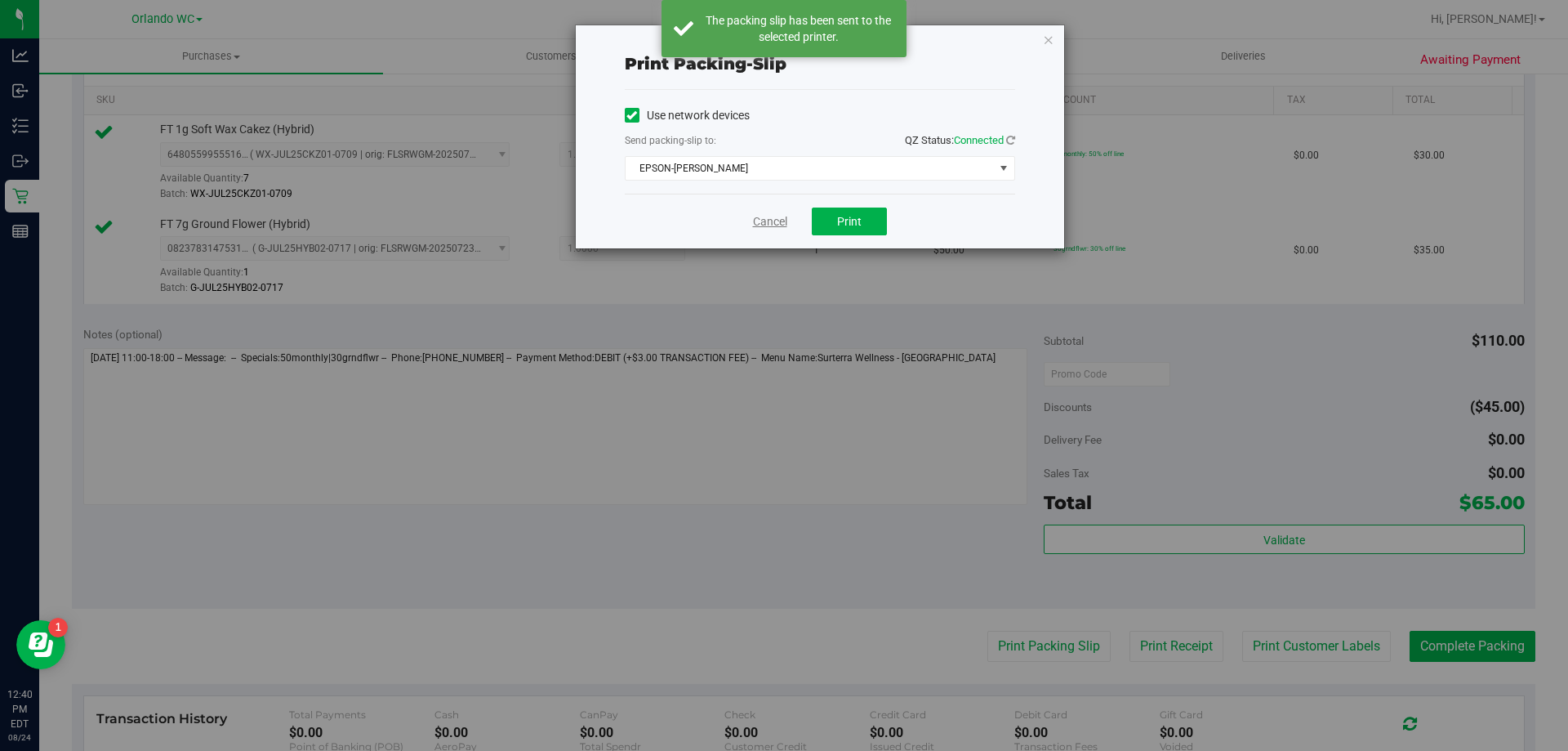
click at [773, 225] on link "Cancel" at bounding box center [770, 222] width 34 height 18
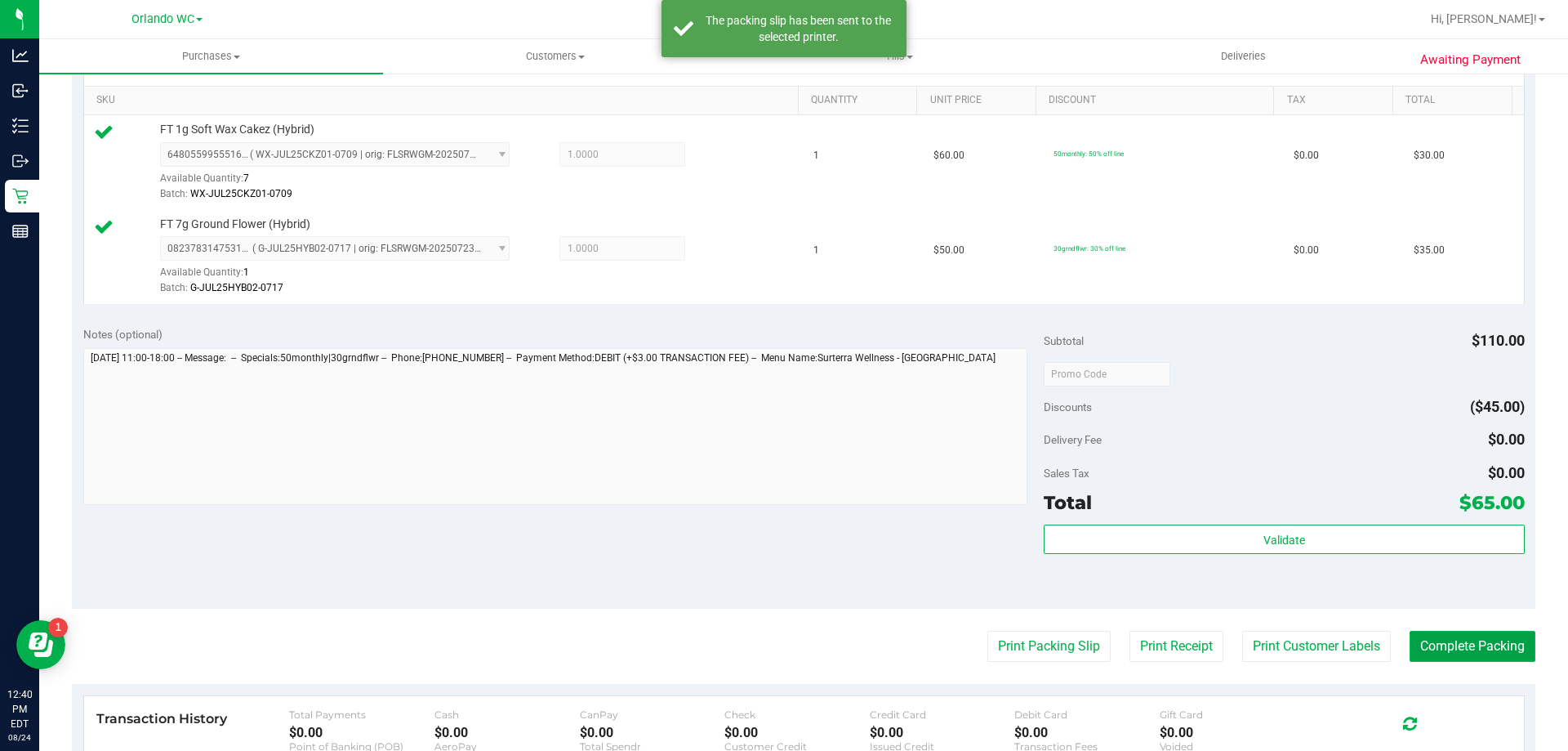
click at [1463, 631] on button "Complete Packing" at bounding box center [1472, 646] width 126 height 31
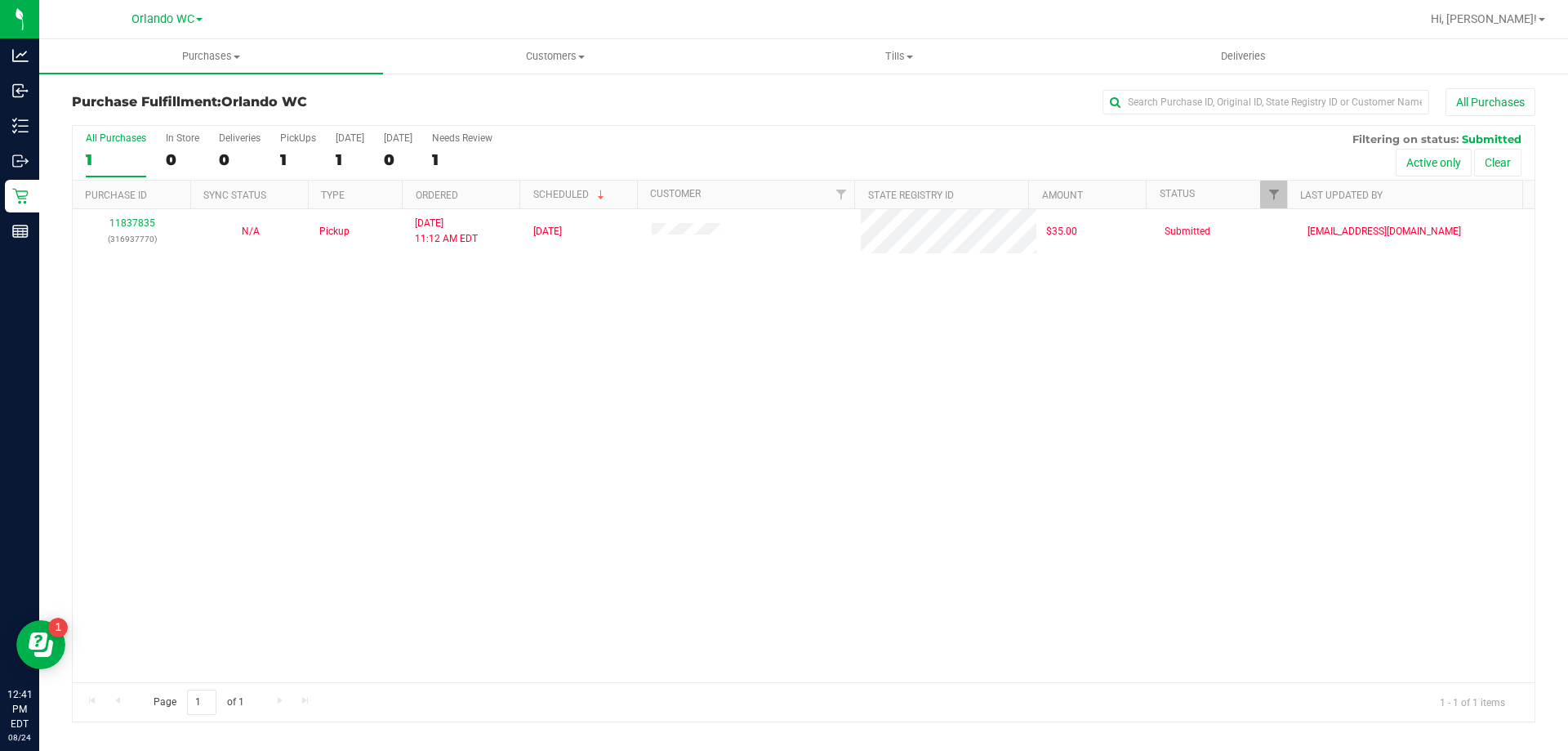
click at [614, 528] on div "11837835 (316937770) N/A Pickup 8/24/2025 11:12 AM EDT 8/24/2025 $35.00 Submitt…" at bounding box center [803, 445] width 1462 height 473
click at [114, 141] on div "All Purchases" at bounding box center [116, 138] width 61 height 11
click at [0, 0] on input "All Purchases 1" at bounding box center [0, 0] width 0 height 0
click at [119, 148] on label "All Purchases 1" at bounding box center [116, 155] width 61 height 45
click at [0, 0] on input "All Purchases 1" at bounding box center [0, 0] width 0 height 0
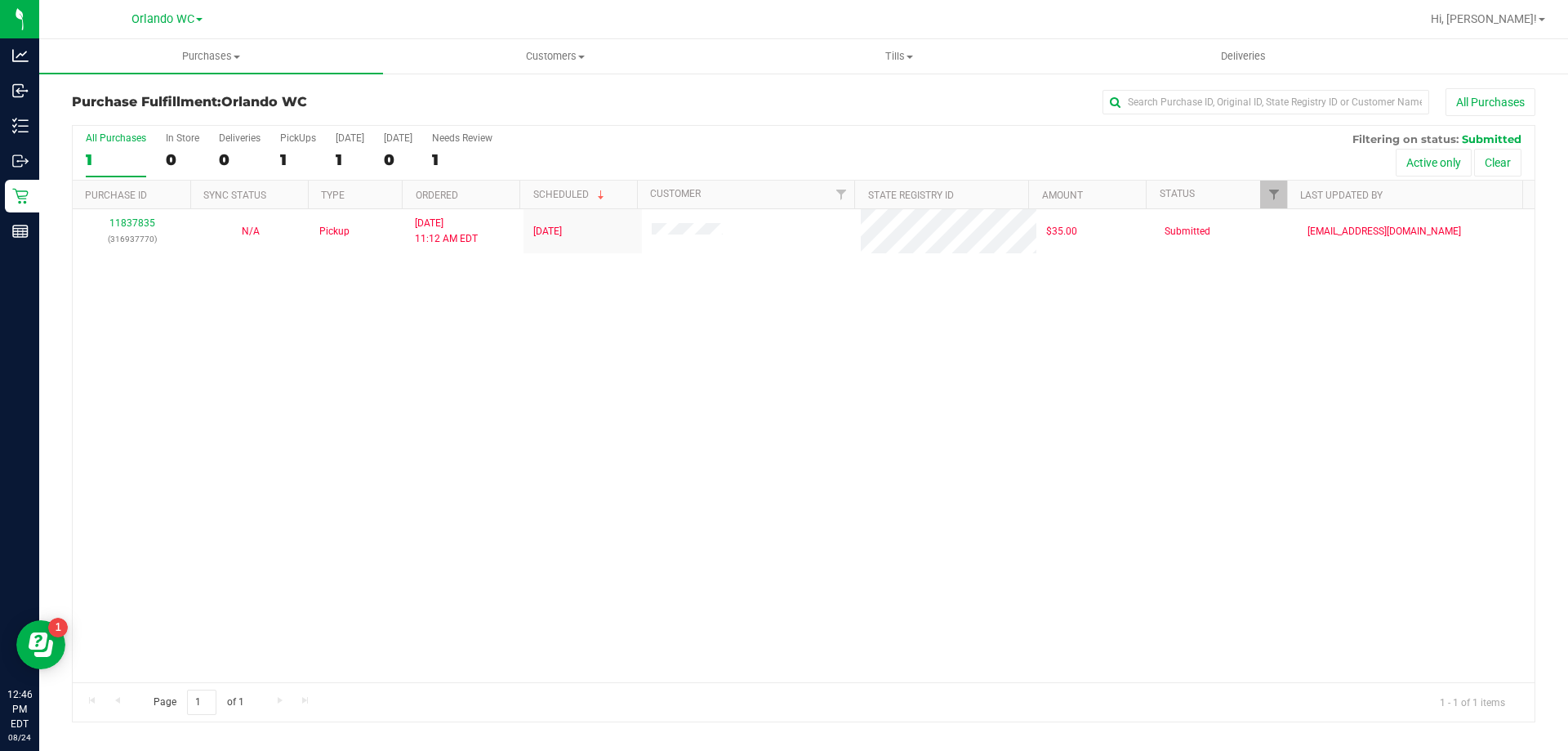
click at [773, 467] on div "11837835 (316937770) N/A Pickup 8/24/2025 11:12 AM EDT 8/24/2025 $35.00 Submitt…" at bounding box center [803, 445] width 1462 height 473
click at [541, 529] on div "11837835 (316937770) N/A Pickup 8/24/2025 11:12 AM EDT 8/24/2025 $35.00 Submitt…" at bounding box center [803, 445] width 1462 height 473
drag, startPoint x: 440, startPoint y: 553, endPoint x: 414, endPoint y: 523, distance: 39.7
click at [439, 550] on div "11837835 (316937770) N/A Pickup 8/24/2025 11:12 AM EDT 8/24/2025 $35.00 Submitt…" at bounding box center [803, 445] width 1462 height 473
click at [106, 158] on div "1" at bounding box center [116, 159] width 61 height 18
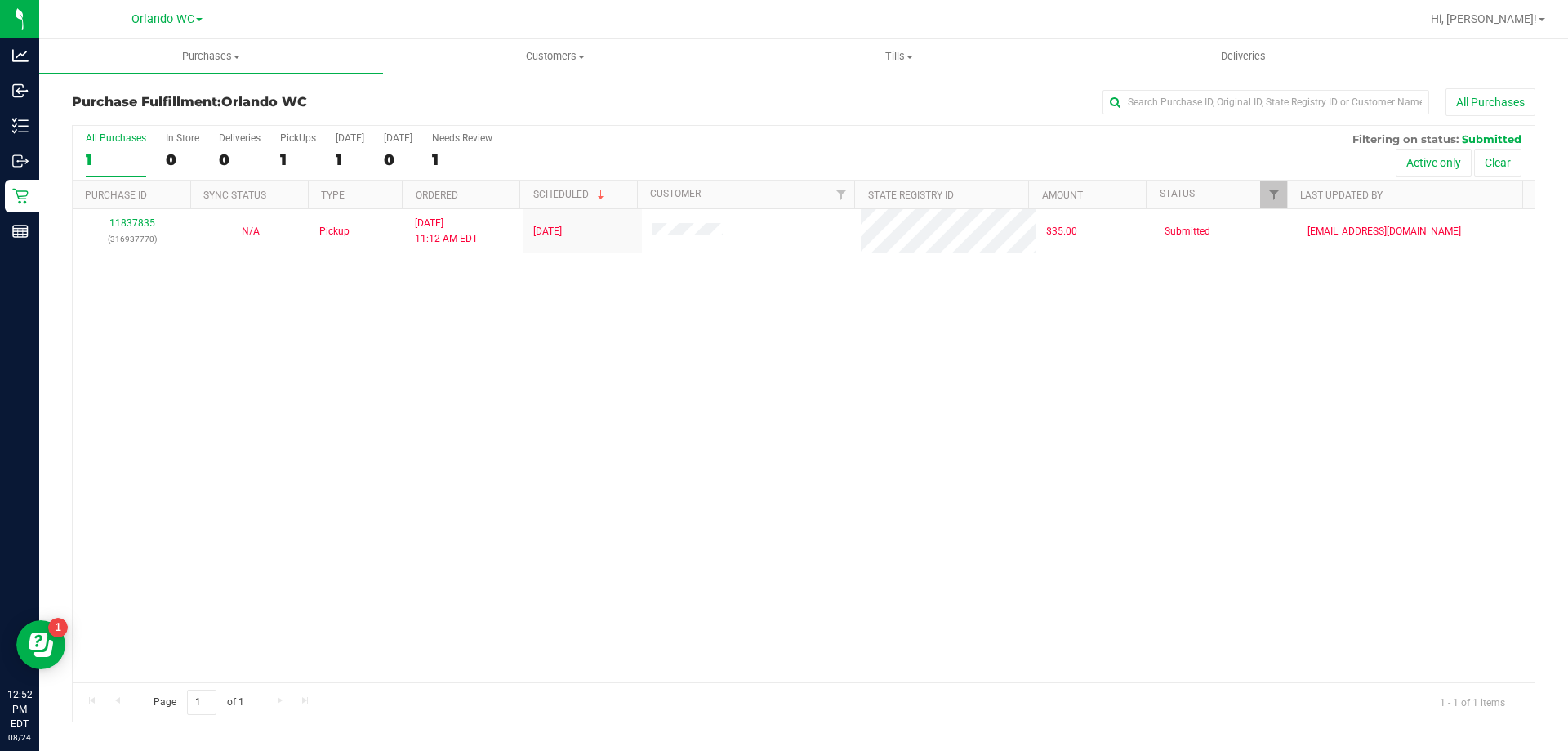
click at [0, 0] on input "All Purchases 1" at bounding box center [0, 0] width 0 height 0
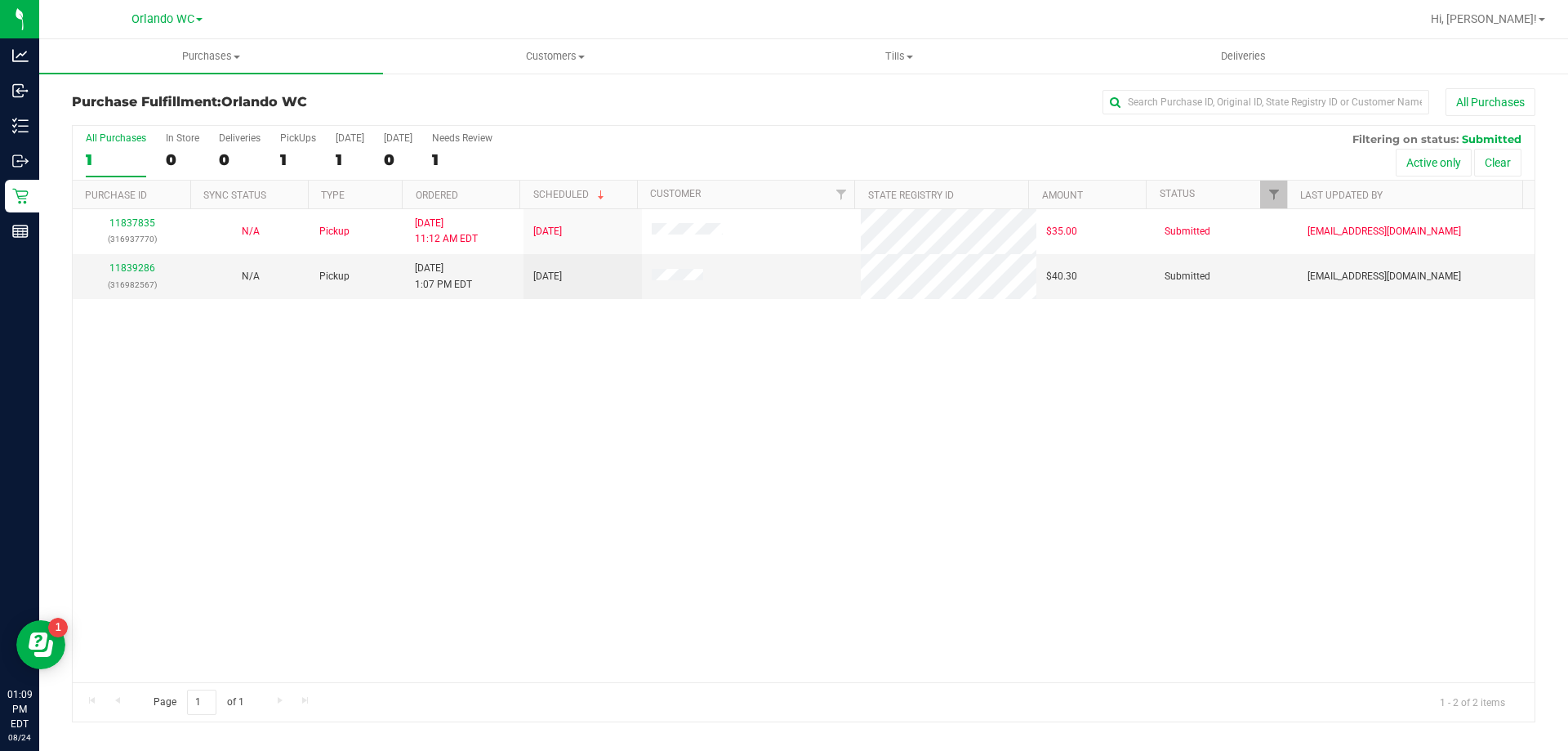
click at [119, 147] on label "All Purchases 1" at bounding box center [116, 155] width 61 height 45
click at [0, 0] on input "All Purchases 1" at bounding box center [0, 0] width 0 height 0
click at [637, 486] on div "11837835 (316937770) N/A Pickup 8/24/2025 11:12 AM EDT 8/24/2025 $35.00 Submitt…" at bounding box center [803, 445] width 1462 height 473
click at [115, 162] on div "2" at bounding box center [116, 159] width 61 height 18
click at [0, 0] on input "All Purchases 2" at bounding box center [0, 0] width 0 height 0
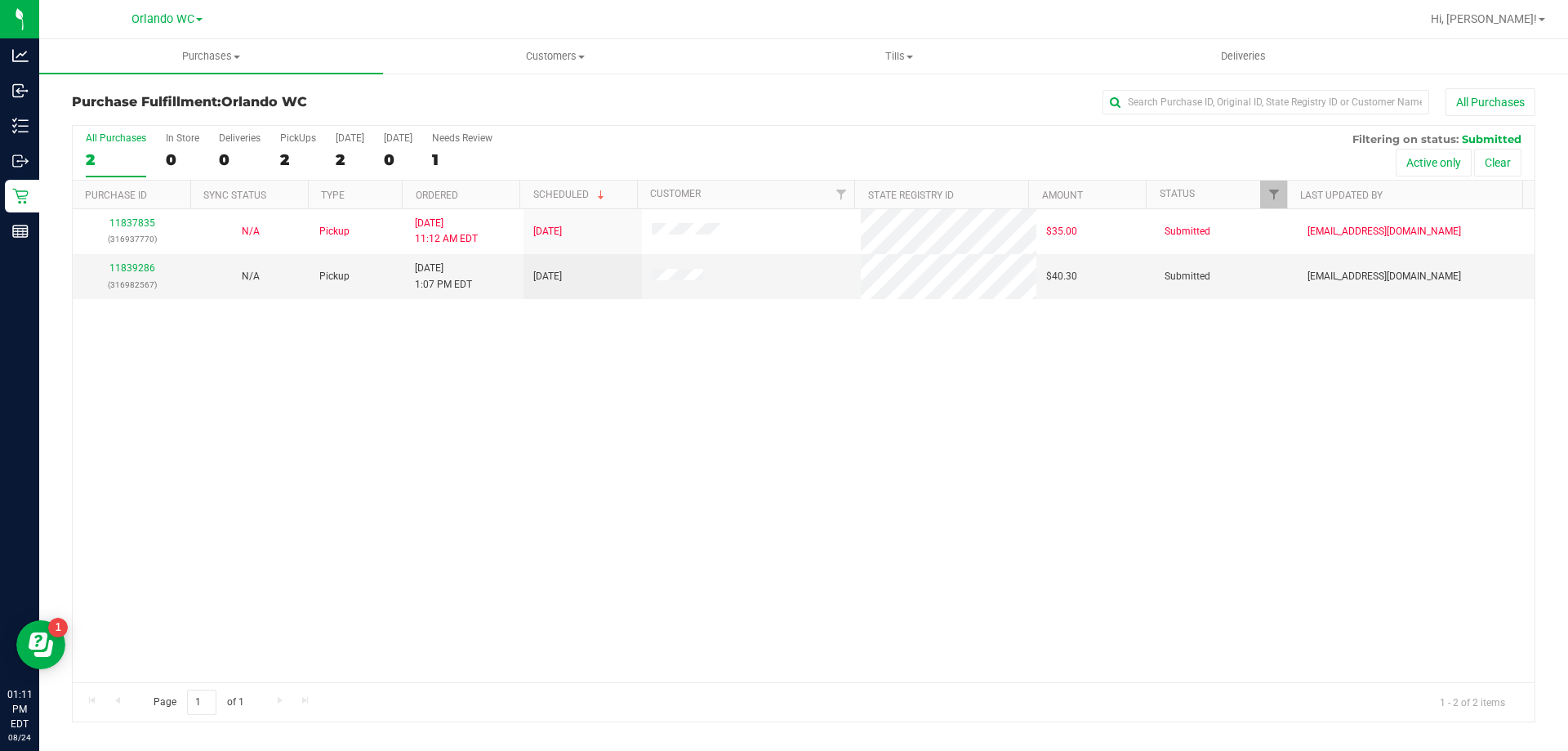
click at [451, 460] on div "11837835 (316937770) N/A Pickup 8/24/2025 11:12 AM EDT 8/24/2025 $35.00 Submitt…" at bounding box center [803, 445] width 1462 height 473
click at [582, 545] on div "11837835 (316937770) N/A Pickup 8/24/2025 11:12 AM EDT 8/24/2025 $35.00 Submitt…" at bounding box center [803, 445] width 1462 height 473
click at [87, 152] on div "2" at bounding box center [116, 159] width 61 height 18
click at [0, 0] on input "All Purchases 2" at bounding box center [0, 0] width 0 height 0
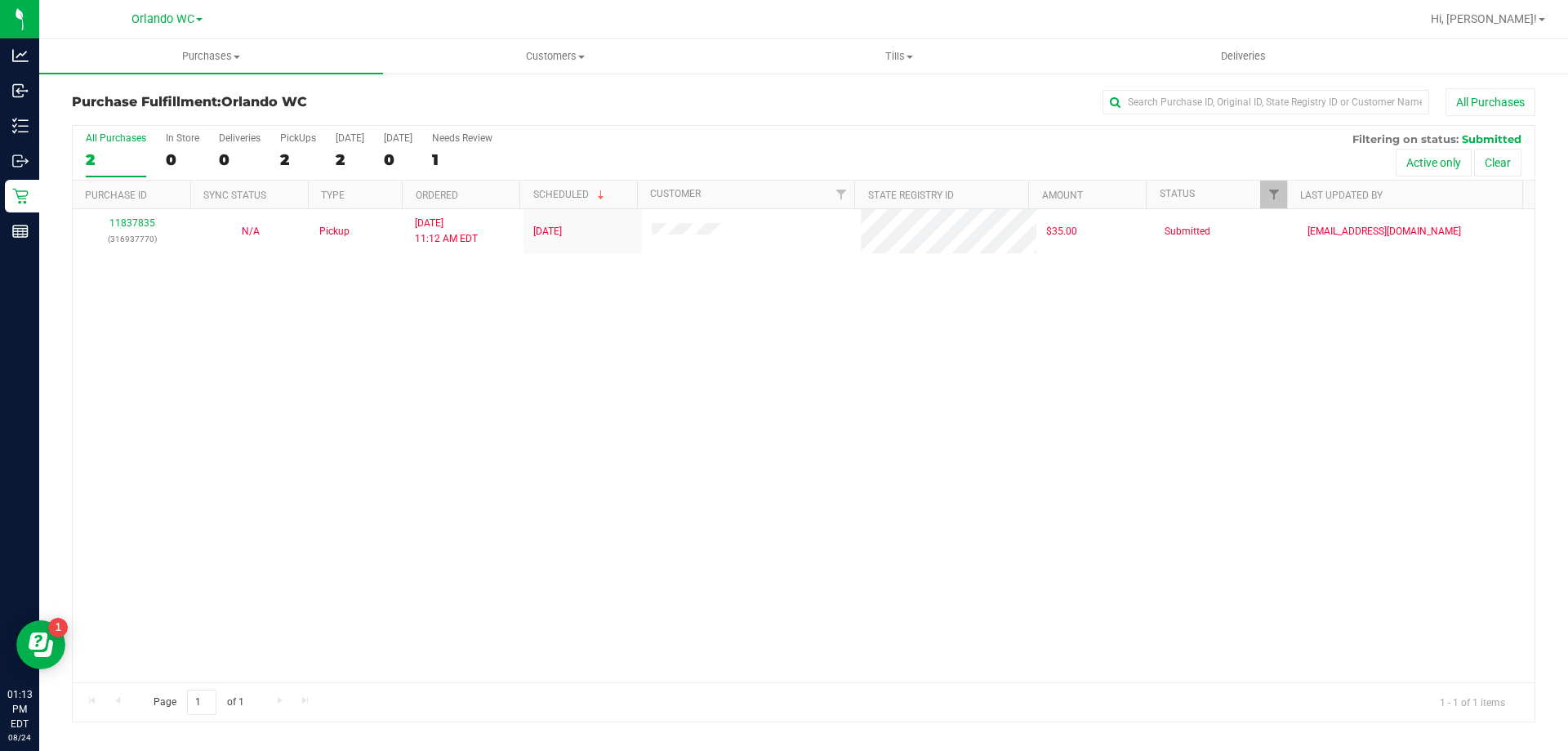
click at [106, 157] on div "2" at bounding box center [116, 159] width 61 height 18
click at [0, 0] on input "All Purchases 2" at bounding box center [0, 0] width 0 height 0
click at [680, 535] on div "11837835 (316937770) N/A Pickup 8/24/2025 11:12 AM EDT 8/24/2025 $35.00 Submitt…" at bounding box center [803, 445] width 1462 height 473
click at [105, 148] on label "All Purchases 1" at bounding box center [116, 155] width 61 height 45
click at [0, 0] on input "All Purchases 1" at bounding box center [0, 0] width 0 height 0
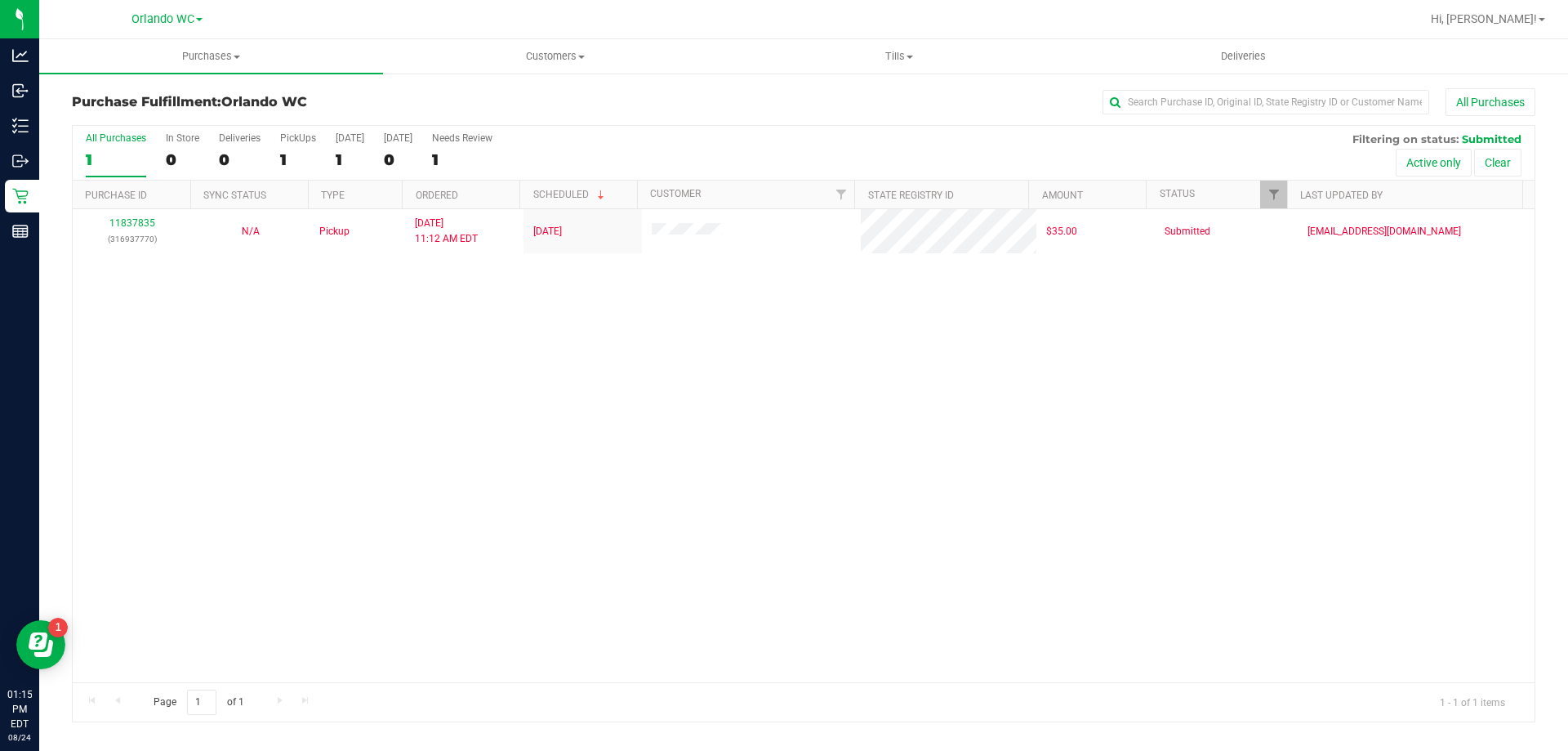
click at [108, 158] on div "1" at bounding box center [116, 159] width 61 height 18
click at [0, 0] on input "All Purchases 1" at bounding box center [0, 0] width 0 height 0
click at [802, 323] on div "11837835 (316937770) N/A Pickup 8/24/2025 11:12 AM EDT 8/24/2025 $35.00 Submitt…" at bounding box center [803, 445] width 1462 height 473
click at [95, 174] on label "All Purchases 1" at bounding box center [116, 155] width 61 height 45
click at [0, 0] on input "All Purchases 1" at bounding box center [0, 0] width 0 height 0
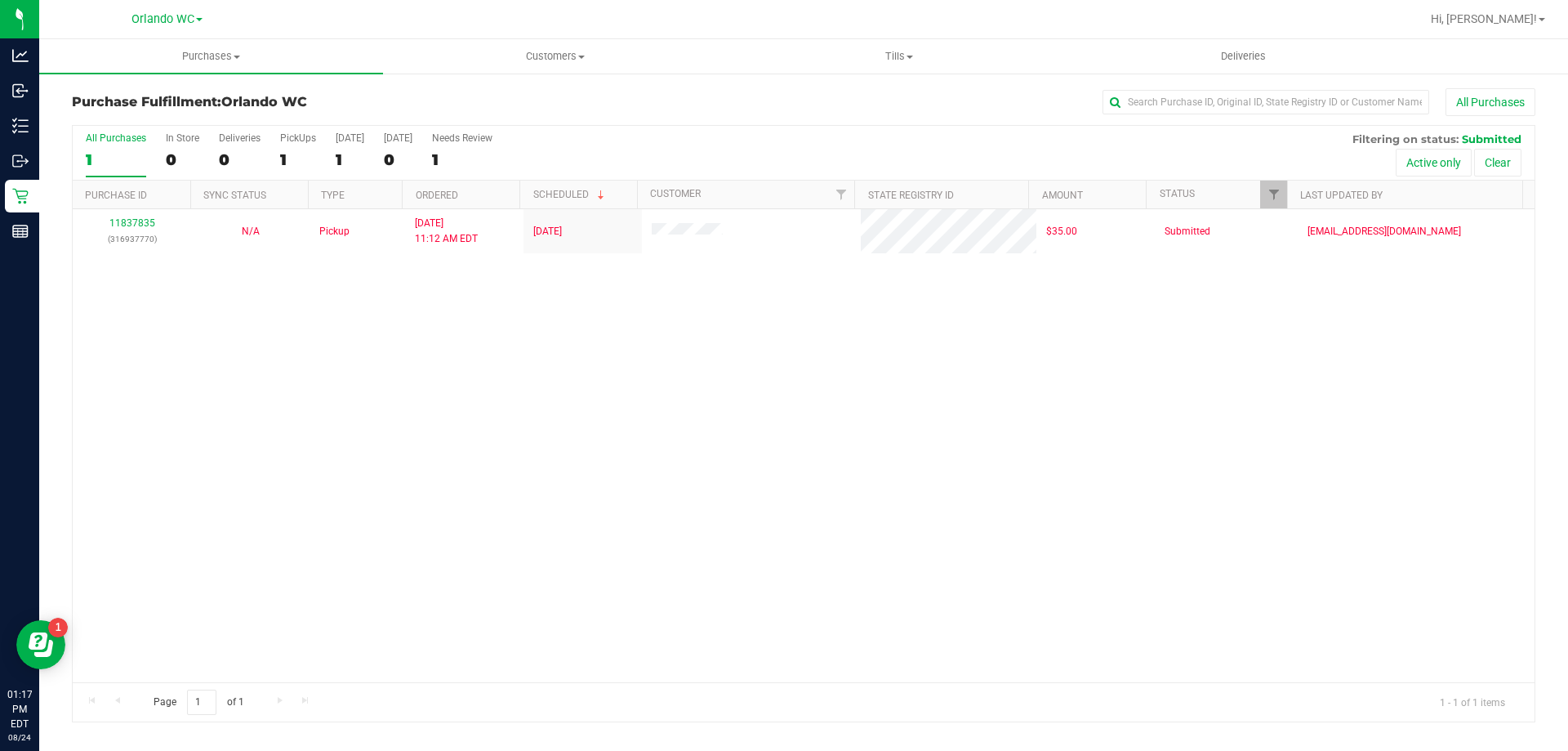
click at [115, 154] on div "1" at bounding box center [116, 159] width 61 height 18
click at [0, 0] on input "All Purchases 1" at bounding box center [0, 0] width 0 height 0
click at [517, 348] on div "11837835 (316937770) N/A Pickup 8/24/2025 11:12 AM EDT 8/24/2025 $35.00 Submitt…" at bounding box center [803, 445] width 1462 height 473
click at [106, 146] on label "All Purchases 1" at bounding box center [116, 155] width 61 height 45
click at [0, 0] on input "All Purchases 1" at bounding box center [0, 0] width 0 height 0
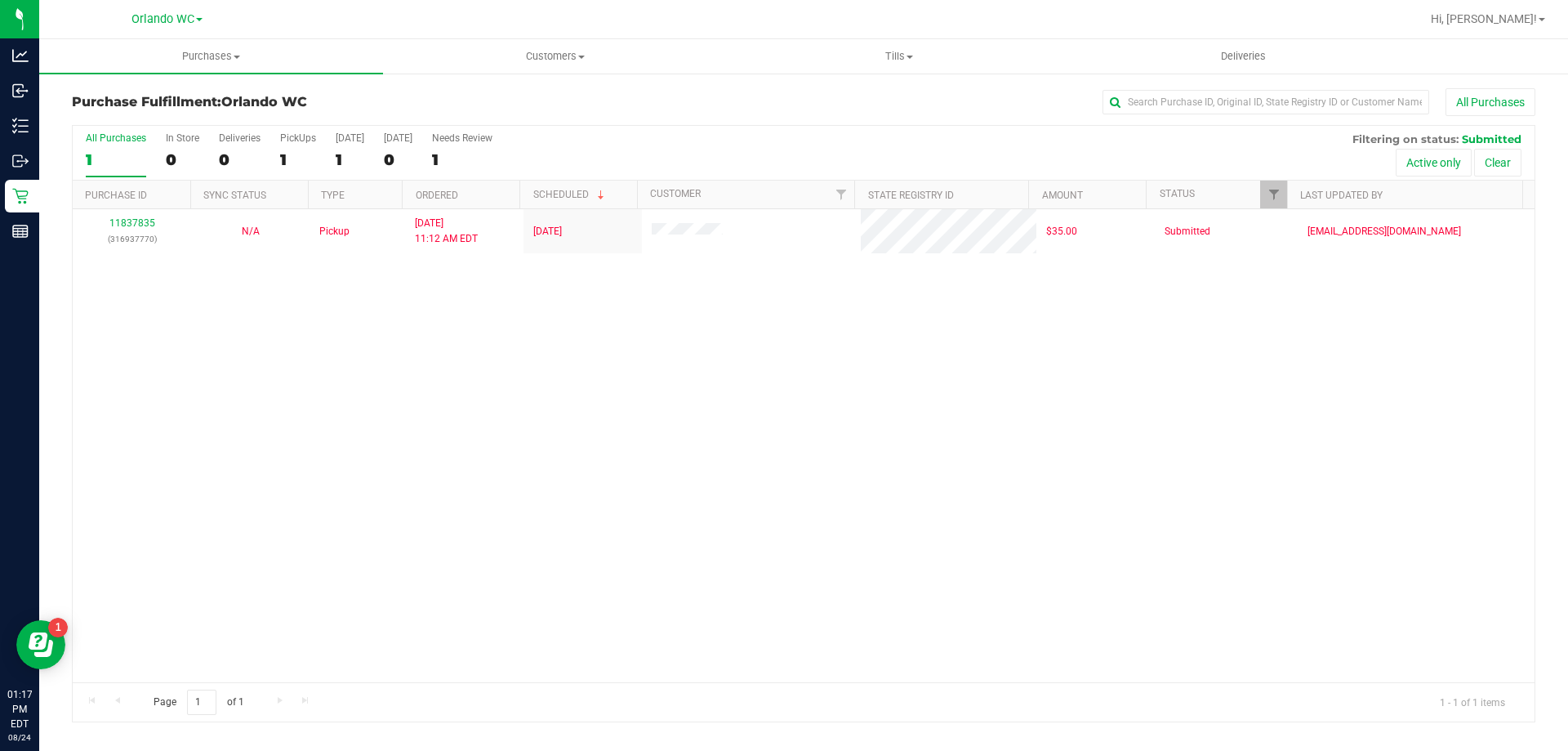
click at [90, 161] on div "1" at bounding box center [116, 159] width 61 height 18
click at [0, 0] on input "All Purchases 1" at bounding box center [0, 0] width 0 height 0
click at [101, 144] on label "All Purchases 1" at bounding box center [116, 155] width 61 height 45
click at [0, 0] on input "All Purchases 1" at bounding box center [0, 0] width 0 height 0
click at [109, 136] on div "All Purchases" at bounding box center [116, 138] width 61 height 11
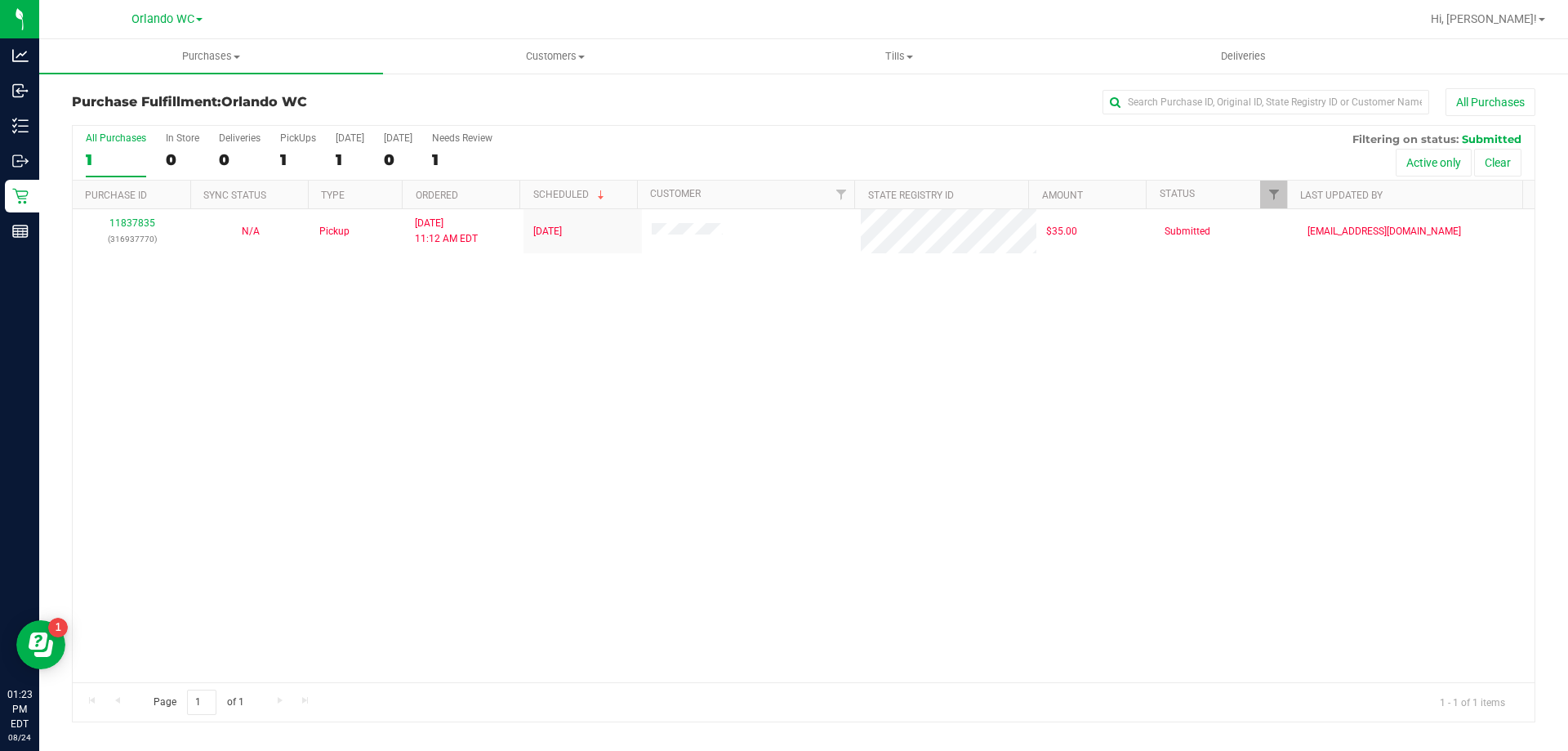
click at [0, 0] on input "All Purchases 1" at bounding box center [0, 0] width 0 height 0
click at [680, 341] on div "11837835 (316937770) N/A Pickup 8/24/2025 11:12 AM EDT 8/24/2025 $35.00 Submitt…" at bounding box center [803, 445] width 1462 height 473
click at [128, 162] on div "1" at bounding box center [116, 159] width 61 height 18
click at [0, 0] on input "All Purchases 1" at bounding box center [0, 0] width 0 height 0
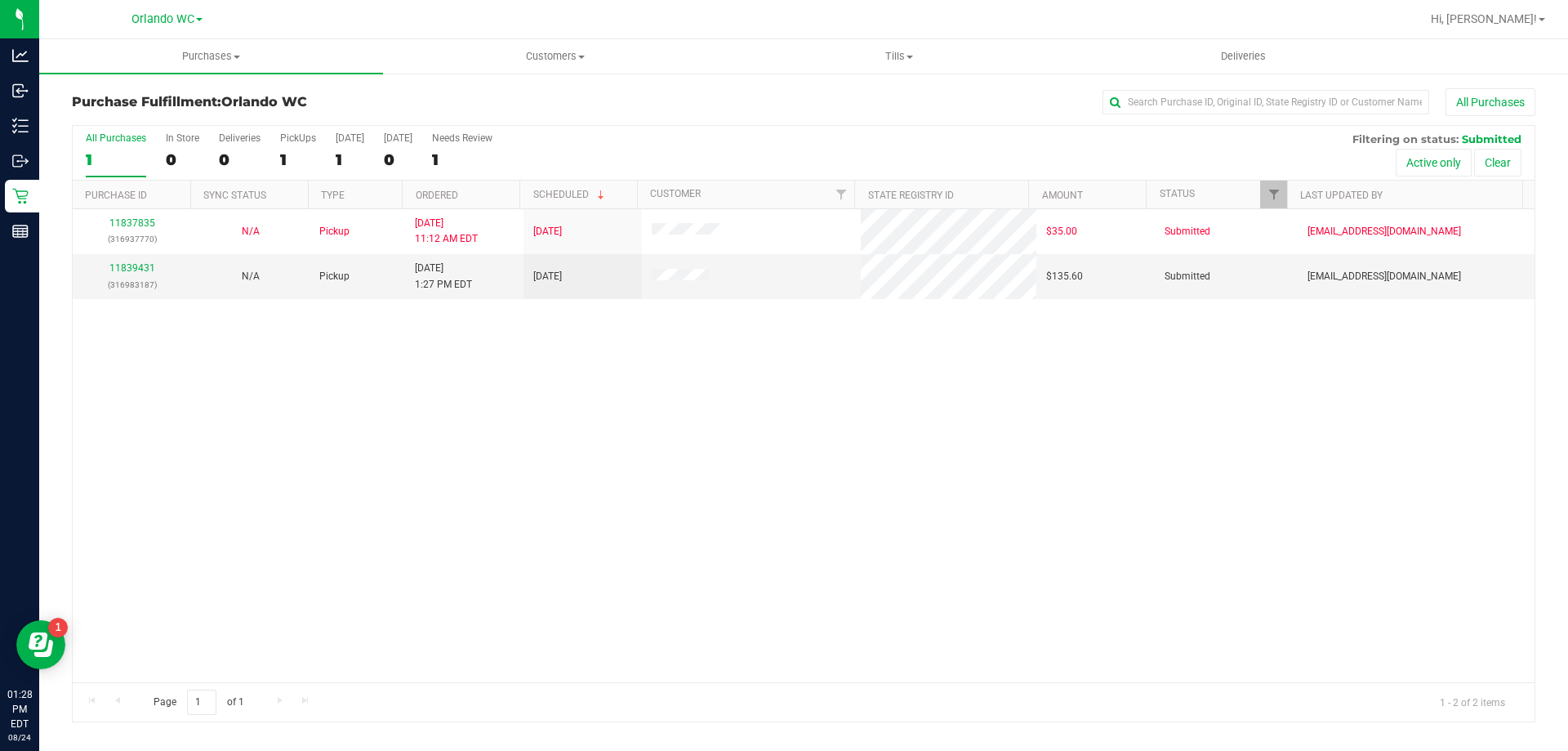
click at [655, 492] on div "11837835 (316937770) N/A Pickup 8/24/2025 11:12 AM EDT 8/24/2025 $35.00 Submitt…" at bounding box center [803, 445] width 1462 height 473
click at [132, 270] on link "11839431" at bounding box center [133, 268] width 46 height 11
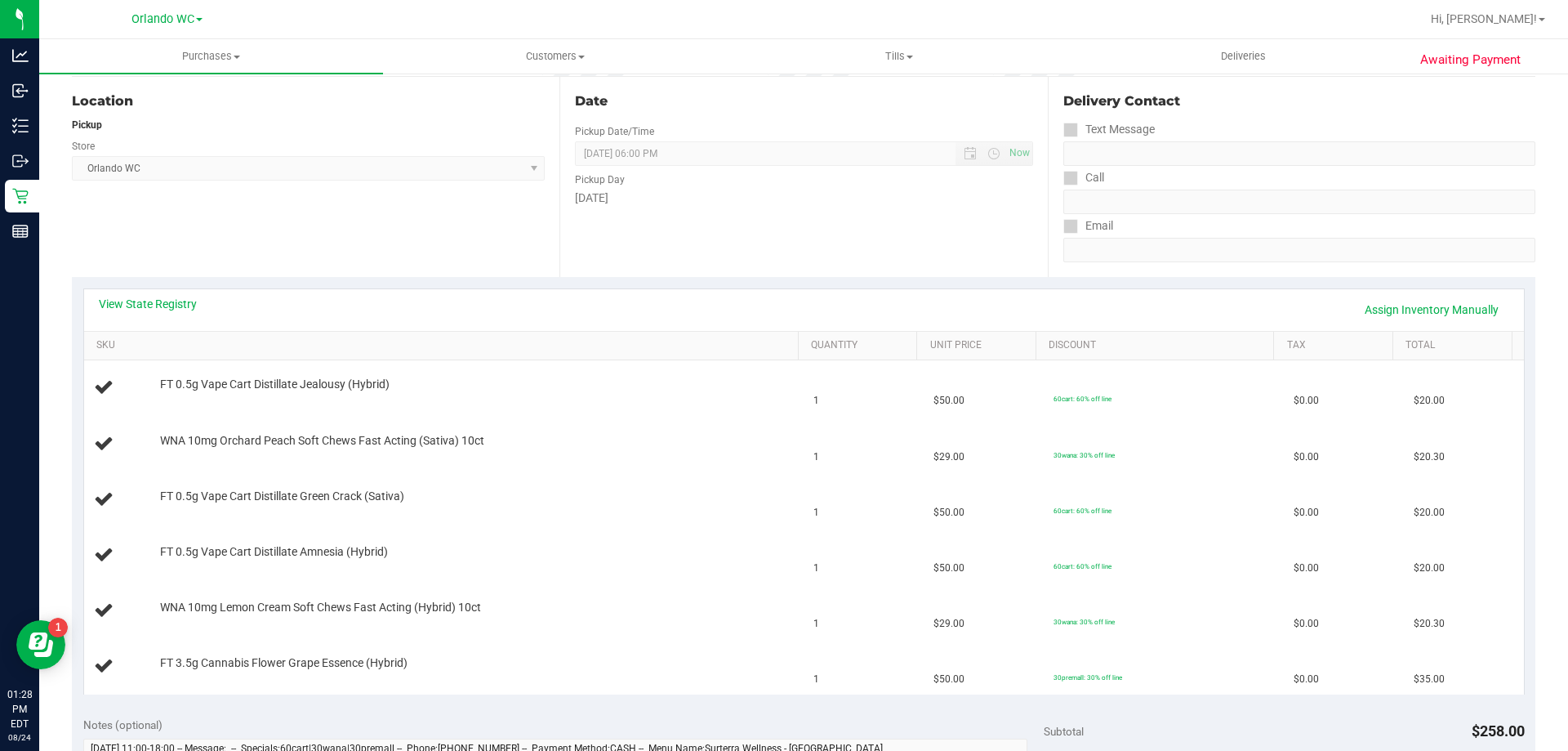
scroll to position [245, 0]
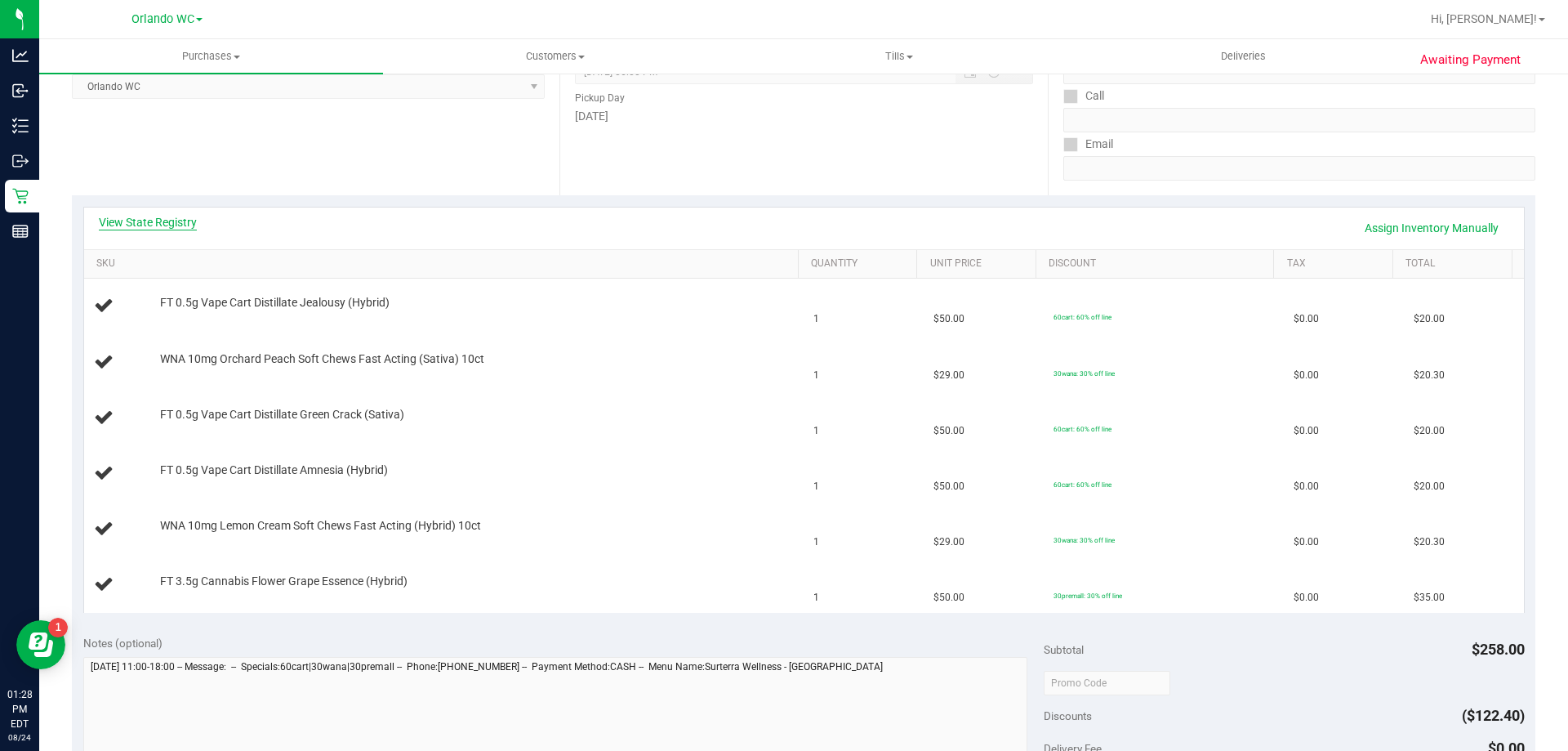
click at [129, 221] on link "View State Registry" at bounding box center [148, 222] width 98 height 17
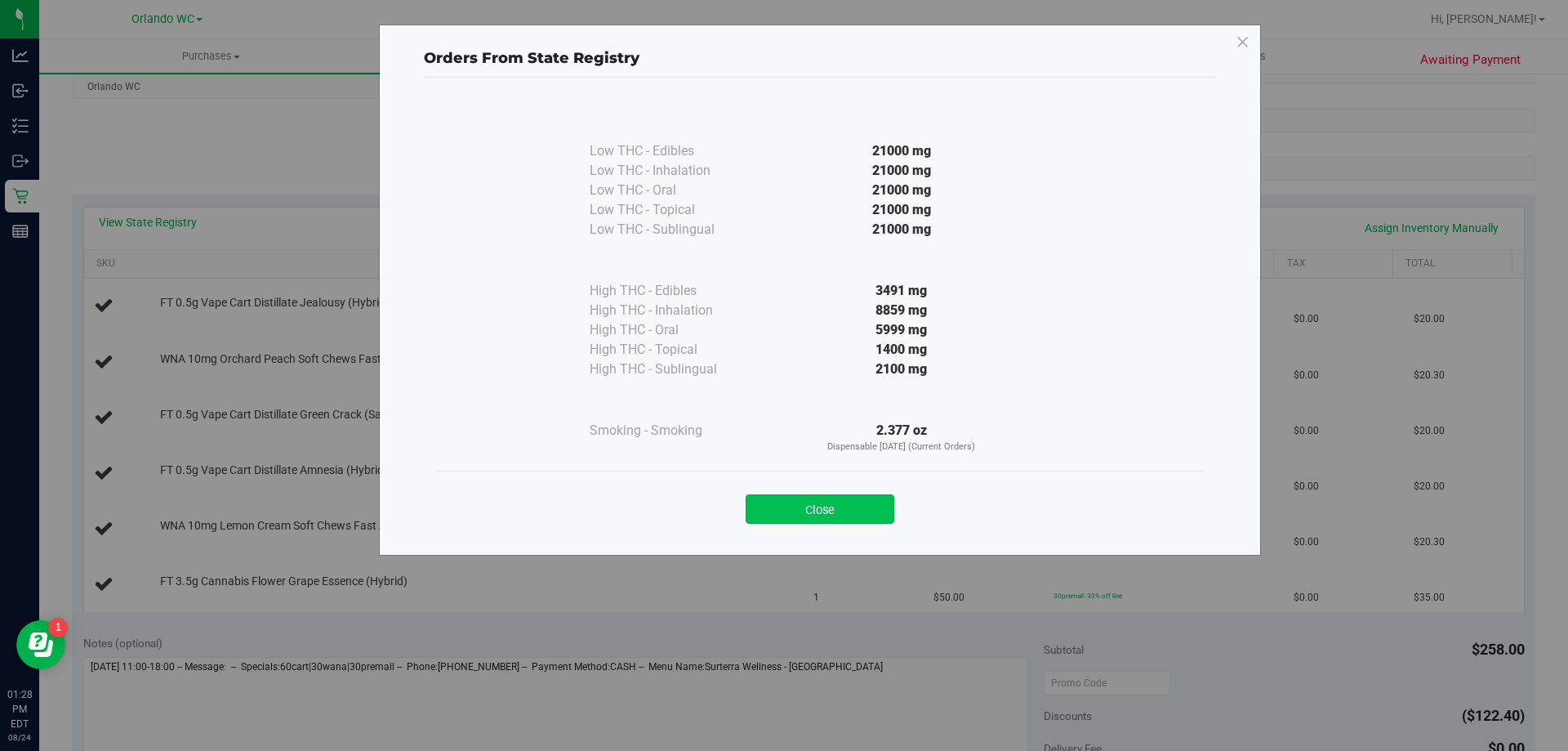
click at [858, 512] on button "Close" at bounding box center [819, 509] width 148 height 29
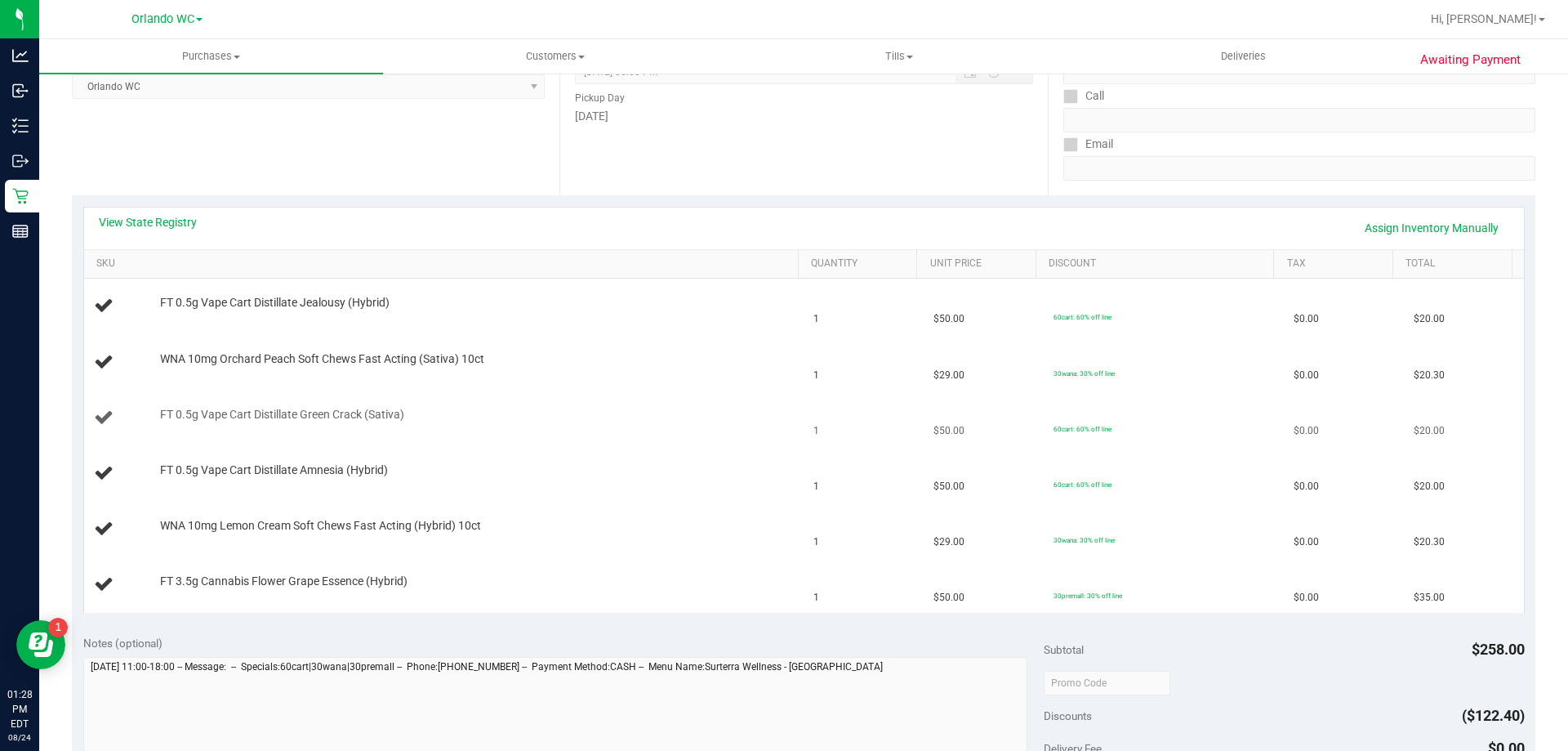
scroll to position [327, 0]
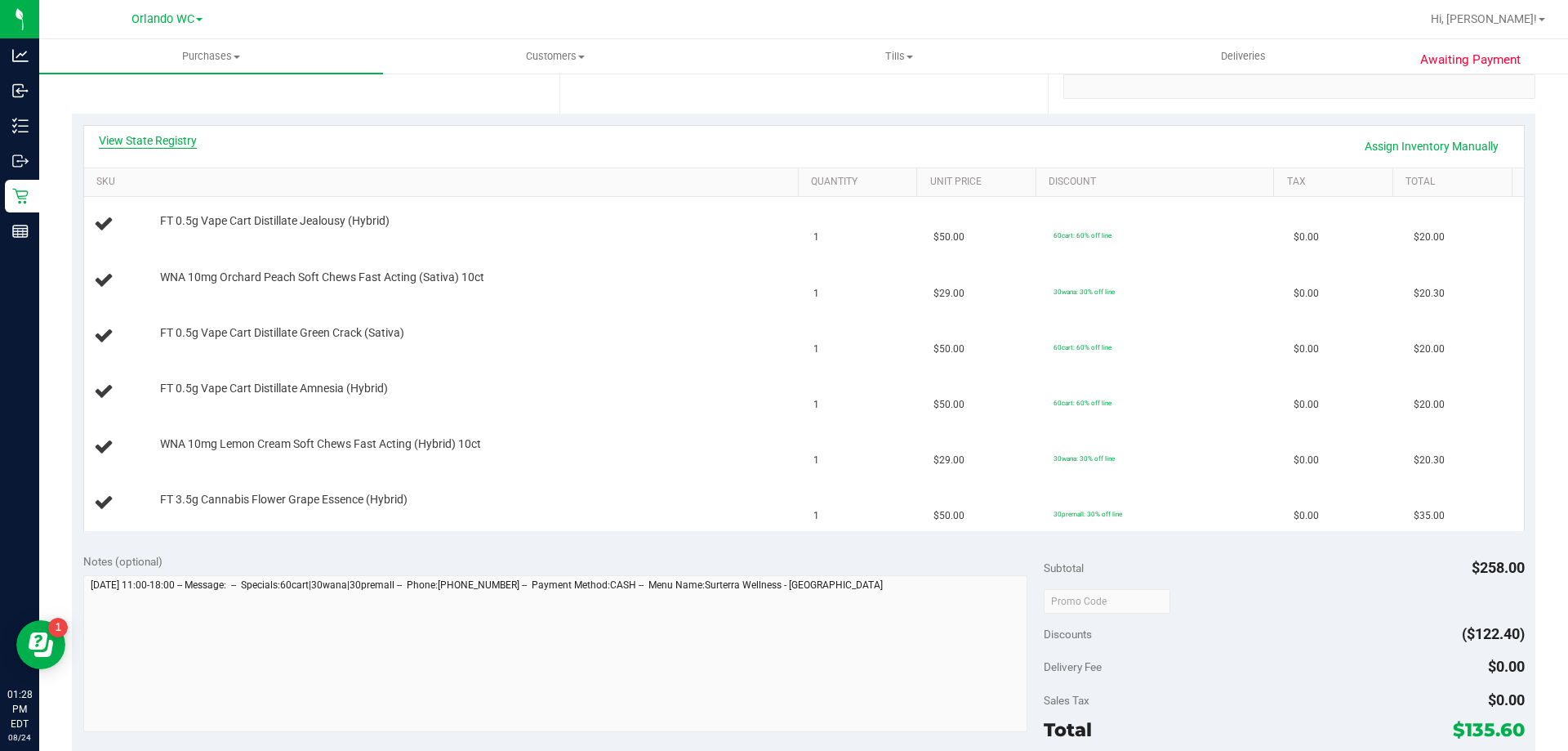
click at [127, 140] on link "View State Registry" at bounding box center [148, 141] width 98 height 17
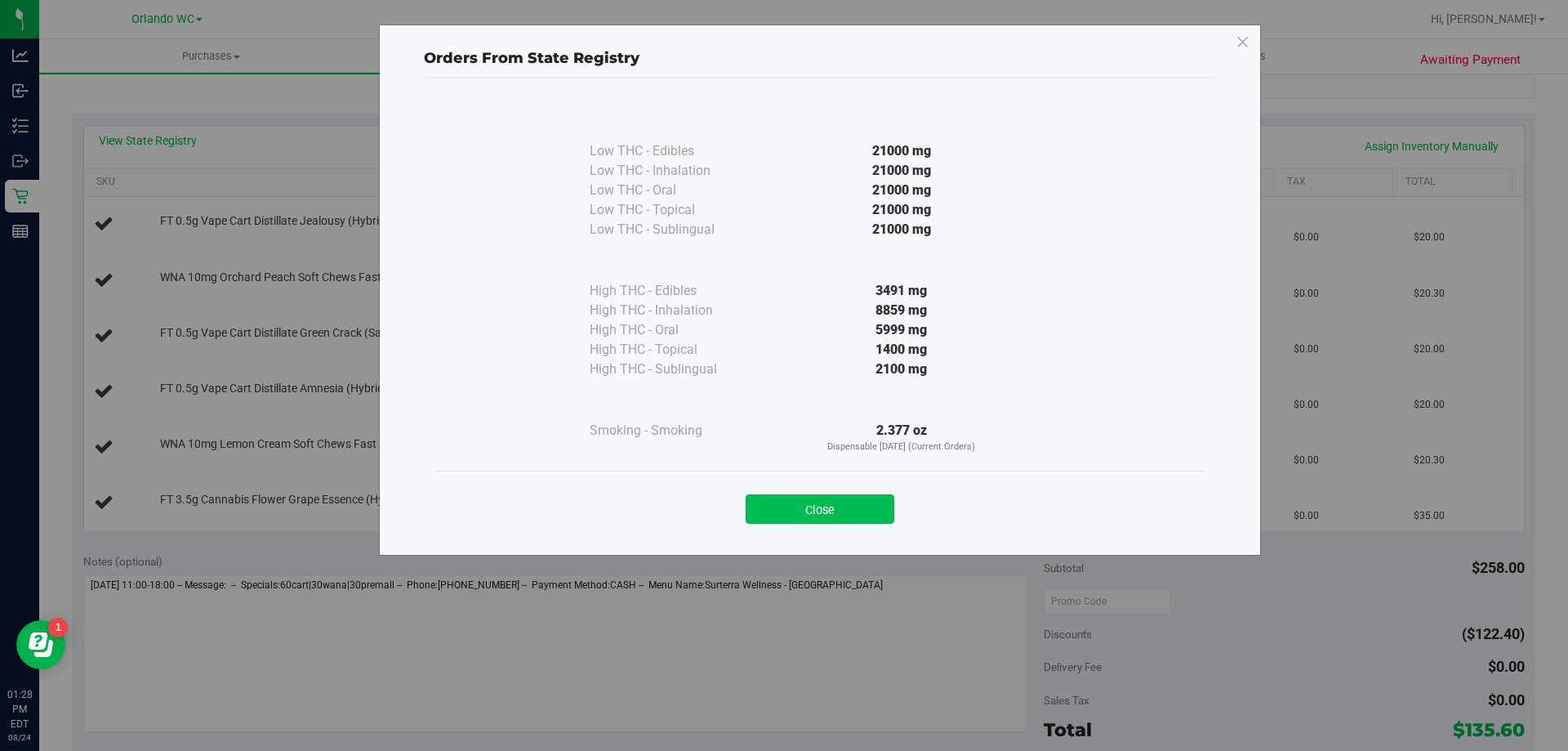
click at [791, 521] on button "Close" at bounding box center [819, 509] width 148 height 29
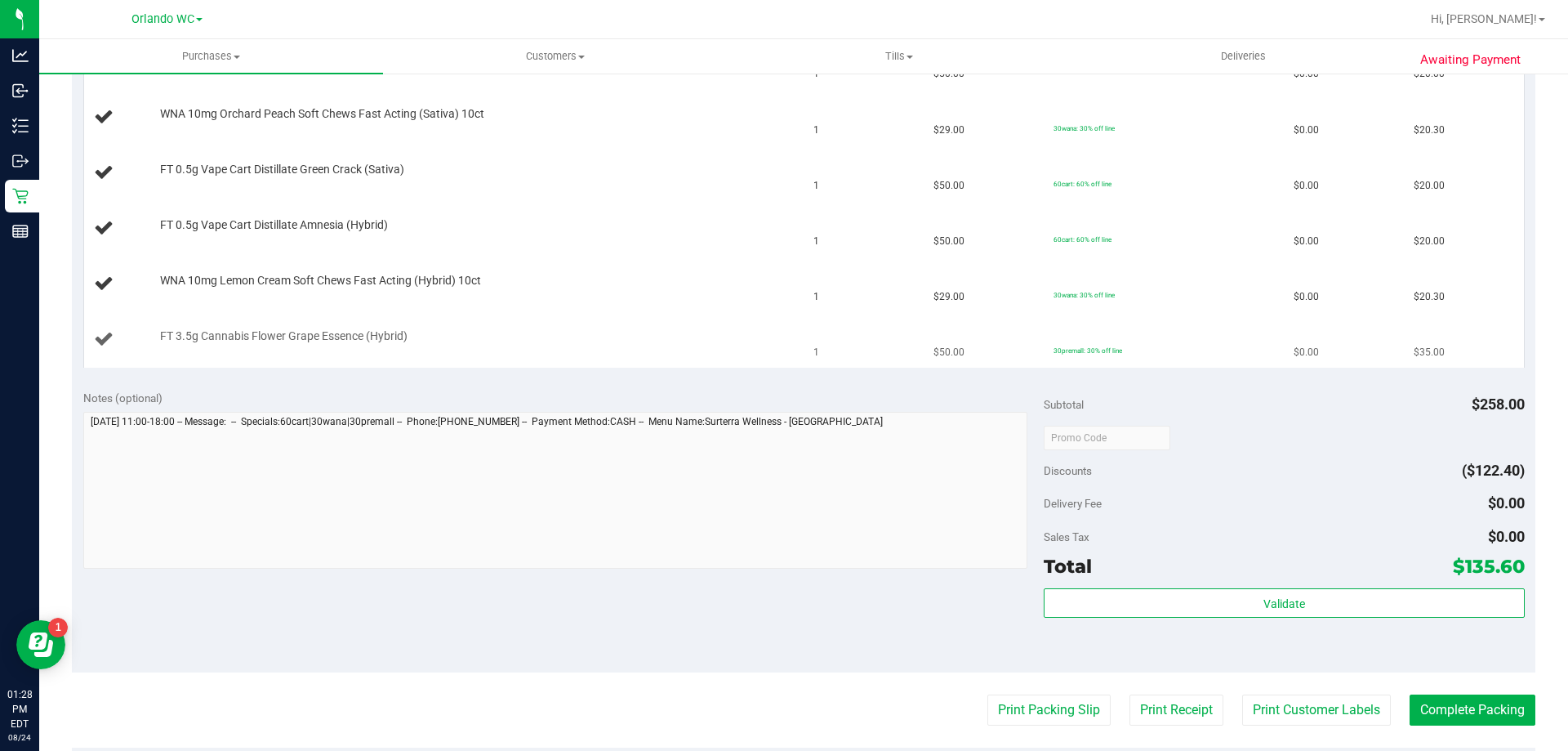
scroll to position [408, 0]
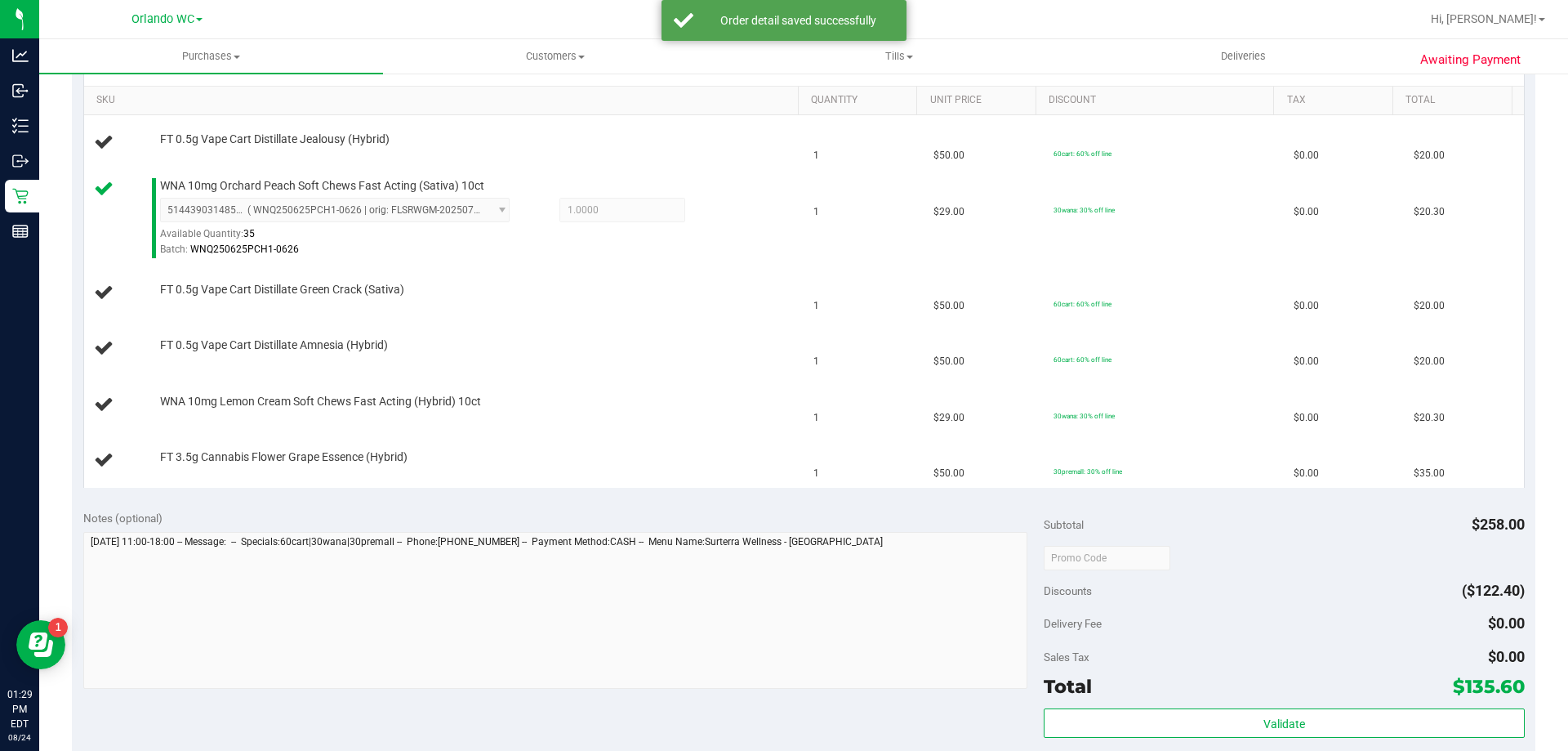
click at [414, 367] on td "FT 0.5g Vape Cart Distillate Amnesia (Hybrid)" at bounding box center [444, 349] width 720 height 55
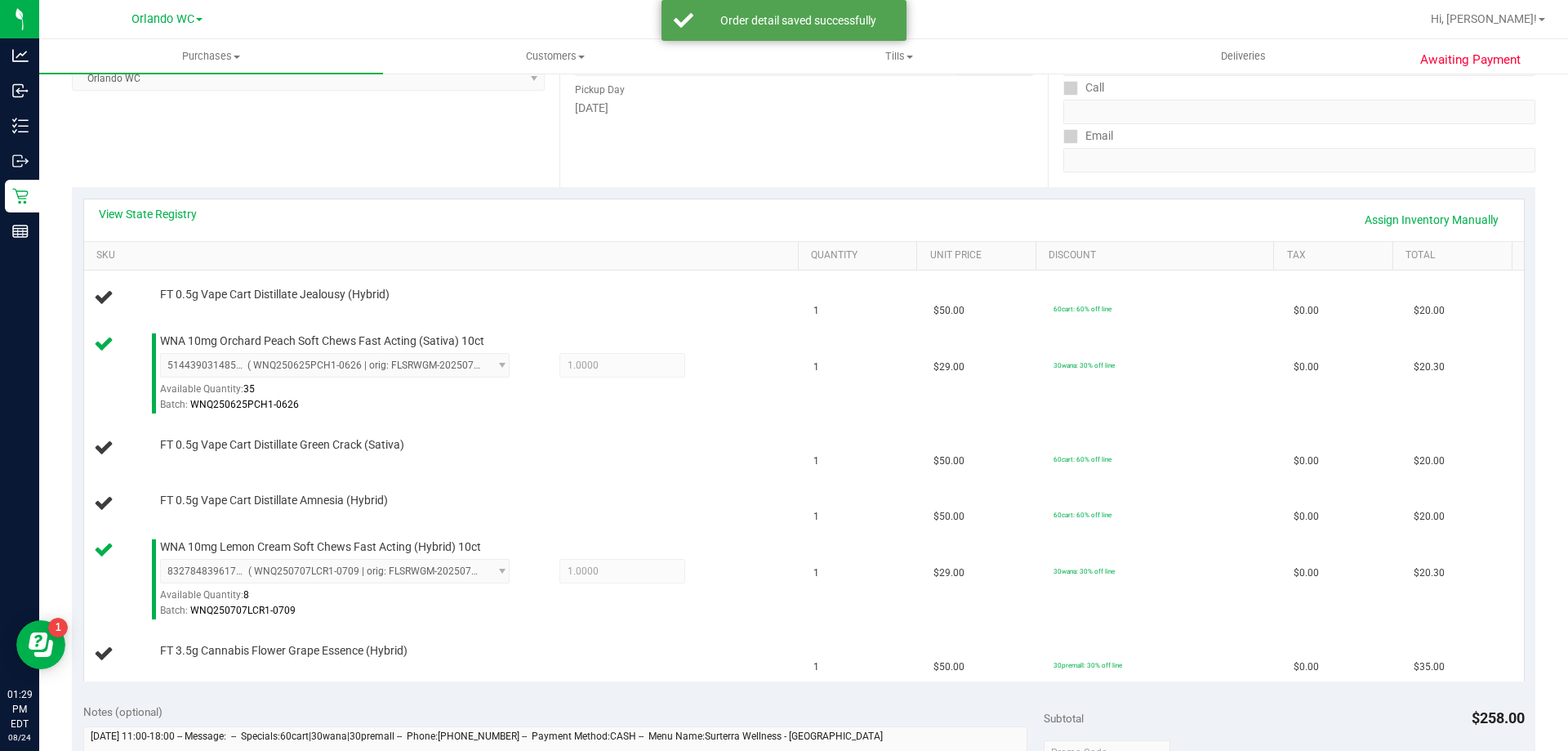
scroll to position [245, 0]
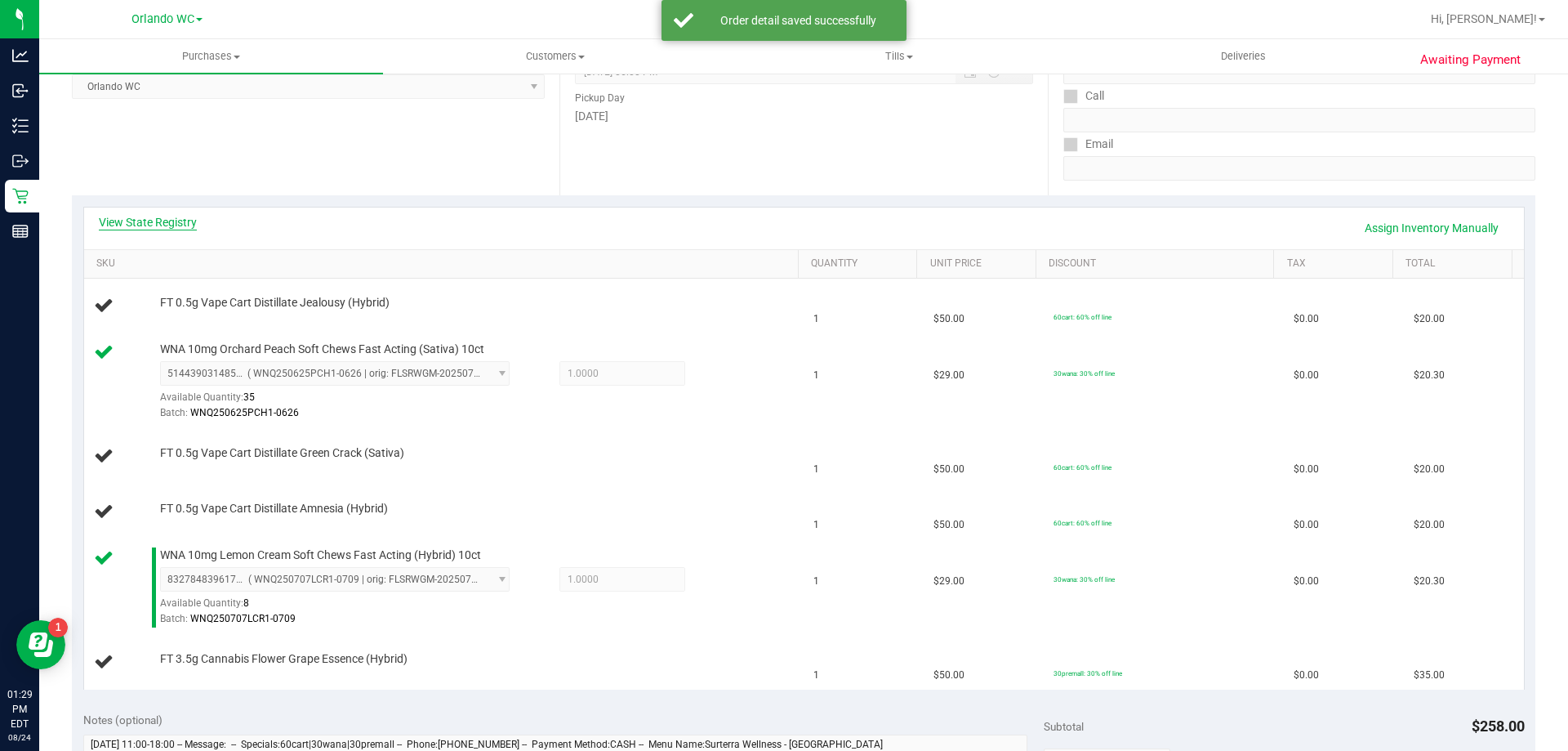
click at [160, 220] on link "View State Registry" at bounding box center [148, 222] width 98 height 17
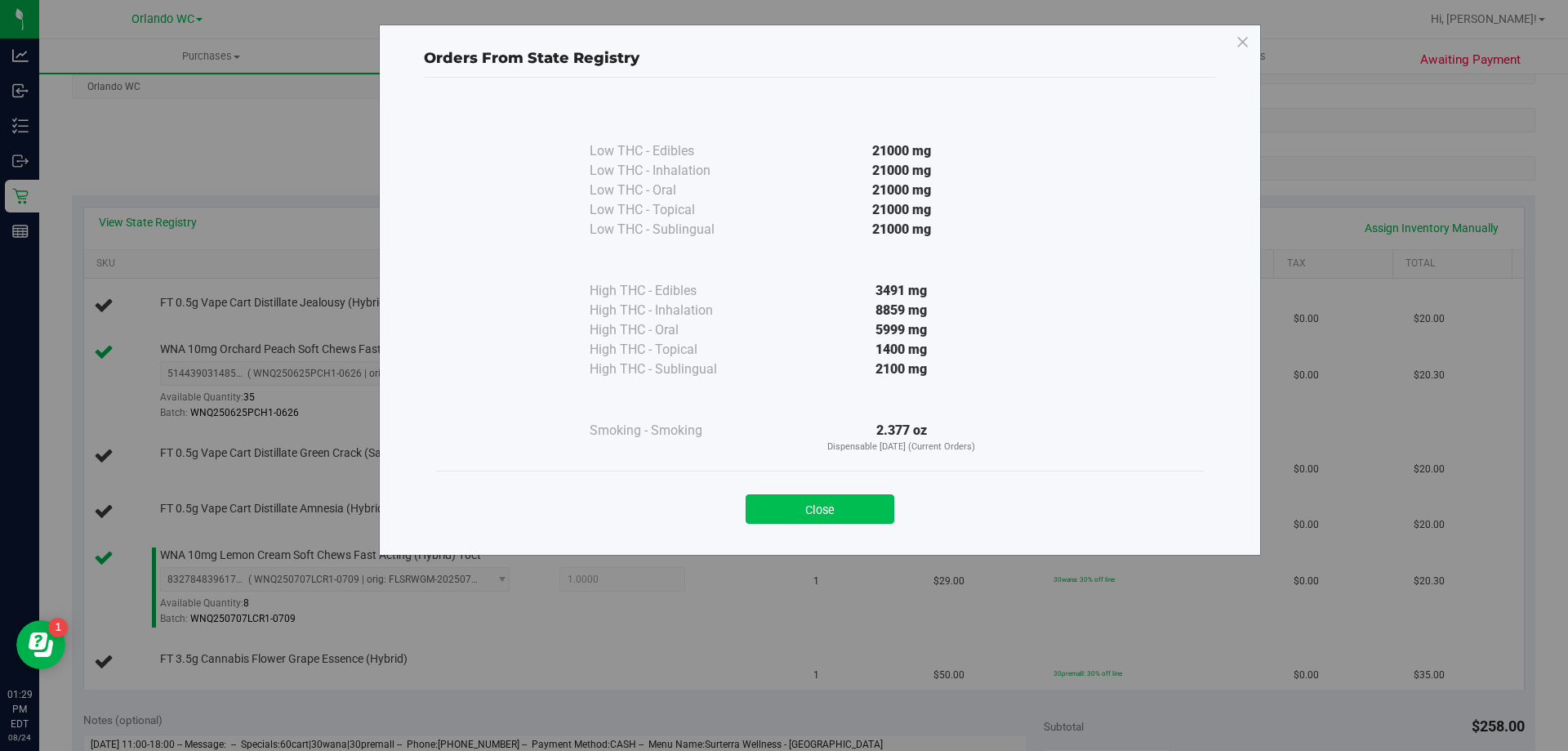
click at [827, 512] on button "Close" at bounding box center [819, 509] width 148 height 29
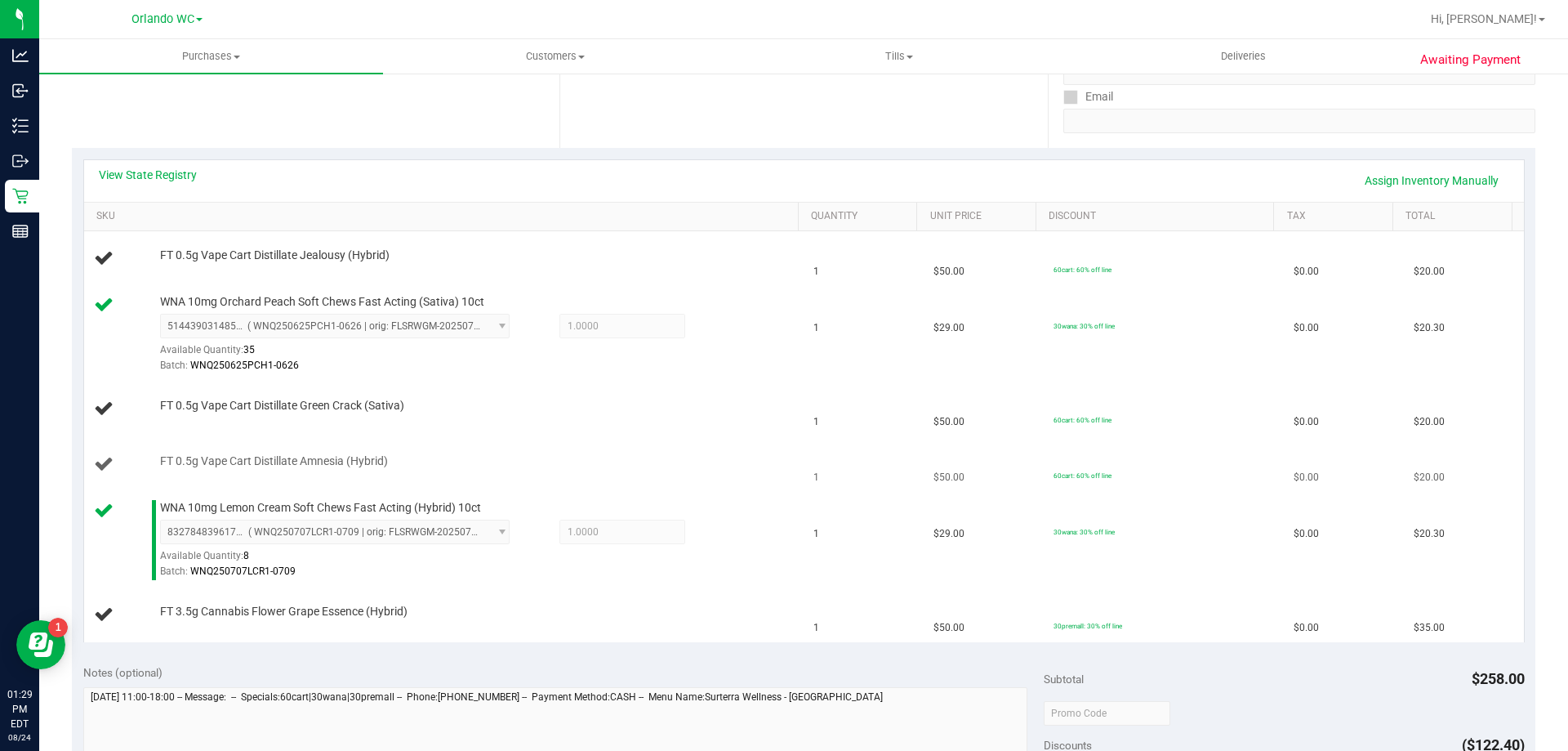
scroll to position [327, 0]
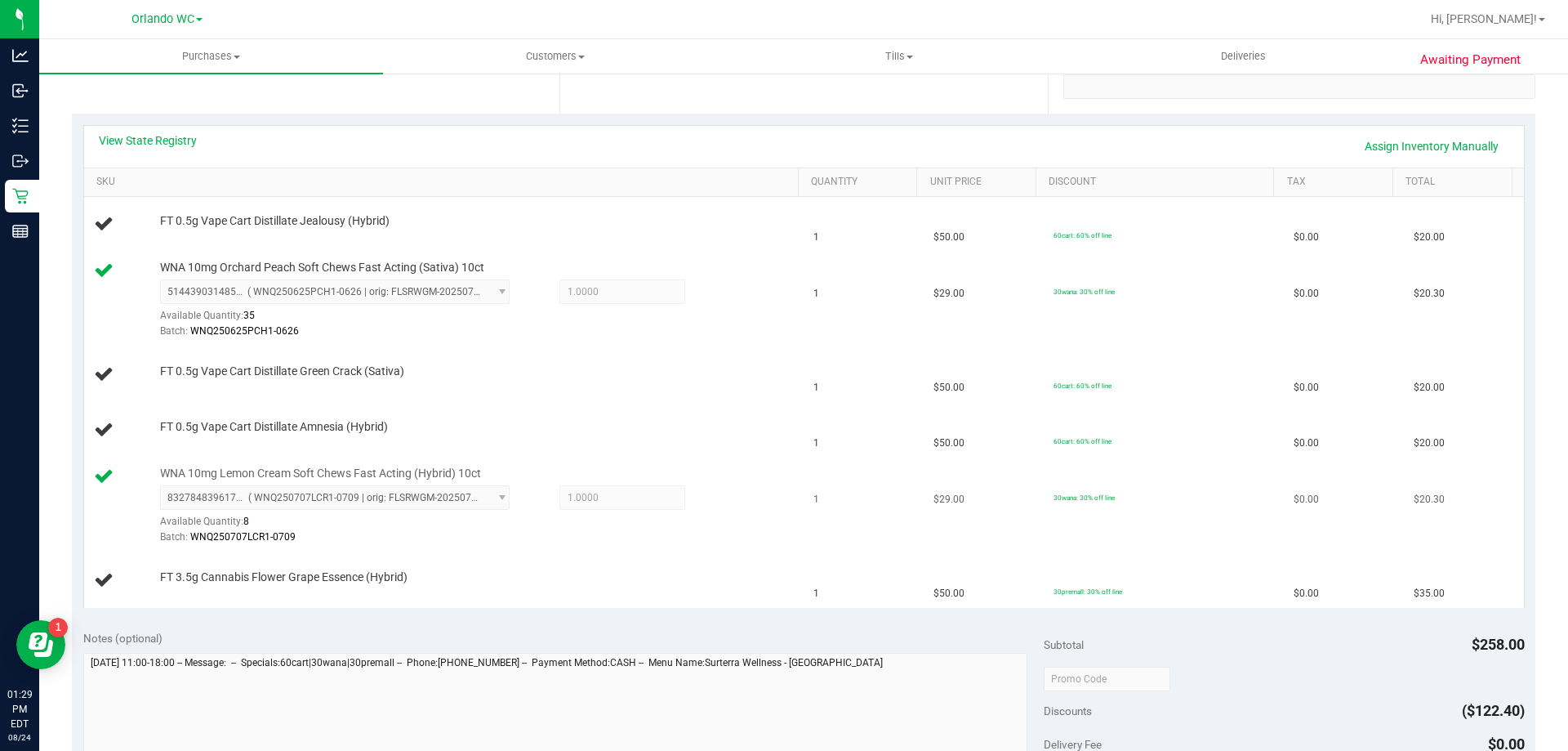
click at [1075, 532] on td "30wana: 30% off line" at bounding box center [1163, 507] width 240 height 95
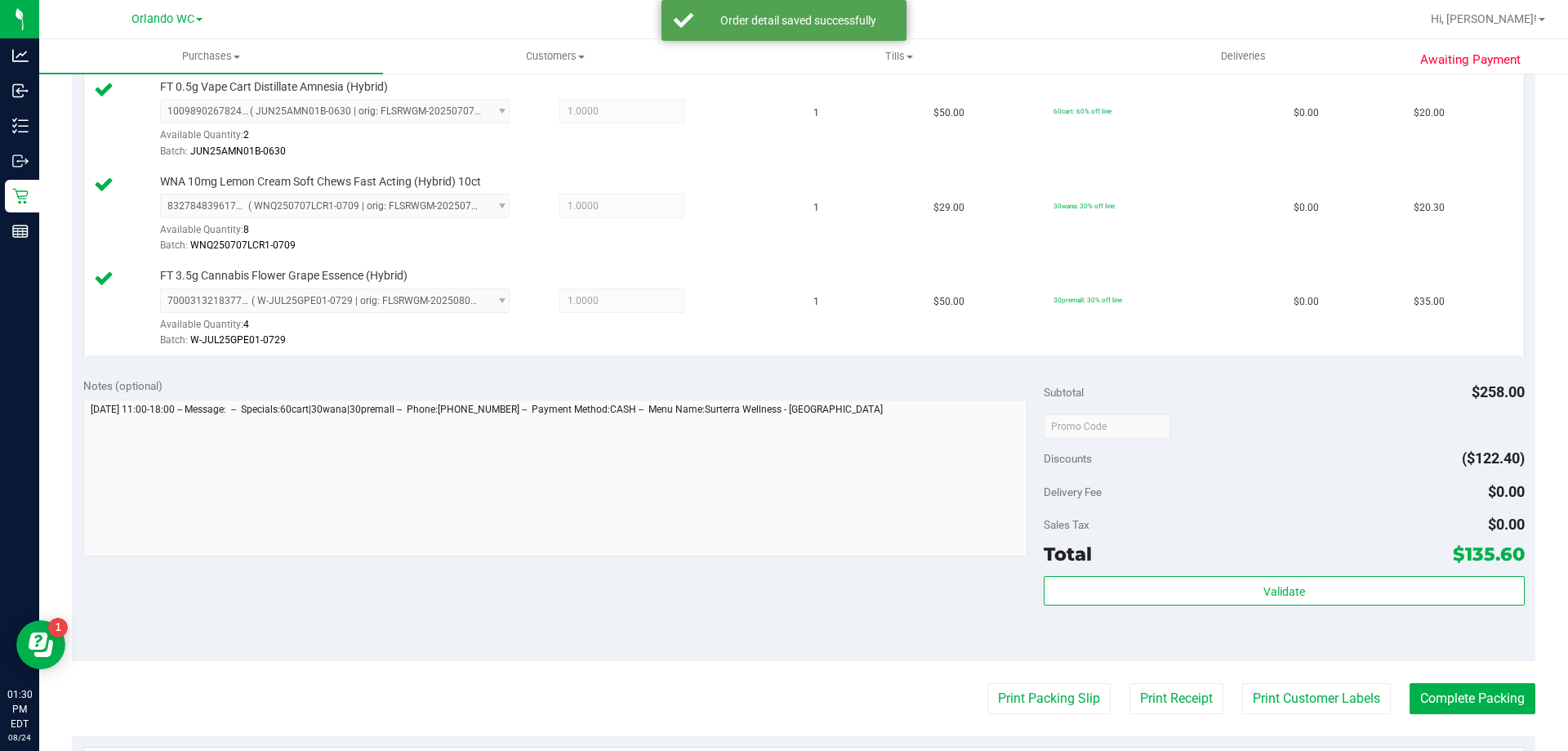
scroll to position [735, 0]
click at [1176, 610] on div "Validate" at bounding box center [1284, 612] width 480 height 74
click at [1179, 605] on div "Validate" at bounding box center [1284, 612] width 480 height 74
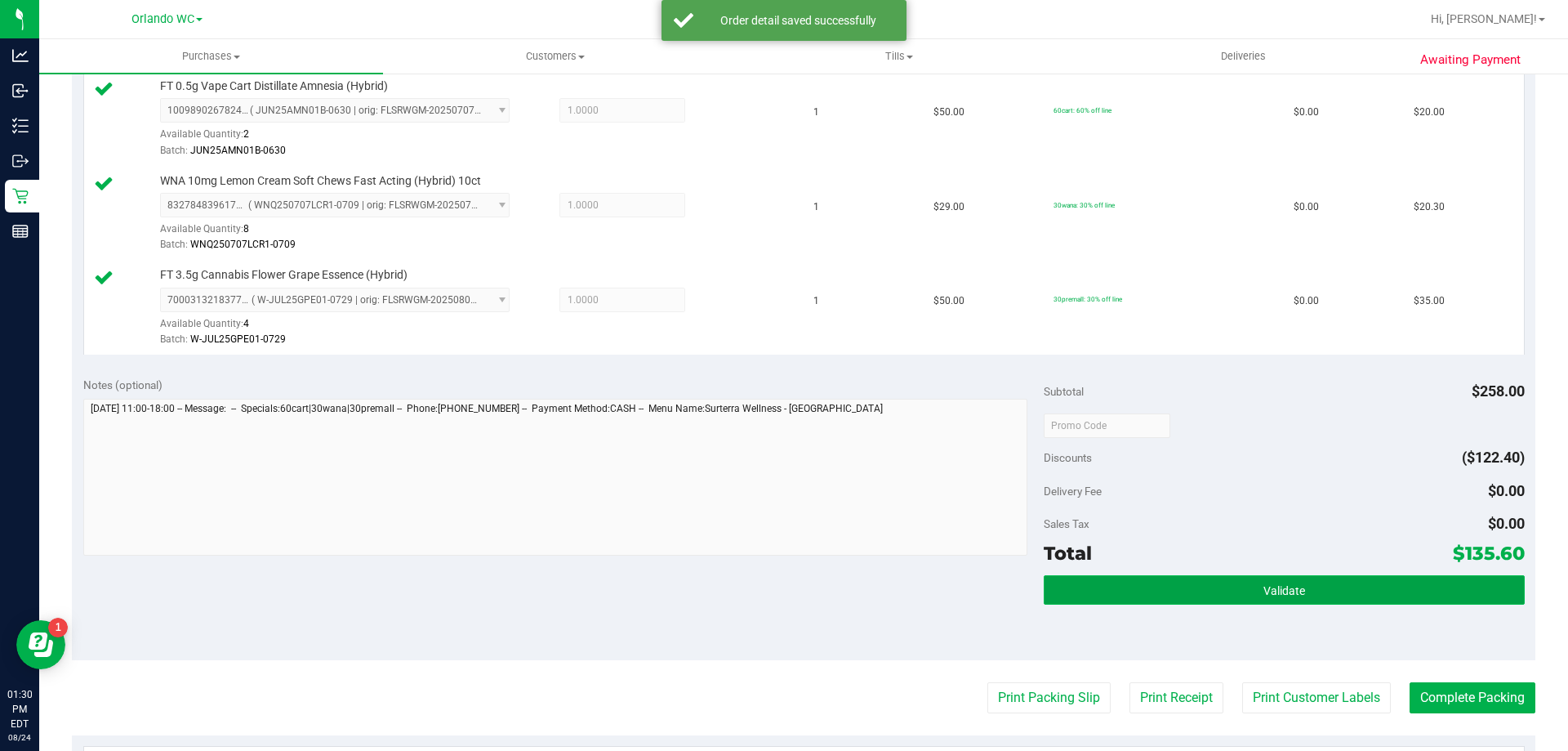
click at [1180, 588] on button "Validate" at bounding box center [1284, 589] width 480 height 29
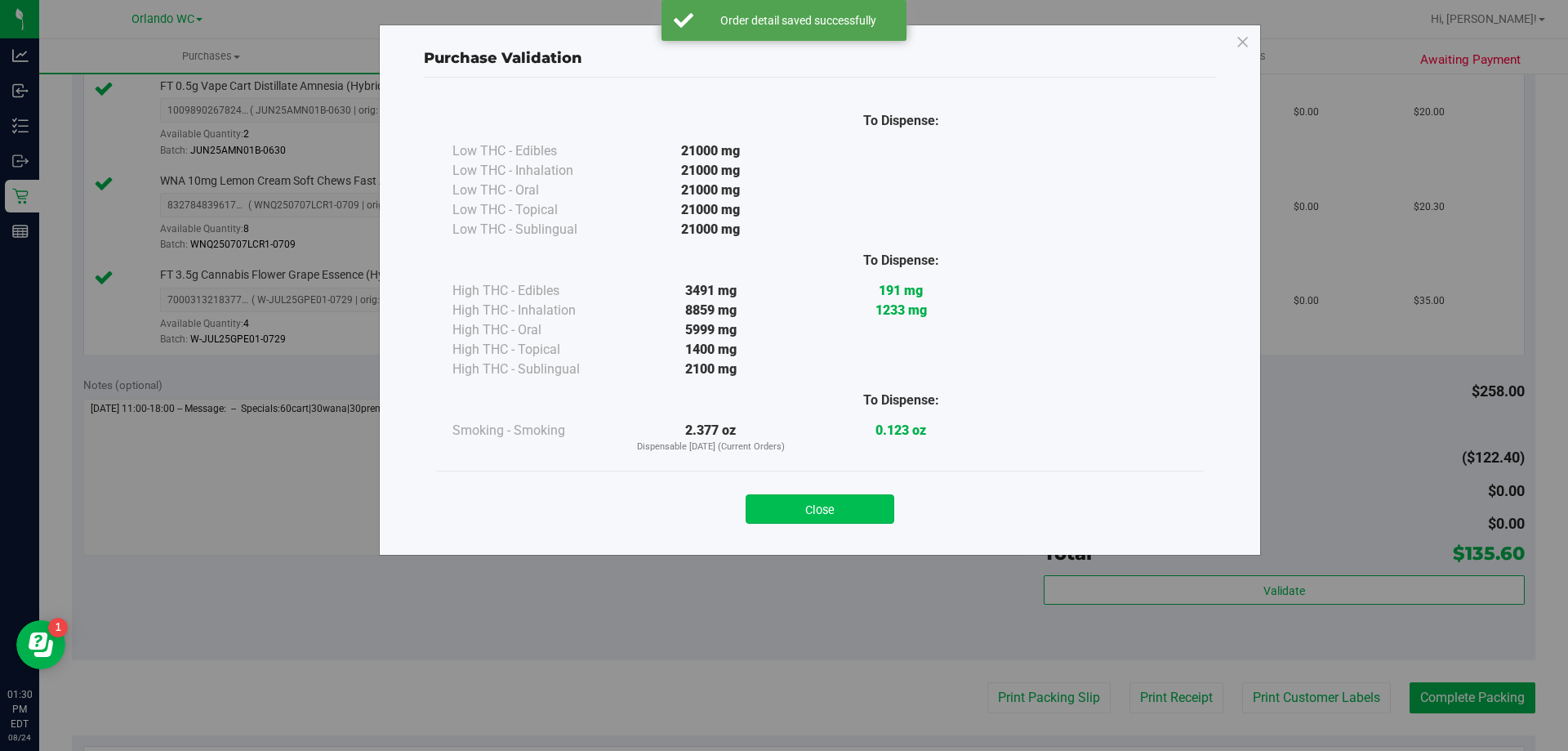
click at [807, 497] on button "Close" at bounding box center [819, 509] width 148 height 29
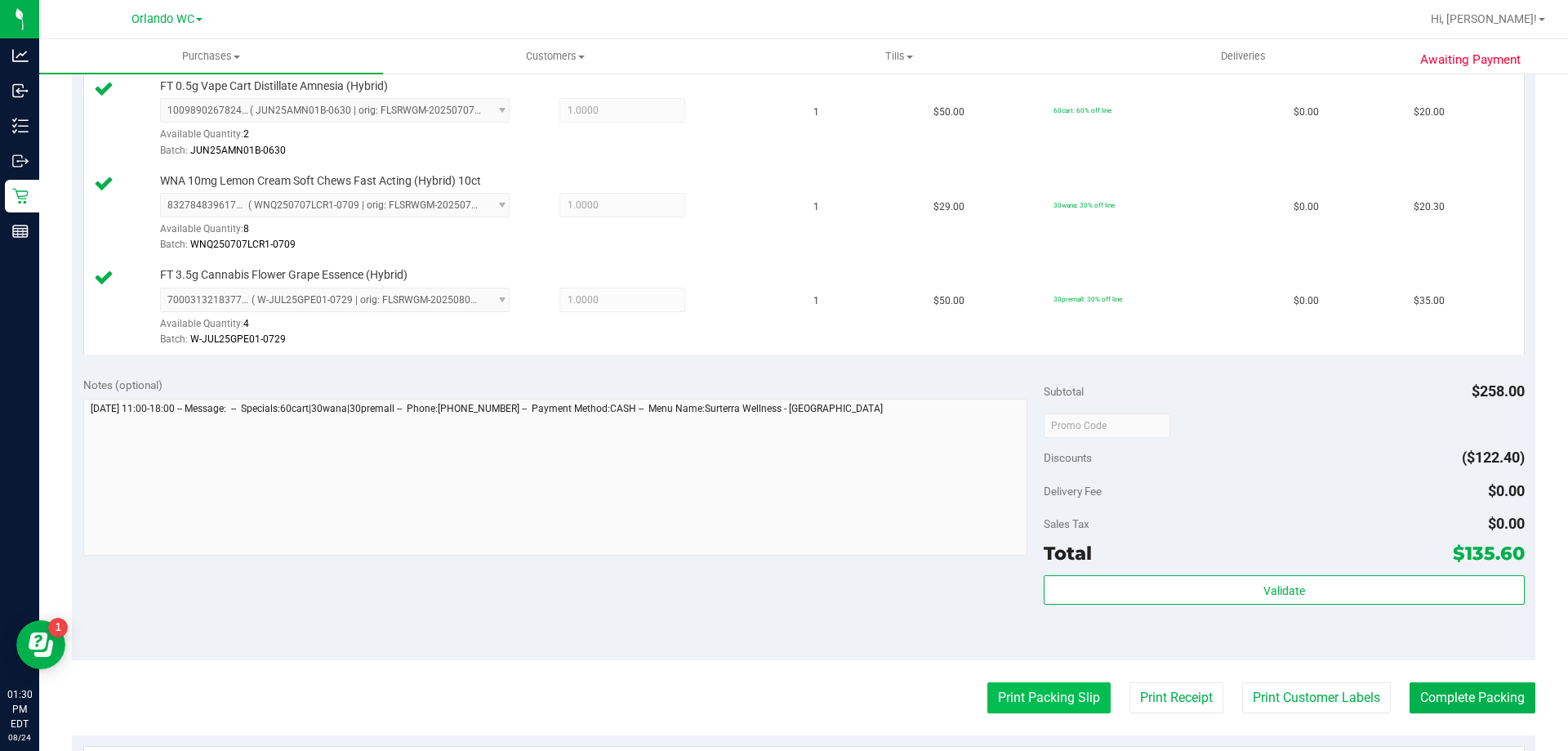
click at [1008, 682] on button "Print Packing Slip" at bounding box center [1049, 697] width 123 height 31
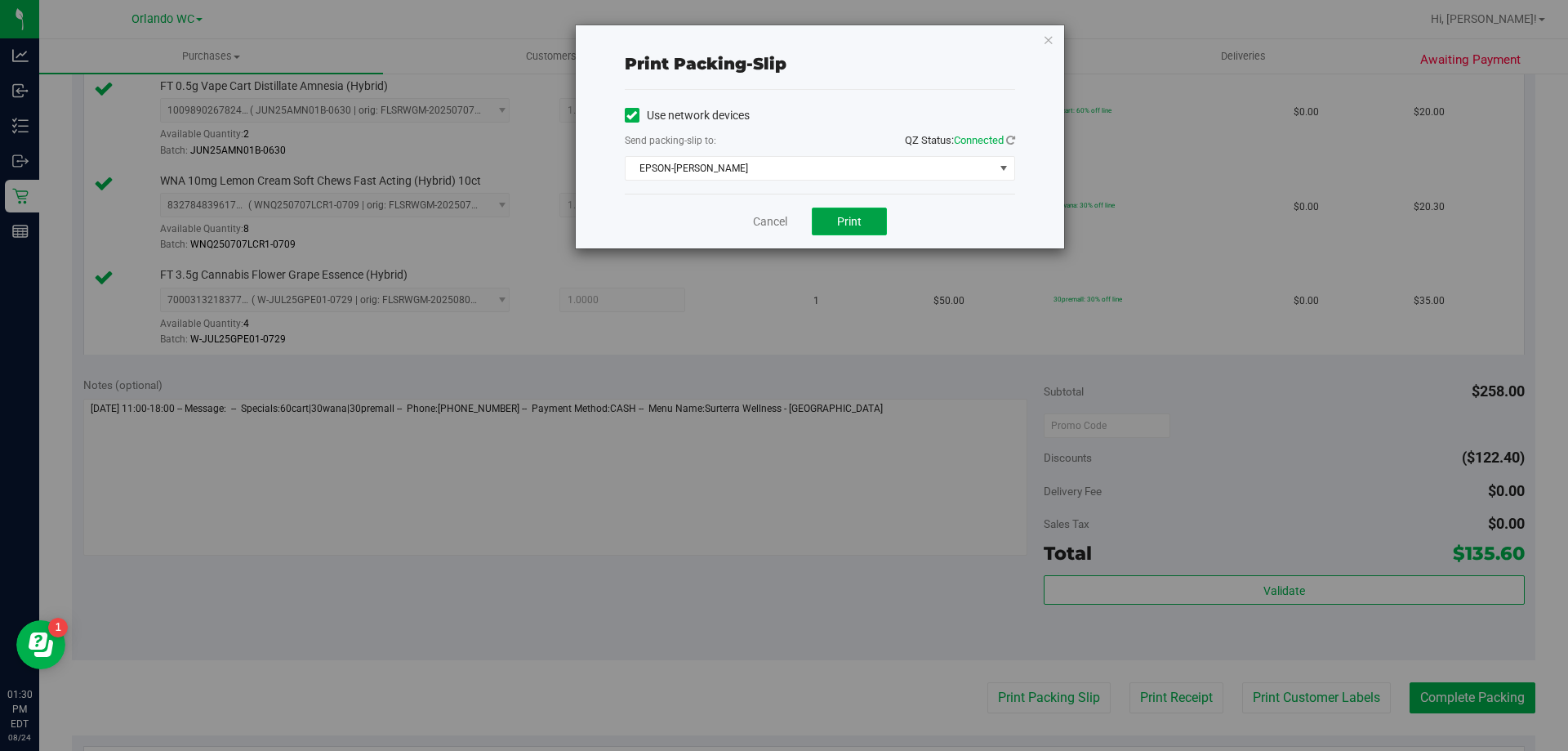
click at [836, 226] on button "Print" at bounding box center [850, 221] width 76 height 28
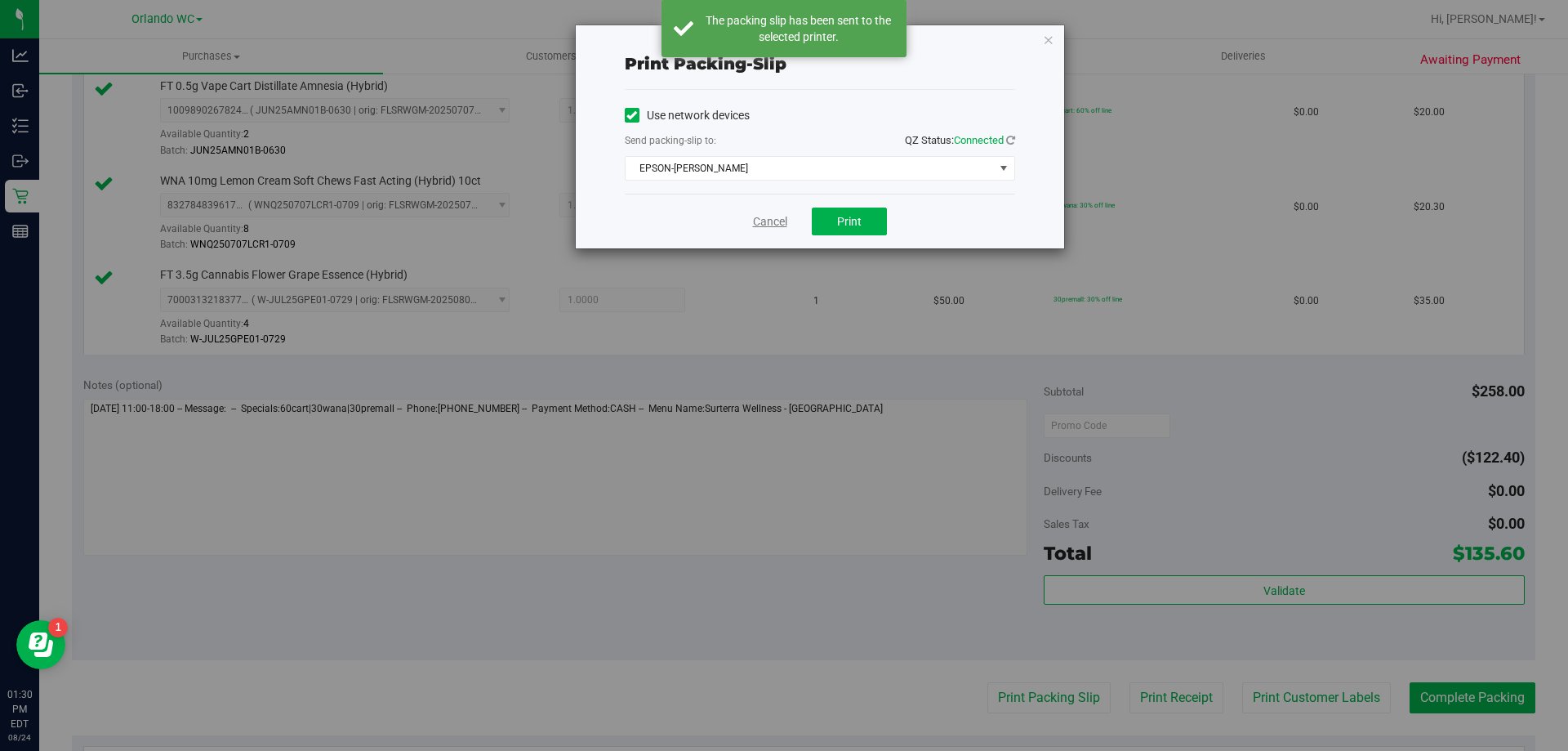
click at [762, 218] on link "Cancel" at bounding box center [770, 222] width 34 height 18
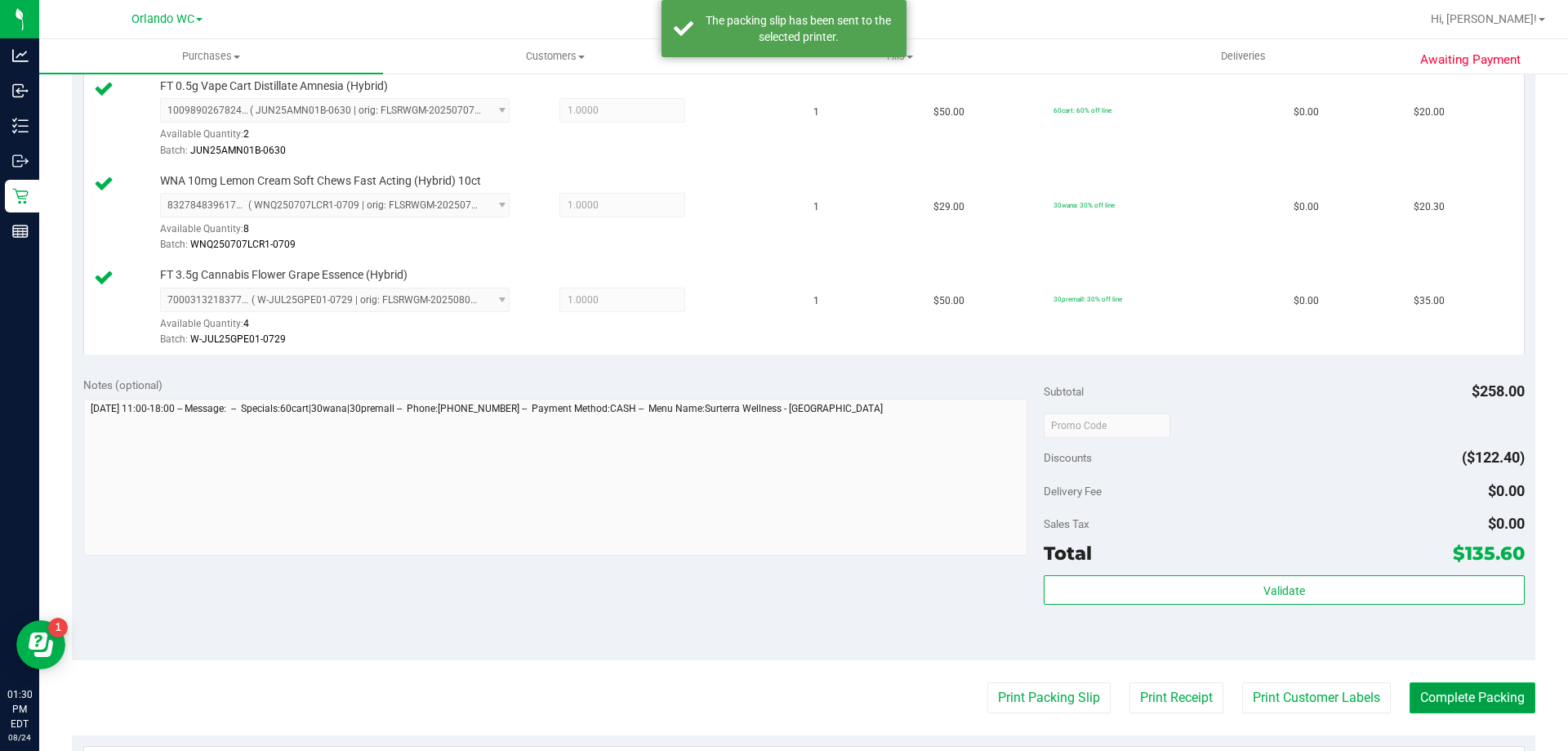
click at [1492, 711] on button "Complete Packing" at bounding box center [1472, 697] width 126 height 31
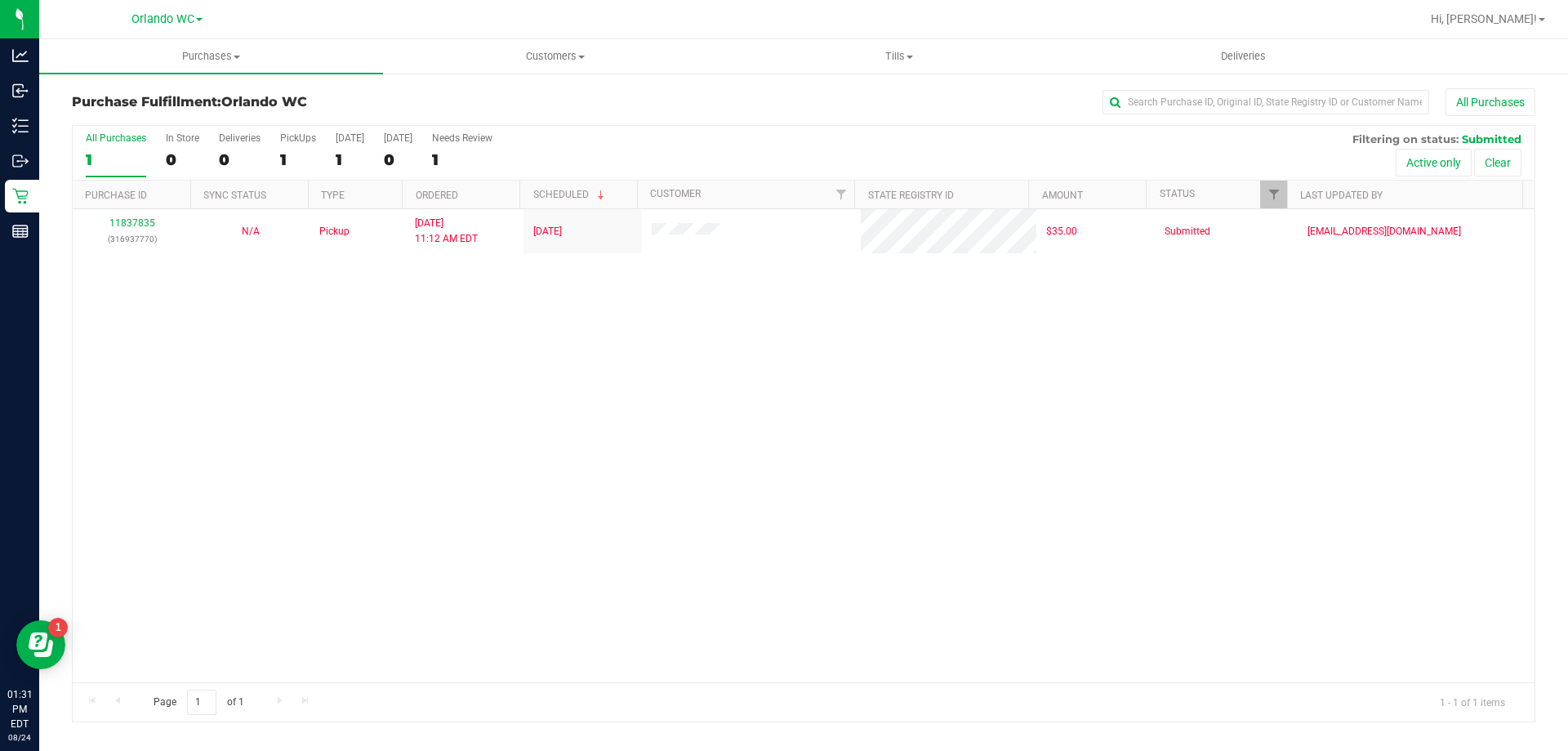
click at [118, 155] on div "1" at bounding box center [116, 159] width 61 height 18
click at [0, 0] on input "All Purchases 1" at bounding box center [0, 0] width 0 height 0
click at [575, 509] on div "11837835 (316937770) N/A Pickup 8/24/2025 11:12 AM EDT 8/24/2025 $35.00 Submitt…" at bounding box center [803, 445] width 1462 height 473
click at [104, 147] on label "All Purchases 1" at bounding box center [116, 155] width 61 height 45
click at [0, 0] on input "All Purchases 1" at bounding box center [0, 0] width 0 height 0
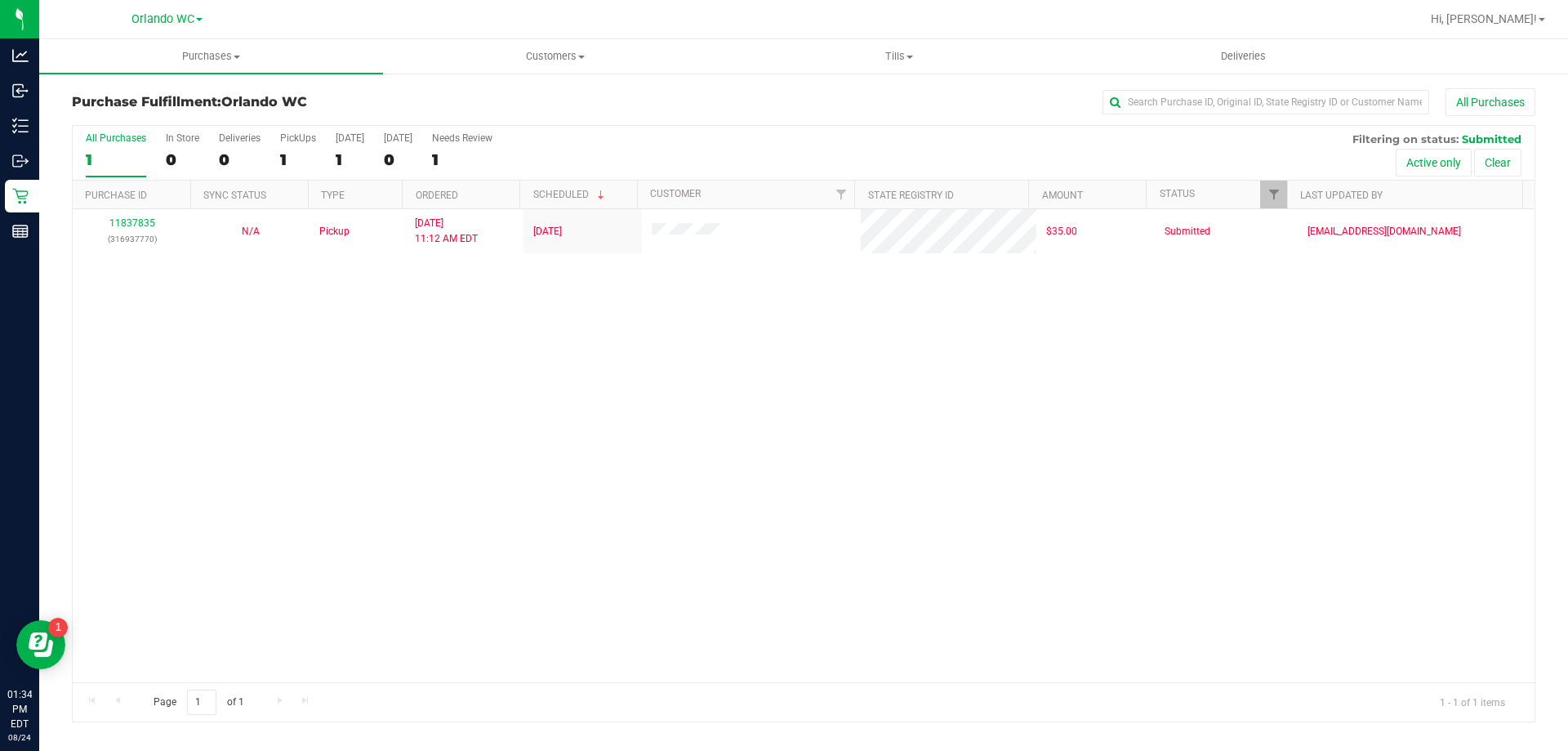
click at [778, 615] on div "11837835 (316937770) N/A Pickup 8/24/2025 11:12 AM EDT 8/24/2025 $35.00 Submitt…" at bounding box center [803, 445] width 1462 height 473
click at [111, 156] on div "1" at bounding box center [116, 159] width 61 height 18
click at [0, 0] on input "All Purchases 1" at bounding box center [0, 0] width 0 height 0
click at [110, 158] on div "1" at bounding box center [116, 159] width 61 height 18
click at [0, 0] on input "All Purchases 1" at bounding box center [0, 0] width 0 height 0
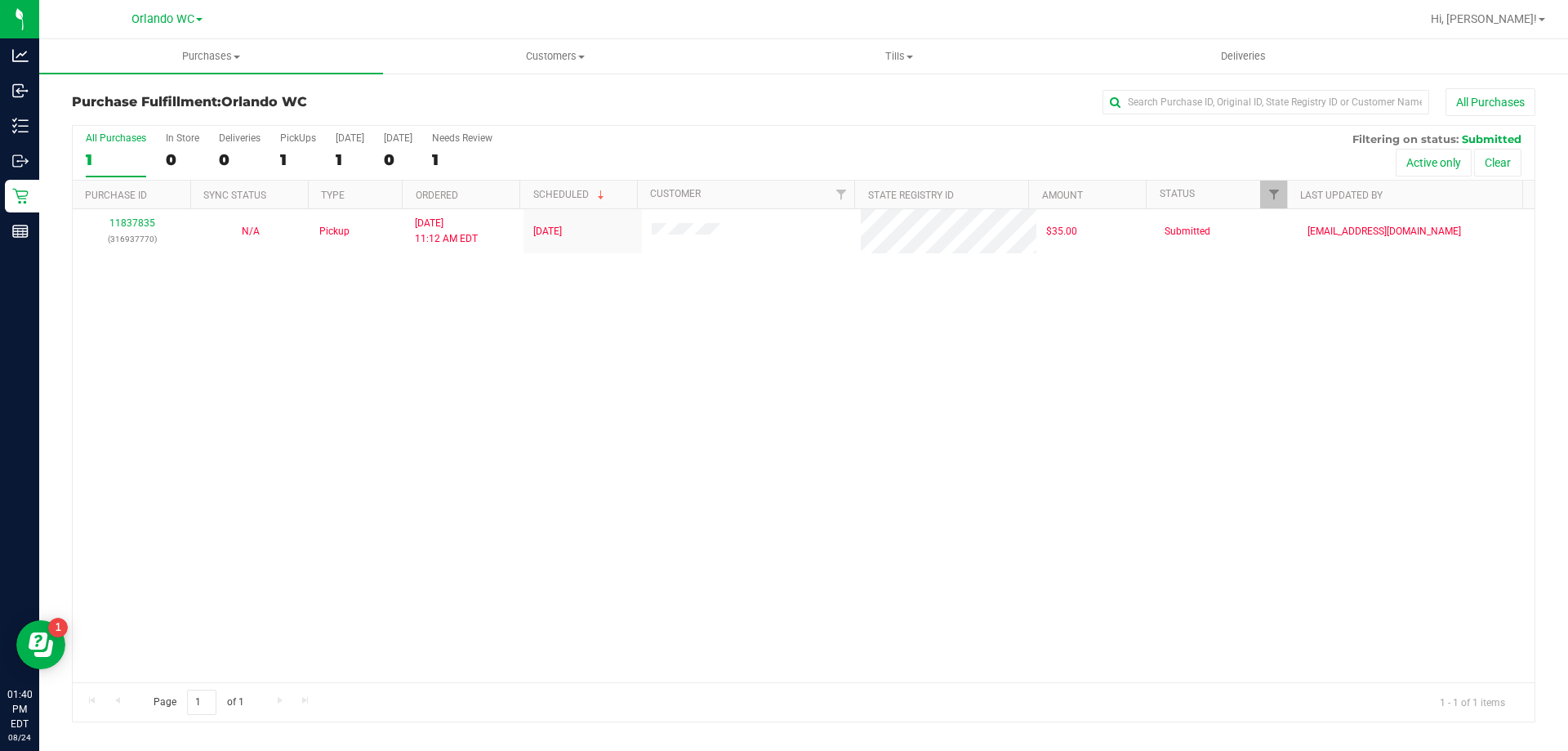
click at [111, 147] on label "All Purchases 1" at bounding box center [116, 155] width 61 height 45
click at [0, 0] on input "All Purchases 1" at bounding box center [0, 0] width 0 height 0
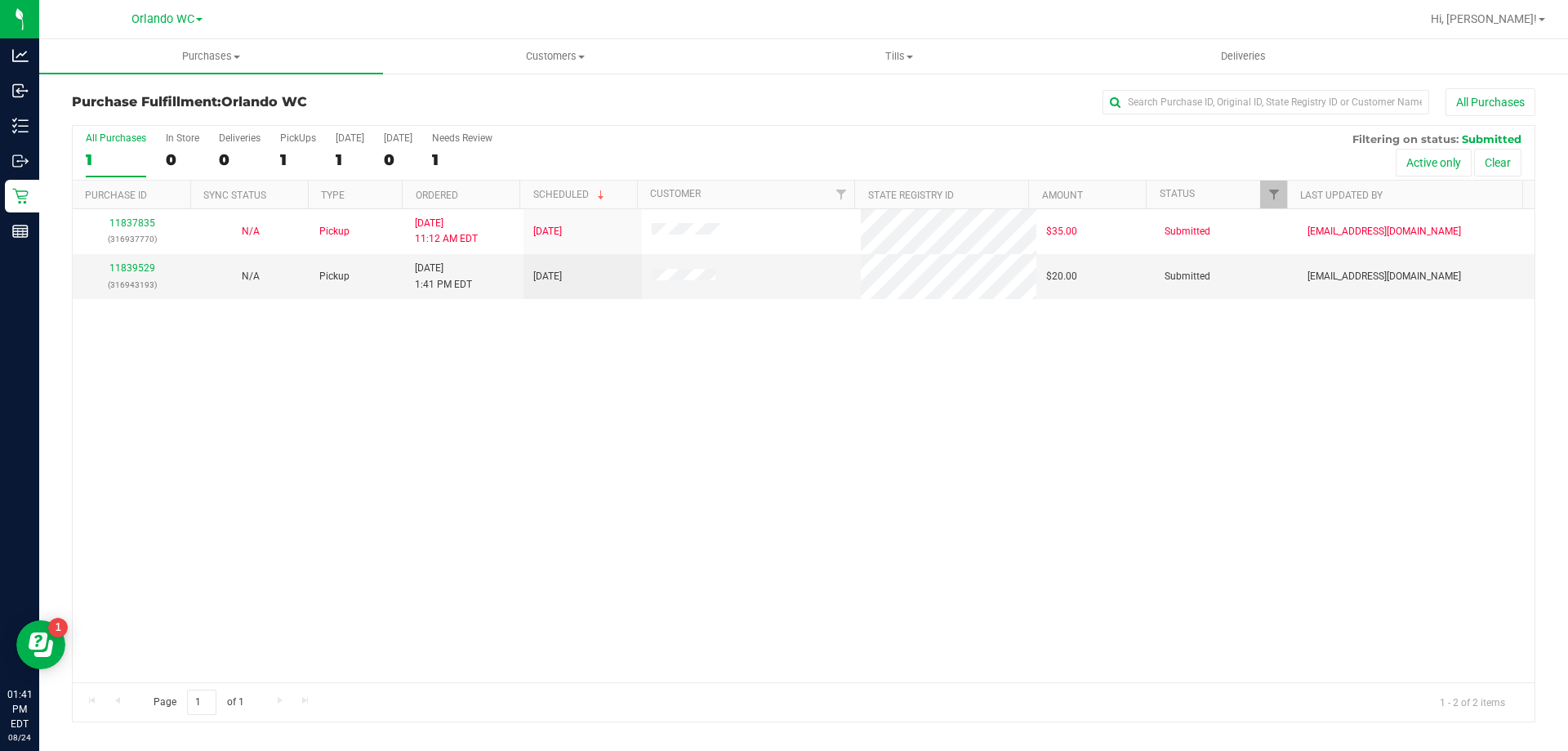
click at [115, 151] on div "1" at bounding box center [116, 159] width 61 height 18
click at [0, 0] on input "All Purchases 1" at bounding box center [0, 0] width 0 height 0
click at [511, 524] on div "11837835 (316937770) N/A Pickup 8/24/2025 11:12 AM EDT 8/24/2025 $35.00 Submitt…" at bounding box center [803, 445] width 1462 height 473
click at [136, 263] on link "11839529" at bounding box center [133, 268] width 46 height 11
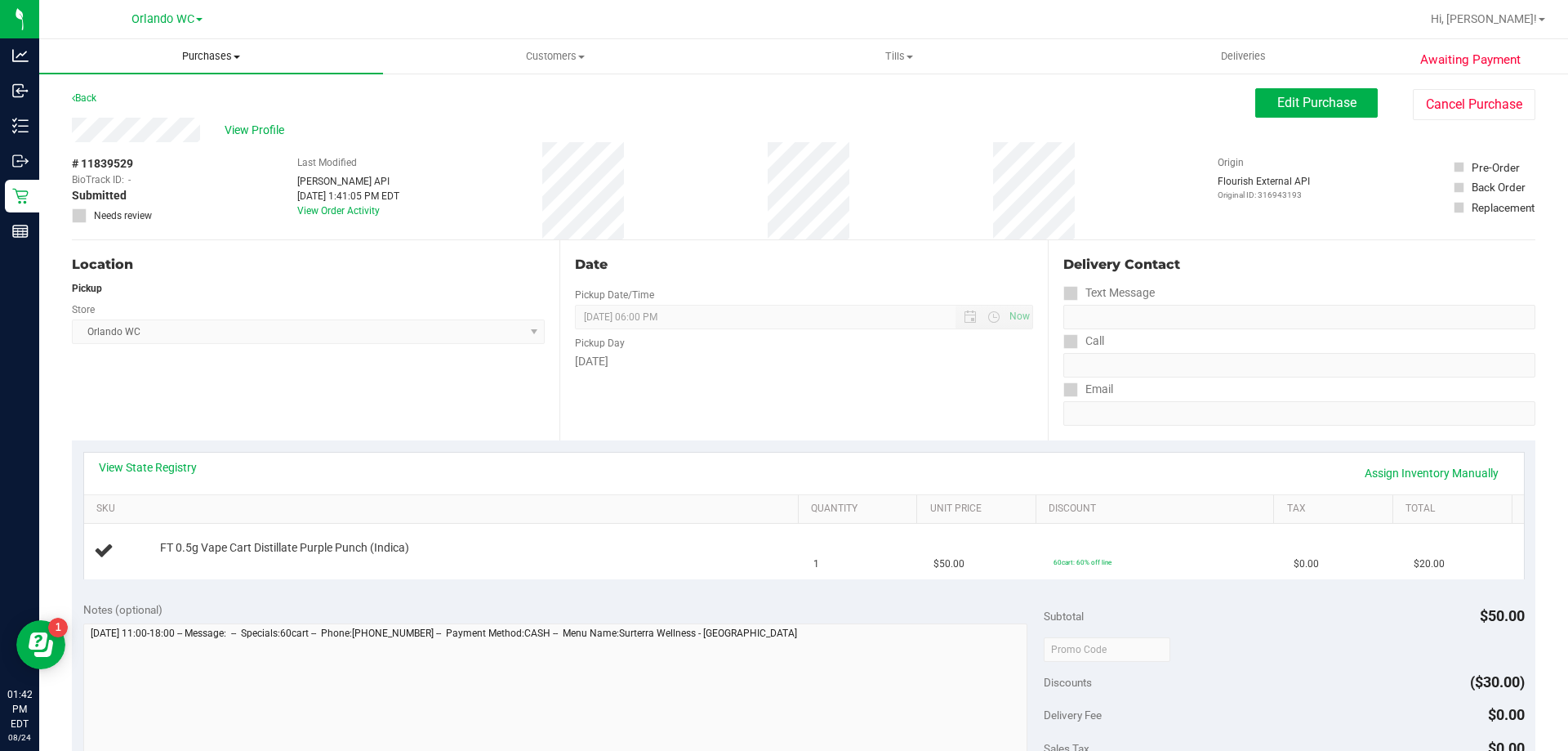
click at [226, 53] on span "Purchases" at bounding box center [212, 56] width 344 height 15
click at [120, 112] on span "Fulfillment" at bounding box center [90, 119] width 101 height 14
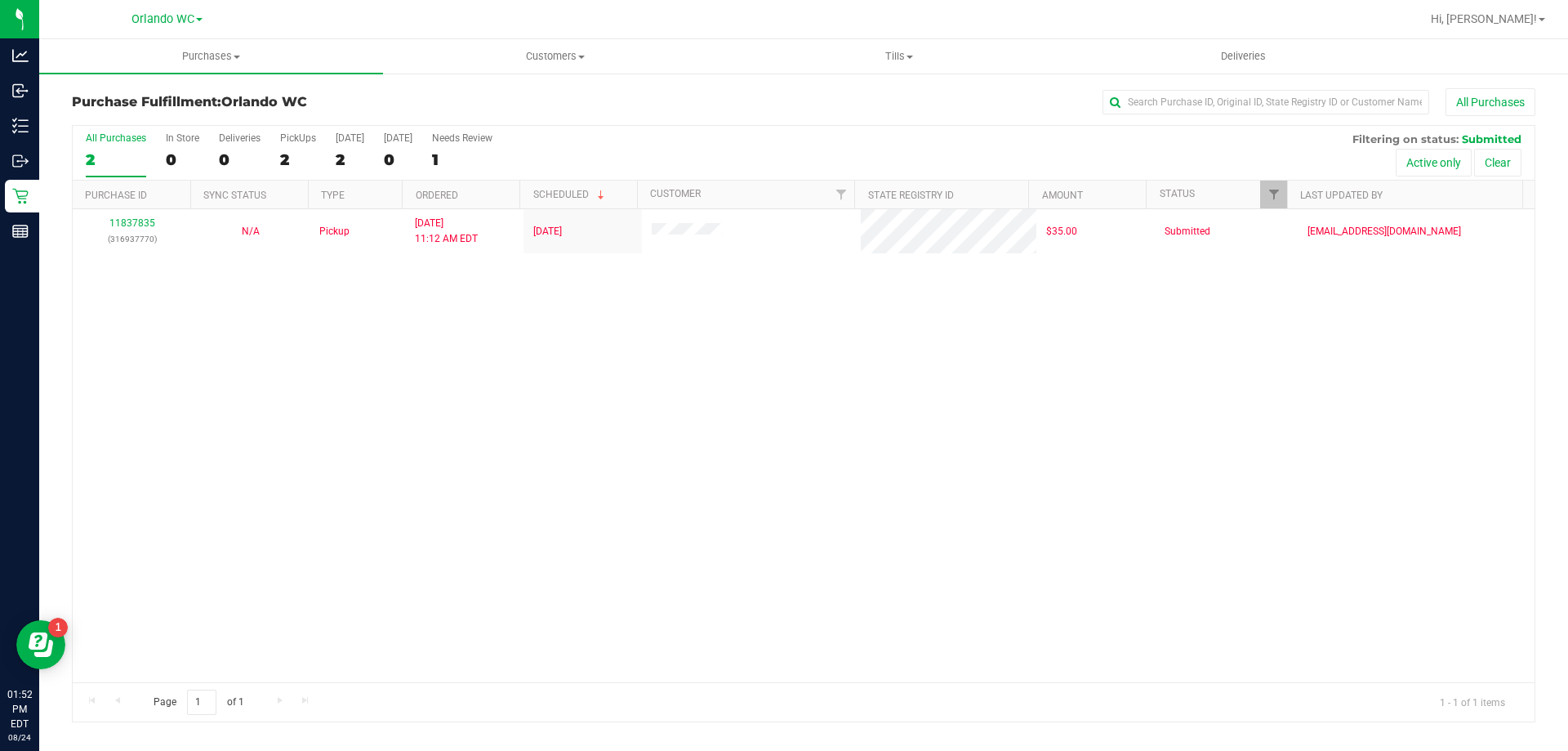
click at [113, 160] on div "2" at bounding box center [116, 159] width 61 height 18
click at [0, 0] on input "All Purchases 2" at bounding box center [0, 0] width 0 height 0
click at [116, 147] on label "All Purchases 1" at bounding box center [116, 155] width 61 height 45
click at [0, 0] on input "All Purchases 1" at bounding box center [0, 0] width 0 height 0
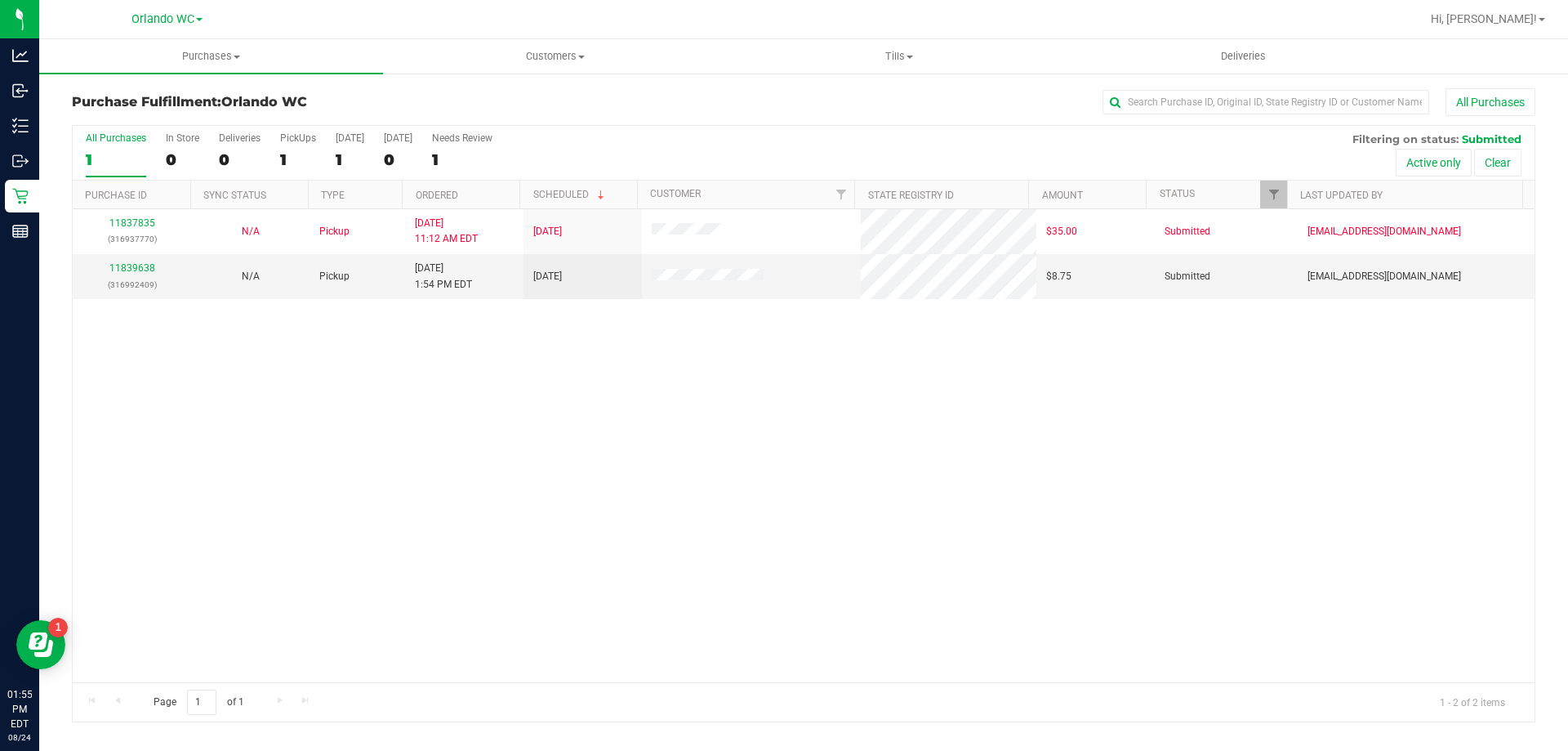
drag, startPoint x: 782, startPoint y: 427, endPoint x: 803, endPoint y: 404, distance: 31.1
click at [781, 425] on div "11837835 (316937770) N/A Pickup 8/24/2025 11:12 AM EDT 8/24/2025 $35.00 Submitt…" at bounding box center [803, 445] width 1462 height 473
click at [658, 513] on div "11837835 (316937770) N/A Pickup 8/24/2025 11:12 AM EDT 8/24/2025 $35.00 Submitt…" at bounding box center [803, 445] width 1462 height 473
click at [146, 256] on td "11839638 (316992409)" at bounding box center [132, 276] width 119 height 45
click at [138, 268] on link "11839638" at bounding box center [133, 268] width 46 height 11
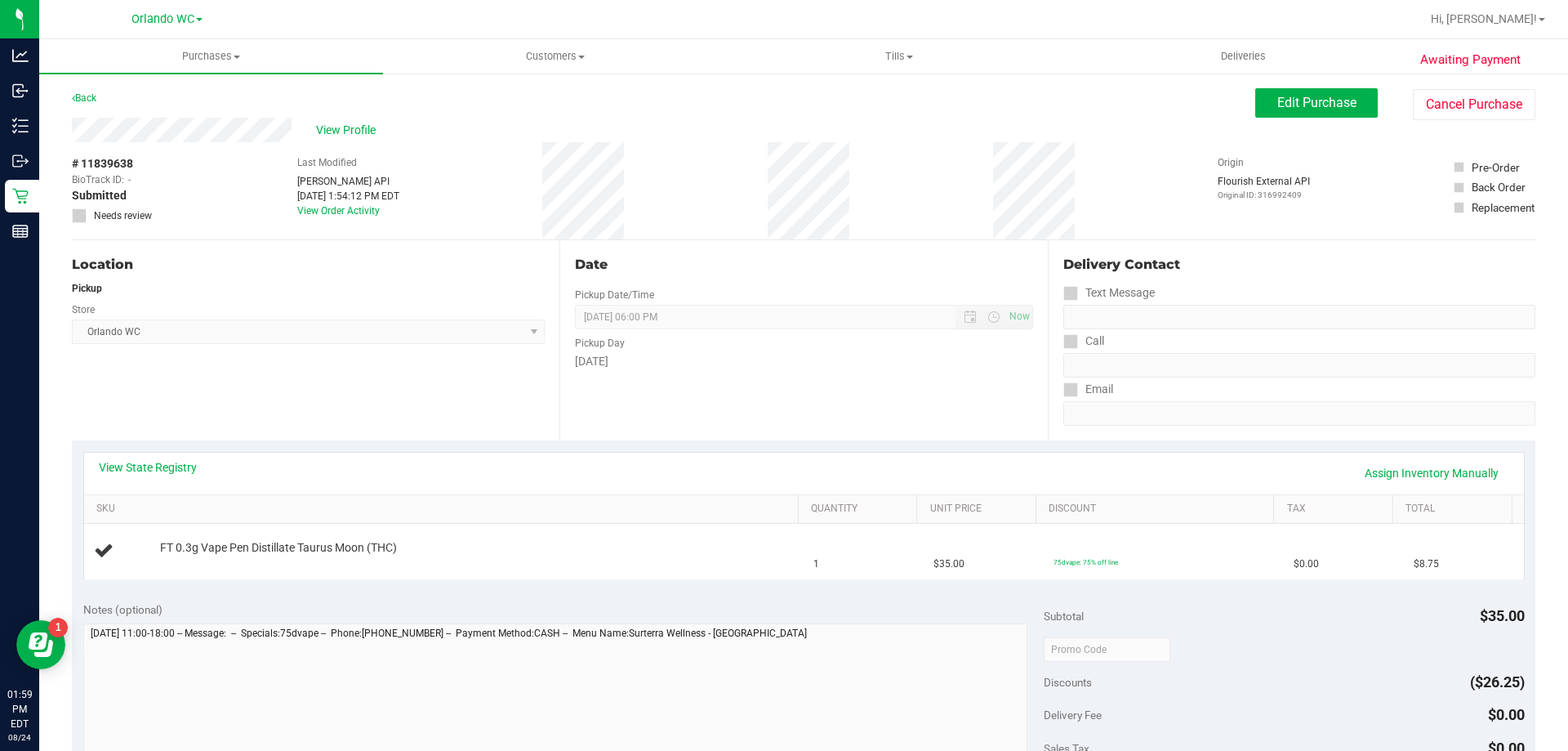
click at [542, 413] on div "Location Pickup Store Orlando WC Select Store Bonita Springs WC Boynton Beach W…" at bounding box center [315, 340] width 487 height 200
click at [177, 464] on link "View State Registry" at bounding box center [148, 467] width 98 height 17
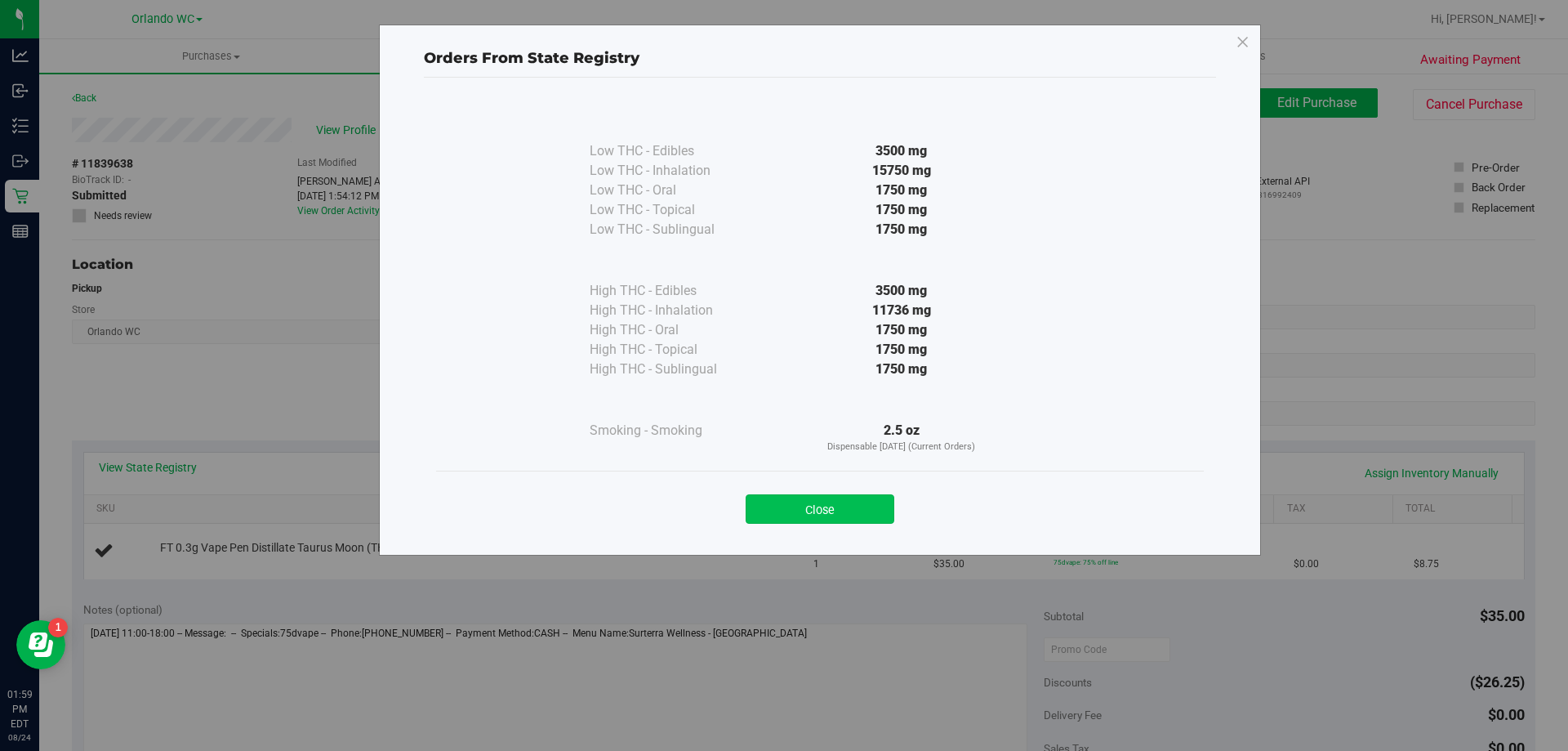
click at [831, 509] on button "Close" at bounding box center [819, 509] width 148 height 29
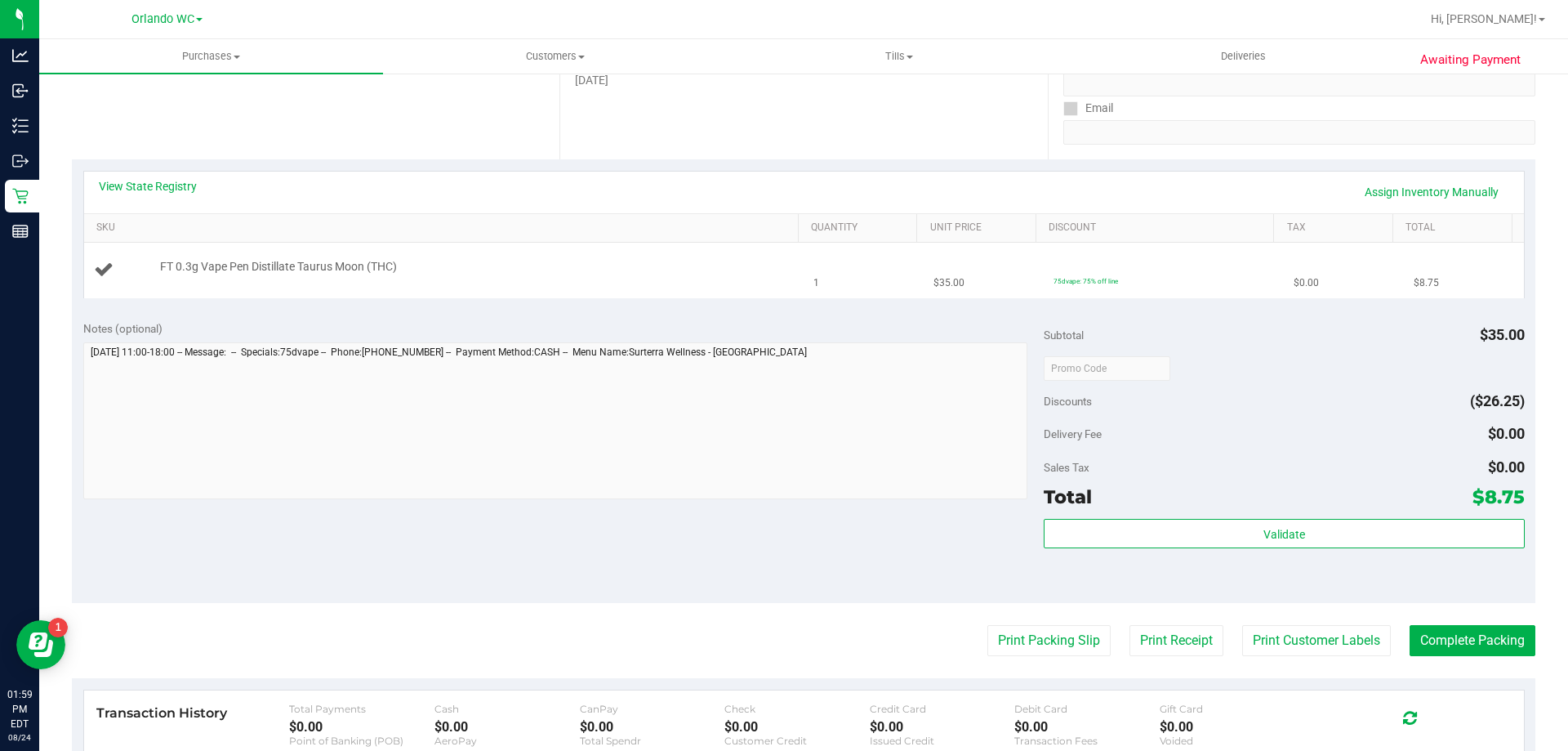
scroll to position [408, 0]
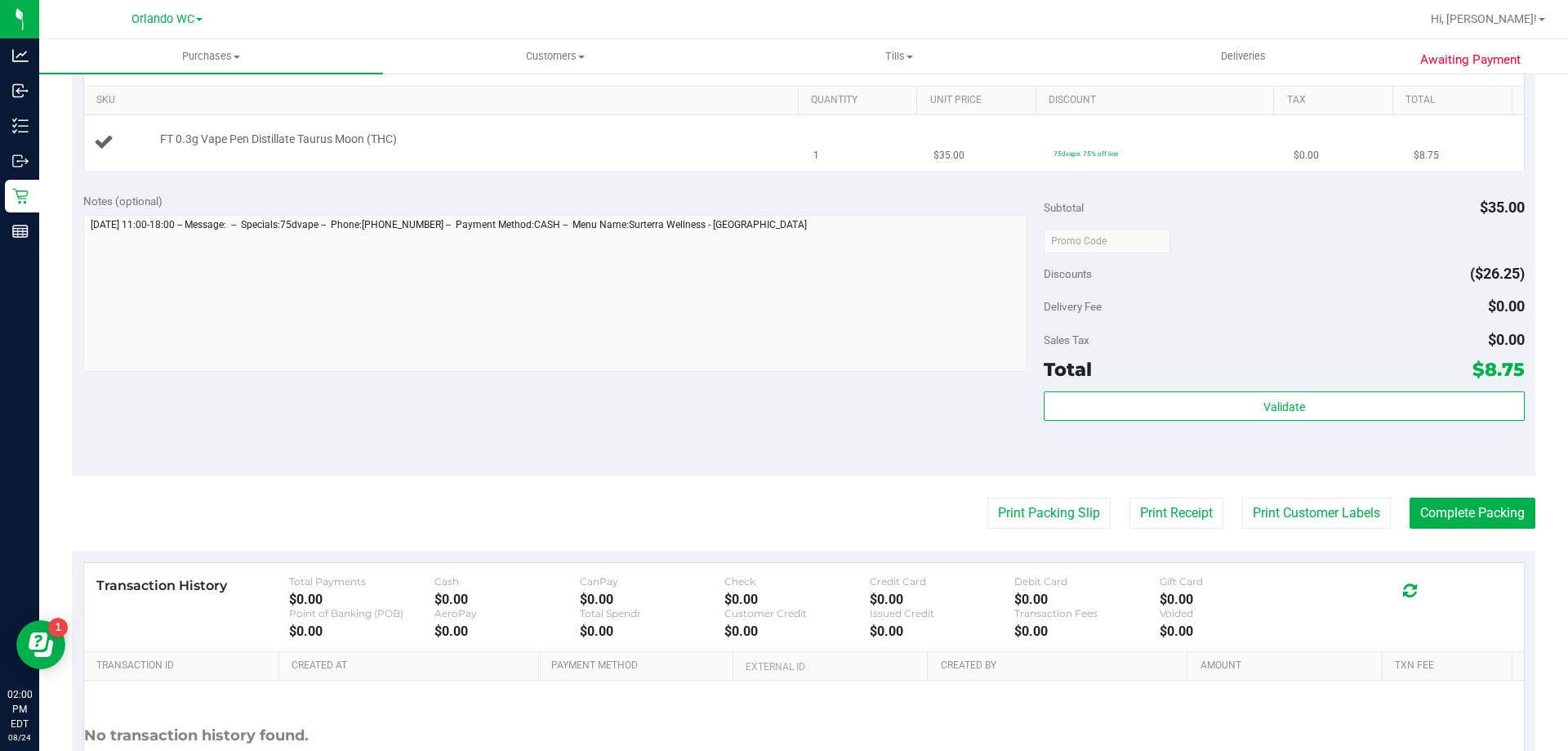
click at [690, 134] on div "FT 0.3g Vape Pen Distillate Taurus Moon (THC)" at bounding box center [471, 140] width 638 height 17
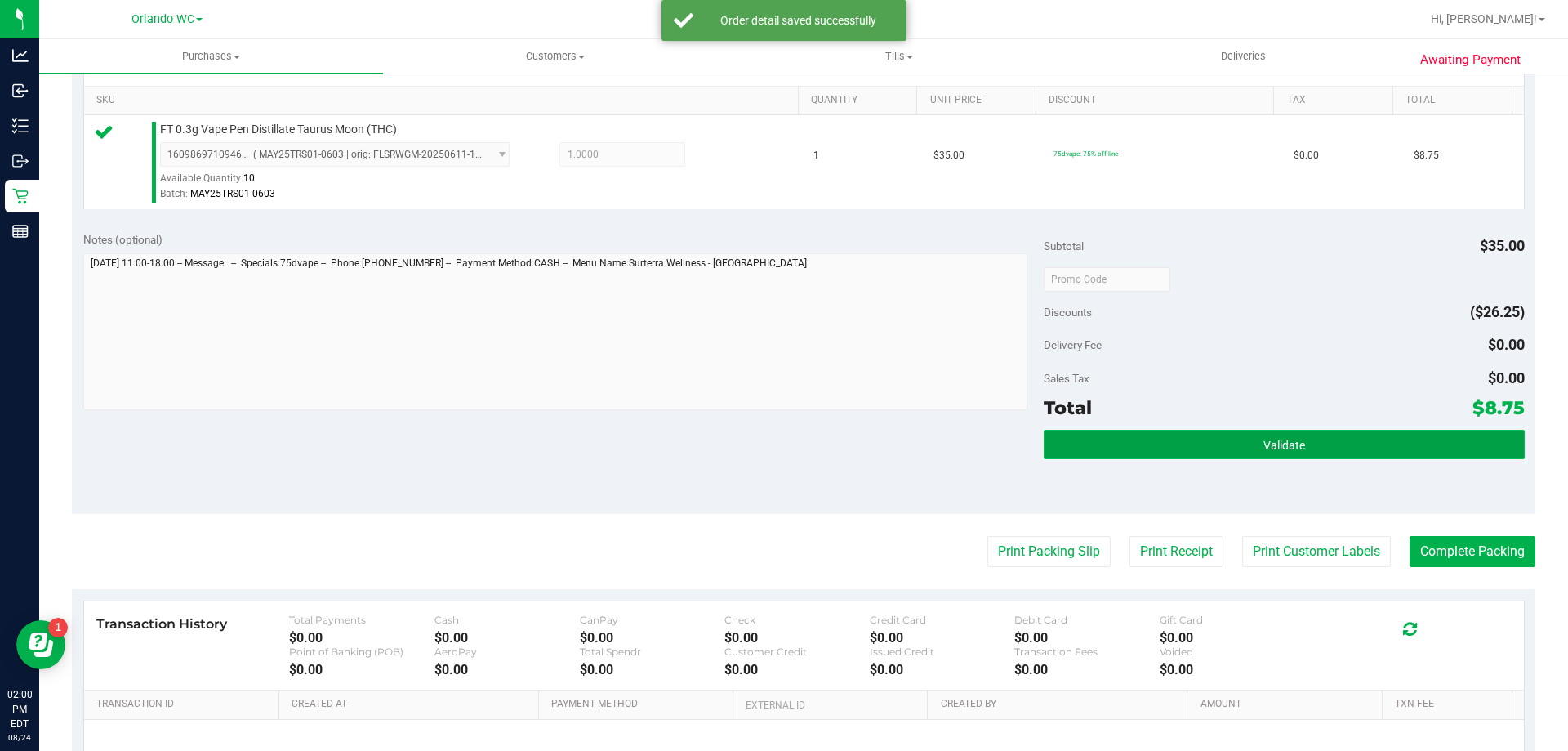
click at [1243, 451] on button "Validate" at bounding box center [1284, 444] width 480 height 29
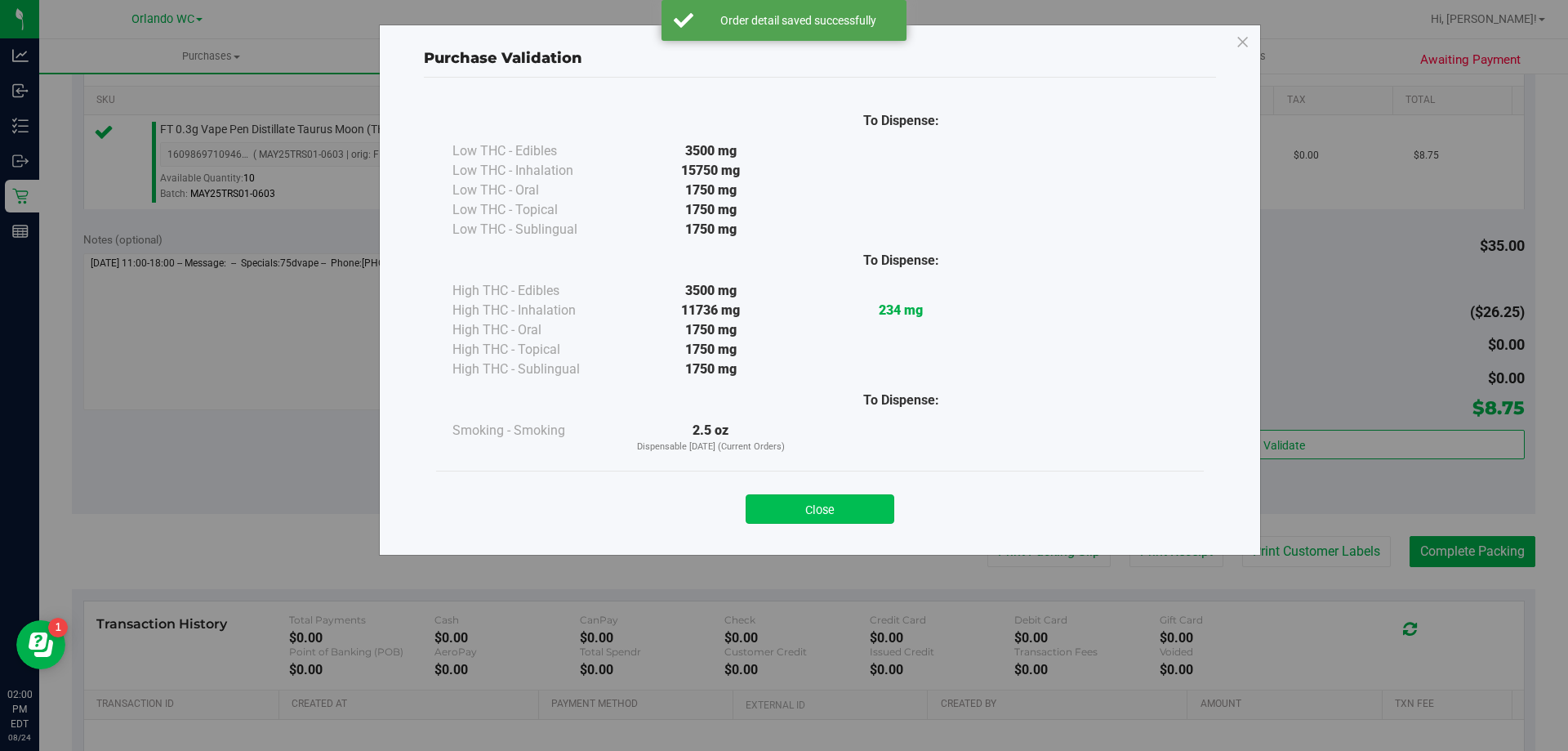
click at [844, 513] on button "Close" at bounding box center [819, 509] width 148 height 29
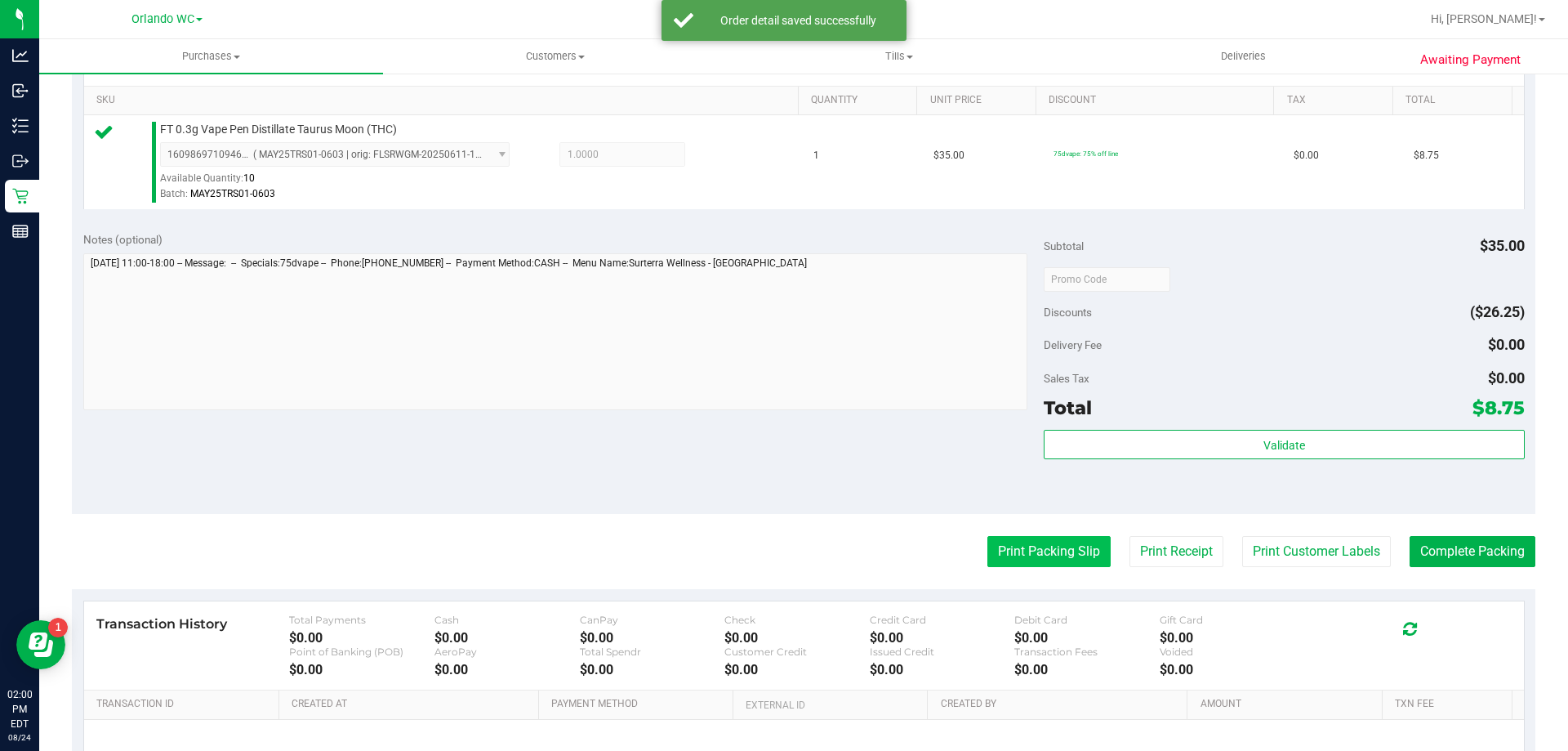
click at [1003, 553] on button "Print Packing Slip" at bounding box center [1049, 551] width 123 height 31
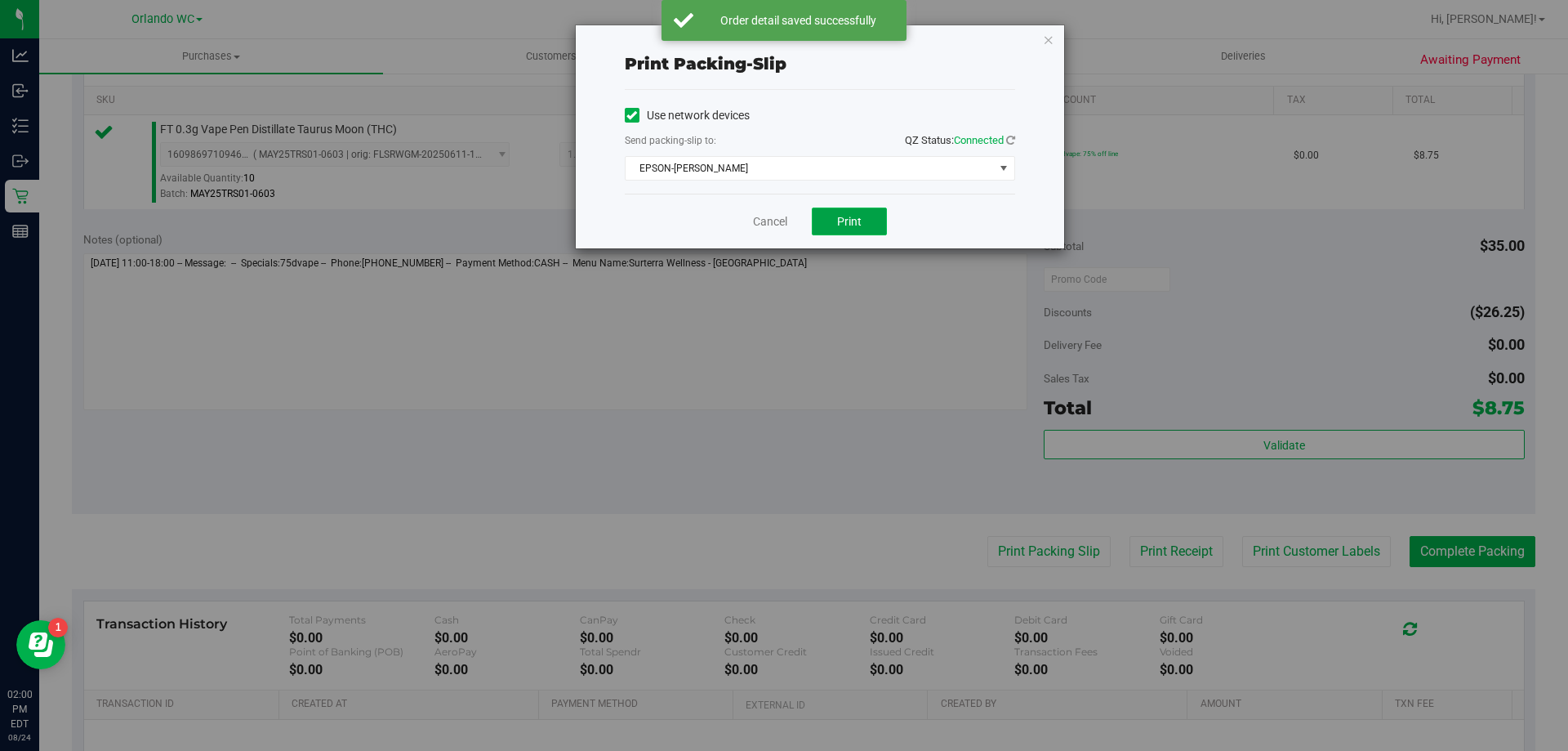
click at [844, 217] on span "Print" at bounding box center [849, 221] width 25 height 13
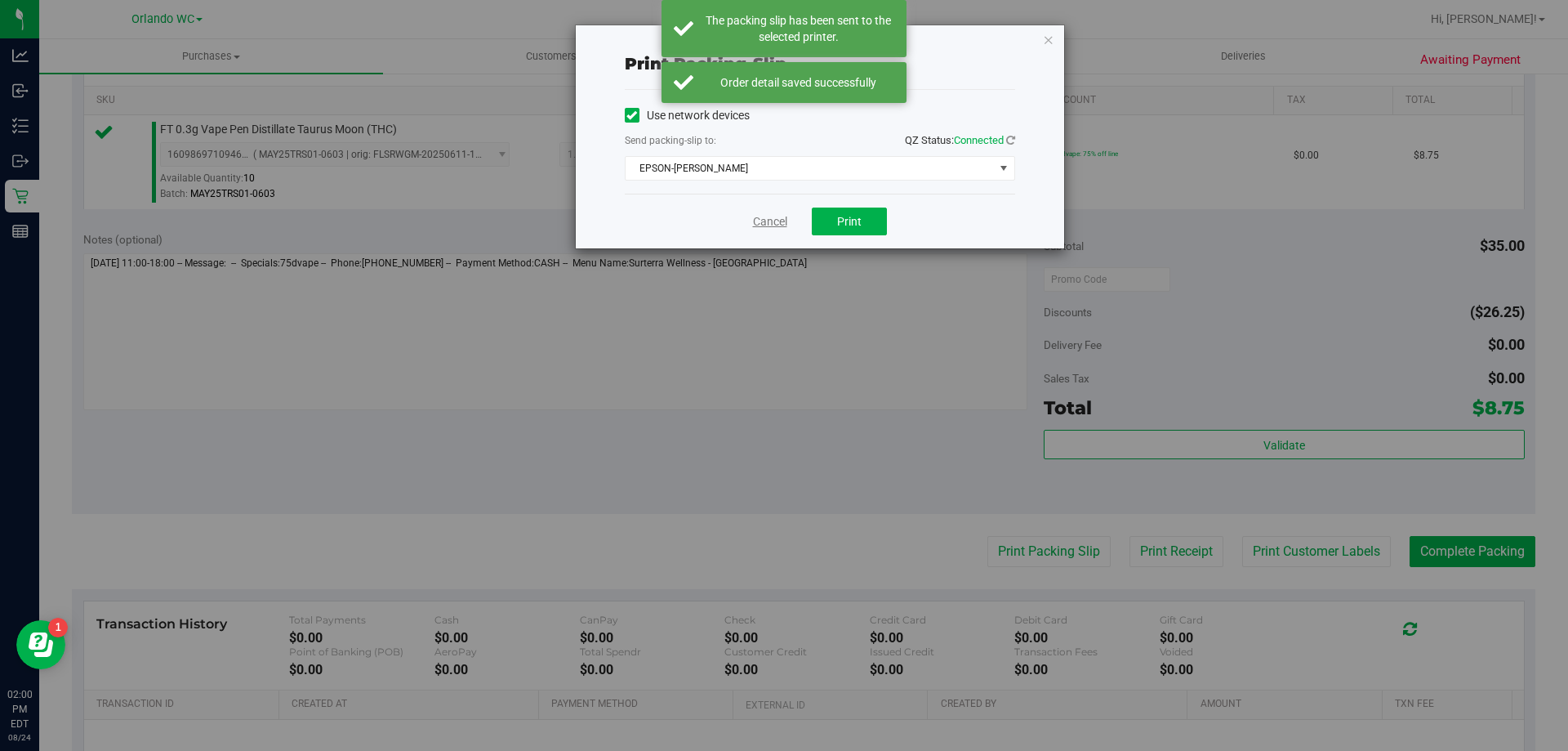
click at [772, 228] on link "Cancel" at bounding box center [770, 222] width 34 height 18
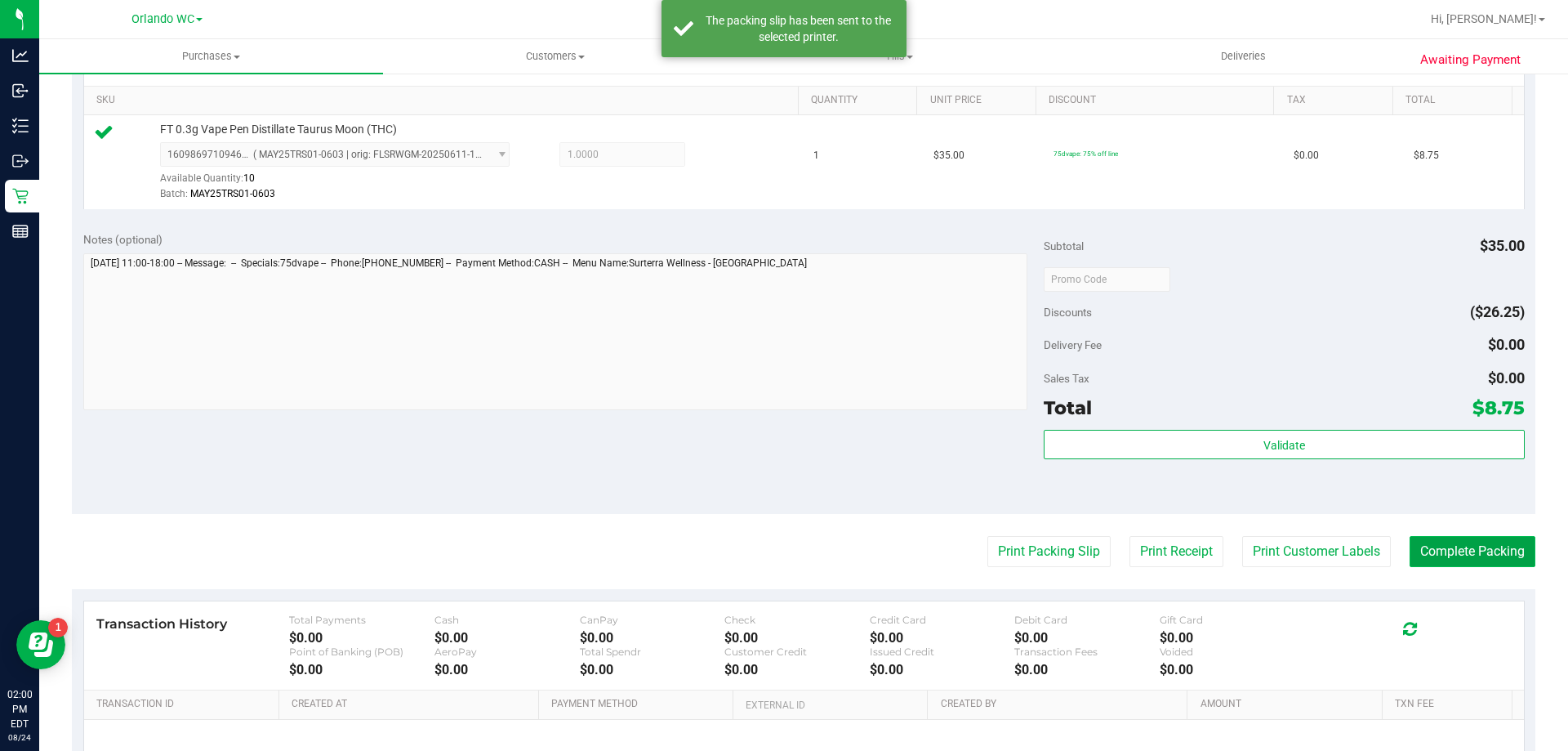
click at [1499, 556] on button "Complete Packing" at bounding box center [1472, 551] width 126 height 31
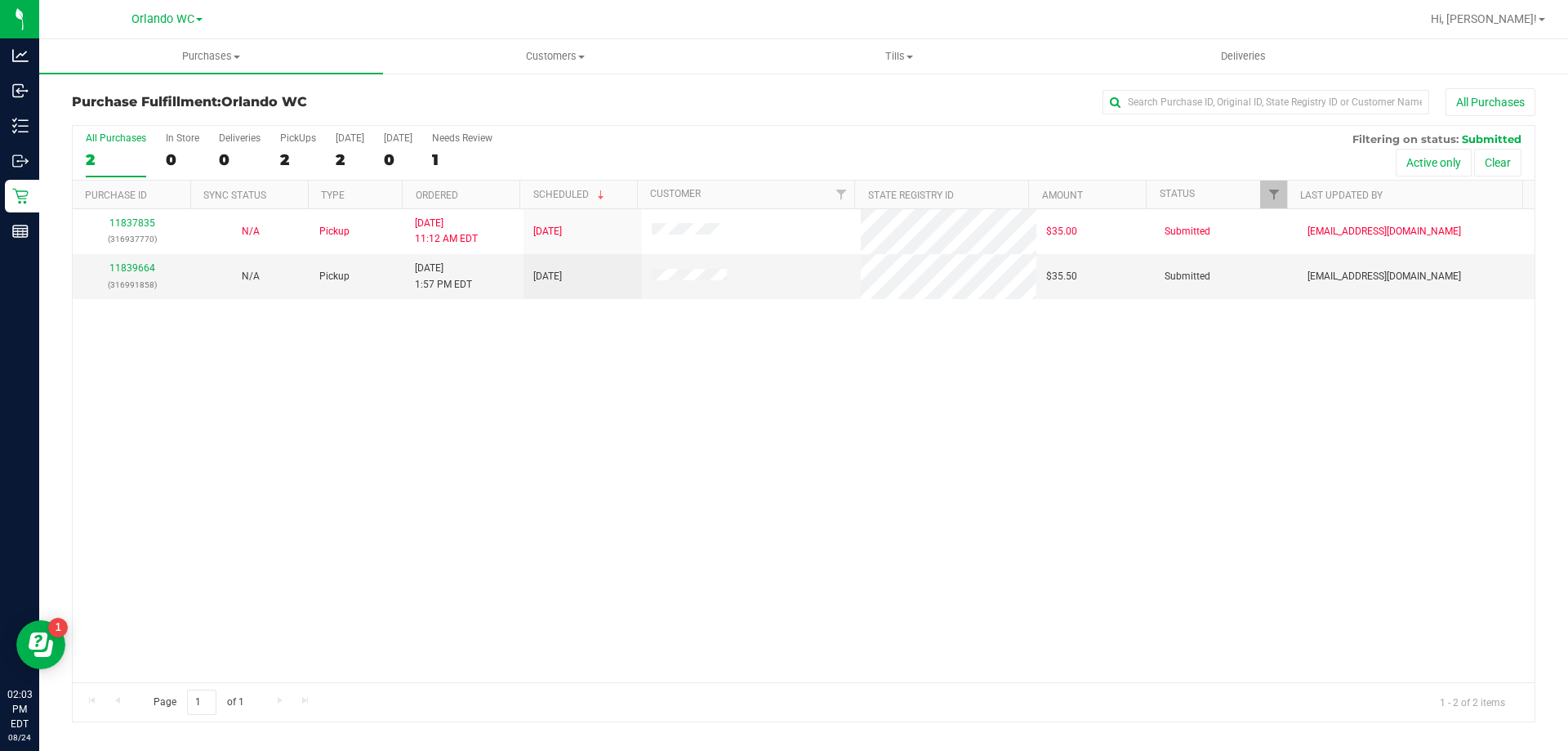
click at [323, 427] on div "11837835 (316937770) N/A Pickup 8/24/2025 11:12 AM EDT 8/24/2025 $35.00 Submitt…" at bounding box center [803, 445] width 1462 height 473
click at [139, 268] on link "11839664" at bounding box center [133, 268] width 46 height 11
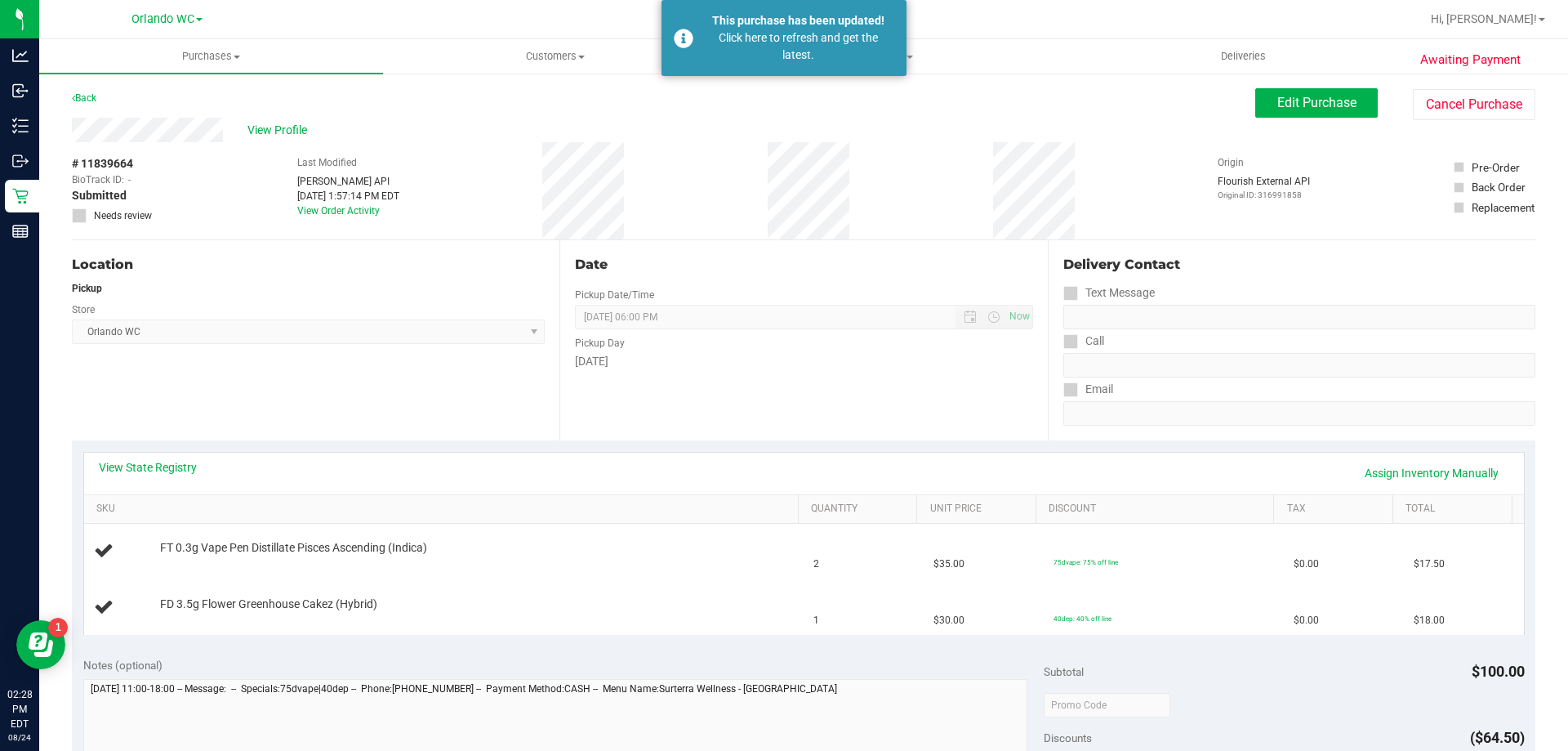
drag, startPoint x: 823, startPoint y: 301, endPoint x: 76, endPoint y: 184, distance: 756.1
click at [816, 311] on div "Date Pickup Date/Time 08/24/2025 Now 08/24/2025 06:00 PM Now Pickup Day Sunday" at bounding box center [802, 340] width 487 height 200
click at [204, 56] on span "Purchases" at bounding box center [212, 56] width 344 height 15
click at [149, 120] on li "Fulfillment" at bounding box center [212, 119] width 344 height 19
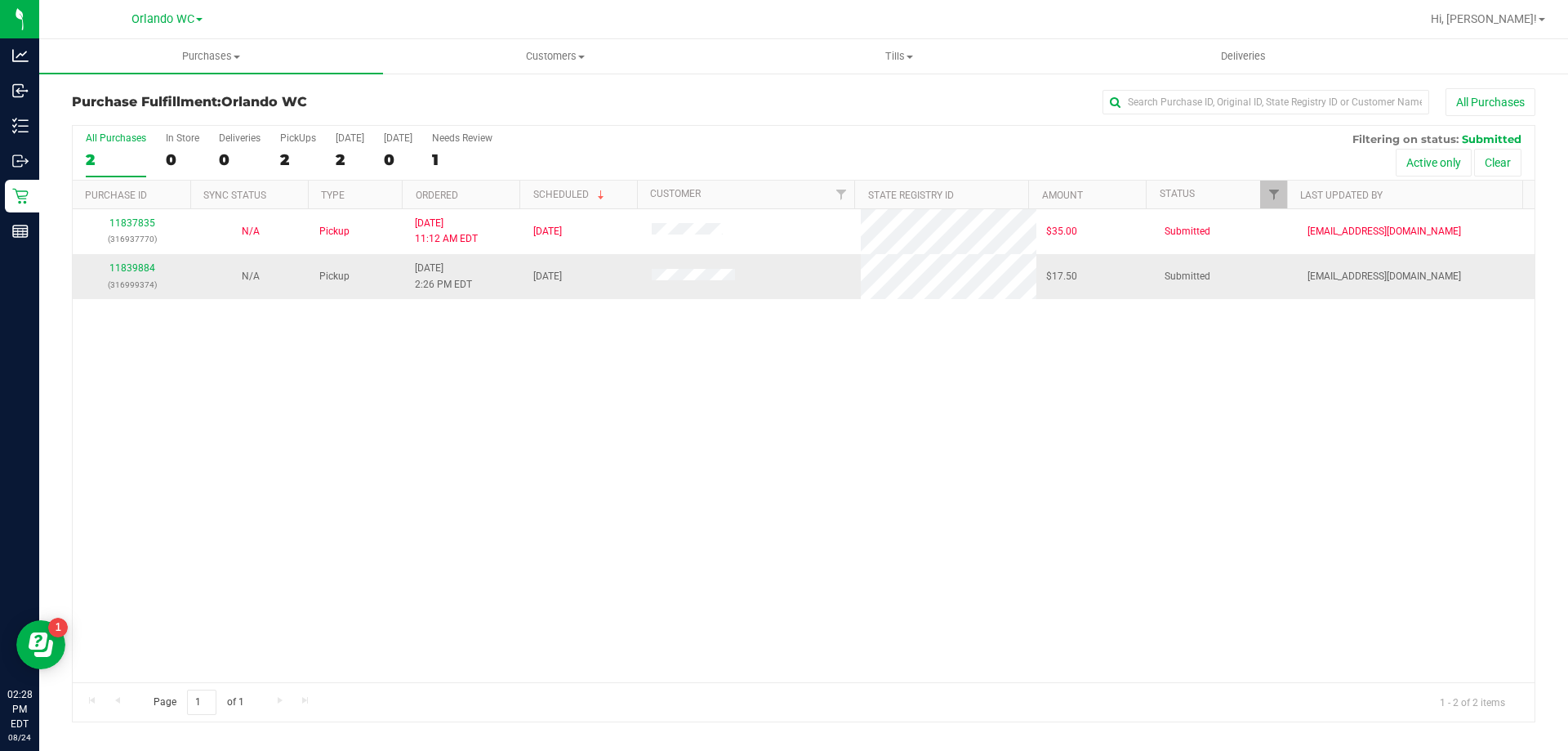
click at [144, 260] on td "11839884 (316999374)" at bounding box center [132, 276] width 119 height 44
click at [134, 259] on td "11839884 (316999374)" at bounding box center [132, 276] width 119 height 44
click at [136, 269] on link "11839884" at bounding box center [133, 268] width 46 height 11
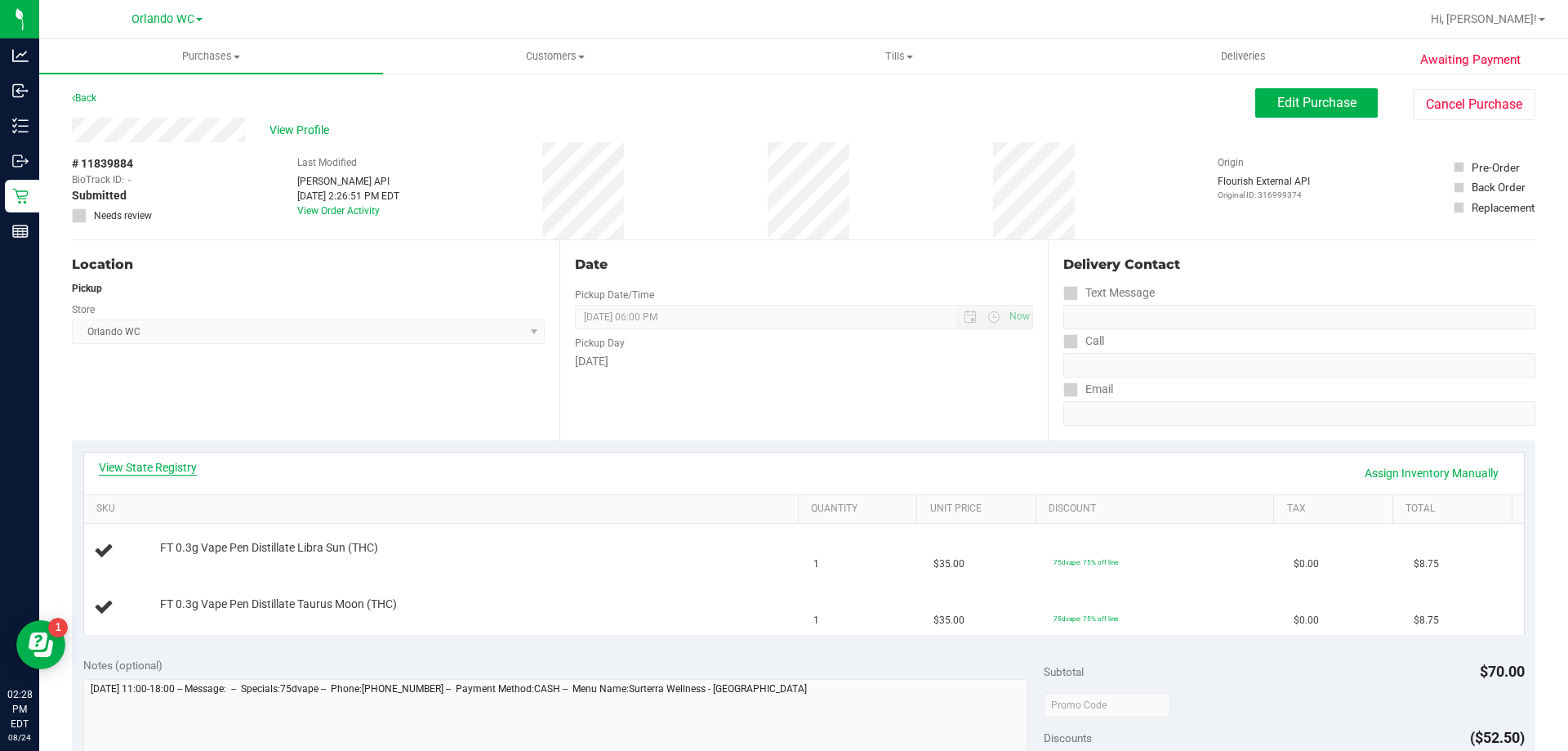
click at [176, 464] on link "View State Registry" at bounding box center [148, 467] width 98 height 17
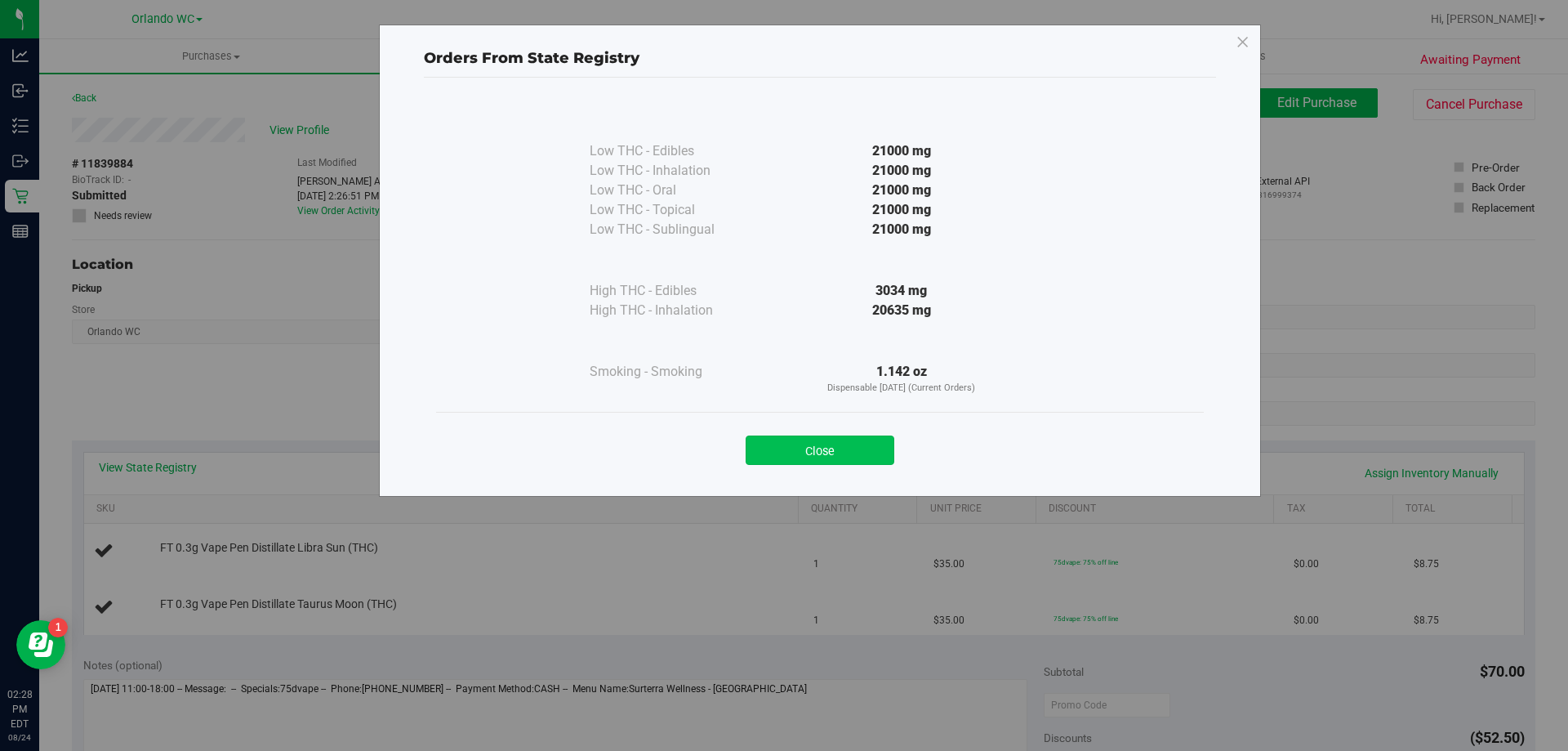
click at [813, 451] on button "Close" at bounding box center [819, 450] width 148 height 29
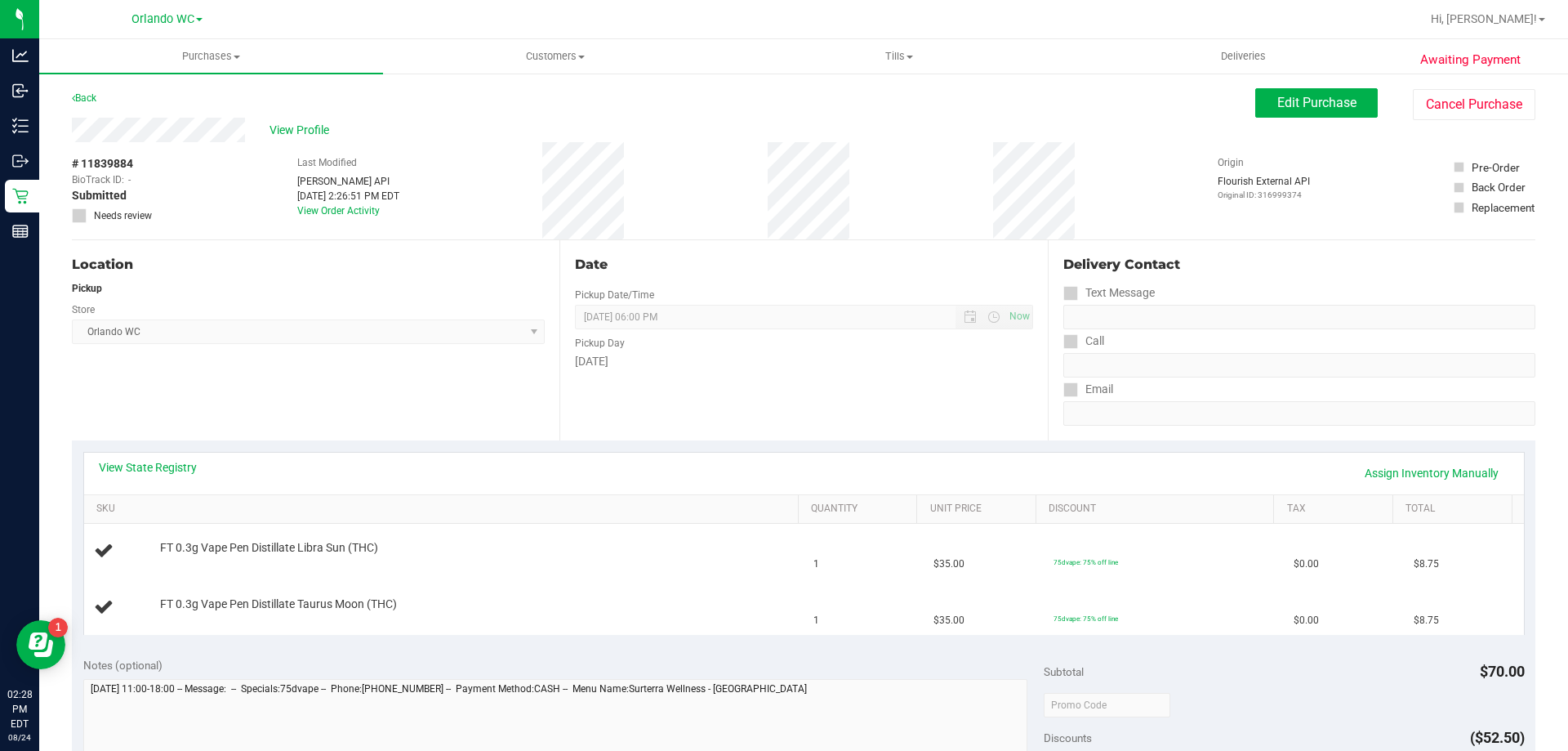
click at [623, 441] on div "View State Registry Assign Inventory Manually SKU Quantity Unit Price Discount …" at bounding box center [803, 542] width 1464 height 205
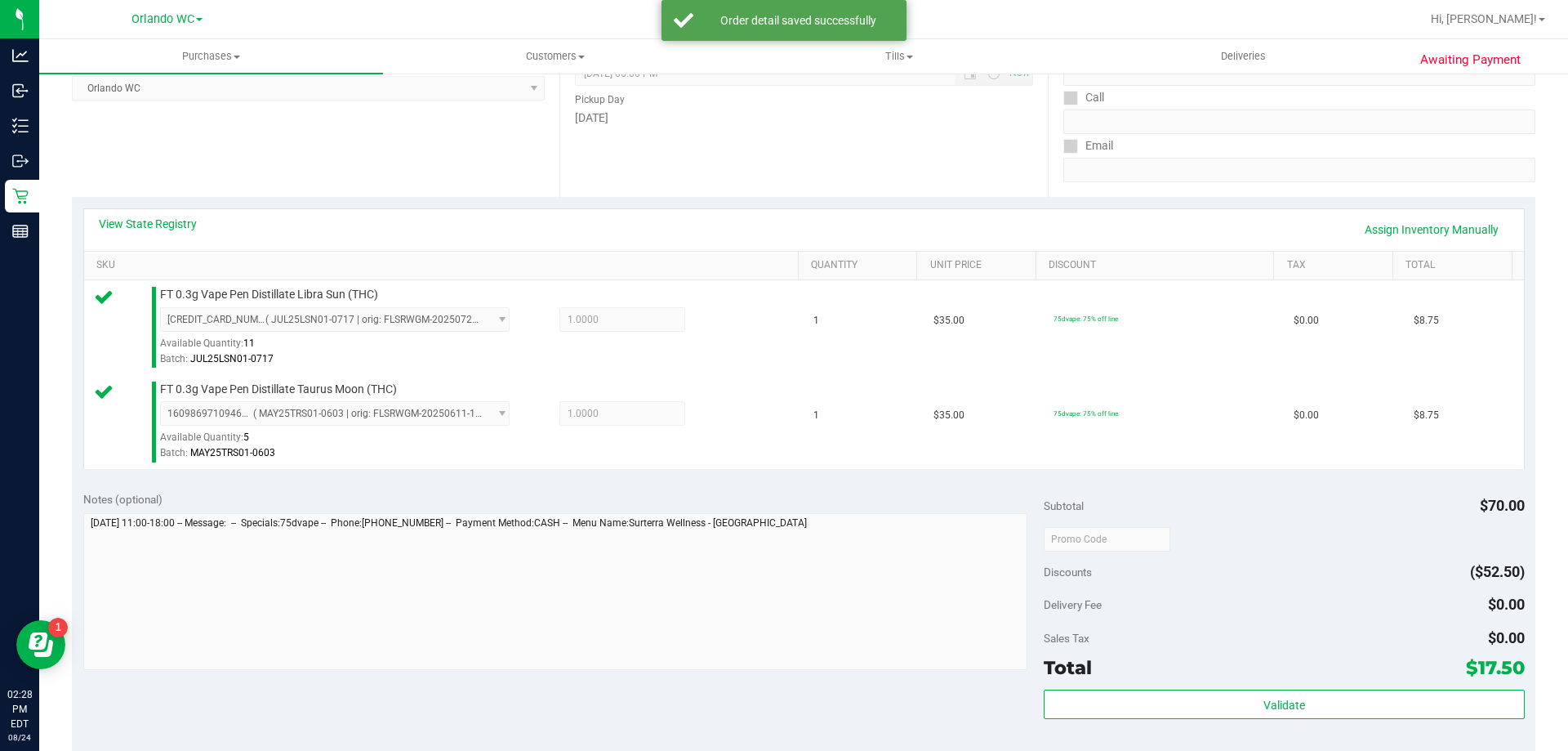
scroll to position [245, 0]
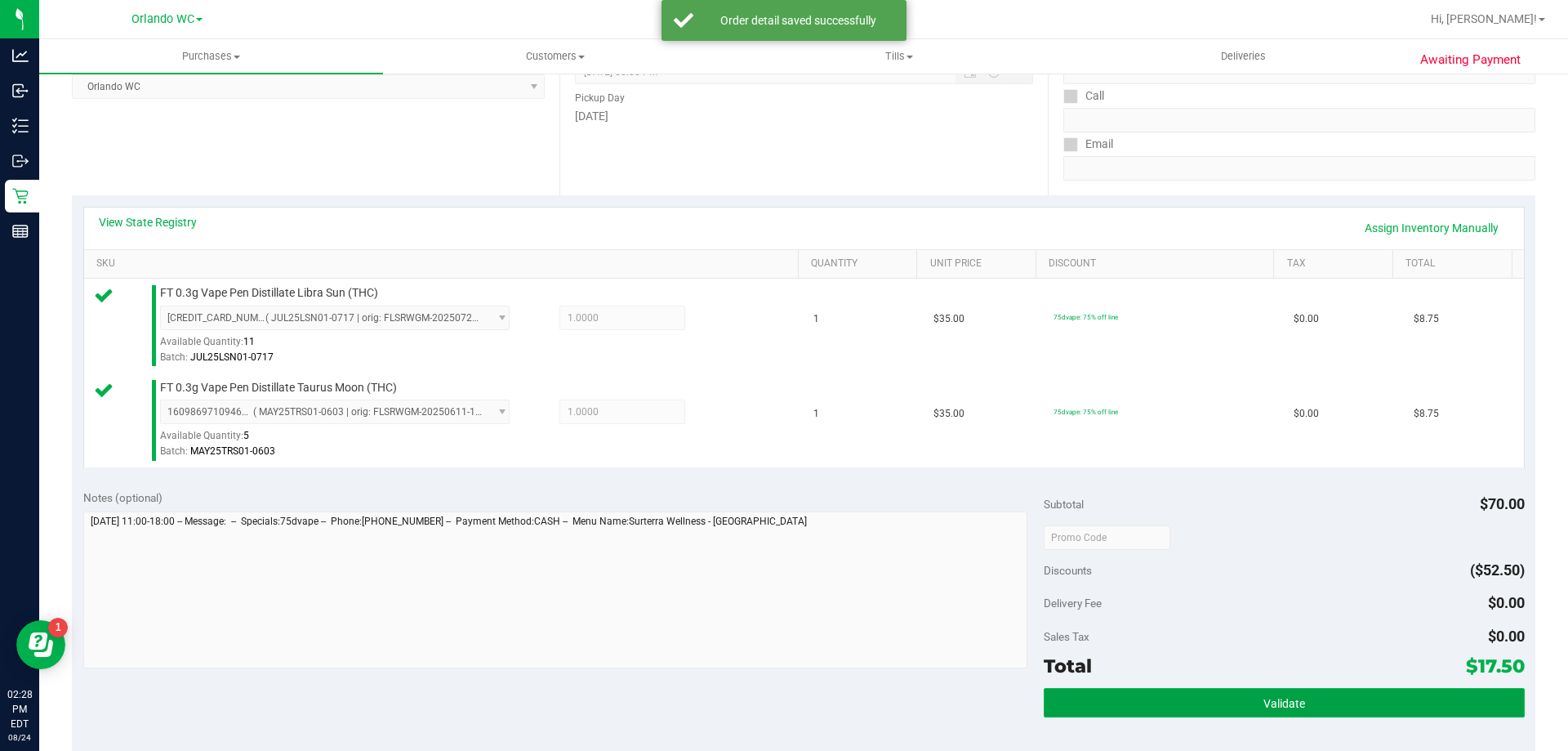
click at [1265, 690] on button "Validate" at bounding box center [1284, 702] width 480 height 29
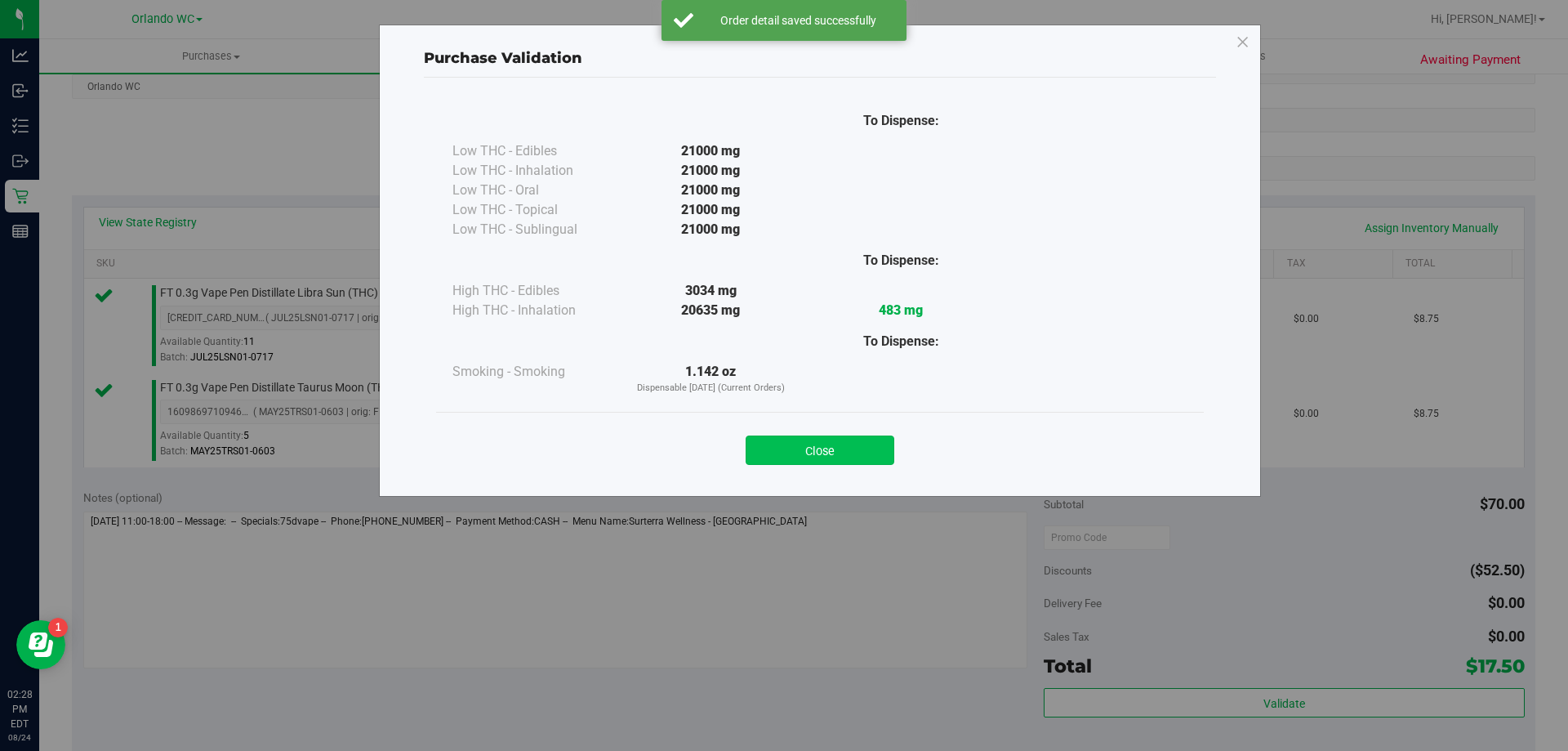
click at [854, 437] on button "Close" at bounding box center [819, 450] width 148 height 29
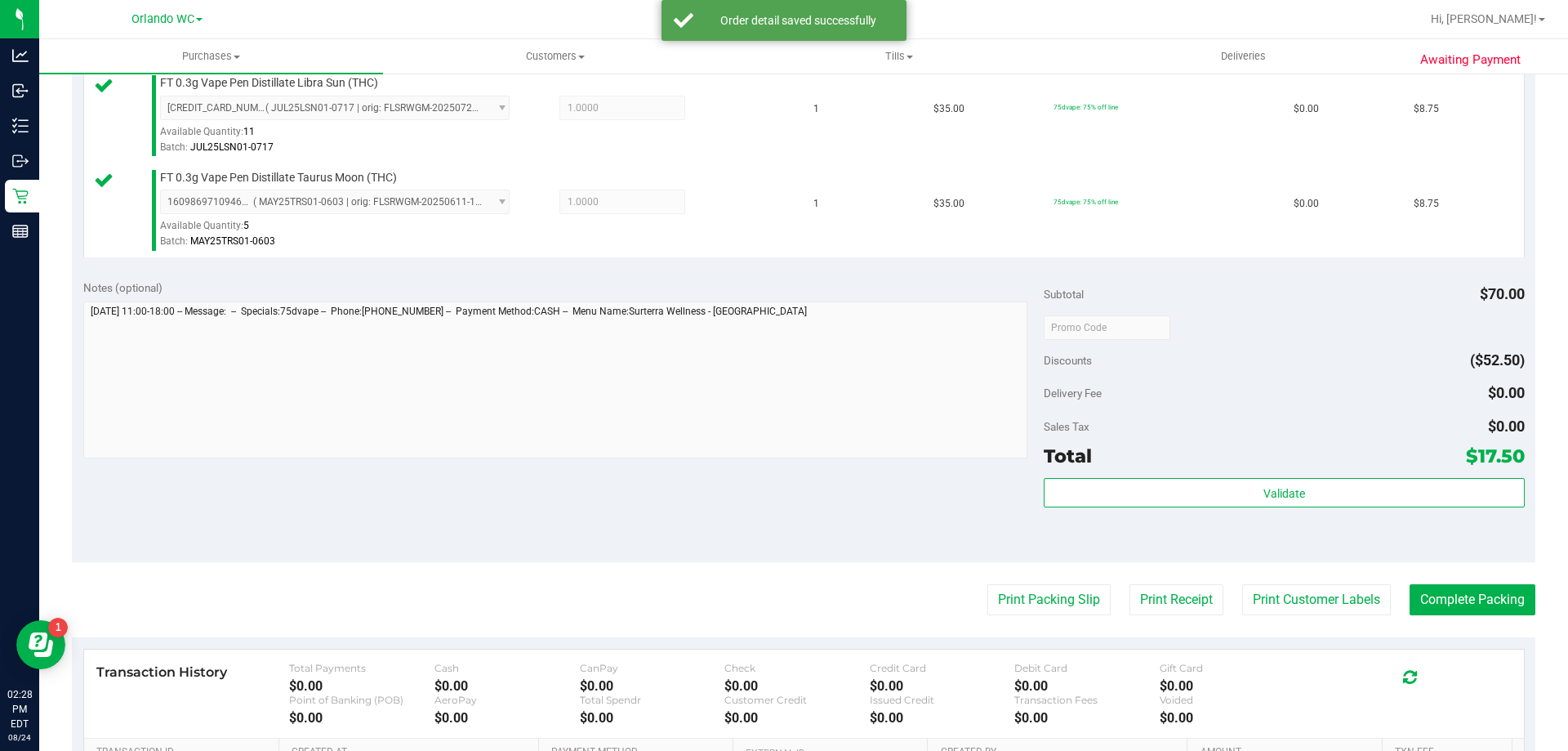
scroll to position [680, 0]
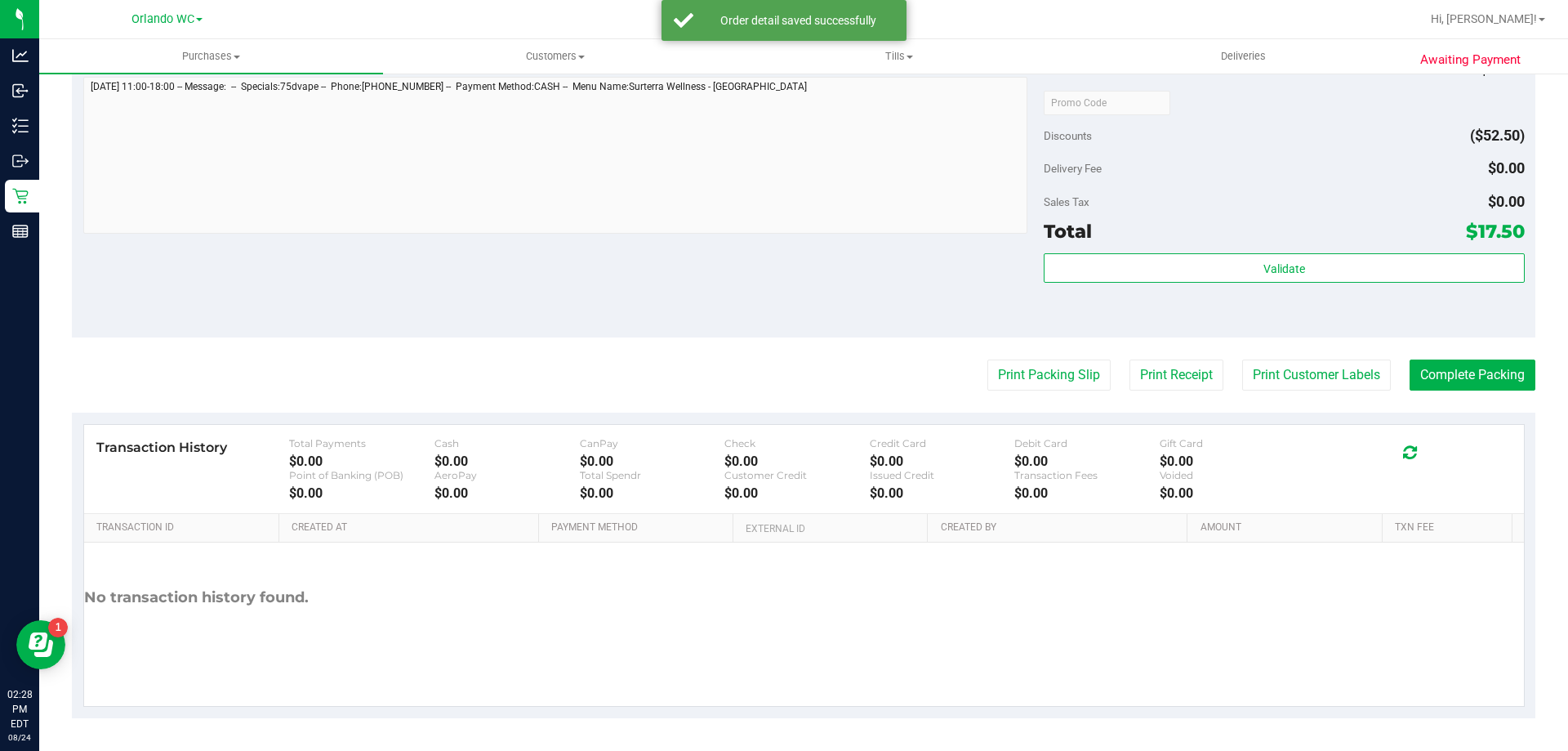
click at [1050, 399] on purchase-details "Back Edit Purchase Cancel Purchase View Profile # 11839884 BioTrack ID: - Submi…" at bounding box center [803, 63] width 1464 height 1310
click at [1051, 392] on purchase-details "Back Edit Purchase Cancel Purchase View Profile # 11839884 BioTrack ID: - Submi…" at bounding box center [803, 63] width 1464 height 1310
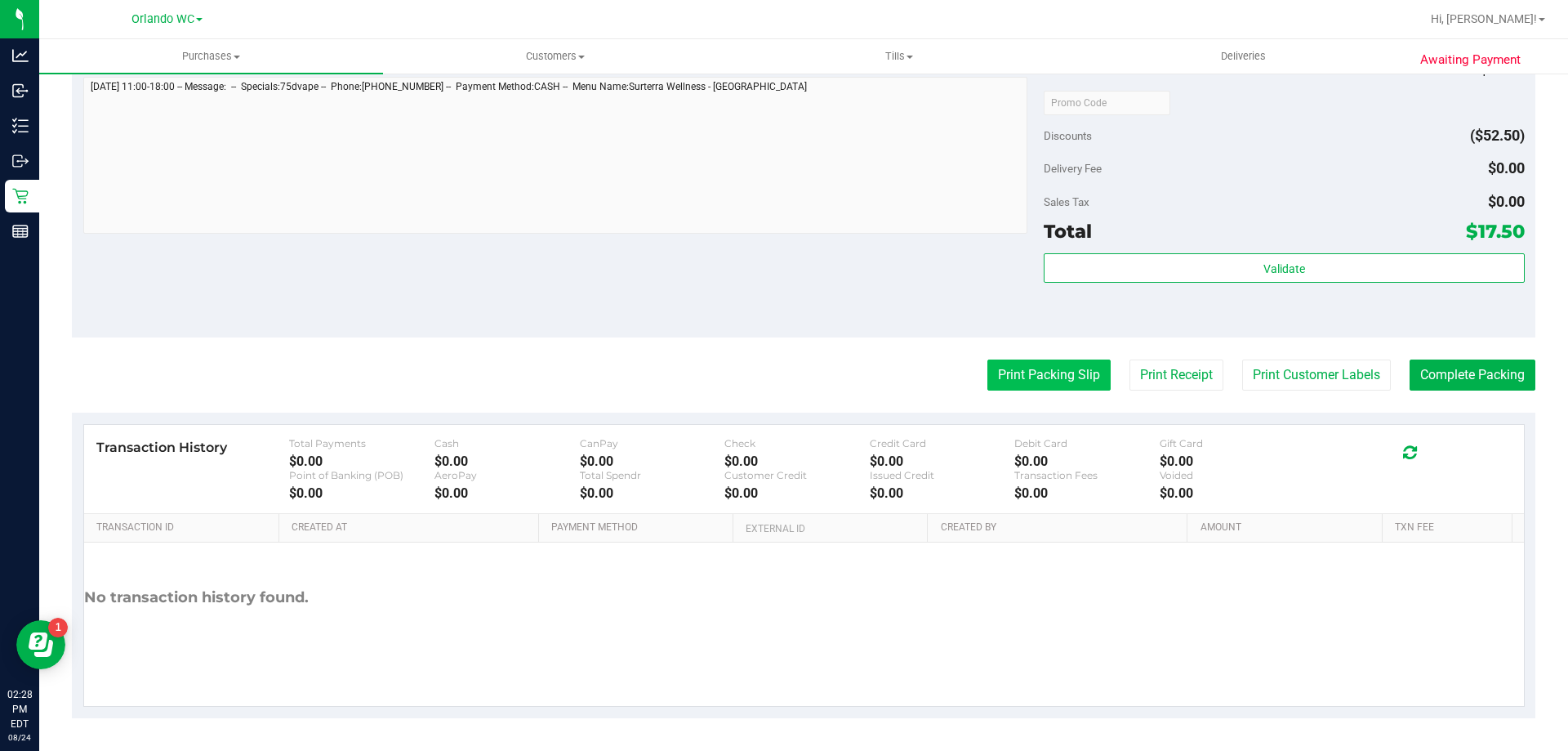
click at [1049, 384] on button "Print Packing Slip" at bounding box center [1049, 374] width 123 height 31
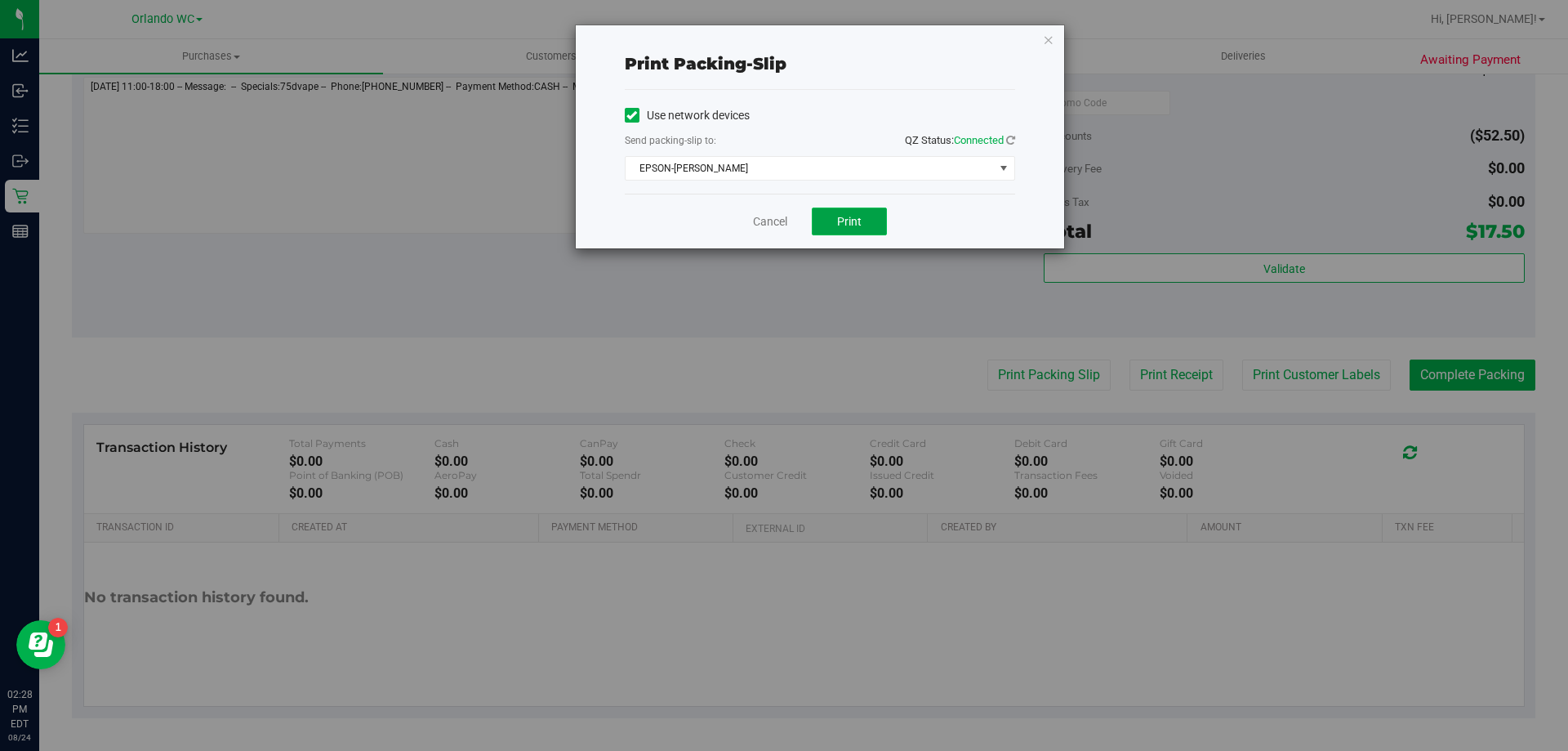
click at [851, 235] on button "Print" at bounding box center [850, 221] width 76 height 28
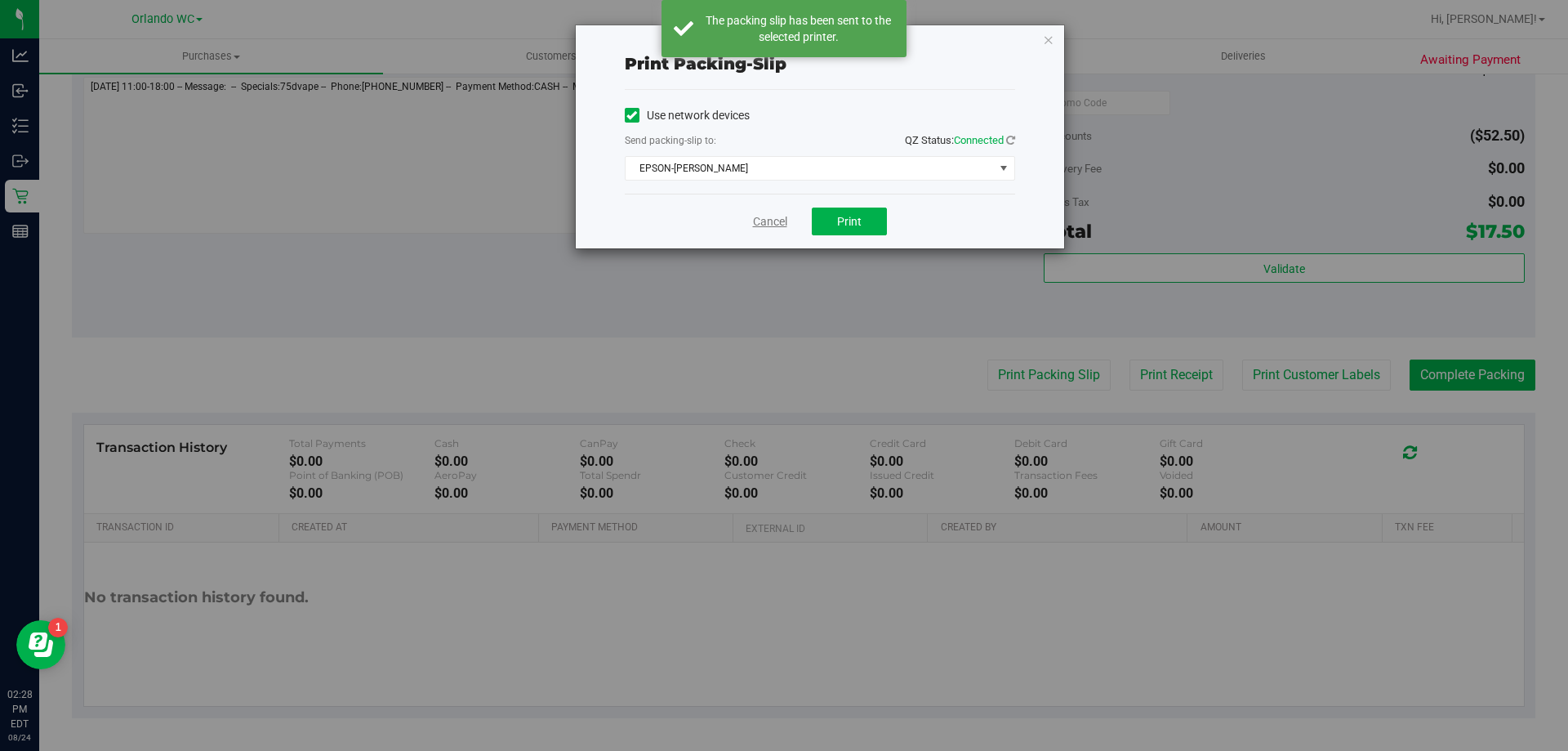
click at [764, 225] on link "Cancel" at bounding box center [770, 222] width 34 height 18
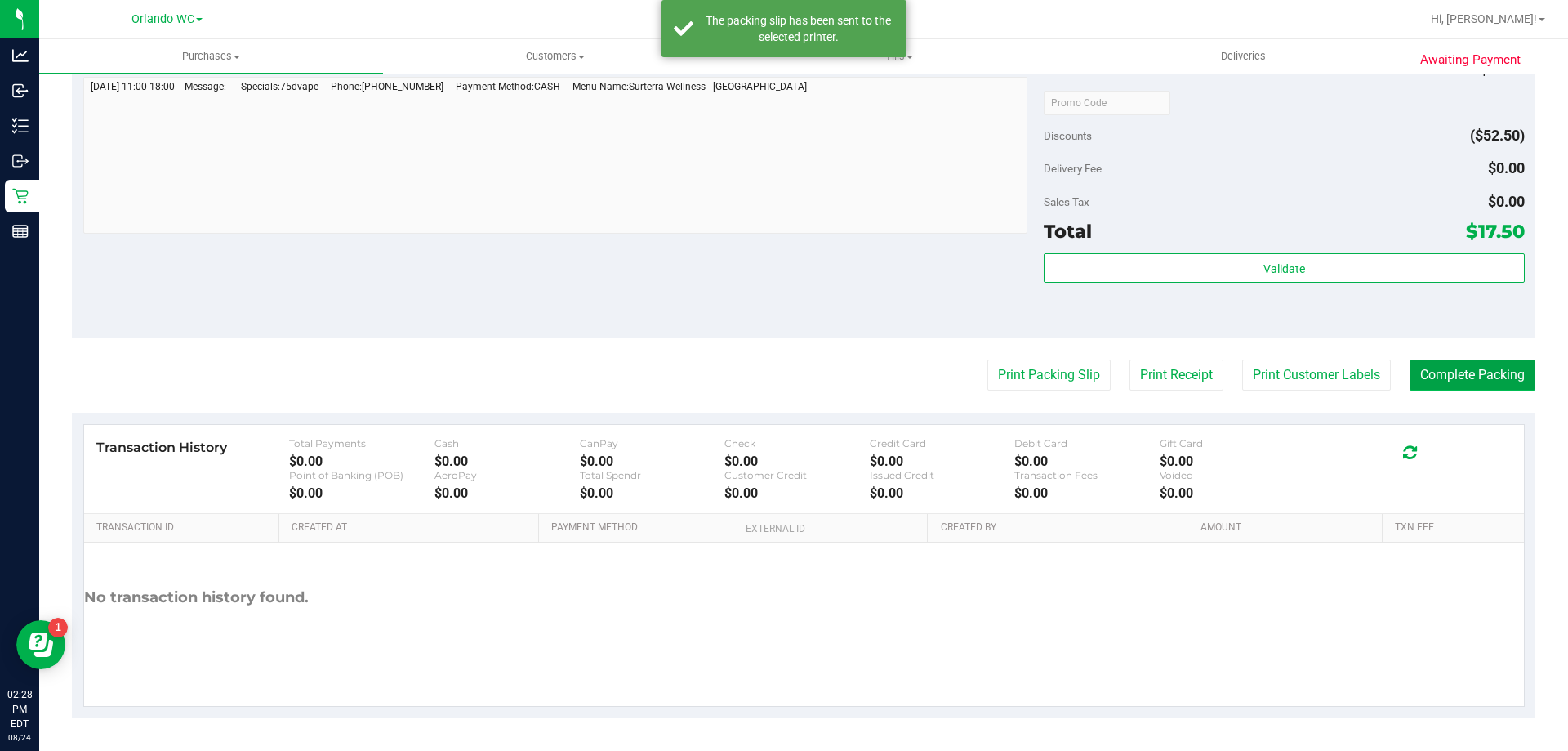
click at [1452, 372] on button "Complete Packing" at bounding box center [1472, 374] width 126 height 31
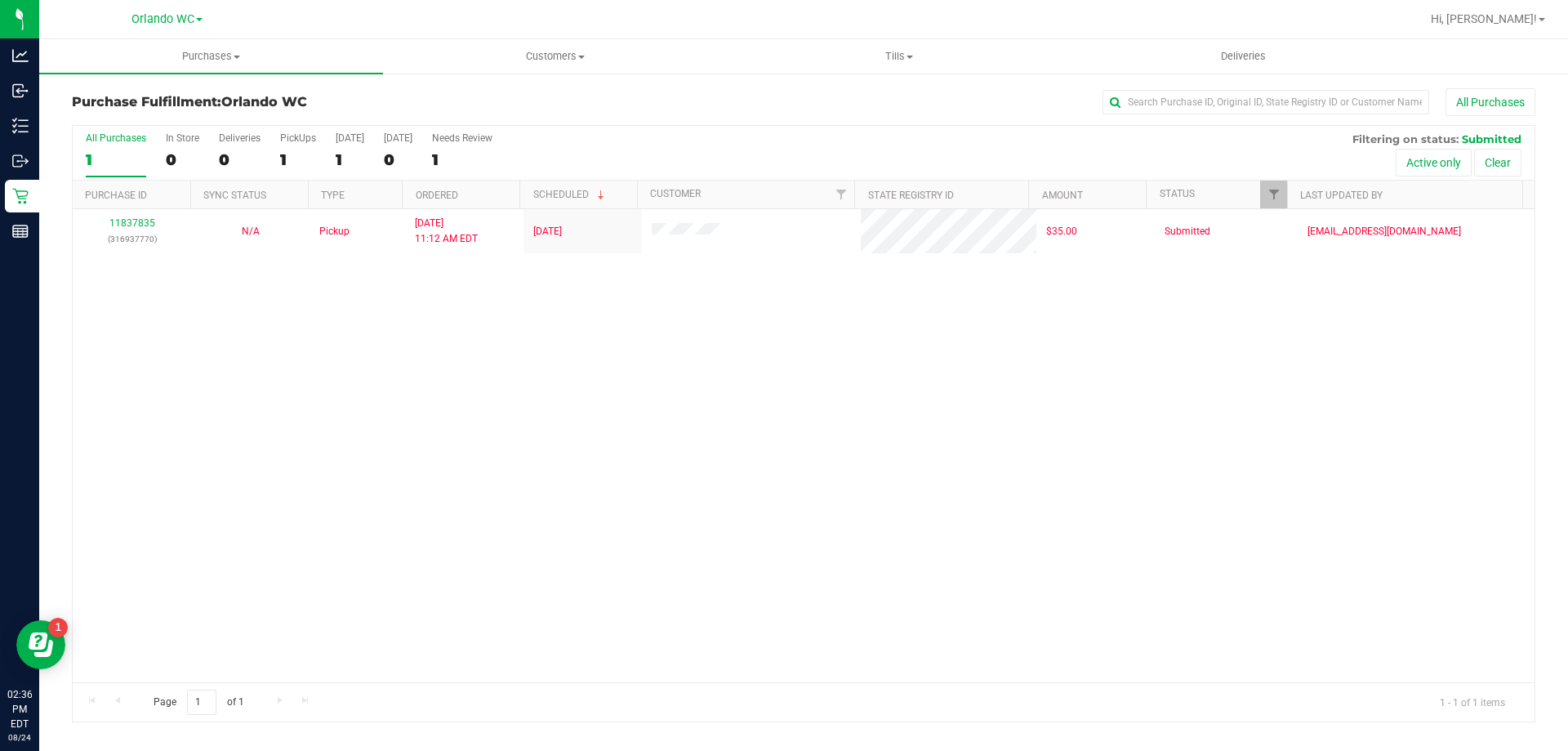
click at [83, 148] on div "All Purchases 1 In Store 0 Deliveries 0 PickUps 1 Today 1 Tomorrow 0 Needs Revi…" at bounding box center [803, 153] width 1462 height 54
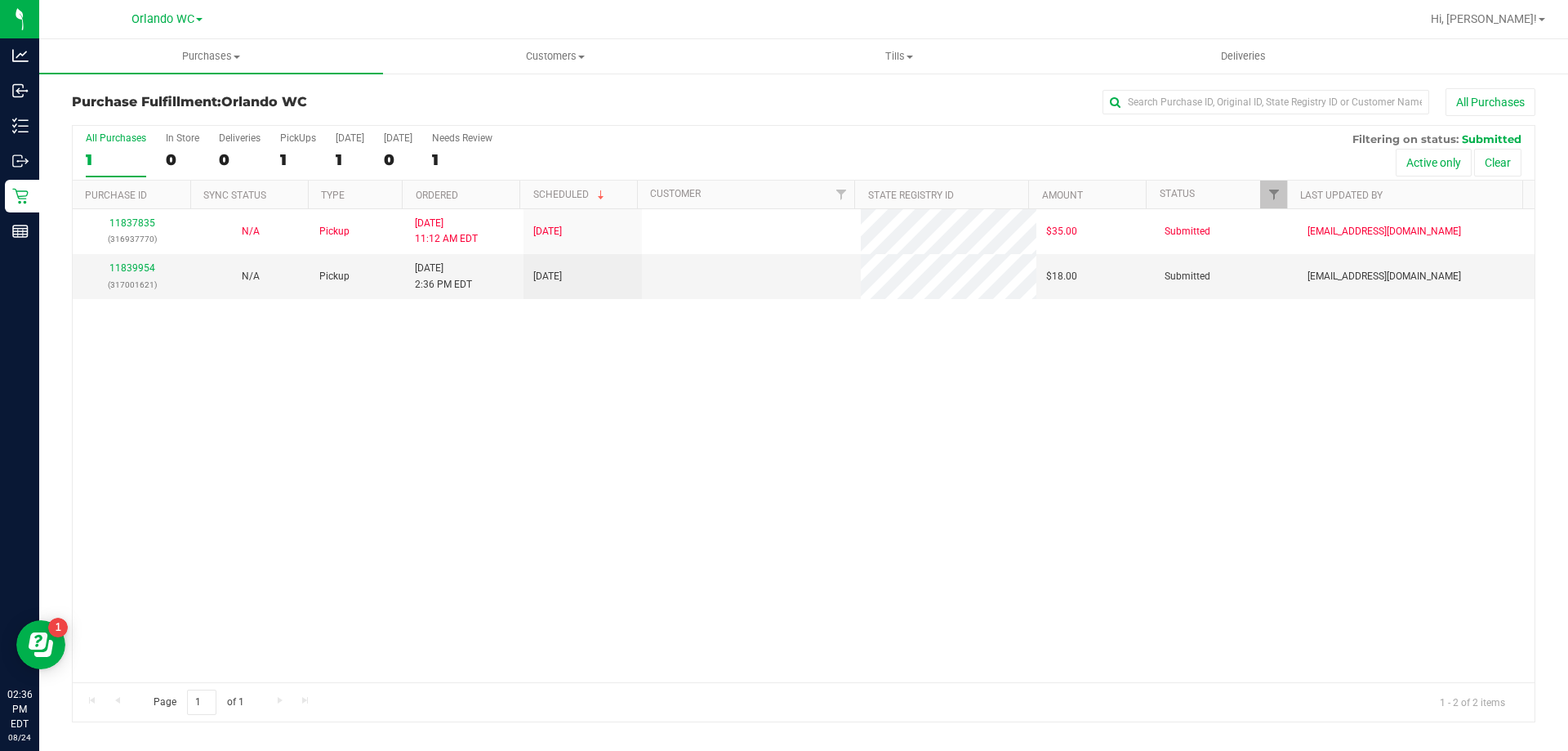
click at [90, 148] on label "All Purchases 1" at bounding box center [116, 155] width 61 height 45
click at [0, 0] on input "All Purchases 1" at bounding box center [0, 0] width 0 height 0
click at [427, 419] on div "11837835 (316937770) N/A Pickup 8/24/2025 11:12 AM EDT 8/24/2025 $35.00 Submitt…" at bounding box center [803, 445] width 1462 height 473
click at [148, 267] on link "11839954" at bounding box center [133, 268] width 46 height 11
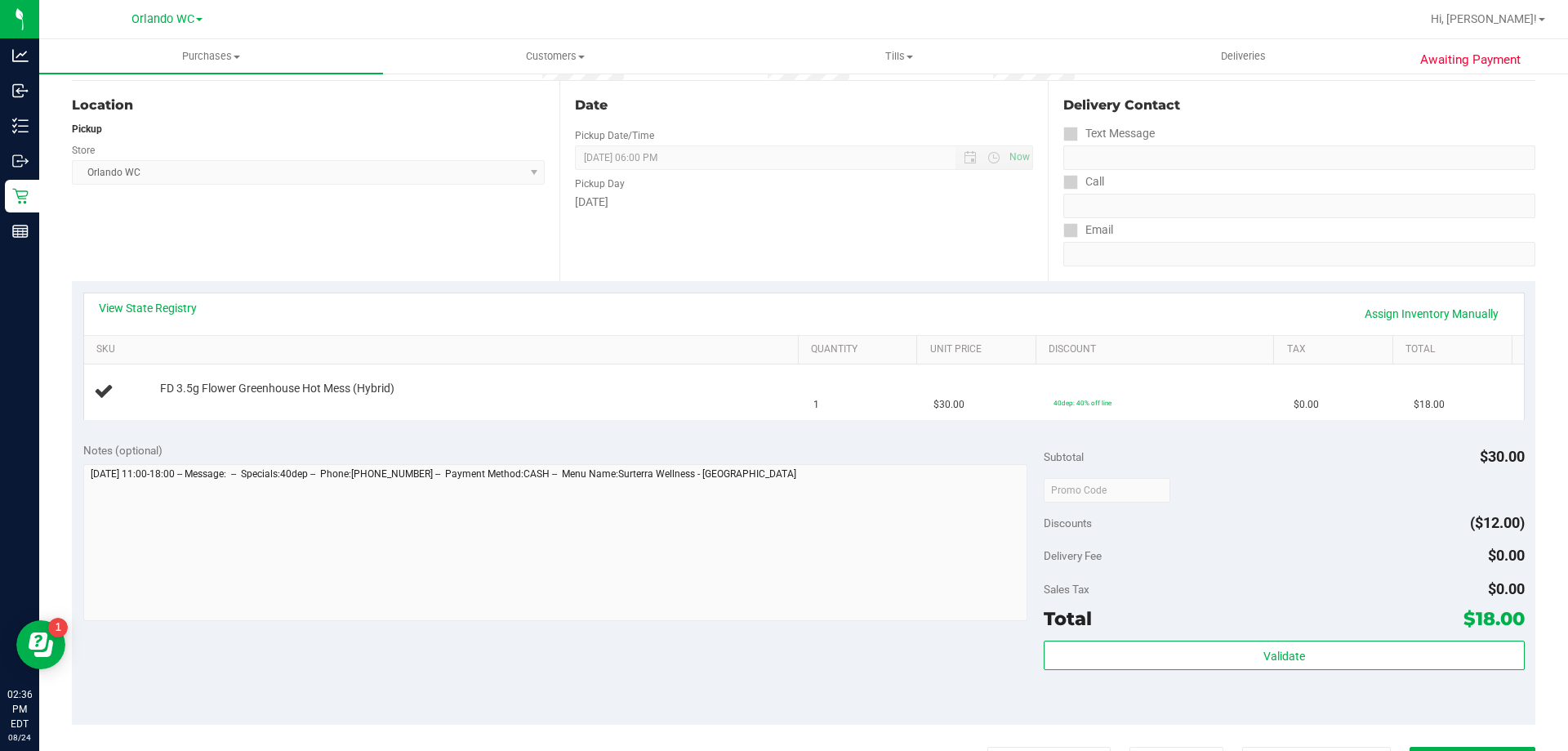
scroll to position [163, 0]
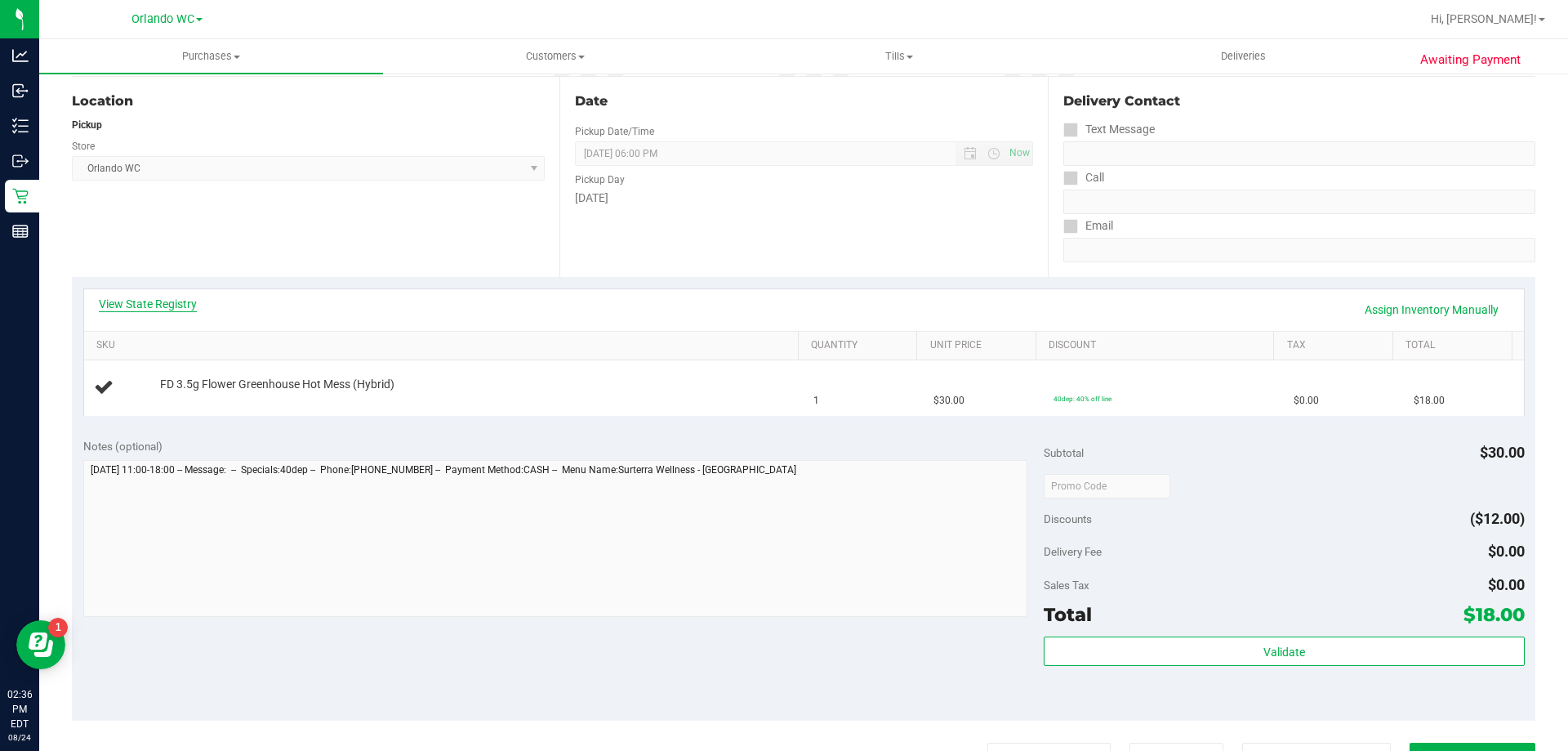
click at [136, 304] on link "View State Registry" at bounding box center [148, 304] width 98 height 17
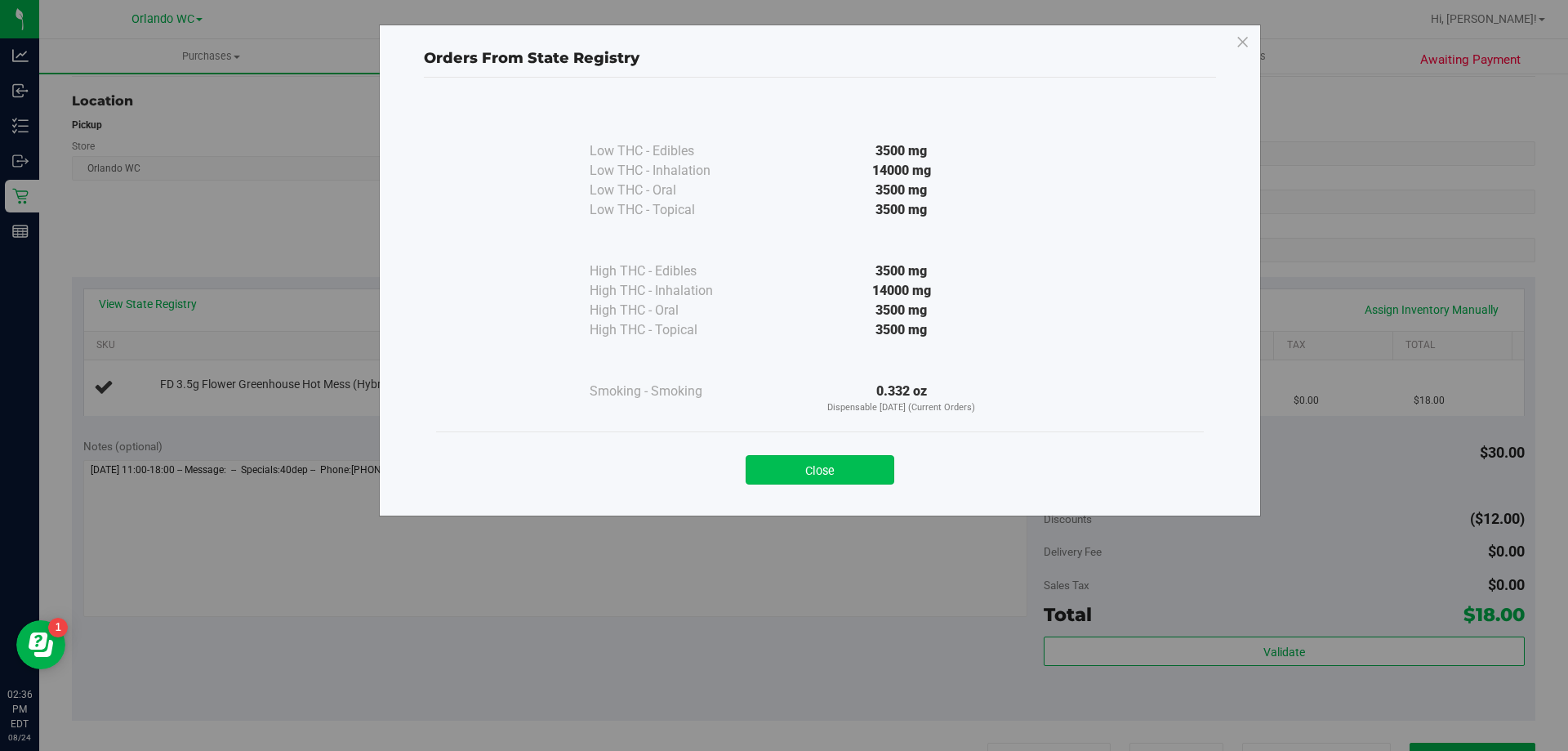
click at [796, 477] on button "Close" at bounding box center [819, 469] width 148 height 29
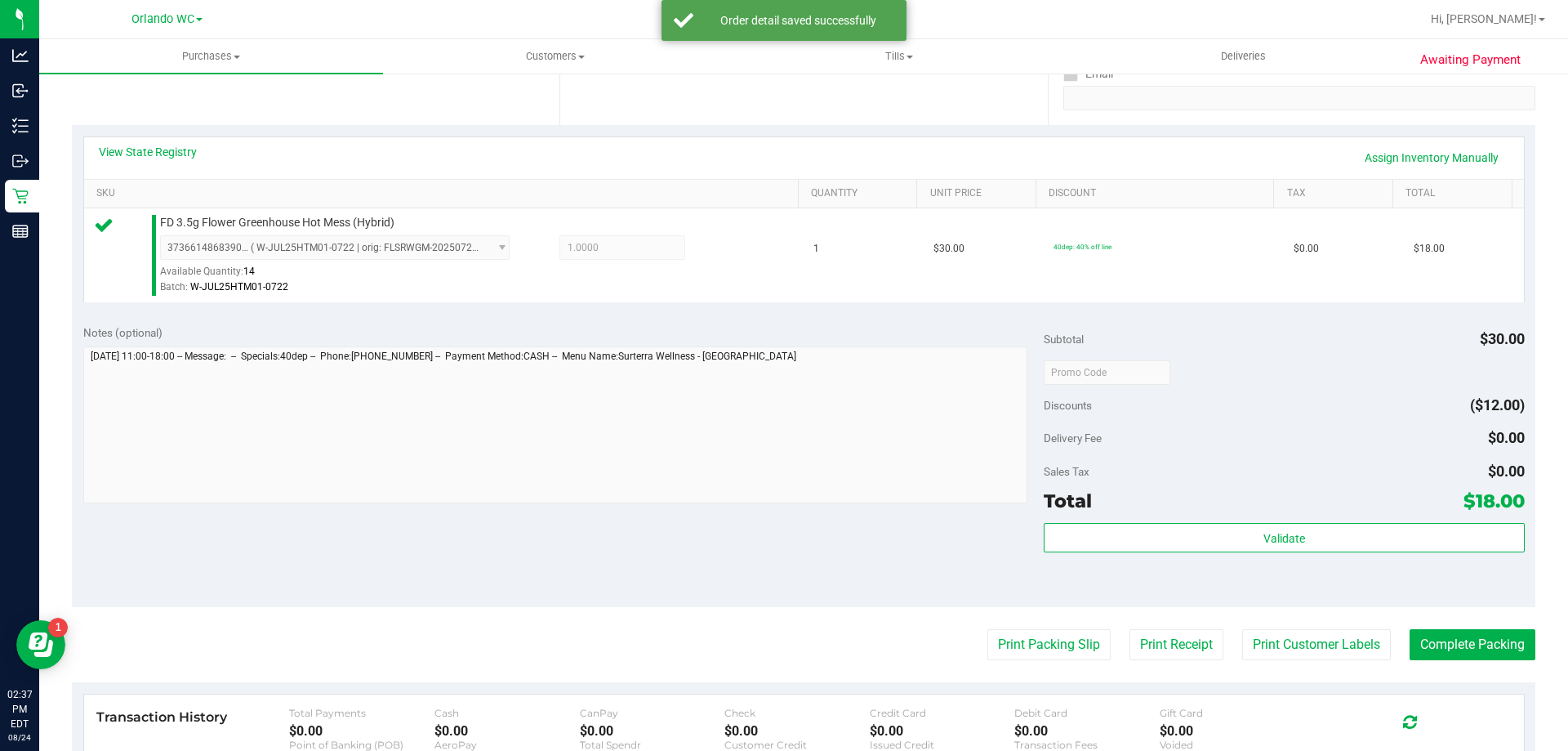
scroll to position [327, 0]
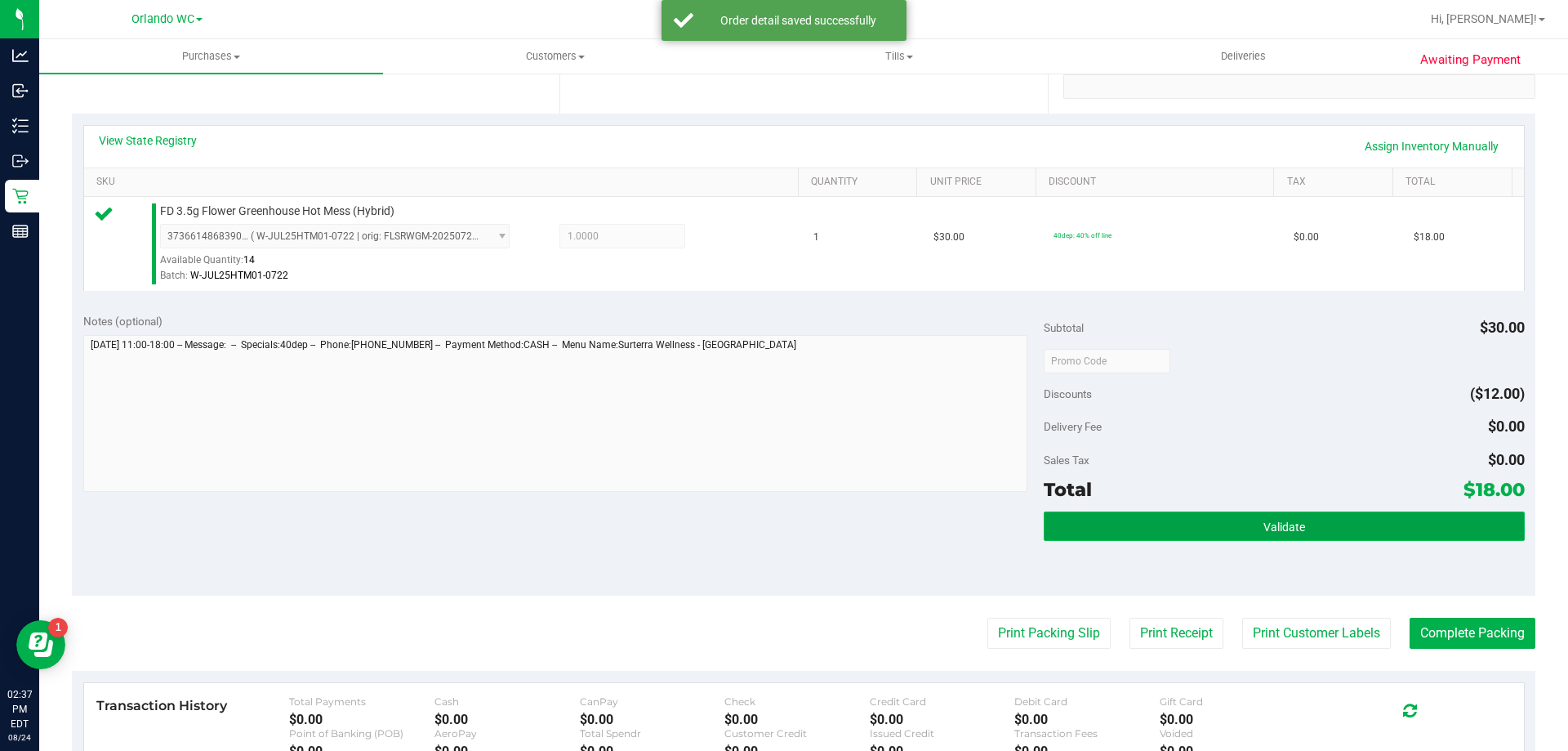
click at [1136, 524] on button "Validate" at bounding box center [1284, 525] width 480 height 29
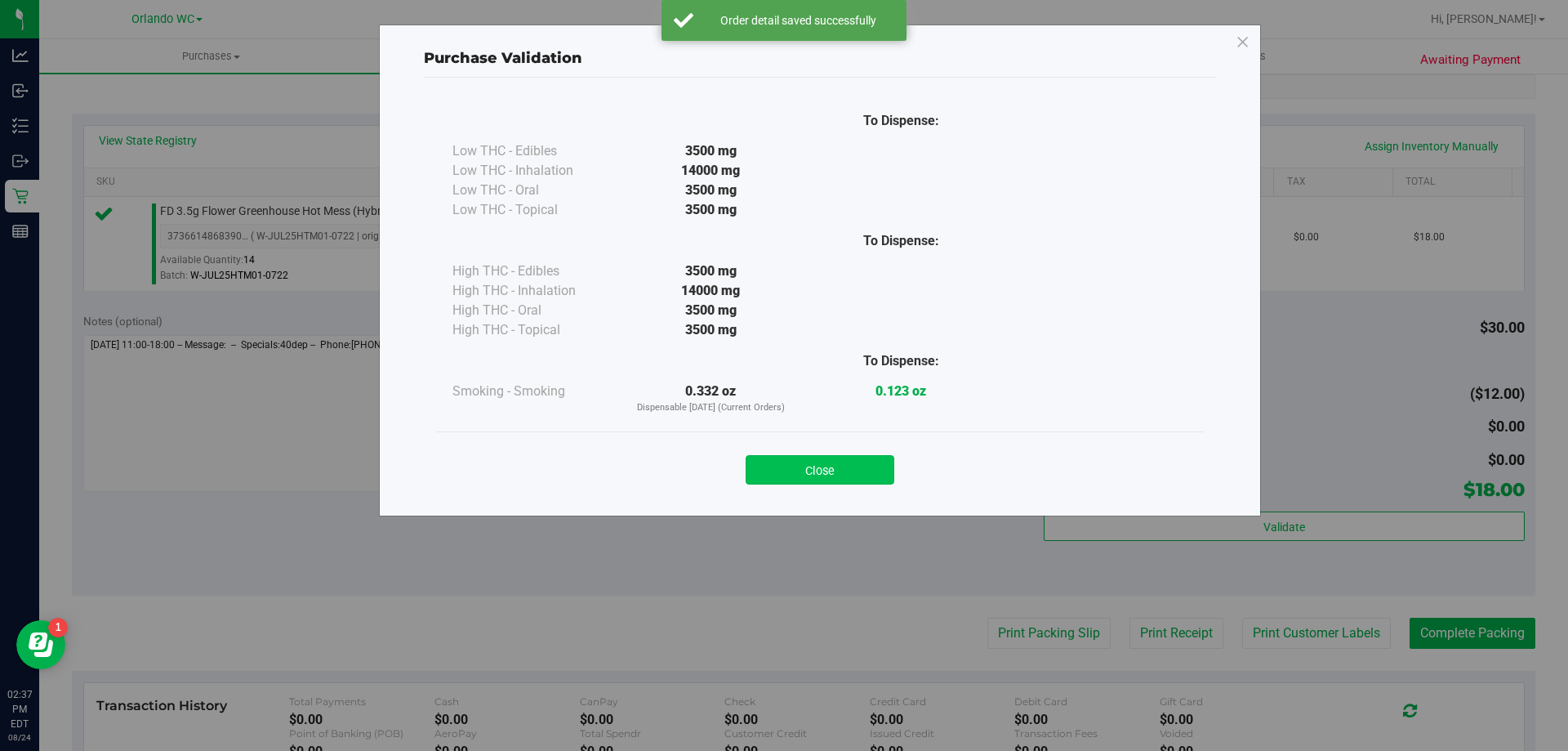
click at [836, 479] on button "Close" at bounding box center [819, 469] width 148 height 29
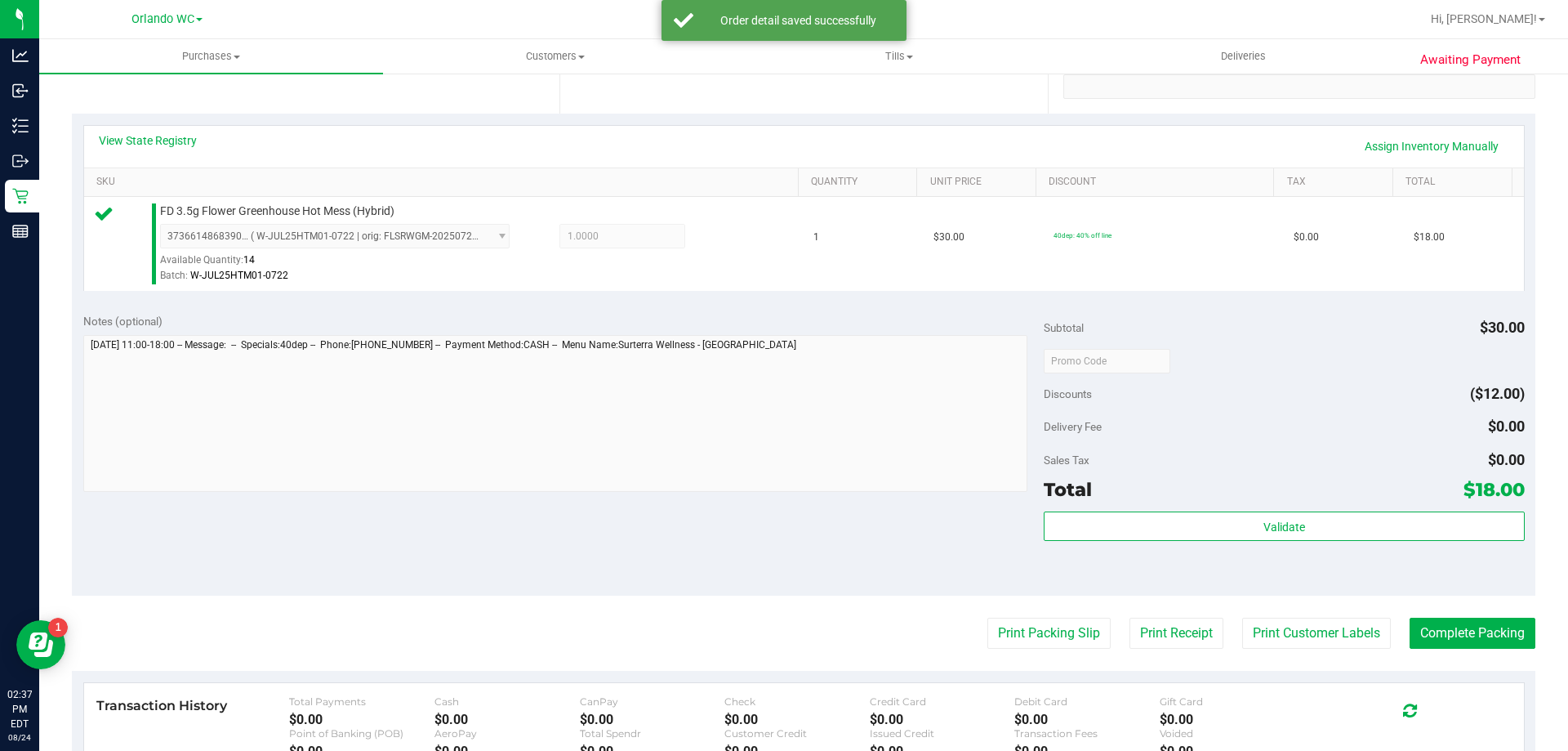
drag, startPoint x: 1020, startPoint y: 610, endPoint x: 1054, endPoint y: 657, distance: 58.0
click at [1023, 615] on purchase-details "Back Edit Purchase Cancel Purchase View Profile # 11839954 BioTrack ID: - Submi…" at bounding box center [803, 368] width 1464 height 1215
click at [1043, 617] on purchase-details "Back Edit Purchase Cancel Purchase View Profile # 11839954 BioTrack ID: - Submi…" at bounding box center [803, 368] width 1464 height 1215
click at [1037, 639] on button "Print Packing Slip" at bounding box center [1049, 632] width 123 height 31
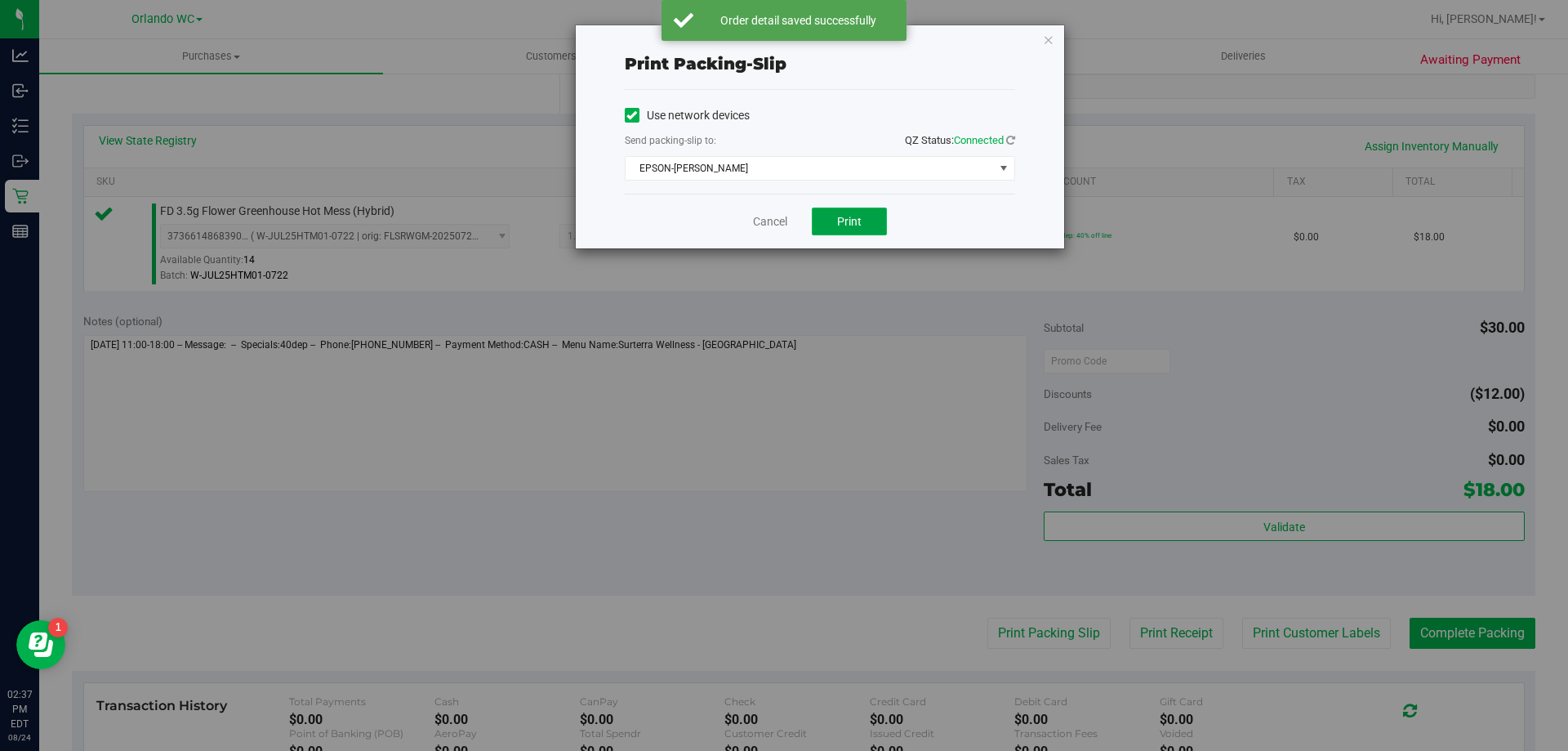
click at [841, 217] on span "Print" at bounding box center [849, 221] width 25 height 13
click at [777, 228] on link "Cancel" at bounding box center [770, 222] width 34 height 18
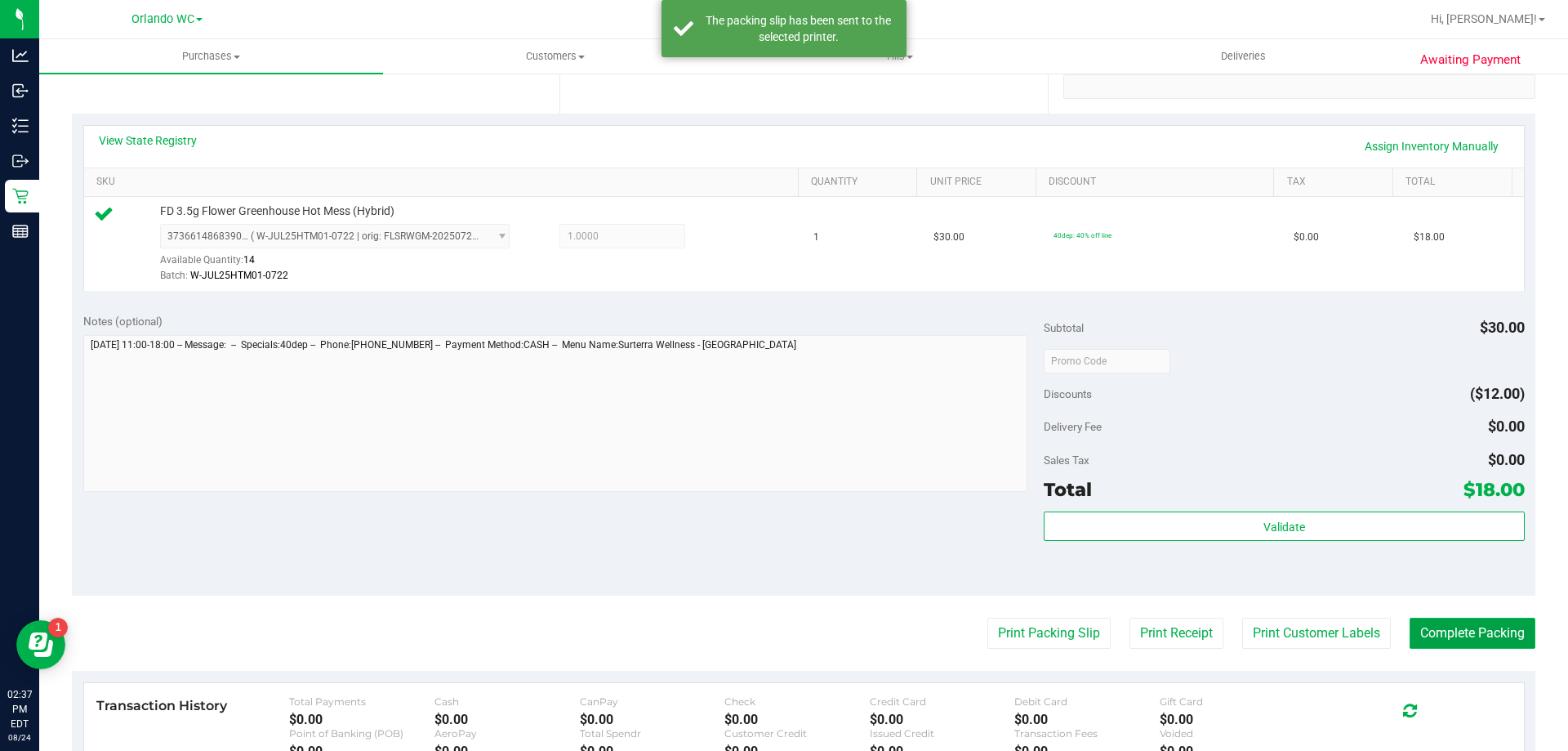
click at [1507, 626] on button "Complete Packing" at bounding box center [1472, 632] width 126 height 31
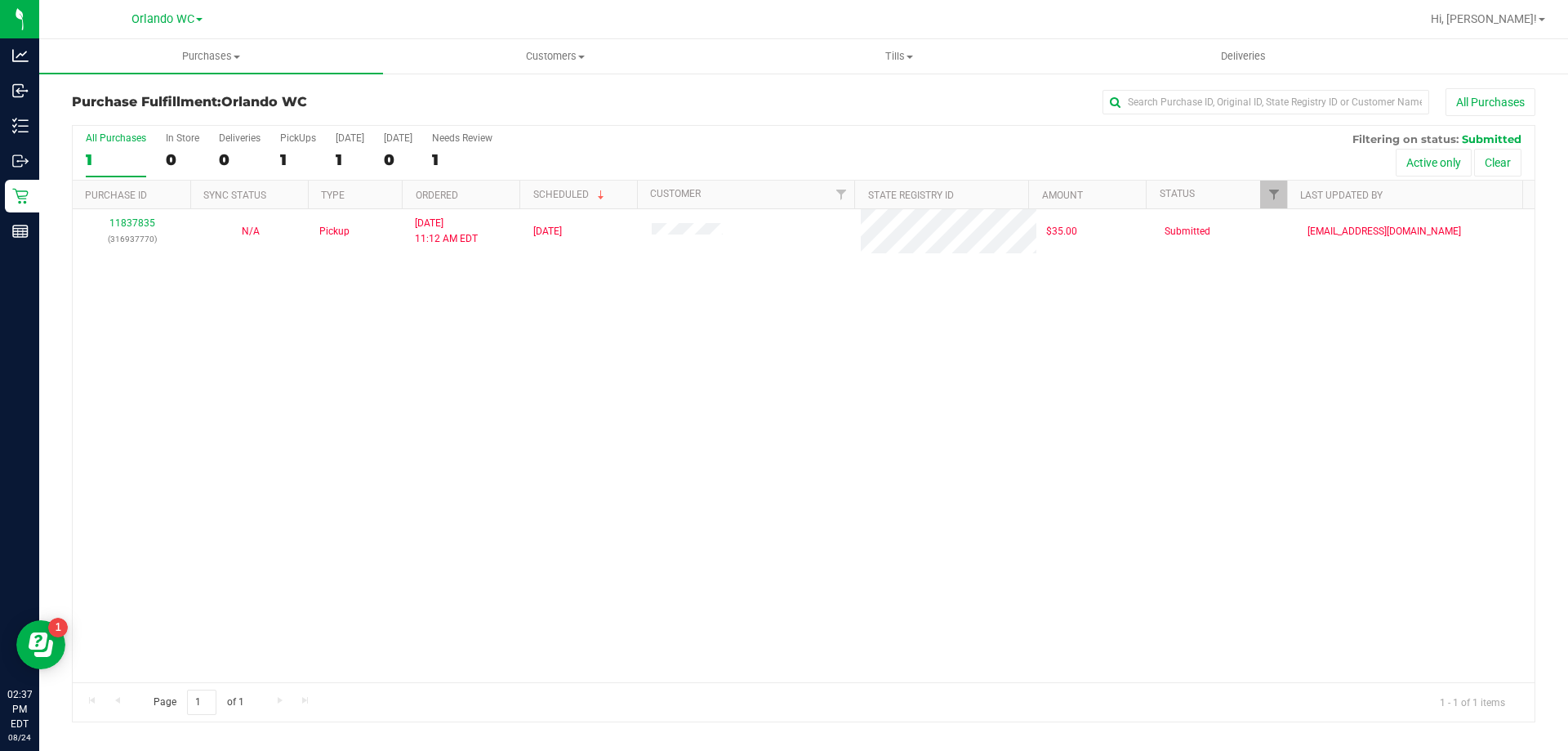
click at [485, 465] on div "11837835 (316937770) N/A Pickup 8/24/2025 11:12 AM EDT 8/24/2025 $35.00 Submitt…" at bounding box center [803, 445] width 1462 height 473
click at [98, 169] on div "1" at bounding box center [116, 159] width 61 height 18
click at [0, 0] on input "All Purchases 1" at bounding box center [0, 0] width 0 height 0
click at [127, 155] on div "1" at bounding box center [116, 159] width 61 height 18
click at [0, 0] on input "All Purchases 1" at bounding box center [0, 0] width 0 height 0
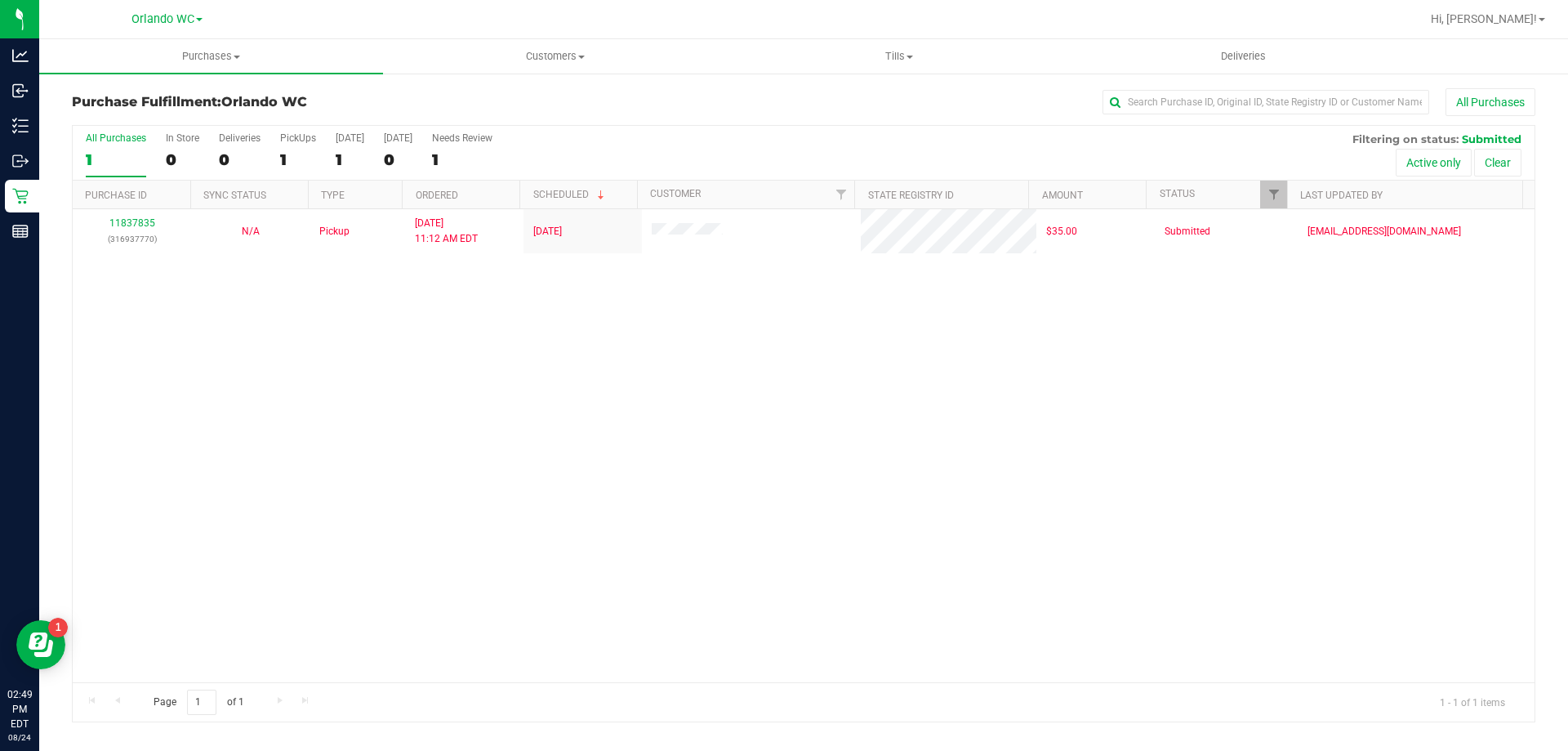
click at [97, 150] on div "1" at bounding box center [116, 159] width 61 height 18
click at [0, 0] on input "All Purchases 1" at bounding box center [0, 0] width 0 height 0
click at [102, 143] on div "All Purchases" at bounding box center [116, 138] width 61 height 11
click at [0, 0] on input "All Purchases 1" at bounding box center [0, 0] width 0 height 0
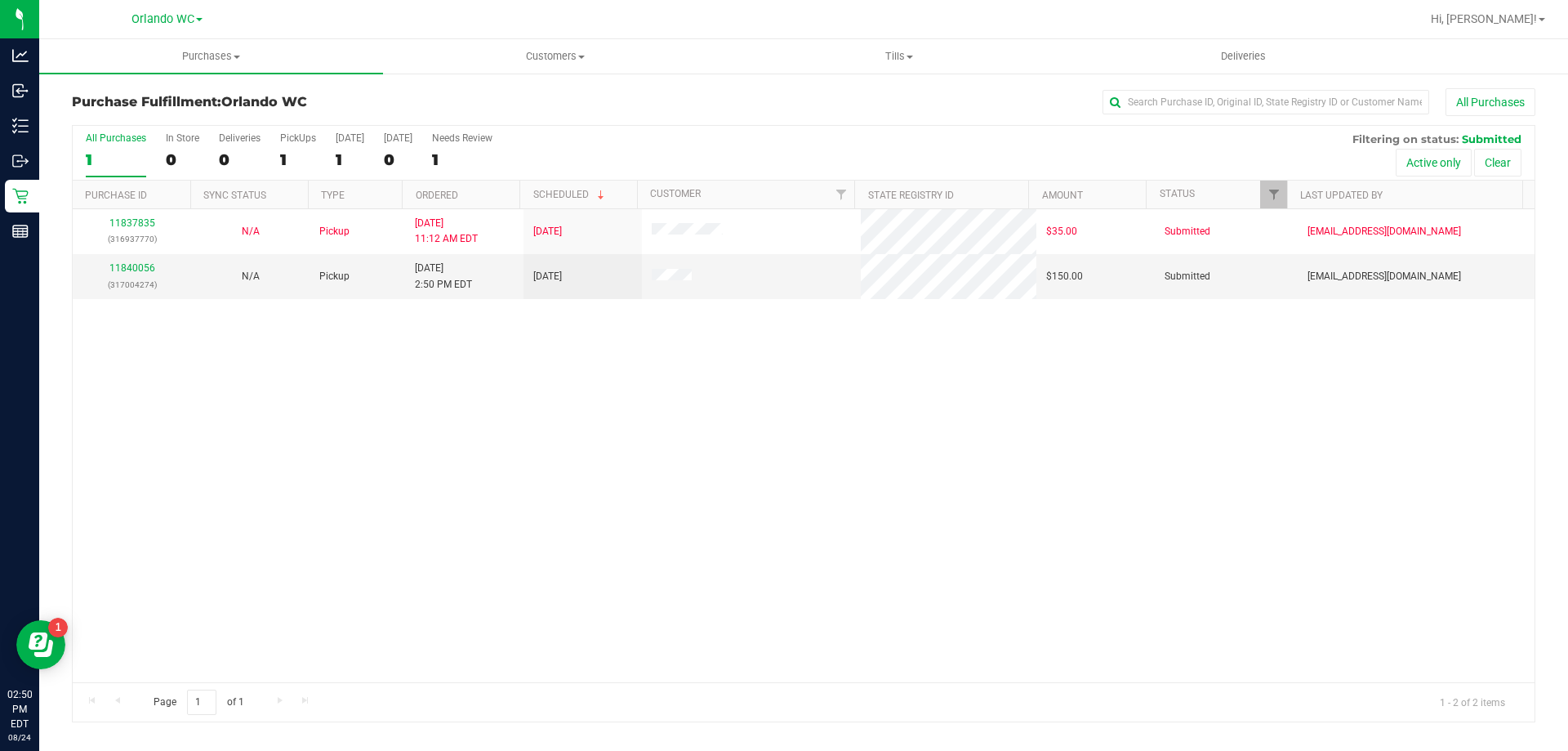
click at [473, 365] on div "11837835 (316937770) N/A Pickup 8/24/2025 11:12 AM EDT 8/24/2025 $35.00 Submitt…" at bounding box center [803, 445] width 1462 height 473
click at [142, 263] on link "11840056" at bounding box center [133, 268] width 46 height 11
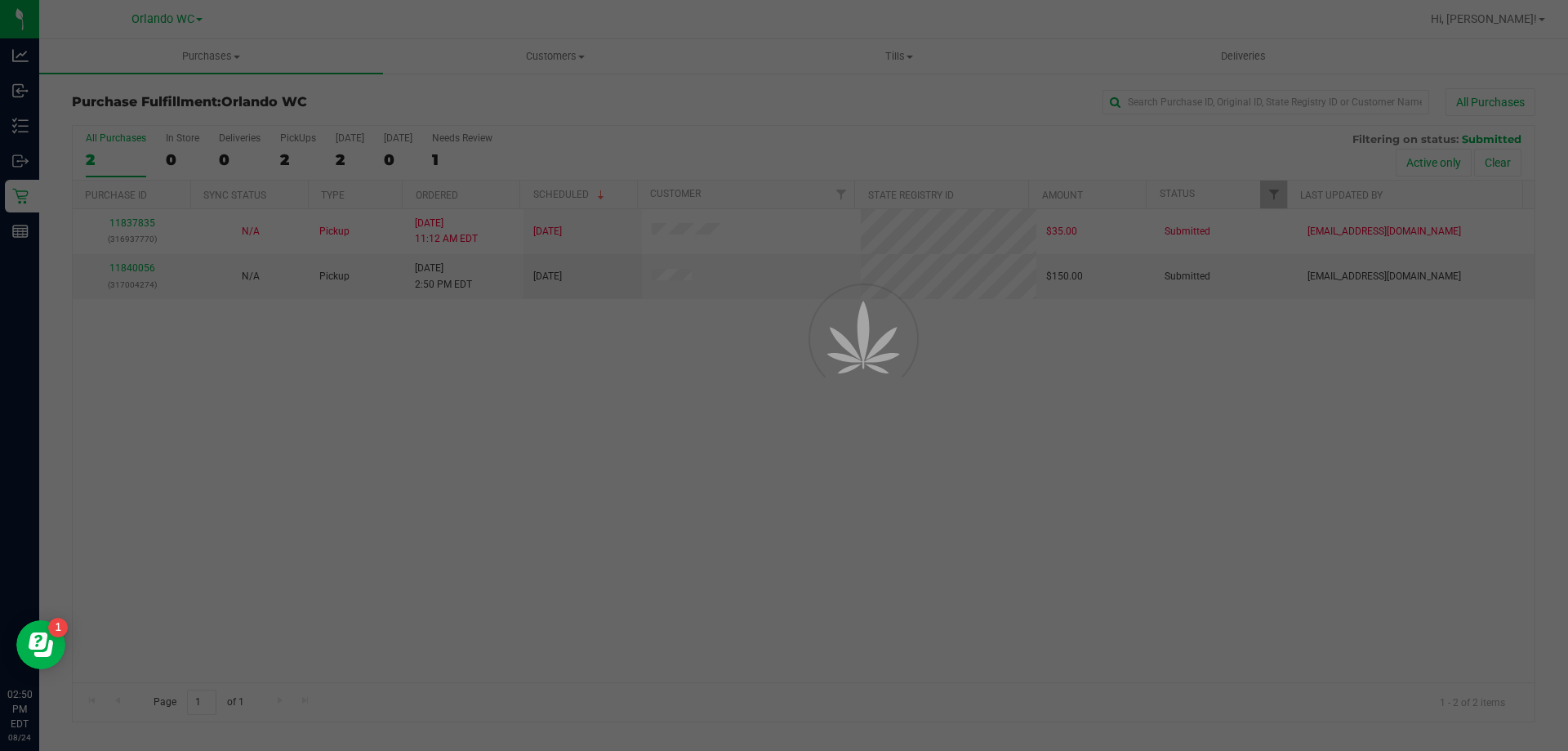
click at [141, 271] on div at bounding box center [784, 375] width 1568 height 751
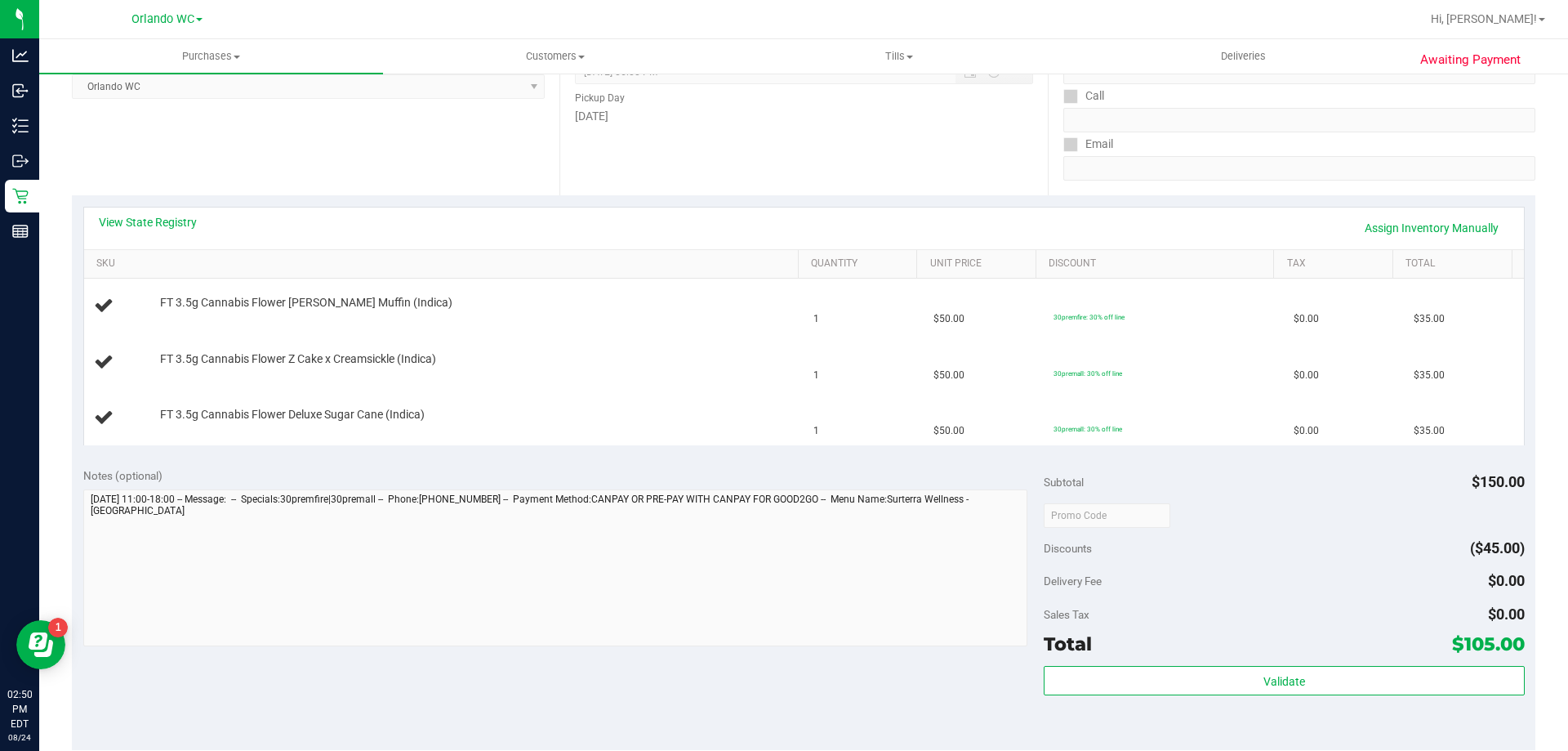
scroll to position [327, 0]
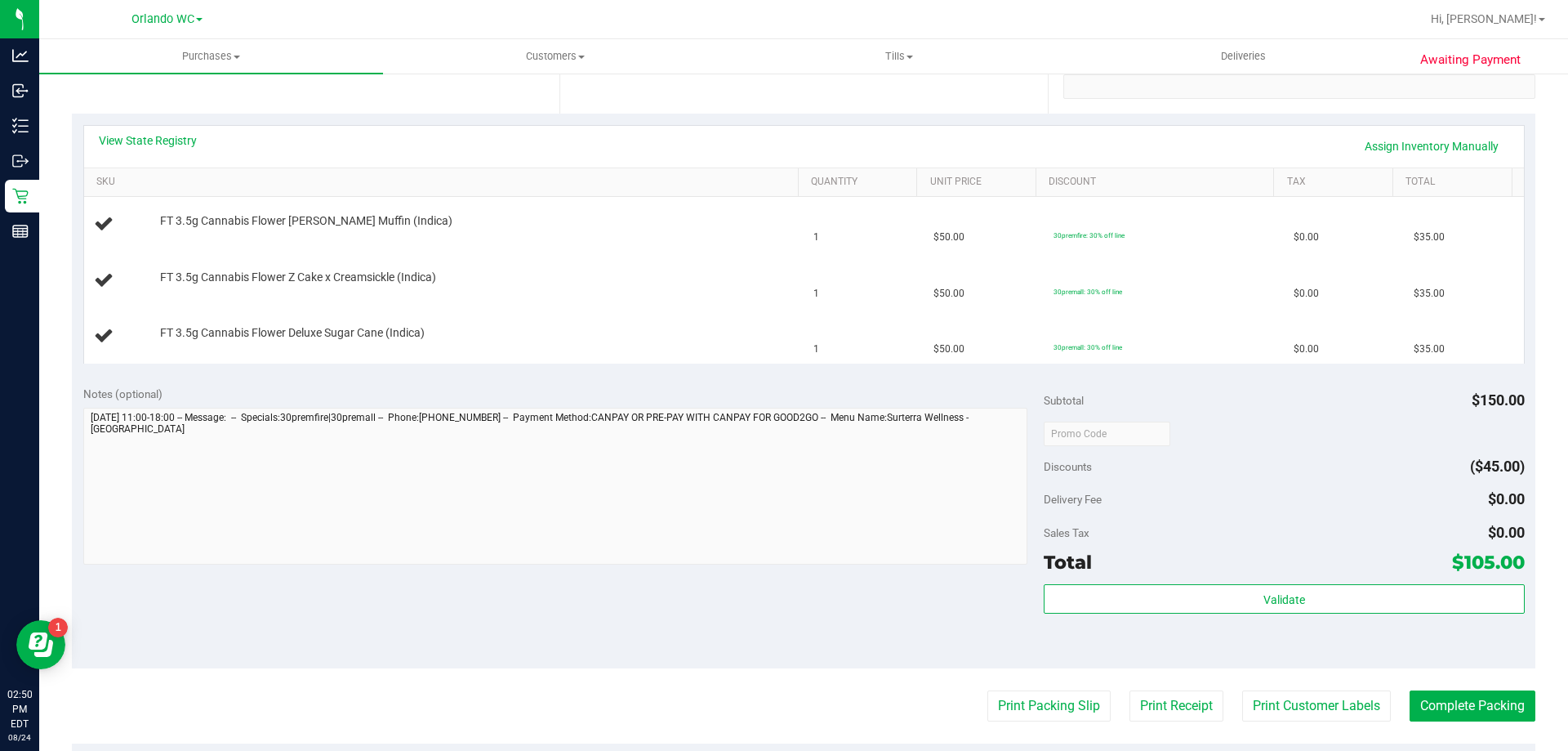
click at [158, 131] on div "View State Registry Assign Inventory Manually" at bounding box center [804, 146] width 1440 height 41
click at [158, 134] on link "View State Registry" at bounding box center [148, 141] width 98 height 17
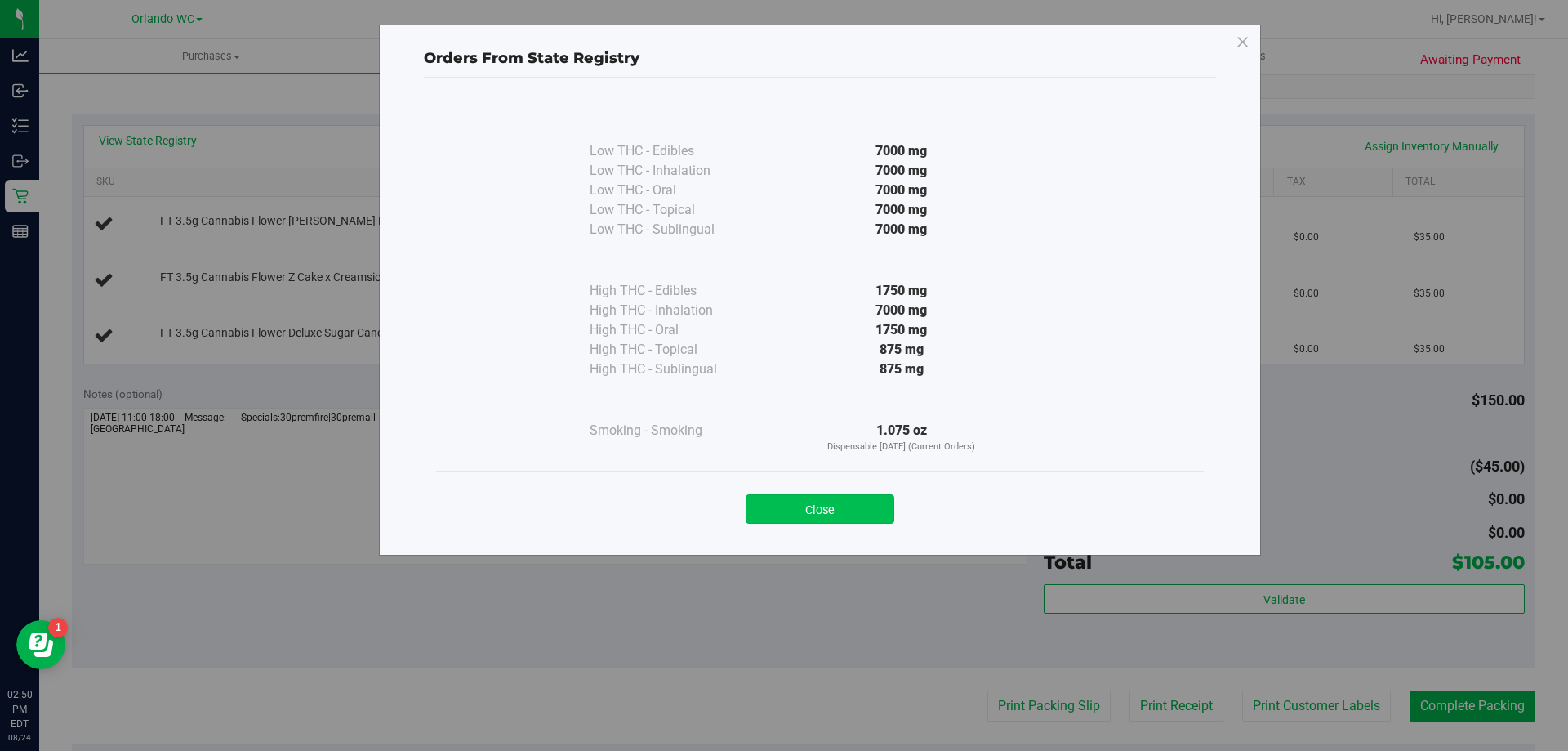
click at [788, 517] on button "Close" at bounding box center [819, 509] width 148 height 29
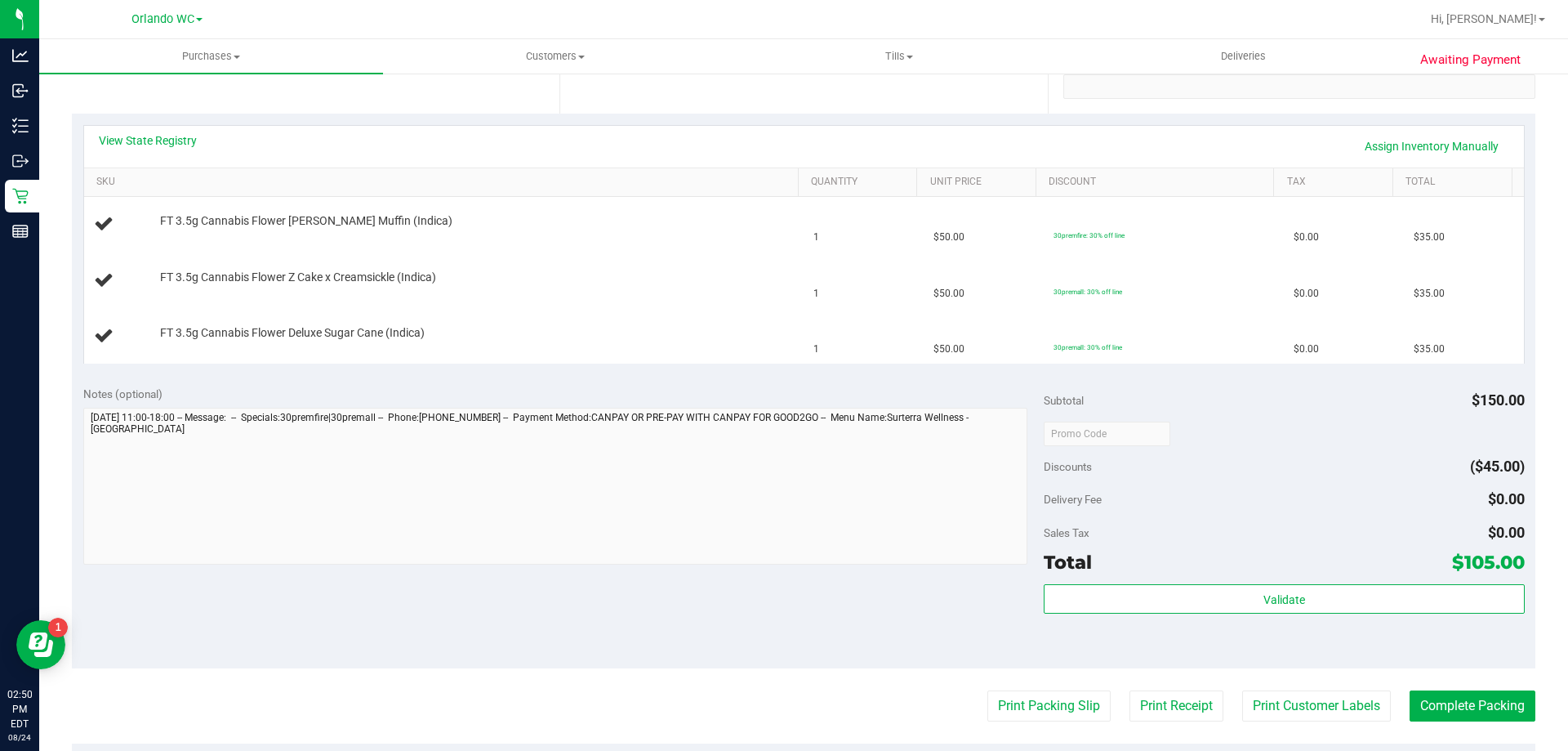
click at [348, 638] on div "Notes (optional) Subtotal $150.00 Discounts ($45.00) Delivery Fee $0.00 Sales T…" at bounding box center [803, 521] width 1464 height 294
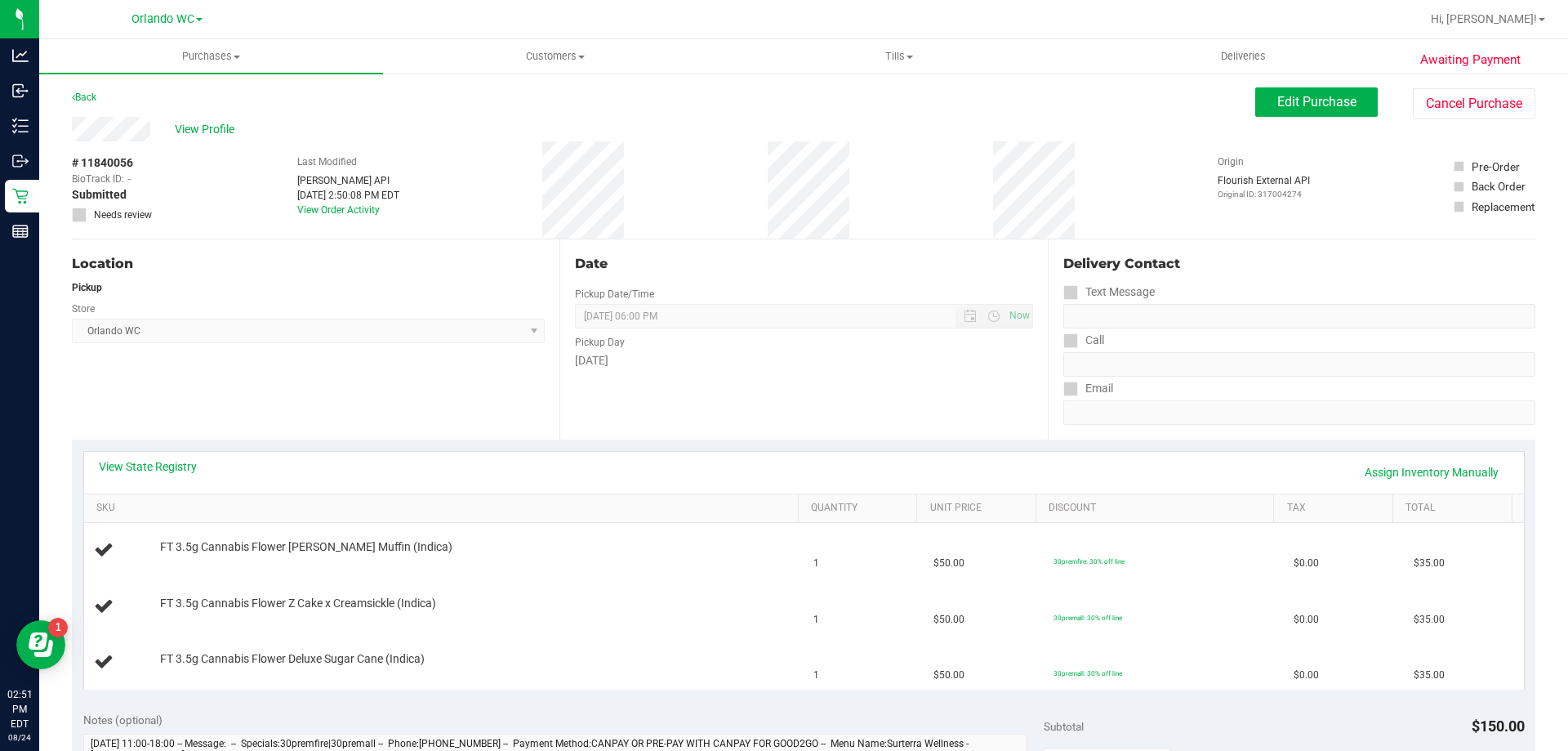
scroll to position [0, 0]
click at [604, 321] on span "08/24/2025 06:00 PM Now" at bounding box center [803, 317] width 457 height 25
click at [709, 326] on span "08/24/2025 06:00 PM Now" at bounding box center [803, 317] width 457 height 25
click at [217, 60] on span "Purchases" at bounding box center [212, 56] width 344 height 15
click at [108, 120] on span "Fulfillment" at bounding box center [90, 119] width 101 height 14
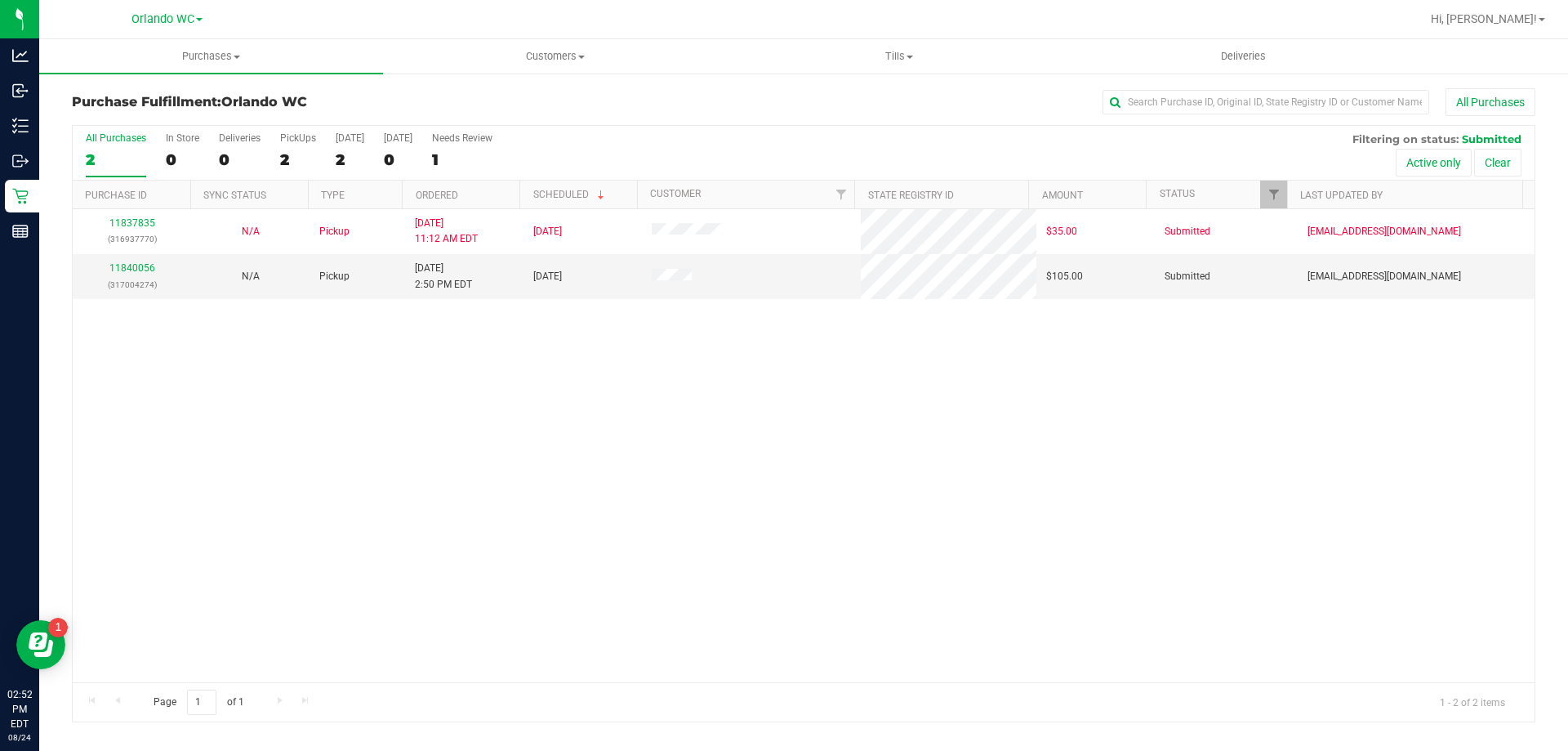
click at [97, 148] on label "All Purchases 2" at bounding box center [116, 155] width 61 height 45
click at [0, 0] on input "All Purchases 2" at bounding box center [0, 0] width 0 height 0
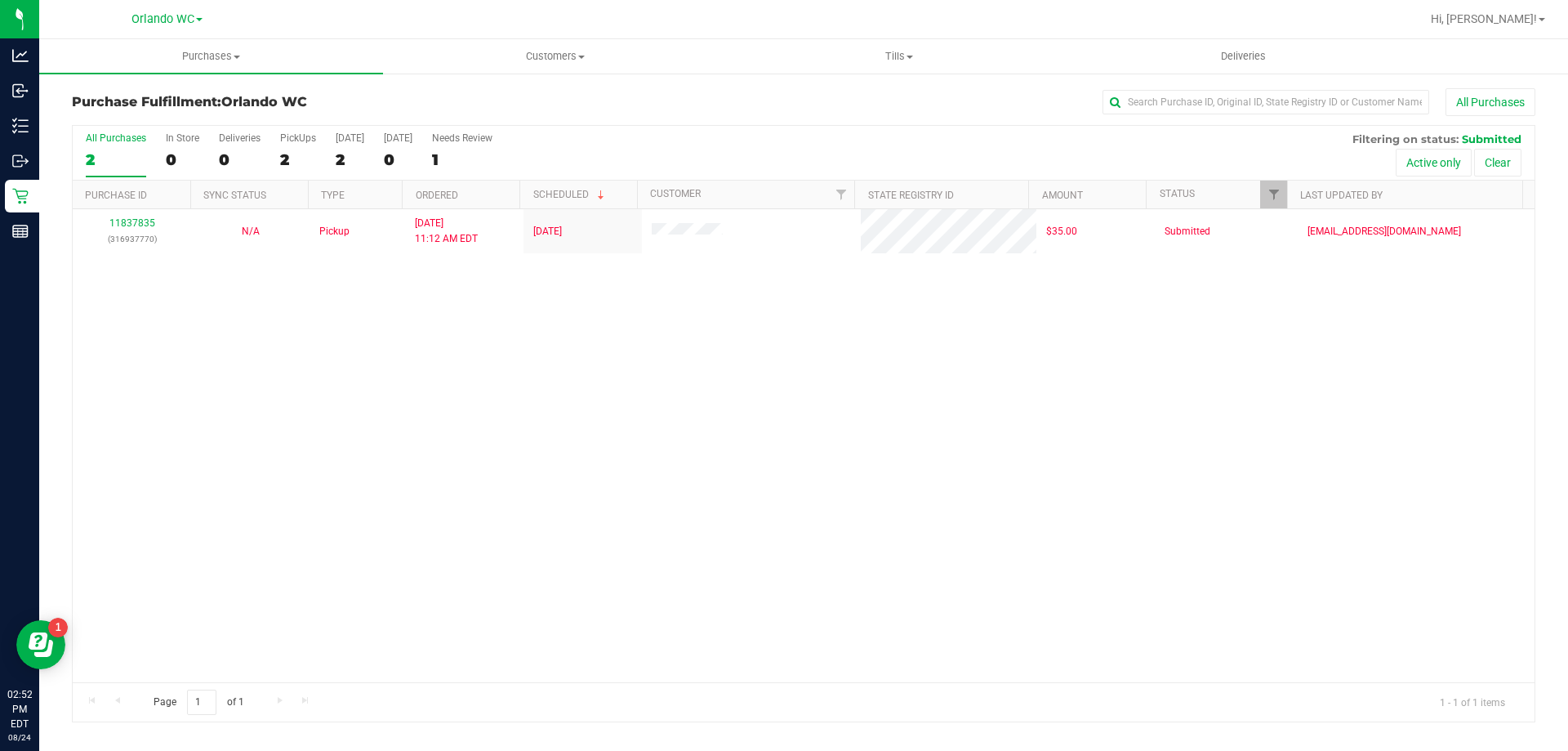
click at [821, 459] on div "11837835 (316937770) N/A Pickup 8/24/2025 11:12 AM EDT 8/24/2025 $35.00 Submitt…" at bounding box center [803, 445] width 1462 height 473
click at [502, 591] on div "11837835 (316937770) N/A Pickup 8/24/2025 11:12 AM EDT 8/24/2025 $35.00 Submitt…" at bounding box center [803, 445] width 1462 height 473
click at [119, 161] on div "1" at bounding box center [116, 159] width 61 height 18
click at [0, 0] on input "All Purchases 1" at bounding box center [0, 0] width 0 height 0
click at [484, 638] on div "11837835 (316937770) N/A Pickup 8/24/2025 11:12 AM EDT 8/24/2025 $35.00 Submitt…" at bounding box center [803, 445] width 1462 height 473
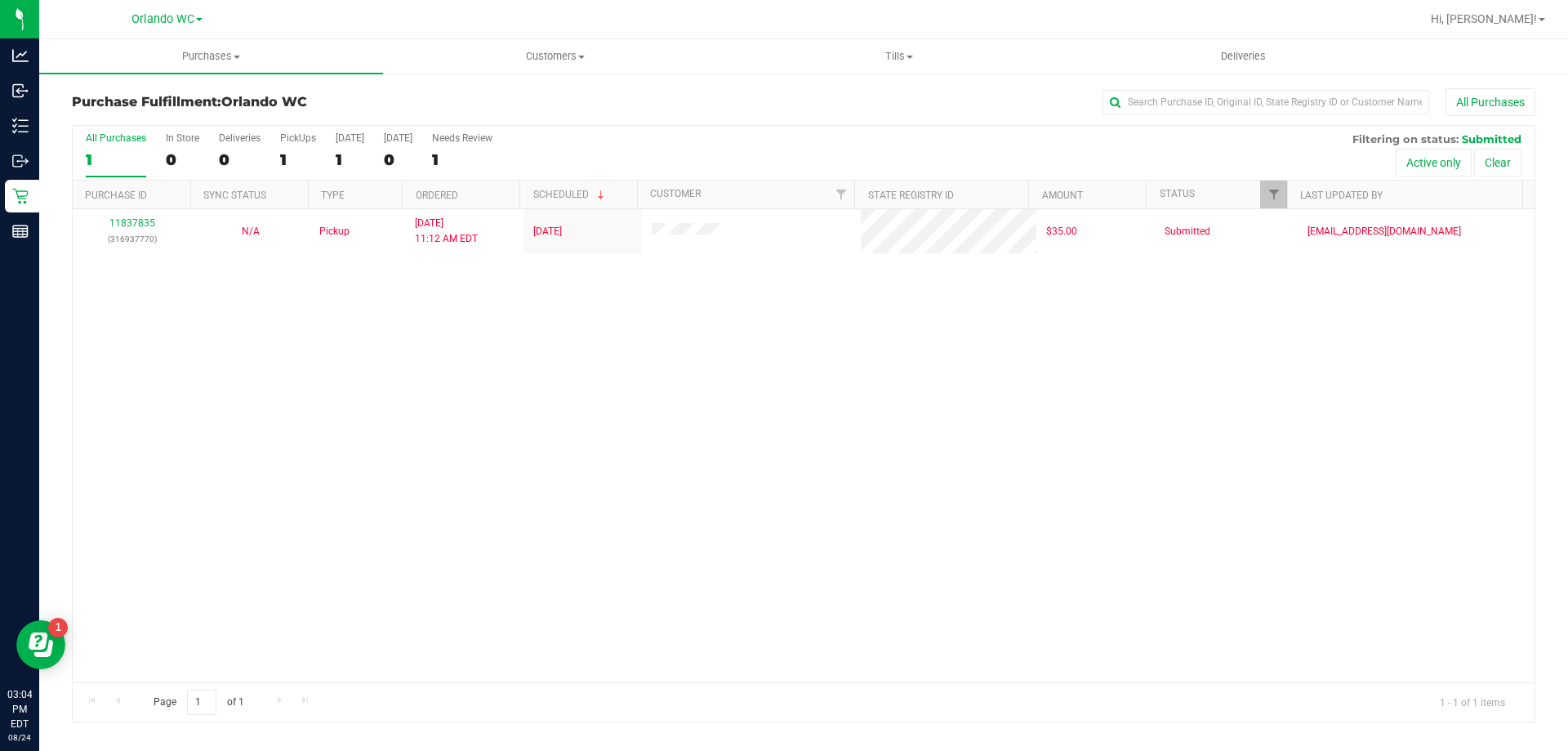
click at [84, 156] on div "All Purchases 1 In Store 0 Deliveries 0 PickUps 1 Today 1 Tomorrow 0 Needs Revi…" at bounding box center [803, 153] width 1462 height 54
click at [99, 154] on div "1" at bounding box center [116, 159] width 61 height 18
click at [0, 0] on input "All Purchases 1" at bounding box center [0, 0] width 0 height 0
click at [318, 393] on div "11837835 (316937770) N/A Pickup 8/24/2025 11:12 AM EDT 8/24/2025 $35.00 Submitt…" at bounding box center [803, 445] width 1462 height 473
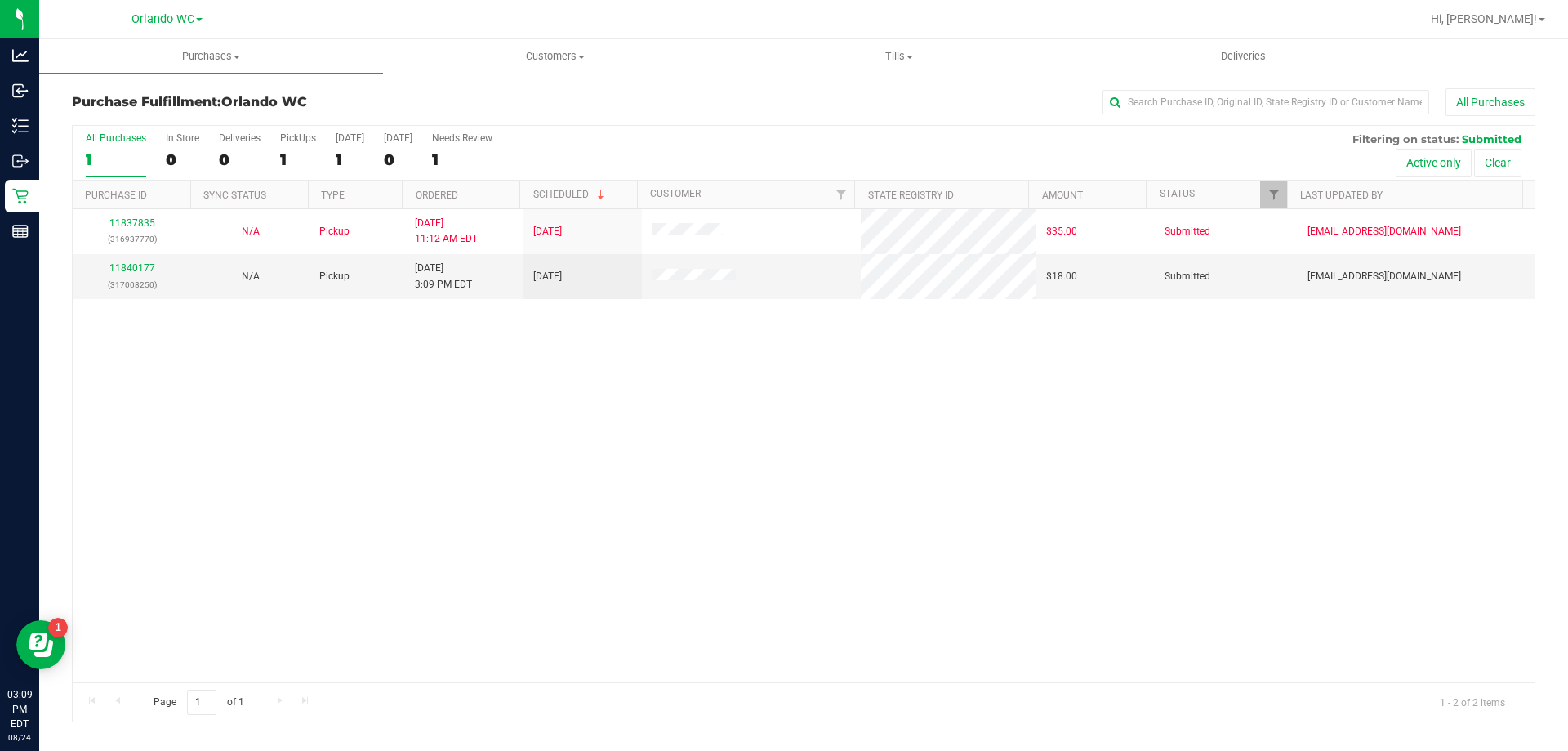
click at [128, 156] on div "1" at bounding box center [116, 159] width 61 height 18
click at [0, 0] on input "All Purchases 1" at bounding box center [0, 0] width 0 height 0
click at [752, 632] on div "11837835 (316937770) N/A Pickup 8/24/2025 11:12 AM EDT 8/24/2025 $35.00 Submitt…" at bounding box center [803, 445] width 1462 height 473
click at [287, 494] on div "11837835 (316937770) N/A Pickup 8/24/2025 11:12 AM EDT 8/24/2025 $35.00 Submitt…" at bounding box center [803, 445] width 1462 height 473
click at [108, 177] on label "All Purchases 2" at bounding box center [116, 155] width 61 height 45
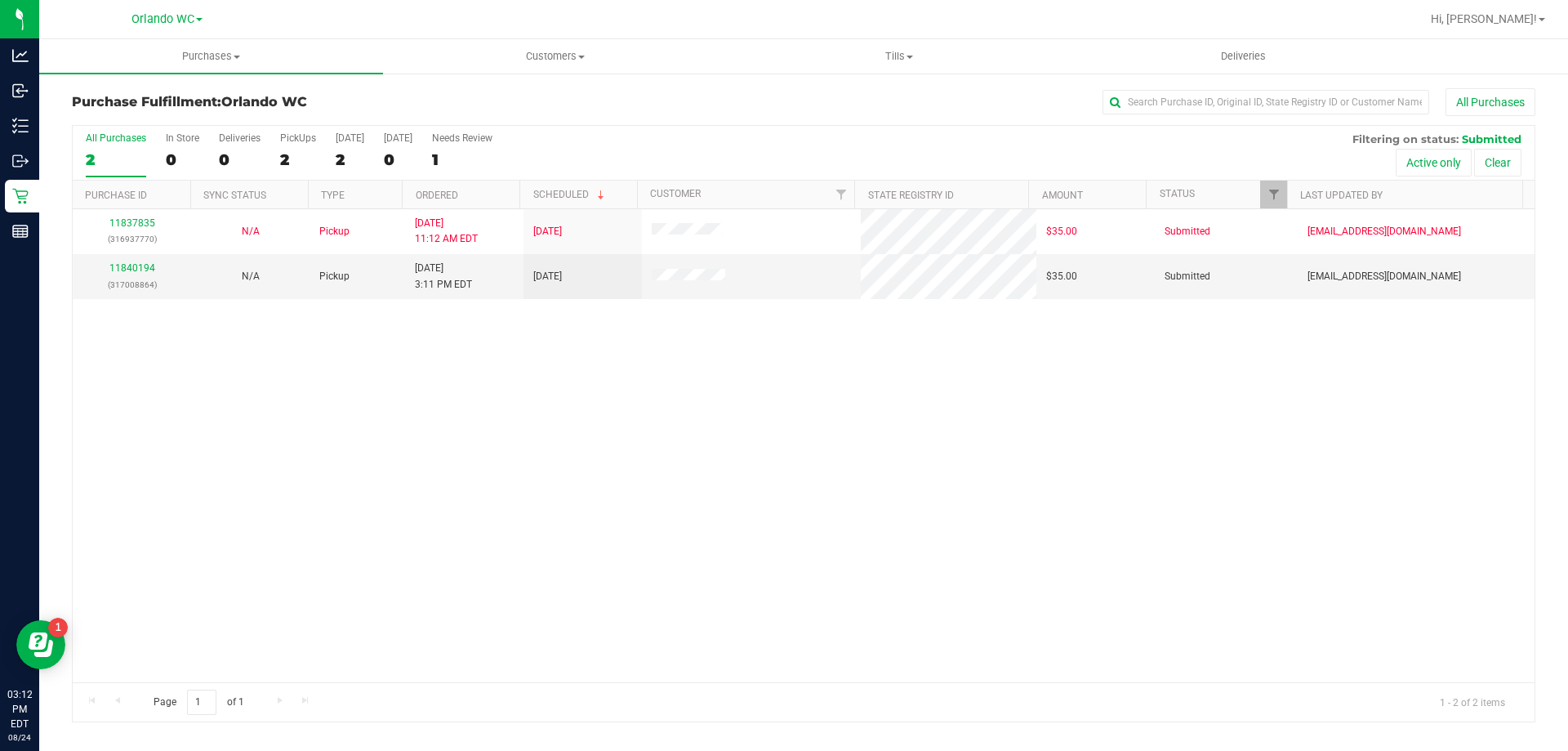
click at [0, 0] on input "All Purchases 2" at bounding box center [0, 0] width 0 height 0
click at [114, 158] on div "2" at bounding box center [116, 159] width 61 height 18
click at [0, 0] on input "All Purchases 2" at bounding box center [0, 0] width 0 height 0
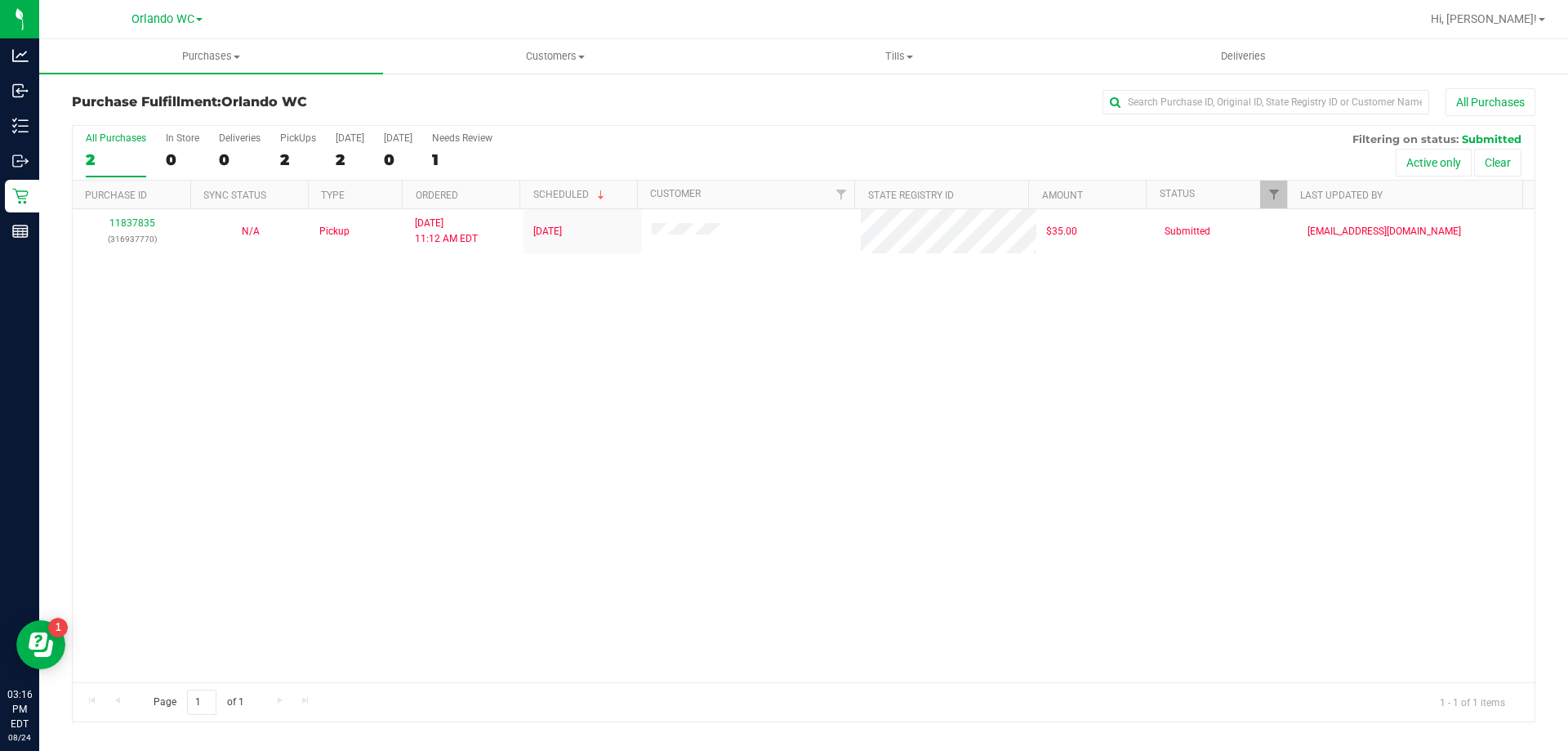
click at [98, 161] on div "2" at bounding box center [116, 159] width 61 height 18
click at [0, 0] on input "All Purchases 2" at bounding box center [0, 0] width 0 height 0
click at [106, 147] on label "All Purchases 1" at bounding box center [116, 155] width 61 height 45
click at [0, 0] on input "All Purchases 1" at bounding box center [0, 0] width 0 height 0
click at [114, 162] on div "1" at bounding box center [116, 159] width 61 height 18
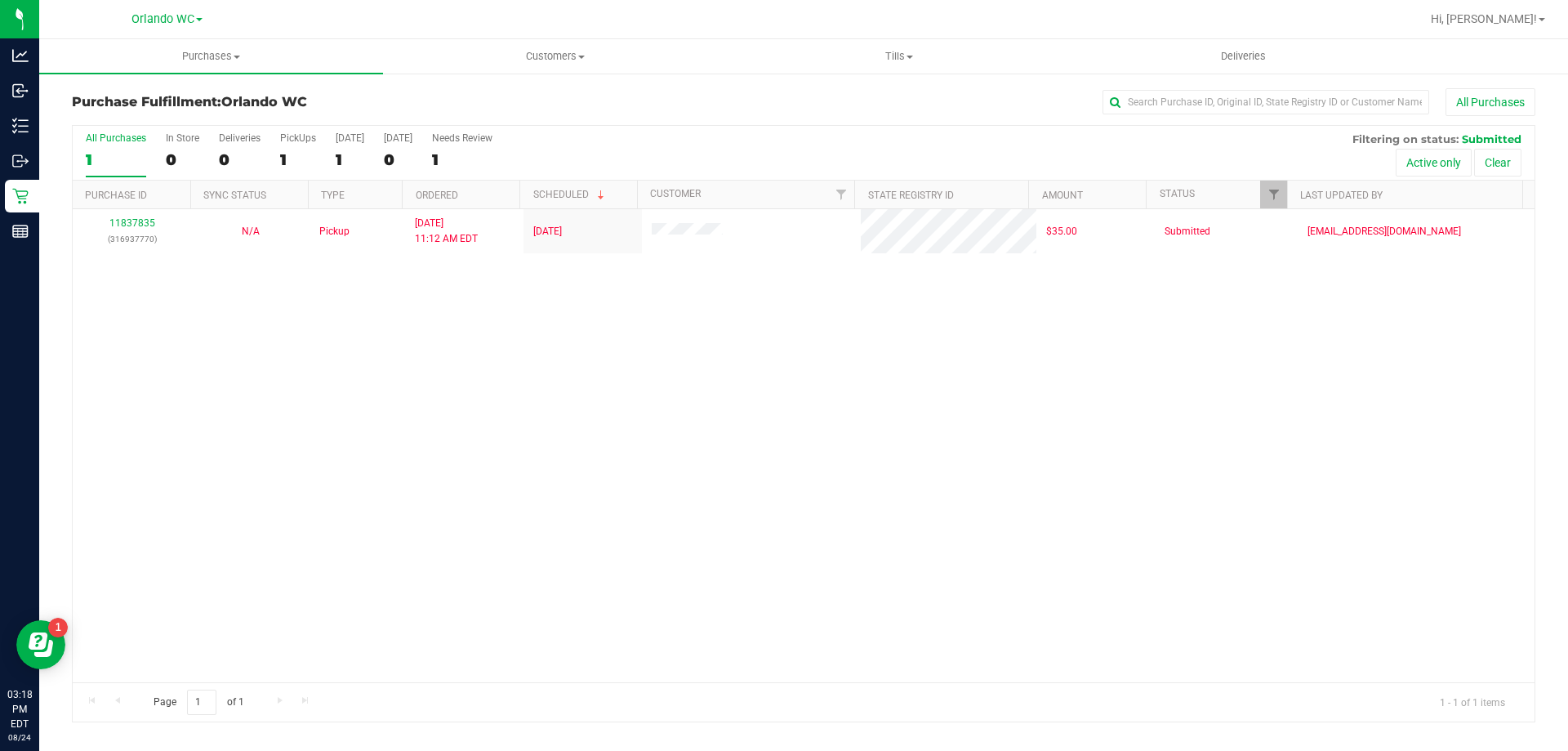
click at [0, 0] on input "All Purchases 1" at bounding box center [0, 0] width 0 height 0
click at [555, 493] on div "11837835 (316937770) N/A Pickup 8/24/2025 11:12 AM EDT 8/24/2025 $35.00 Submitt…" at bounding box center [803, 445] width 1462 height 473
click at [968, 398] on div "11837835 (316937770) N/A Pickup 8/24/2025 11:12 AM EDT 8/24/2025 $35.00 Submitt…" at bounding box center [803, 445] width 1462 height 473
click at [103, 147] on label "All Purchases 1" at bounding box center [116, 155] width 61 height 45
click at [0, 0] on input "All Purchases 1" at bounding box center [0, 0] width 0 height 0
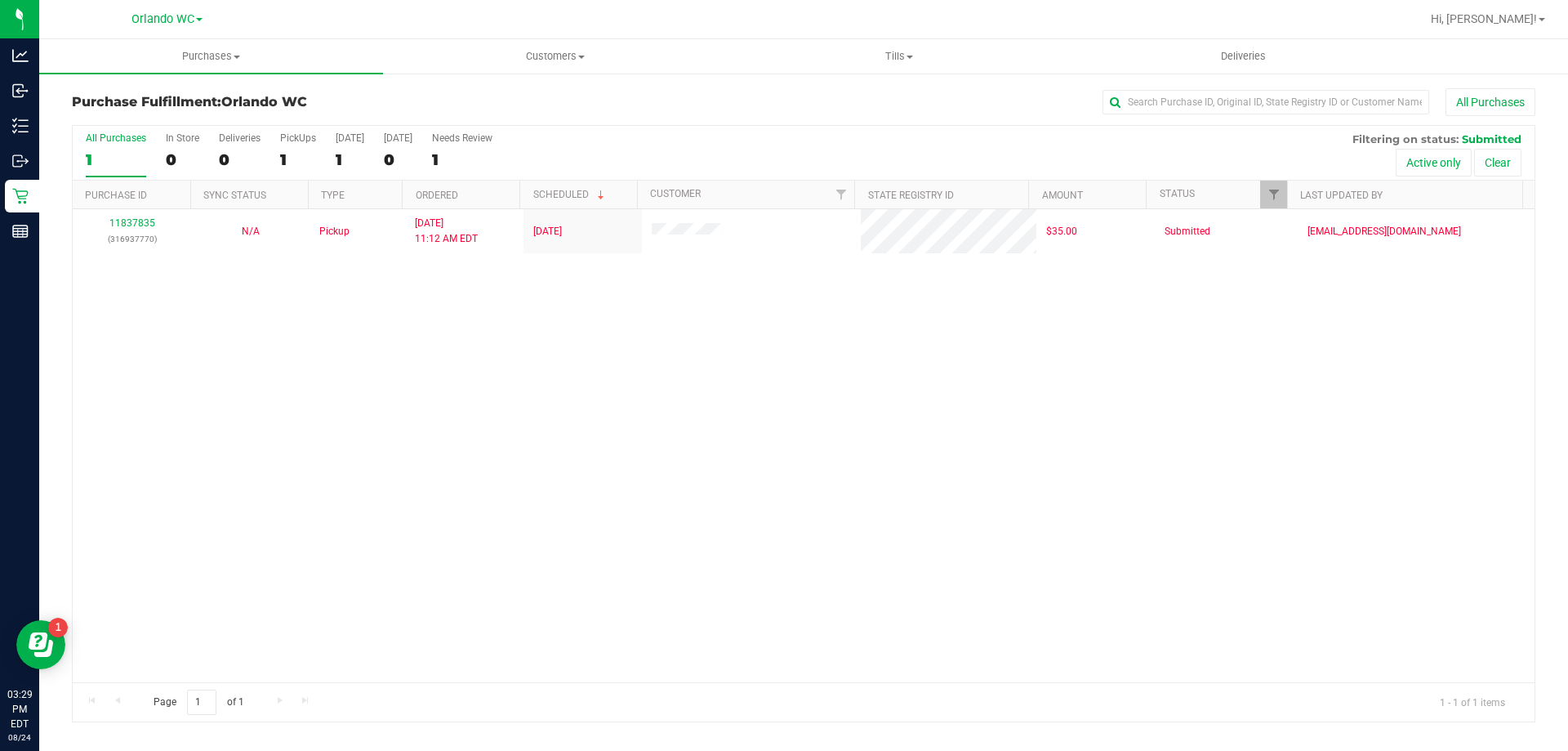
click at [612, 350] on div "11837835 (316937770) N/A Pickup 8/24/2025 11:12 AM EDT 8/24/2025 $35.00 Submitt…" at bounding box center [803, 445] width 1462 height 473
click at [181, 337] on div "11837835 (316937770) N/A Pickup 8/24/2025 11:12 AM EDT 8/24/2025 $35.00 Submitt…" at bounding box center [803, 445] width 1462 height 473
click at [519, 529] on div "11837835 (316937770) N/A Pickup 8/24/2025 11:12 AM EDT 8/24/2025 $35.00 Submitt…" at bounding box center [803, 445] width 1462 height 473
click at [712, 337] on div "11837835 (316937770) N/A Pickup 8/24/2025 11:12 AM EDT 8/24/2025 $35.00 Submitt…" at bounding box center [803, 445] width 1462 height 473
drag, startPoint x: 672, startPoint y: 502, endPoint x: 731, endPoint y: 463, distance: 70.7
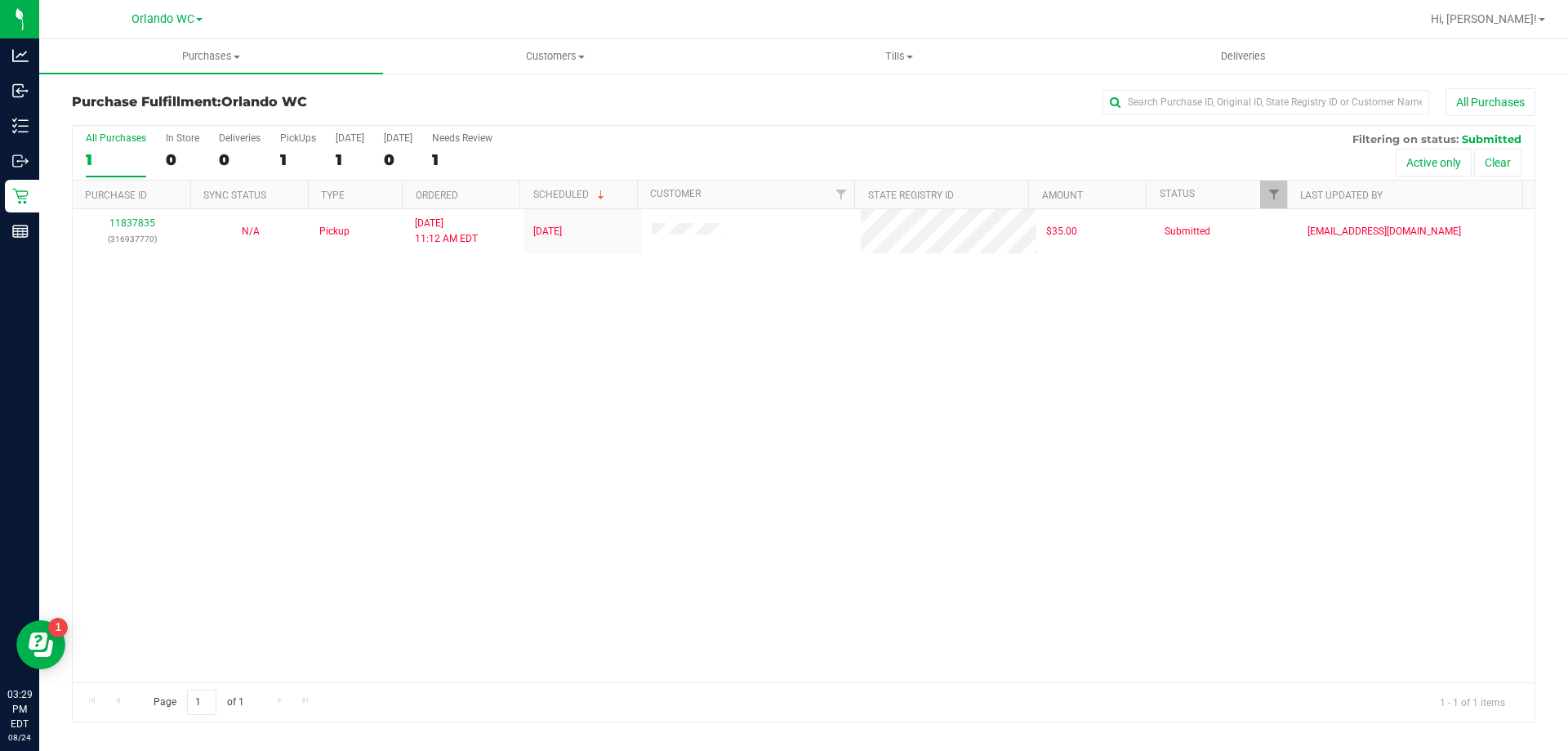
click at [673, 501] on div "11837835 (316937770) N/A Pickup 8/24/2025 11:12 AM EDT 8/24/2025 $35.00 Submitt…" at bounding box center [803, 445] width 1462 height 473
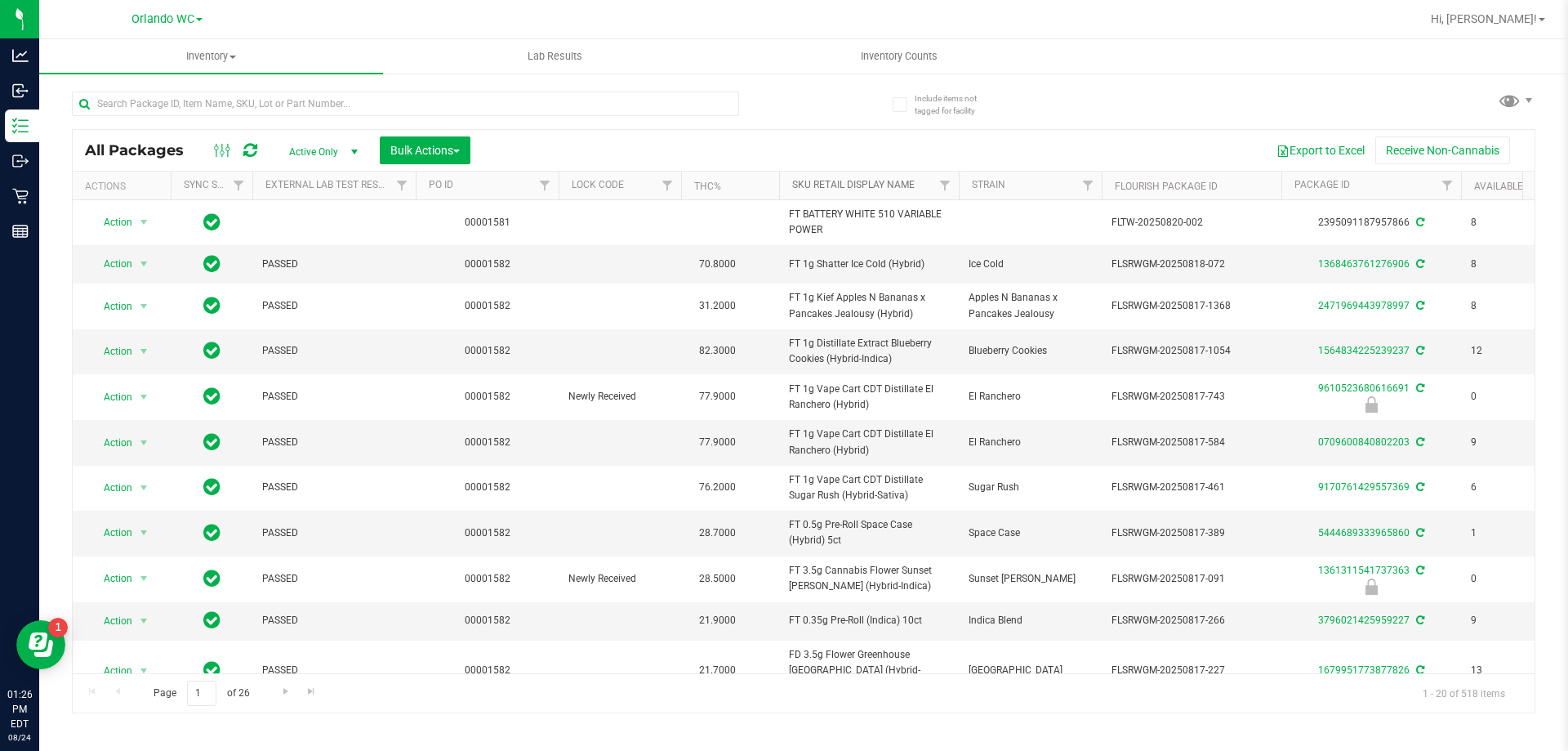
click at [869, 188] on link "Sku Retail Display Name" at bounding box center [853, 184] width 123 height 11
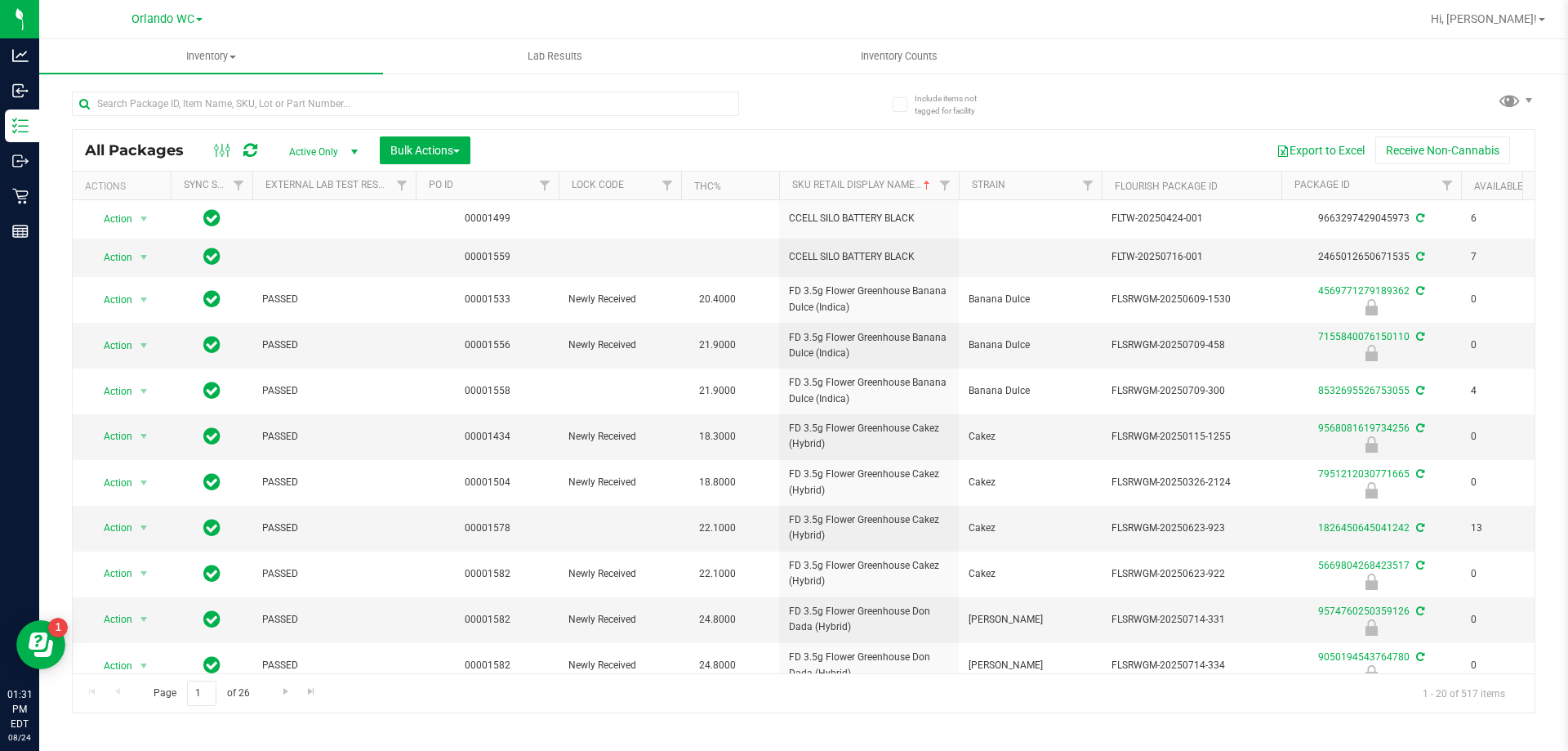
click at [806, 98] on div "All Packages Active Only Active Only Lab Samples Locked All External Internal B…" at bounding box center [803, 395] width 1464 height 638
click at [818, 100] on div "All Packages Active Only Active Only Lab Samples Locked All External Internal B…" at bounding box center [803, 395] width 1464 height 638
click at [697, 348] on span "21.9000" at bounding box center [717, 345] width 53 height 24
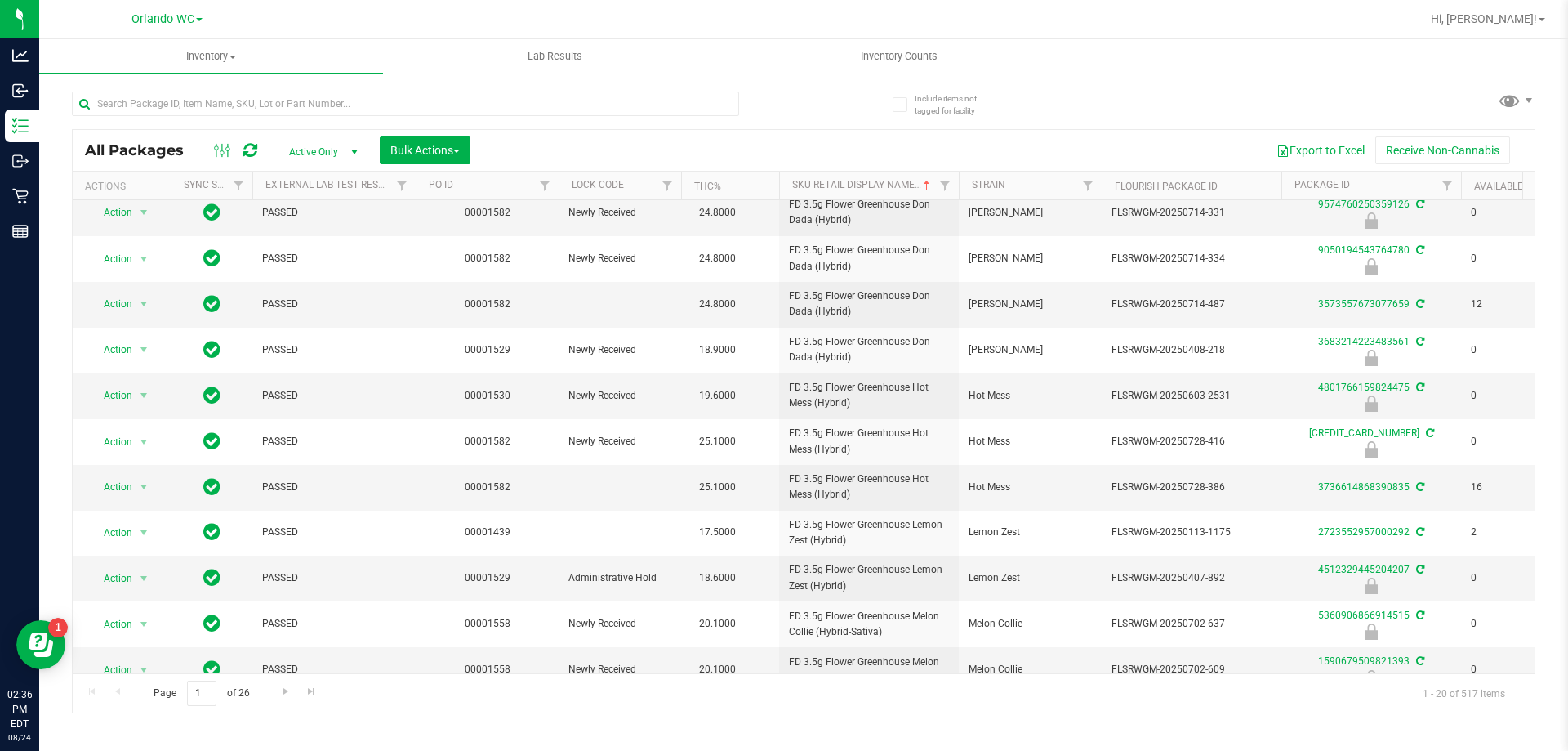
scroll to position [408, 0]
click at [228, 97] on input "text" at bounding box center [406, 104] width 667 height 25
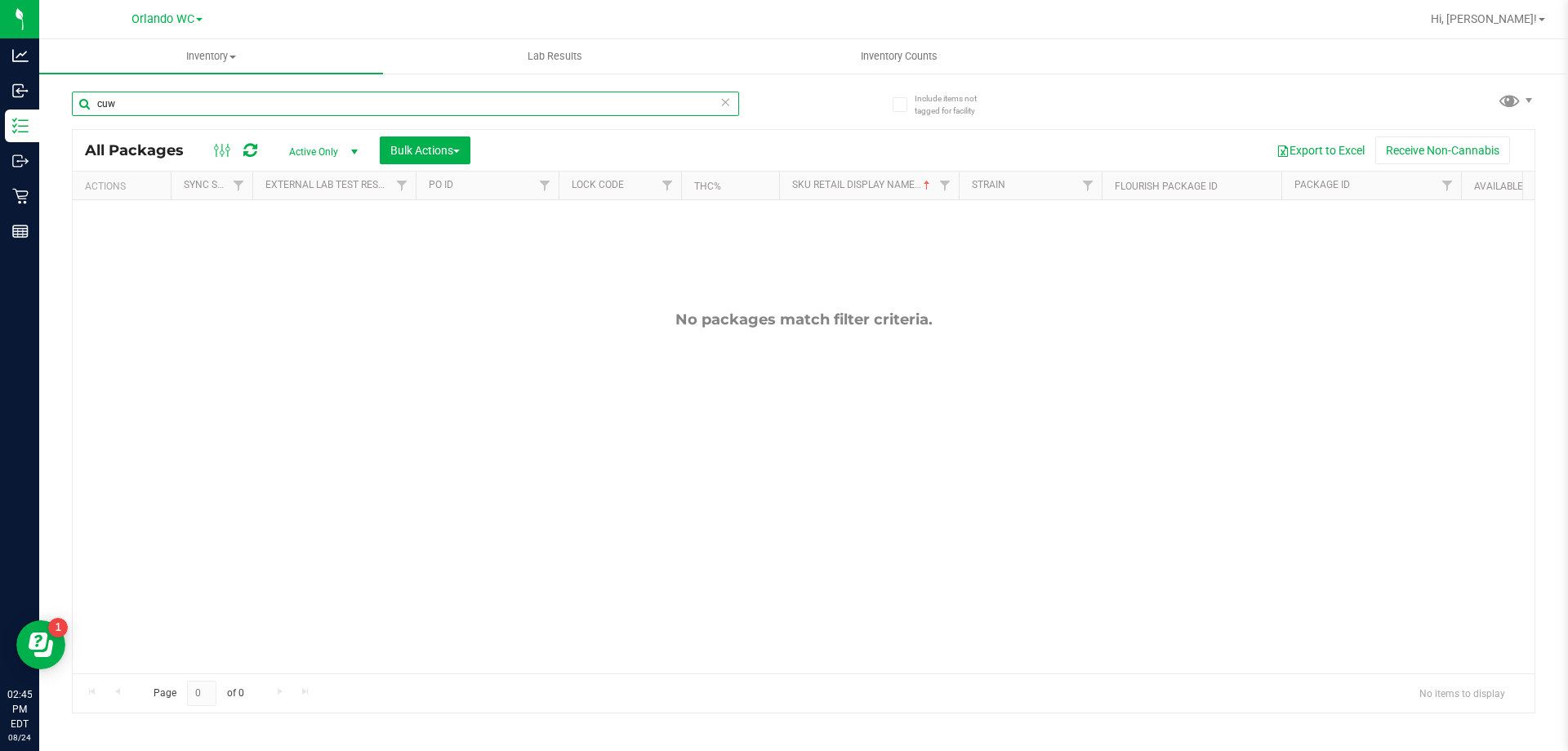
type input "cuw"
click at [730, 99] on icon at bounding box center [725, 101] width 11 height 19
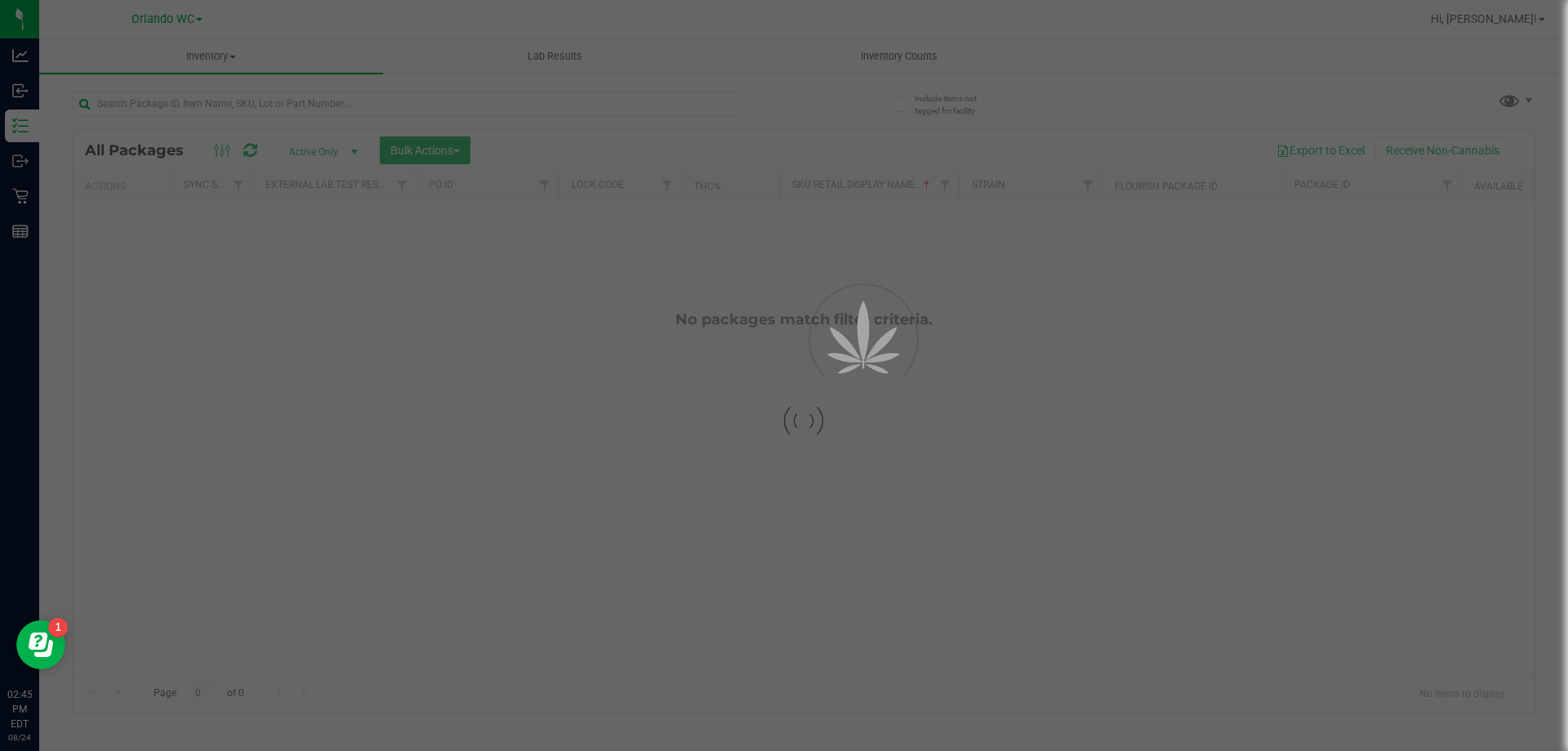
click at [831, 112] on div "Loading... All Packages Active Only Active Only Lab Samples Locked All External…" at bounding box center [803, 395] width 1464 height 638
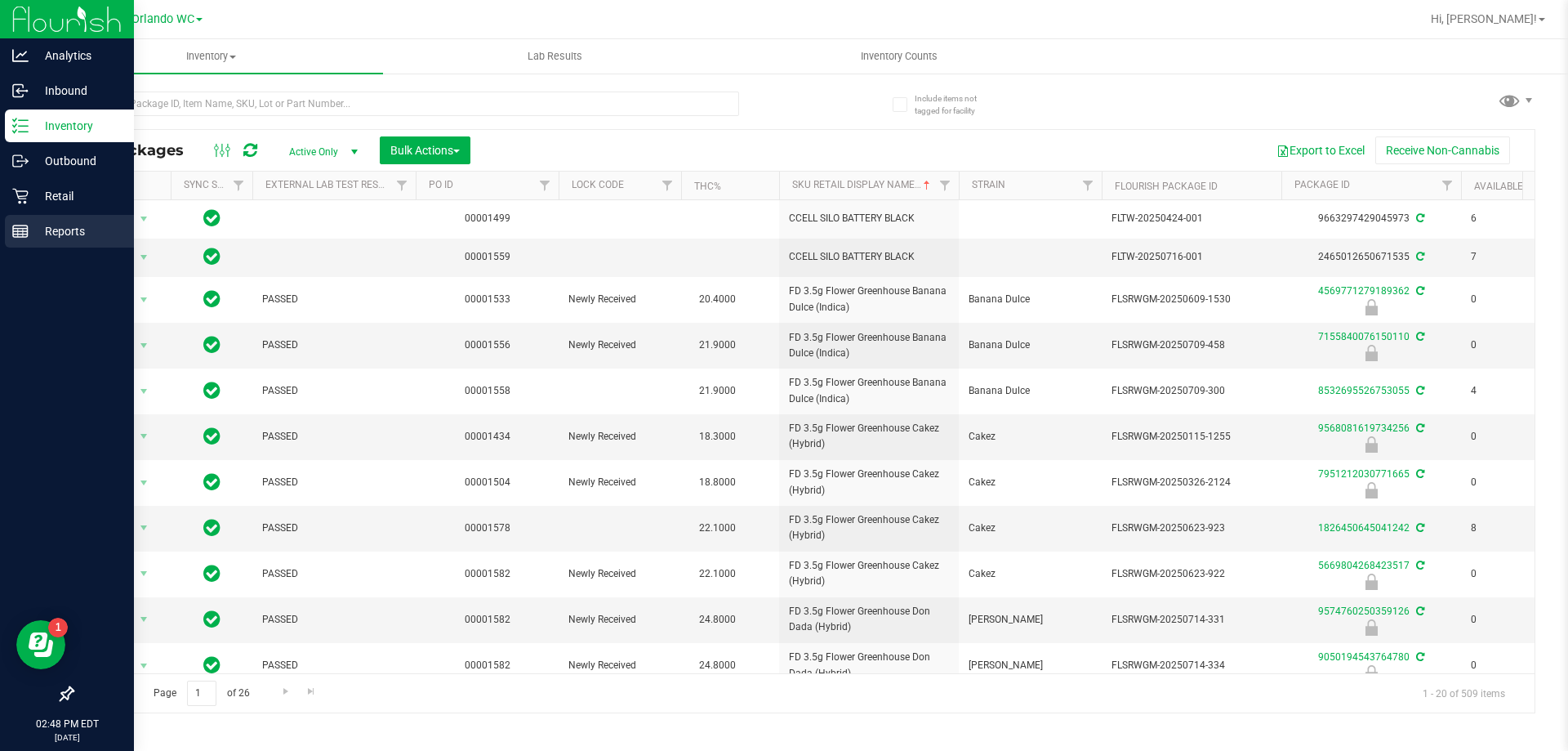
click at [41, 231] on p "Reports" at bounding box center [78, 231] width 98 height 19
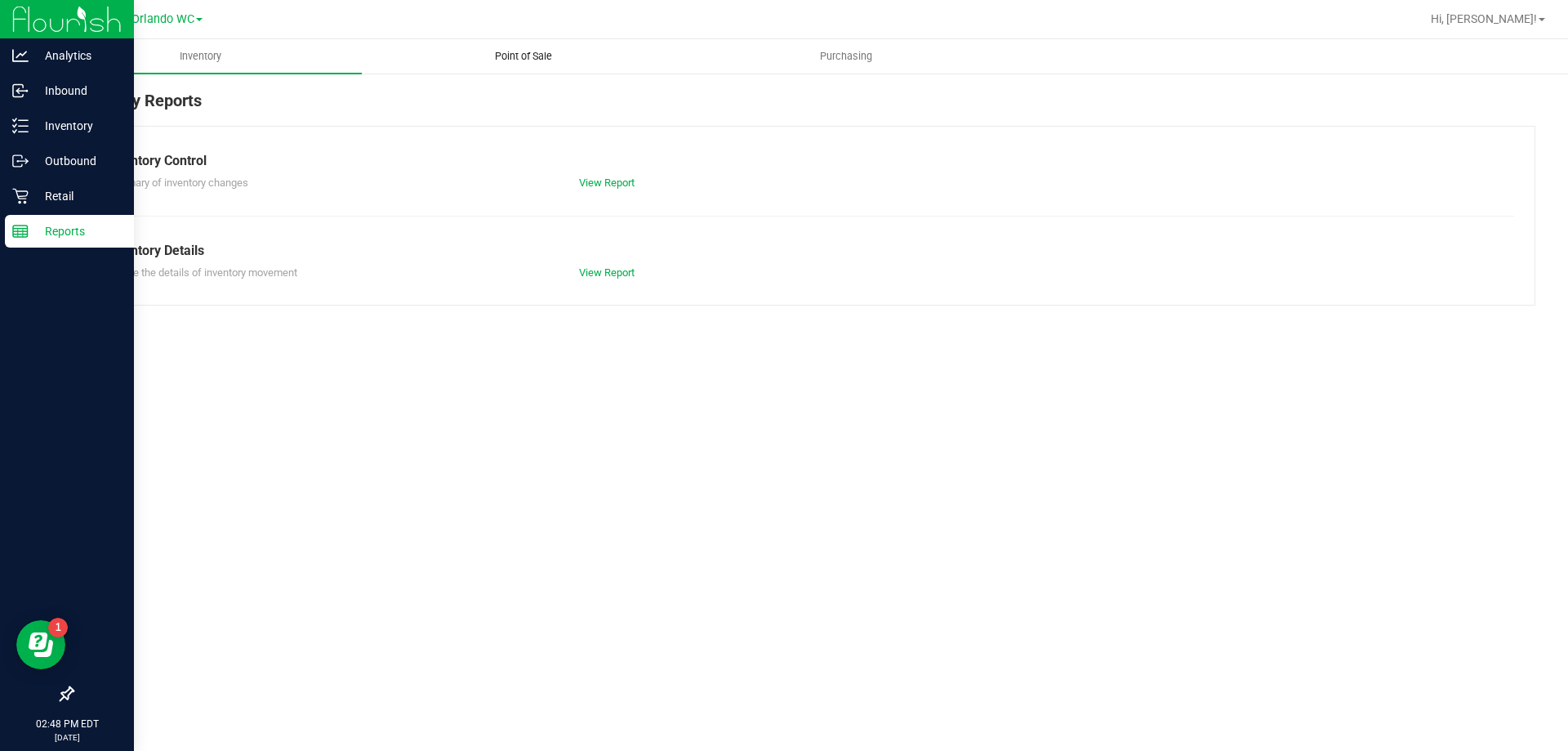
click at [550, 59] on span "Point of Sale" at bounding box center [523, 56] width 101 height 15
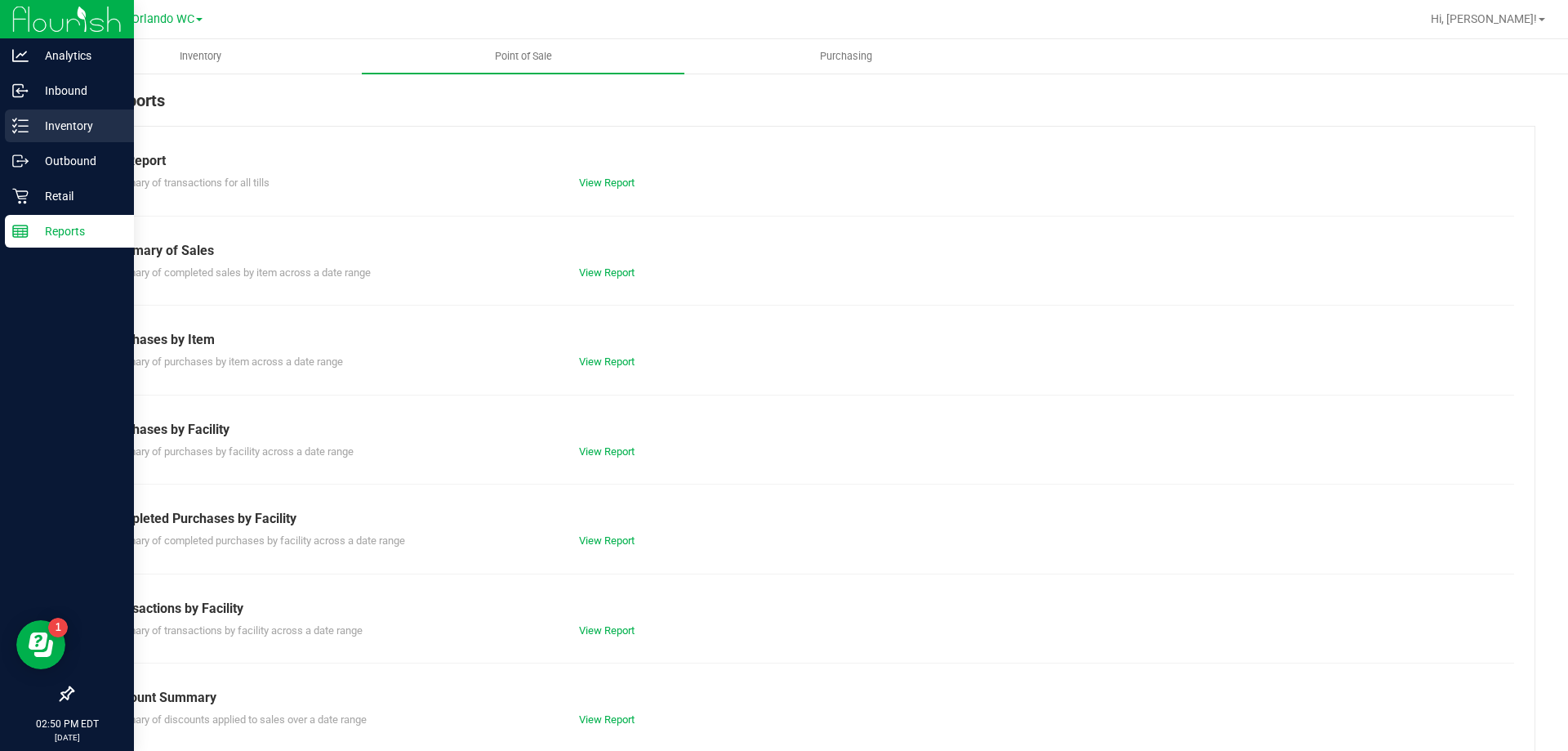
click at [31, 123] on p "Inventory" at bounding box center [78, 126] width 98 height 19
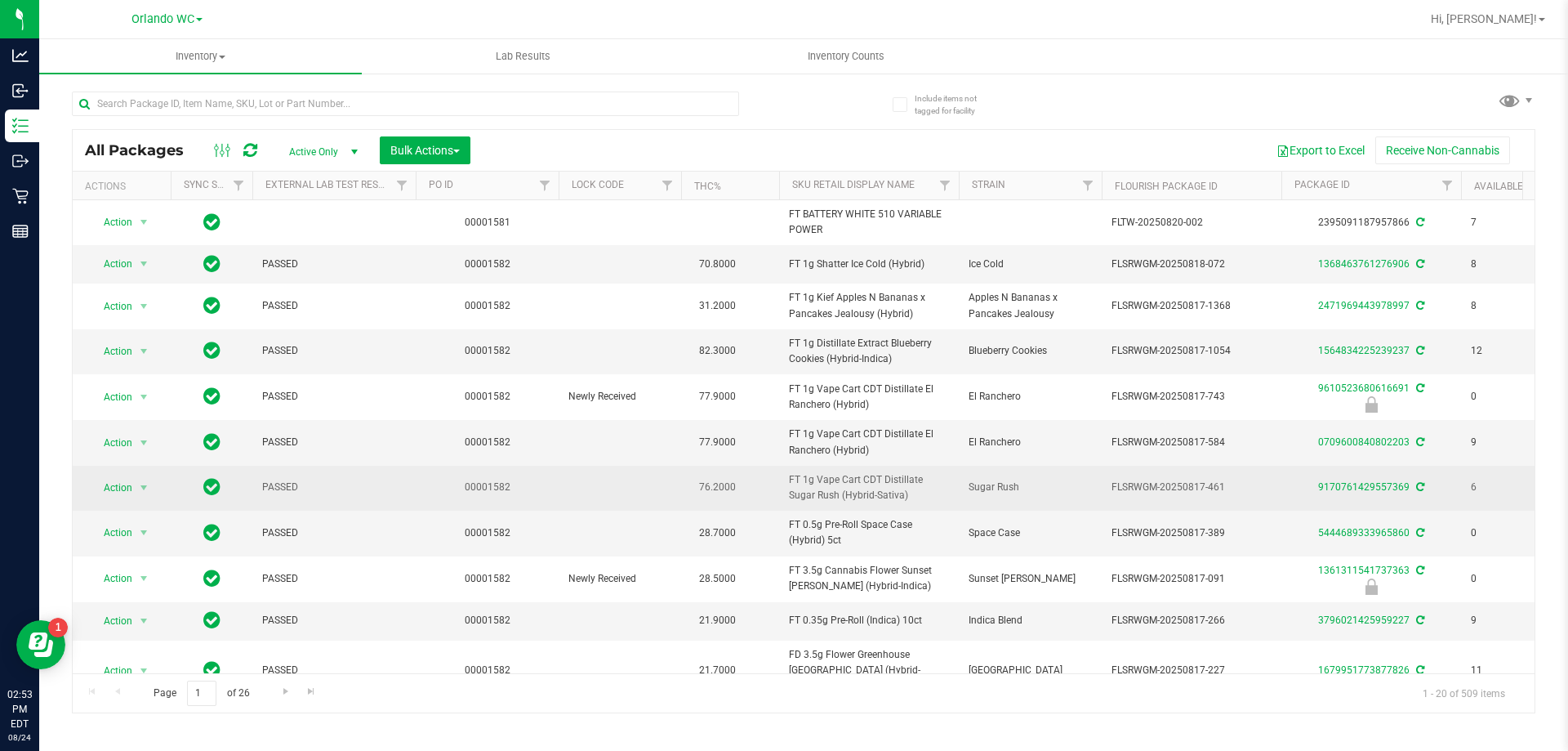
click at [774, 491] on td "76.2000" at bounding box center [730, 487] width 98 height 45
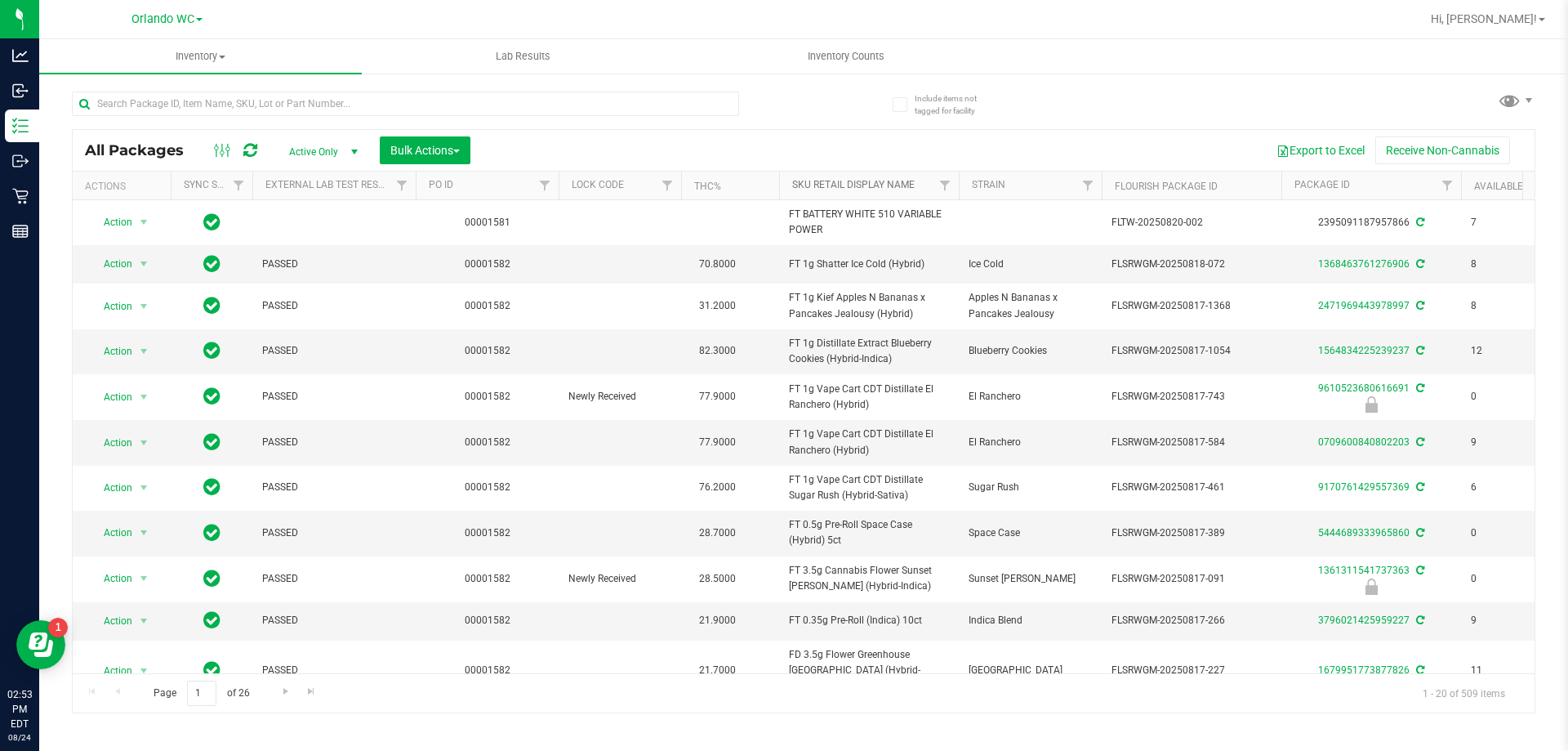
click at [874, 182] on link "Sku Retail Display Name" at bounding box center [853, 184] width 123 height 11
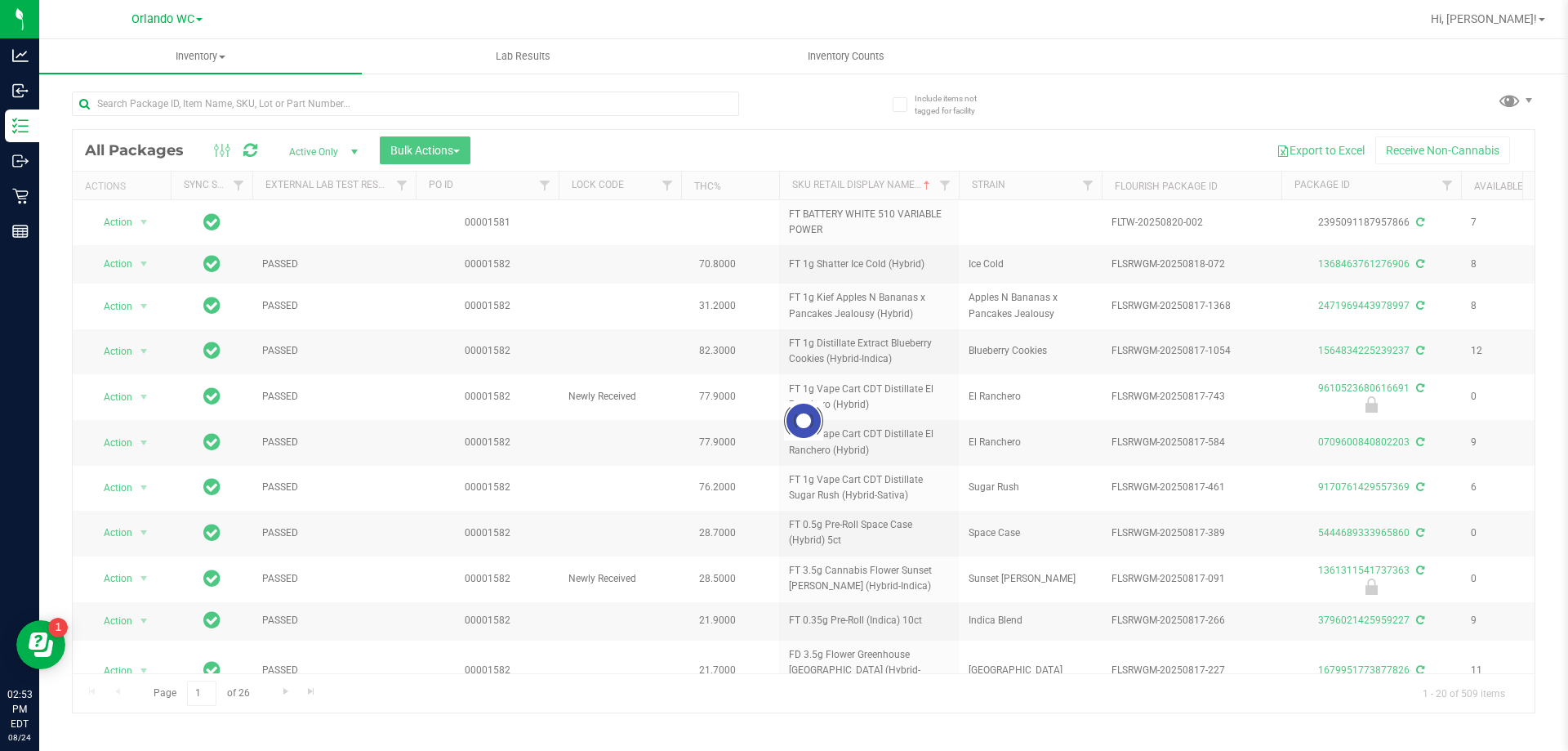
click at [1031, 103] on div "Loading... All Packages Active Only Active Only Lab Samples Locked All External…" at bounding box center [803, 395] width 1464 height 638
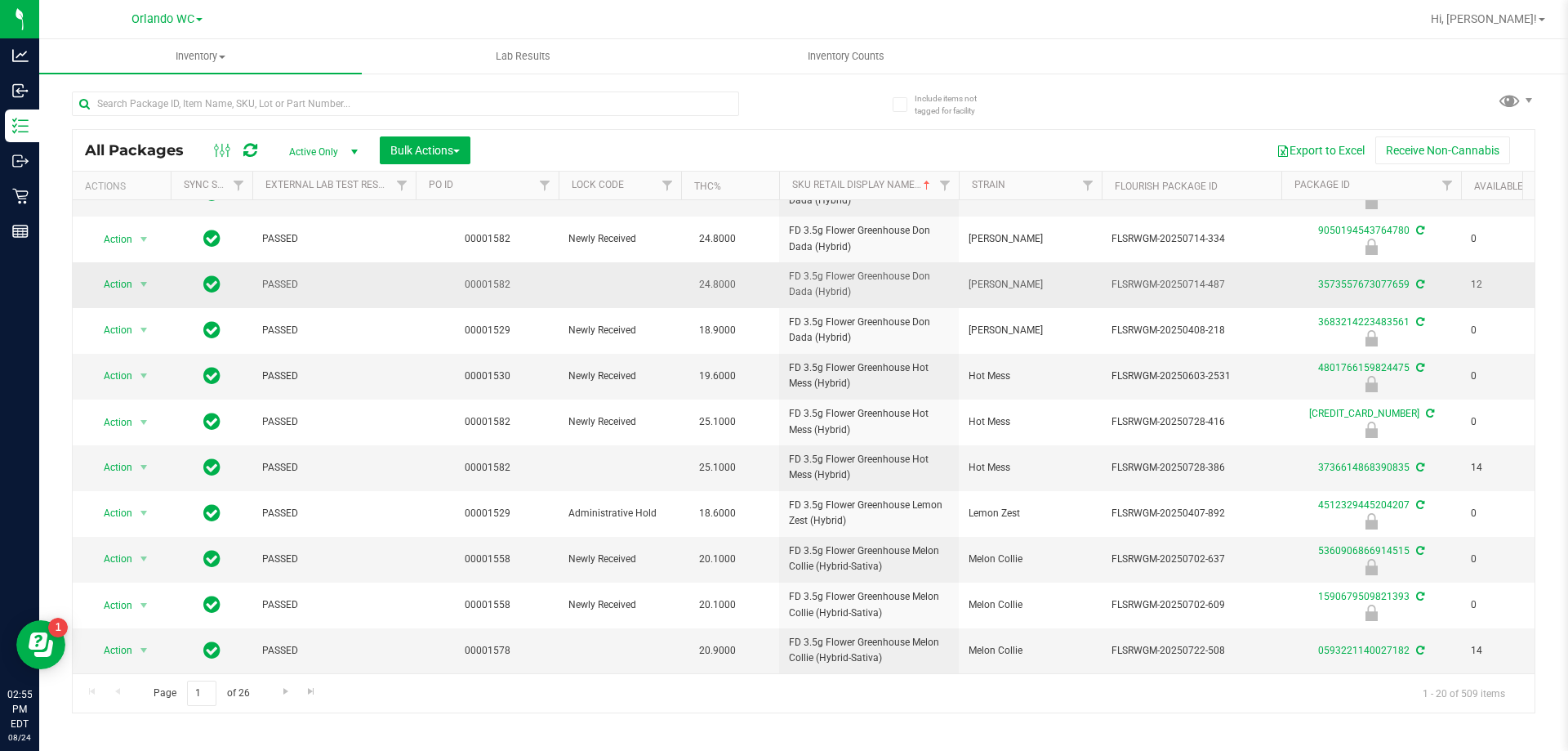
scroll to position [439, 0]
click at [816, 456] on span "FD 3.5g Flower Greenhouse Hot Mess (Hybrid)" at bounding box center [869, 466] width 160 height 31
click at [814, 462] on span "FD 3.5g Flower Greenhouse Hot Mess (Hybrid)" at bounding box center [869, 466] width 160 height 31
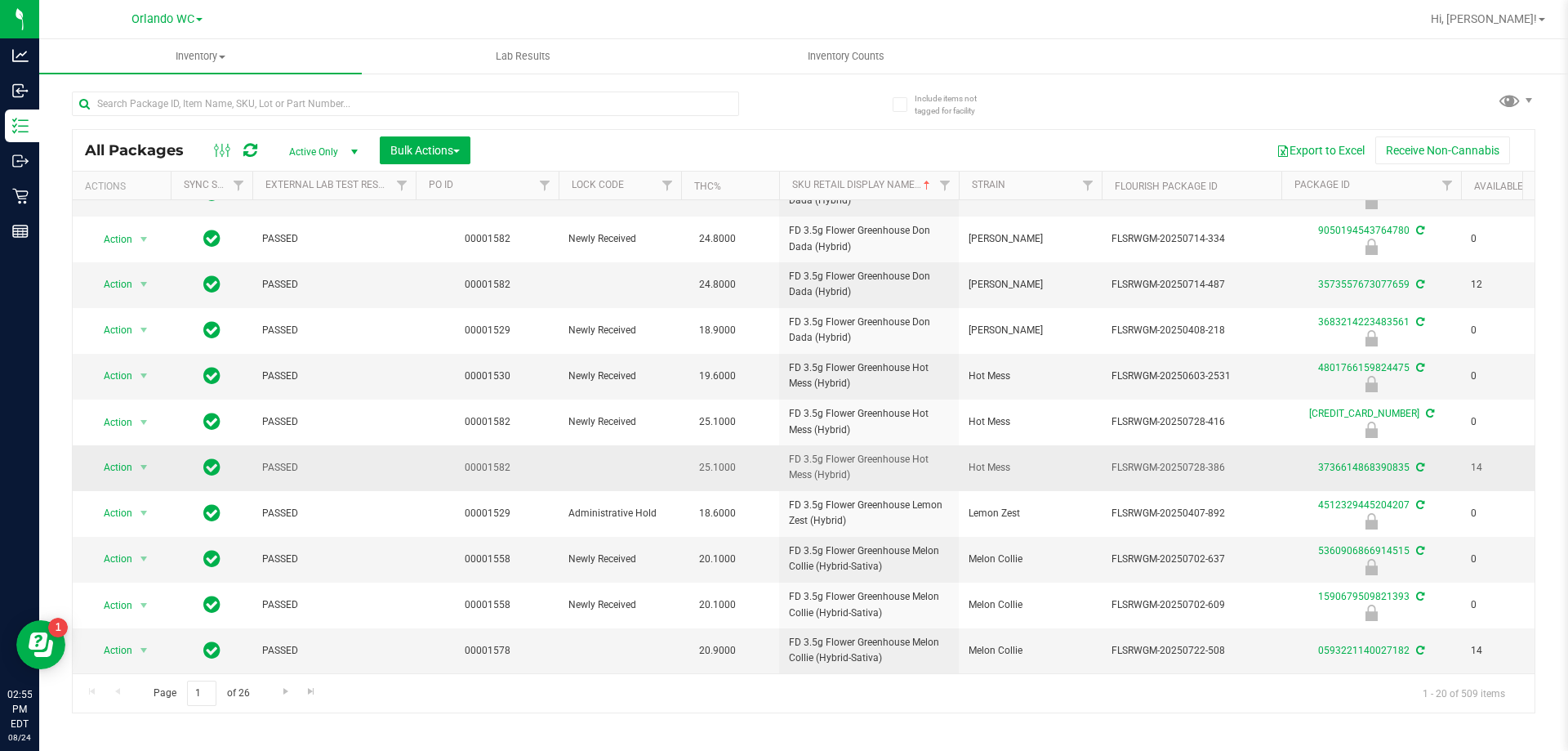
click at [825, 466] on span "FD 3.5g Flower Greenhouse Hot Mess (Hybrid)" at bounding box center [869, 466] width 160 height 31
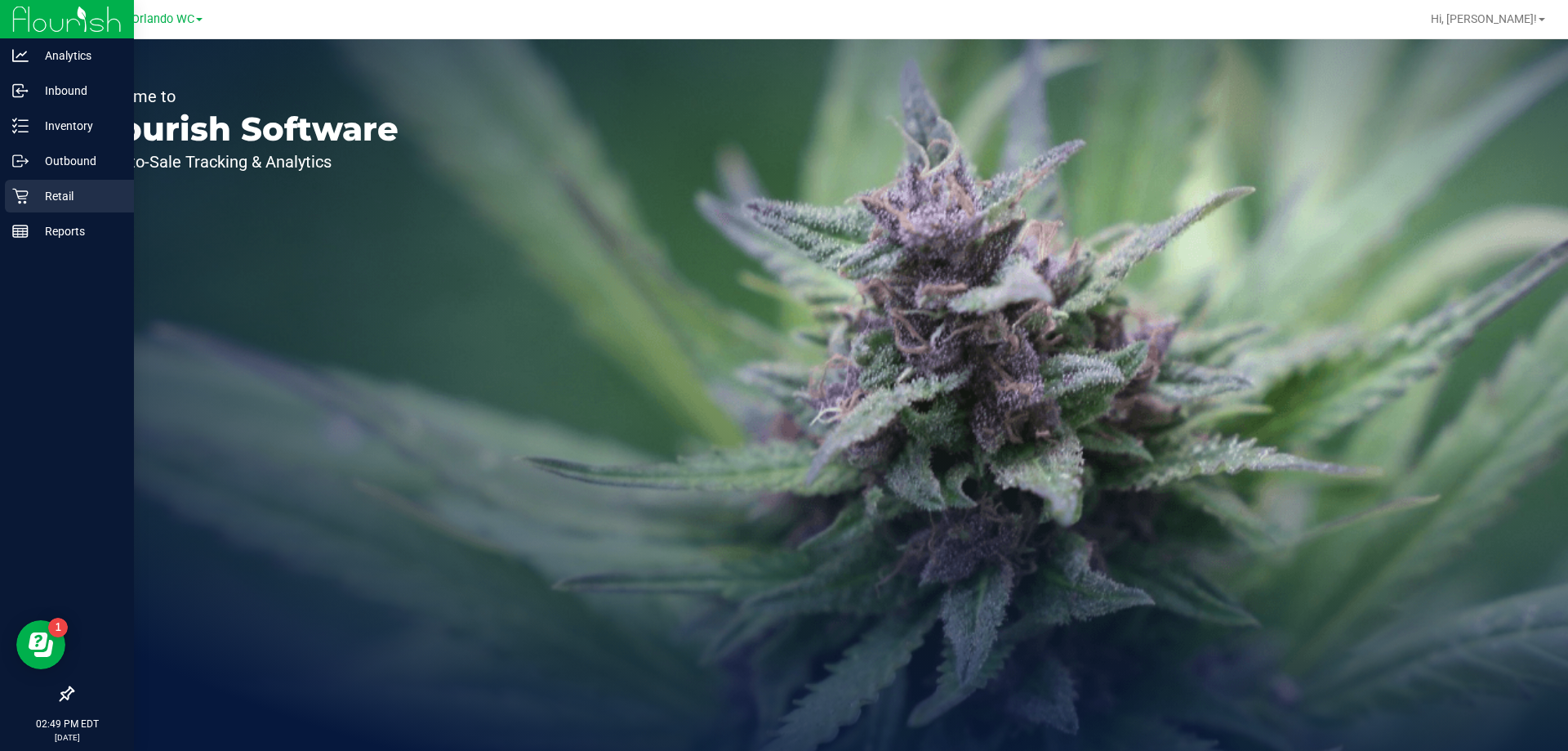
click at [33, 194] on p "Retail" at bounding box center [78, 196] width 98 height 19
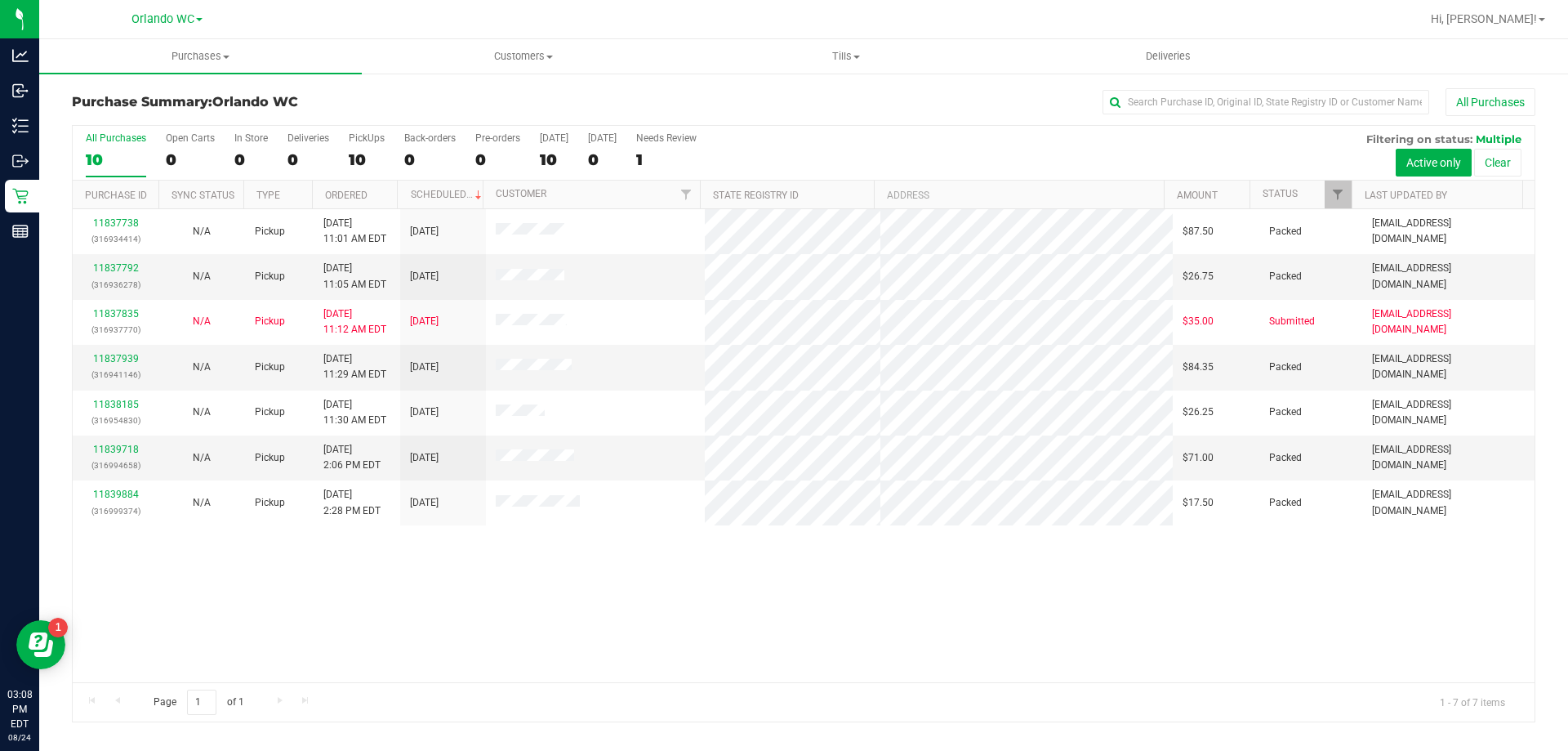
click at [110, 148] on label "All Purchases 10" at bounding box center [116, 155] width 61 height 45
click at [0, 0] on input "All Purchases 10" at bounding box center [0, 0] width 0 height 0
click at [120, 141] on div "All Purchases" at bounding box center [116, 138] width 61 height 11
click at [0, 0] on input "All Purchases 7" at bounding box center [0, 0] width 0 height 0
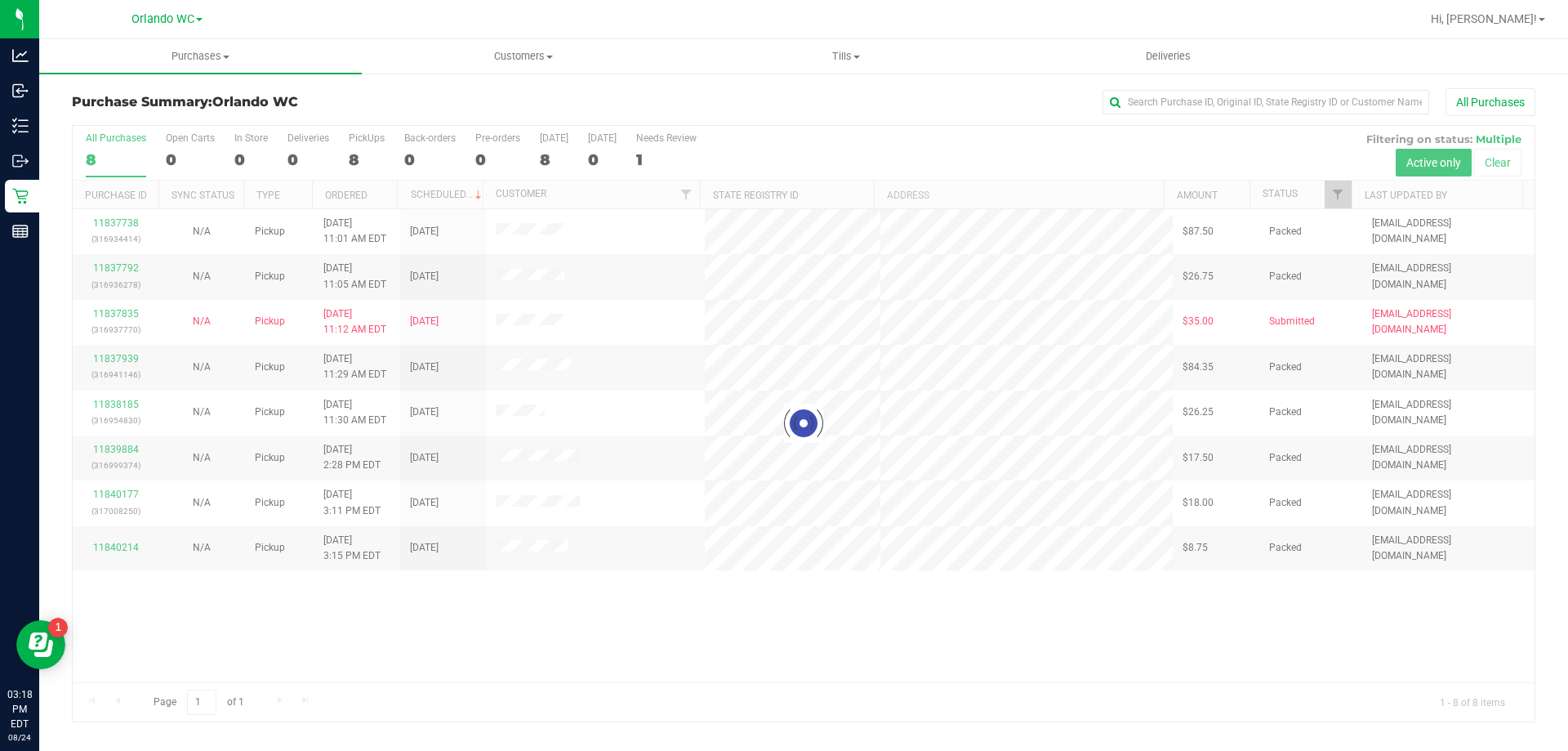
click at [659, 555] on div at bounding box center [803, 423] width 1462 height 596
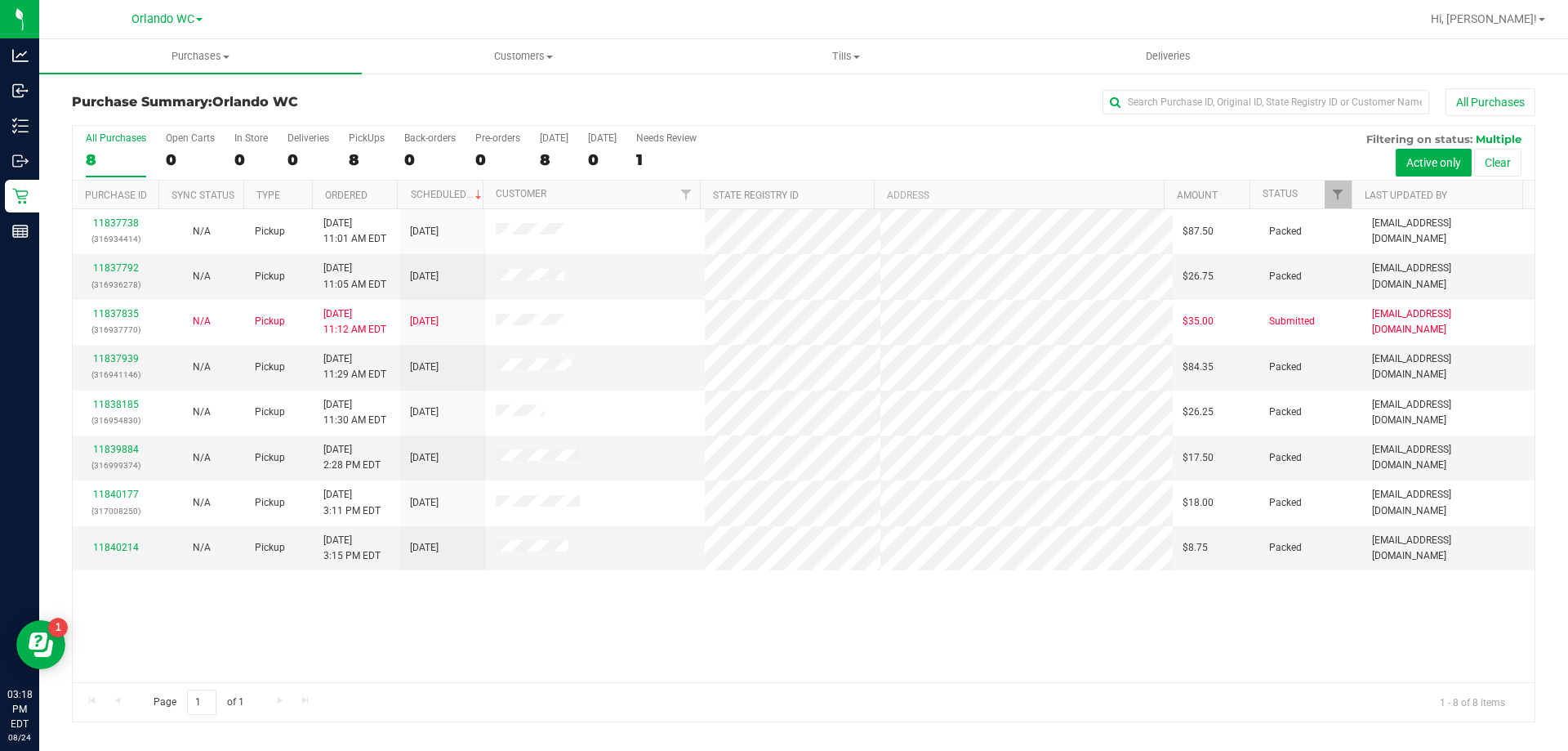
click at [774, 670] on div "11837738 (316934414) N/A Pickup [DATE] 11:01 AM EDT 8/24/2025 $87.50 Packed [EM…" at bounding box center [803, 445] width 1462 height 473
click at [111, 146] on label "All Purchases 8" at bounding box center [116, 155] width 61 height 45
click at [0, 0] on input "All Purchases 8" at bounding box center [0, 0] width 0 height 0
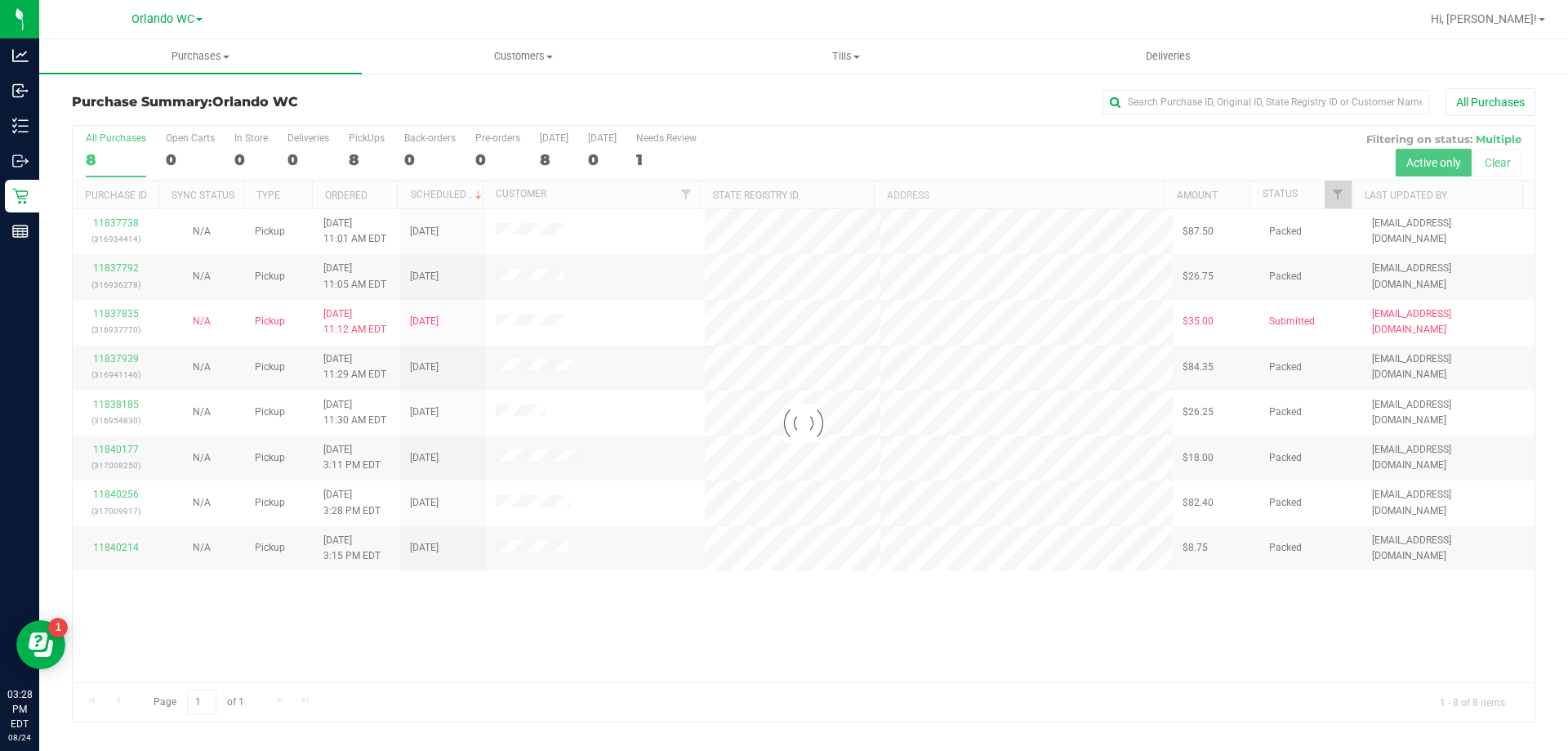
click at [98, 154] on div at bounding box center [803, 423] width 1462 height 596
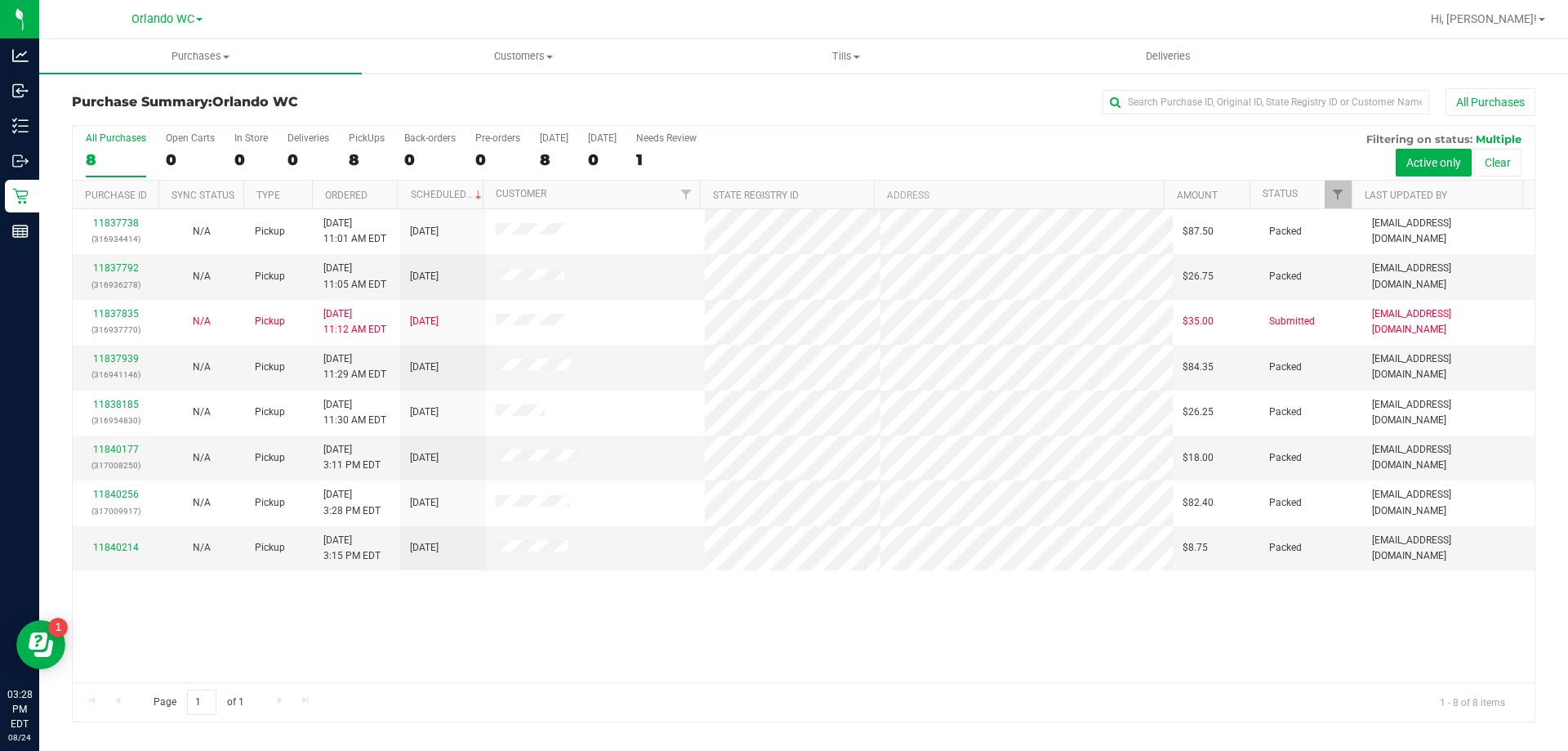
click at [571, 613] on div "11837738 (316934414) N/A Pickup [DATE] 11:01 AM EDT 8/24/2025 $87.50 Packed [EM…" at bounding box center [803, 445] width 1462 height 473
click at [115, 157] on div "8" at bounding box center [116, 159] width 61 height 18
click at [0, 0] on input "All Purchases 8" at bounding box center [0, 0] width 0 height 0
drag, startPoint x: 288, startPoint y: 10, endPoint x: 468, endPoint y: -67, distance: 195.8
click at [468, 0] on html "Analytics Inbound Inventory Outbound Retail Reports 03:29 PM EDT [DATE] 08/24 O…" at bounding box center [784, 375] width 1568 height 751
